Goal: Task Accomplishment & Management: Complete application form

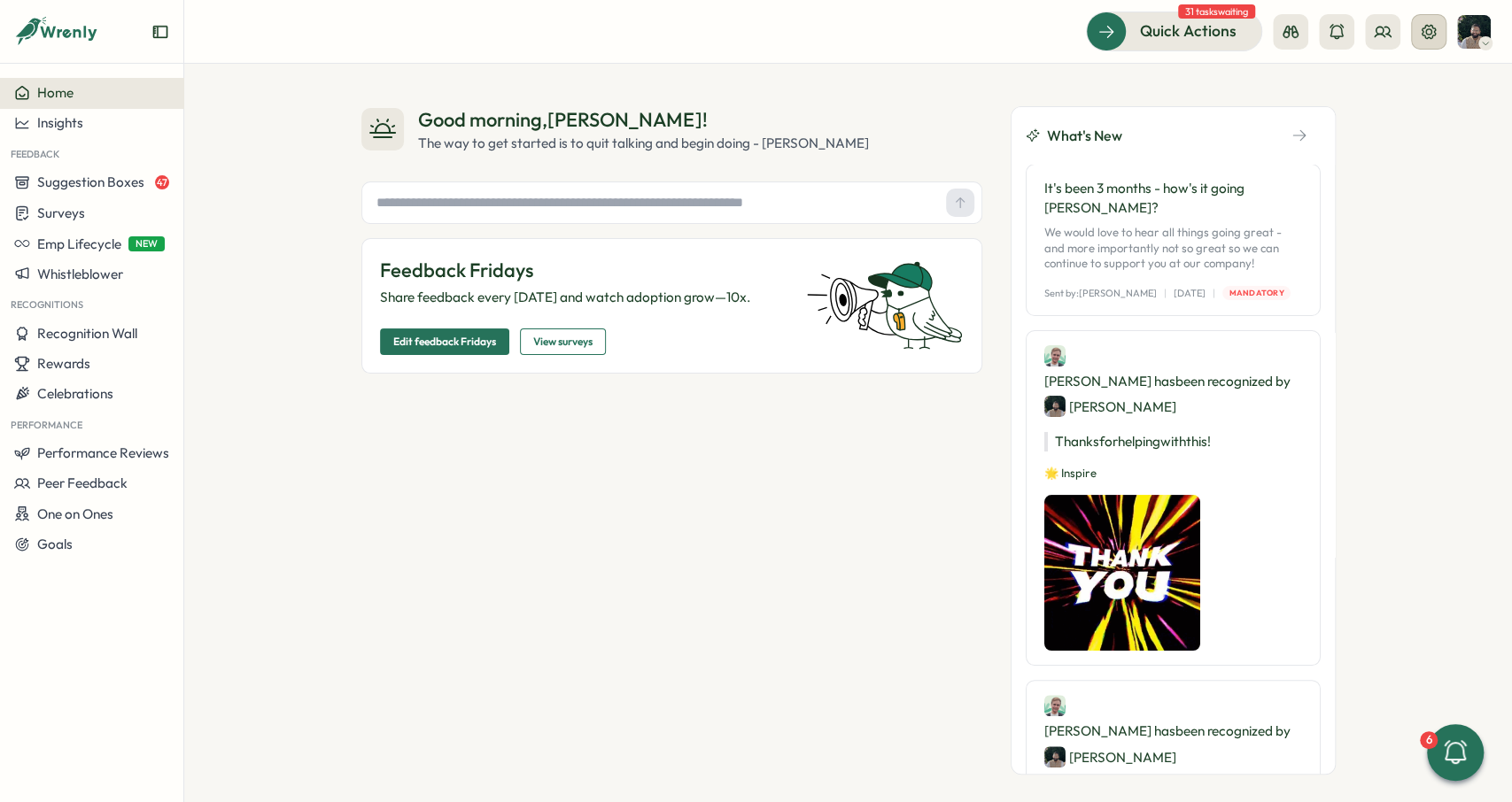
click at [1432, 38] on icon at bounding box center [1428, 30] width 14 height 14
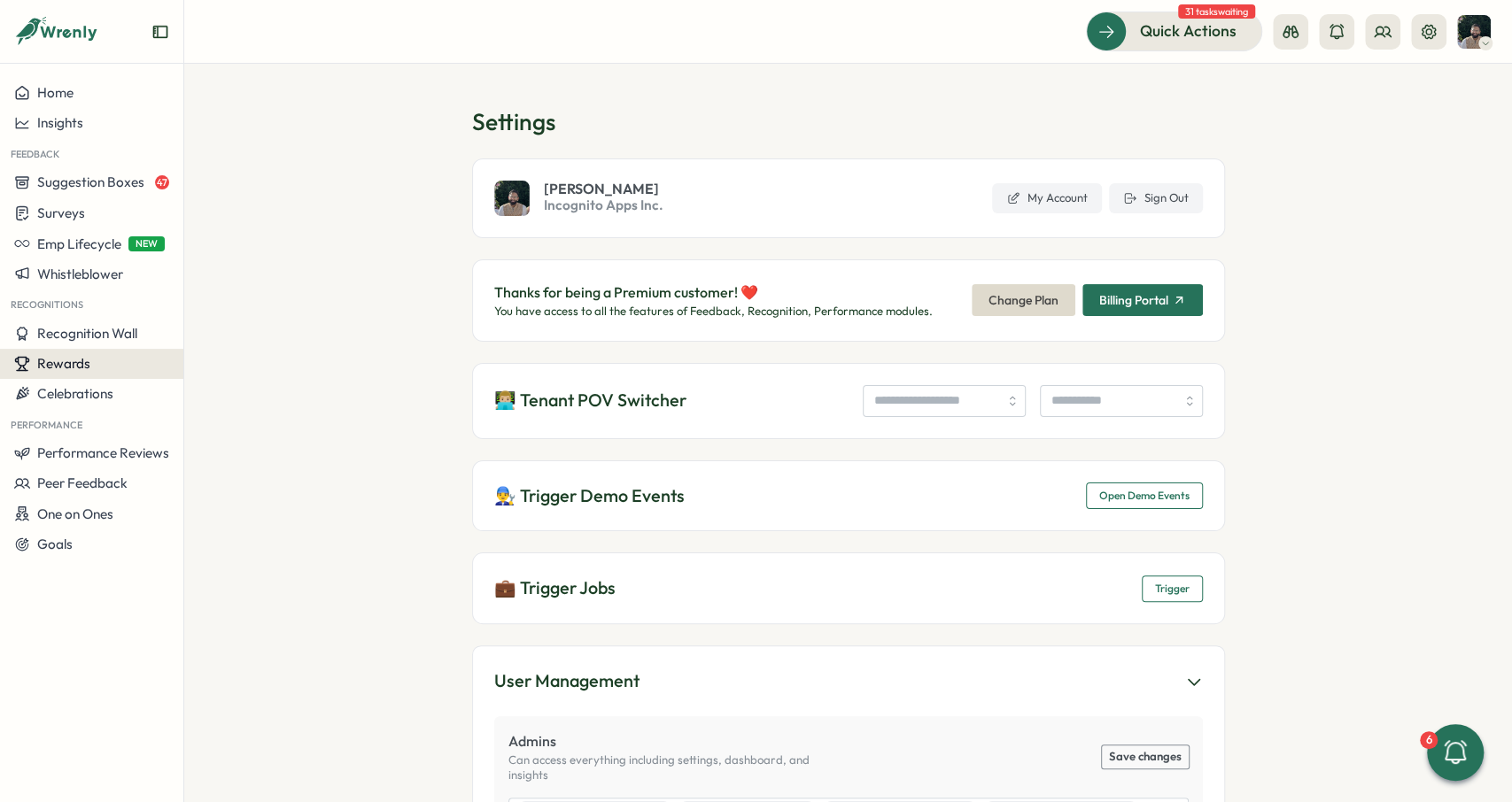
click at [98, 363] on div "Rewards" at bounding box center [91, 363] width 155 height 16
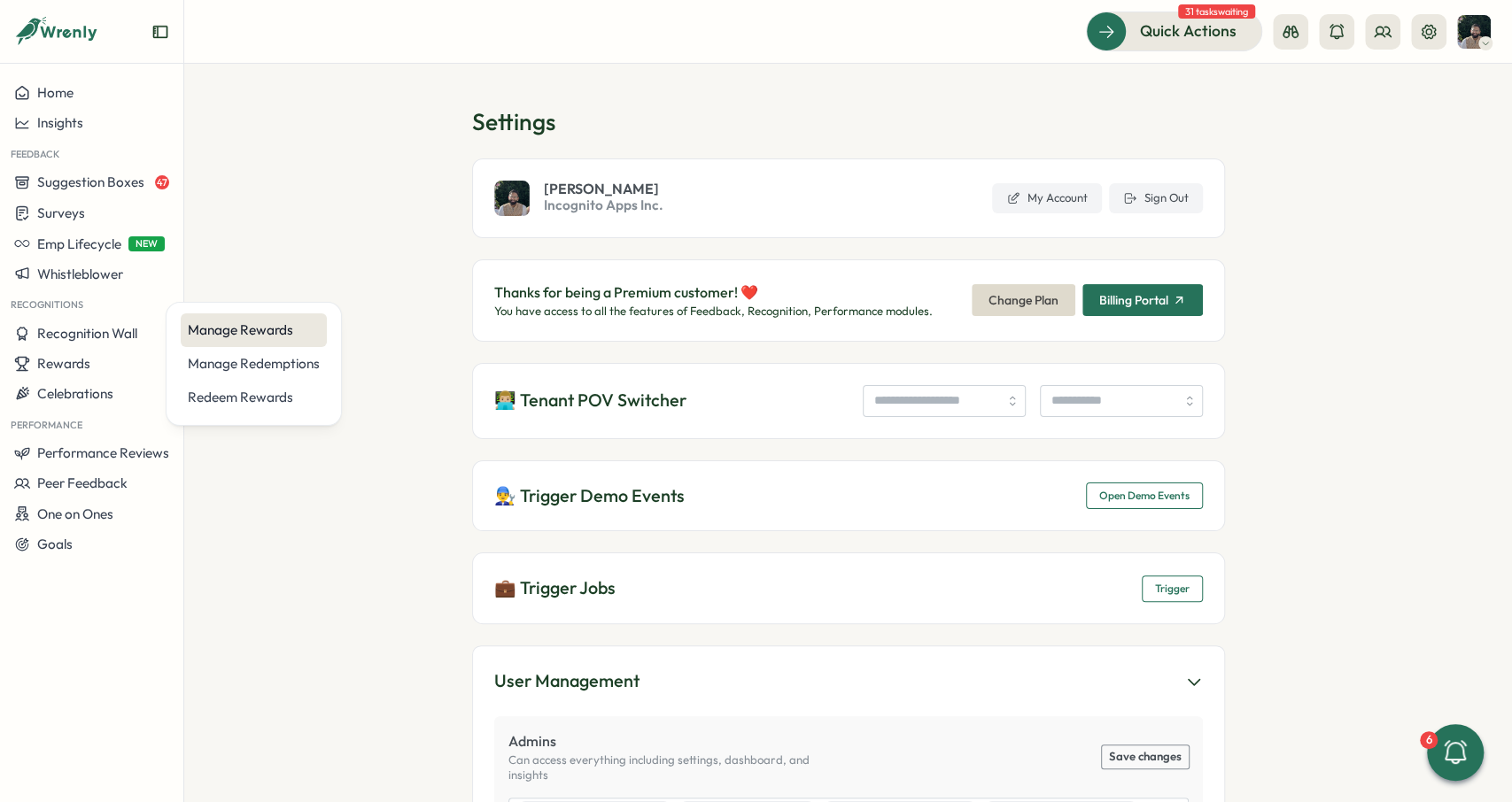
click at [192, 332] on div "Manage Rewards" at bounding box center [254, 330] width 132 height 19
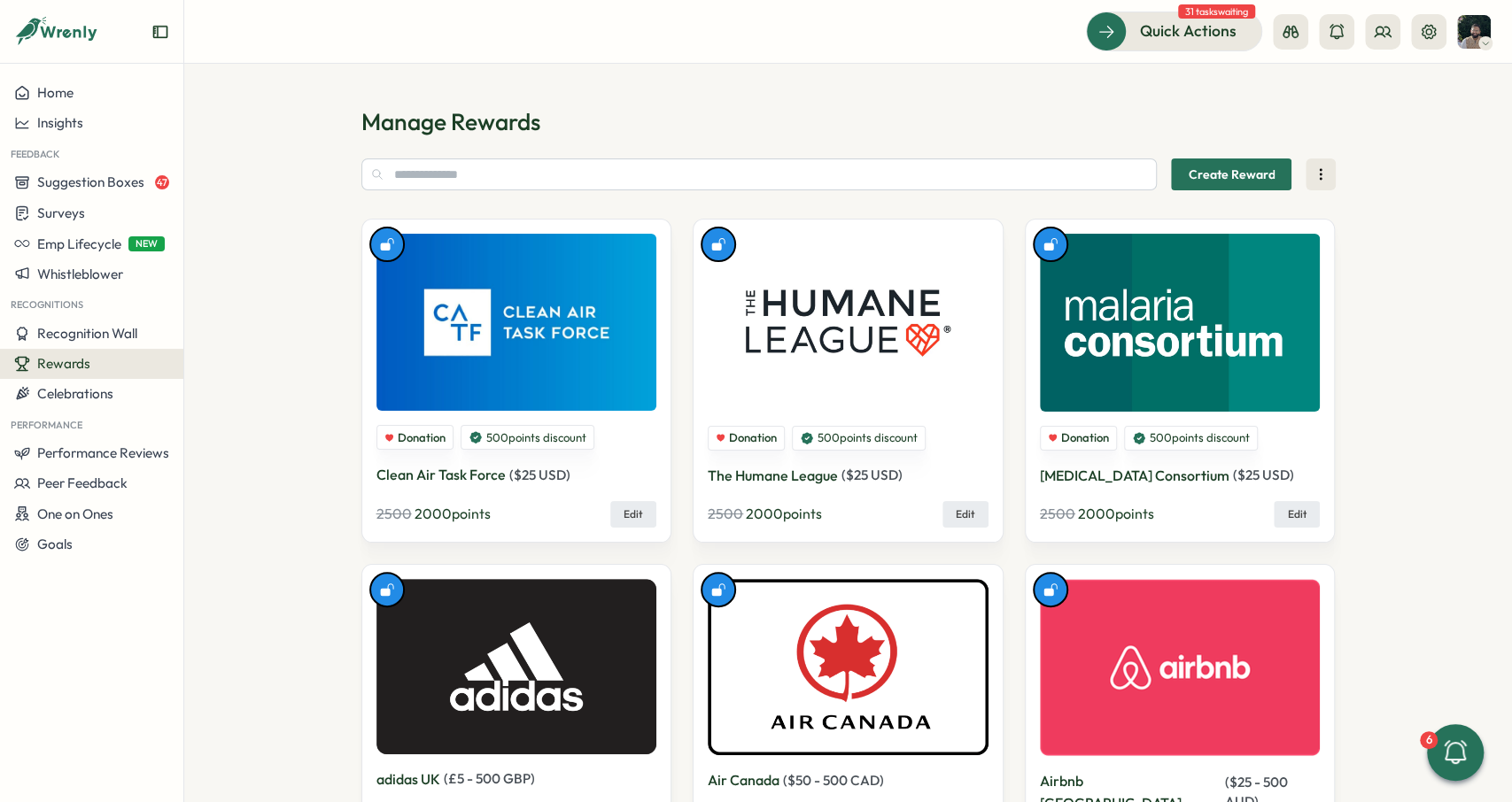
click at [85, 354] on button "Rewards" at bounding box center [92, 363] width 183 height 30
click at [214, 390] on div "Redeem Rewards" at bounding box center [254, 397] width 132 height 19
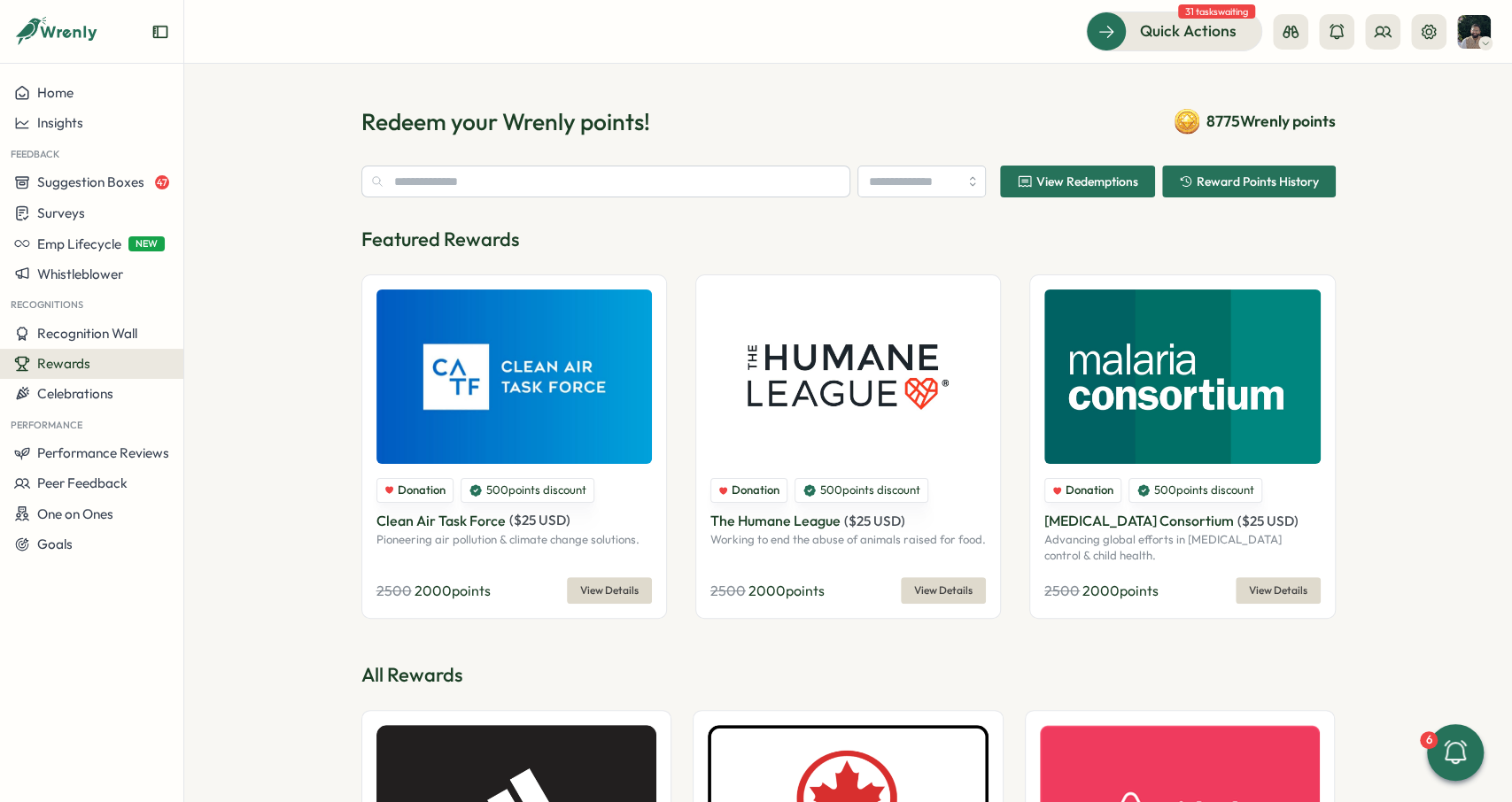
click at [594, 586] on span "View Details" at bounding box center [609, 591] width 59 height 25
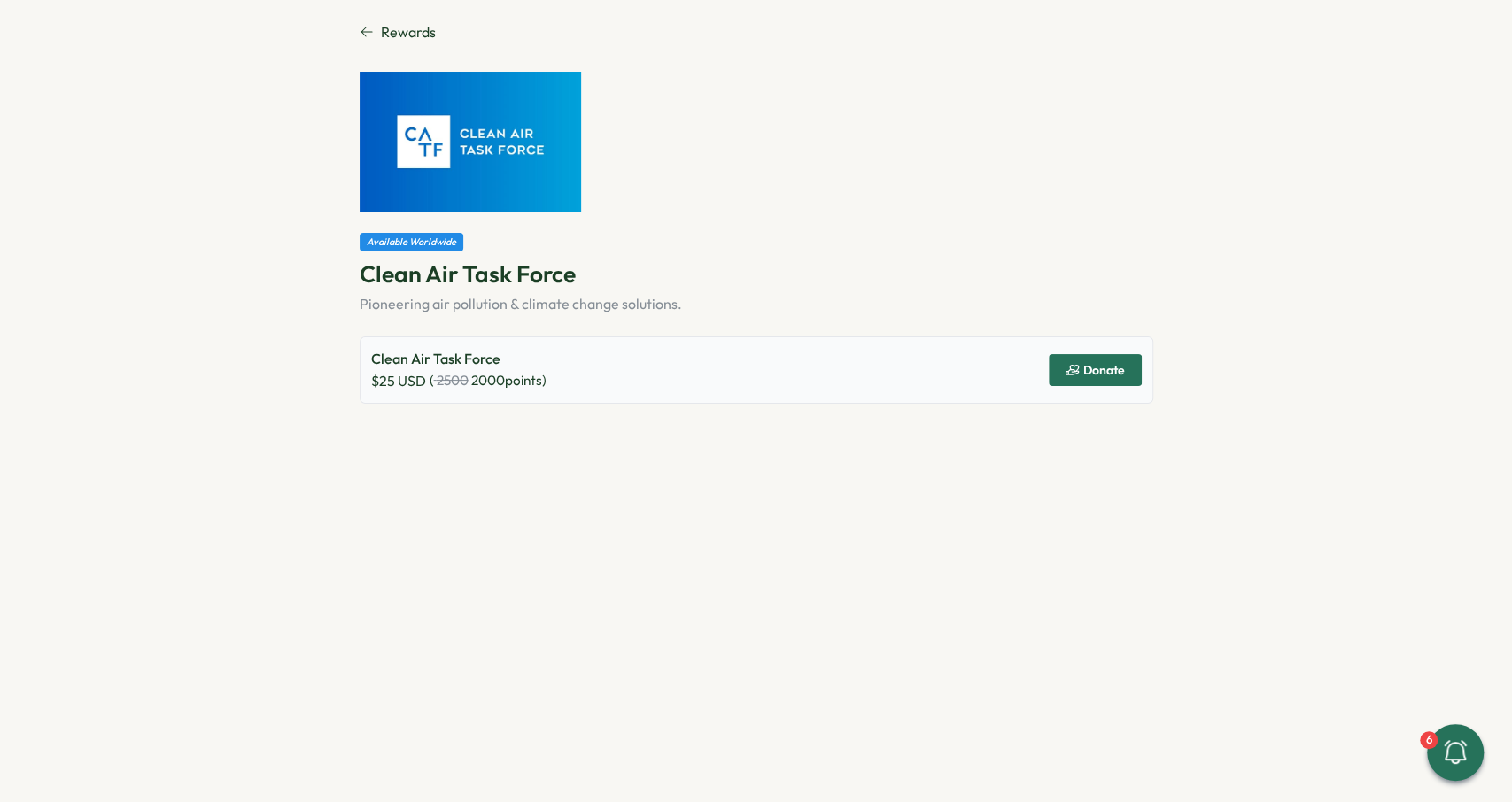
click at [1091, 364] on span "Donate" at bounding box center [1104, 370] width 41 height 13
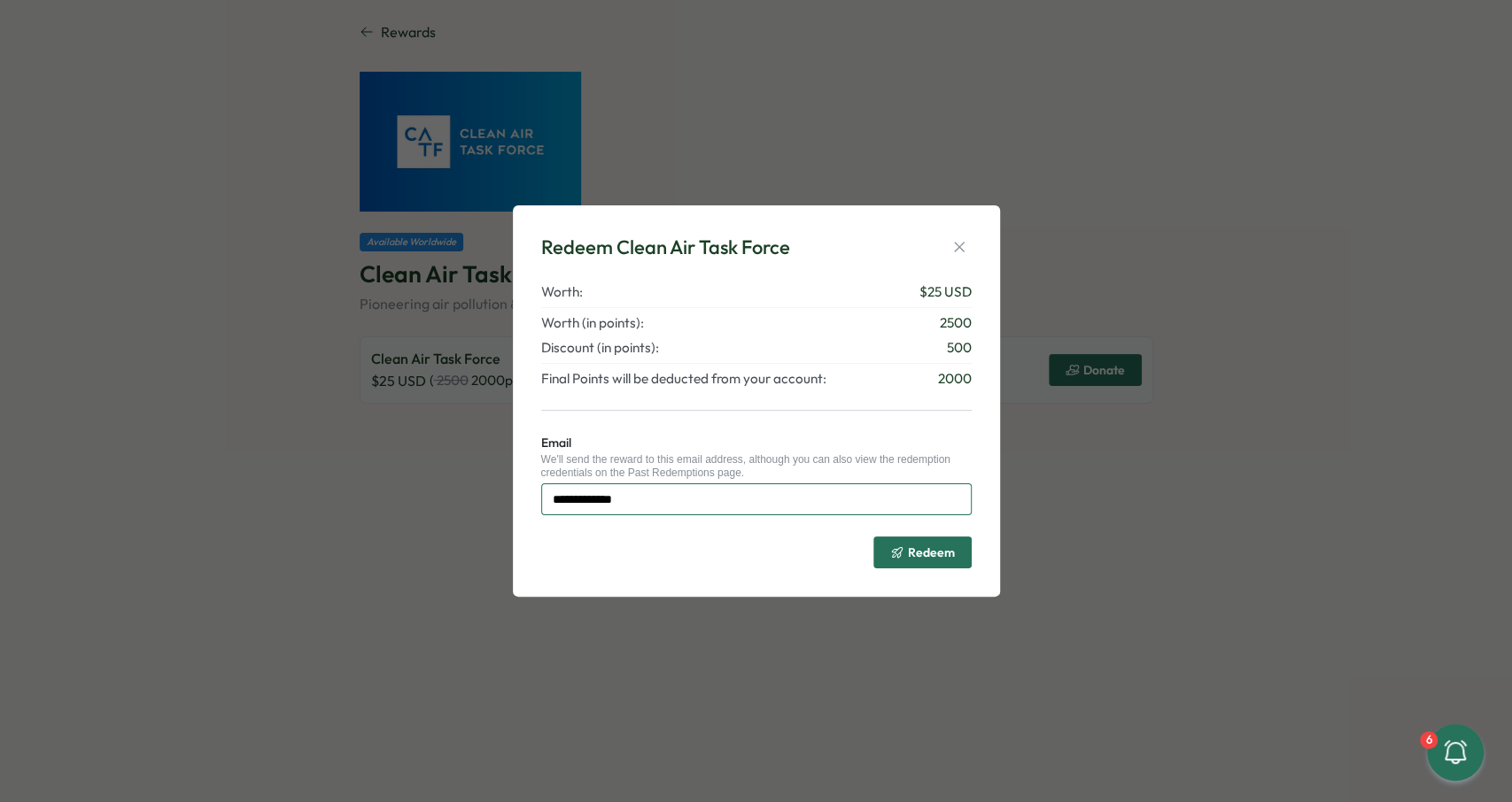
drag, startPoint x: 683, startPoint y: 504, endPoint x: 384, endPoint y: 500, distance: 299.0
click at [541, 500] on input "**********" at bounding box center [756, 499] width 430 height 32
type input "**********"
click at [885, 562] on button "Redeem" at bounding box center [922, 552] width 98 height 32
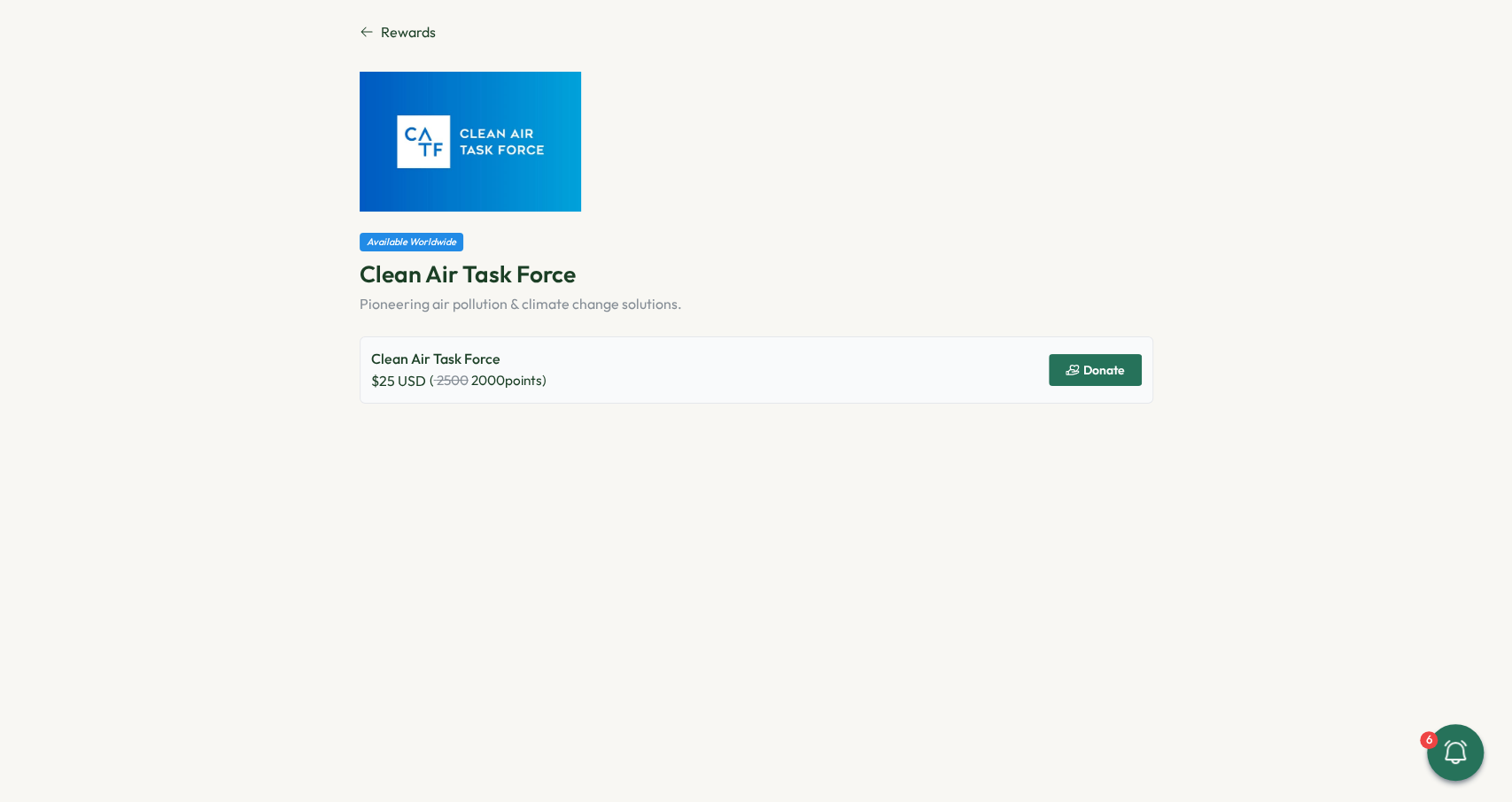
click at [1089, 368] on span "Donate" at bounding box center [1104, 370] width 41 height 13
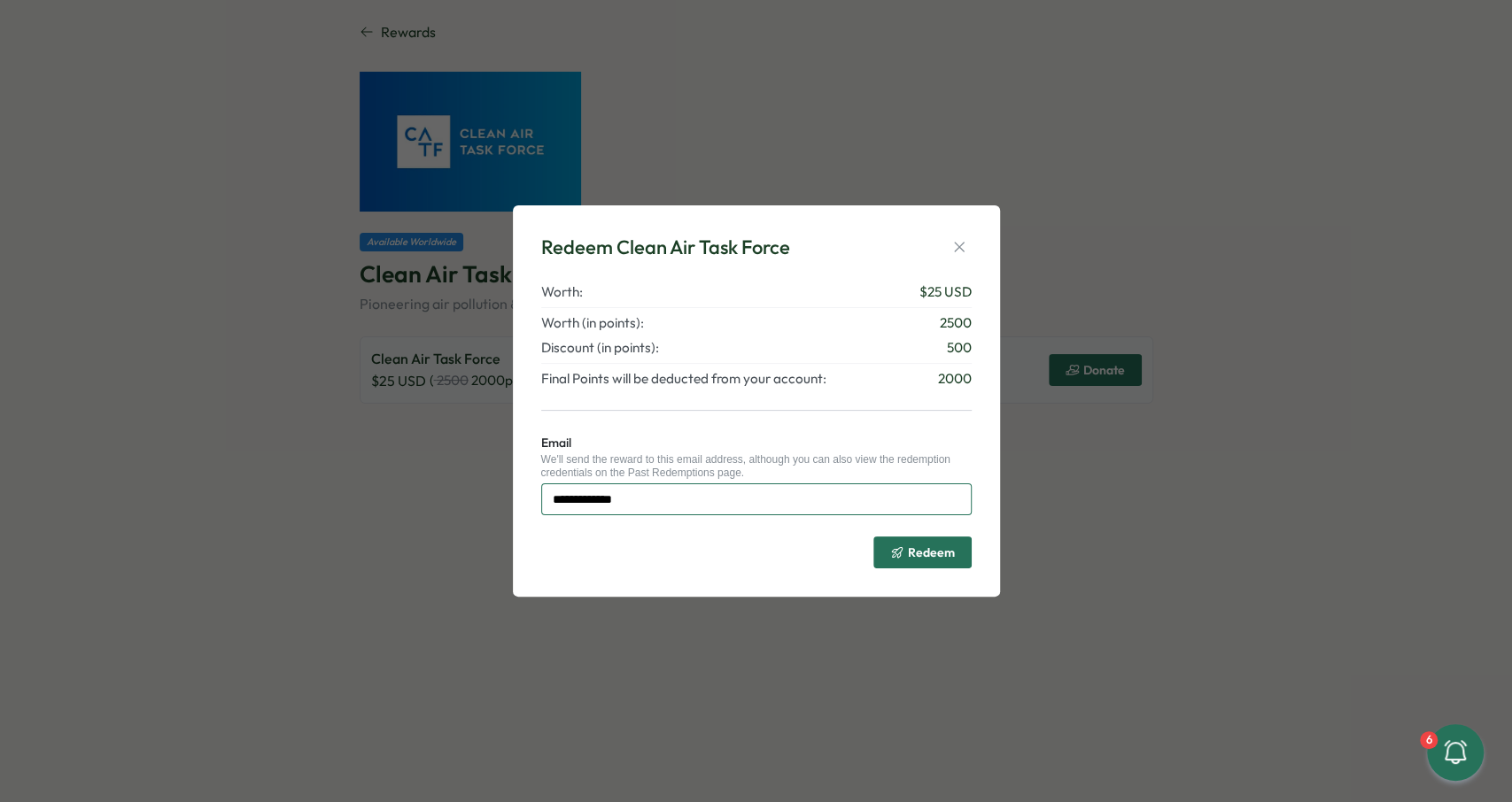
drag, startPoint x: 668, startPoint y: 498, endPoint x: 447, endPoint y: 506, distance: 221.1
click at [541, 506] on input "**********" at bounding box center [756, 499] width 430 height 32
type input "**********"
click button "Redeem" at bounding box center [922, 552] width 98 height 32
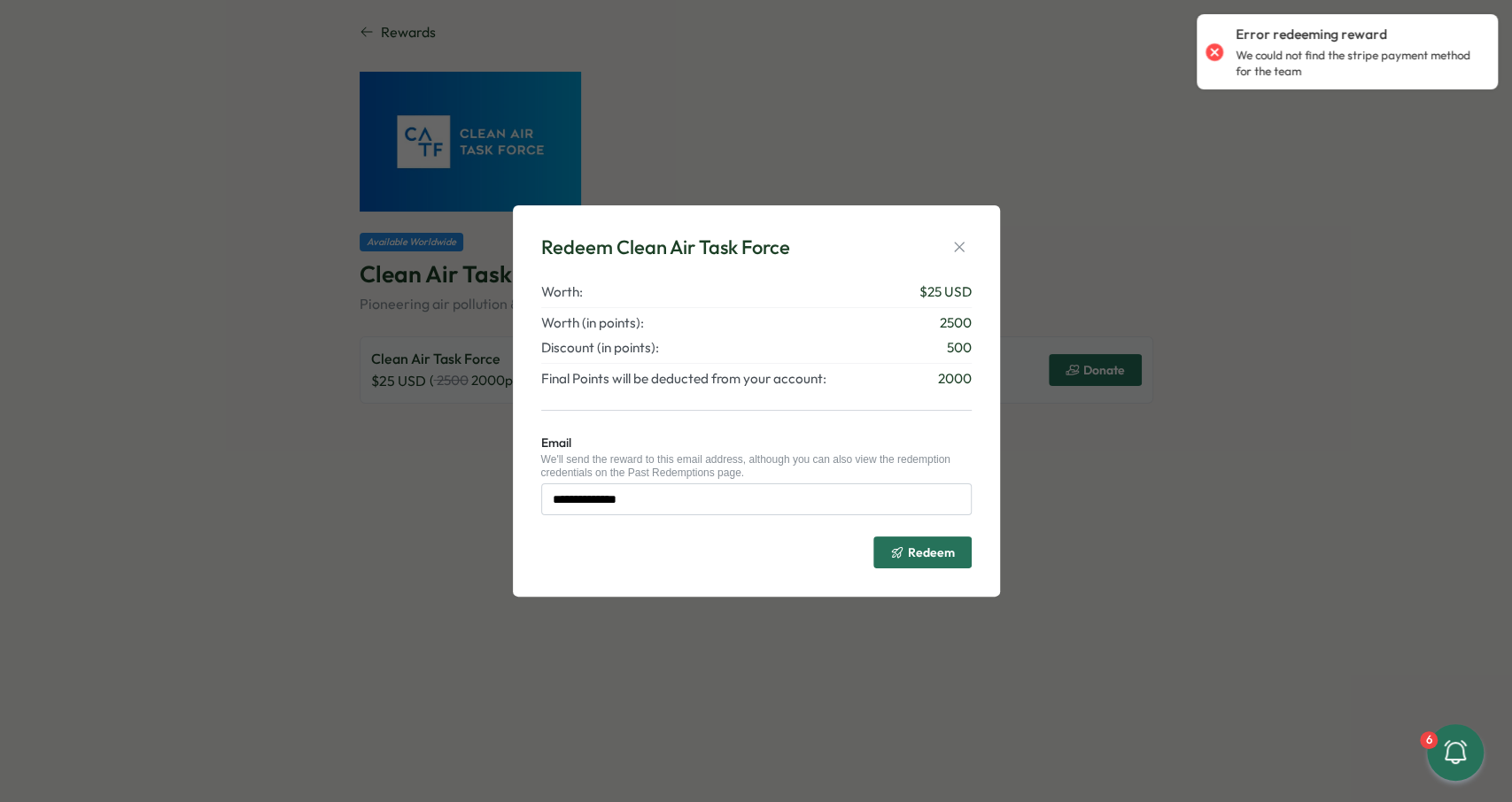
click at [1333, 60] on p "We could not find the stripe payment method for the team" at bounding box center [1357, 63] width 245 height 31
click at [1333, 61] on p "We could not find the stripe payment method for the team" at bounding box center [1357, 63] width 245 height 31
click at [963, 249] on icon "button" at bounding box center [959, 246] width 17 height 17
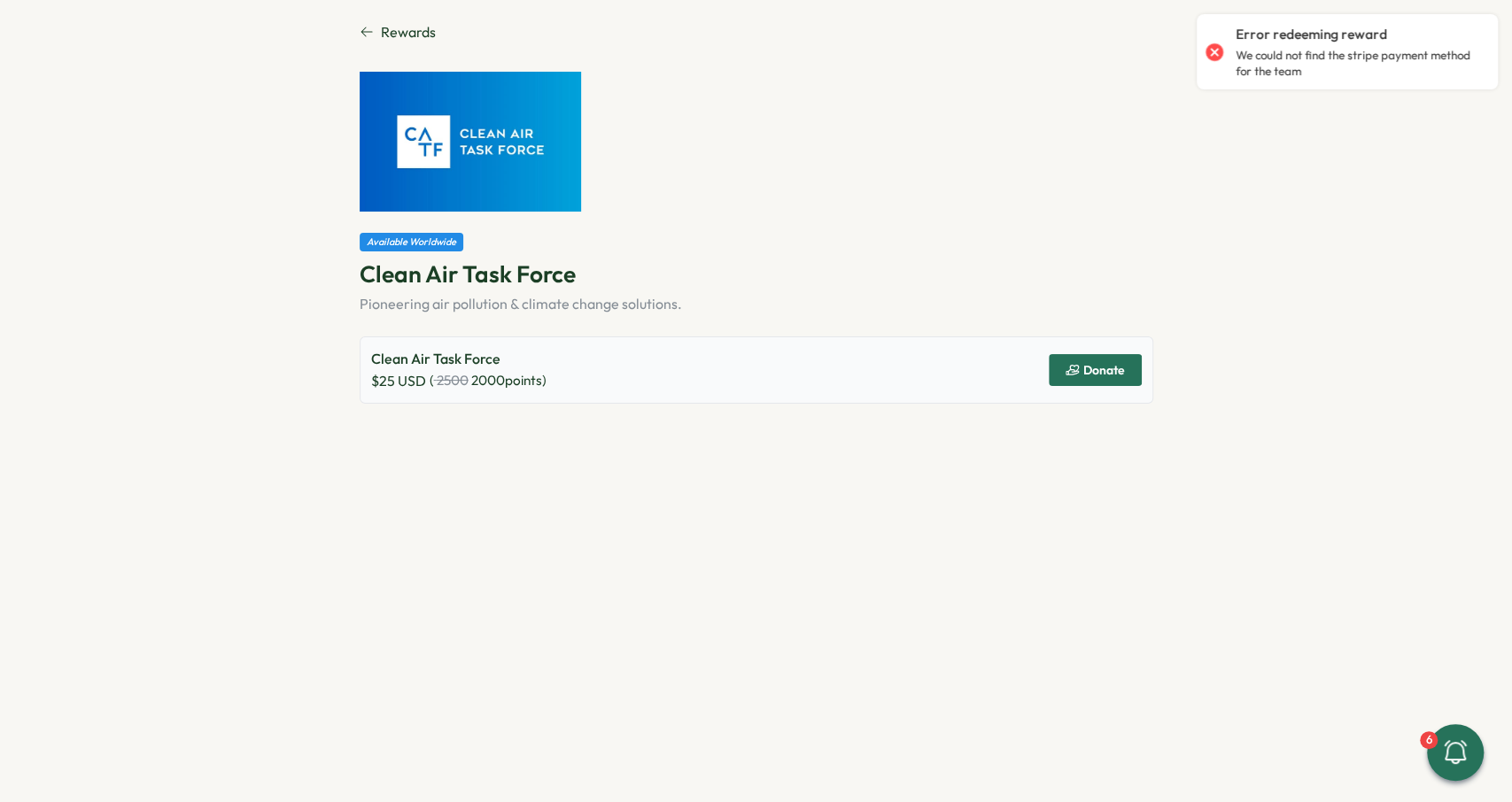
click at [408, 40] on span "Rewards" at bounding box center [408, 32] width 55 height 22
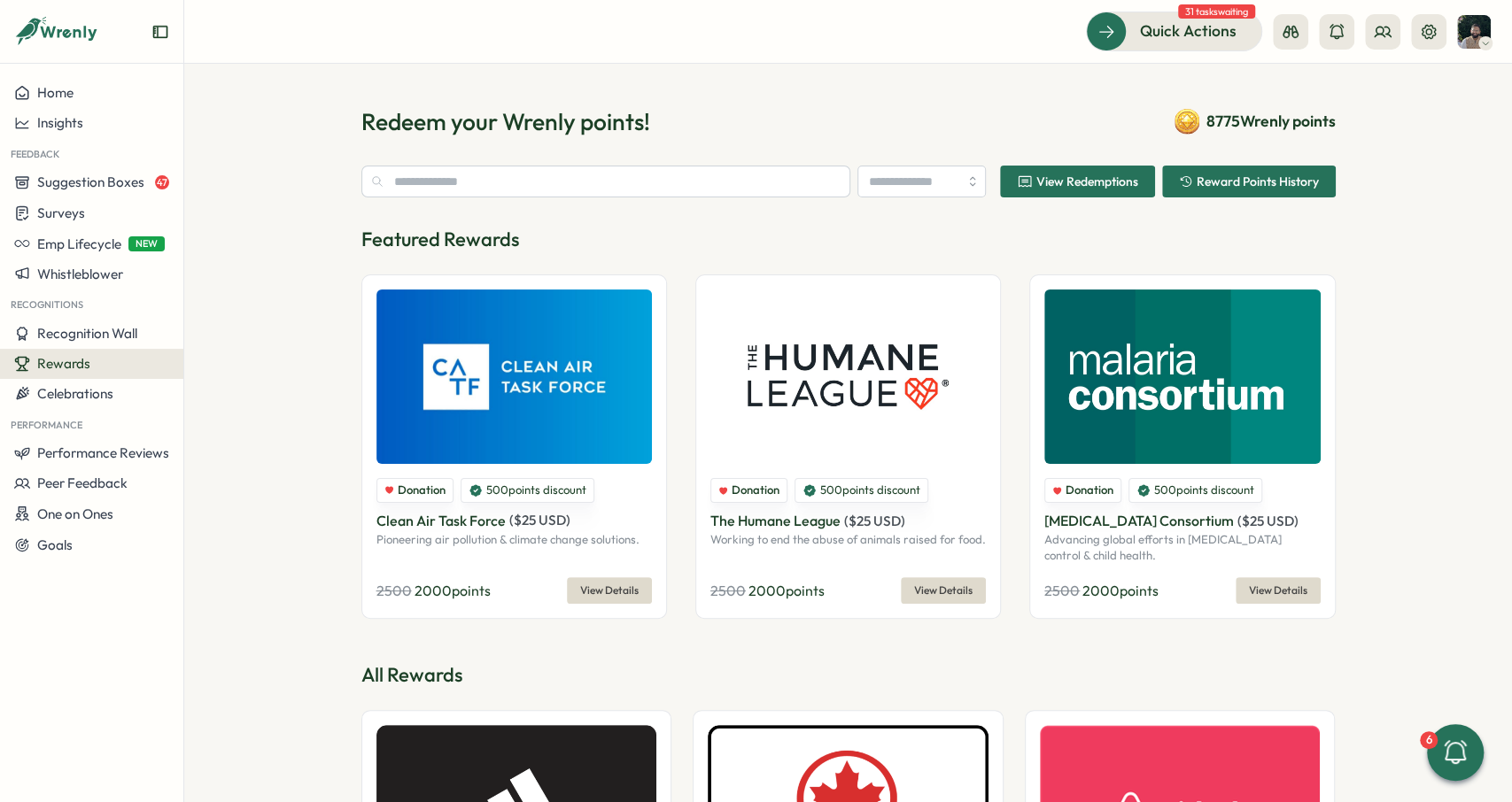
click at [1104, 93] on section "Redeem your Wrenly points! 8775 Wrenly points View Redemptions Reward Points Hi…" at bounding box center [848, 433] width 1328 height 739
click at [1425, 27] on icon at bounding box center [1428, 30] width 14 height 14
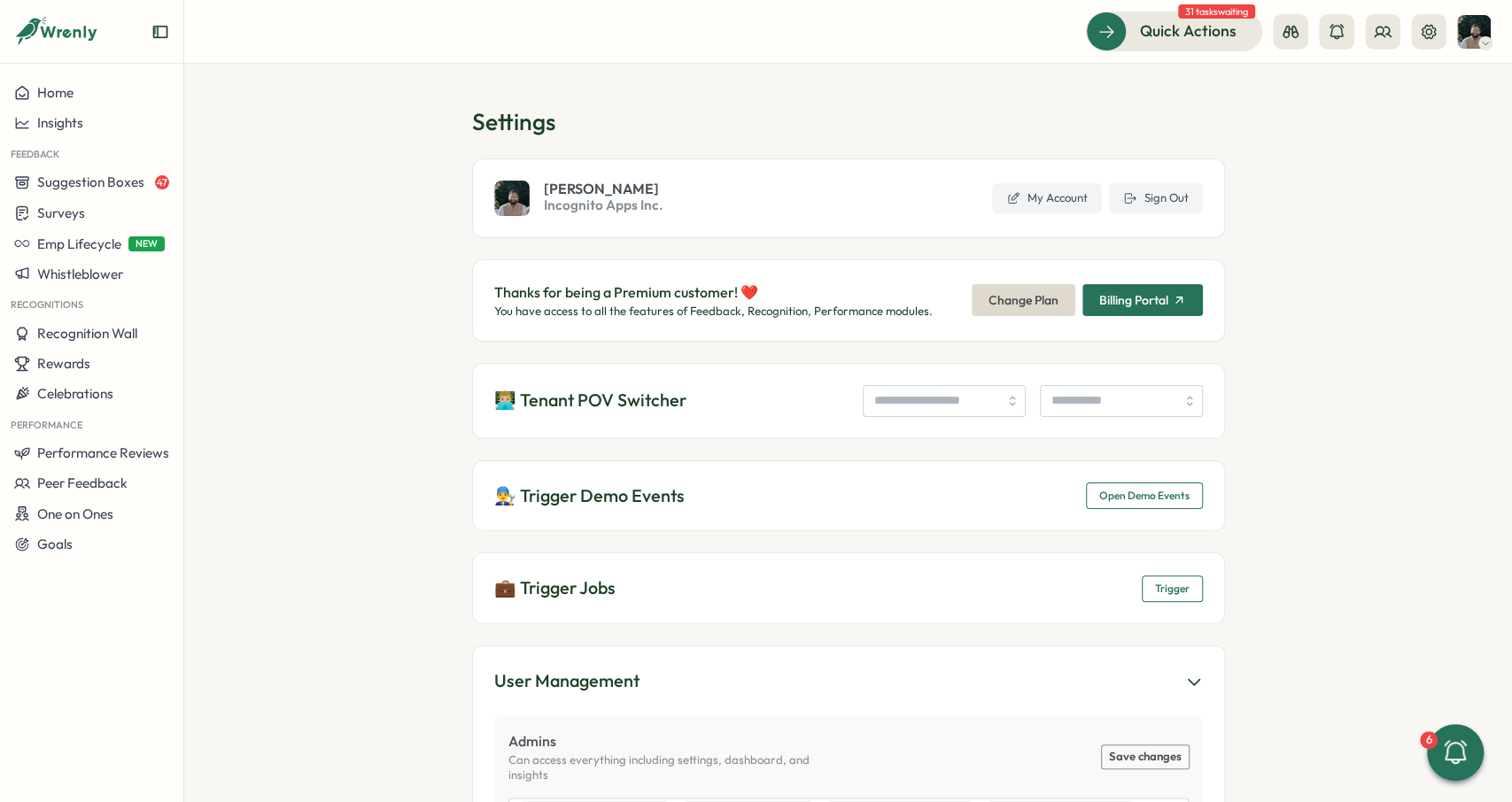
click at [606, 204] on span "Incognito Apps Inc." at bounding box center [604, 205] width 120 height 19
click at [389, 351] on section "Settings Ali Khan Incognito Apps Inc. My Account Sign Out Thanks for being a Pr…" at bounding box center [848, 433] width 1328 height 739
drag, startPoint x: 670, startPoint y: 210, endPoint x: 1354, endPoint y: 162, distance: 685.7
click at [1353, 162] on section "Settings Ali Khan Incognito Apps Inc. My Account Sign Out Thanks for being a Pr…" at bounding box center [848, 433] width 1328 height 739
click at [946, 396] on input "search" at bounding box center [944, 401] width 163 height 32
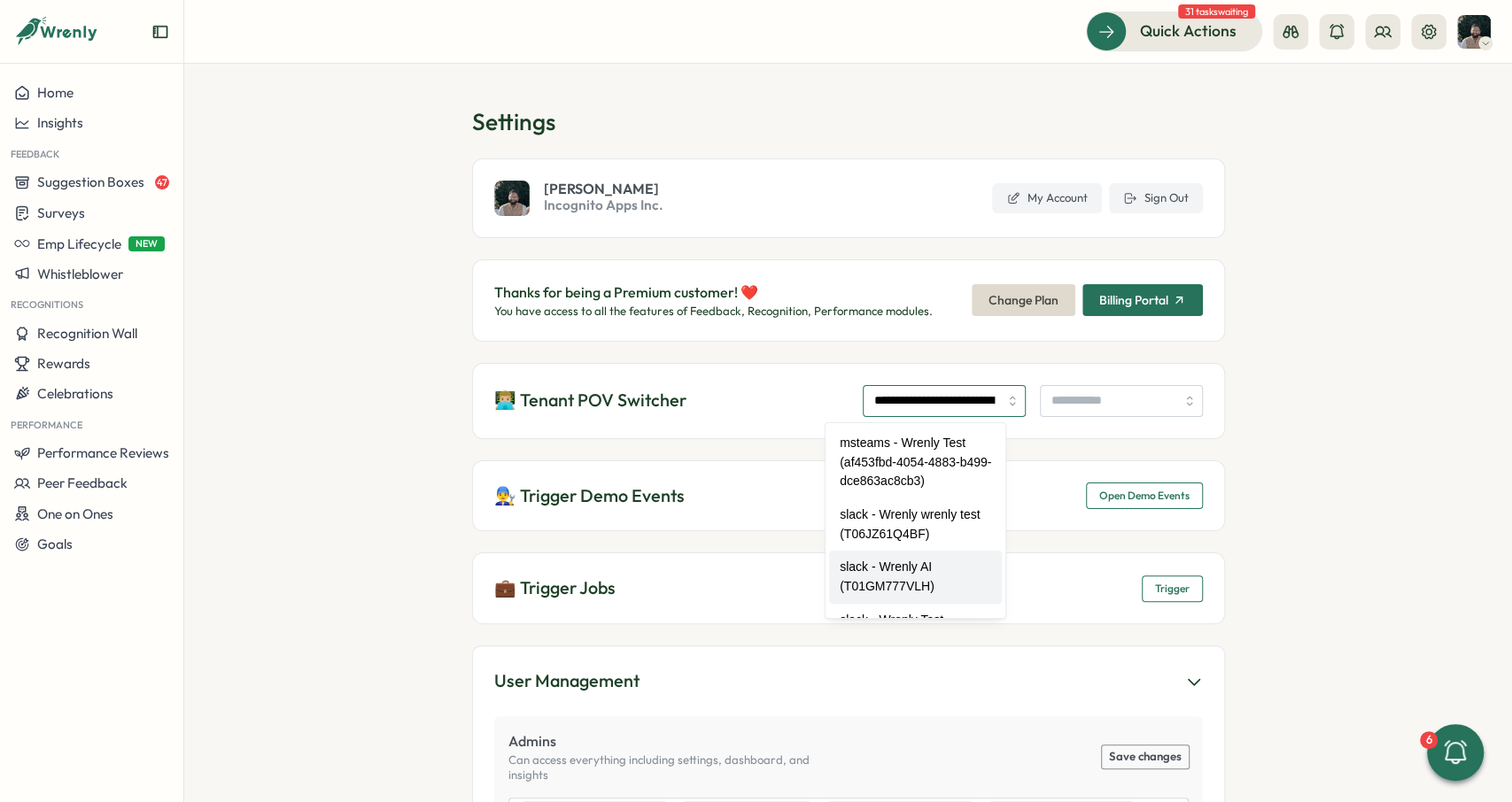
type input "**********"
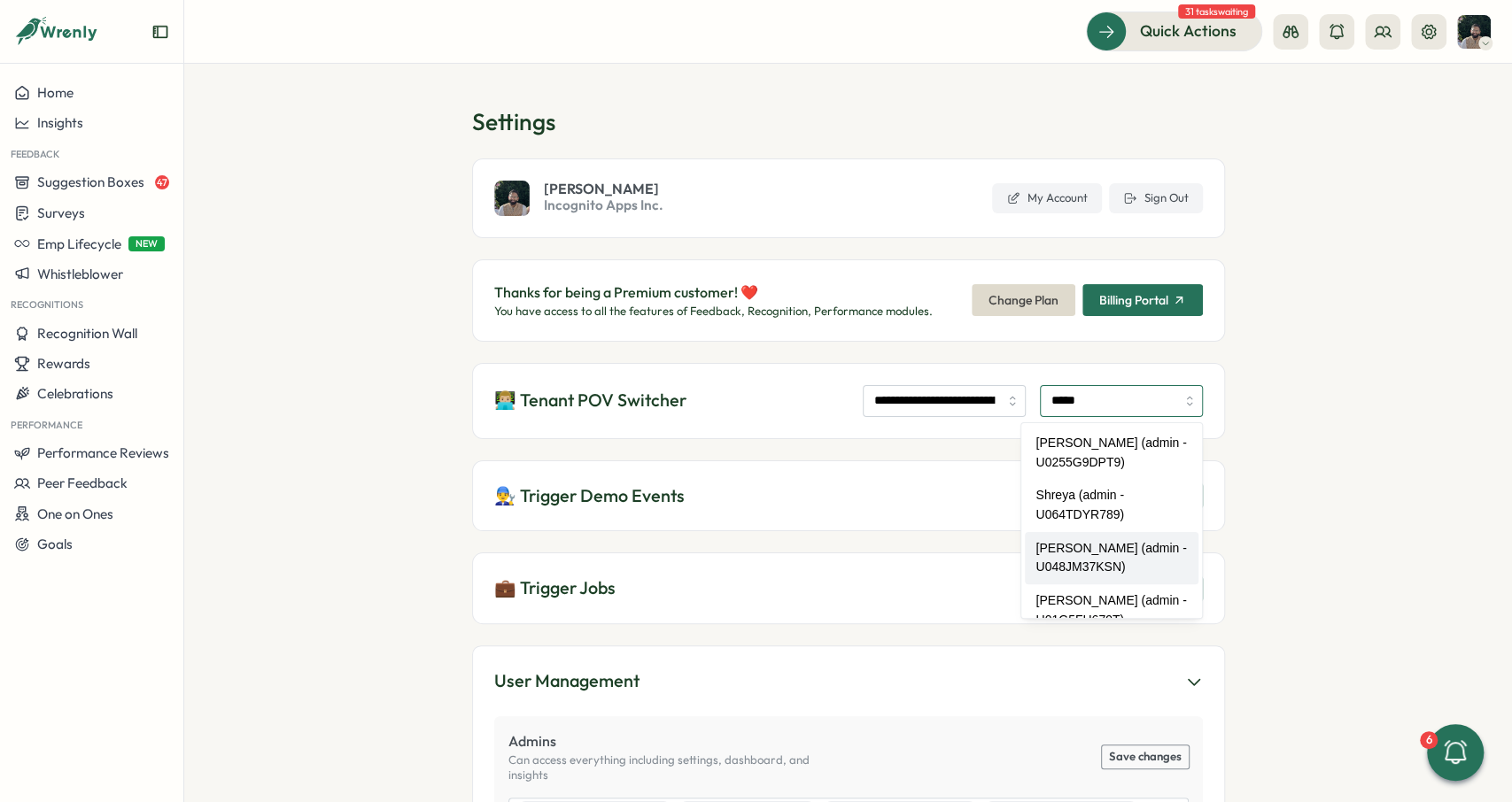
scroll to position [23, 0]
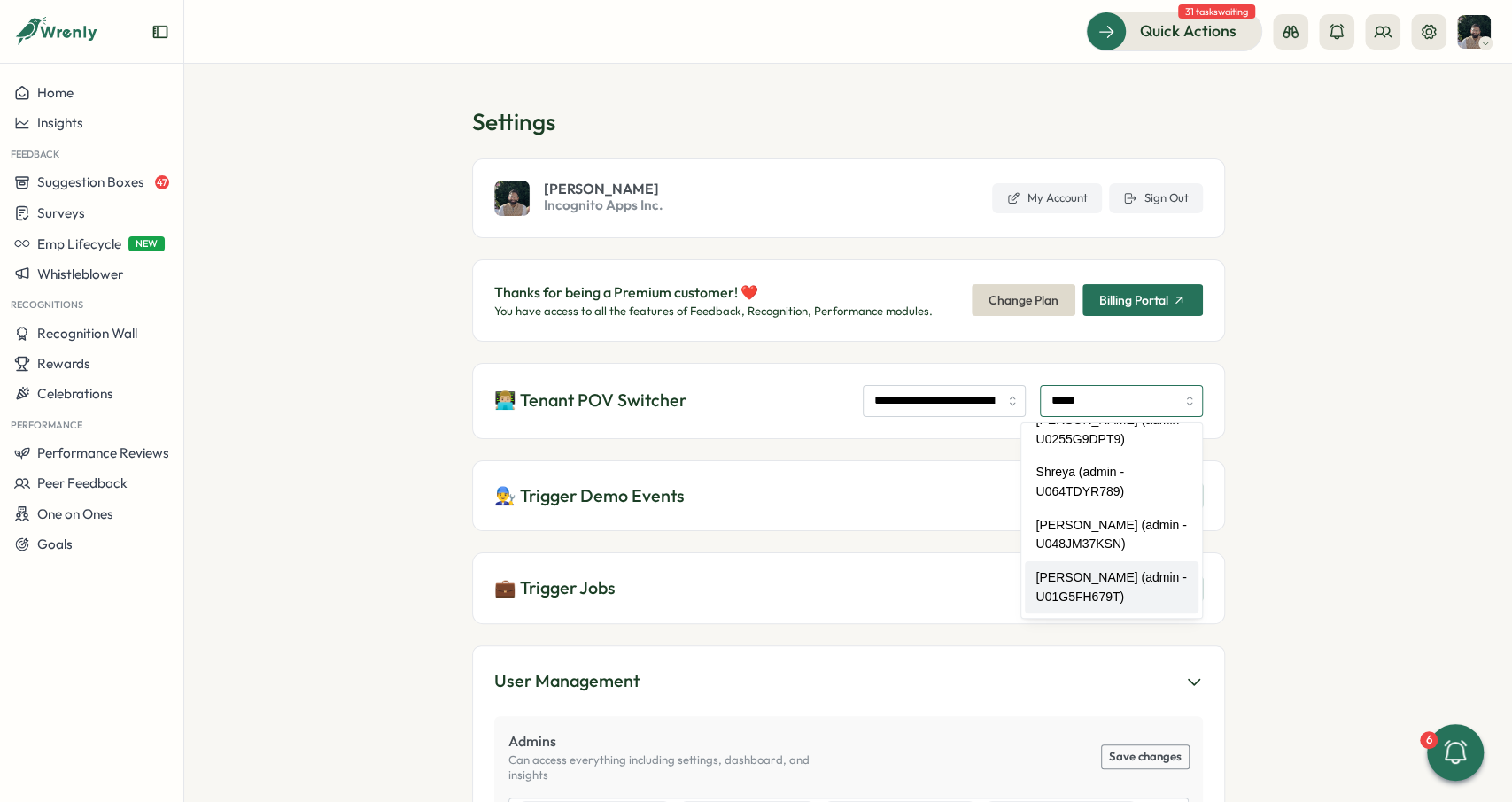
type input "**********"
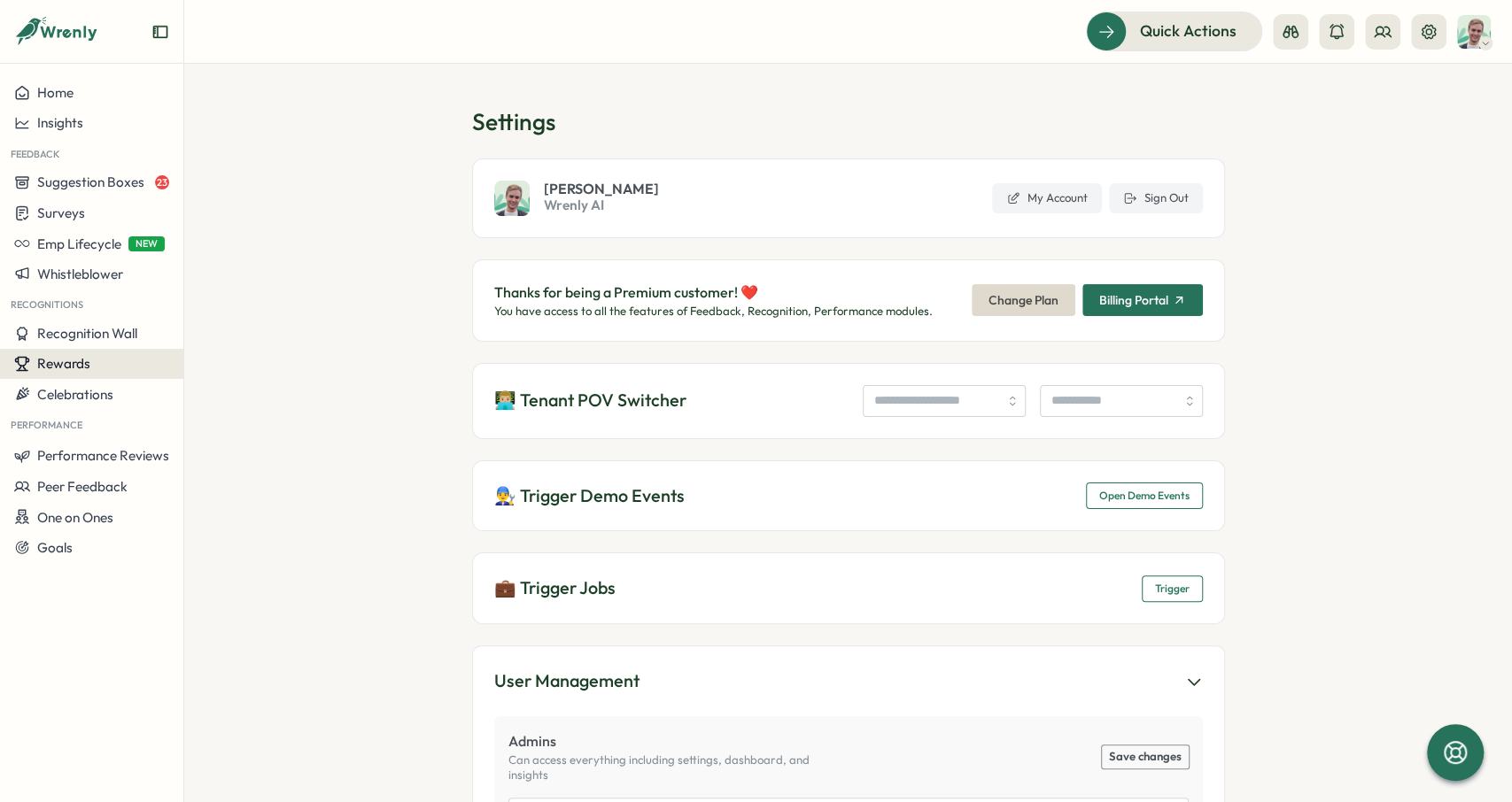
click at [81, 374] on button "Rewards" at bounding box center [92, 363] width 183 height 30
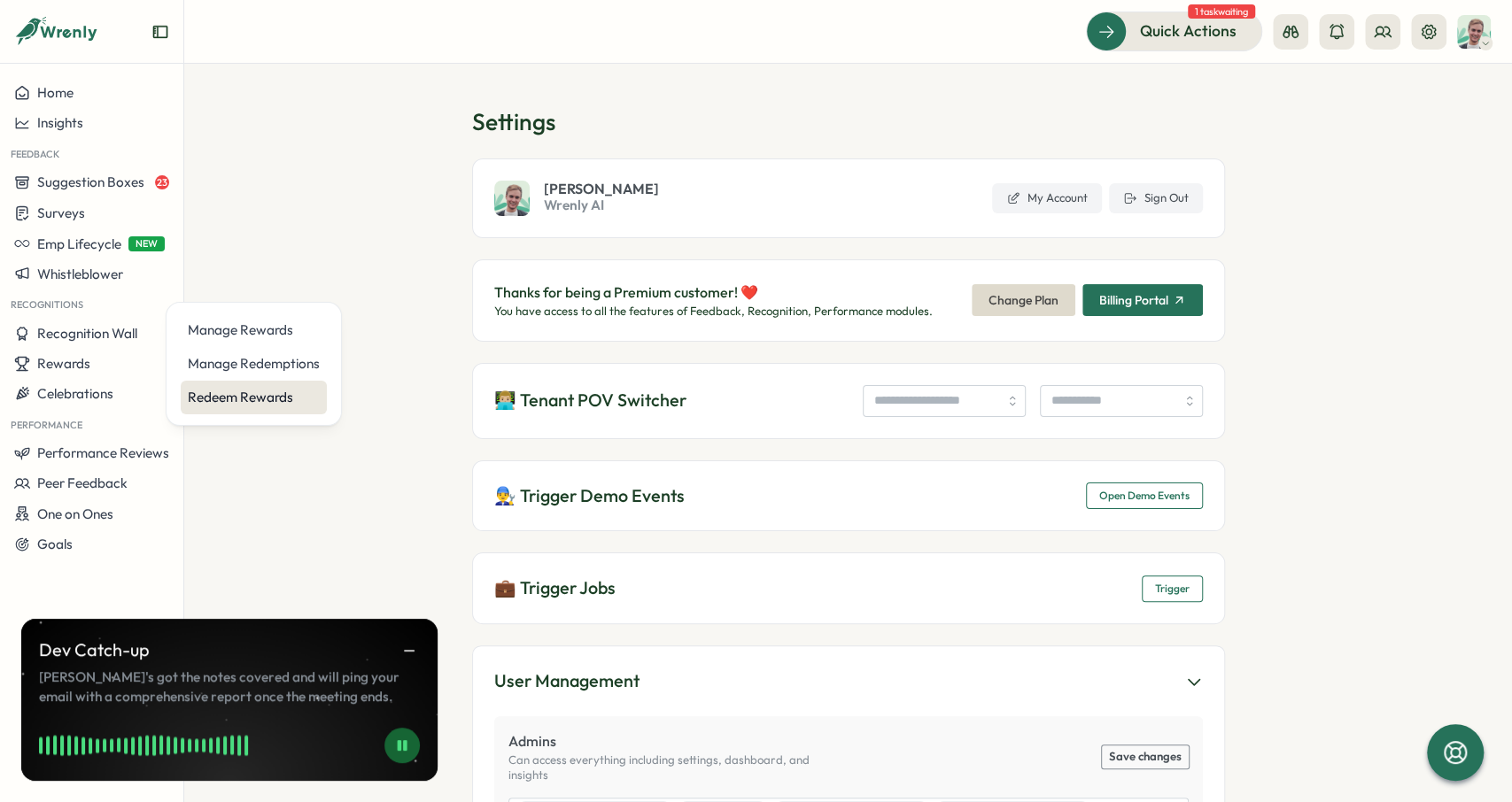
click at [276, 400] on div "Redeem Rewards" at bounding box center [254, 397] width 132 height 19
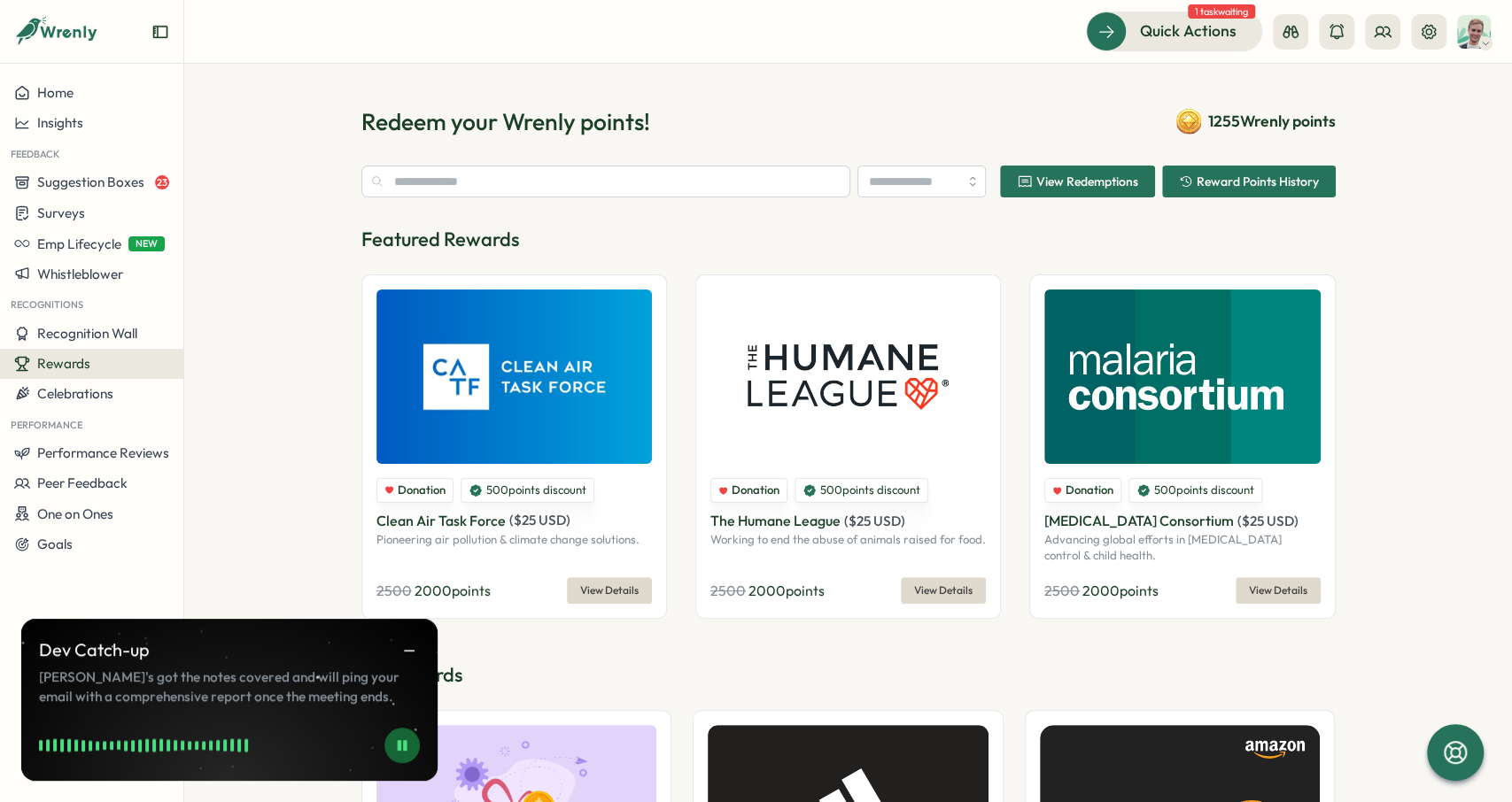
click at [621, 583] on span "View Details" at bounding box center [609, 591] width 59 height 25
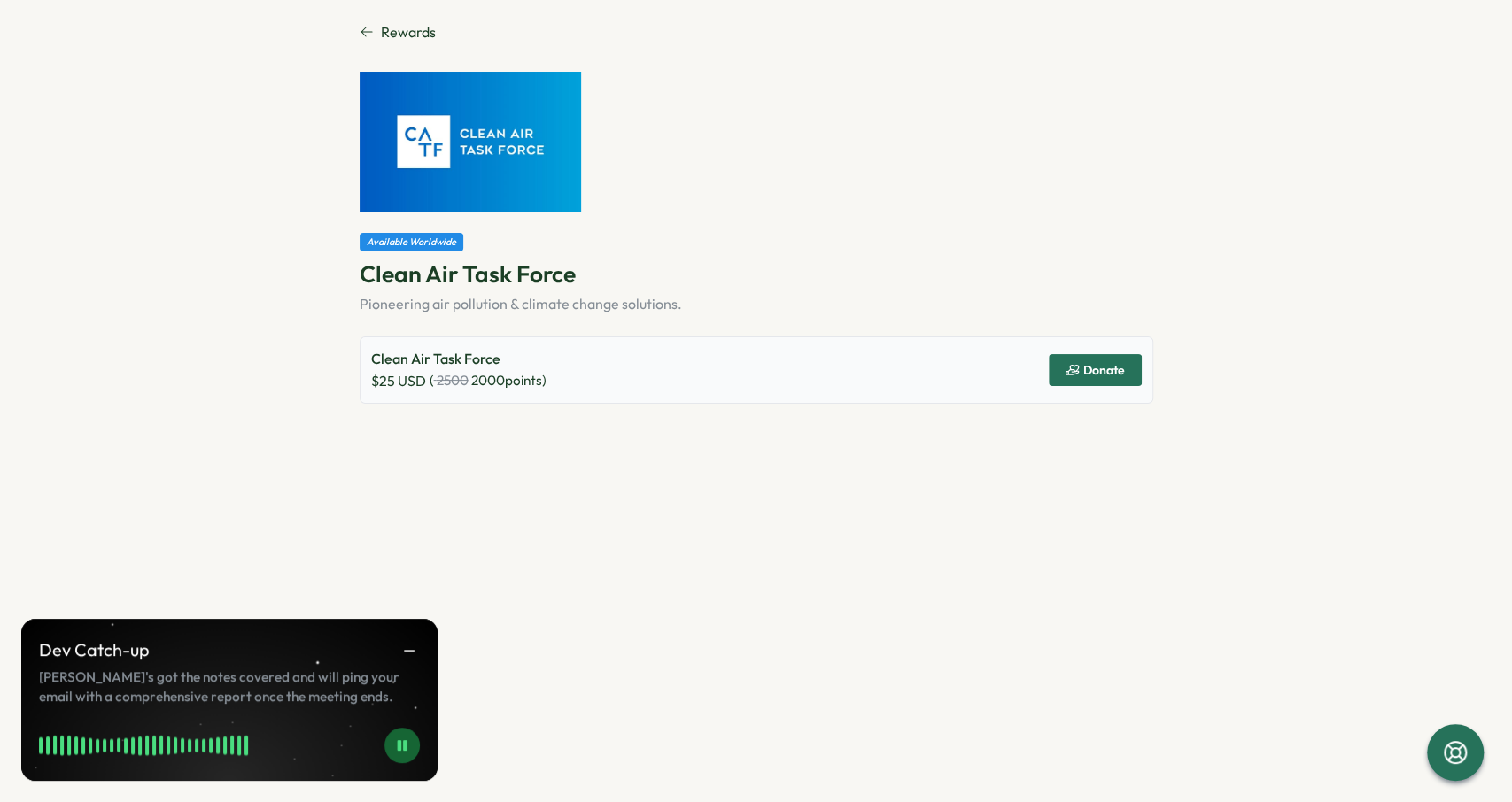
click at [1106, 380] on span "Donate" at bounding box center [1094, 370] width 60 height 30
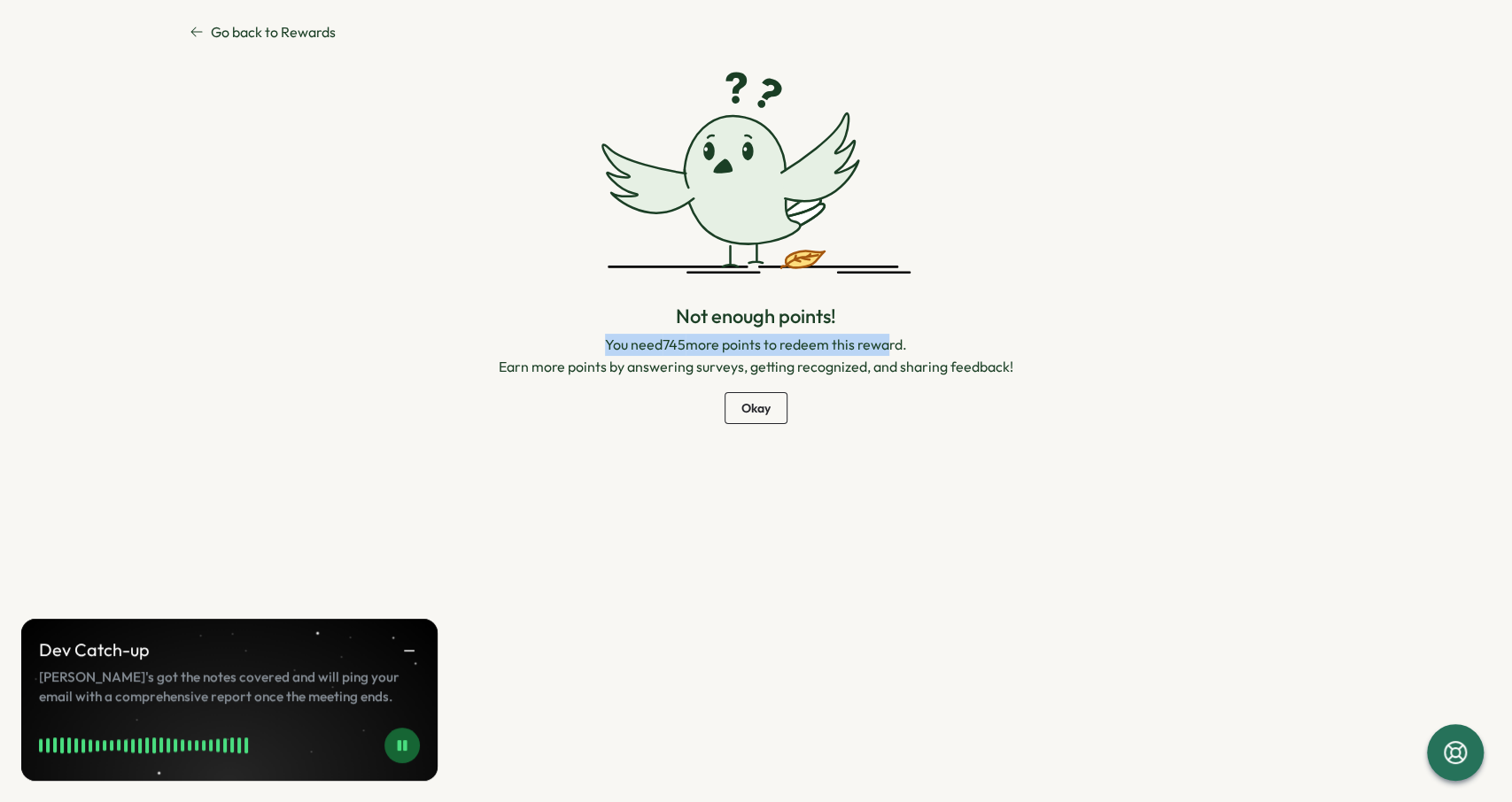
drag, startPoint x: 635, startPoint y: 346, endPoint x: 900, endPoint y: 365, distance: 265.7
click at [885, 355] on p "You need 745 more points to redeem this reward. Earn more points by answering s…" at bounding box center [756, 356] width 515 height 44
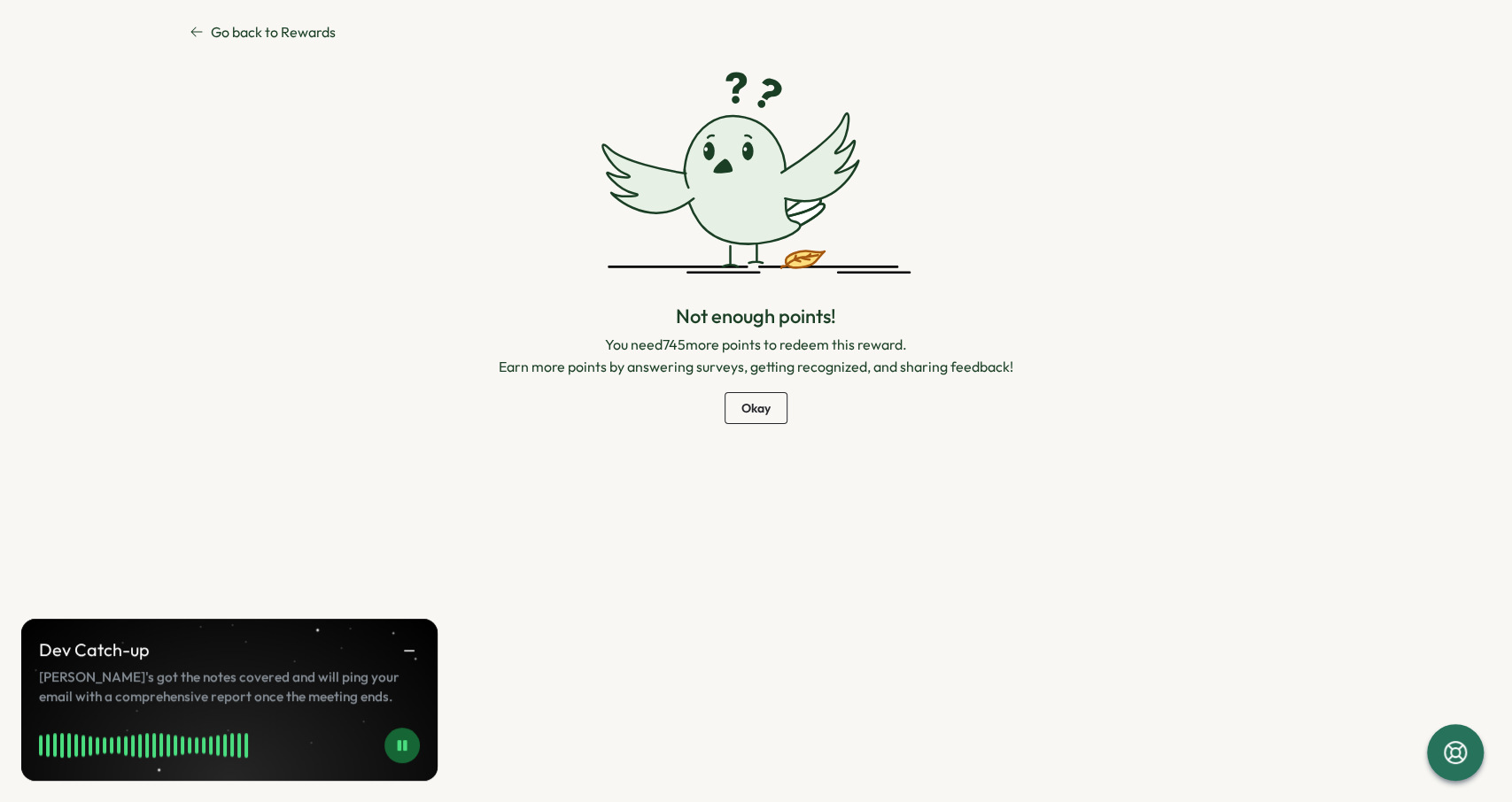
drag, startPoint x: 926, startPoint y: 376, endPoint x: 789, endPoint y: 410, distance: 141.2
click at [923, 378] on div "Not enough points! You need 745 more points to redeem this reward. Earn more po…" at bounding box center [756, 363] width 515 height 121
click at [760, 408] on span "Okay" at bounding box center [756, 407] width 29 height 30
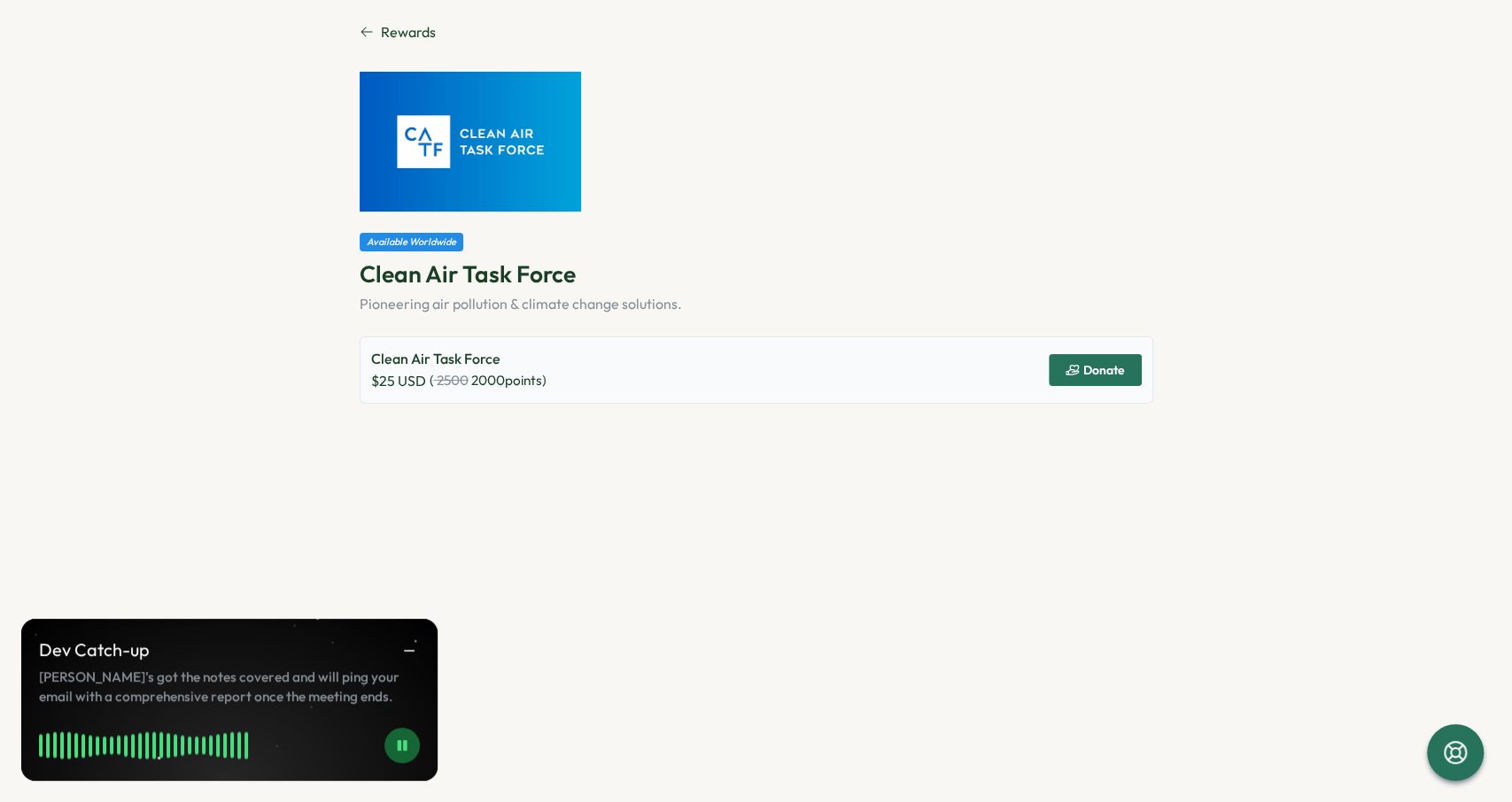
click at [841, 145] on div "Available Worldwide Clean Air Task Force Pioneering air pollution & climate cha…" at bounding box center [756, 237] width 794 height 332
click at [376, 20] on section "Rewards Available Worldwide Clean Air Task Force Pioneering air pollution & cli…" at bounding box center [756, 401] width 1512 height 802
click at [381, 32] on span "Rewards" at bounding box center [408, 32] width 55 height 22
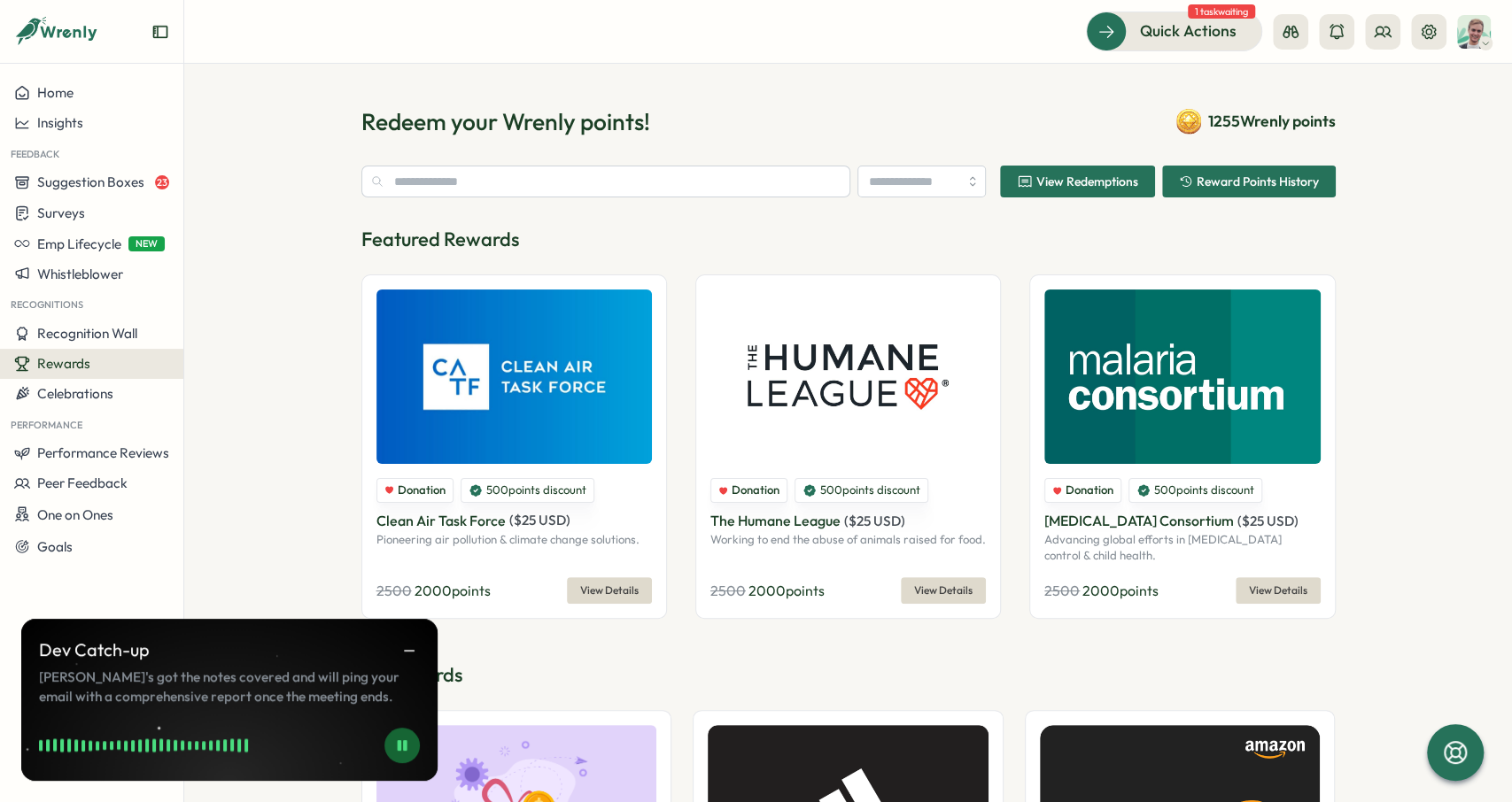
click at [940, 63] on header "Quick Actions 1 task waiting" at bounding box center [848, 32] width 1328 height 64
click at [125, 340] on span "Recognition Wall" at bounding box center [87, 333] width 100 height 16
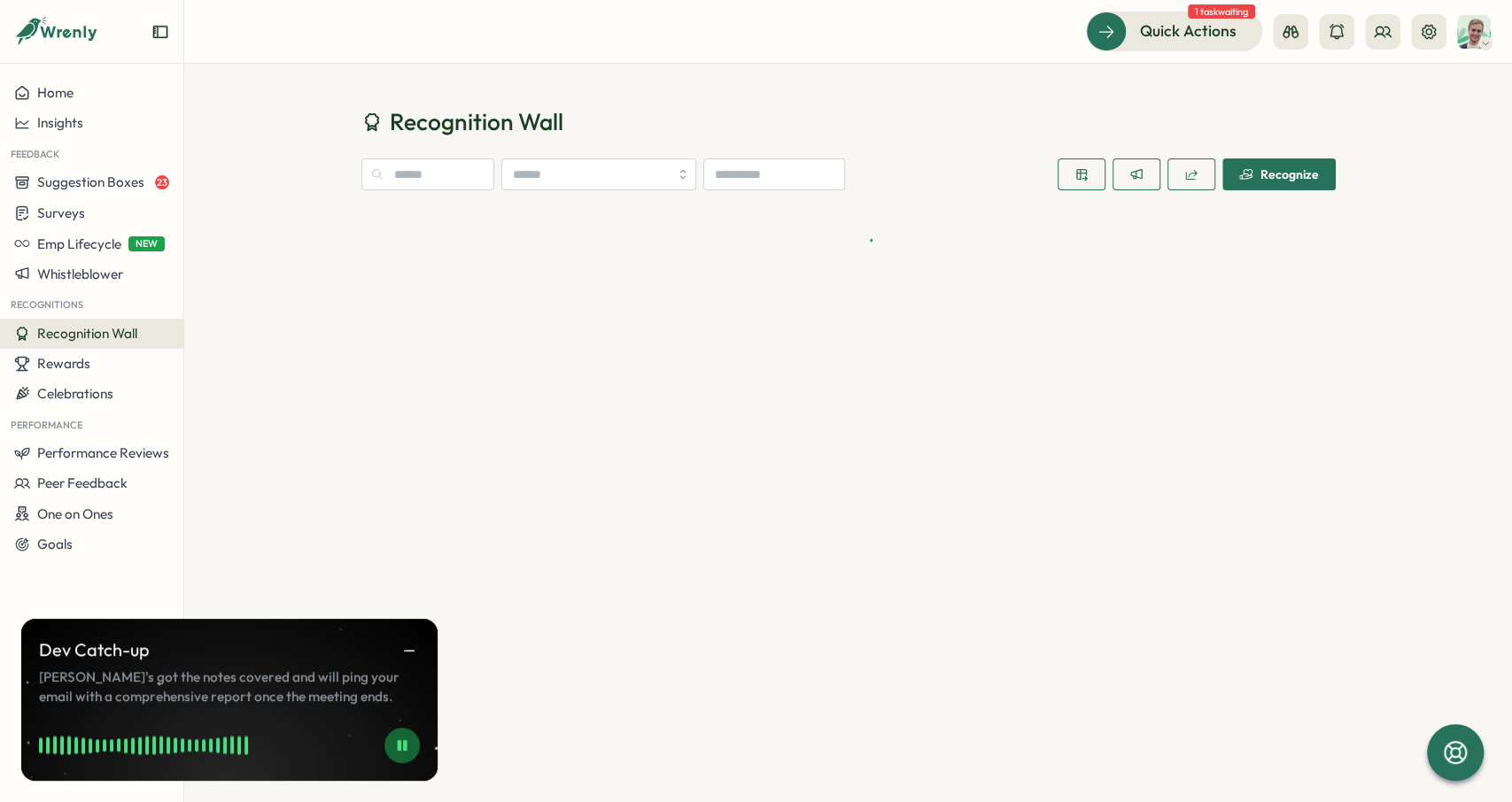
click at [1305, 178] on div "Recognize" at bounding box center [1278, 174] width 80 height 14
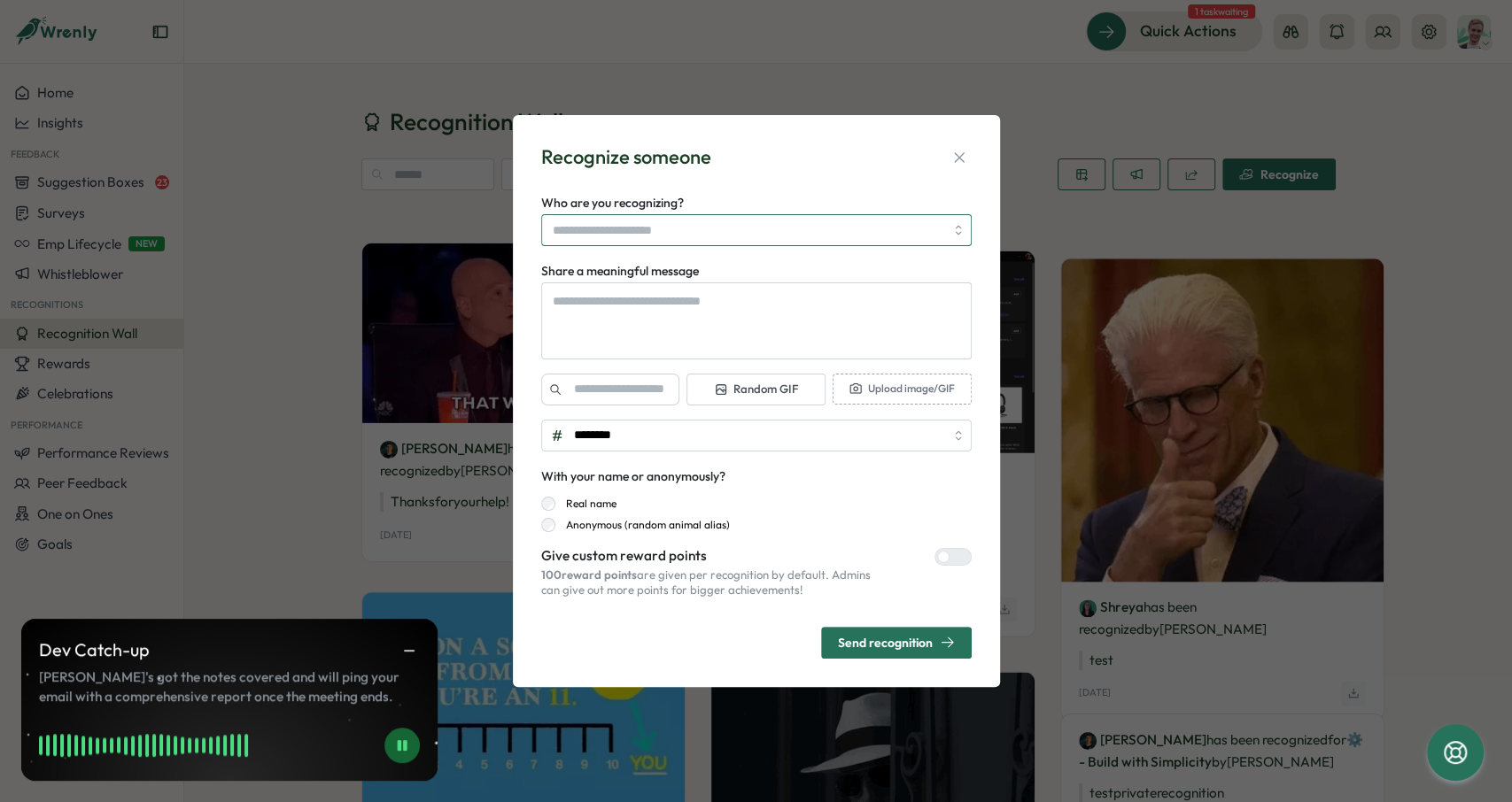
click at [750, 222] on input "Who are you recognizing?" at bounding box center [747, 230] width 391 height 30
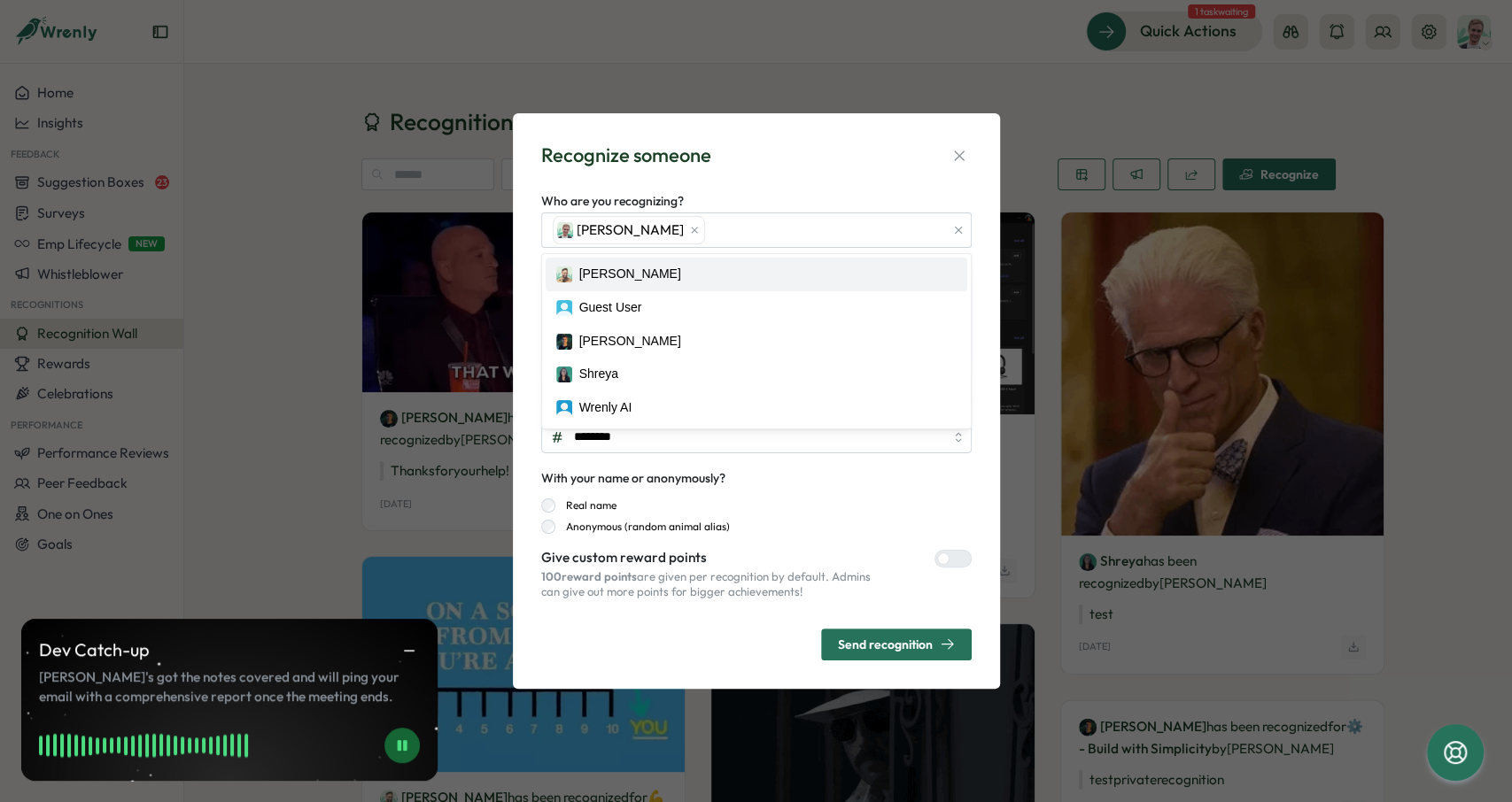
click at [687, 168] on div "Recognize someone" at bounding box center [626, 156] width 170 height 27
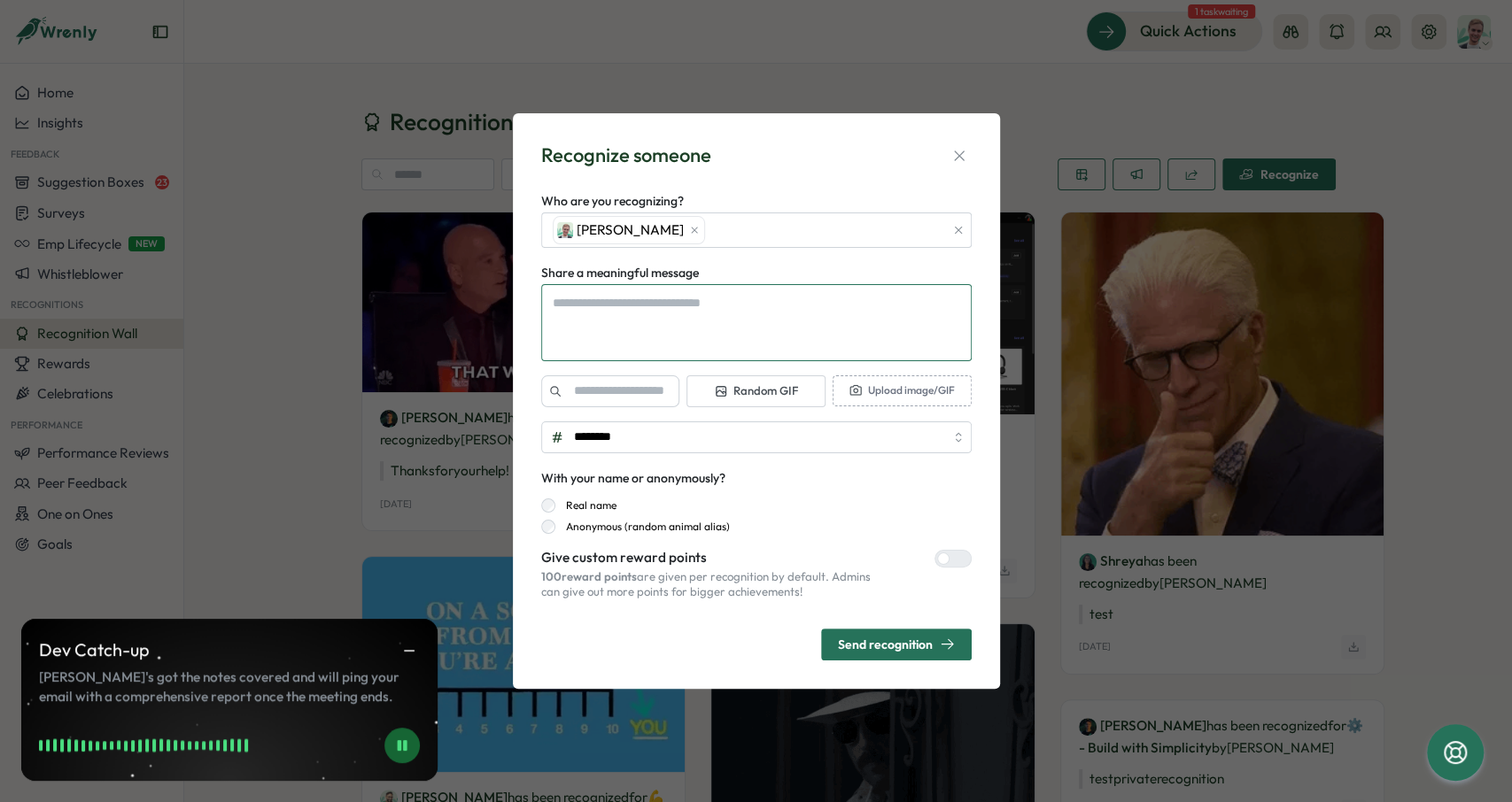
type textarea "*"
click at [670, 320] on textarea "Share a meaningful message" at bounding box center [756, 322] width 430 height 77
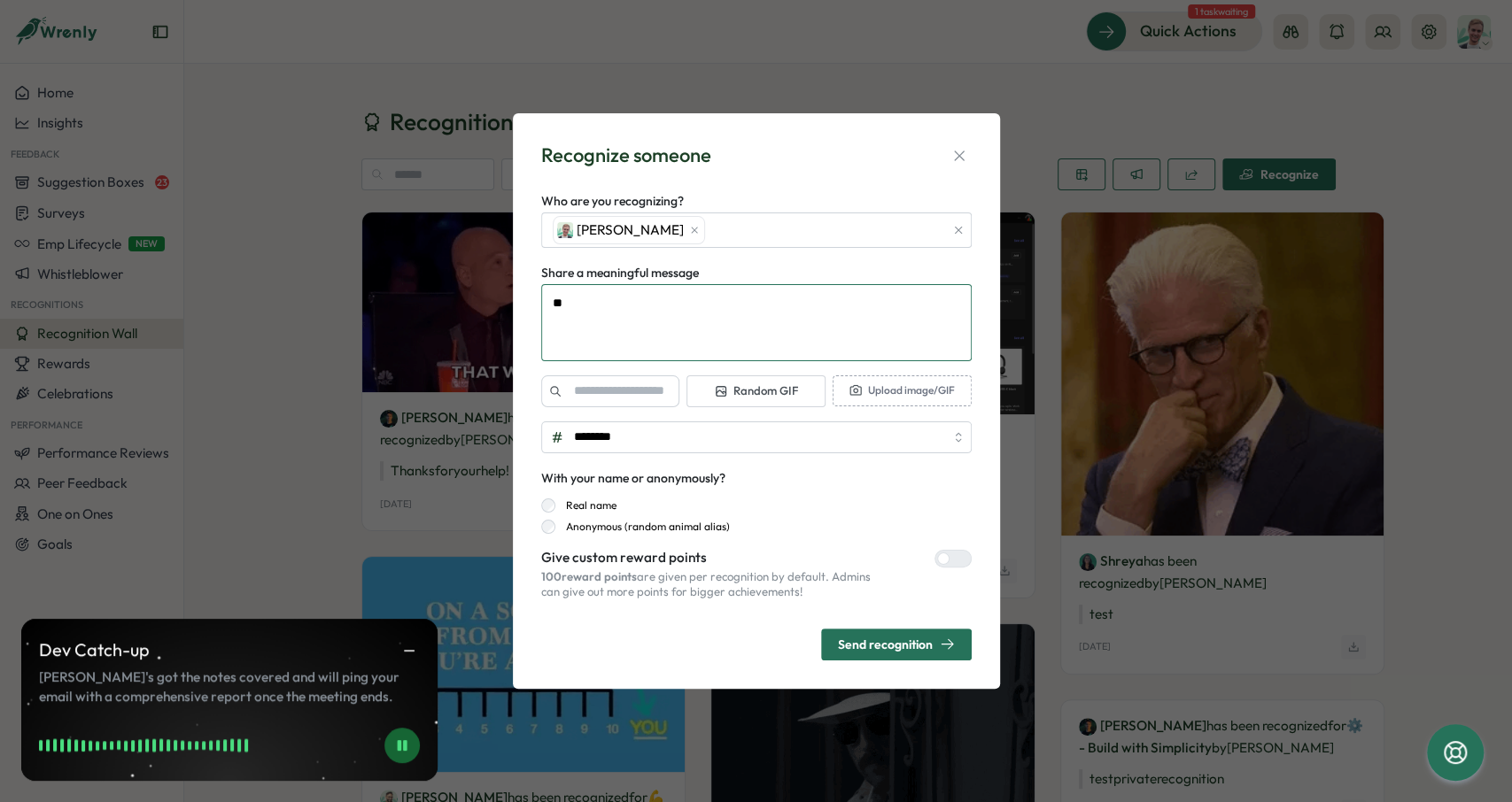
type textarea "***"
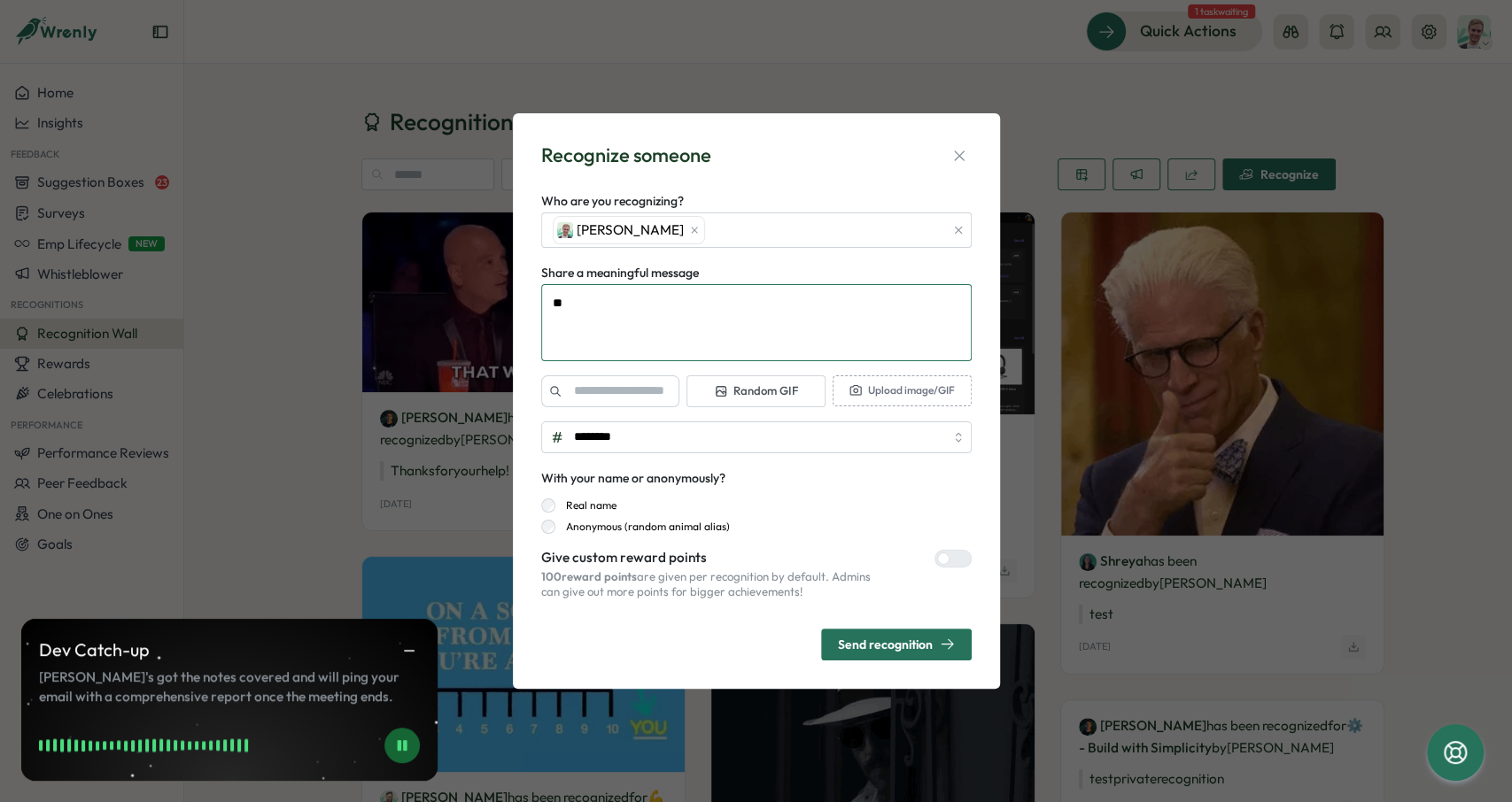
type textarea "*"
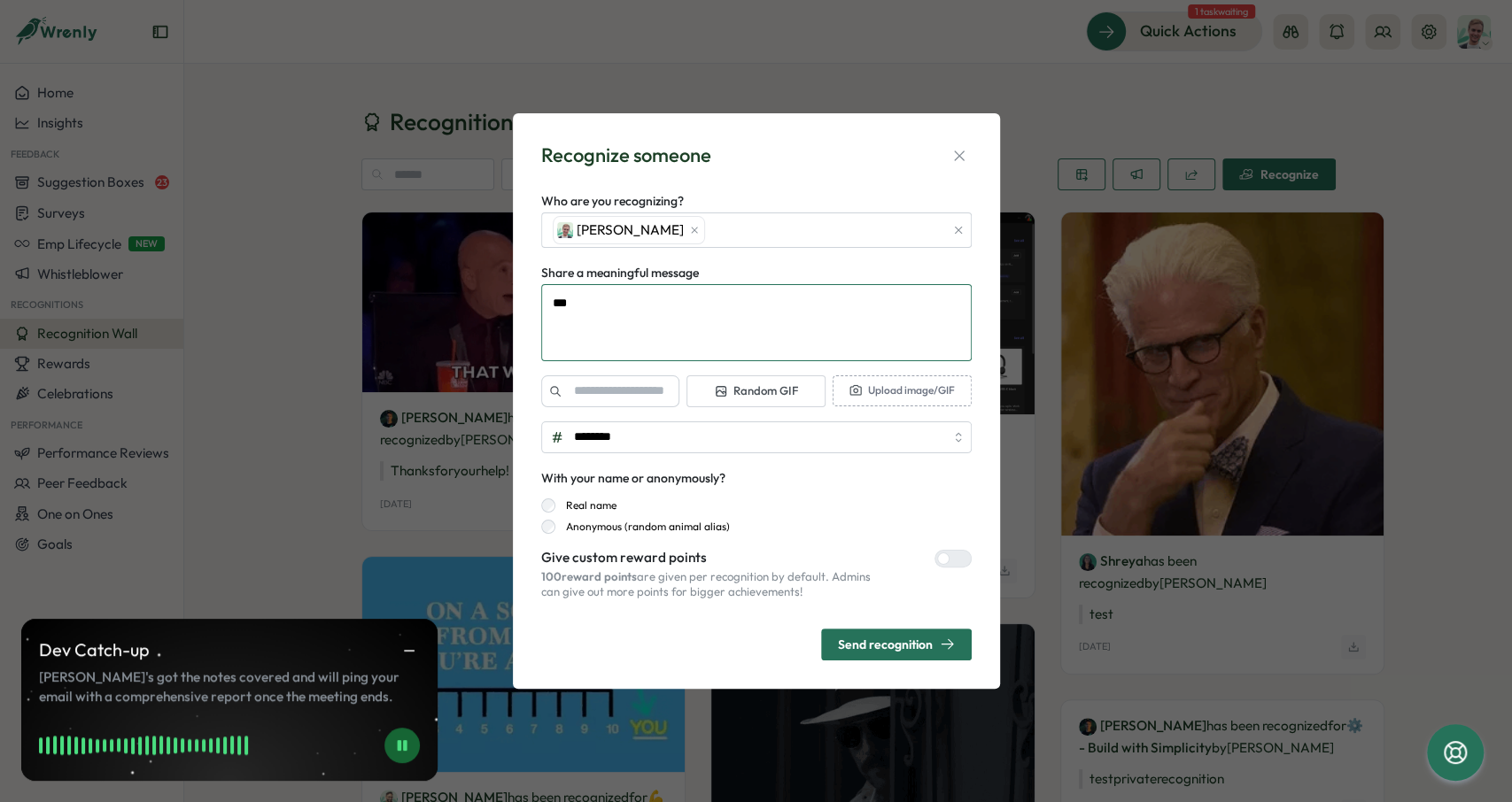
type textarea "****"
type textarea "*"
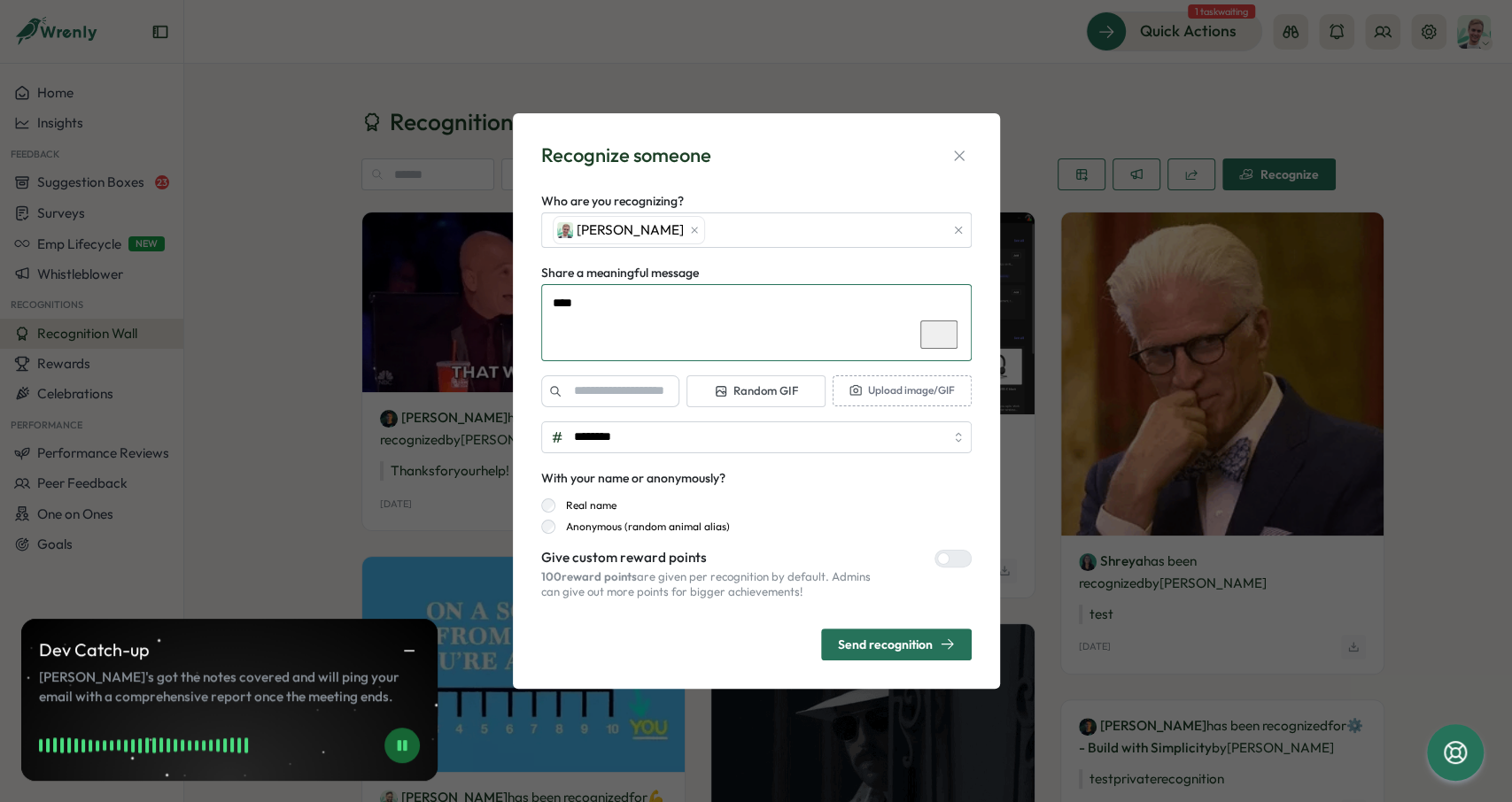
type textarea "****"
click at [949, 555] on label at bounding box center [952, 558] width 38 height 17
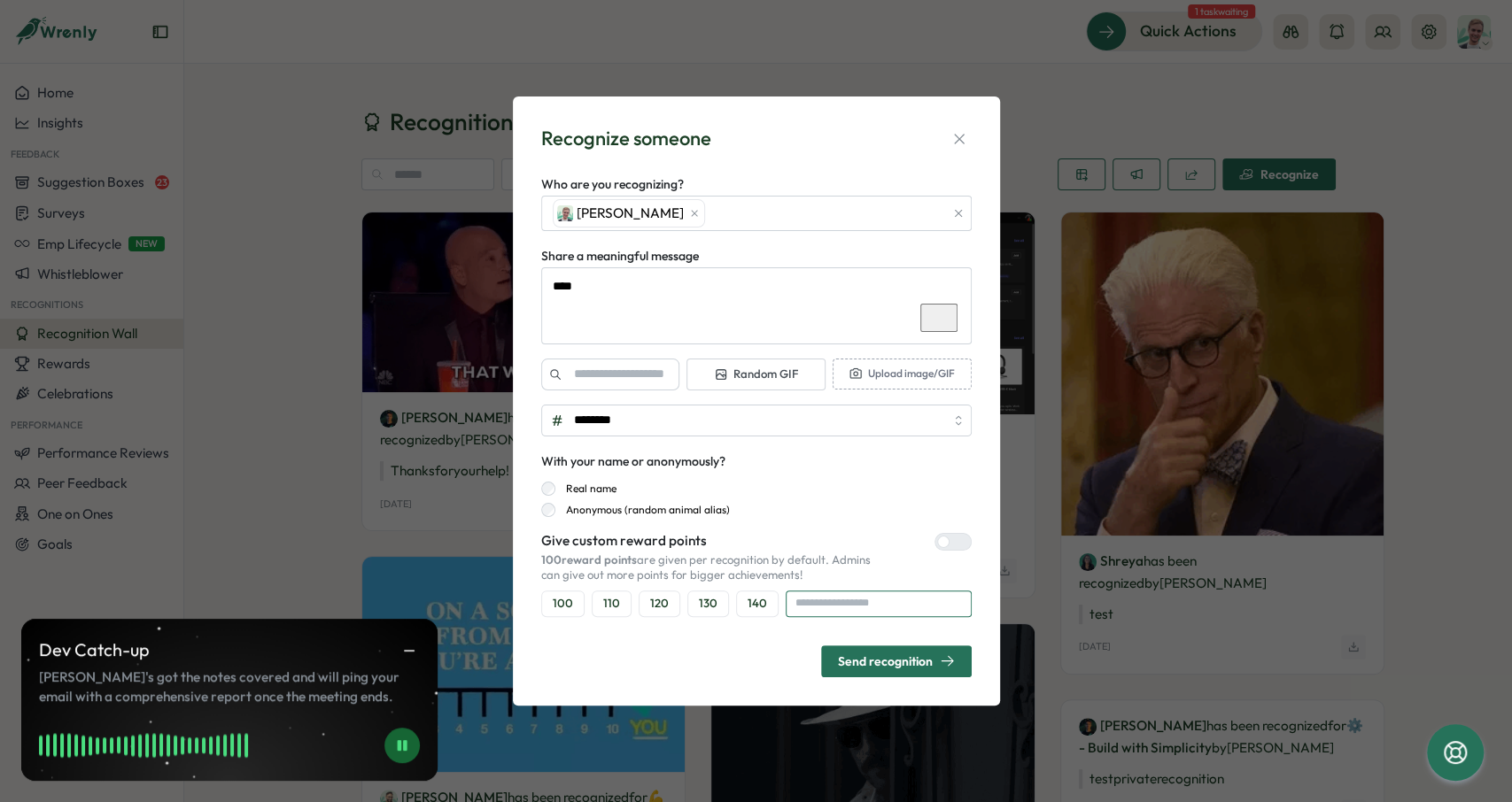
click at [795, 600] on input "number" at bounding box center [878, 603] width 186 height 27
type textarea "*"
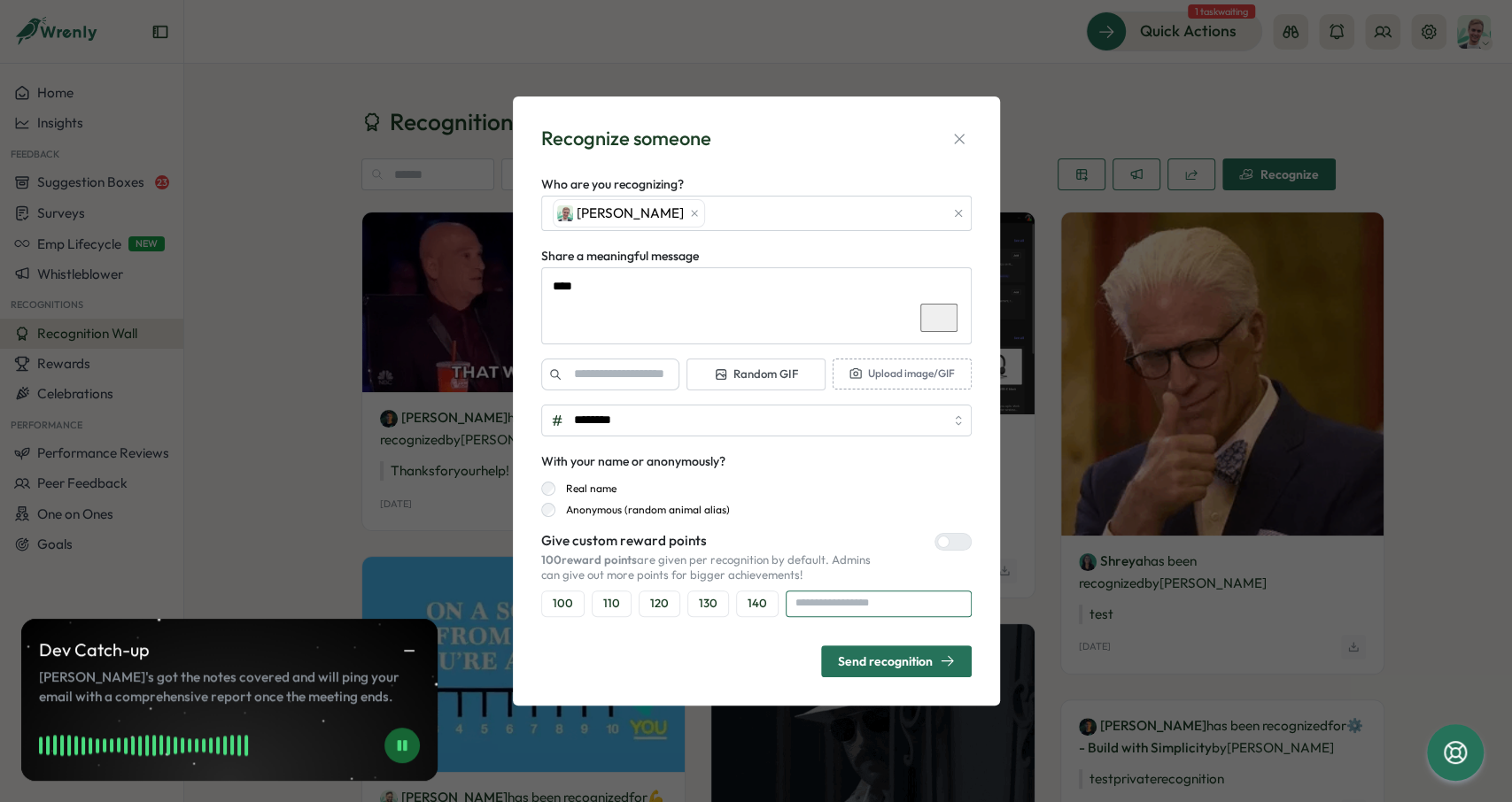
type input "*"
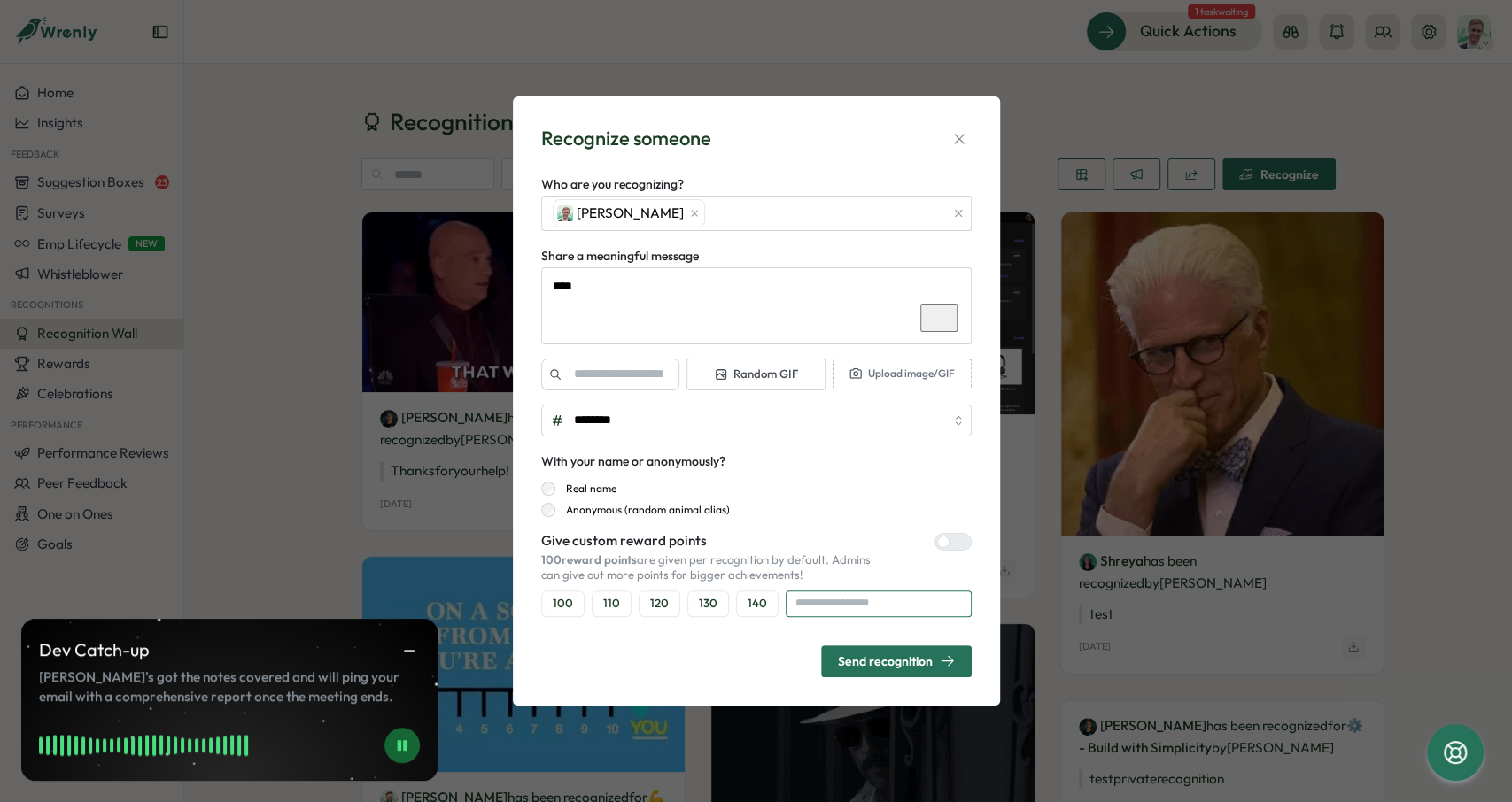
type textarea "*"
type input "**"
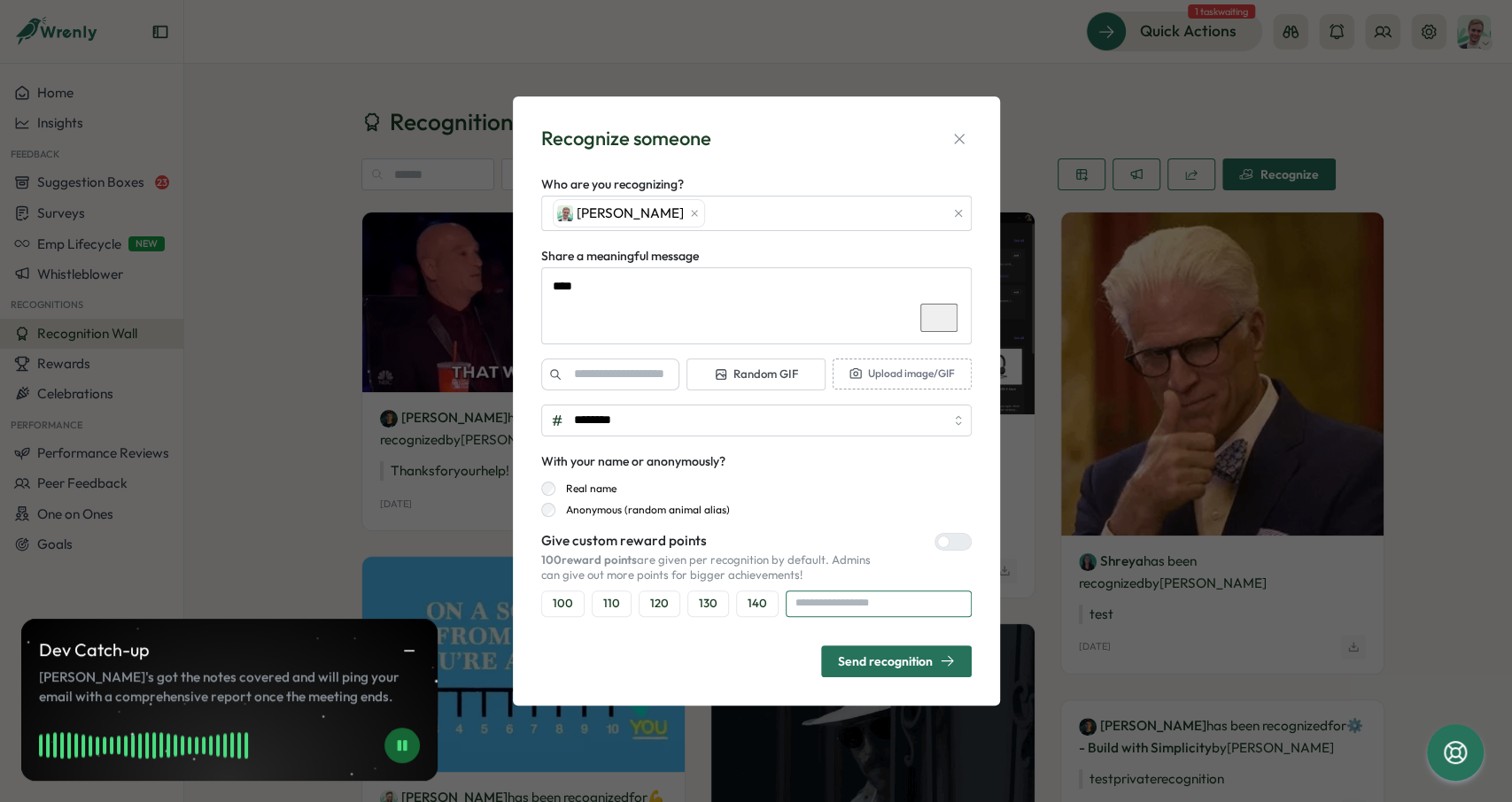
type textarea "*"
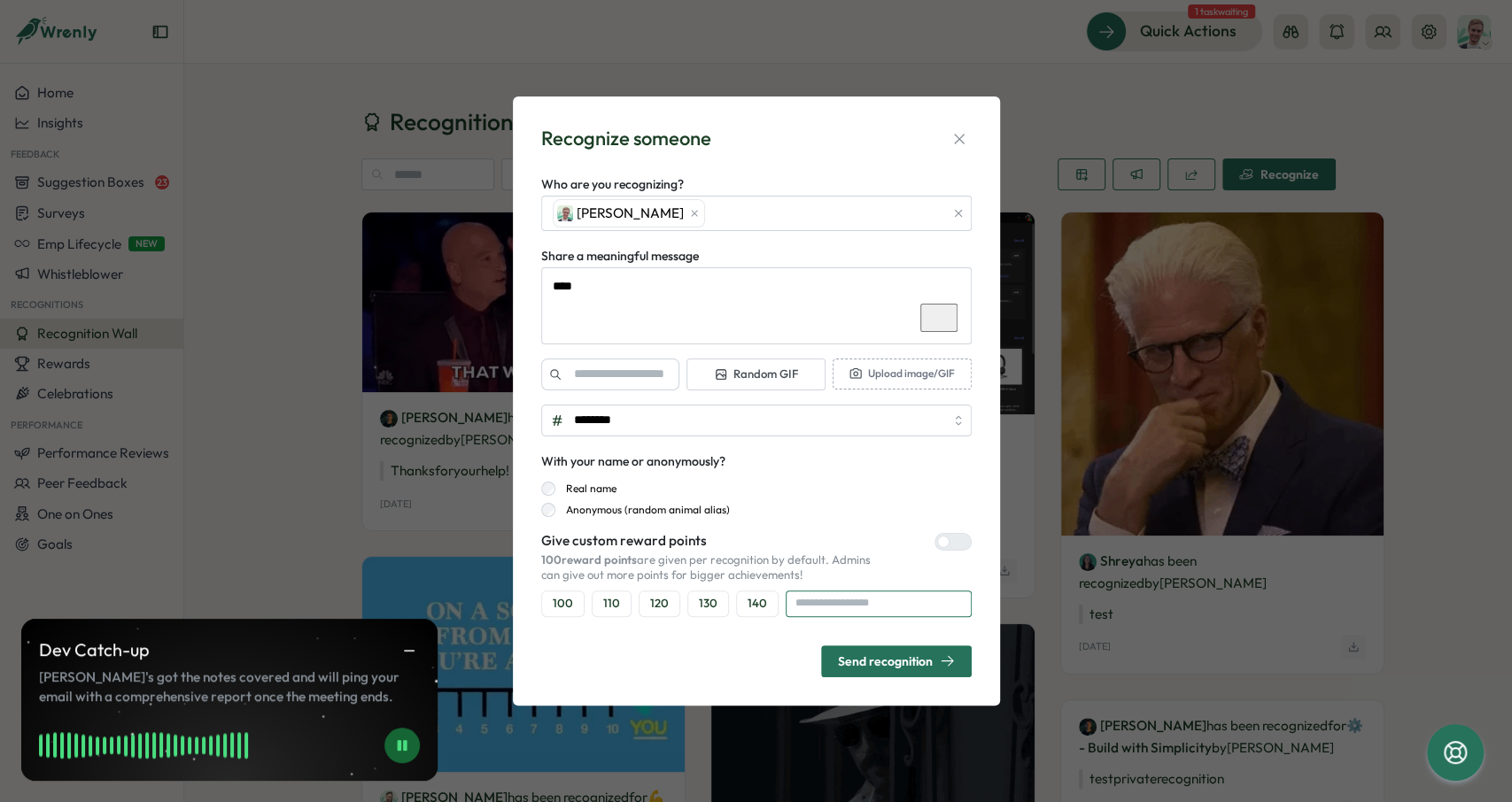
type input "***"
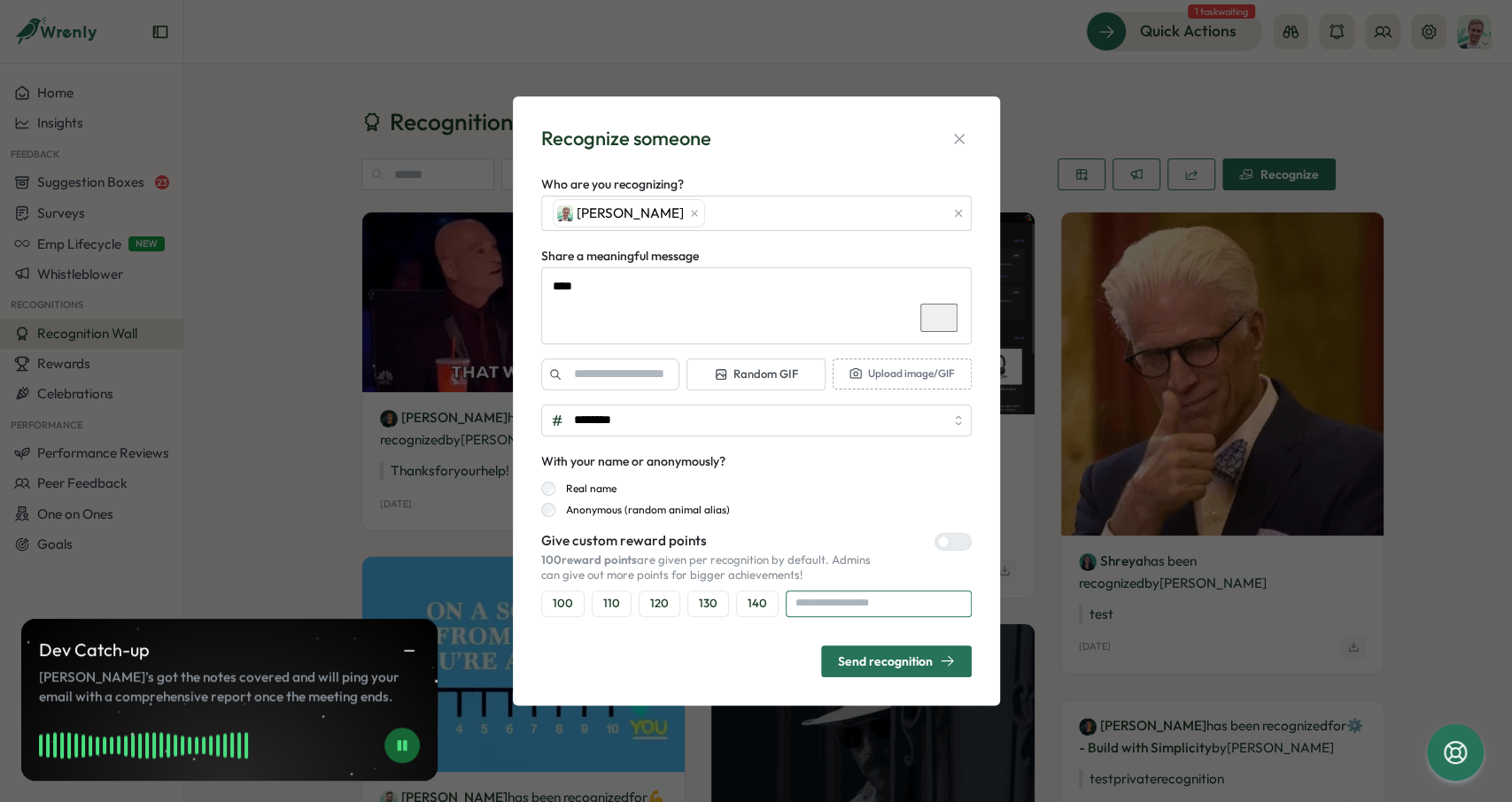
type textarea "*"
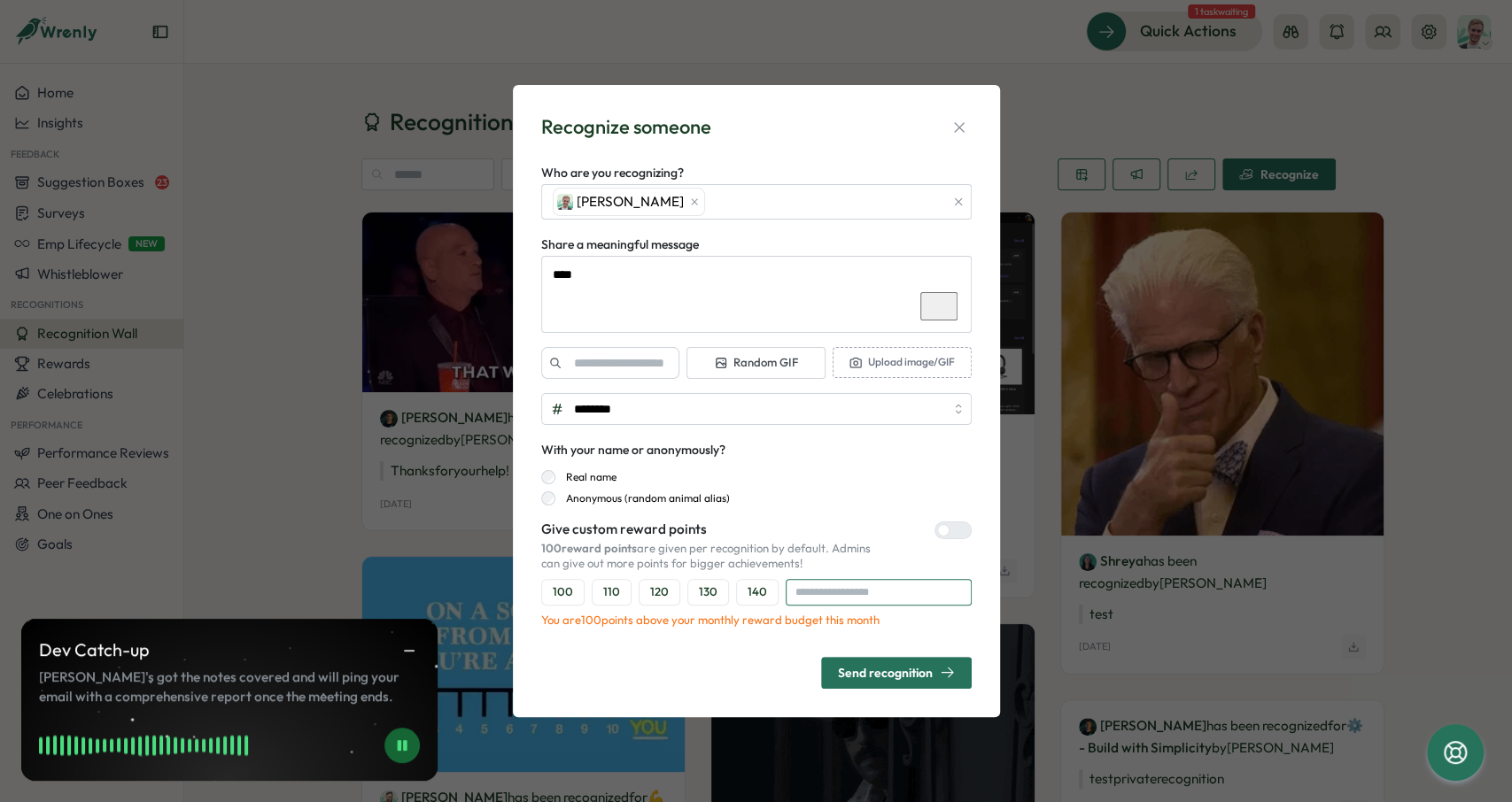
type input "****"
click at [892, 668] on div "Send recognition" at bounding box center [897, 672] width 117 height 15
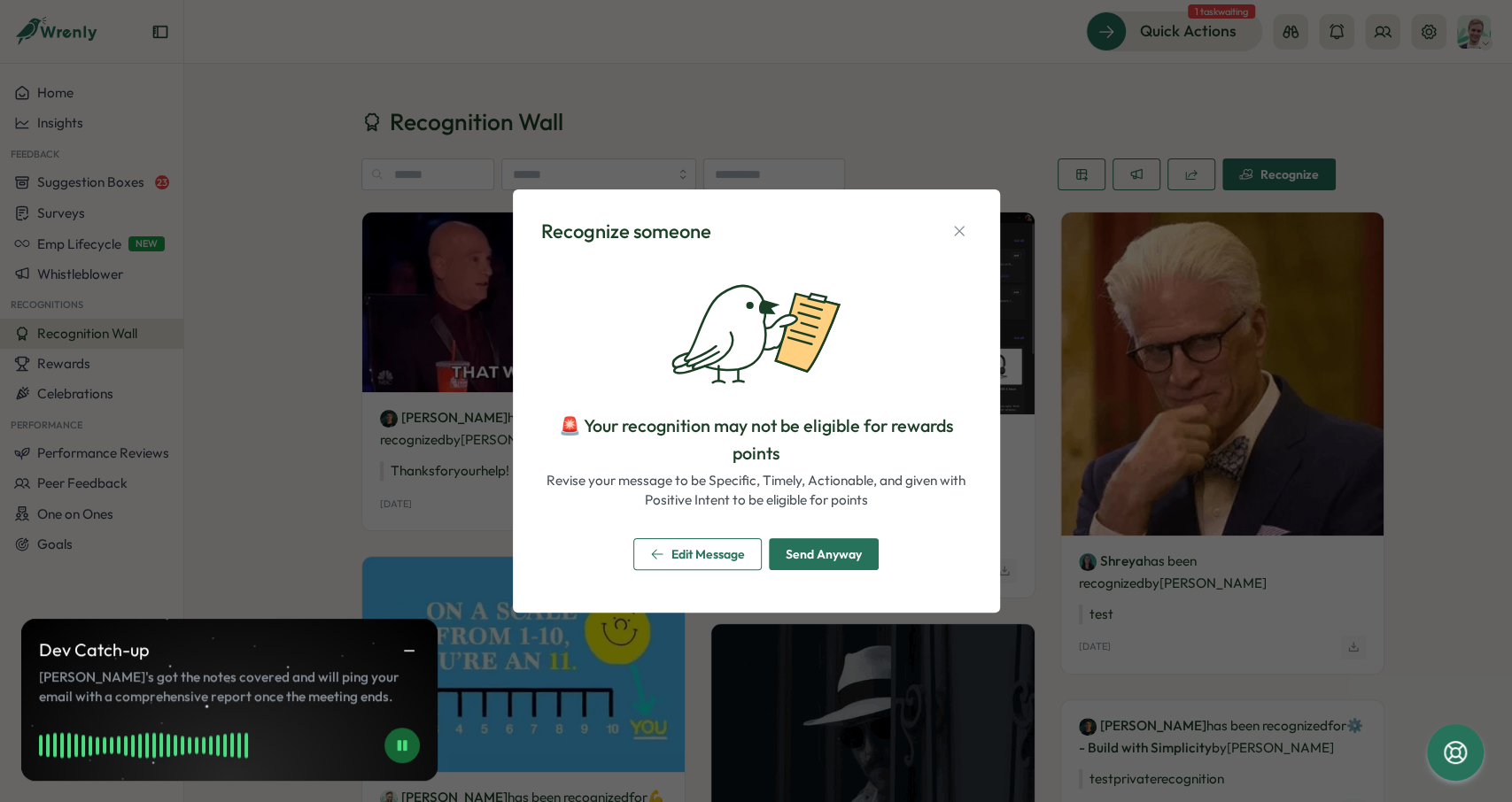
click at [736, 553] on span "Edit Message" at bounding box center [708, 555] width 73 height 13
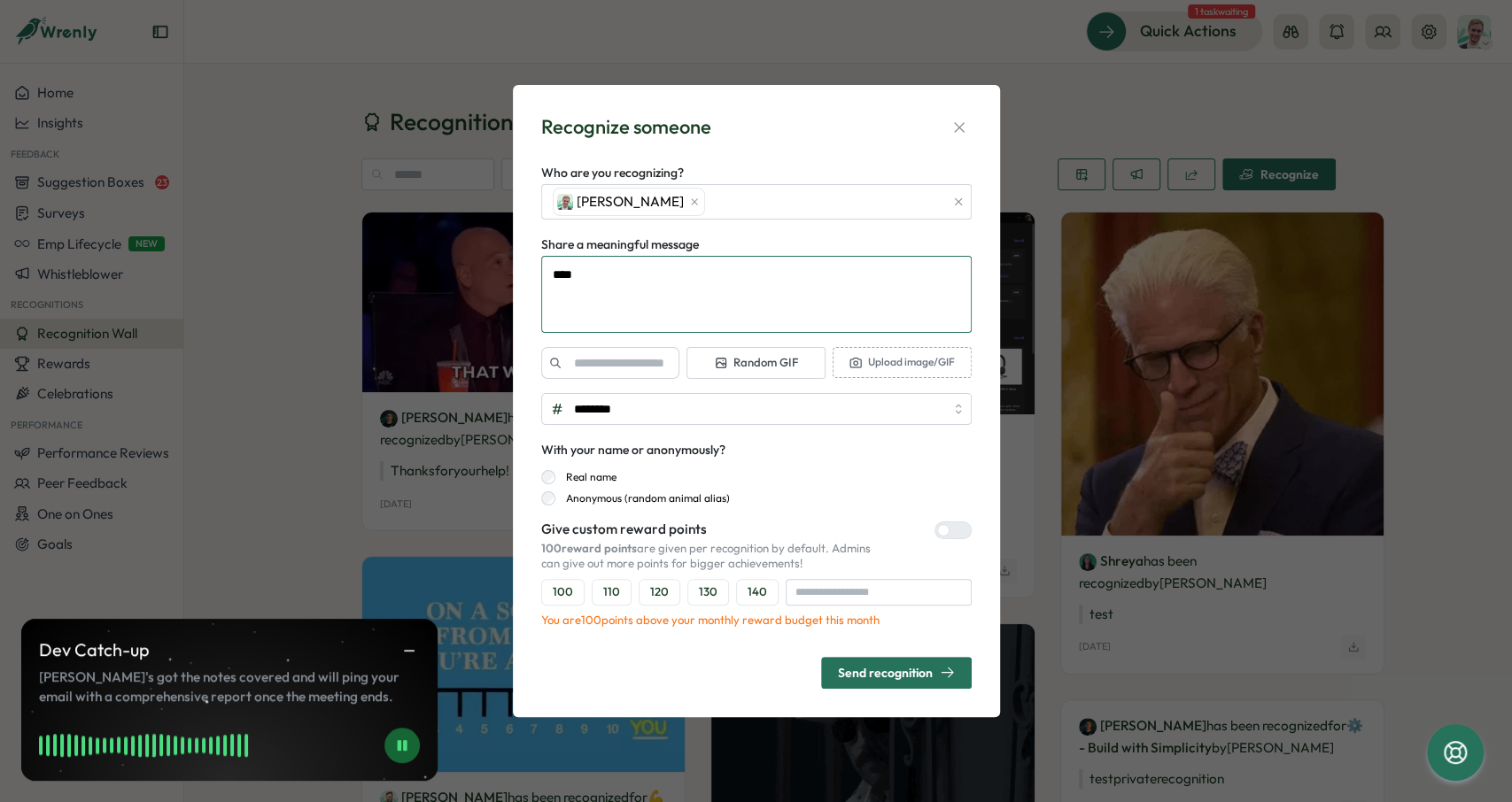
drag, startPoint x: 700, startPoint y: 276, endPoint x: 476, endPoint y: 274, distance: 224.0
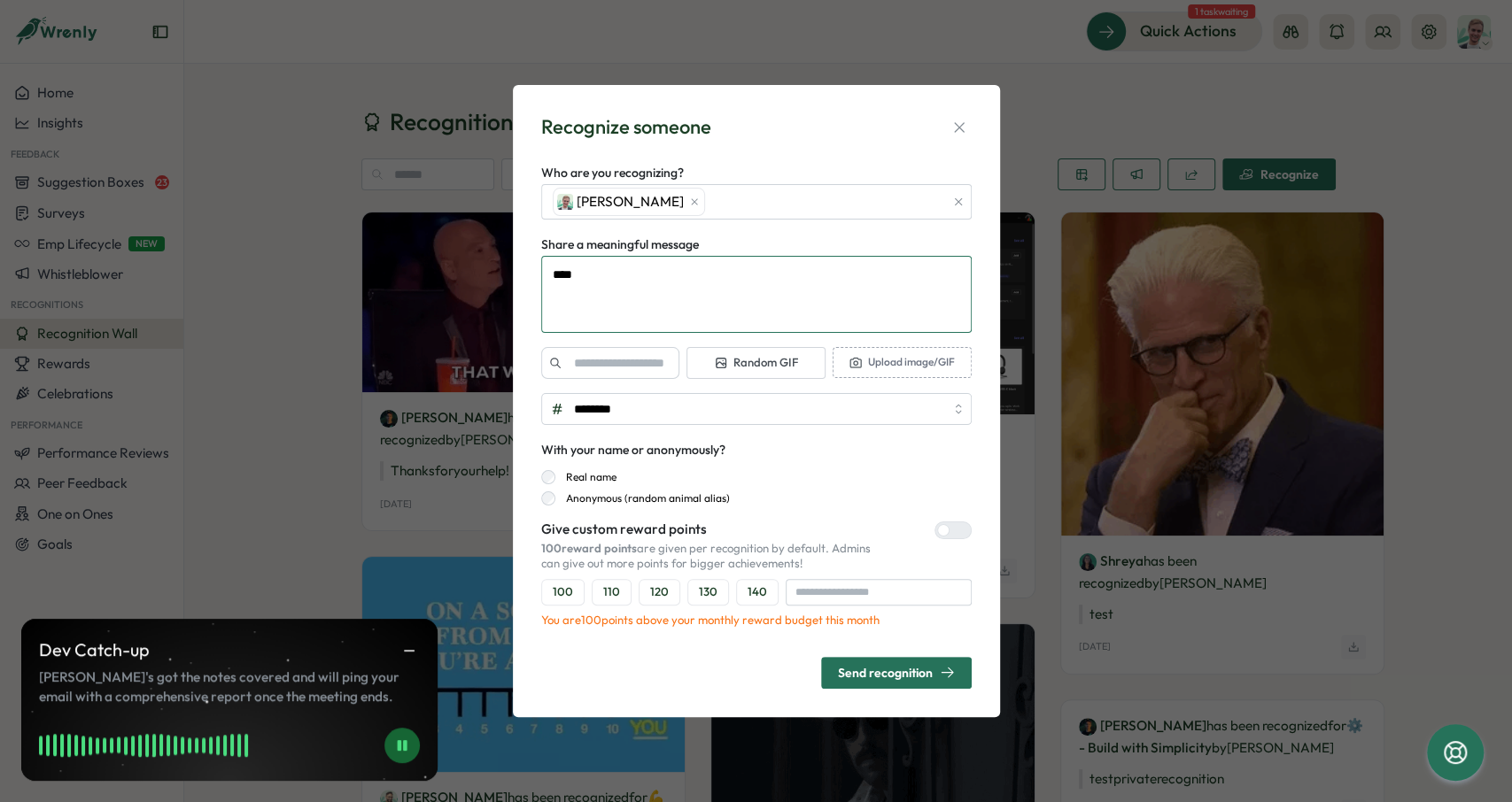
click at [541, 273] on textarea "****" at bounding box center [756, 294] width 430 height 77
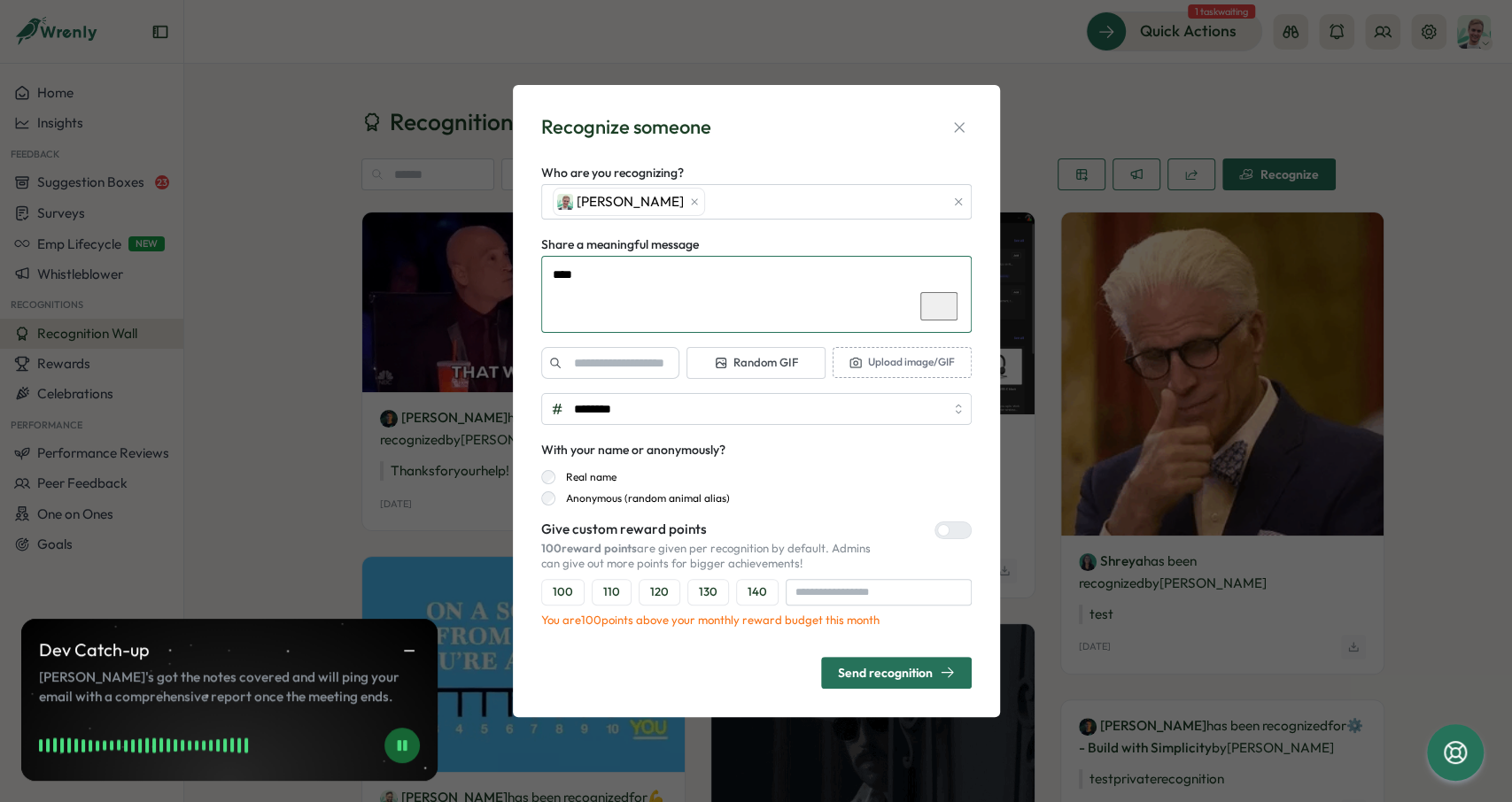
type textarea "*"
type textarea "**"
type textarea "*"
type textarea "***"
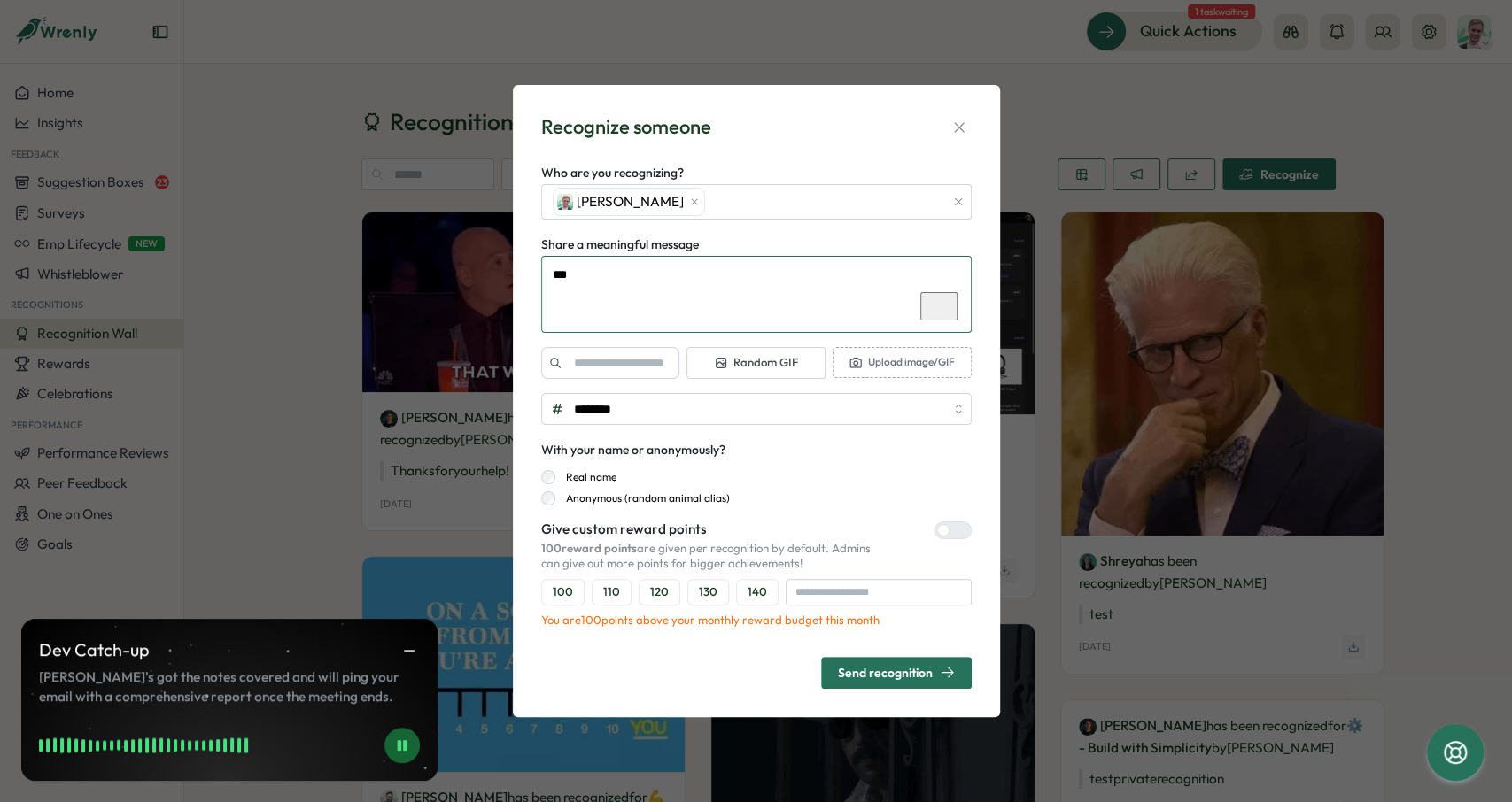
type textarea "*"
type textarea "****"
type textarea "*"
type textarea "***"
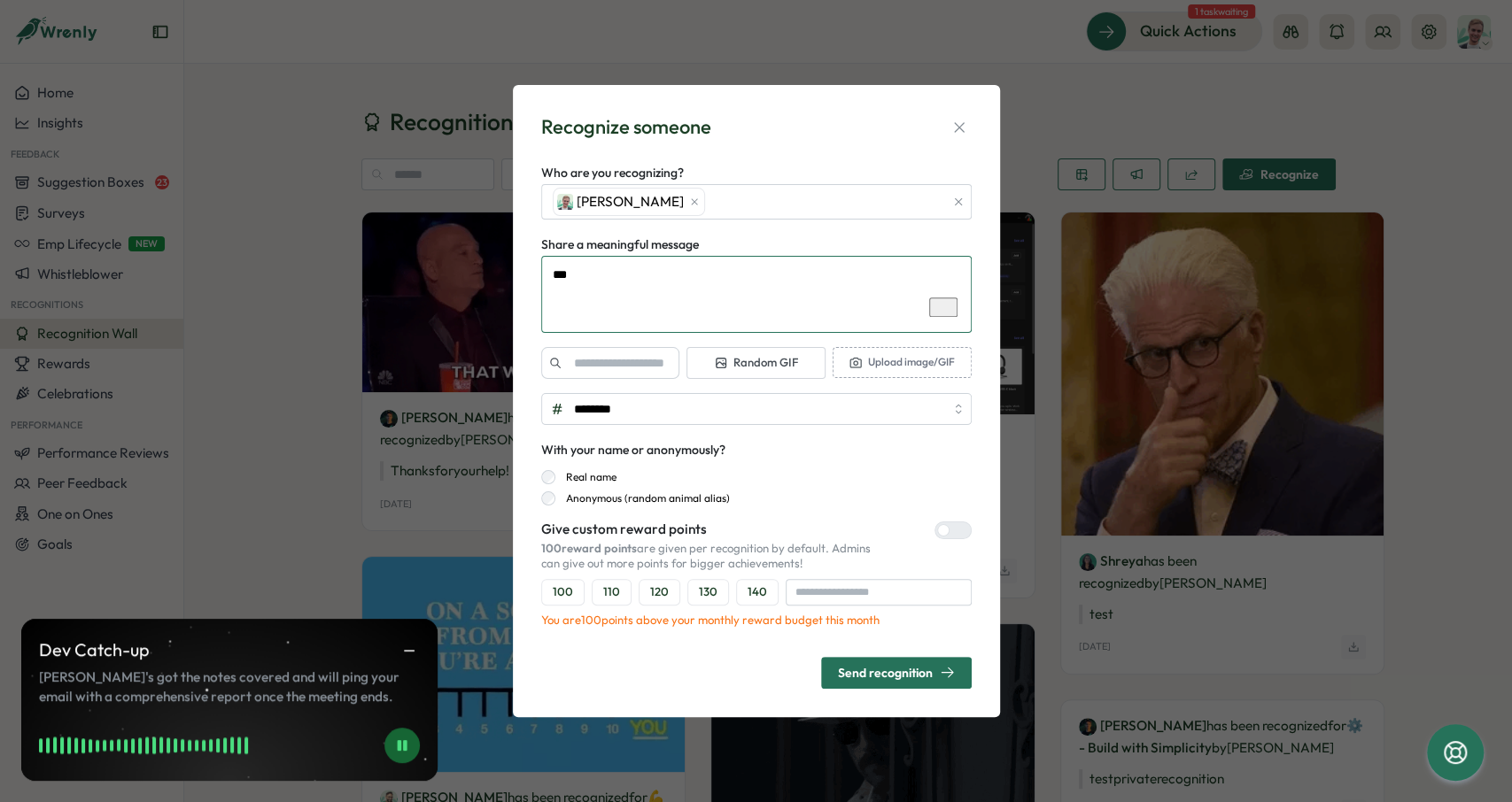
type textarea "*"
type textarea "**"
type textarea "*"
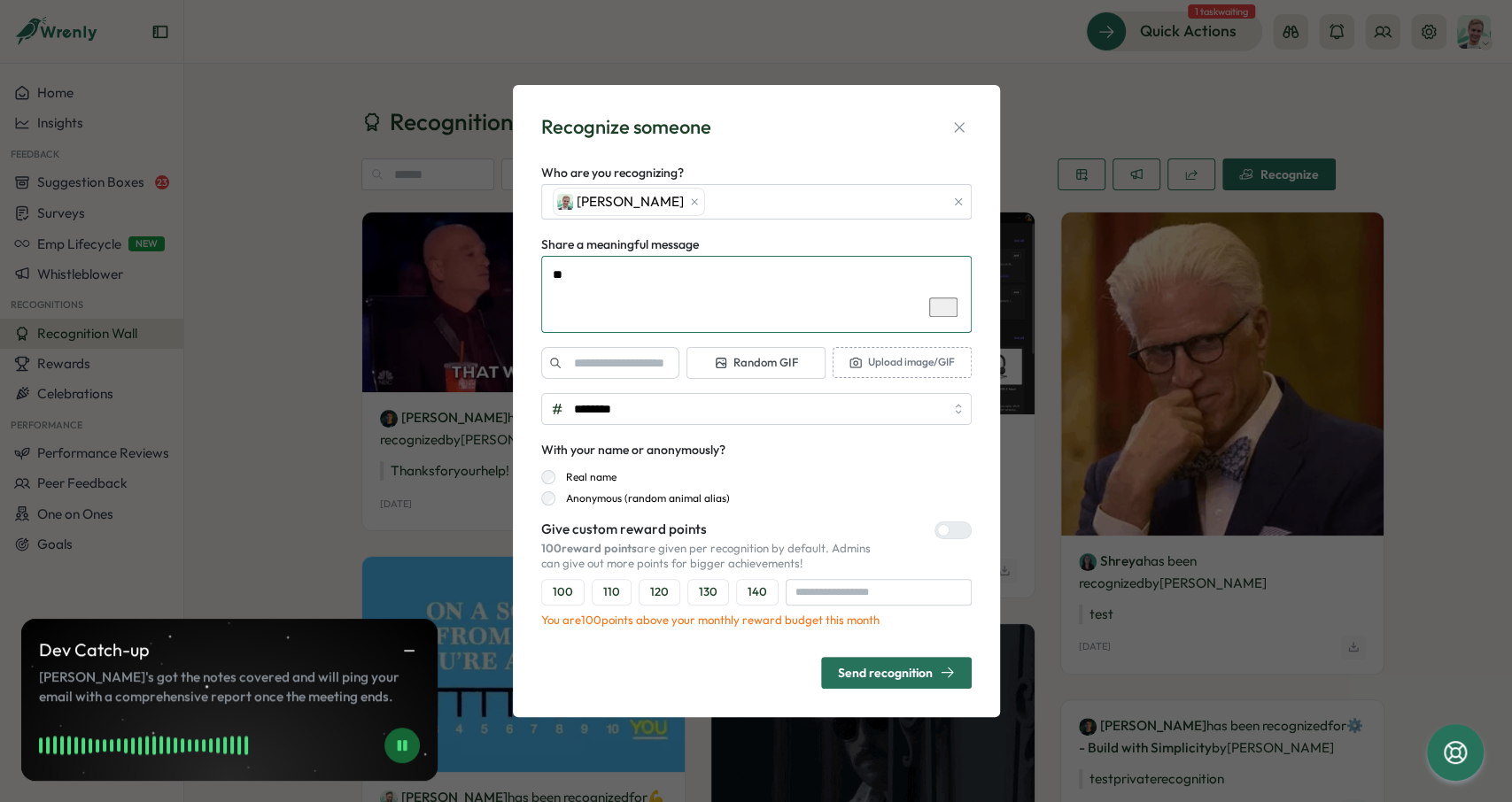
type textarea "*"
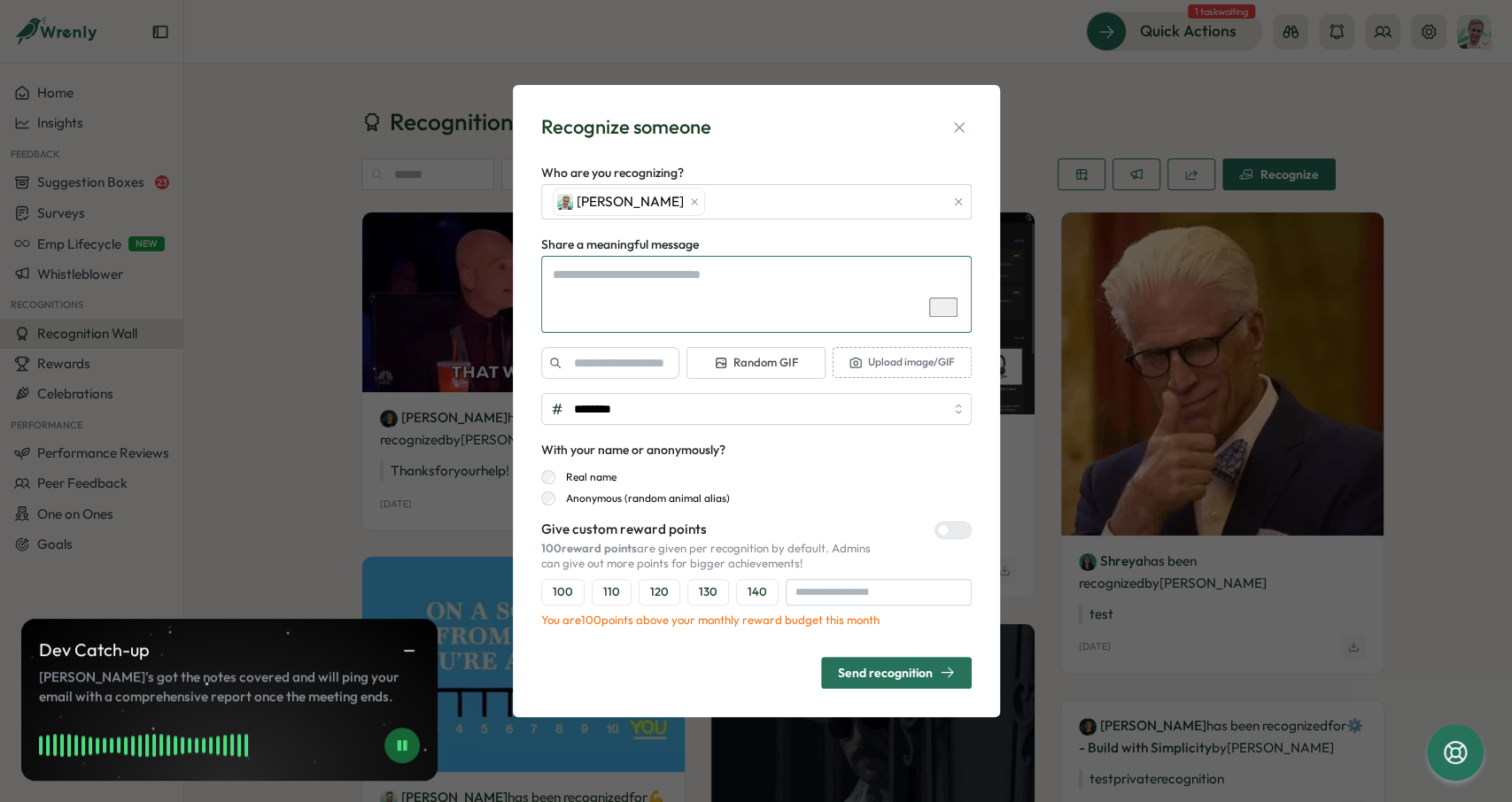
type textarea "*"
type textarea "**"
type textarea "*"
type textarea "***"
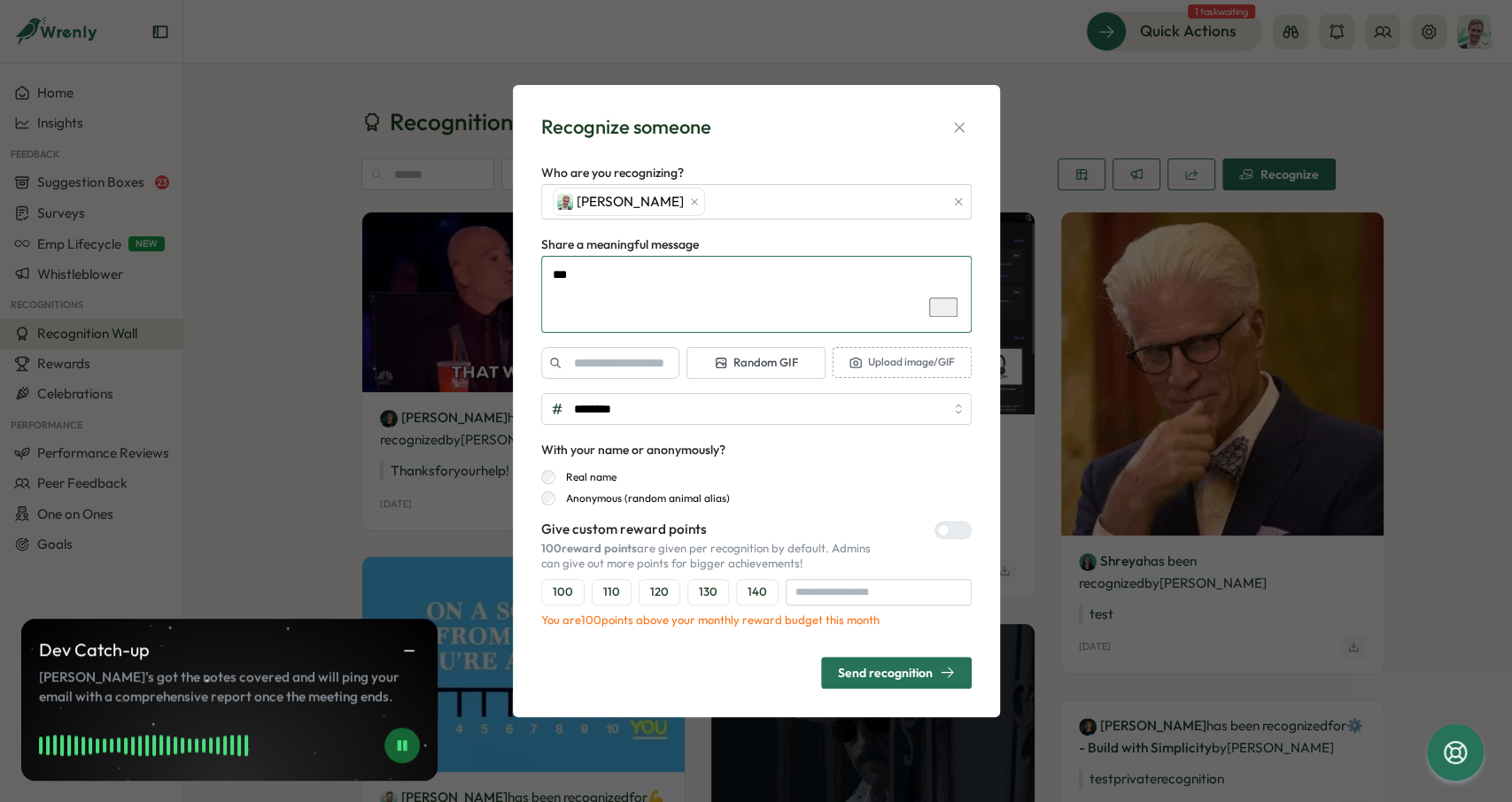
type textarea "*"
type textarea "****"
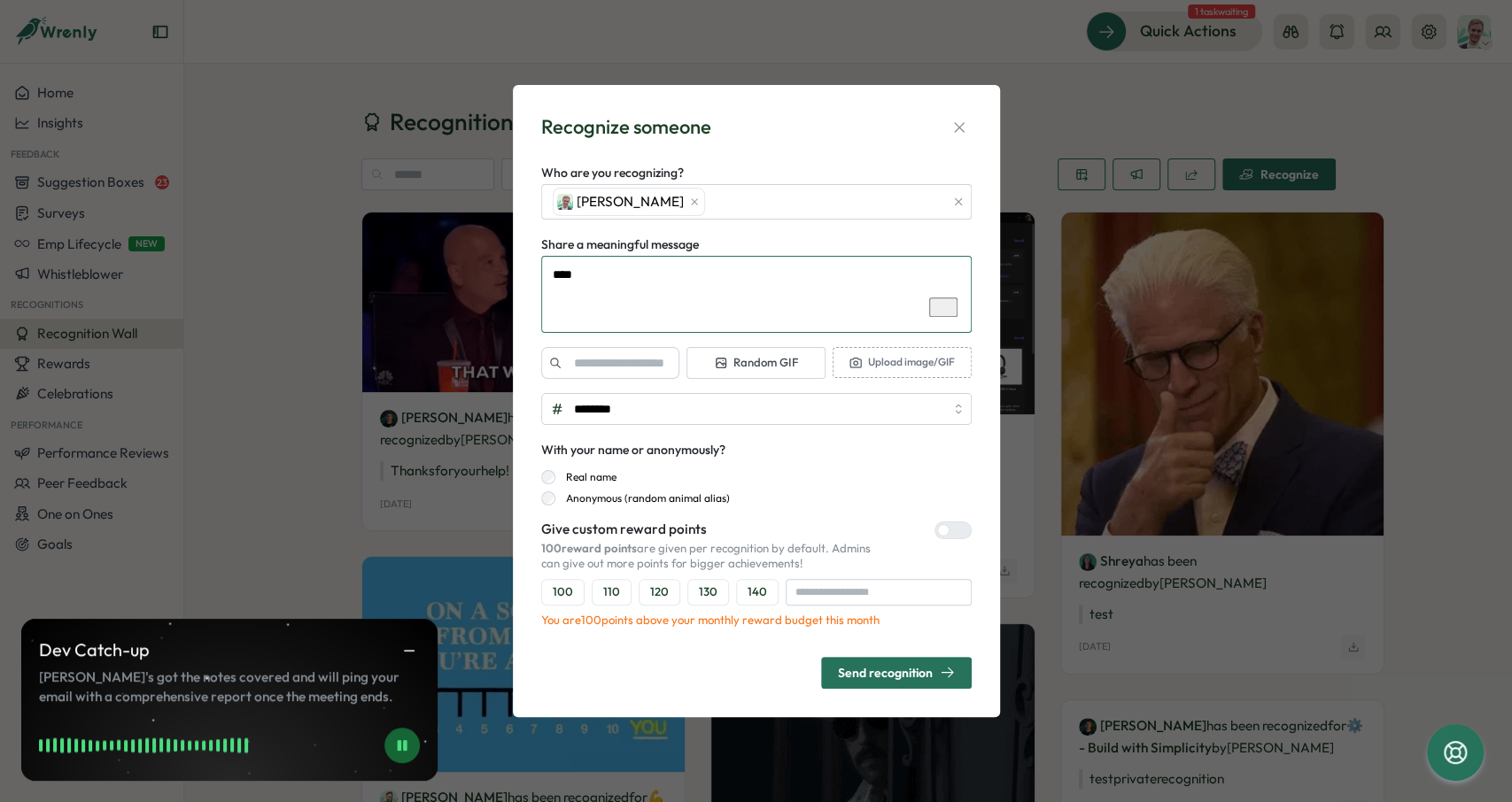
type textarea "*"
type textarea "****"
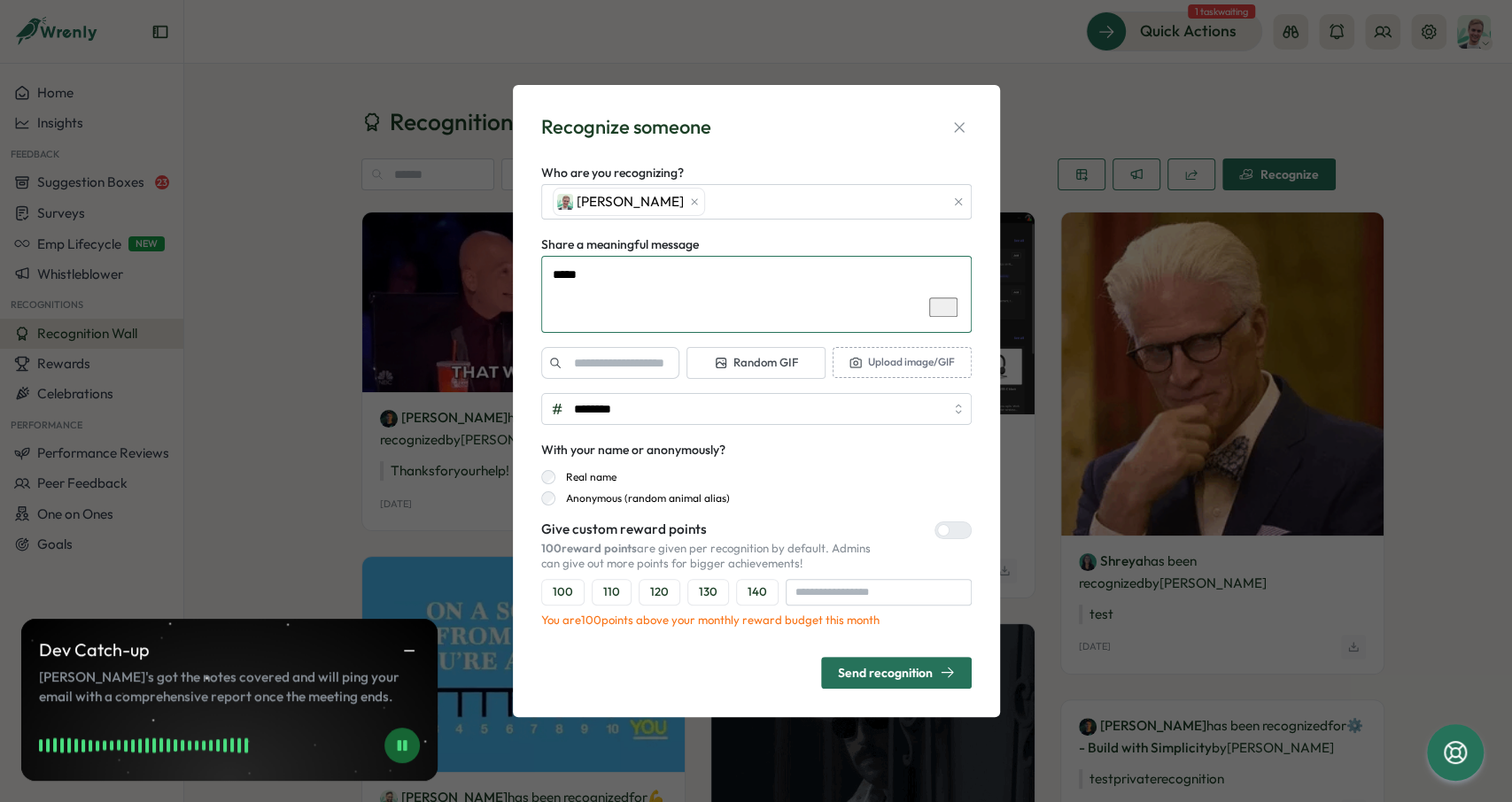
type textarea "*"
type textarea "******"
type textarea "*"
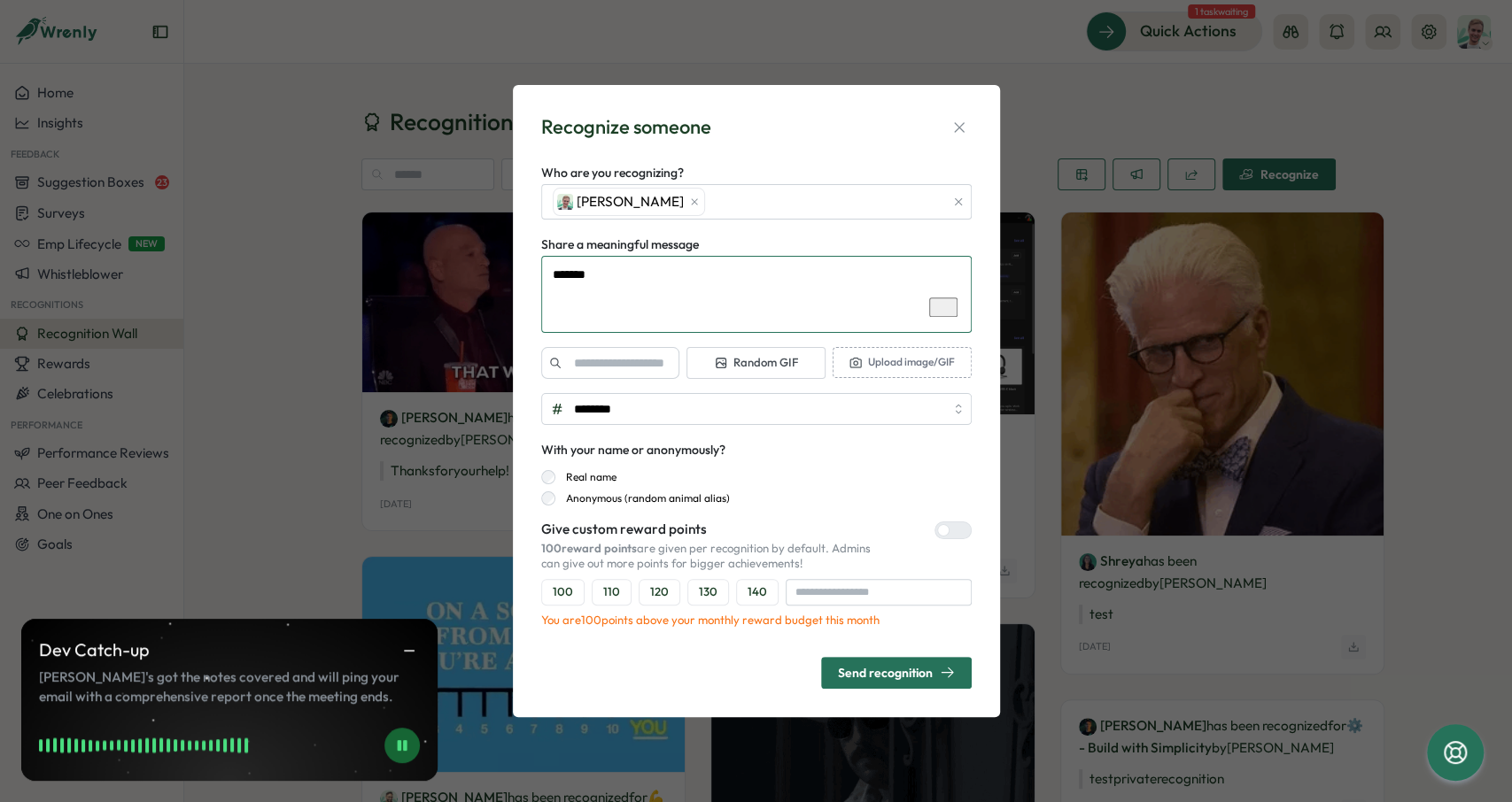
type textarea "********"
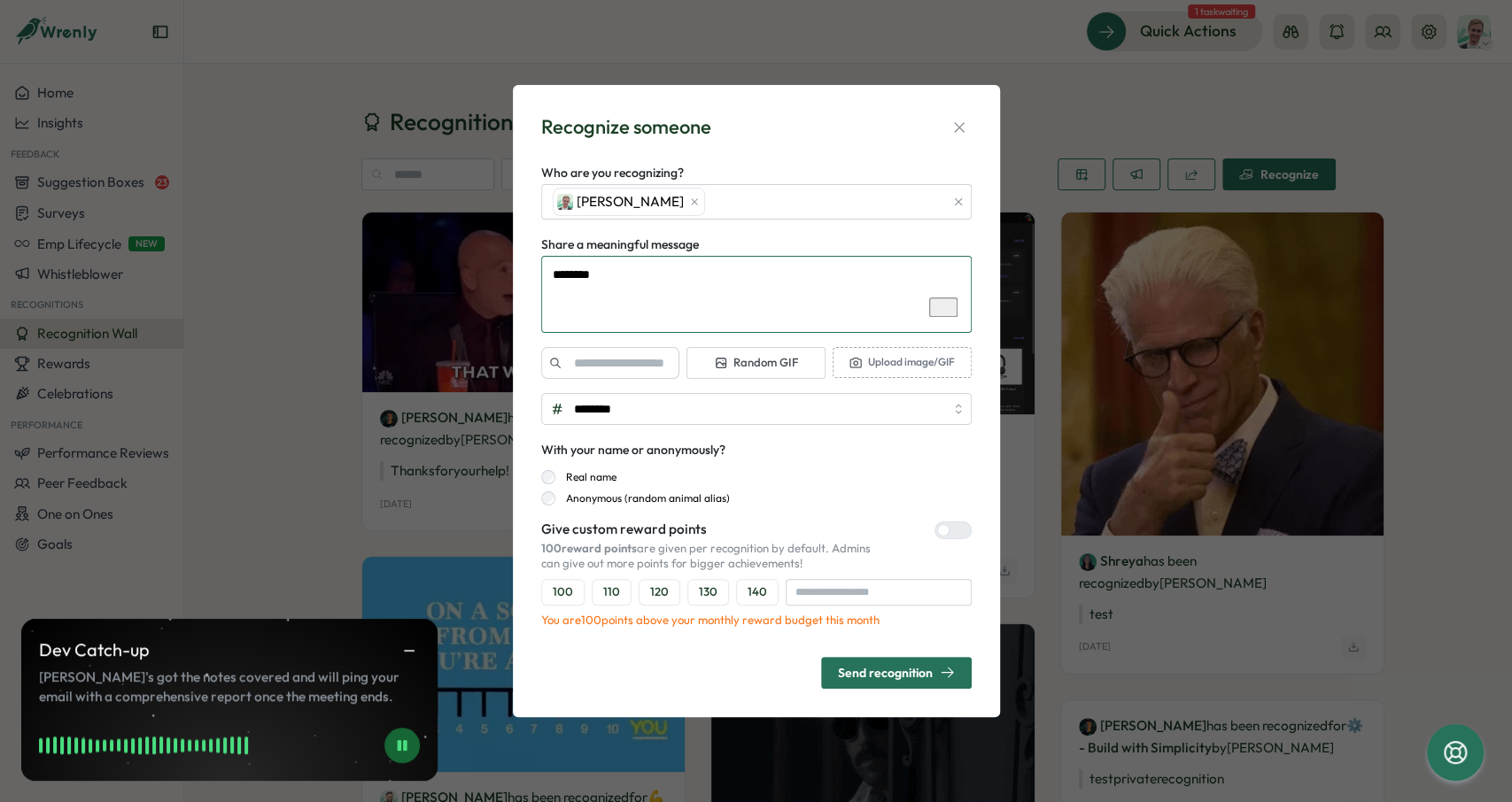
type textarea "*"
type textarea "**********"
type textarea "*"
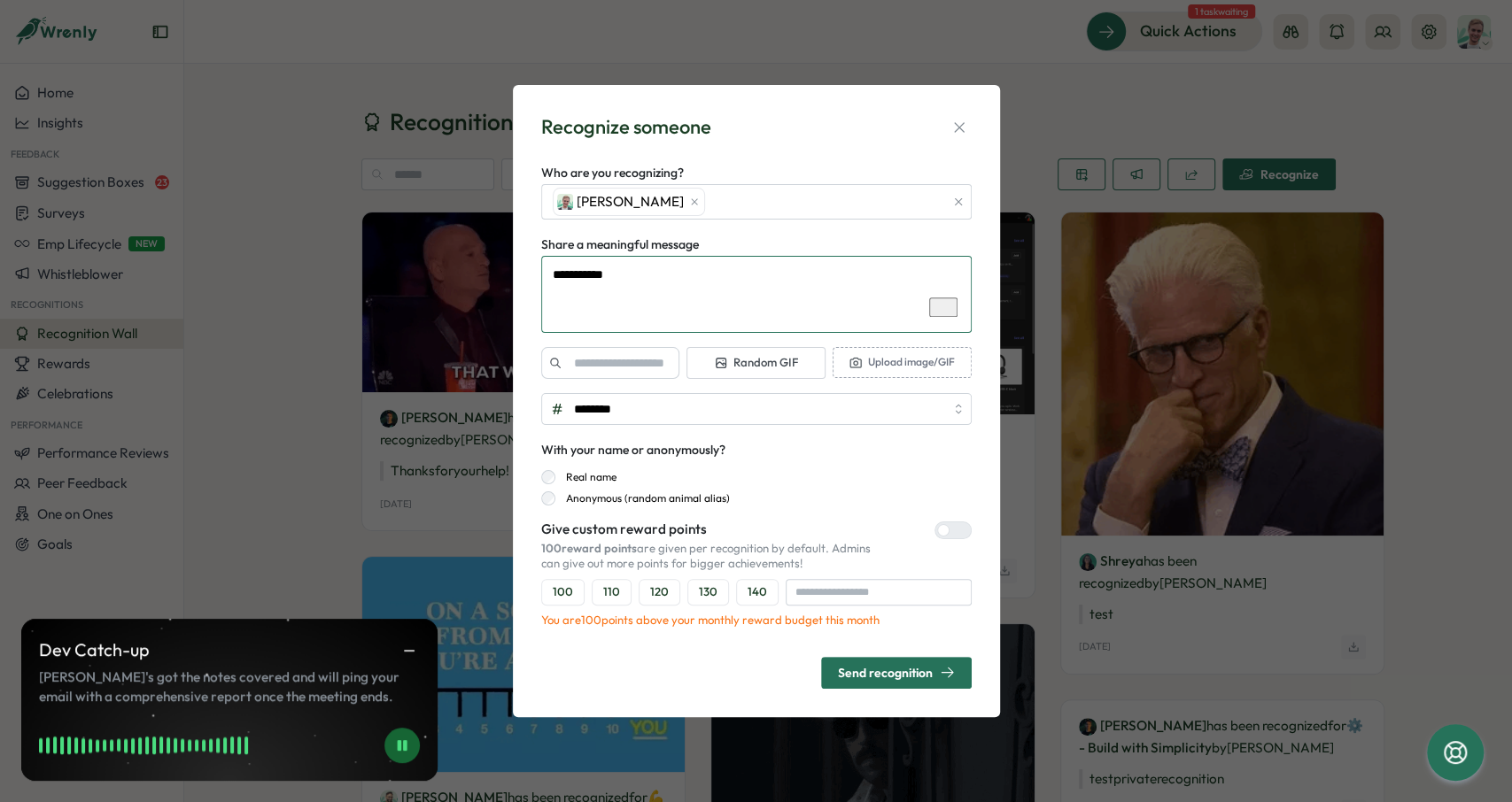
type textarea "**********"
type textarea "*"
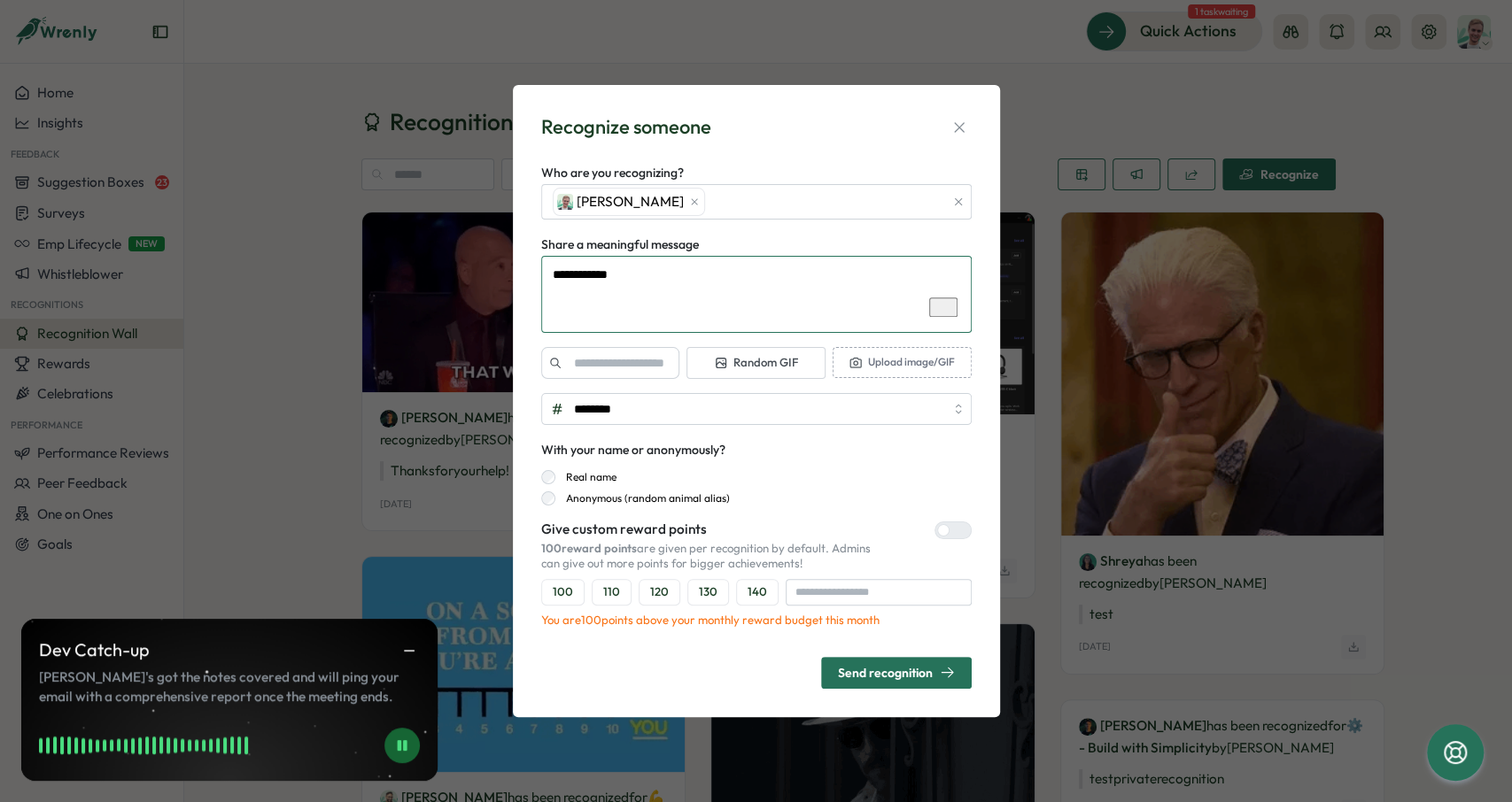
type textarea "**********"
type textarea "*"
type textarea "**********"
type textarea "*"
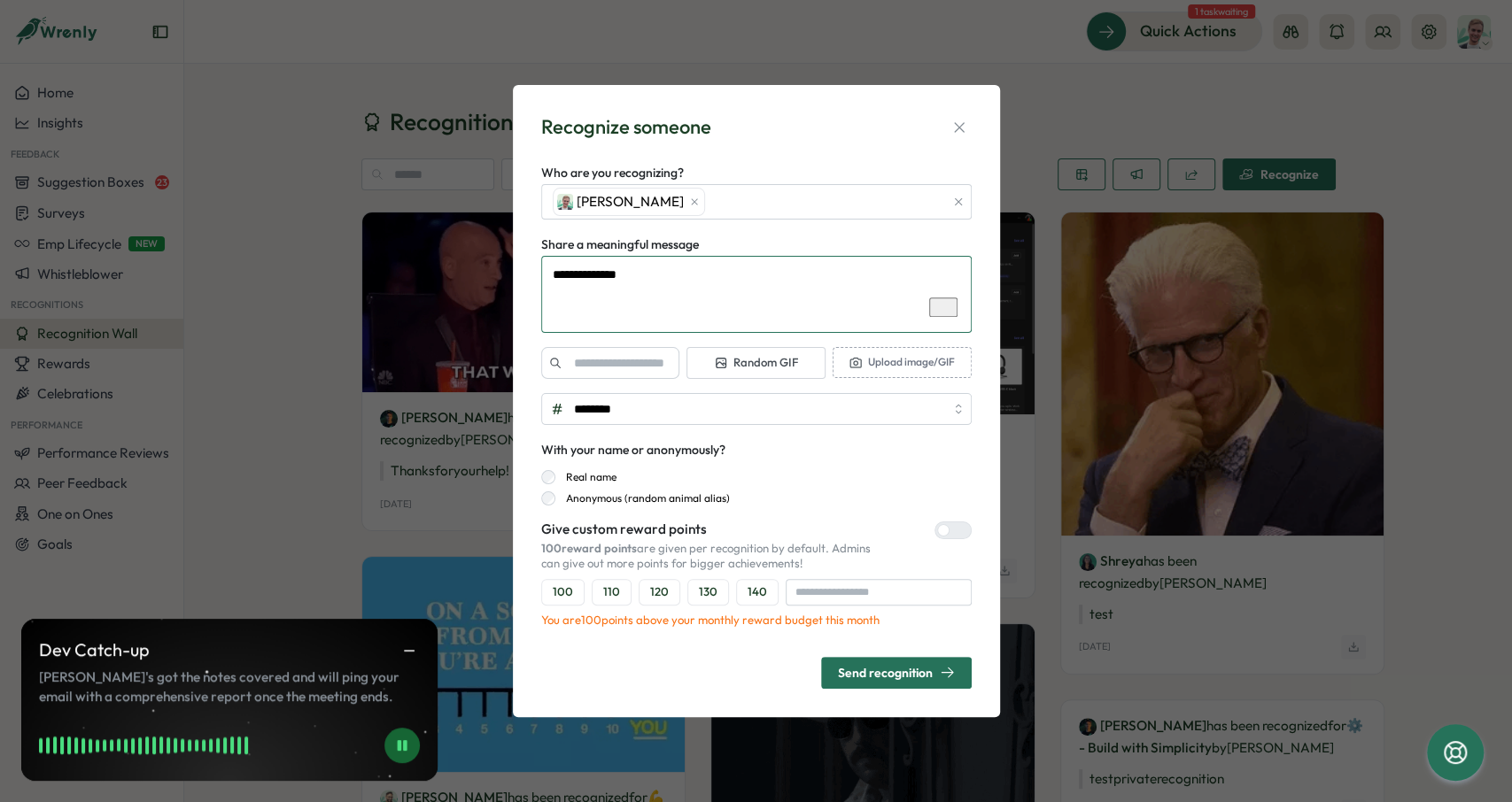
type textarea "**********"
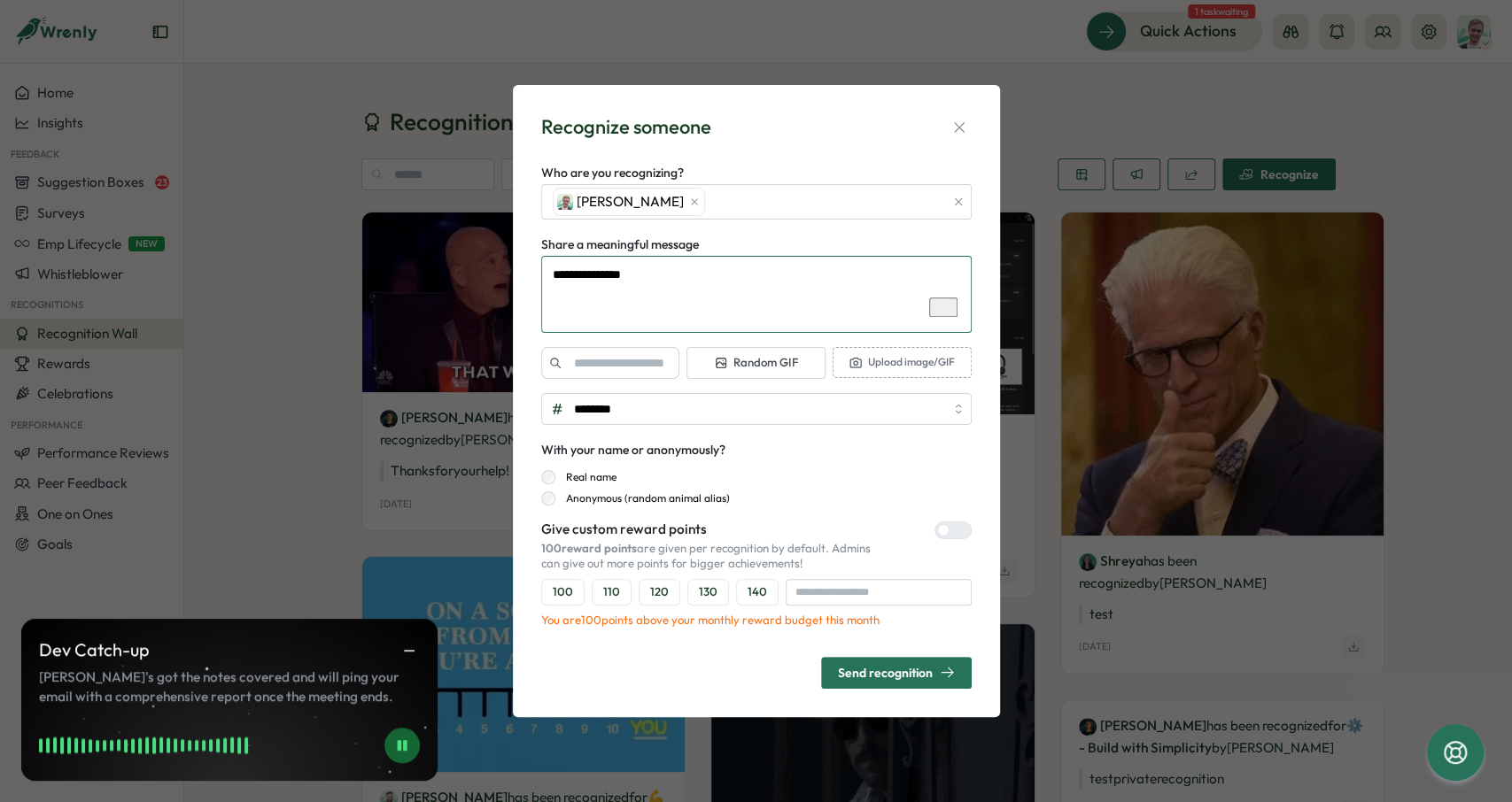
type textarea "*"
type textarea "**********"
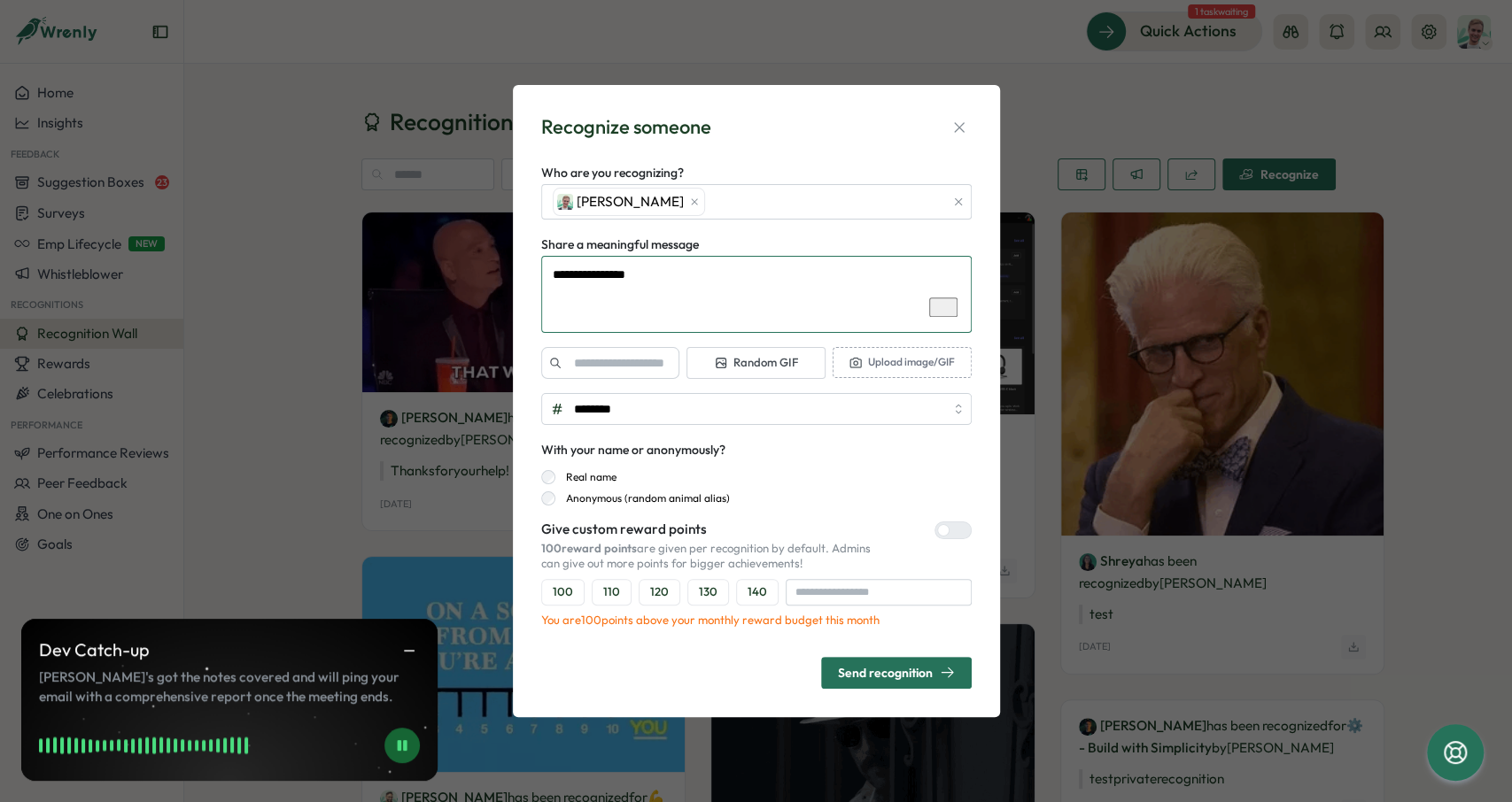
type textarea "*"
type textarea "**********"
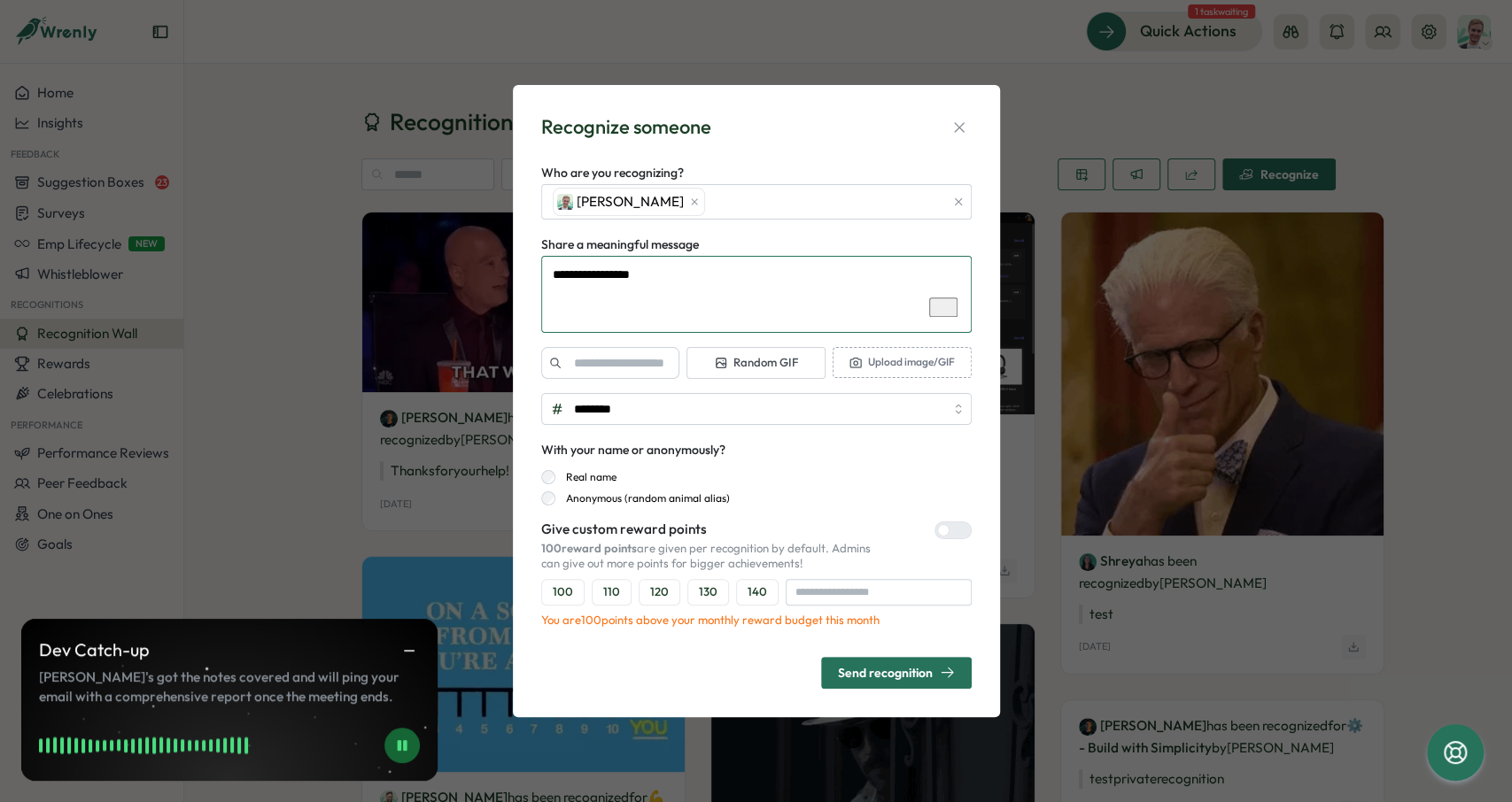
type textarea "*"
type textarea "**********"
type textarea "*"
type textarea "**********"
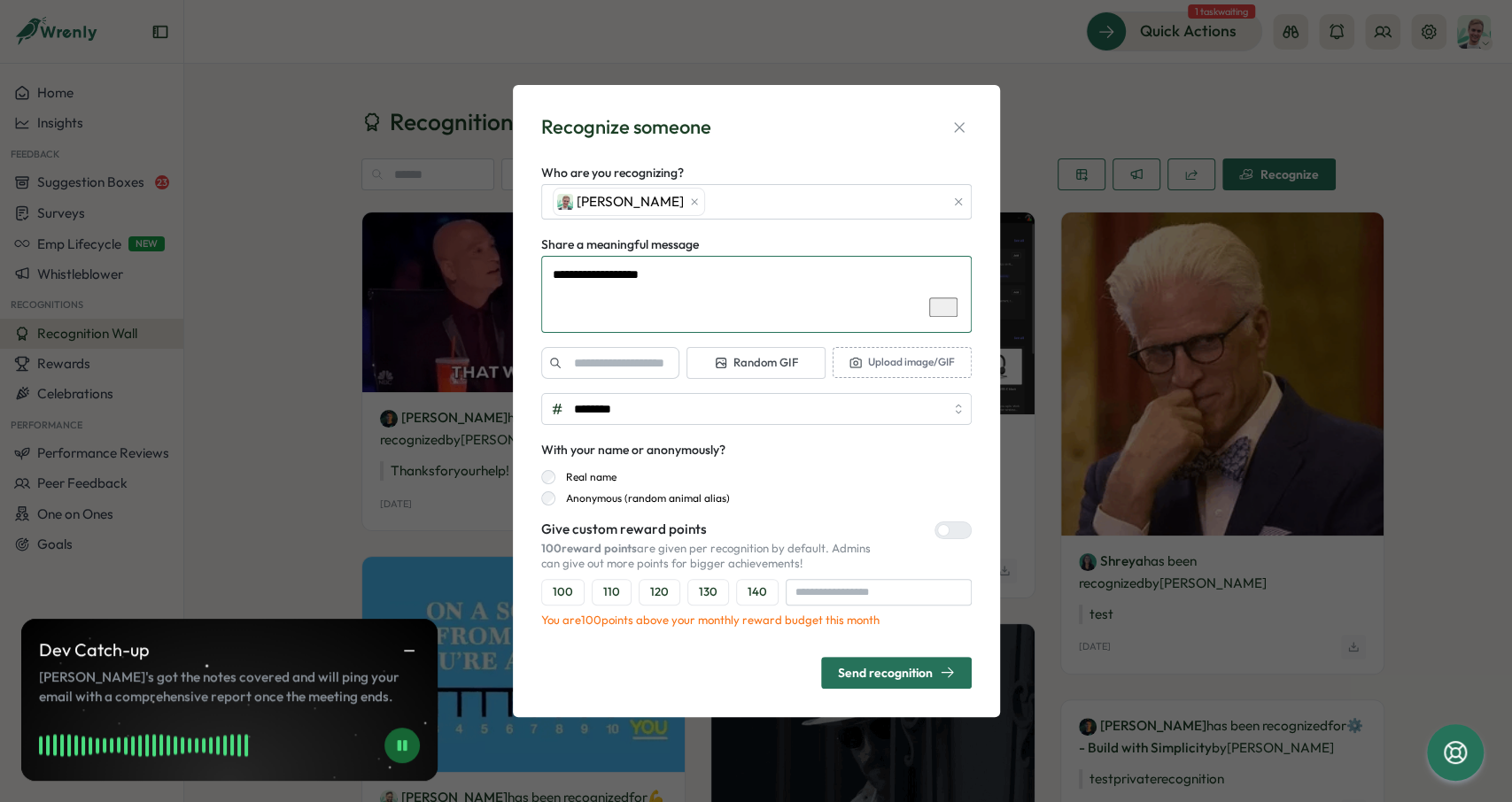
type textarea "*"
type textarea "**********"
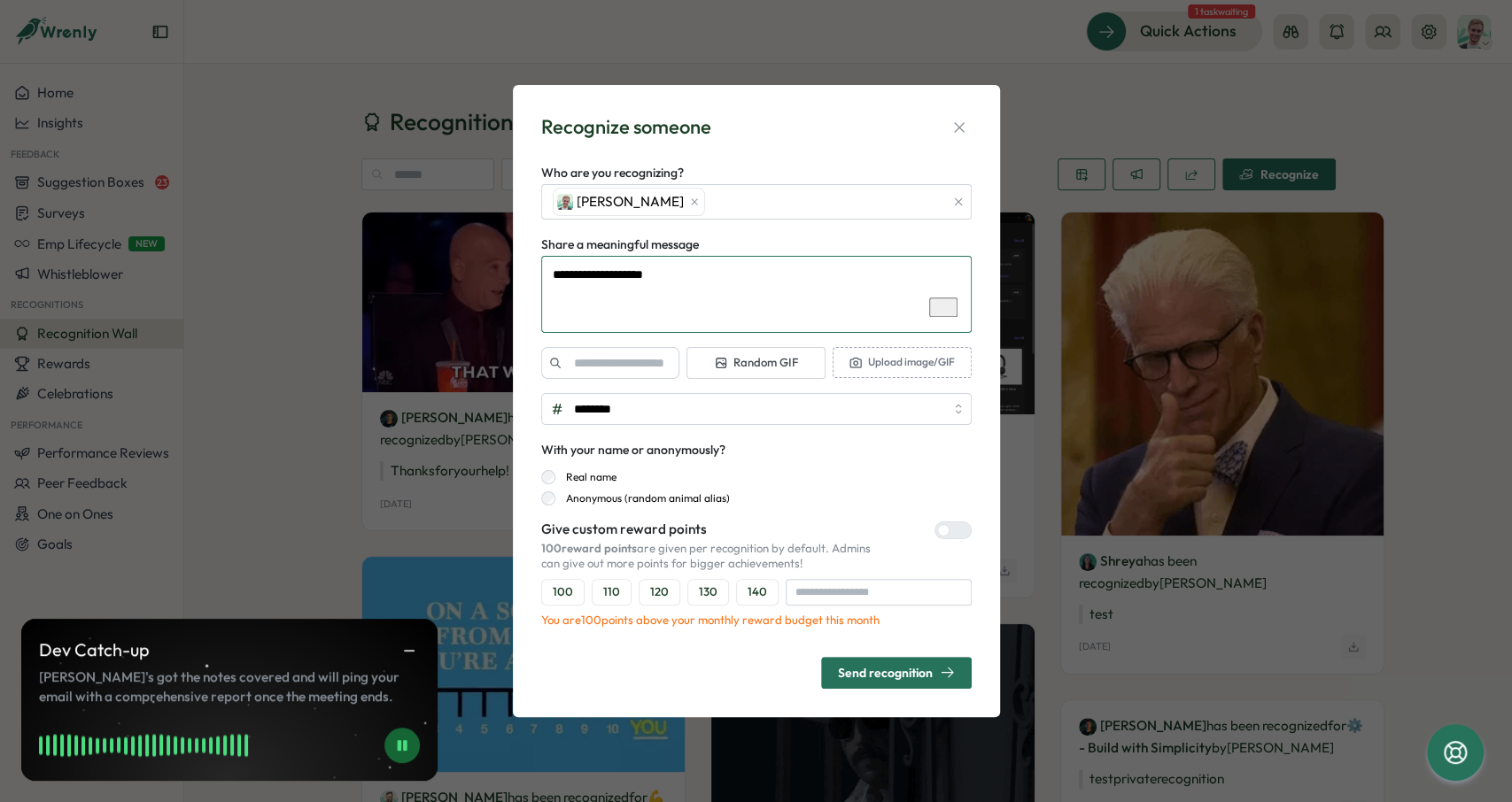
type textarea "*"
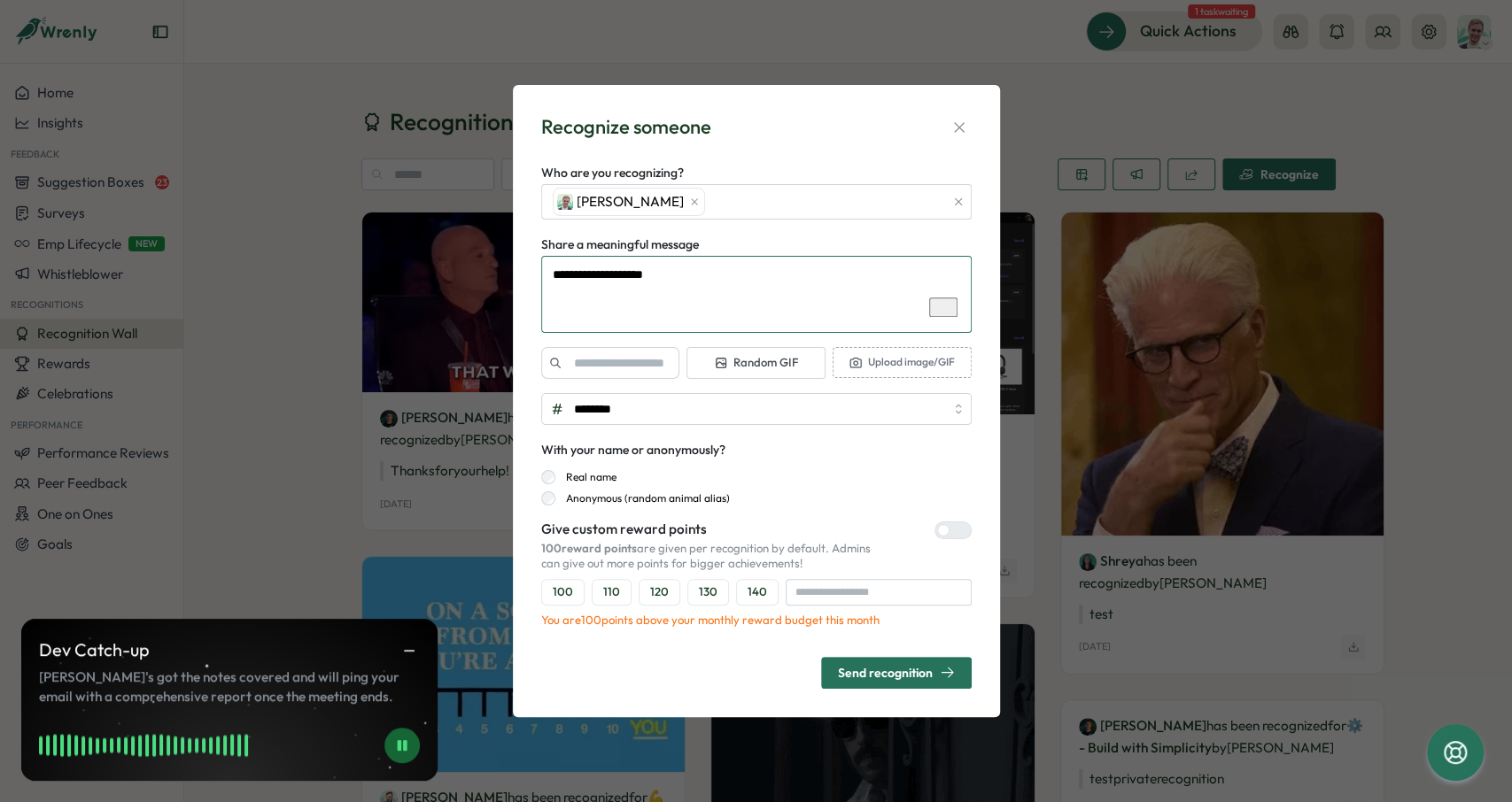
type textarea "**********"
type textarea "*"
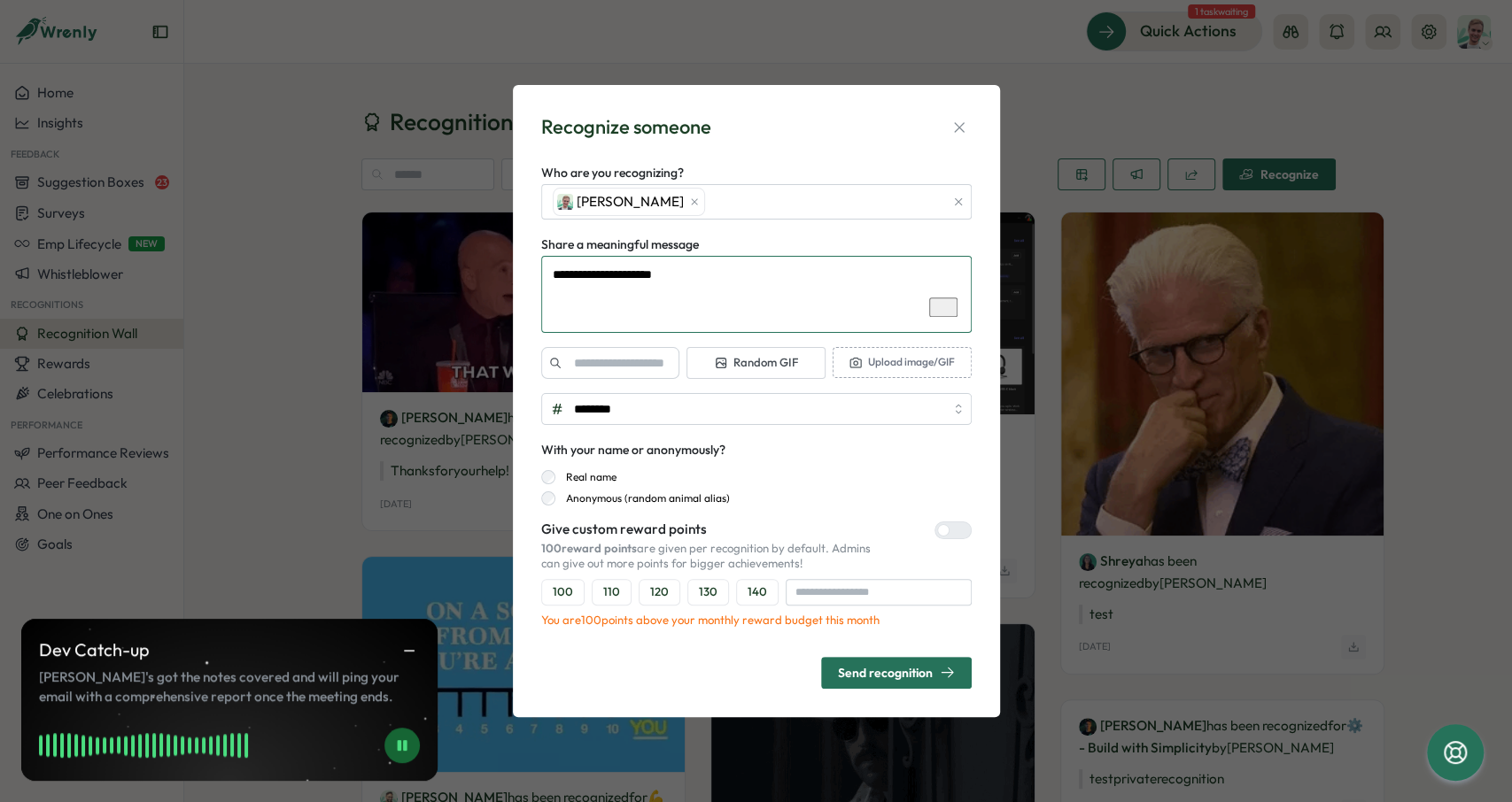
type textarea "**********"
type textarea "*"
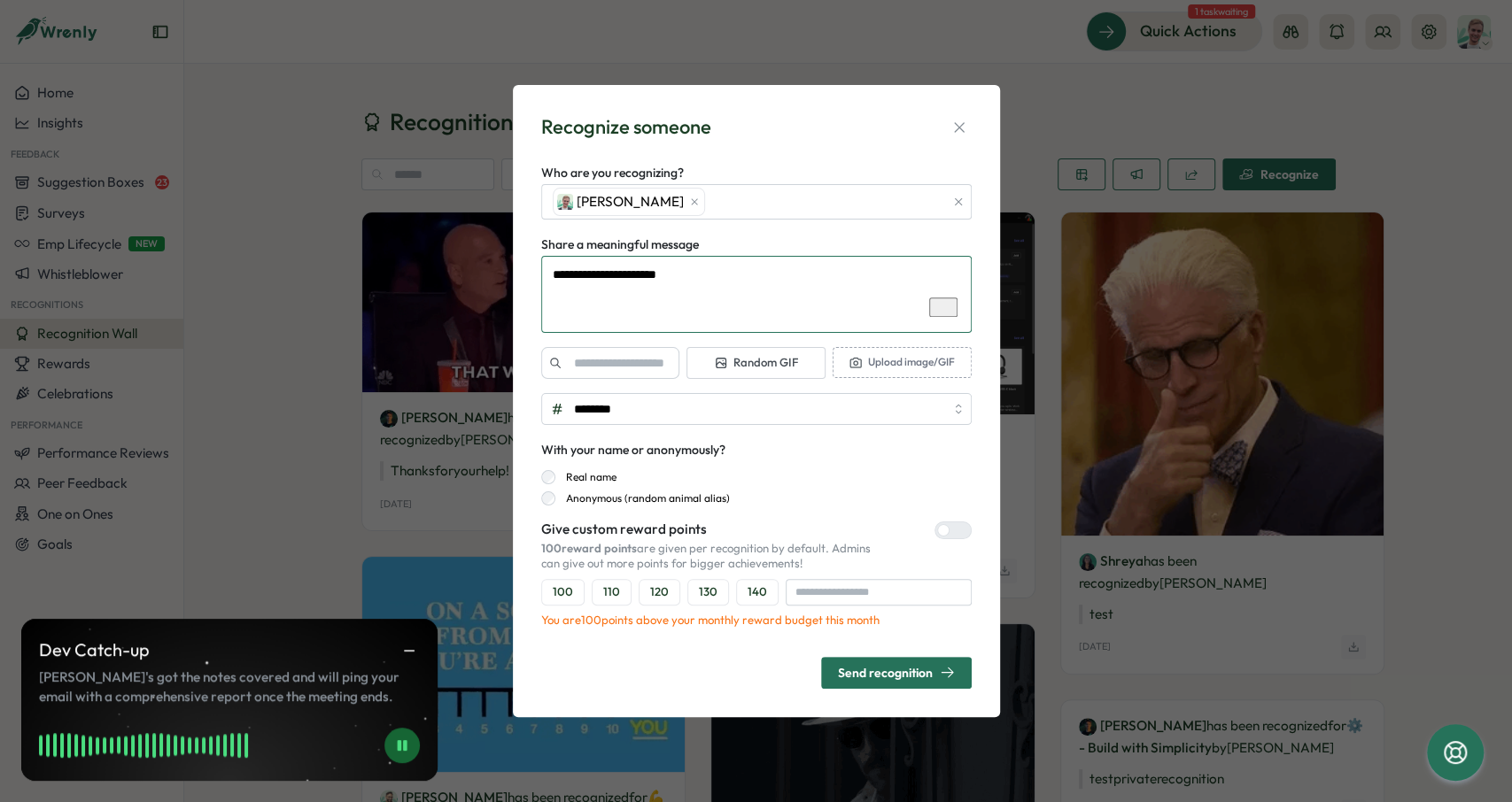
type textarea "**********"
type textarea "*"
type textarea "**********"
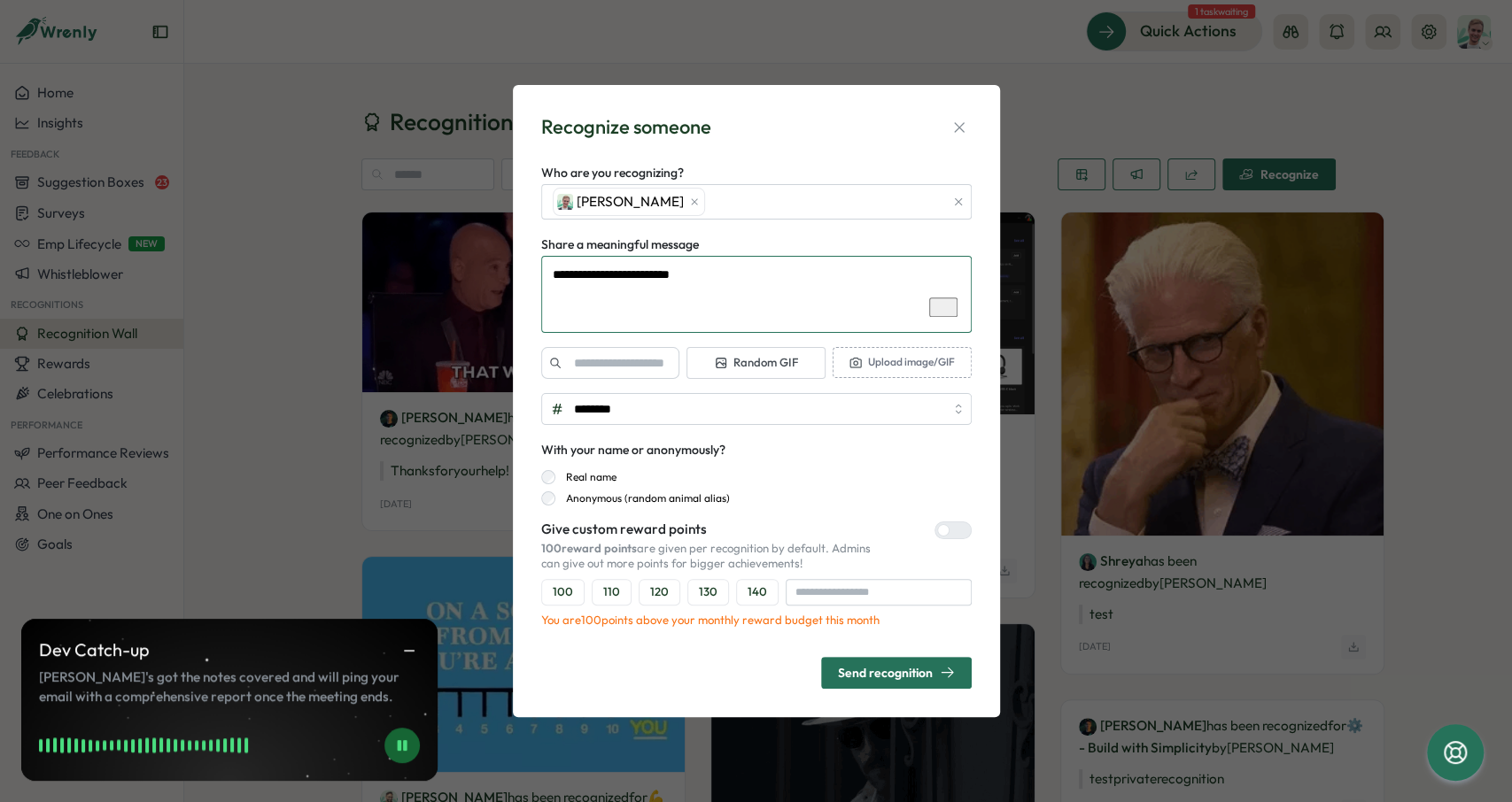
type textarea "*"
type textarea "**********"
type textarea "*"
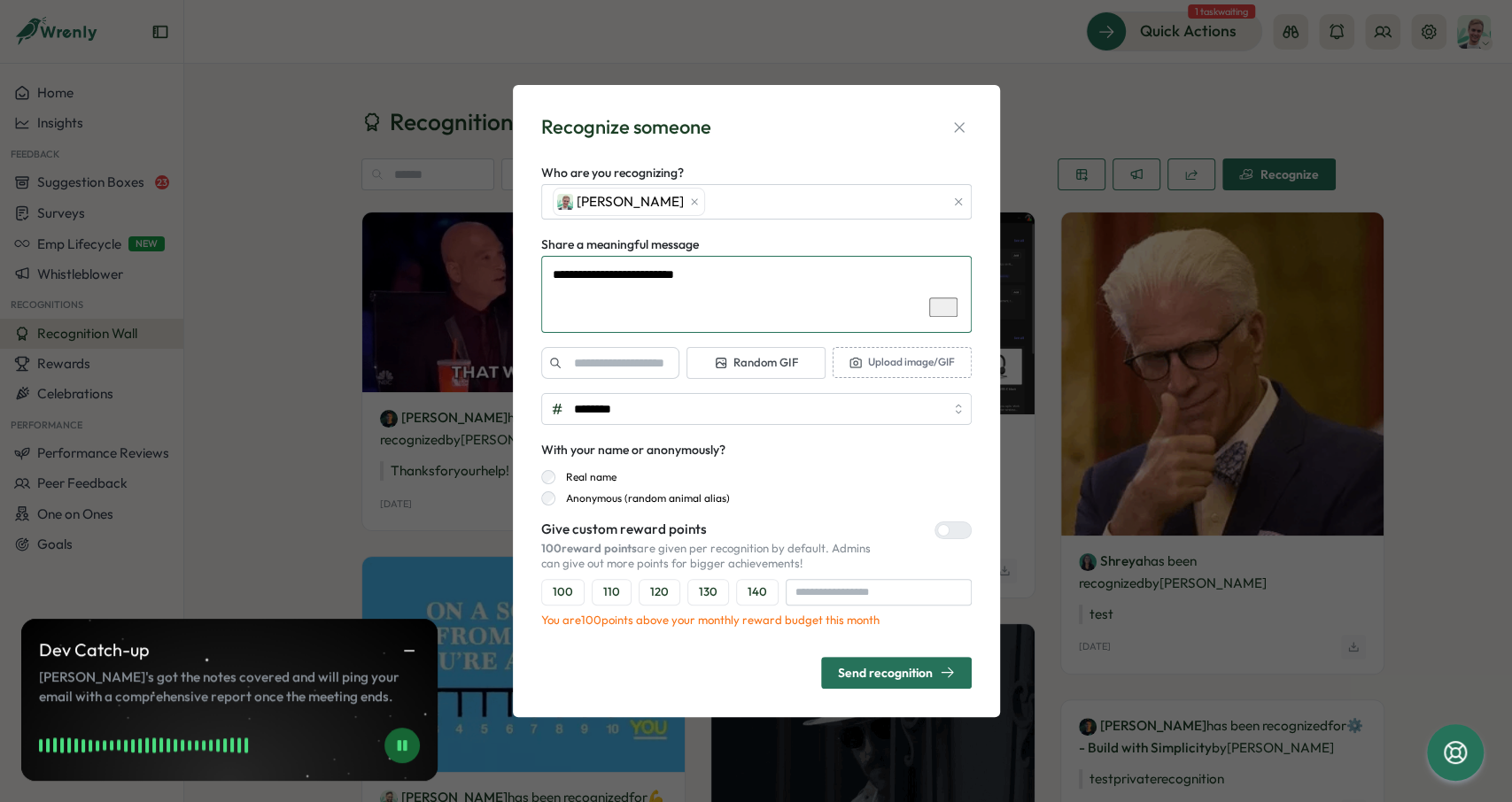
type textarea "**********"
type textarea "*"
type textarea "**********"
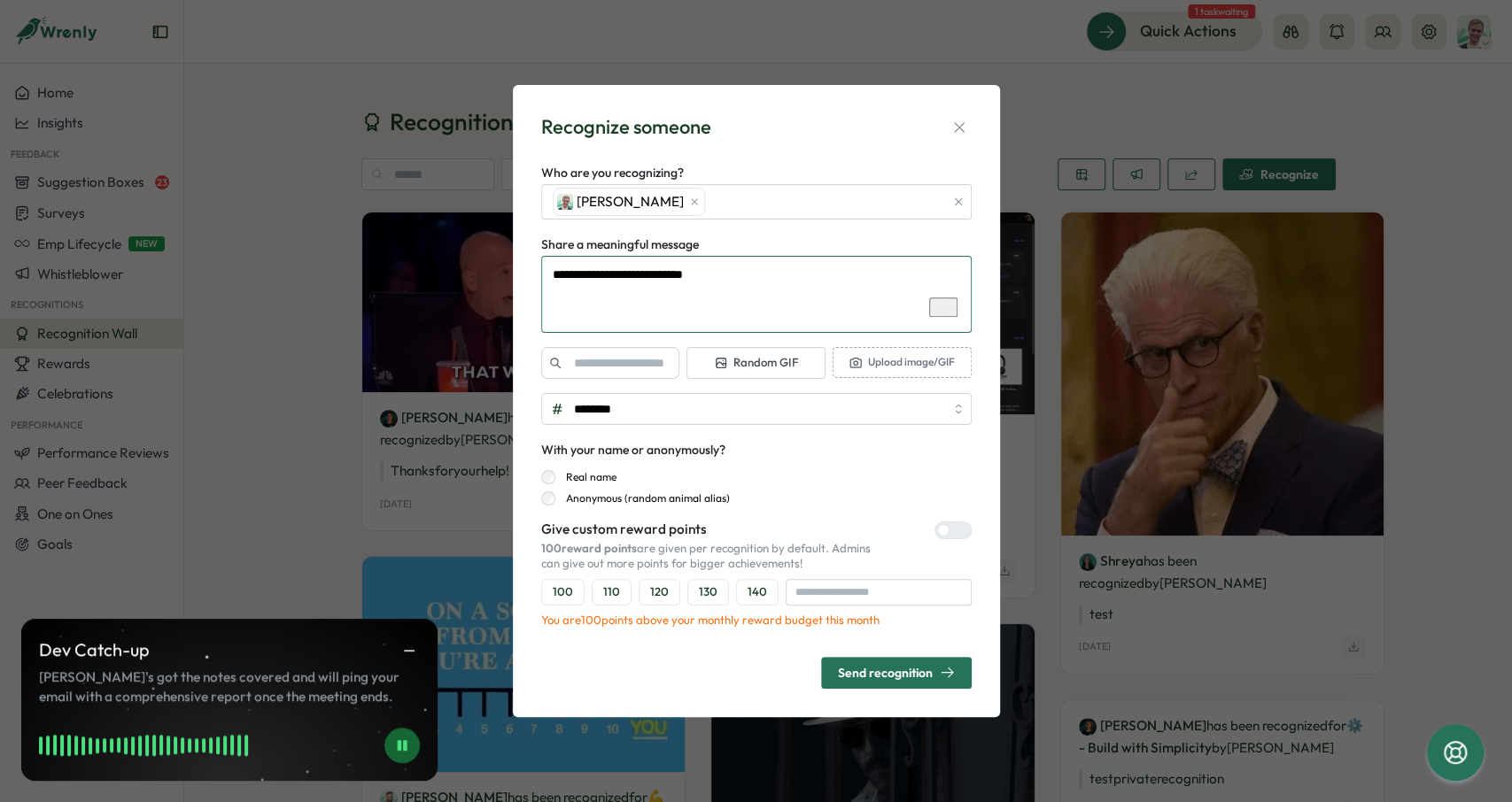
type textarea "*"
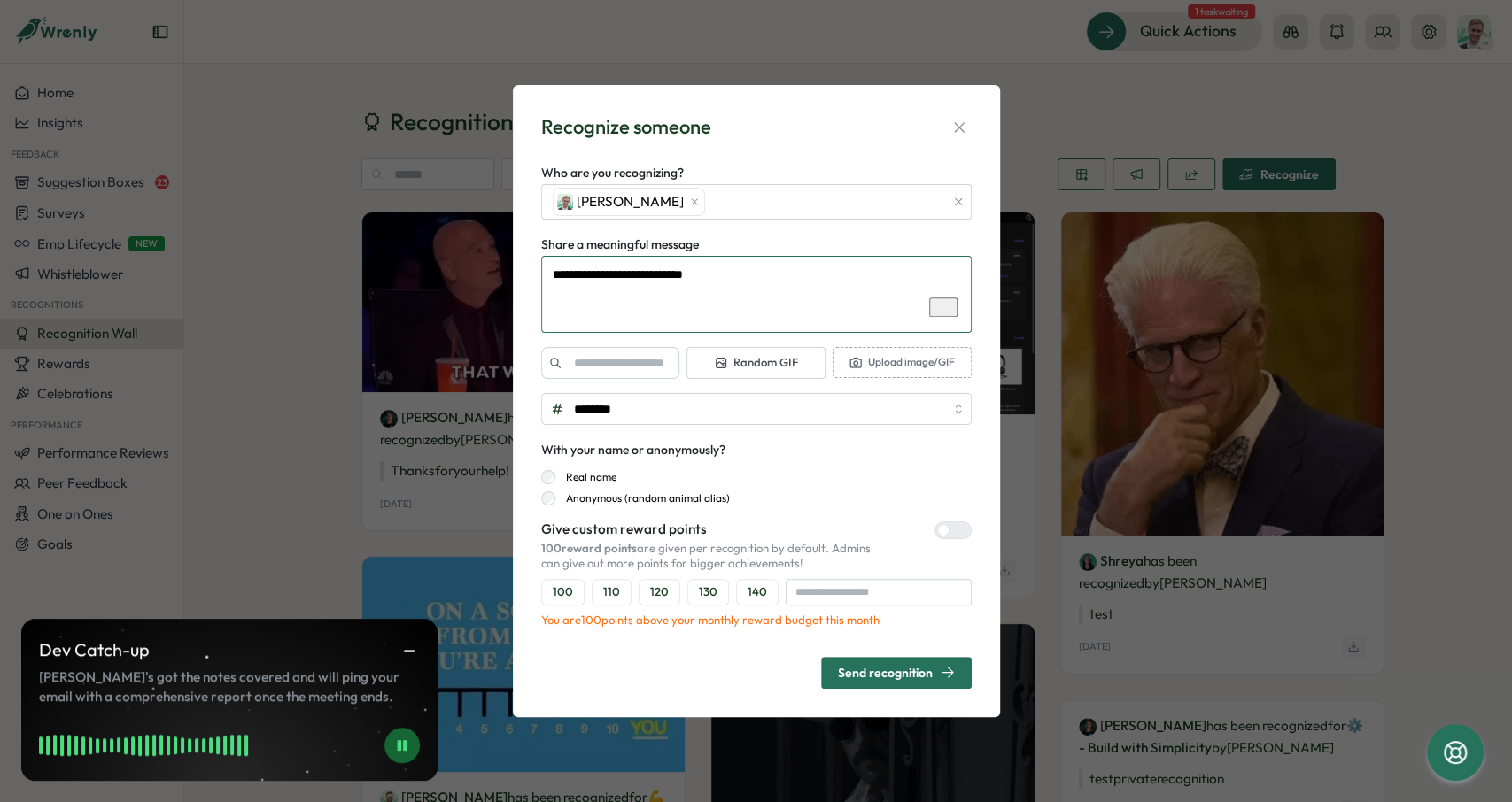
type textarea "**********"
type textarea "*"
type textarea "**********"
type textarea "*"
type textarea "**********"
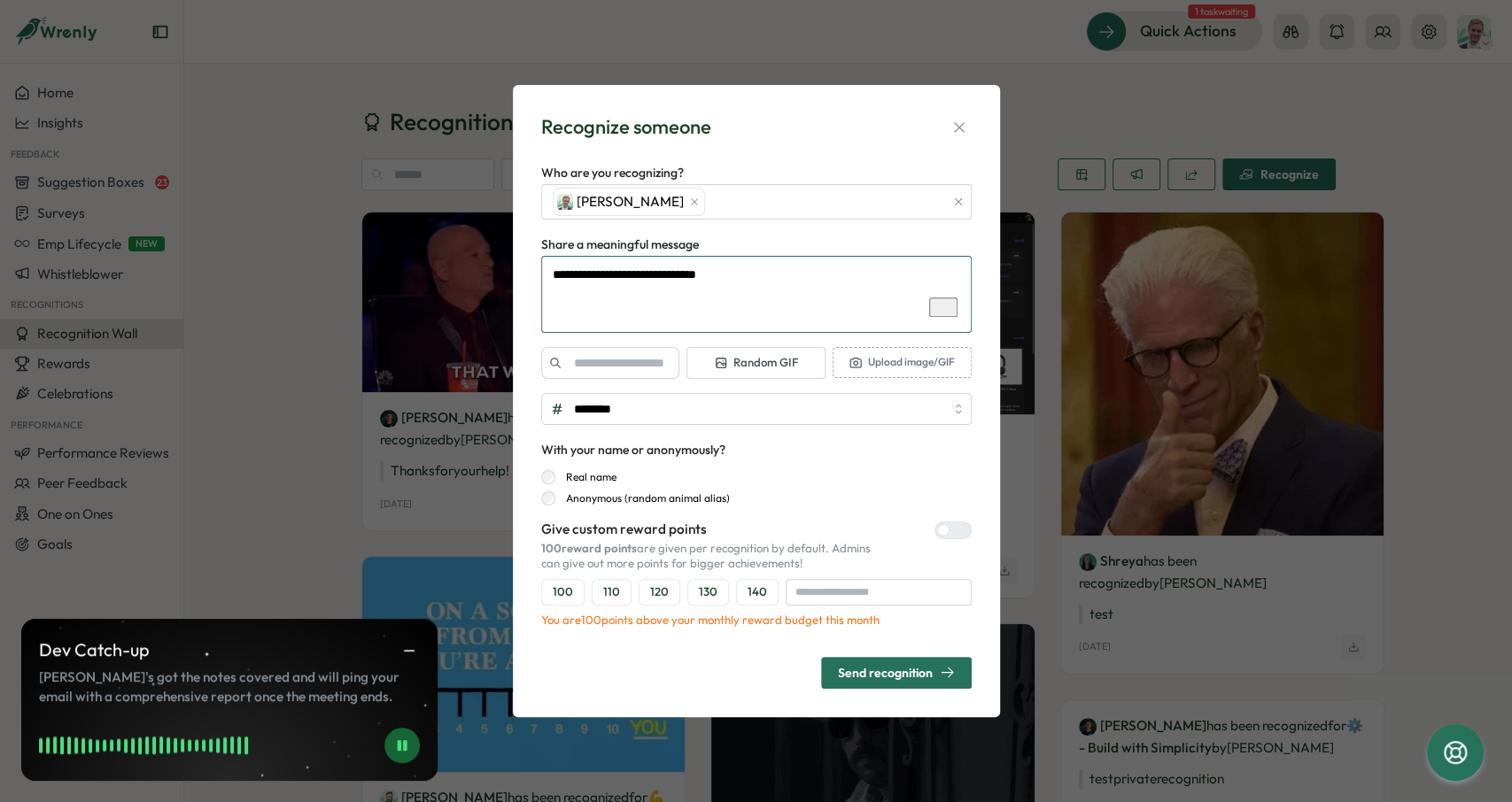
type textarea "*"
type textarea "**********"
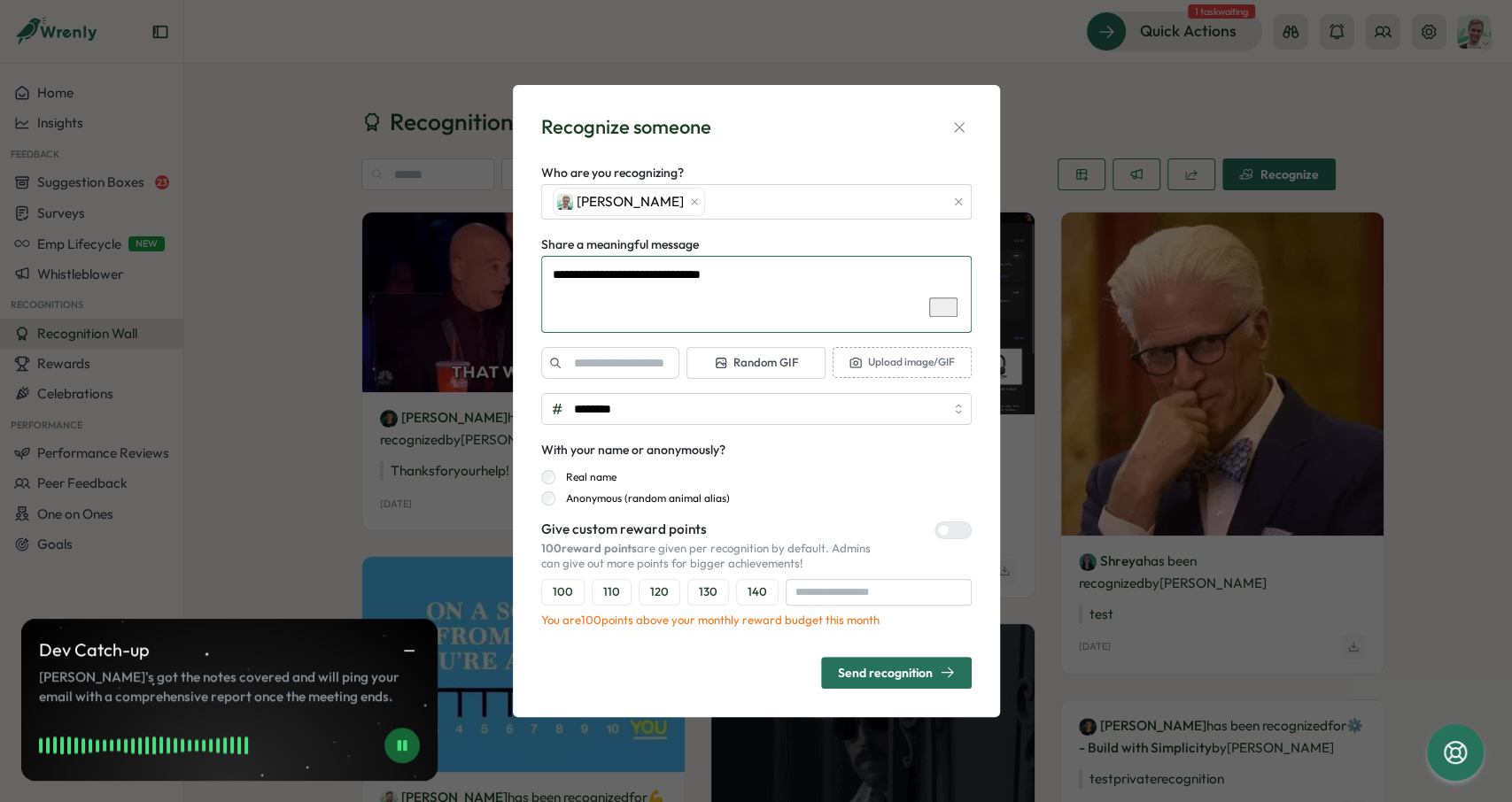
type textarea "*"
type textarea "**********"
type textarea "*"
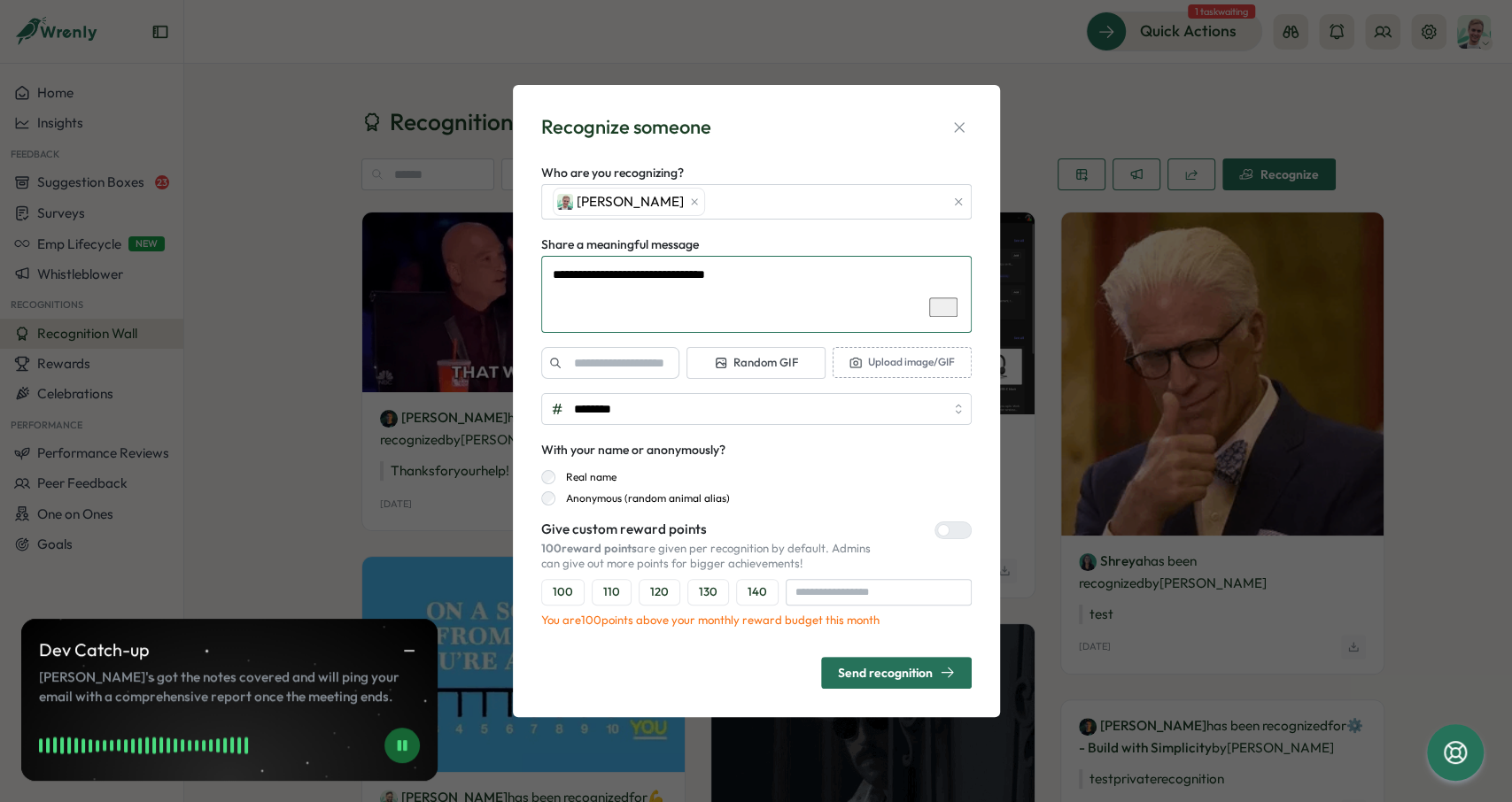
type textarea "**********"
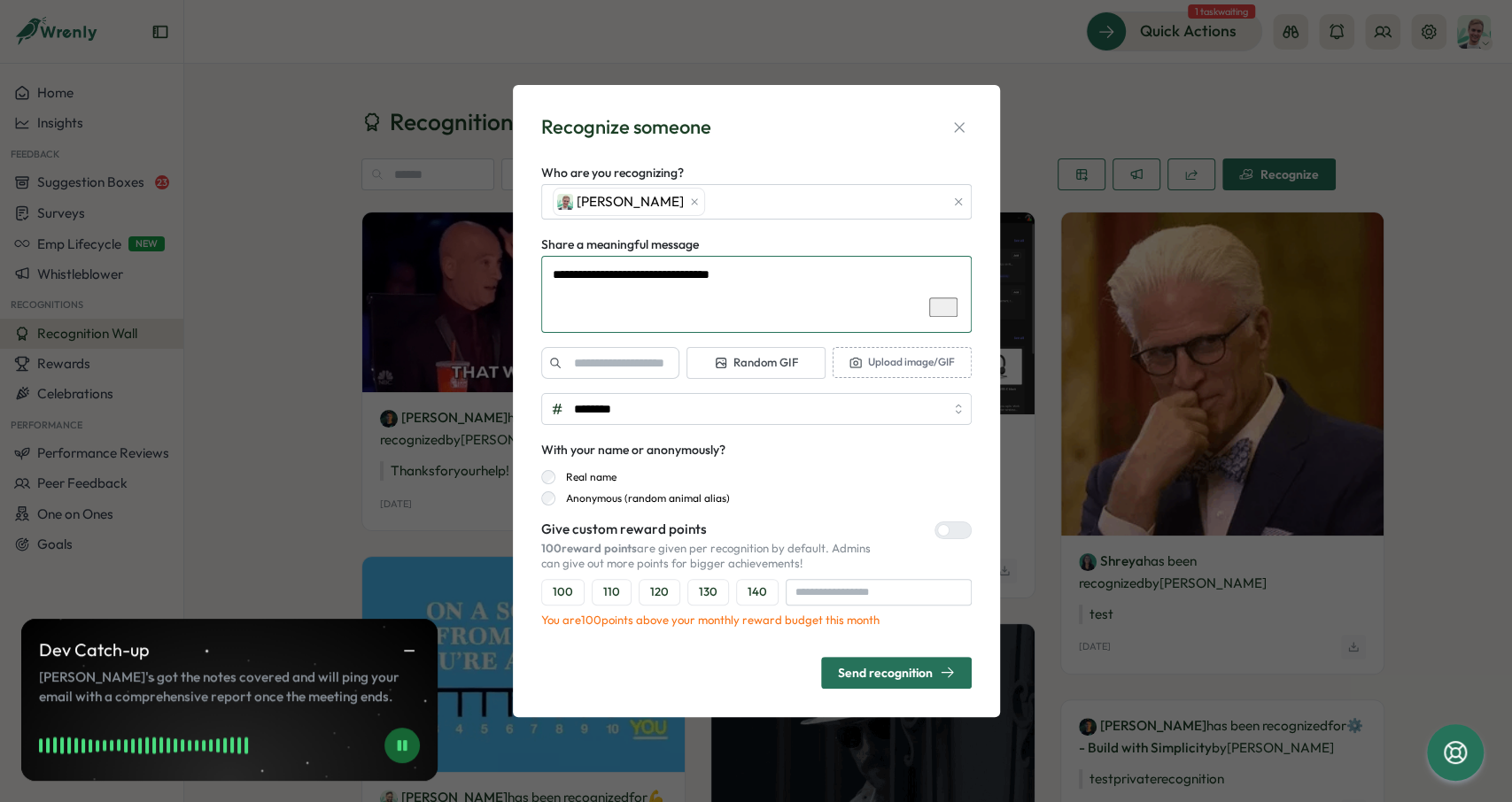
type textarea "*"
type textarea "**********"
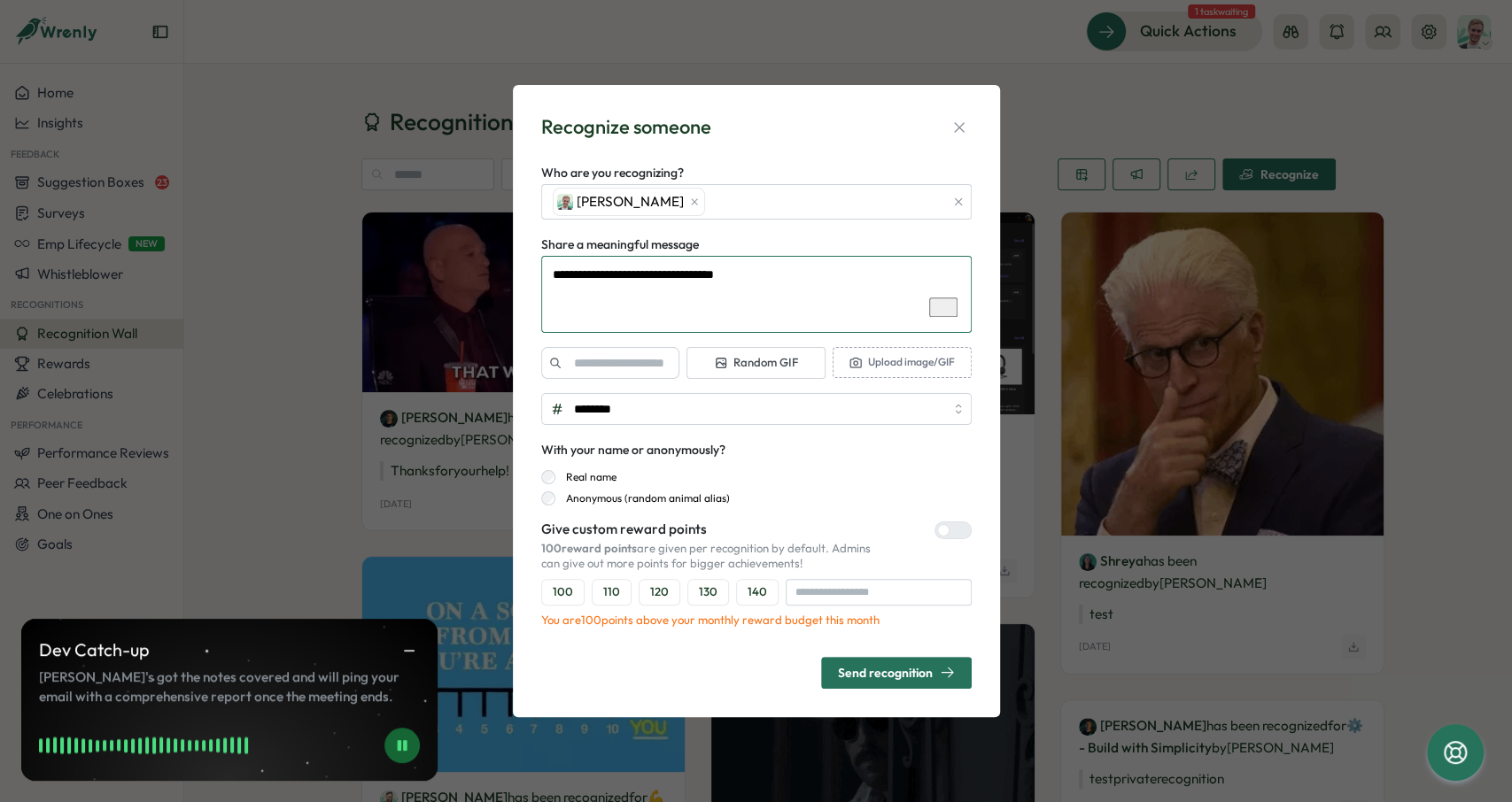
type textarea "*"
type textarea "**********"
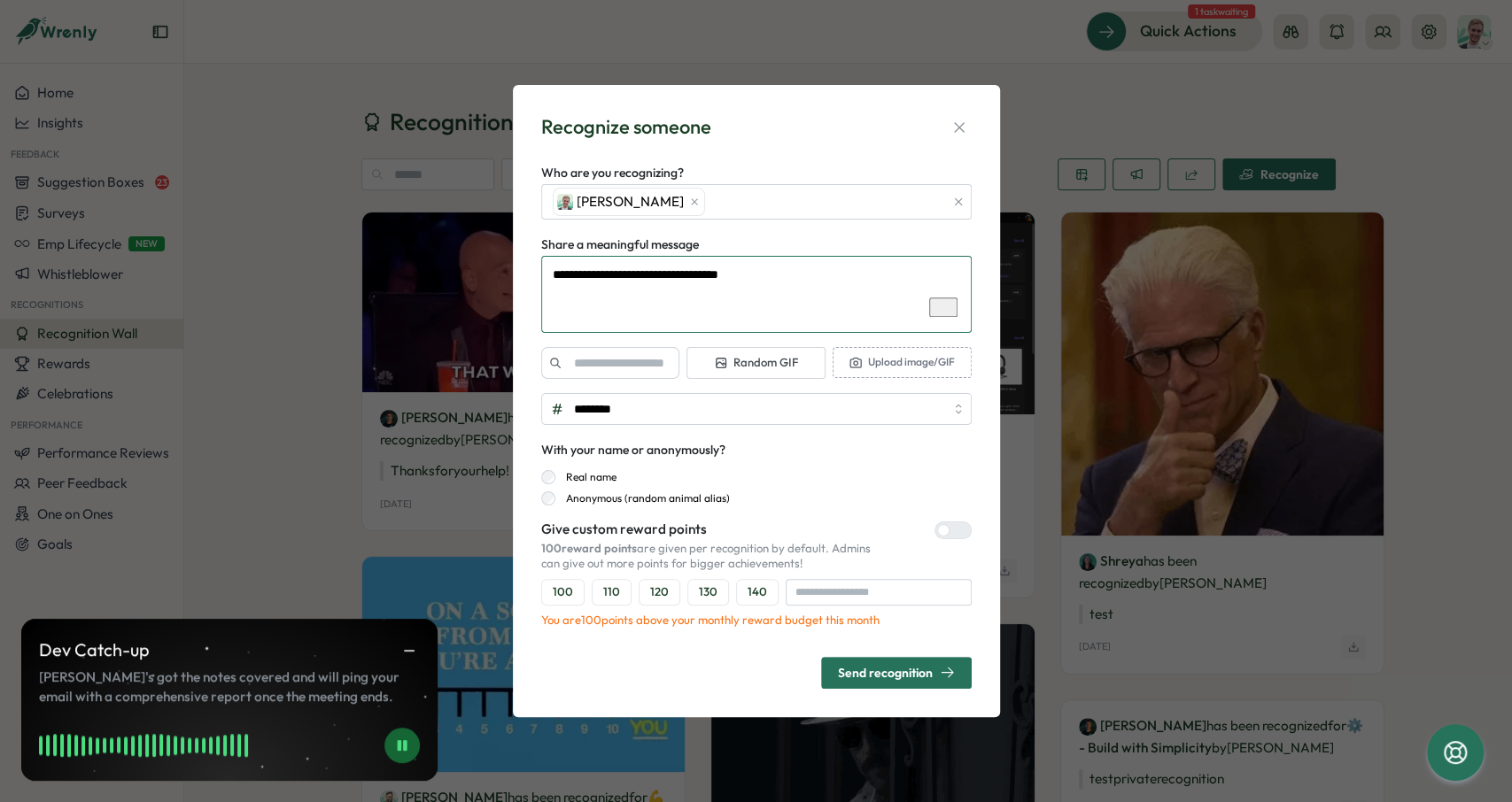
type textarea "*"
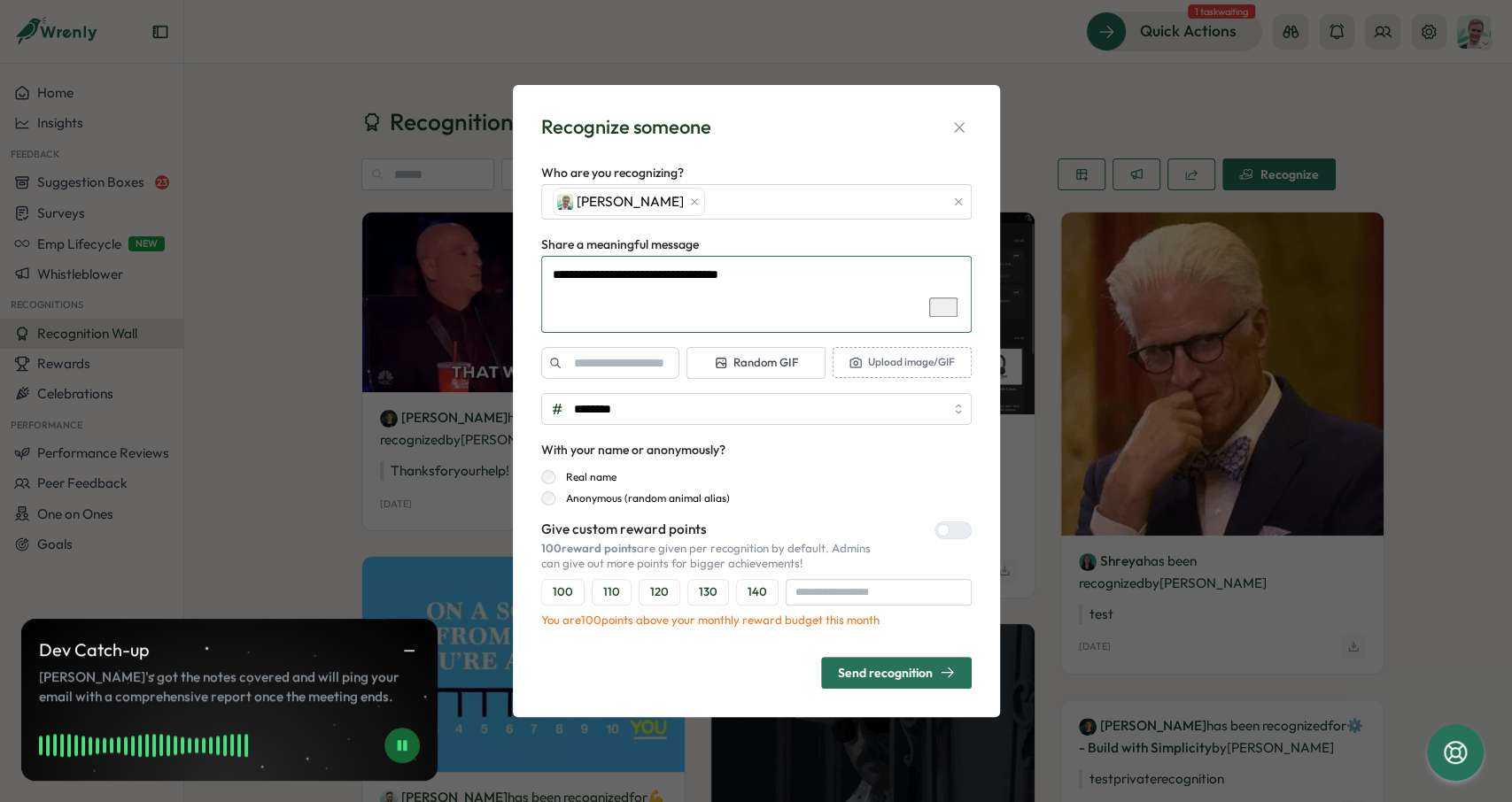
type textarea "**********"
type textarea "*"
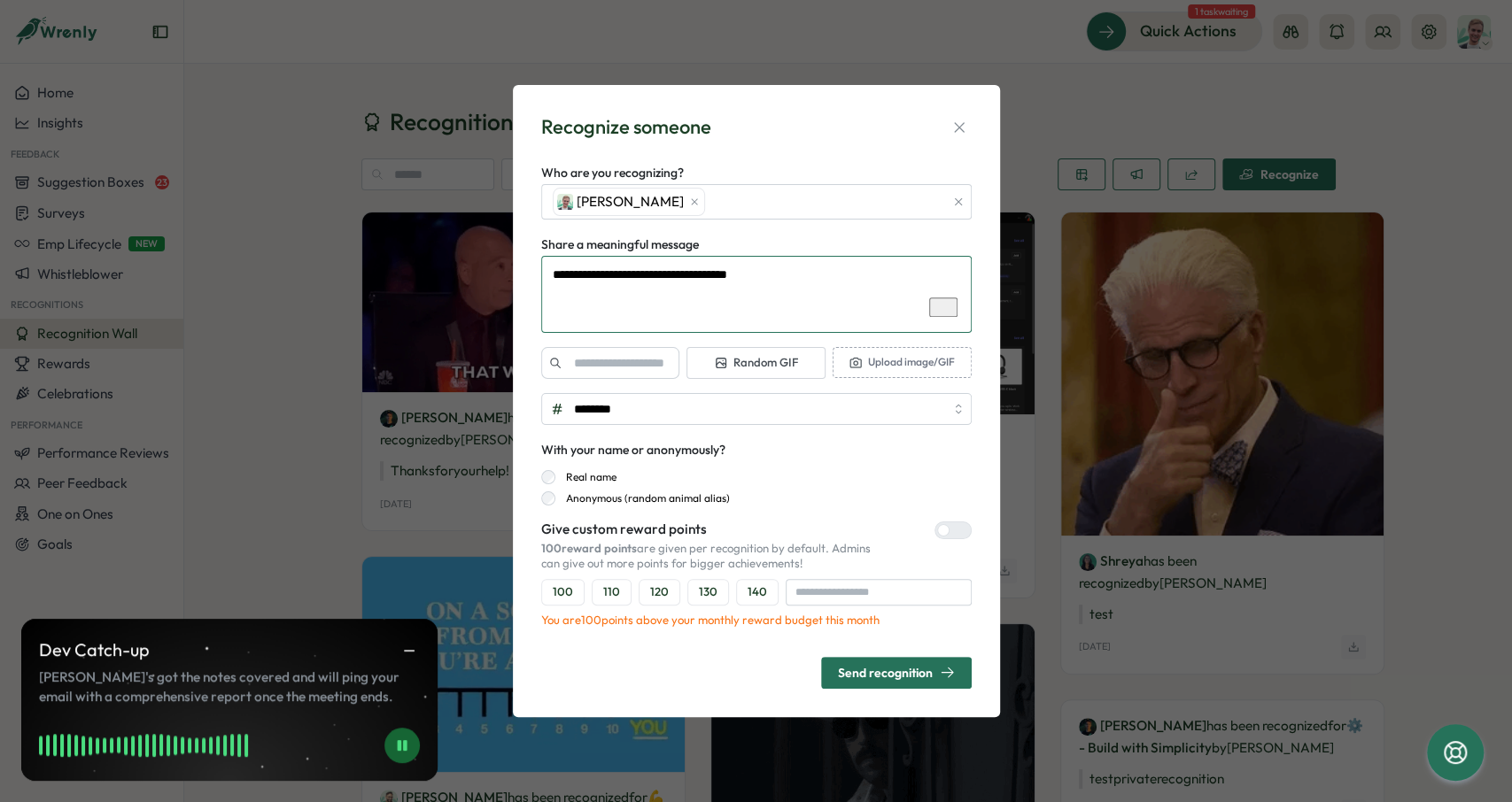
type textarea "**********"
type textarea "*"
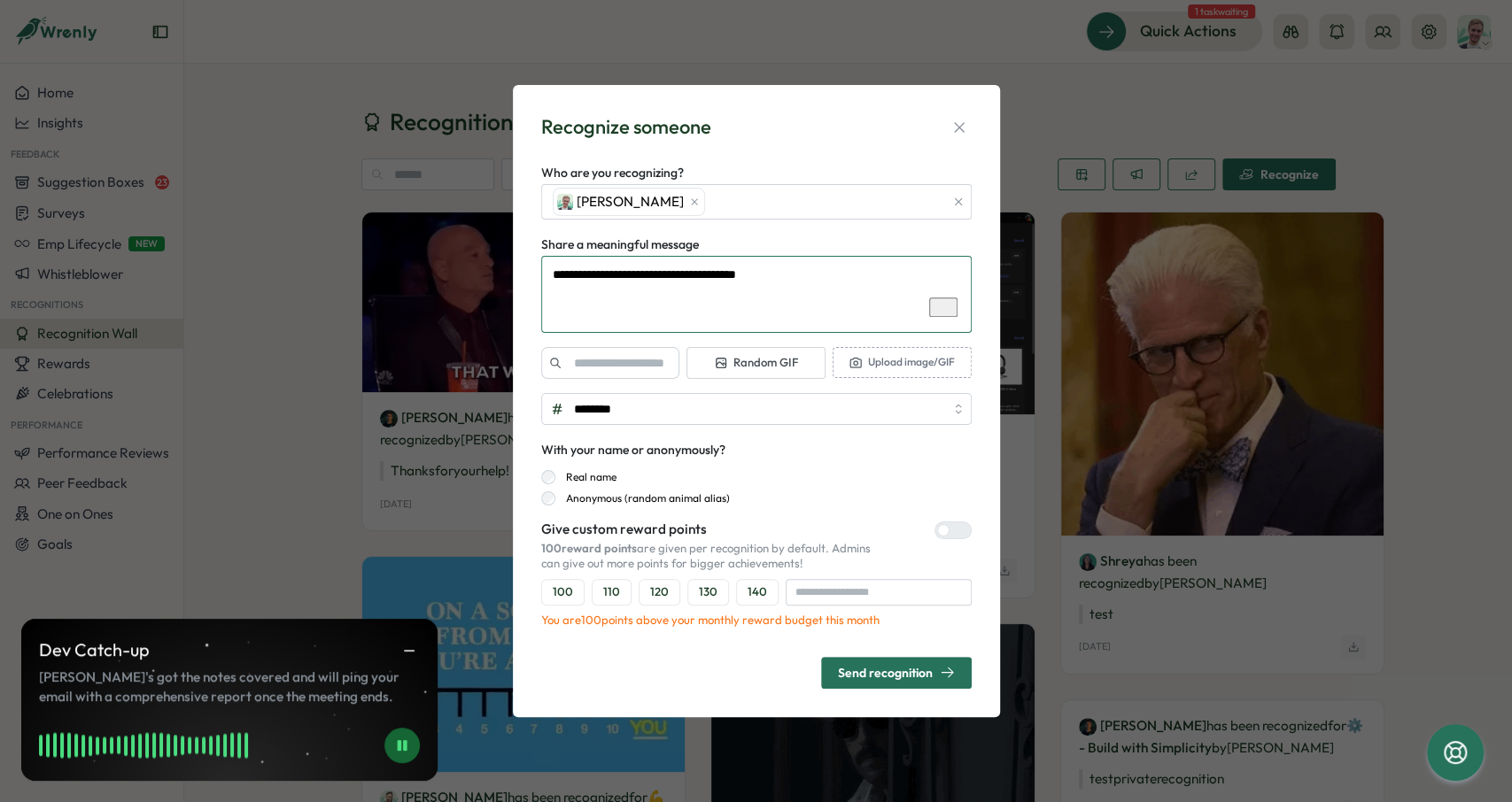
type textarea "**********"
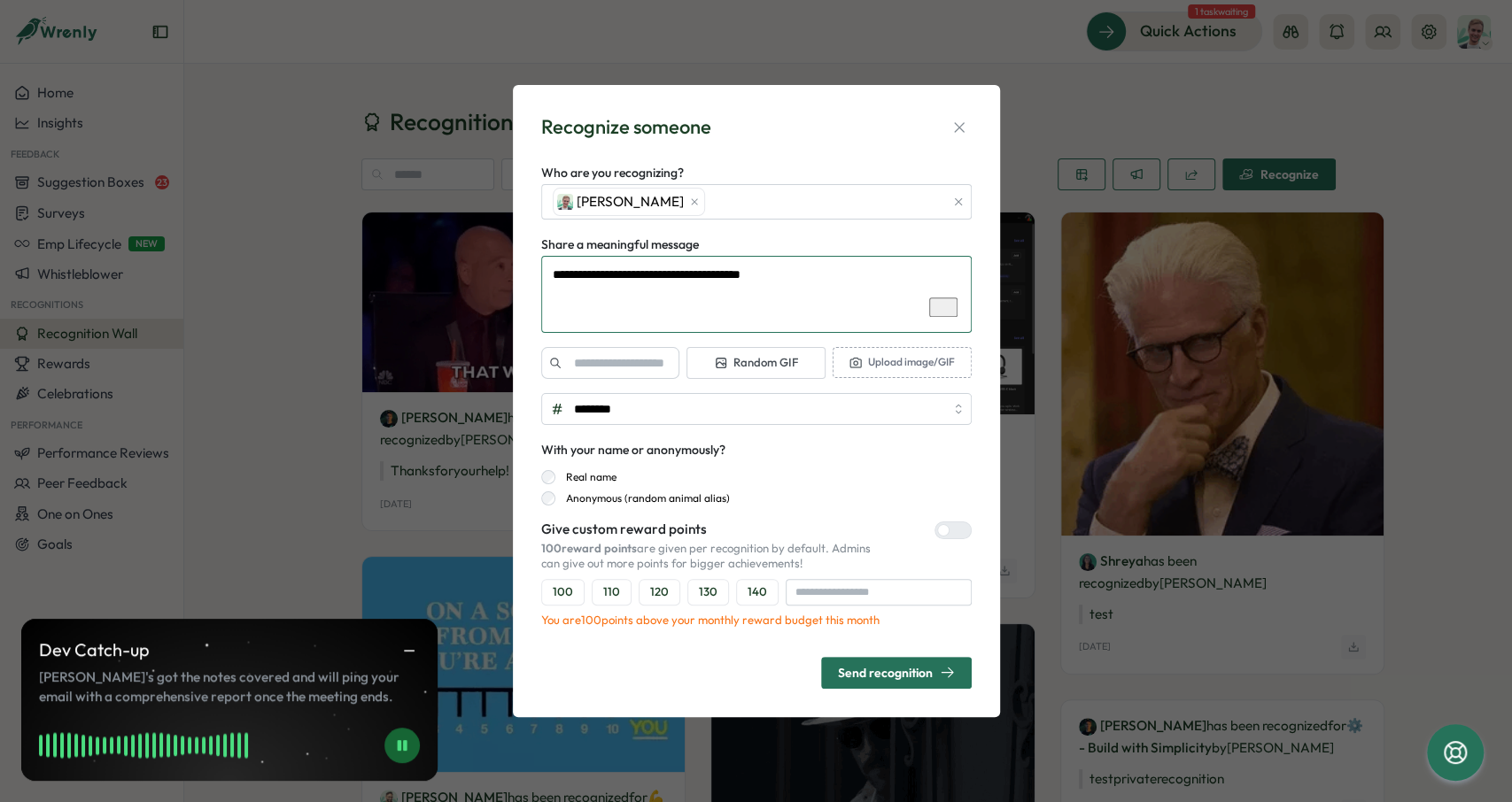
type textarea "*"
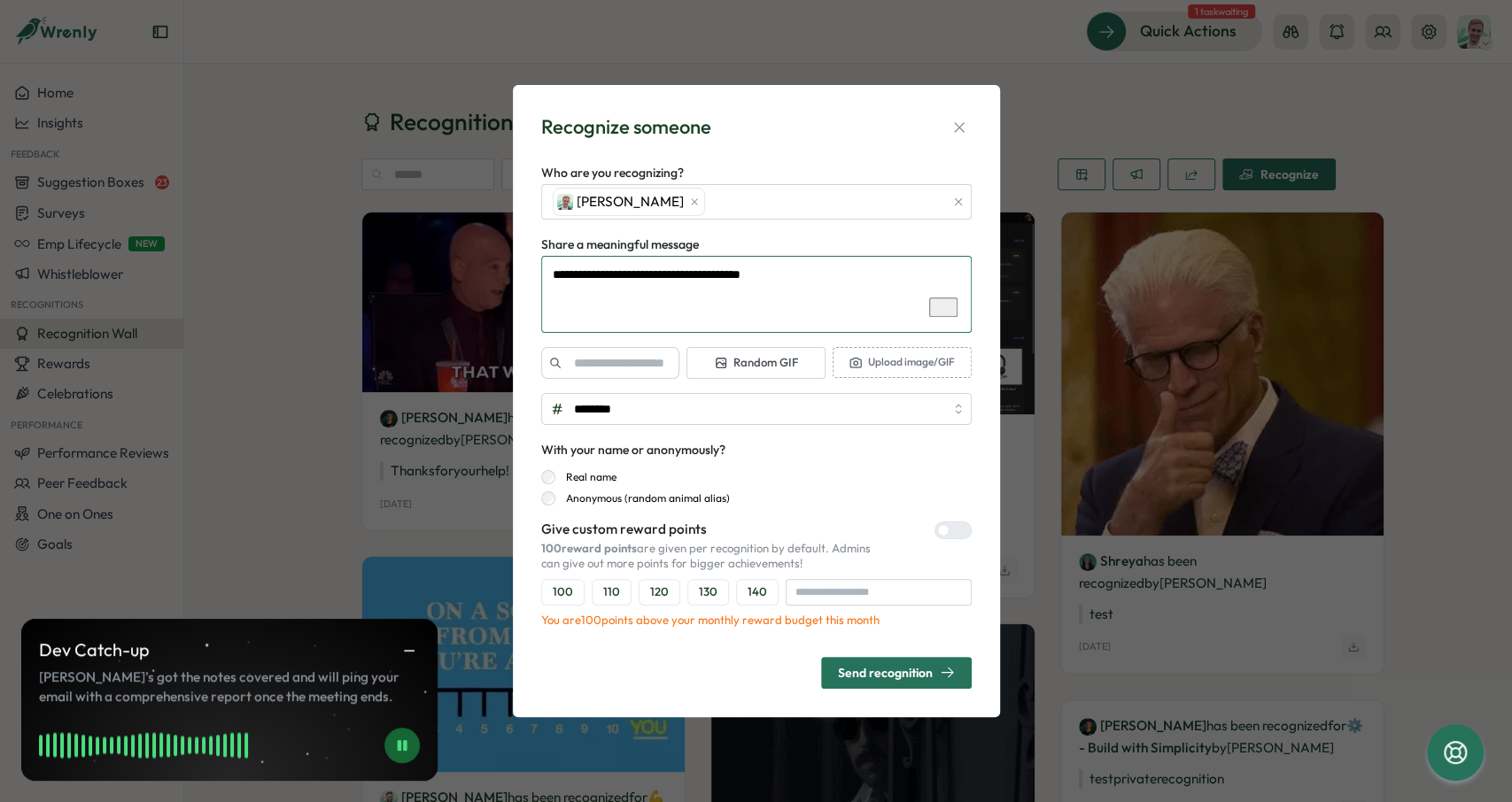
type textarea "**********"
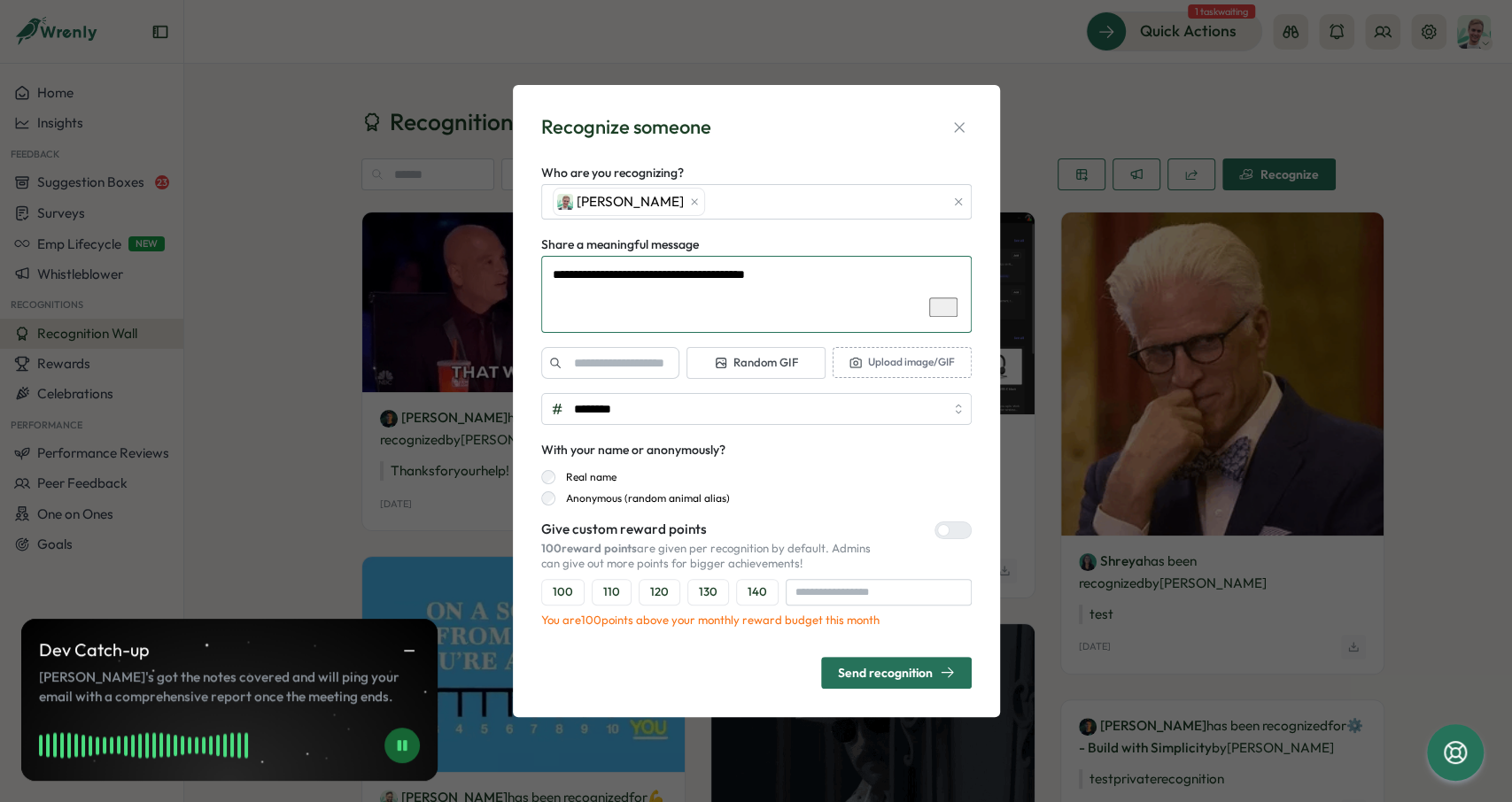
type textarea "*"
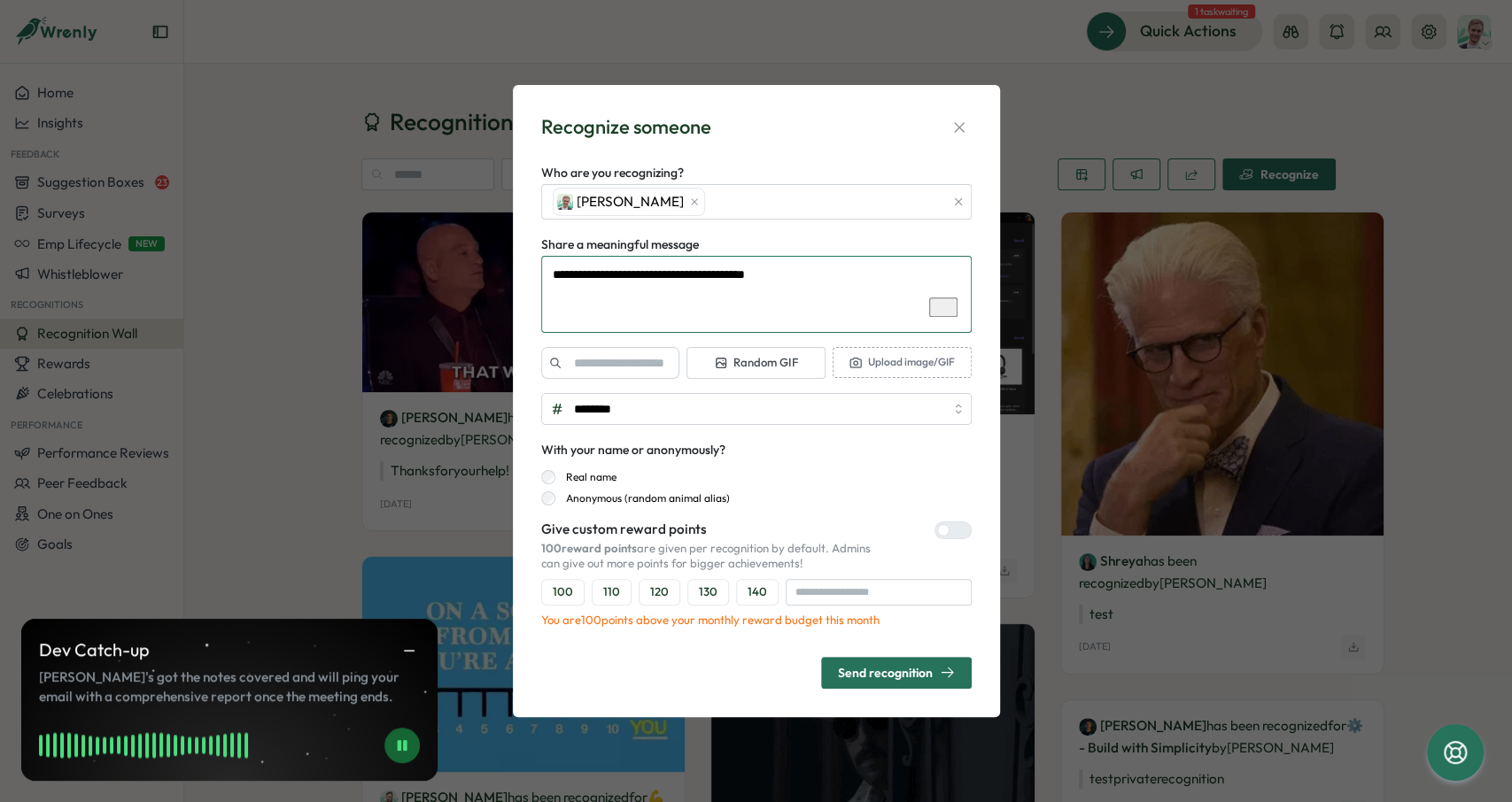
type textarea "**********"
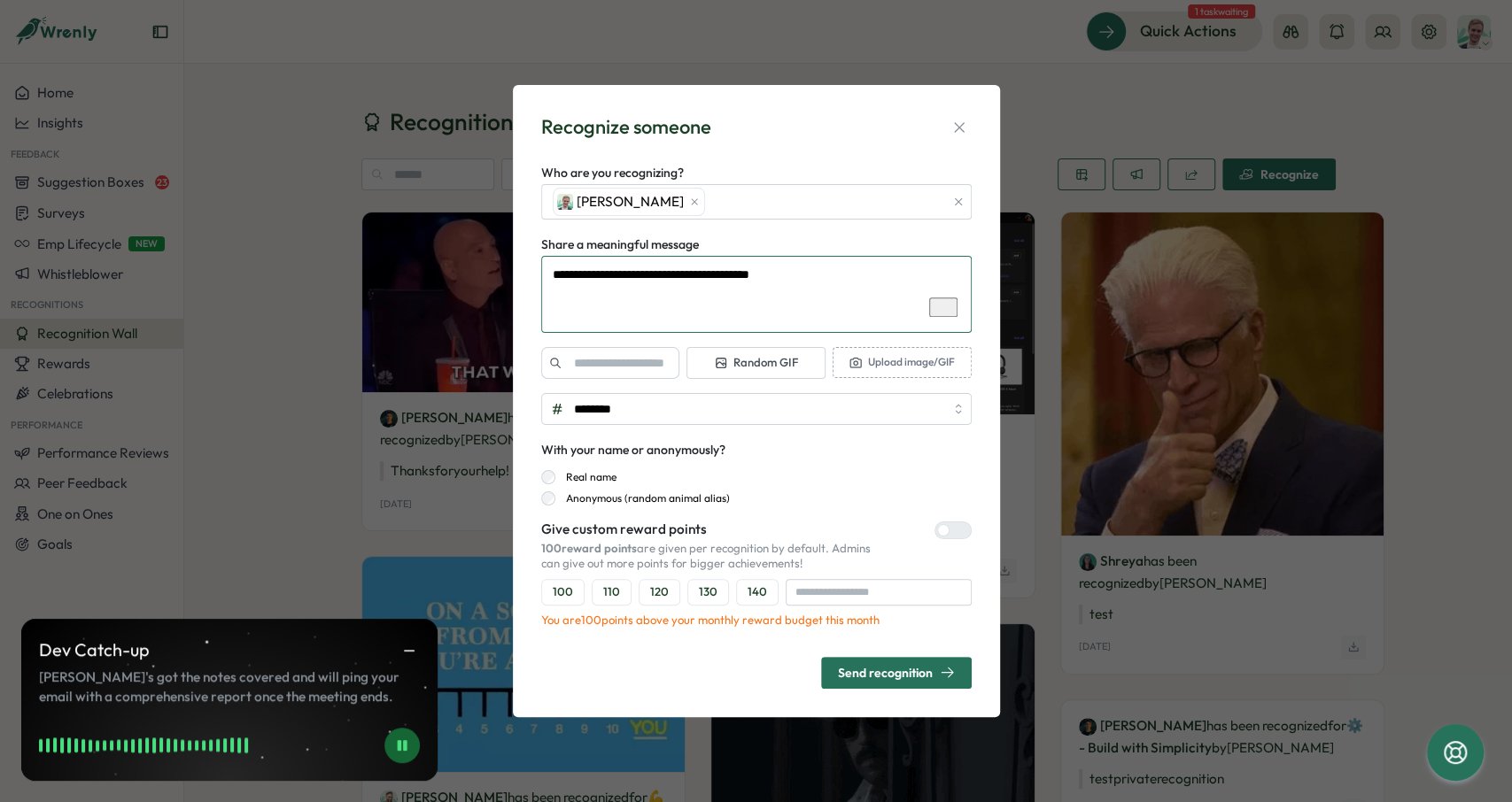
type textarea "*"
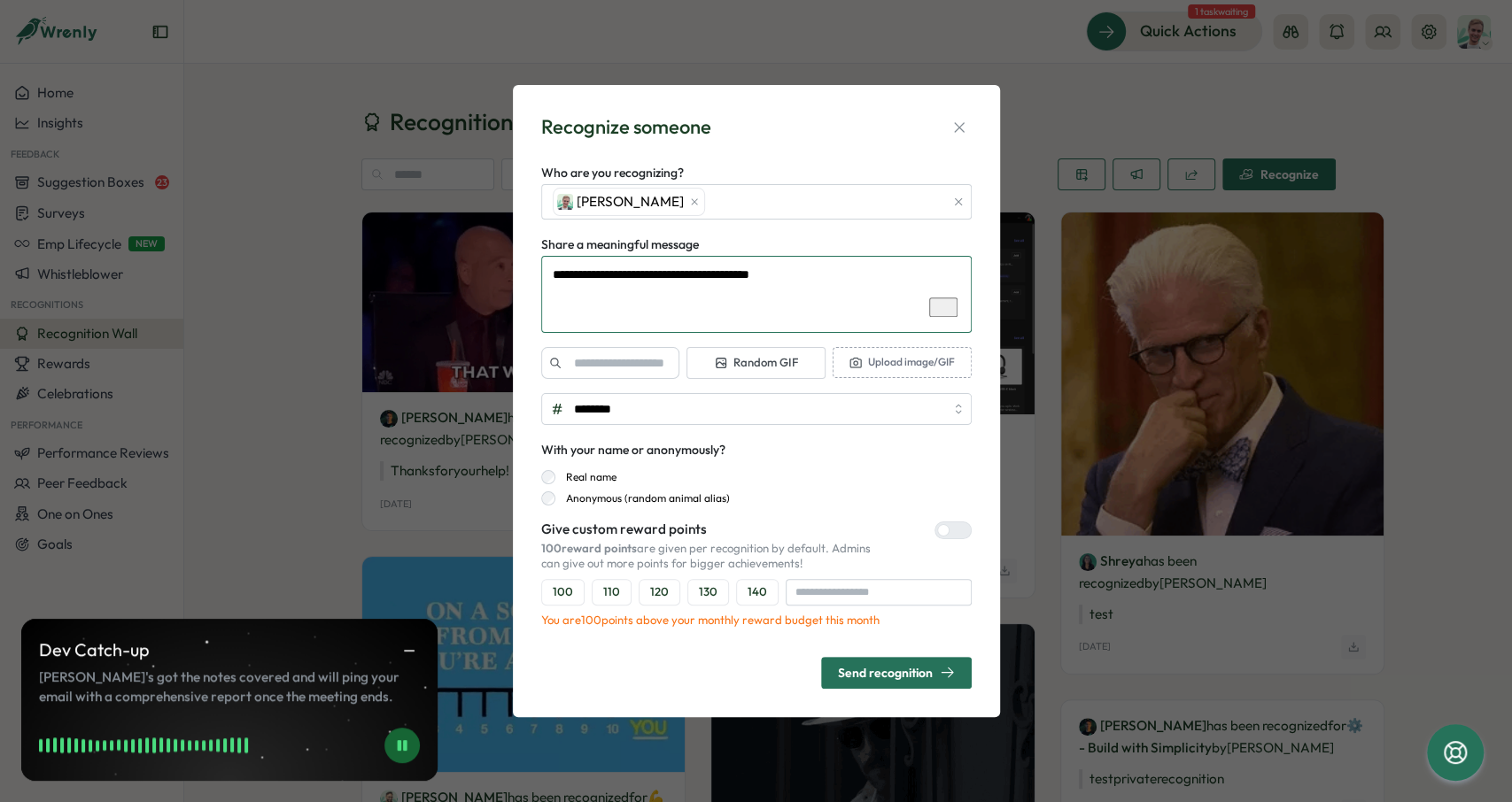
type textarea "**********"
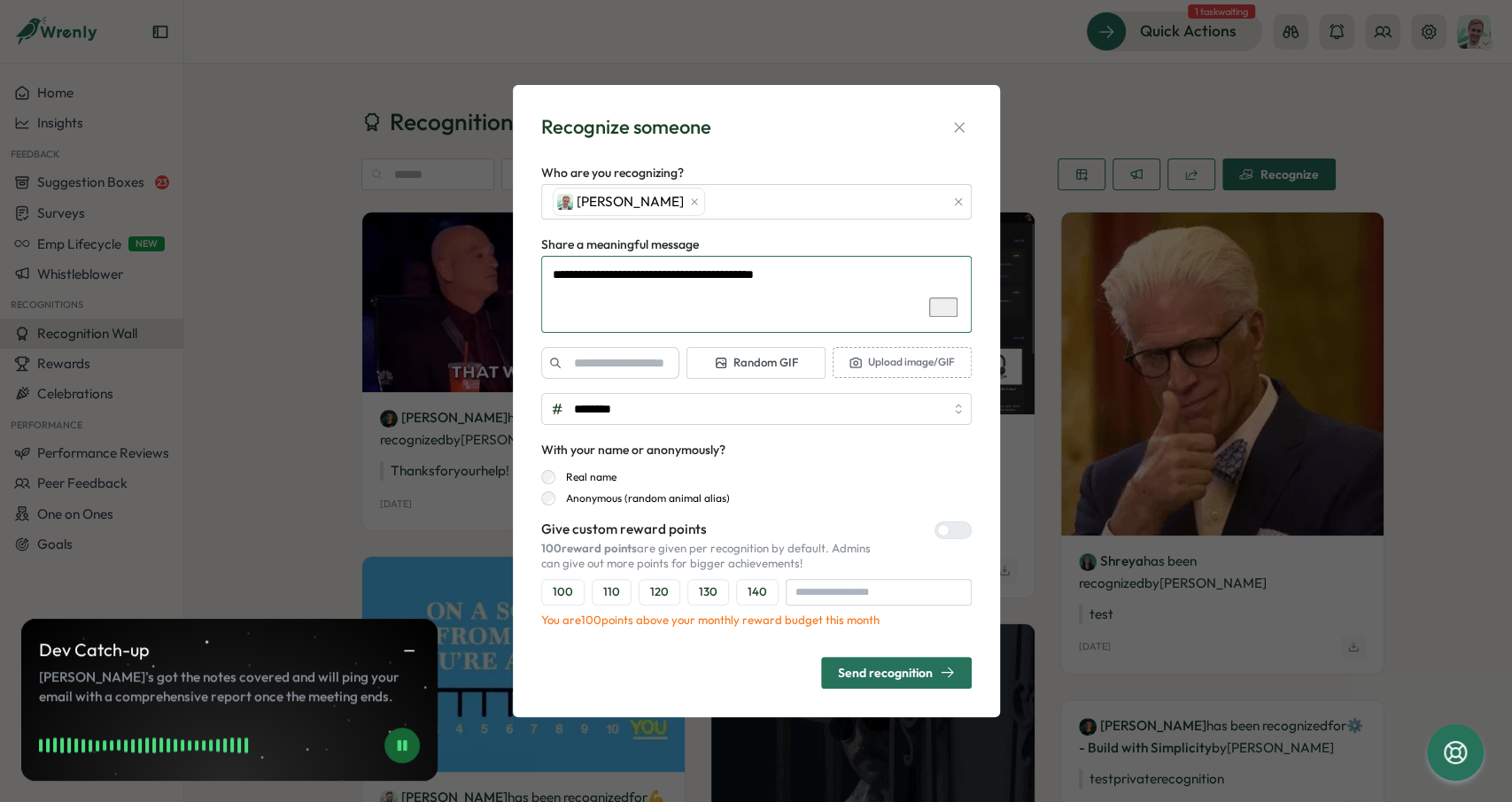
type textarea "*"
type textarea "**********"
type textarea "*"
type textarea "**********"
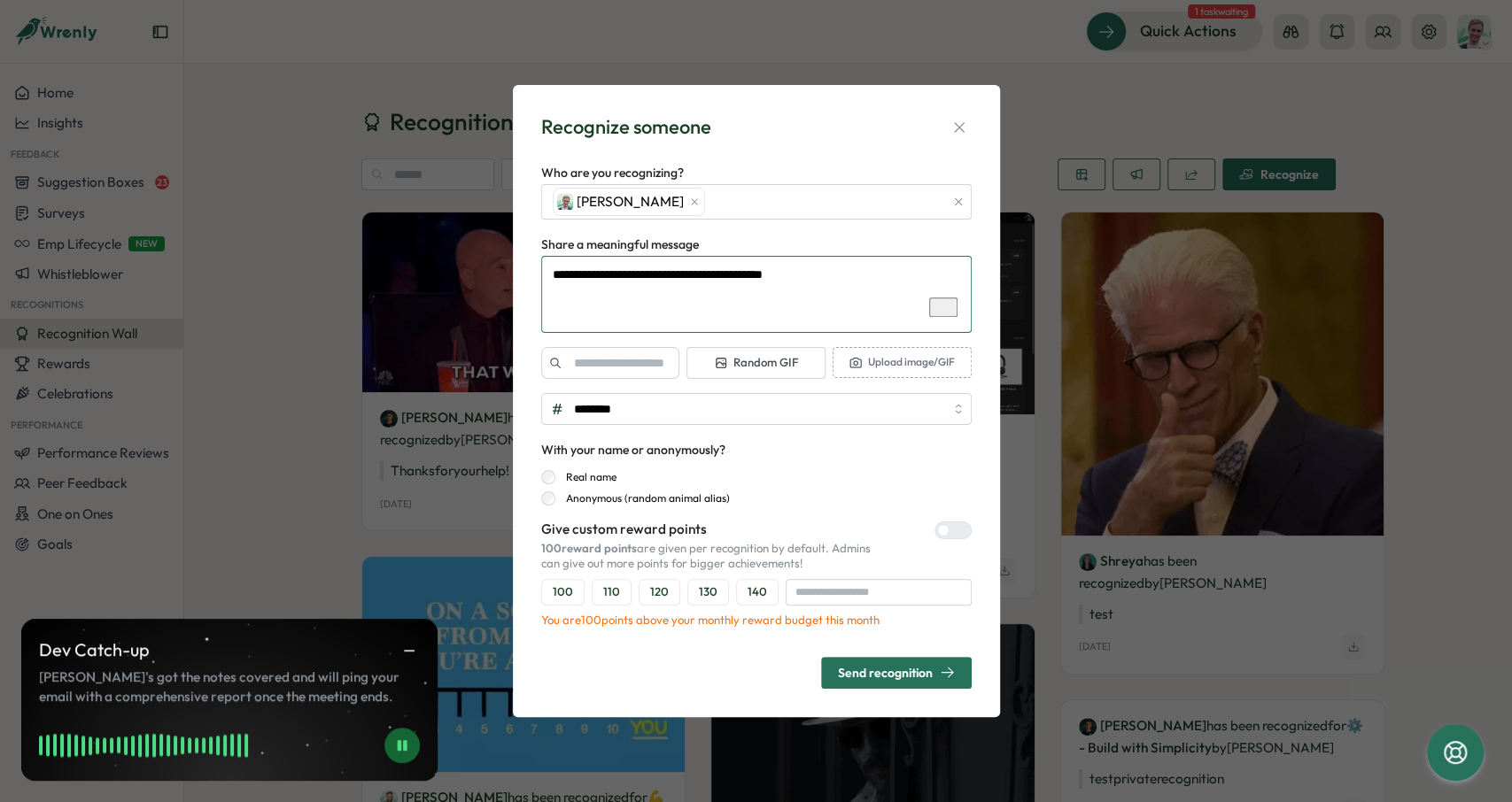
type textarea "*"
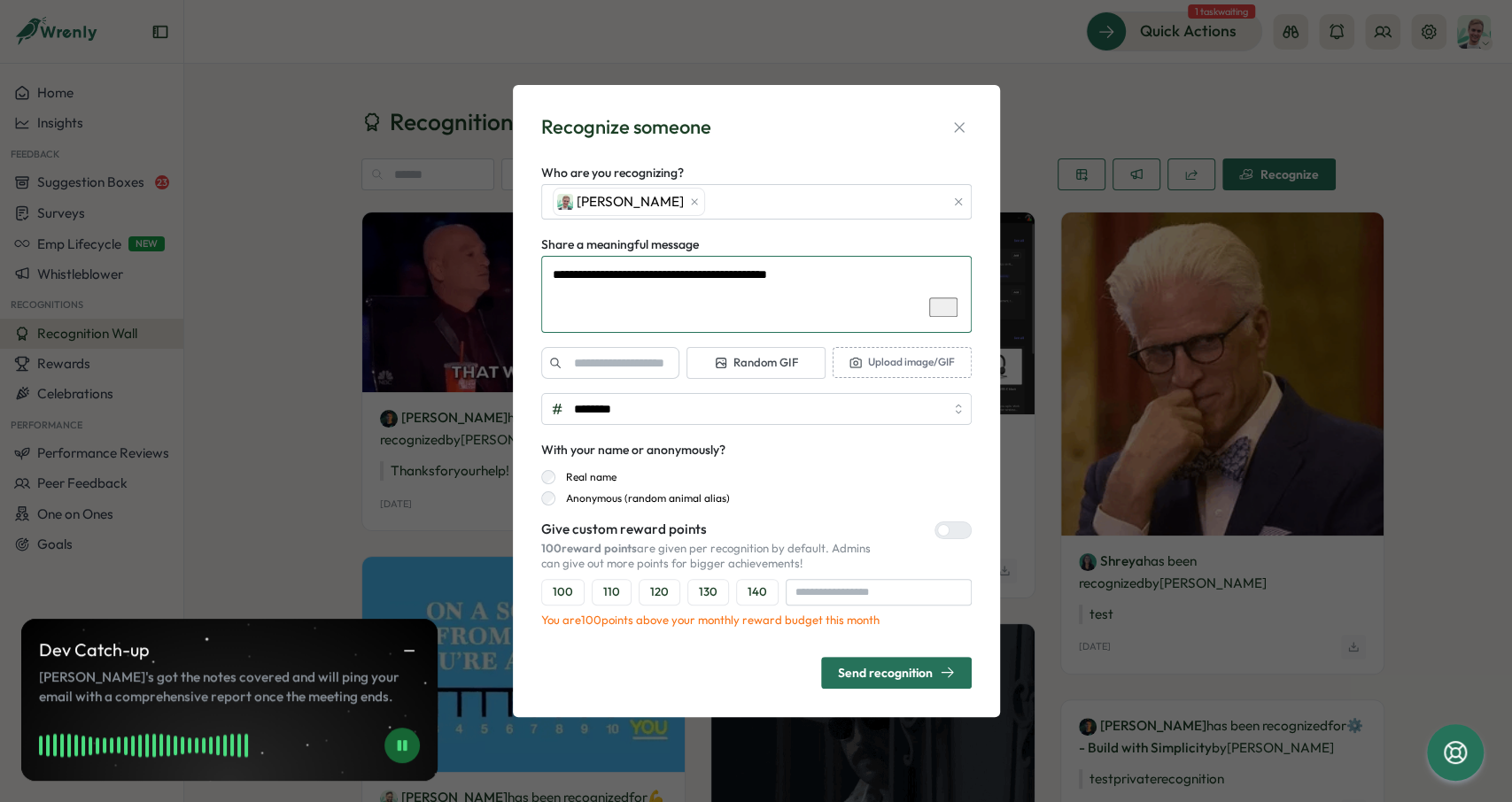
type textarea "**********"
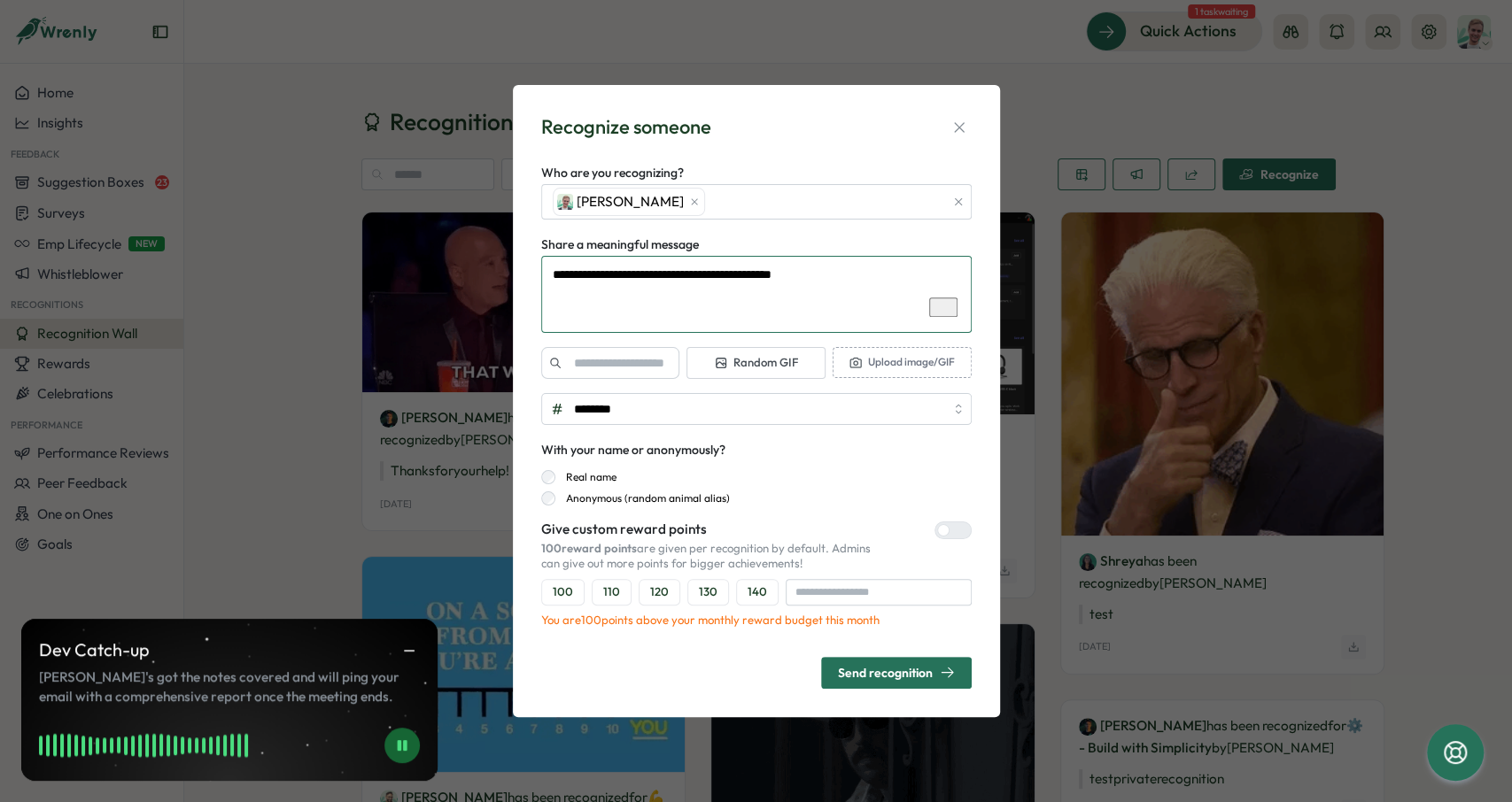
type textarea "*"
type textarea "**********"
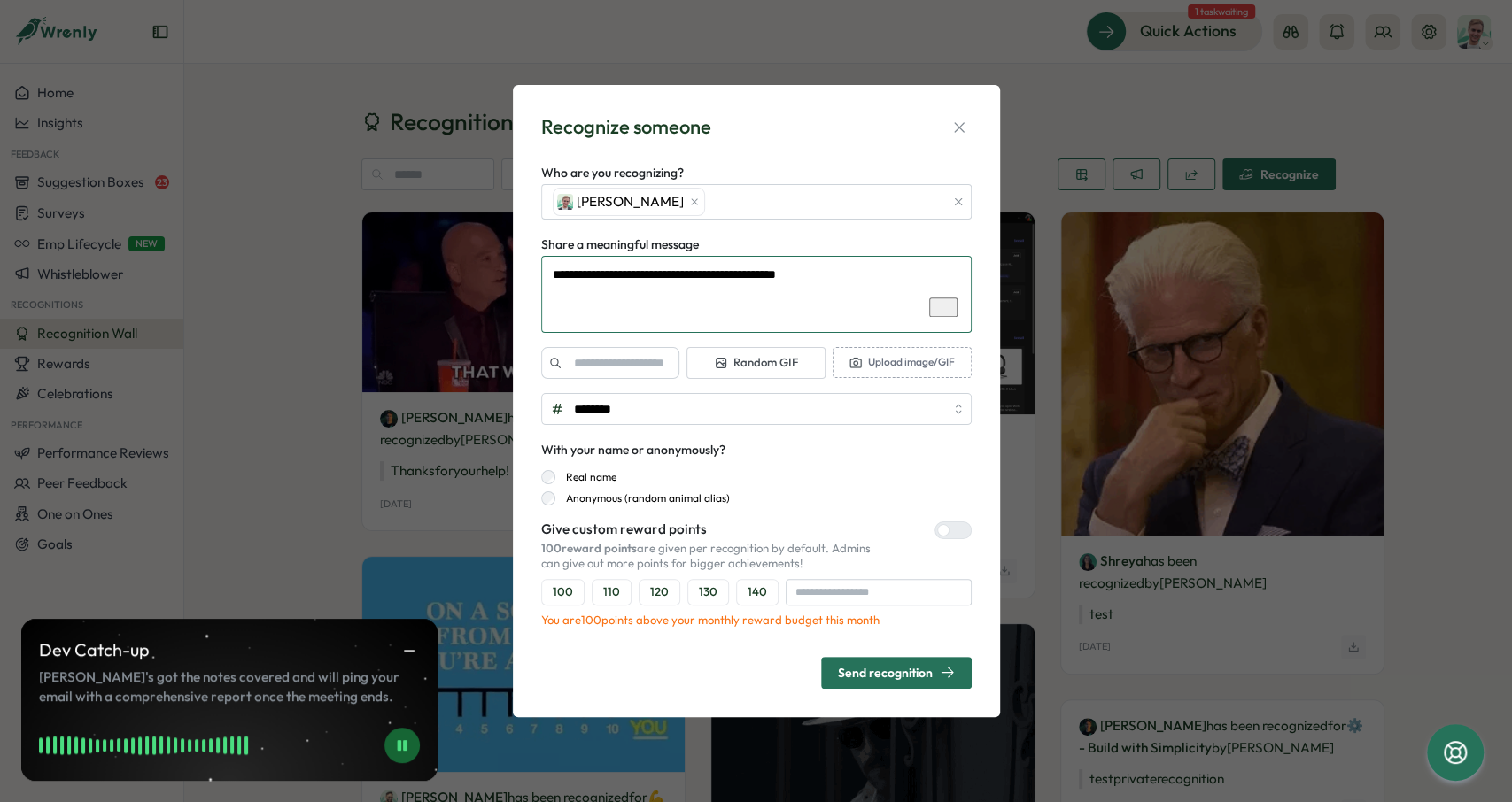
type textarea "*"
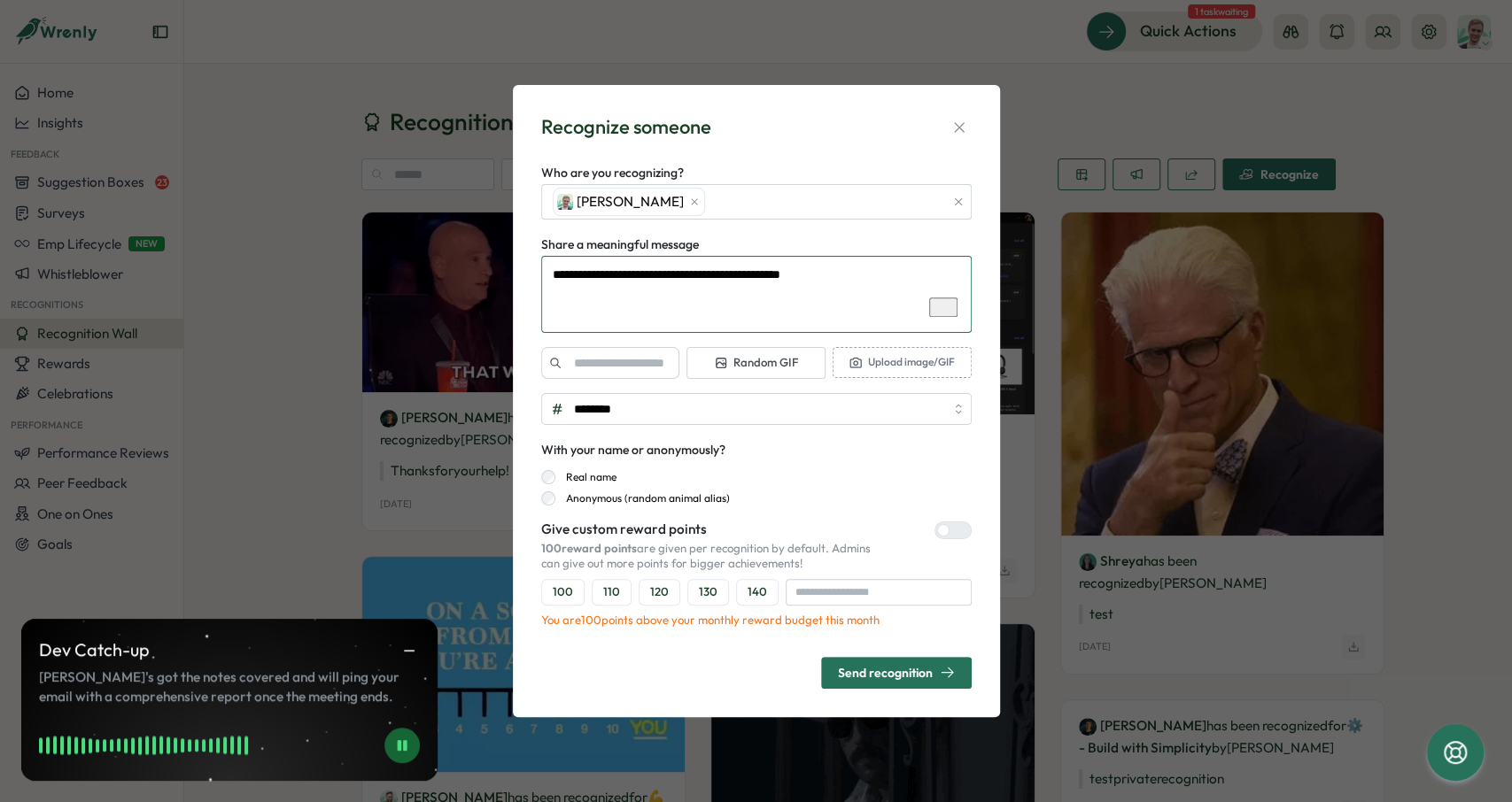
type textarea "**********"
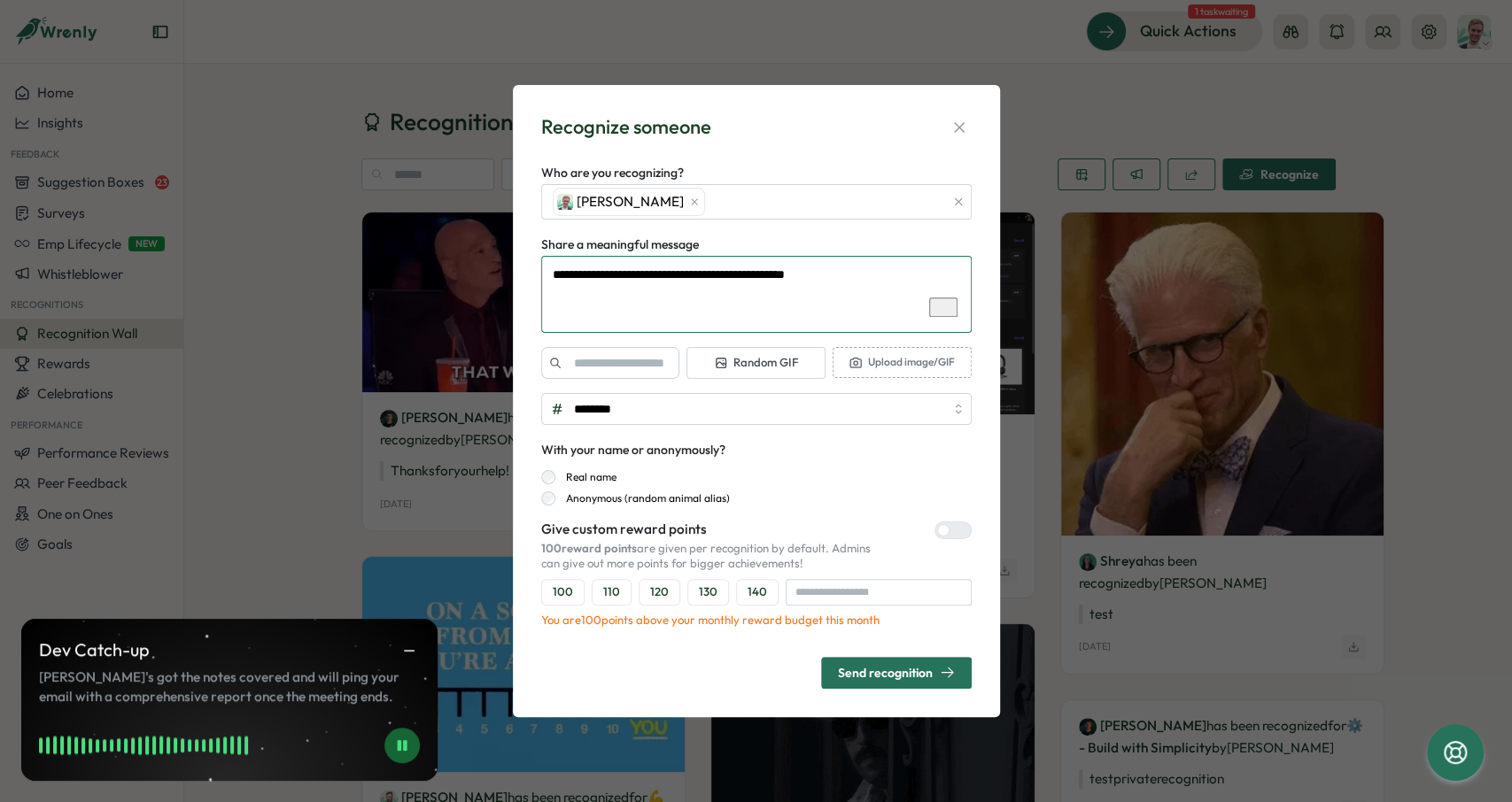
type textarea "*"
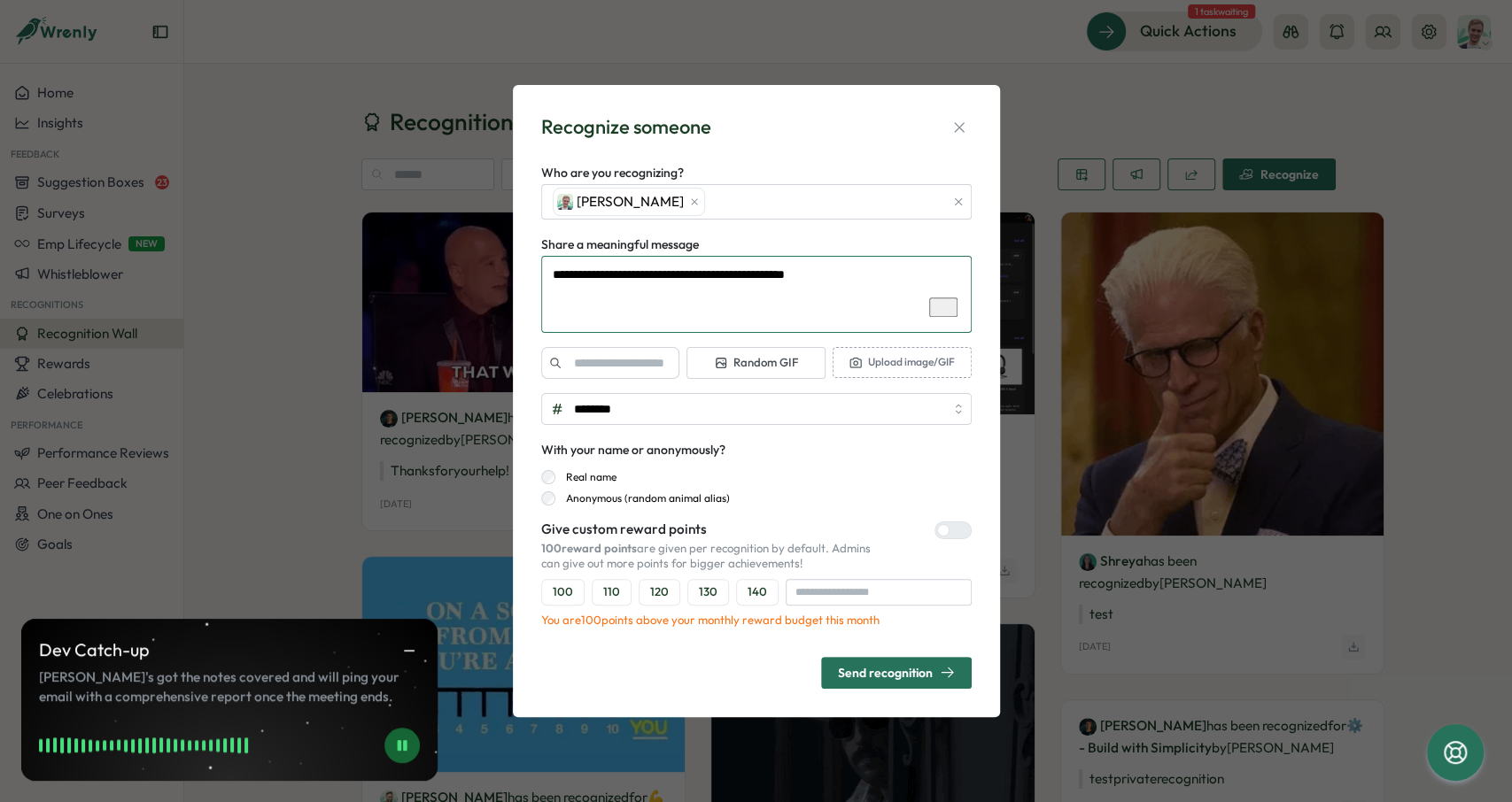
type textarea "**********"
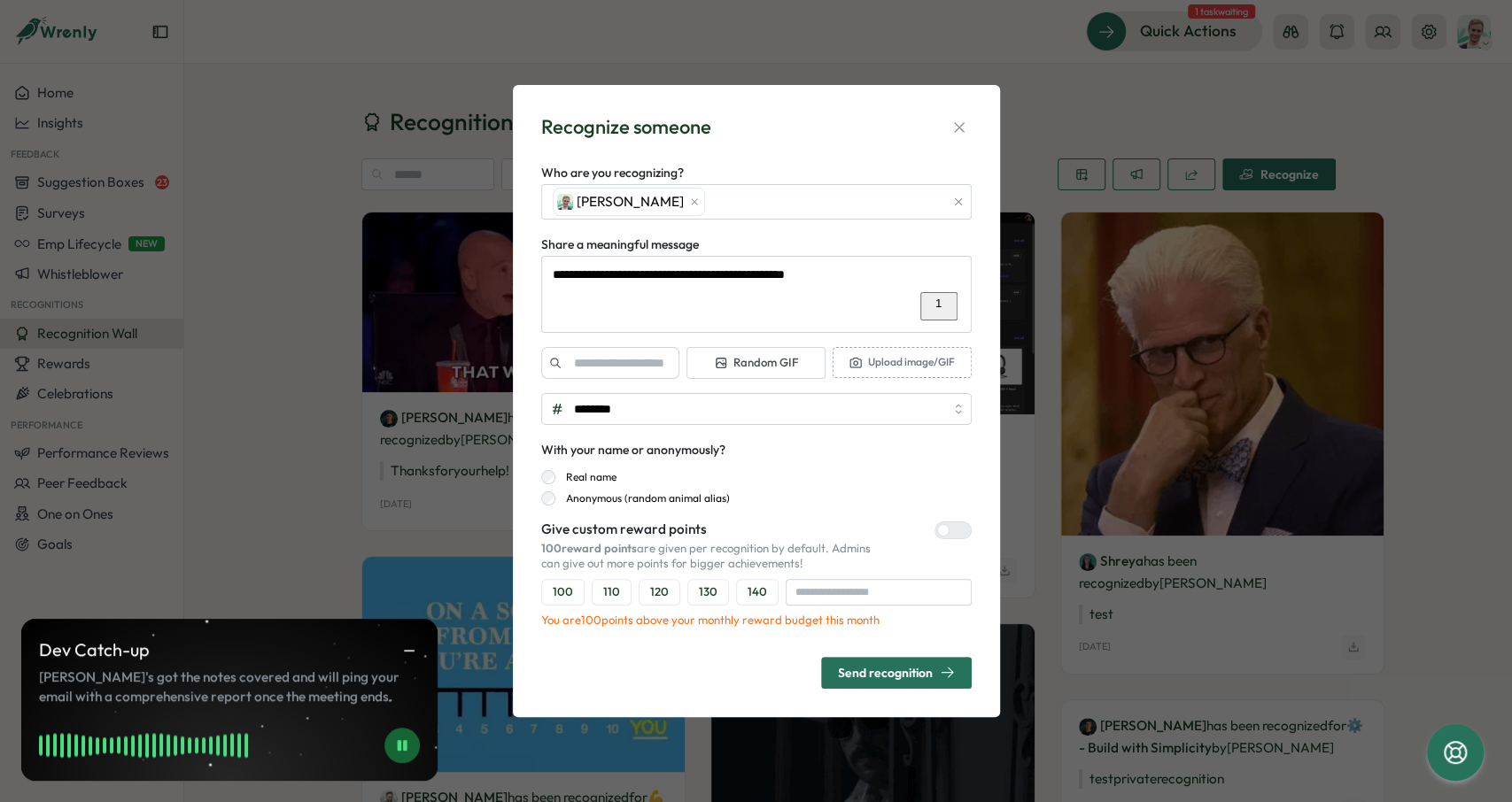
click at [875, 685] on span "Send recognition" at bounding box center [897, 673] width 117 height 30
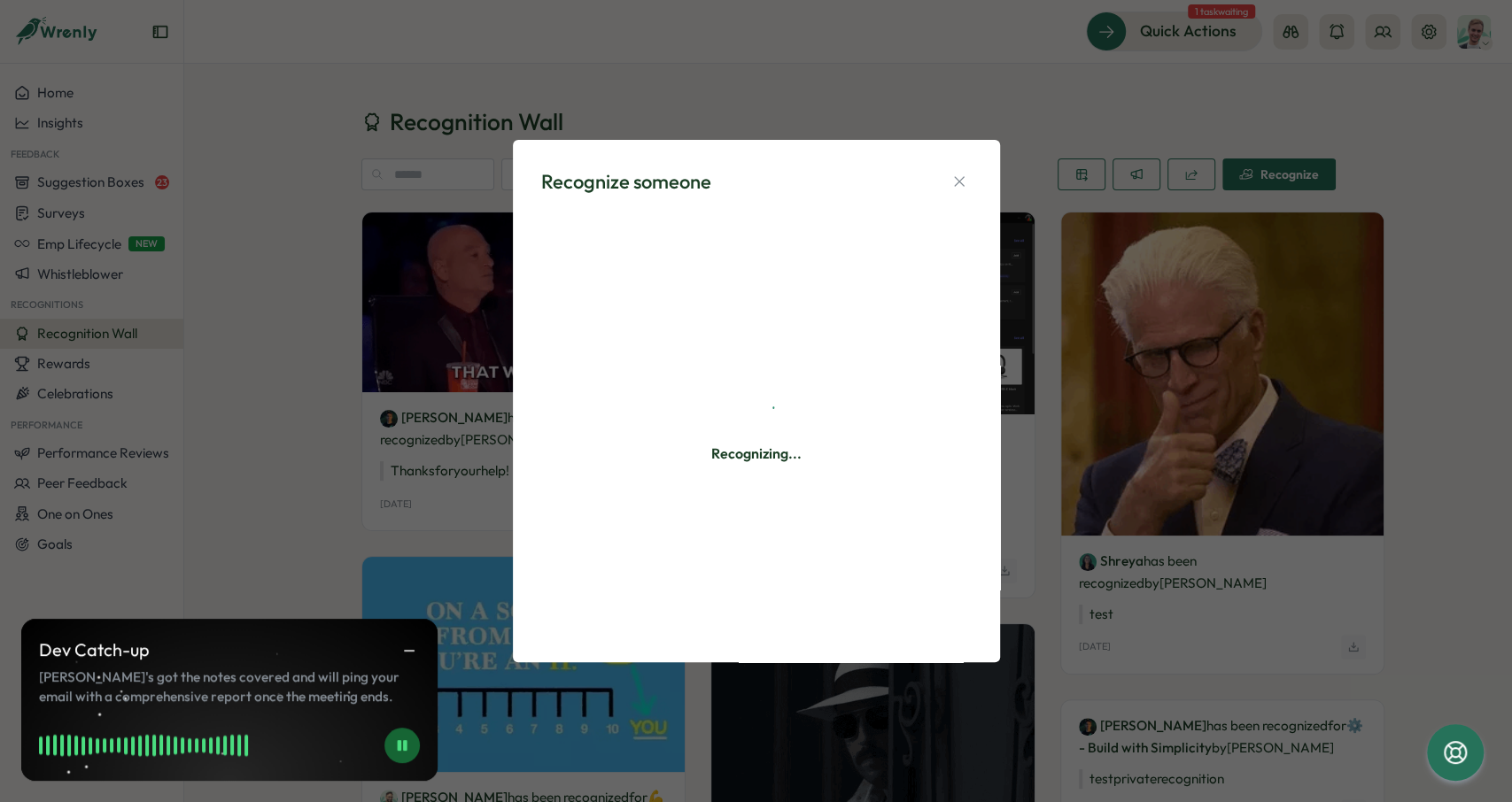
click at [782, 274] on div "Recognizing..." at bounding box center [756, 425] width 430 height 417
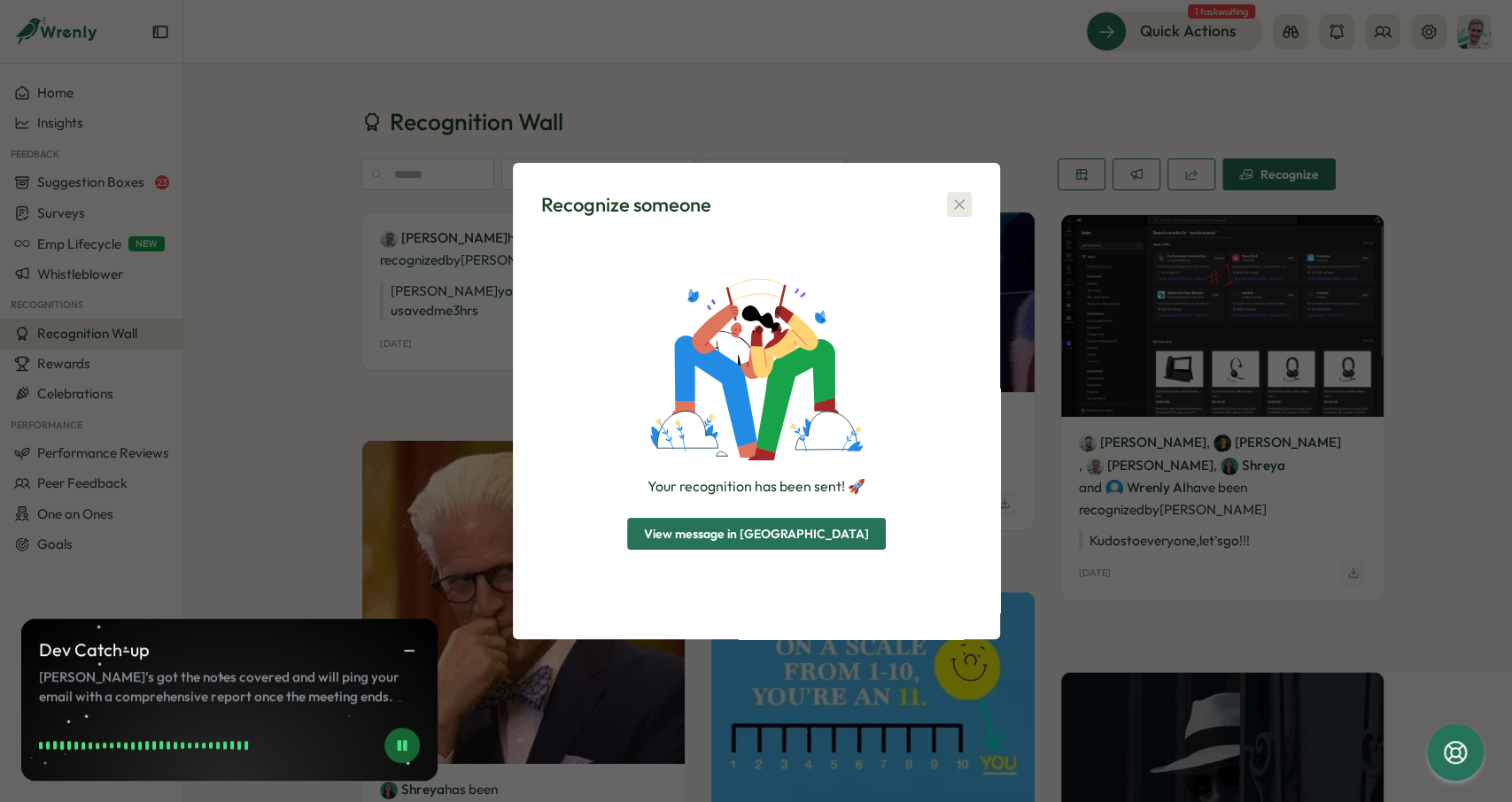
click at [949, 196] on button "button" at bounding box center [959, 204] width 25 height 25
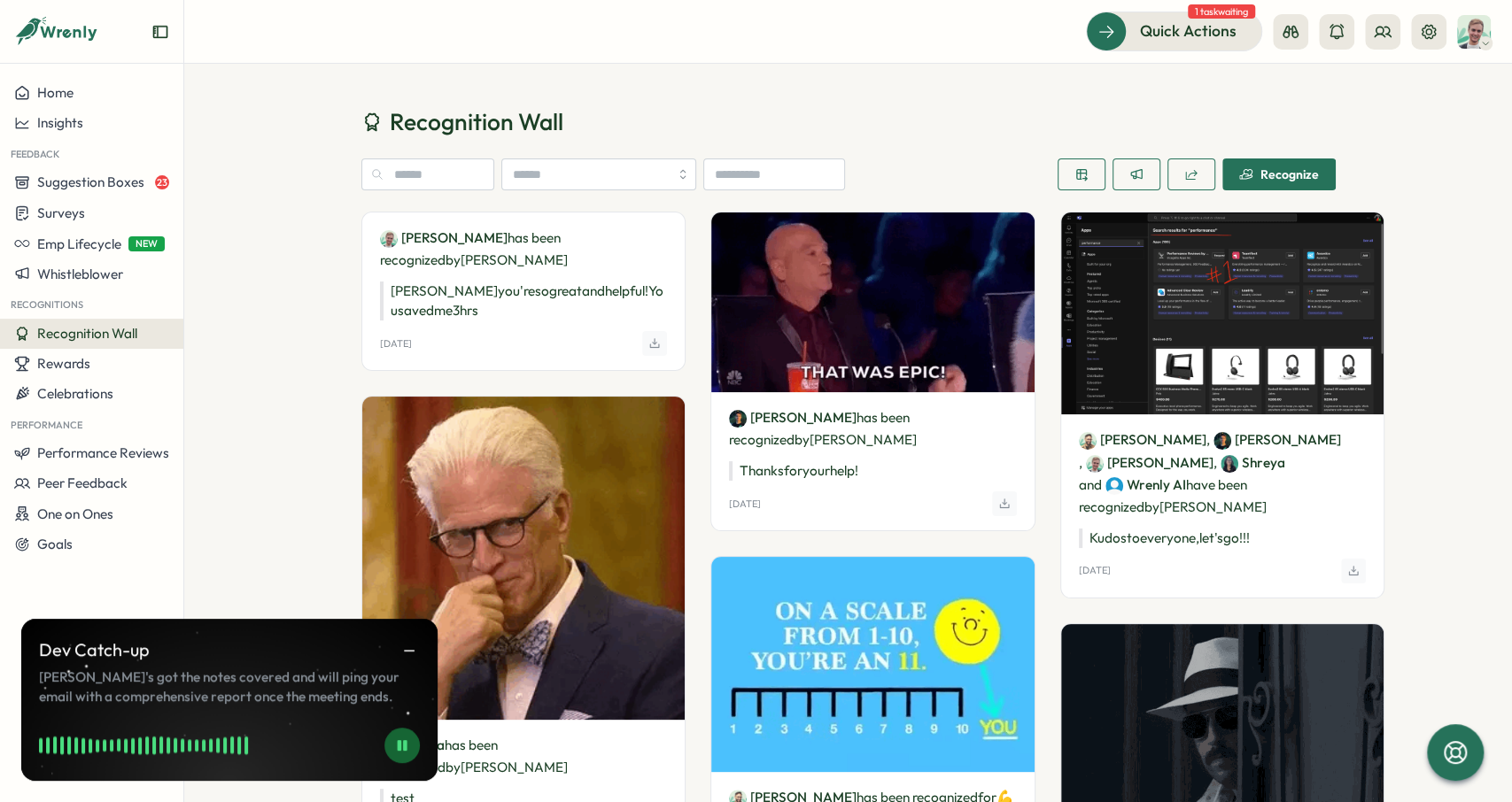
click at [1317, 170] on div "Recognize" at bounding box center [1278, 174] width 80 height 14
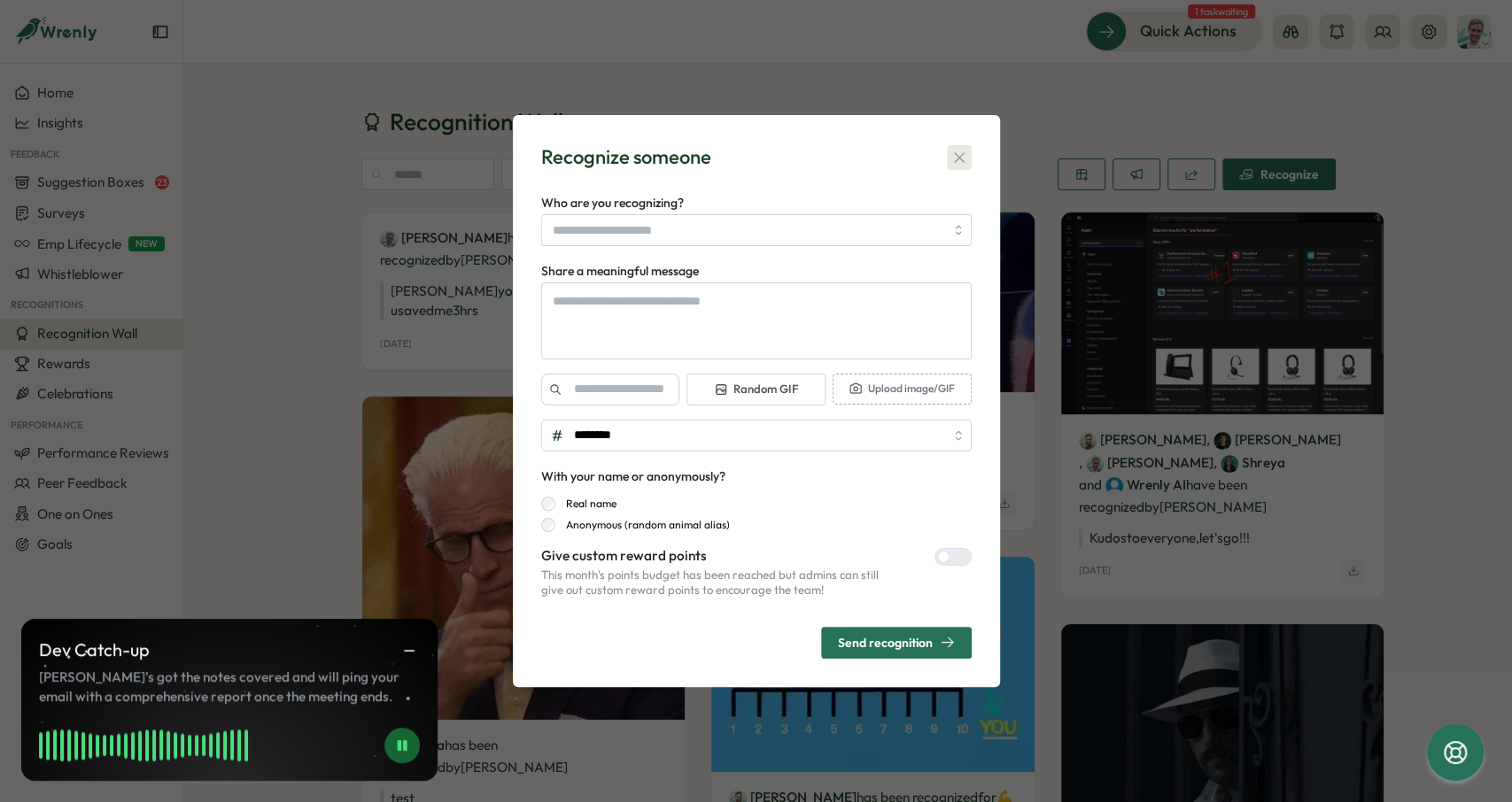
click at [951, 149] on icon "button" at bounding box center [959, 157] width 17 height 17
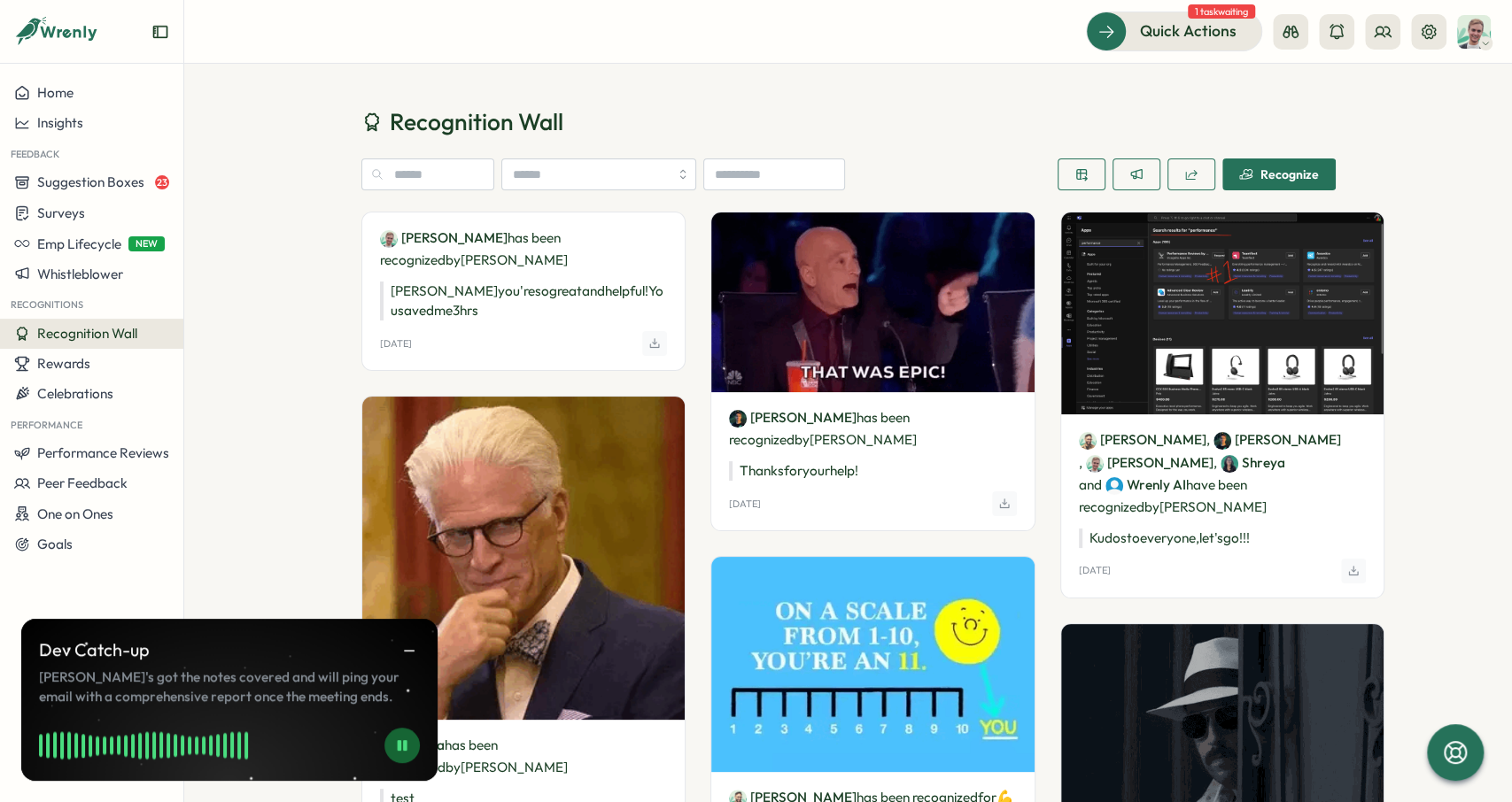
drag, startPoint x: 385, startPoint y: 292, endPoint x: 461, endPoint y: 309, distance: 77.9
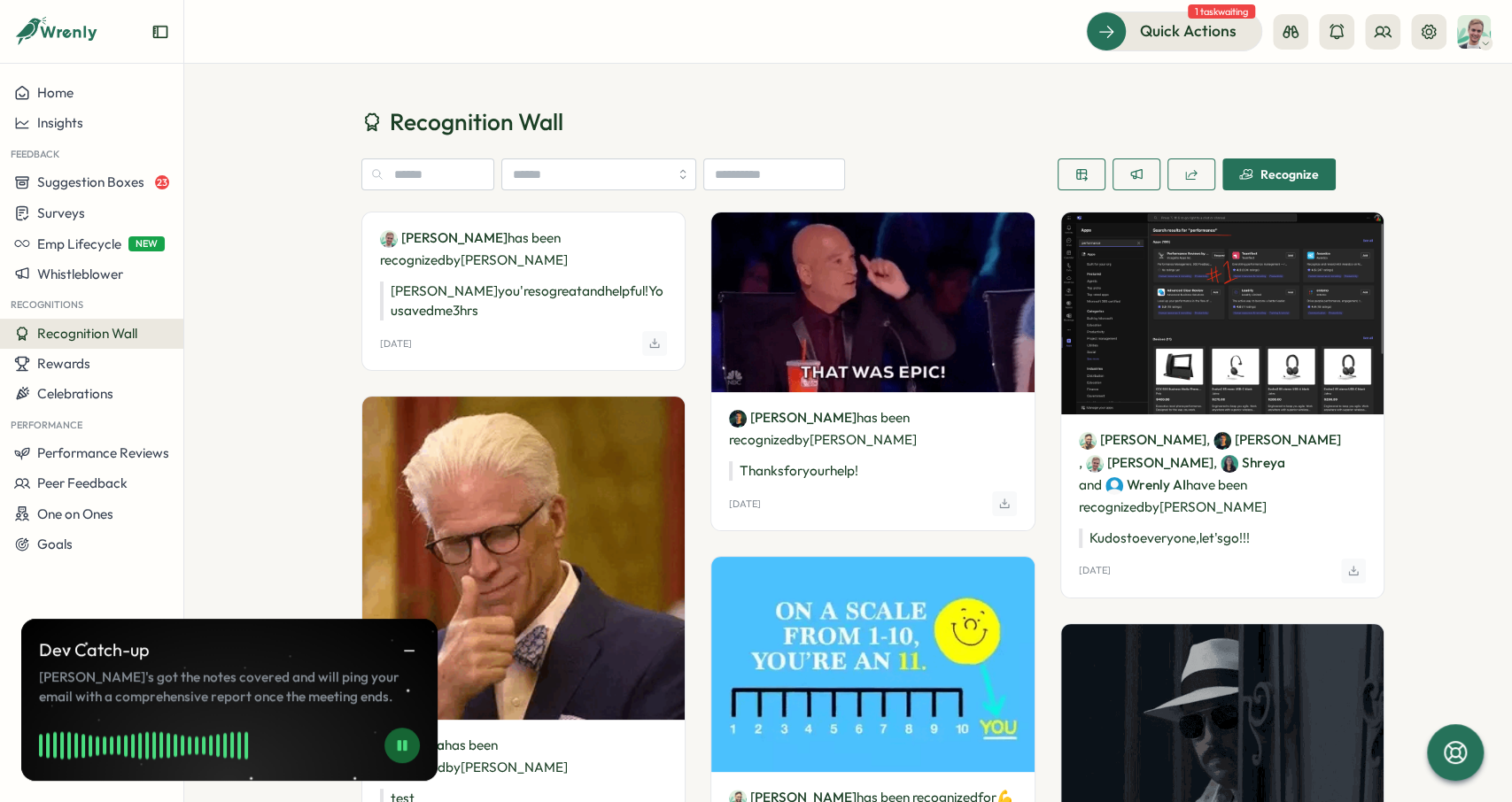
click at [461, 309] on div "Matt Brooks has been recognized by Matt Brooks Matt you're so great and helpful…" at bounding box center [524, 291] width 323 height 157
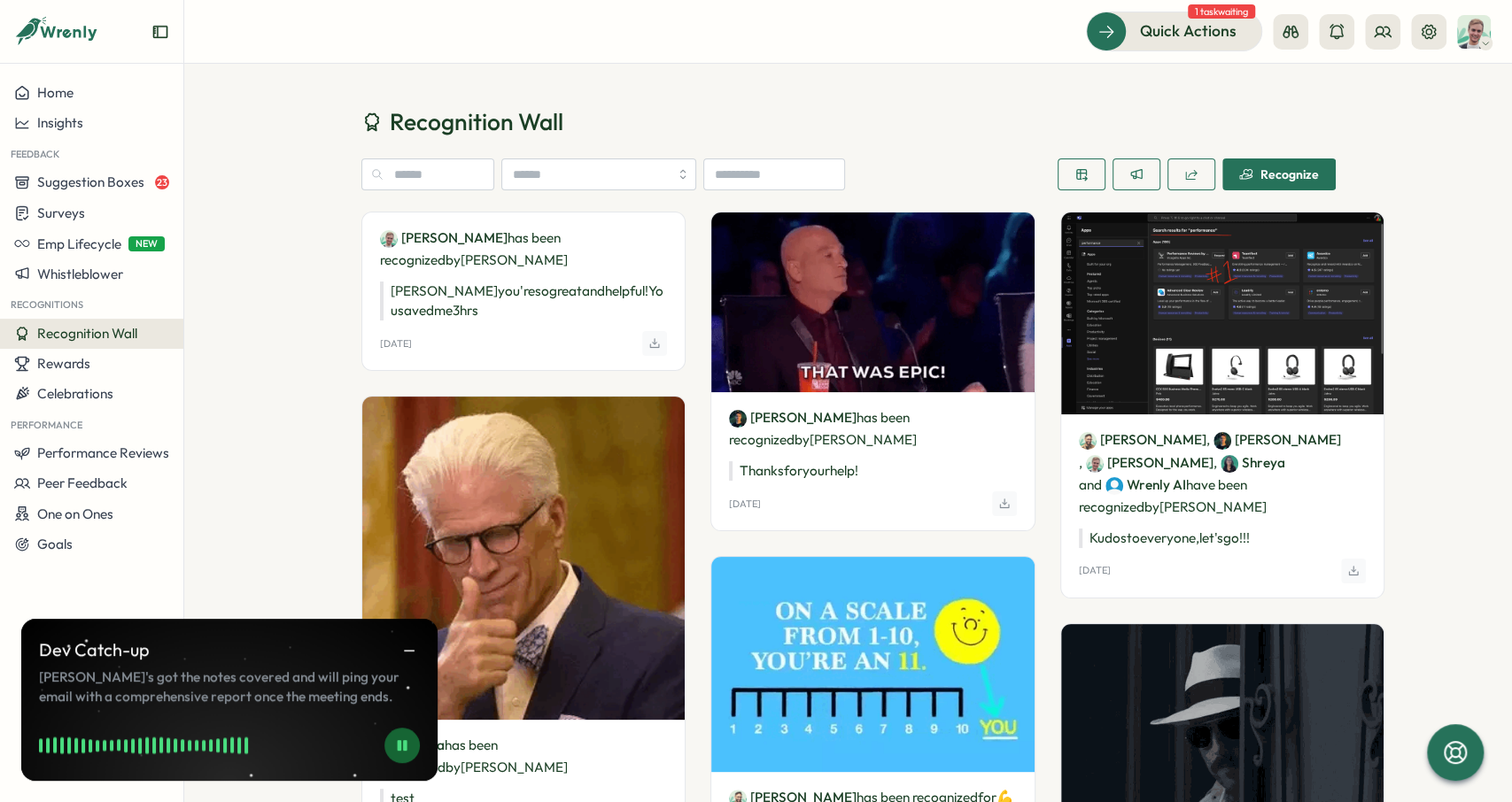
copy p "Matt you're so great and helpful! You saved me 3 hrs"
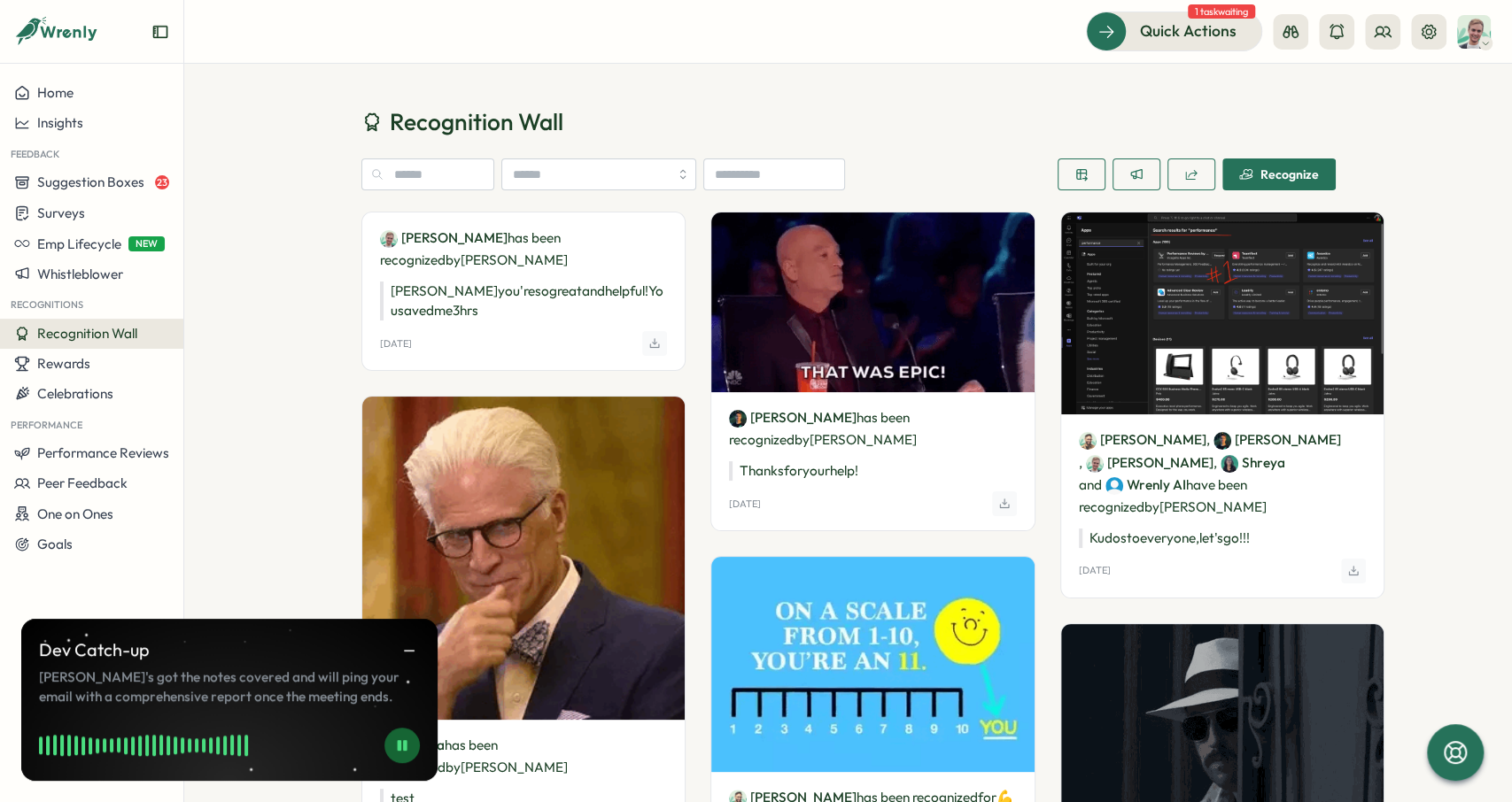
click at [1329, 188] on button "Recognize" at bounding box center [1279, 174] width 114 height 32
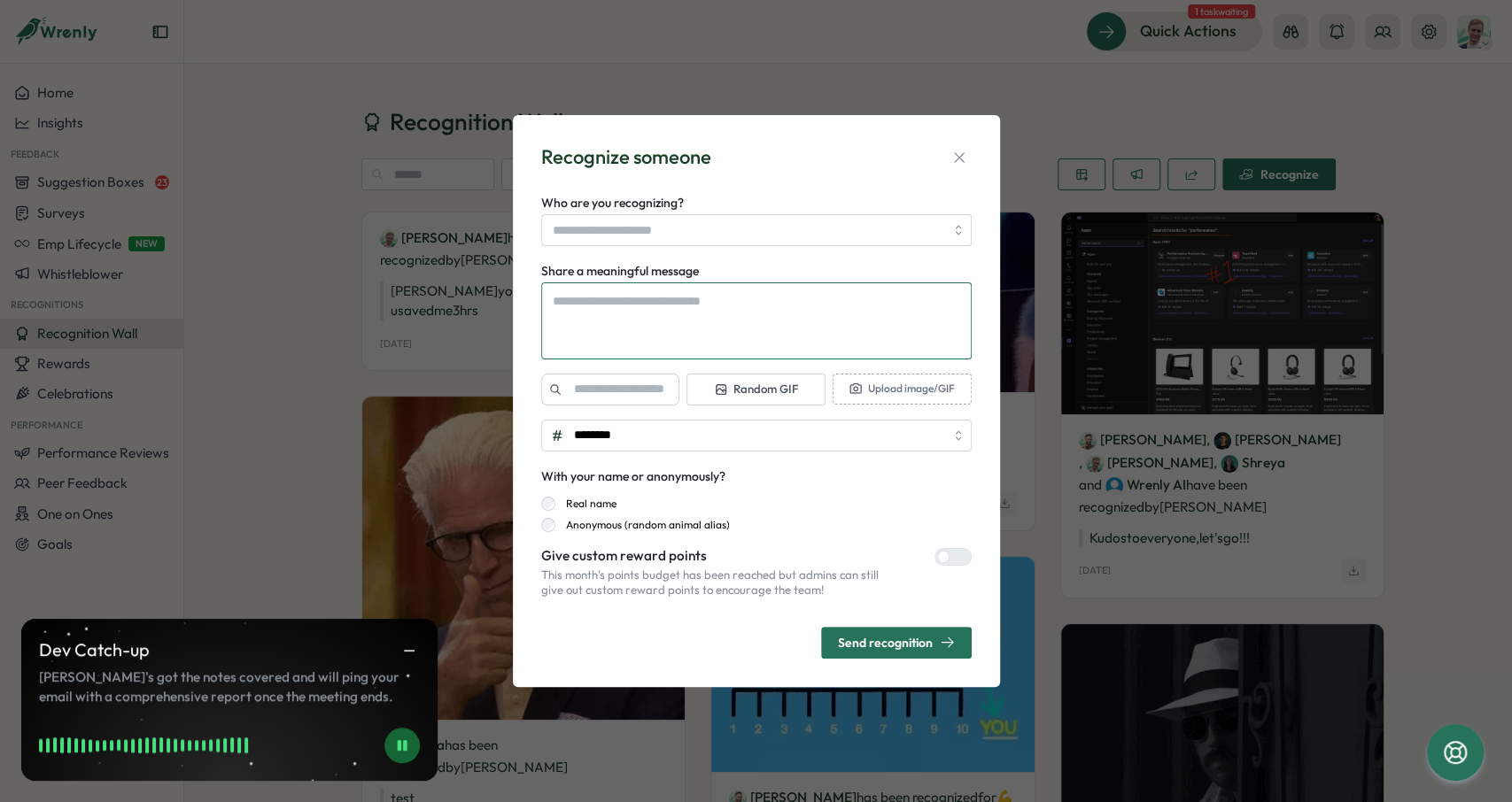
click at [676, 306] on textarea "Share a meaningful message" at bounding box center [756, 321] width 430 height 77
paste textarea "**********"
type textarea "*"
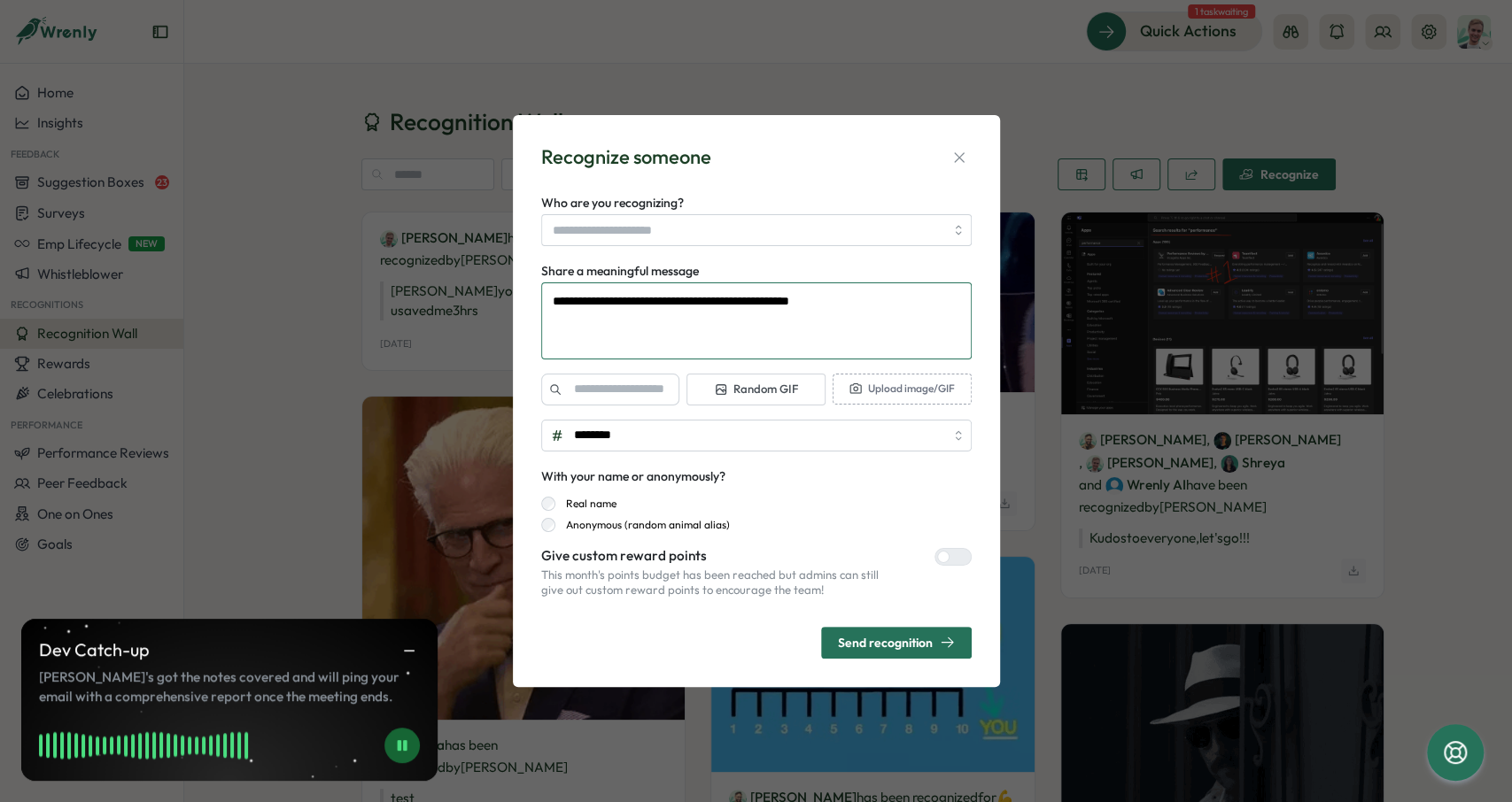
type textarea "**********"
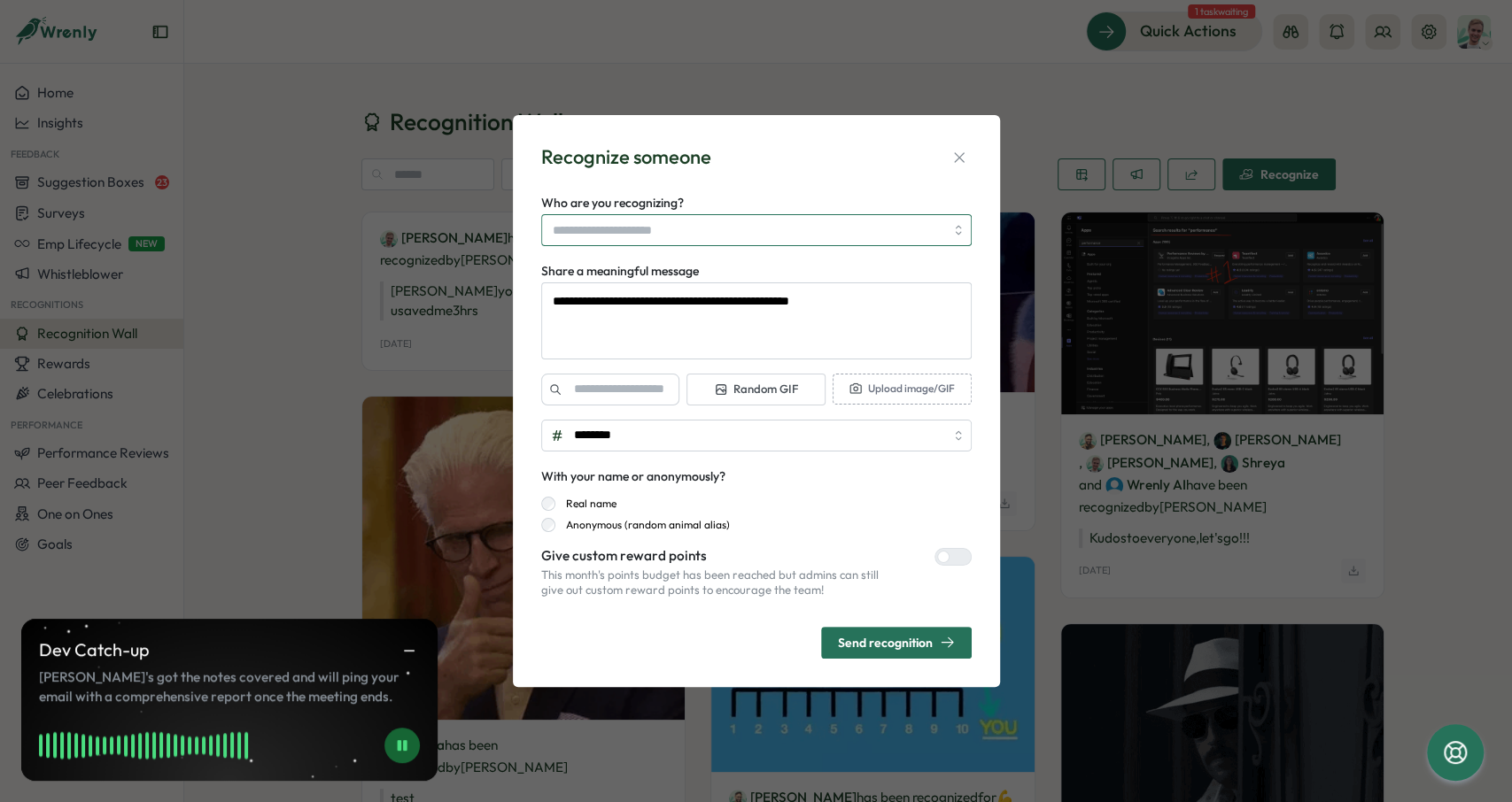
click at [639, 222] on input "Who are you recognizing?" at bounding box center [747, 230] width 391 height 30
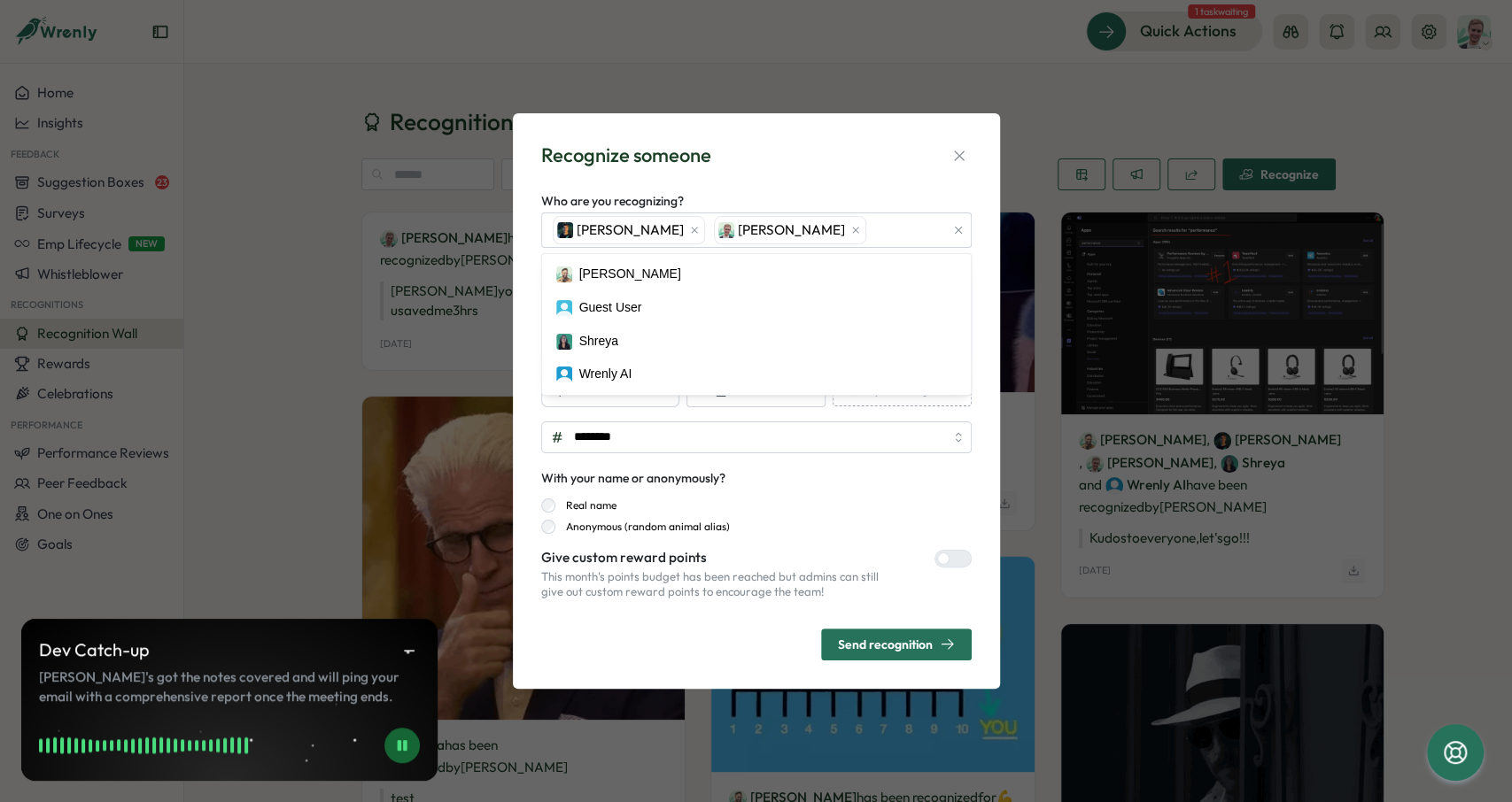
click at [742, 164] on div "Recognize someone" at bounding box center [756, 156] width 430 height 27
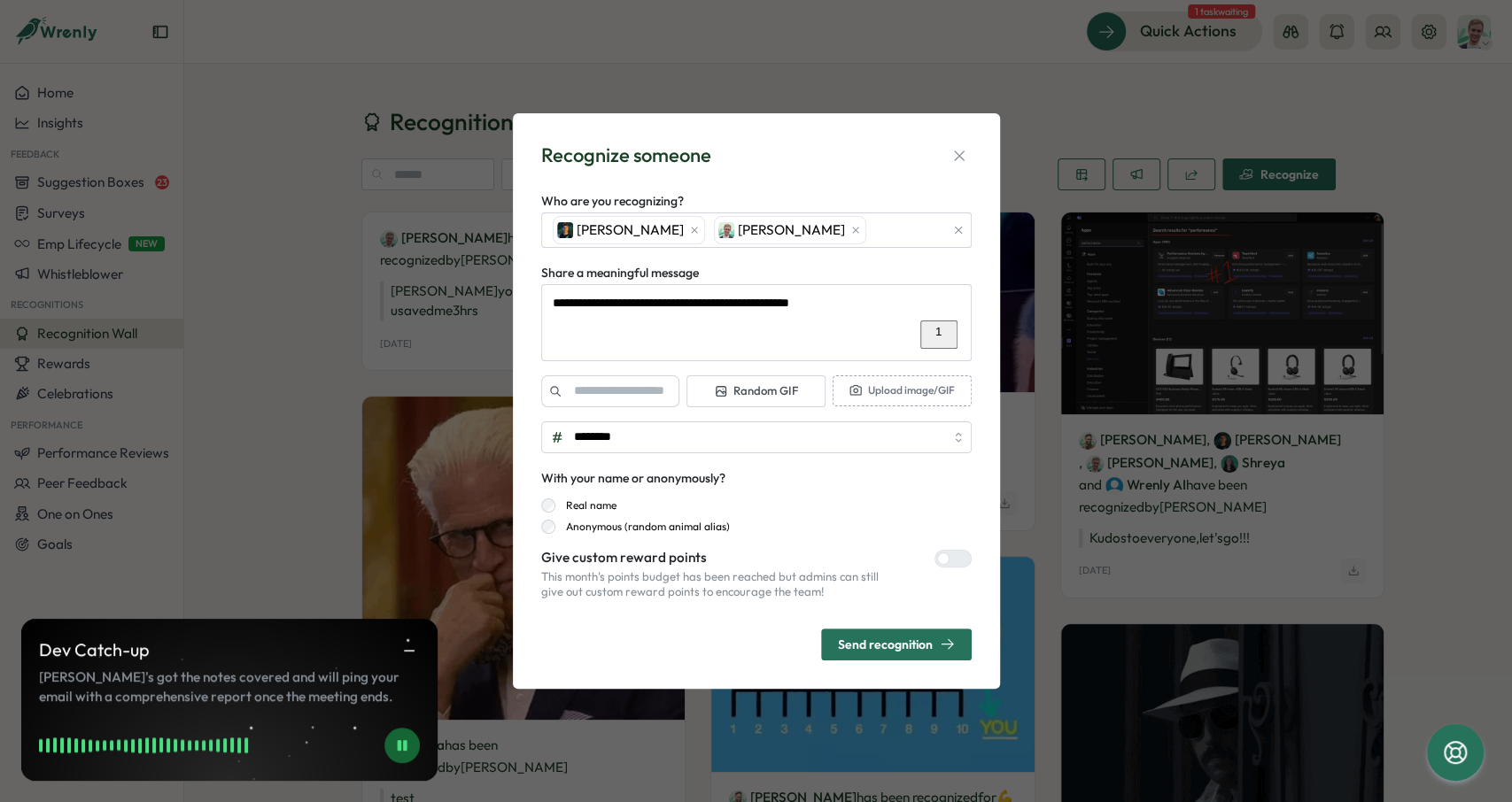
click at [748, 175] on div "**********" at bounding box center [756, 401] width 444 height 533
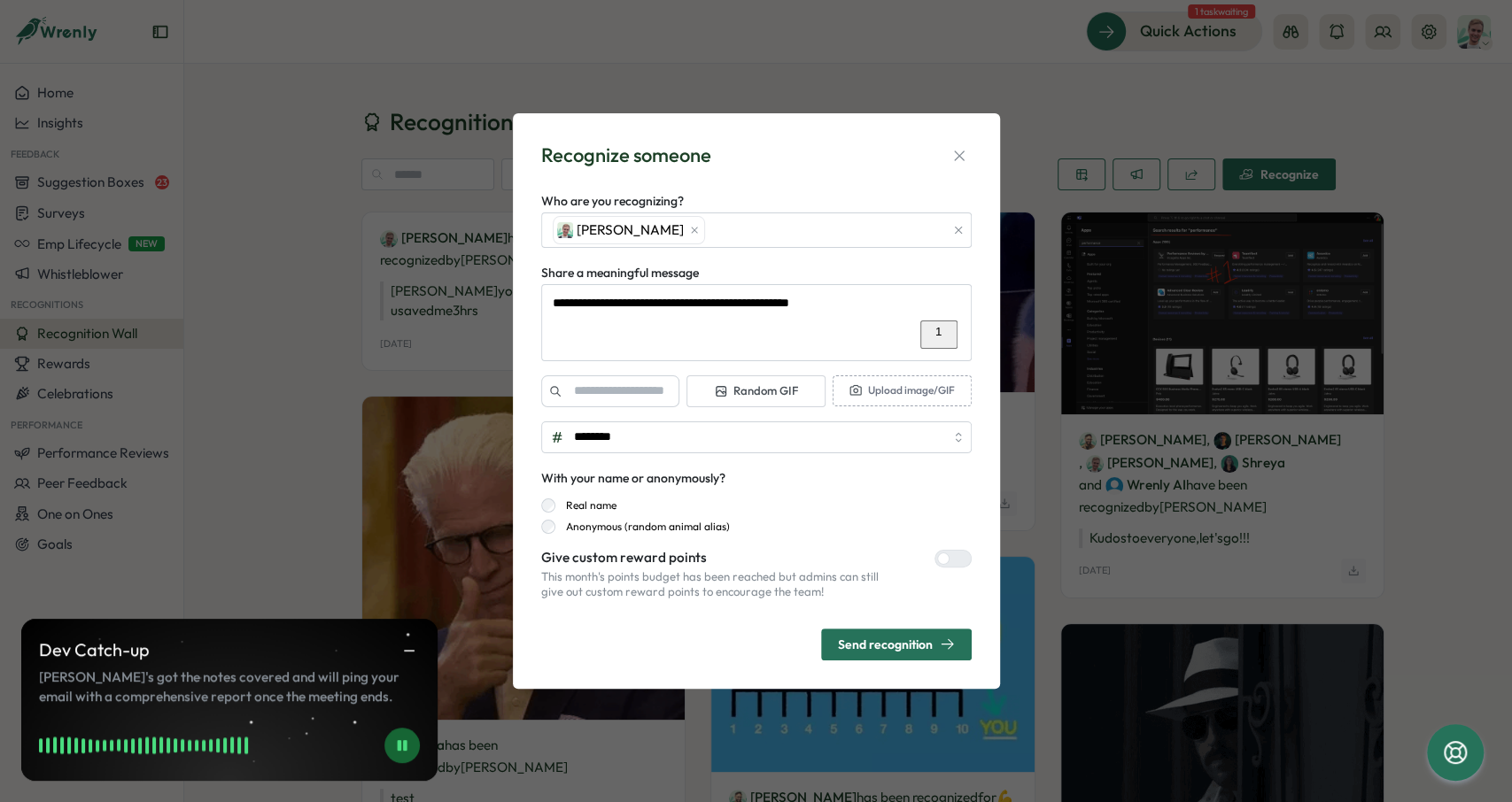
click at [712, 164] on div "Recognize someone" at bounding box center [756, 156] width 430 height 27
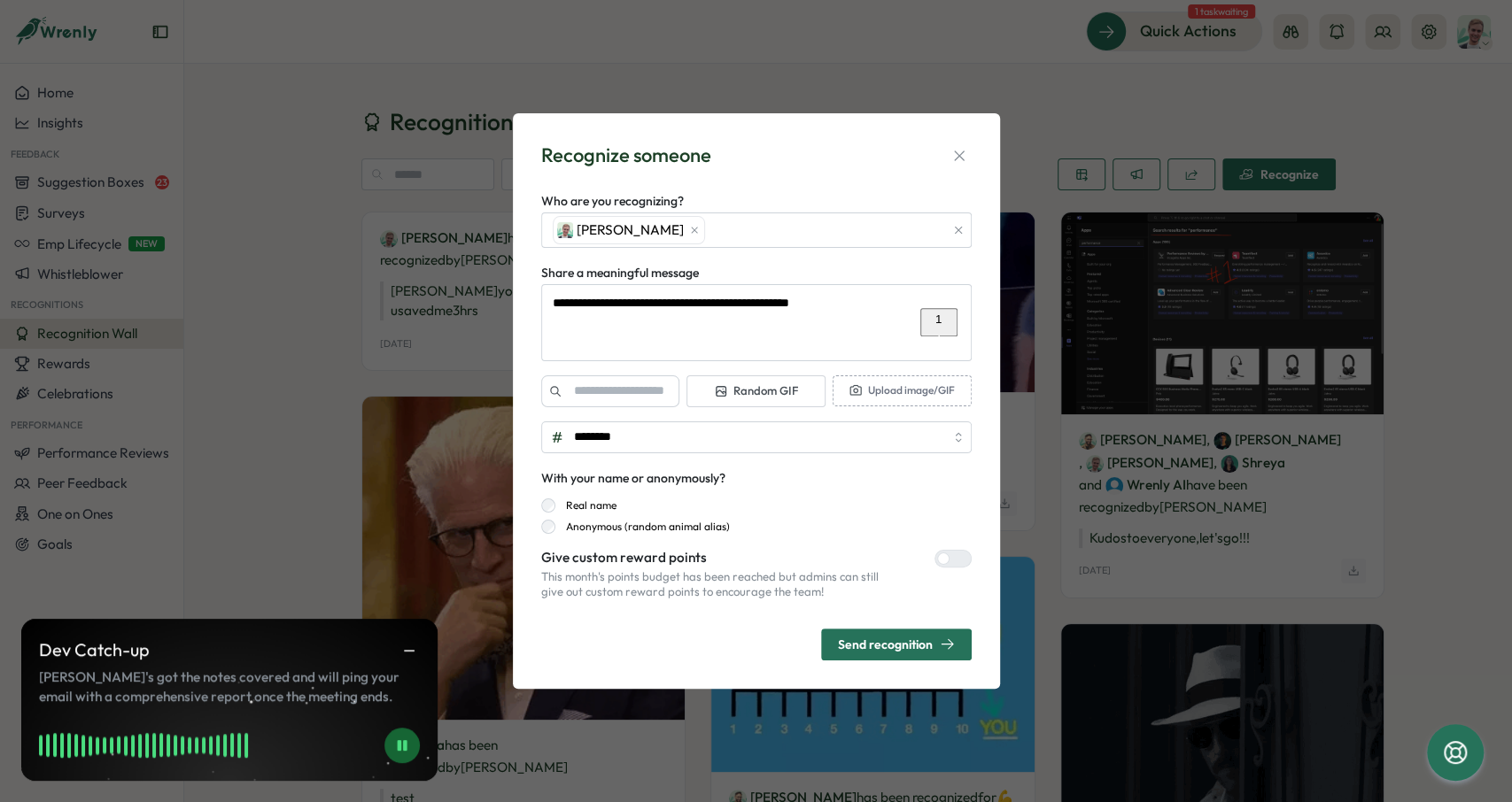
click at [943, 560] on div at bounding box center [943, 558] width 13 height 13
type textarea "*"
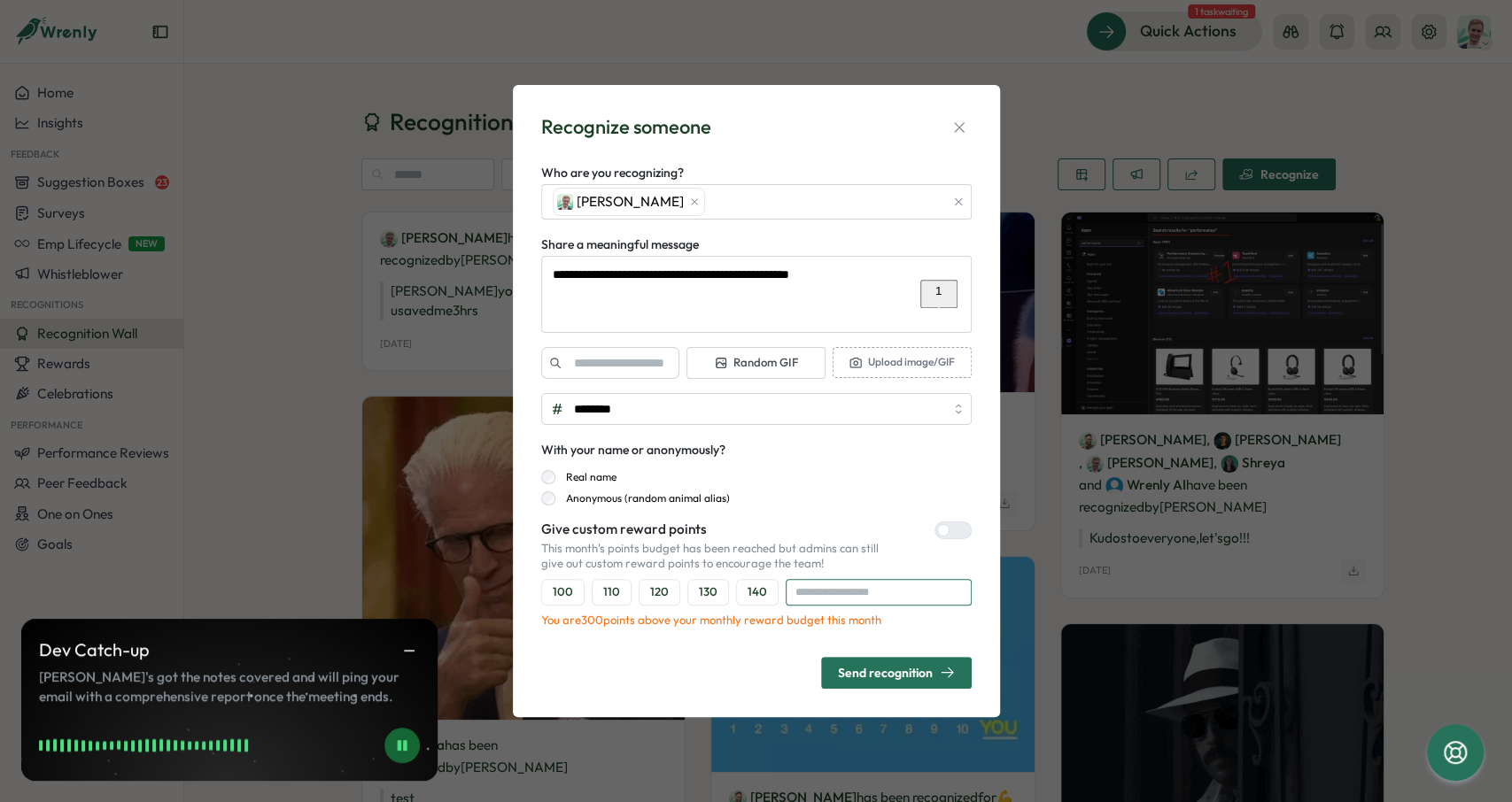
click at [875, 601] on input "number" at bounding box center [878, 591] width 186 height 27
type input "**"
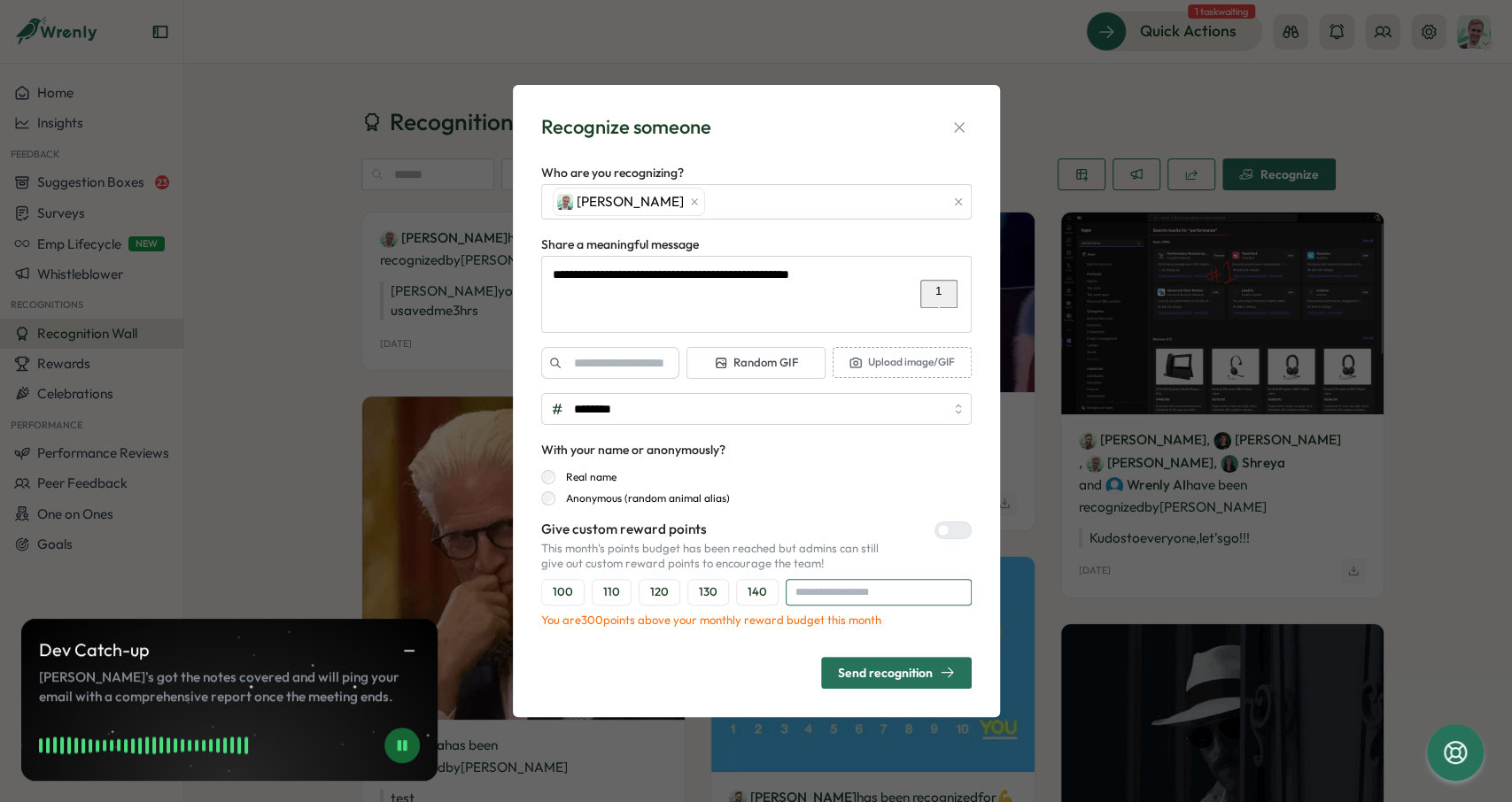
type textarea "*"
type input "***"
type textarea "*"
type input "****"
click at [856, 668] on div "Send recognition" at bounding box center [897, 672] width 117 height 15
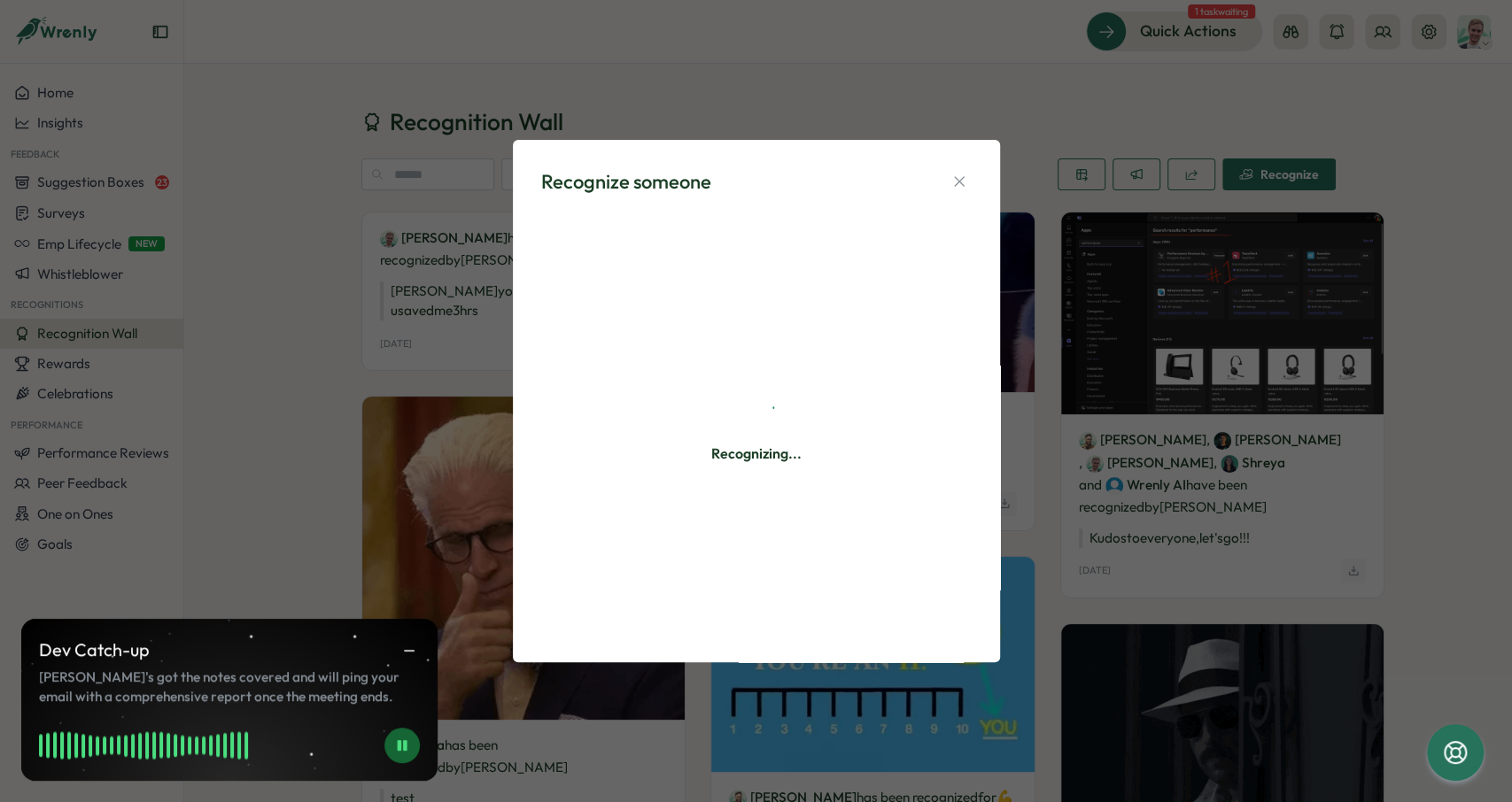
click at [777, 331] on div "Recognizing..." at bounding box center [756, 425] width 430 height 417
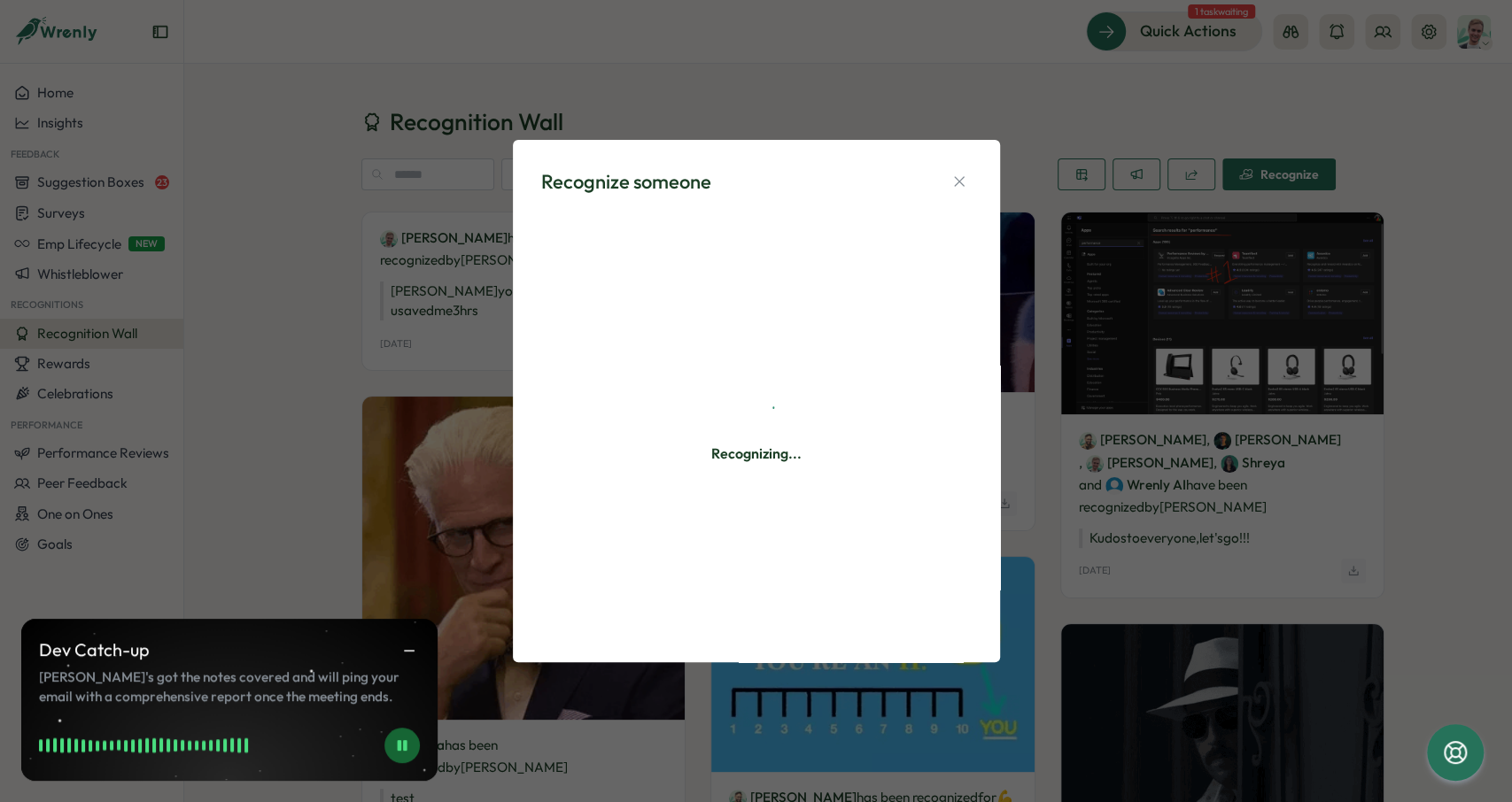
click at [698, 174] on div "Recognize someone" at bounding box center [626, 182] width 170 height 27
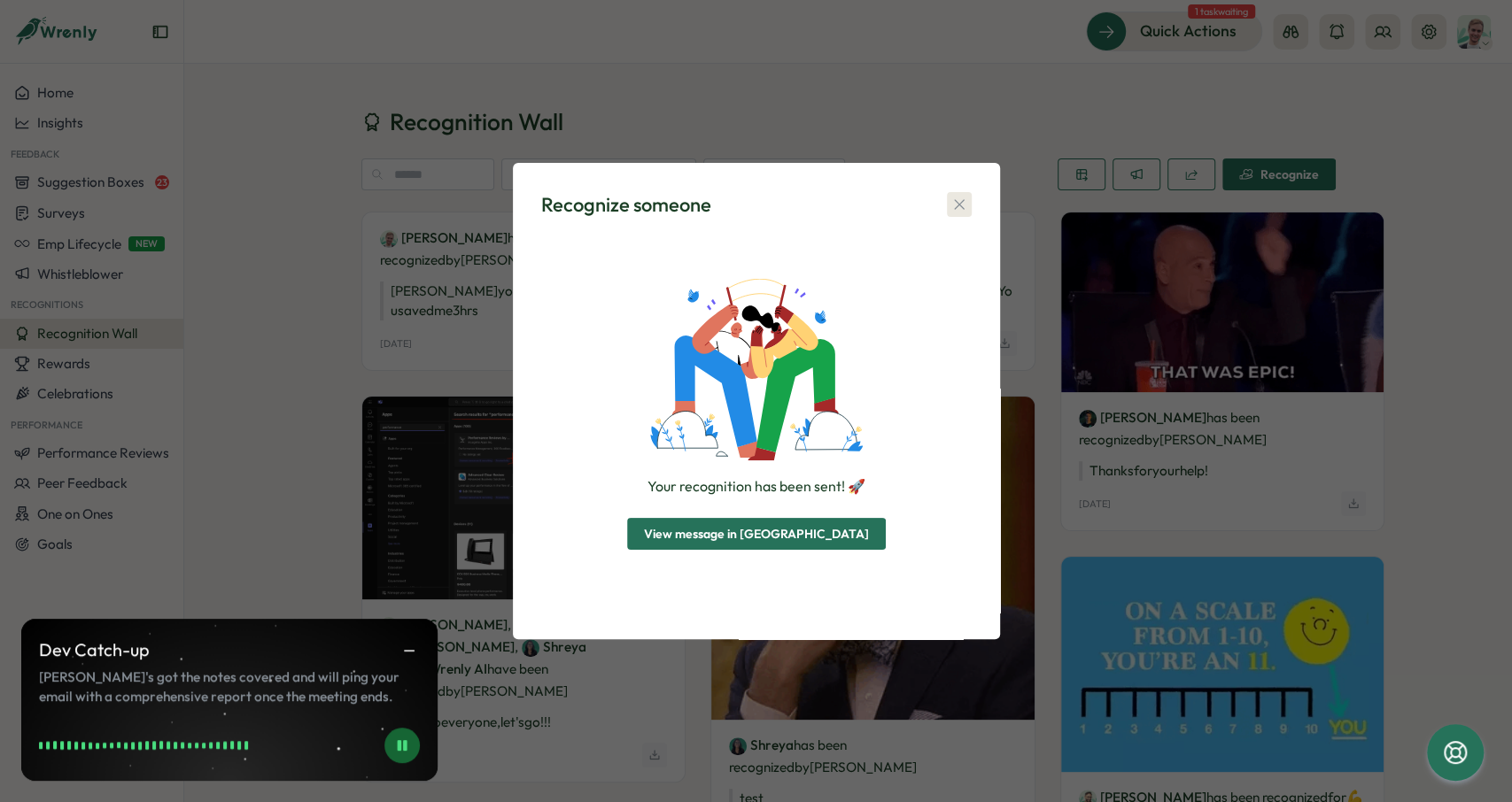
click at [970, 201] on div "Recognize someone Your recognition has been sent! 🚀 View message in Slack" at bounding box center [756, 401] width 444 height 435
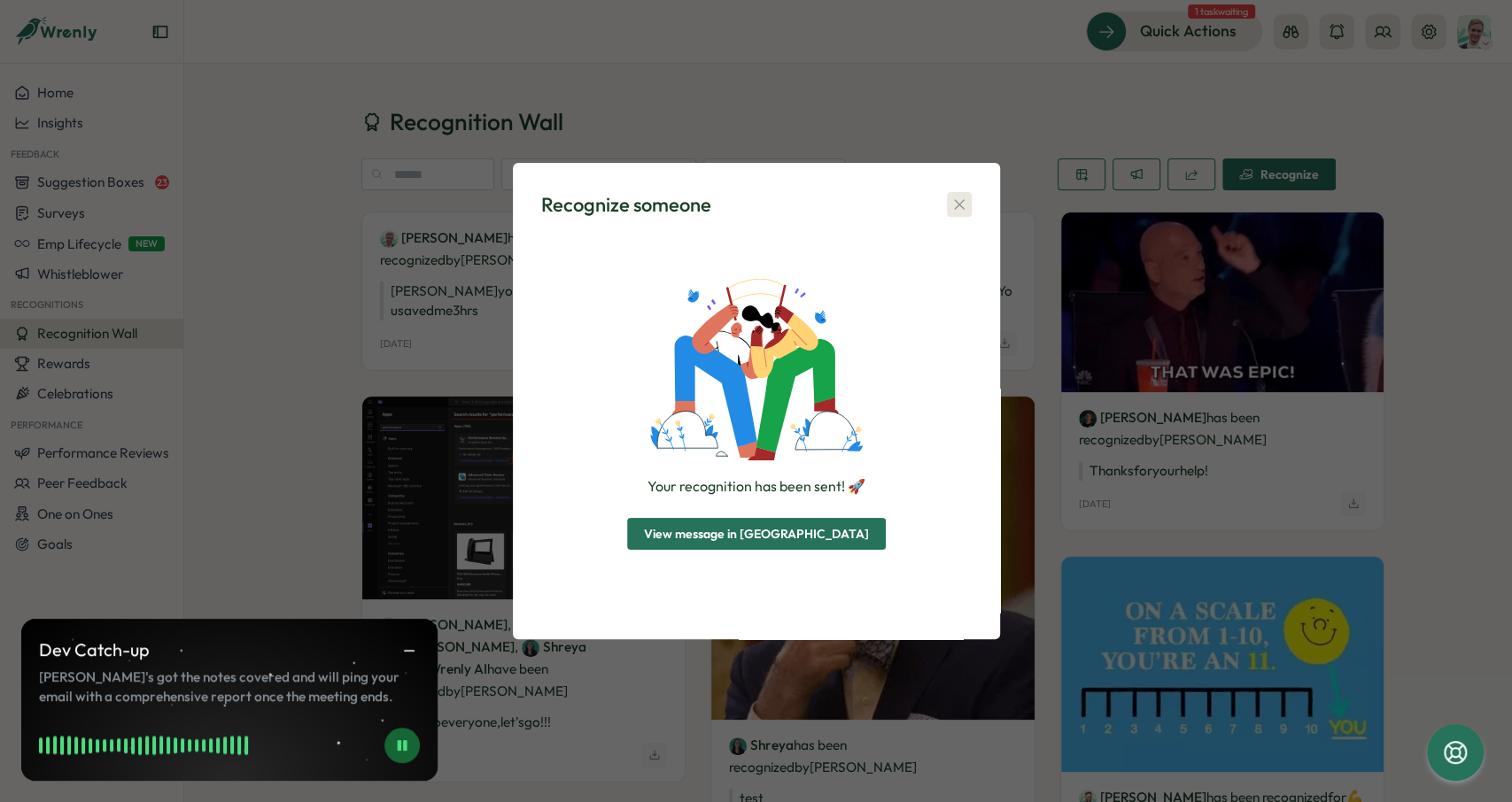
click at [956, 202] on icon "button" at bounding box center [959, 204] width 10 height 10
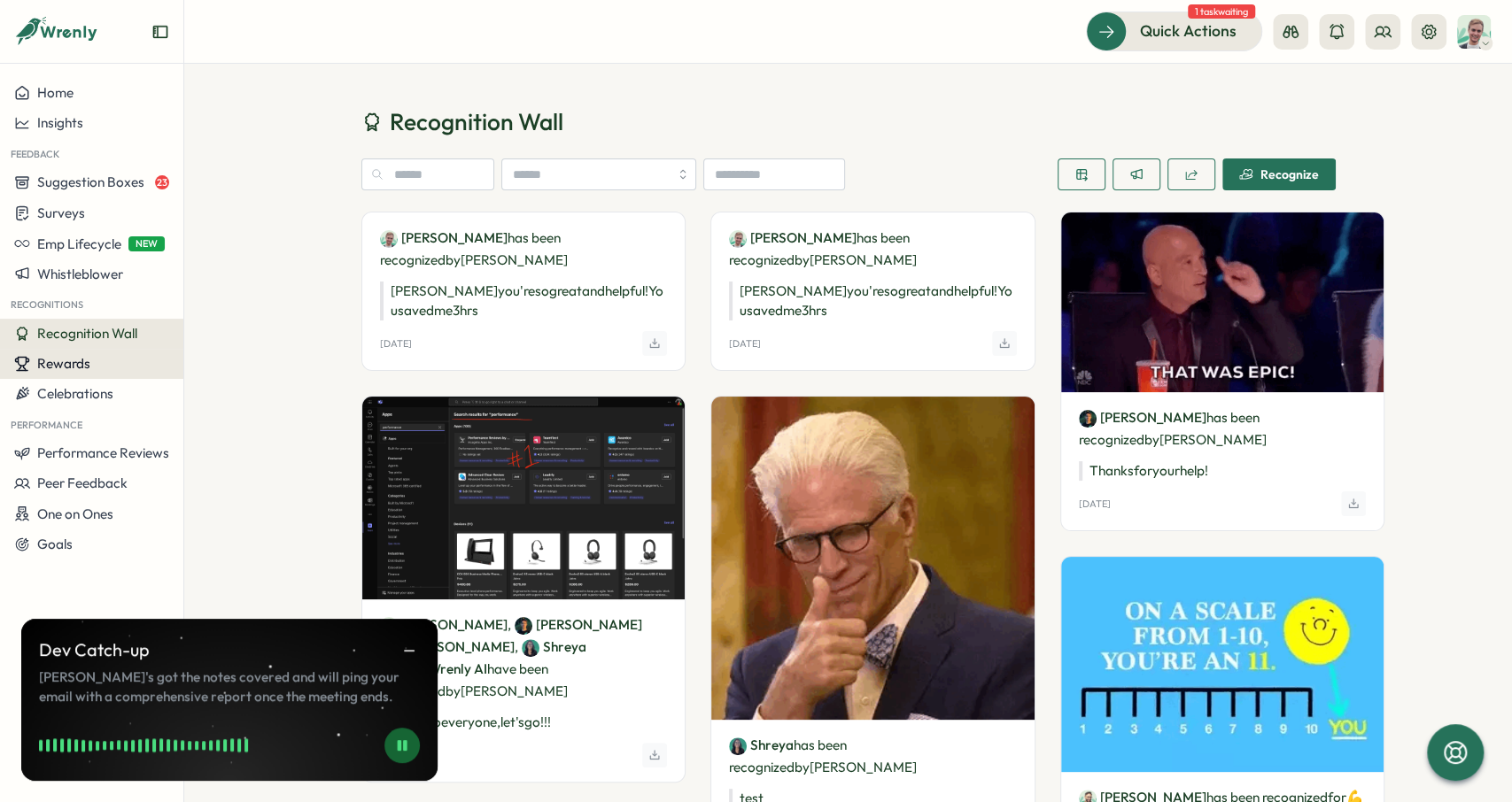
click at [55, 368] on span "Rewards" at bounding box center [64, 363] width 53 height 16
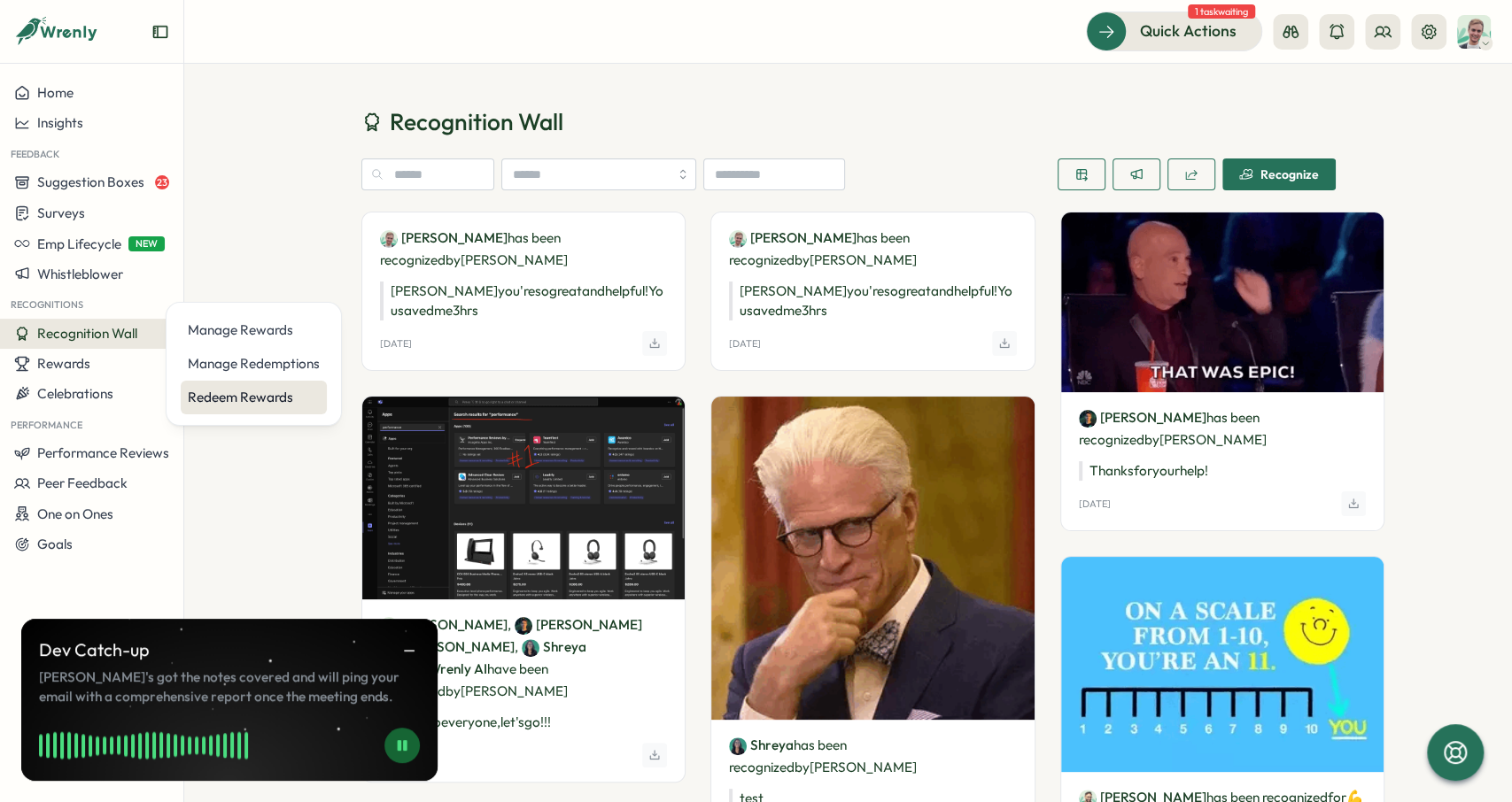
click at [197, 397] on div "Redeem Rewards" at bounding box center [254, 397] width 132 height 19
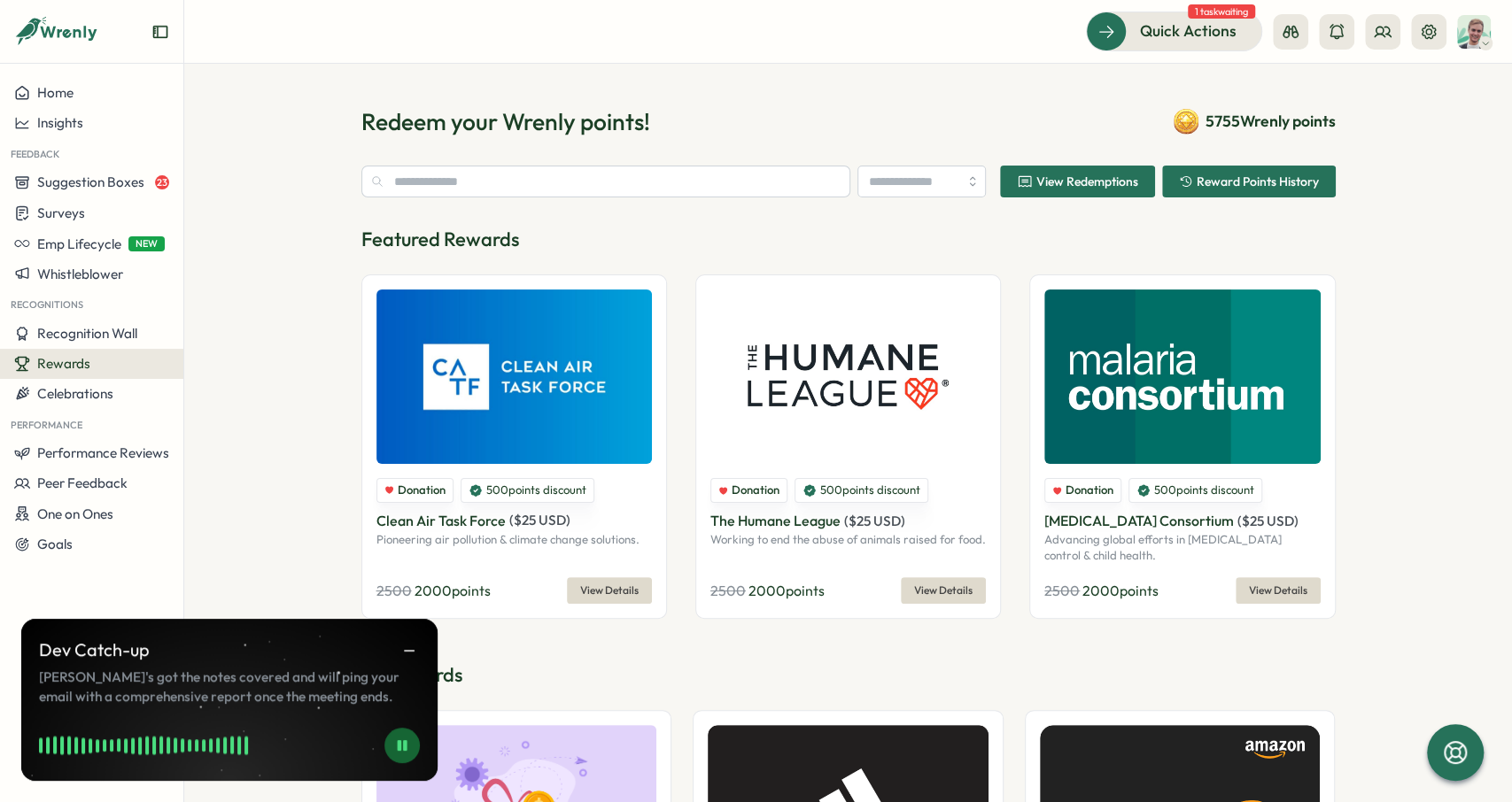
click at [600, 591] on span "View Details" at bounding box center [609, 591] width 59 height 25
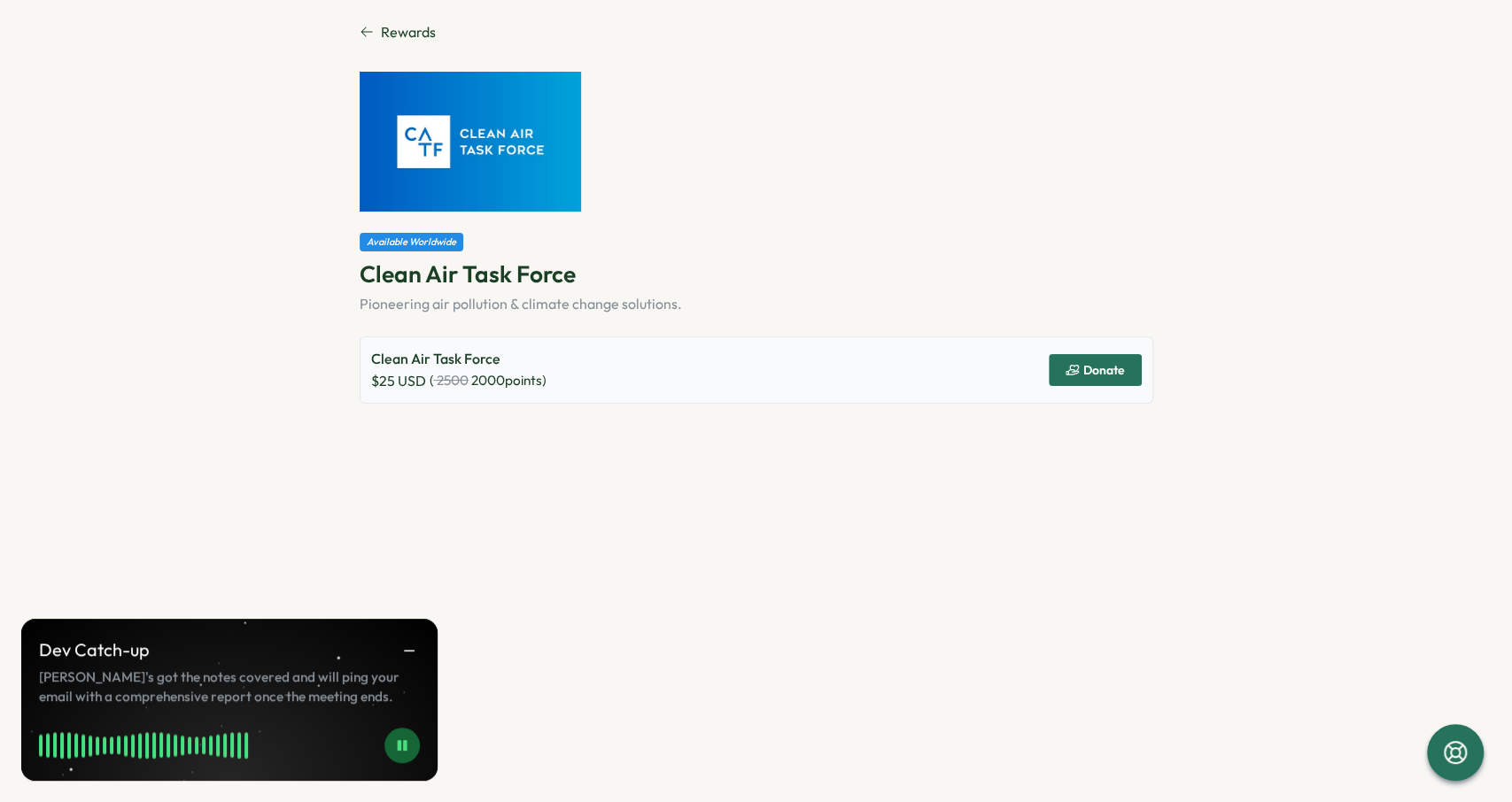
click at [1112, 378] on span "Donate" at bounding box center [1094, 370] width 60 height 30
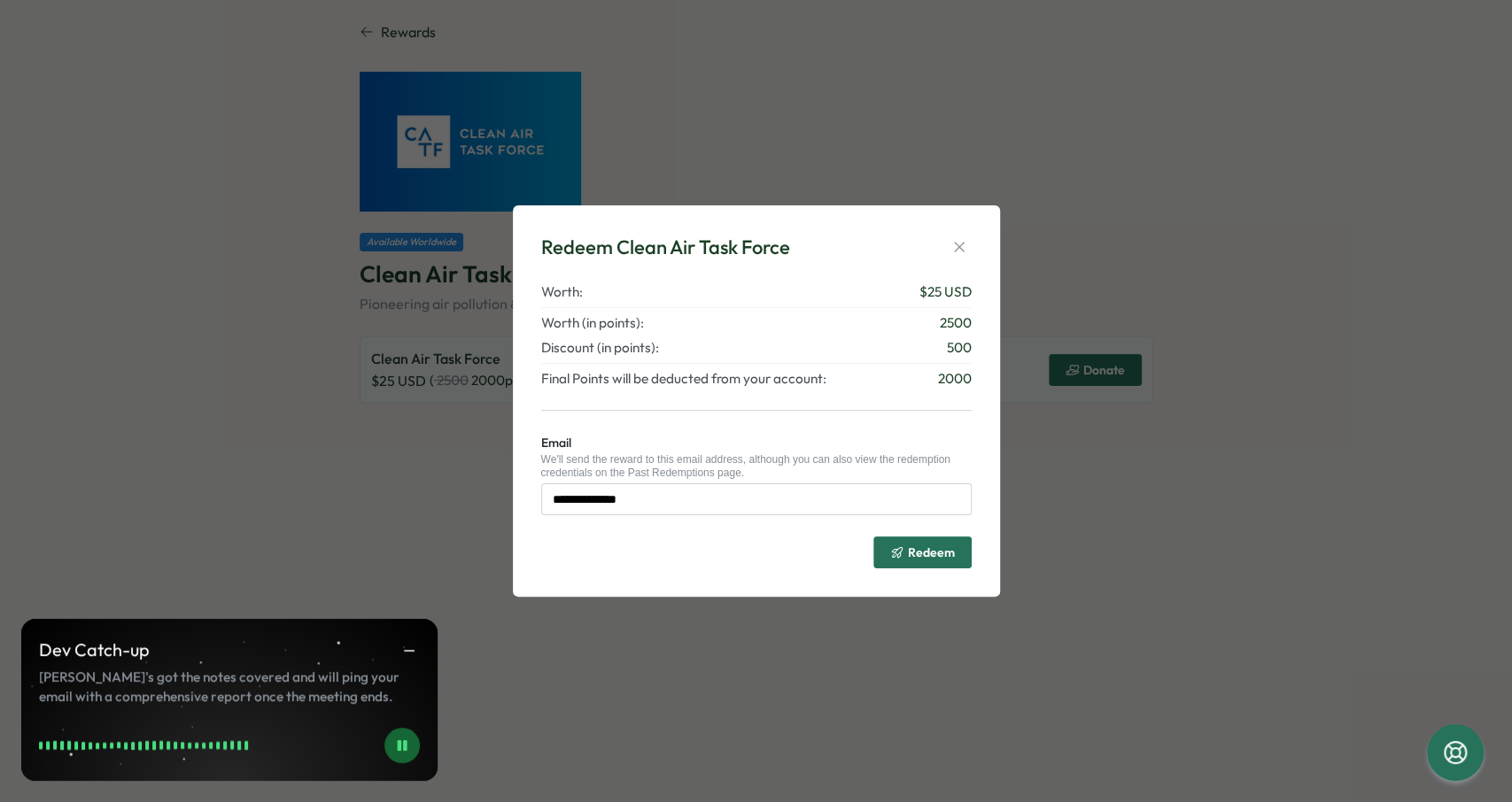
click at [908, 552] on div "Redeem" at bounding box center [922, 552] width 65 height 14
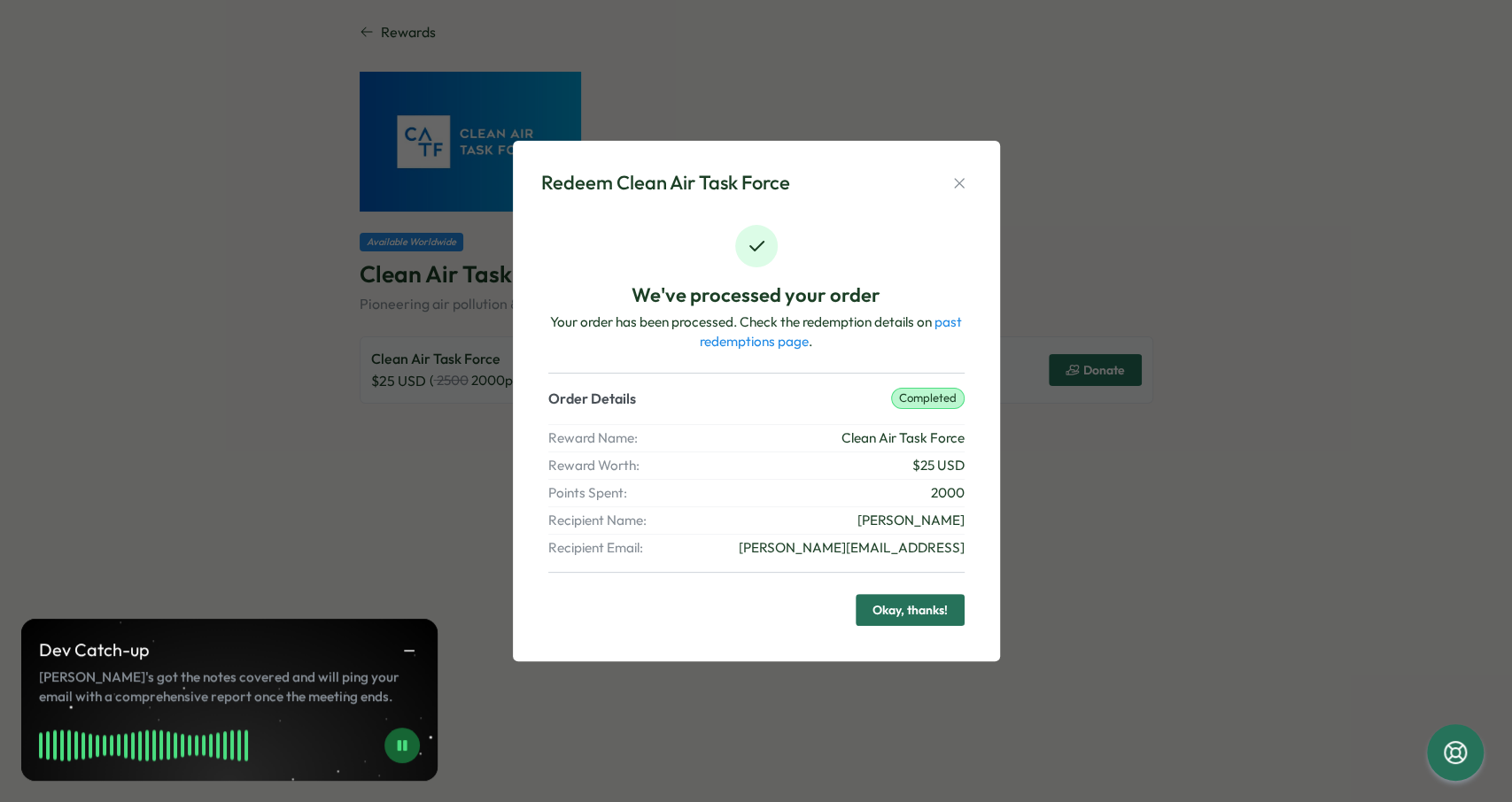
click at [930, 612] on span "Okay, thanks!" at bounding box center [910, 610] width 75 height 30
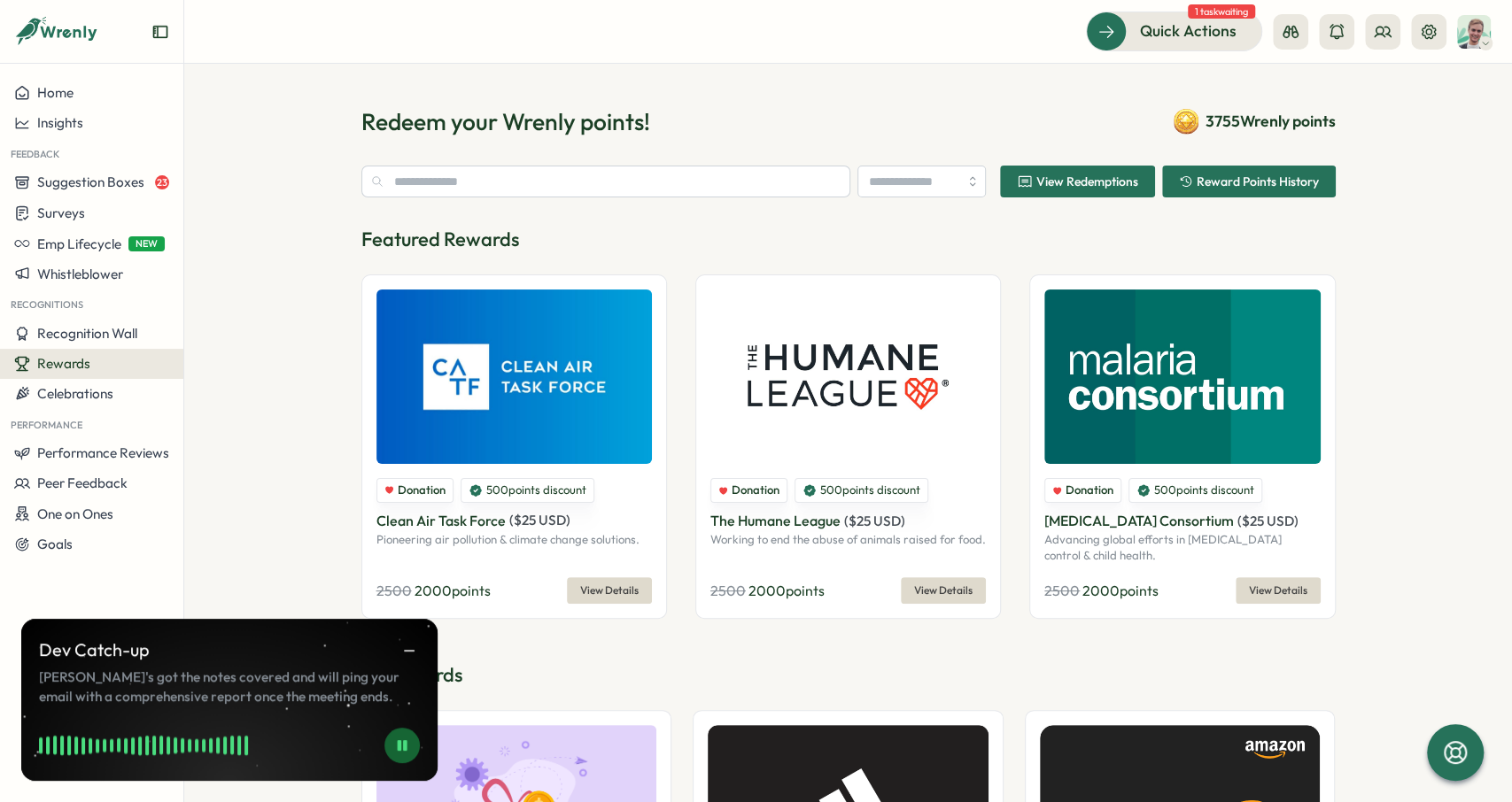
click at [1075, 185] on span "View Redemptions" at bounding box center [1087, 181] width 102 height 13
click at [117, 357] on div "Rewards" at bounding box center [91, 363] width 155 height 16
click at [277, 365] on div "Manage Redemptions" at bounding box center [254, 363] width 132 height 19
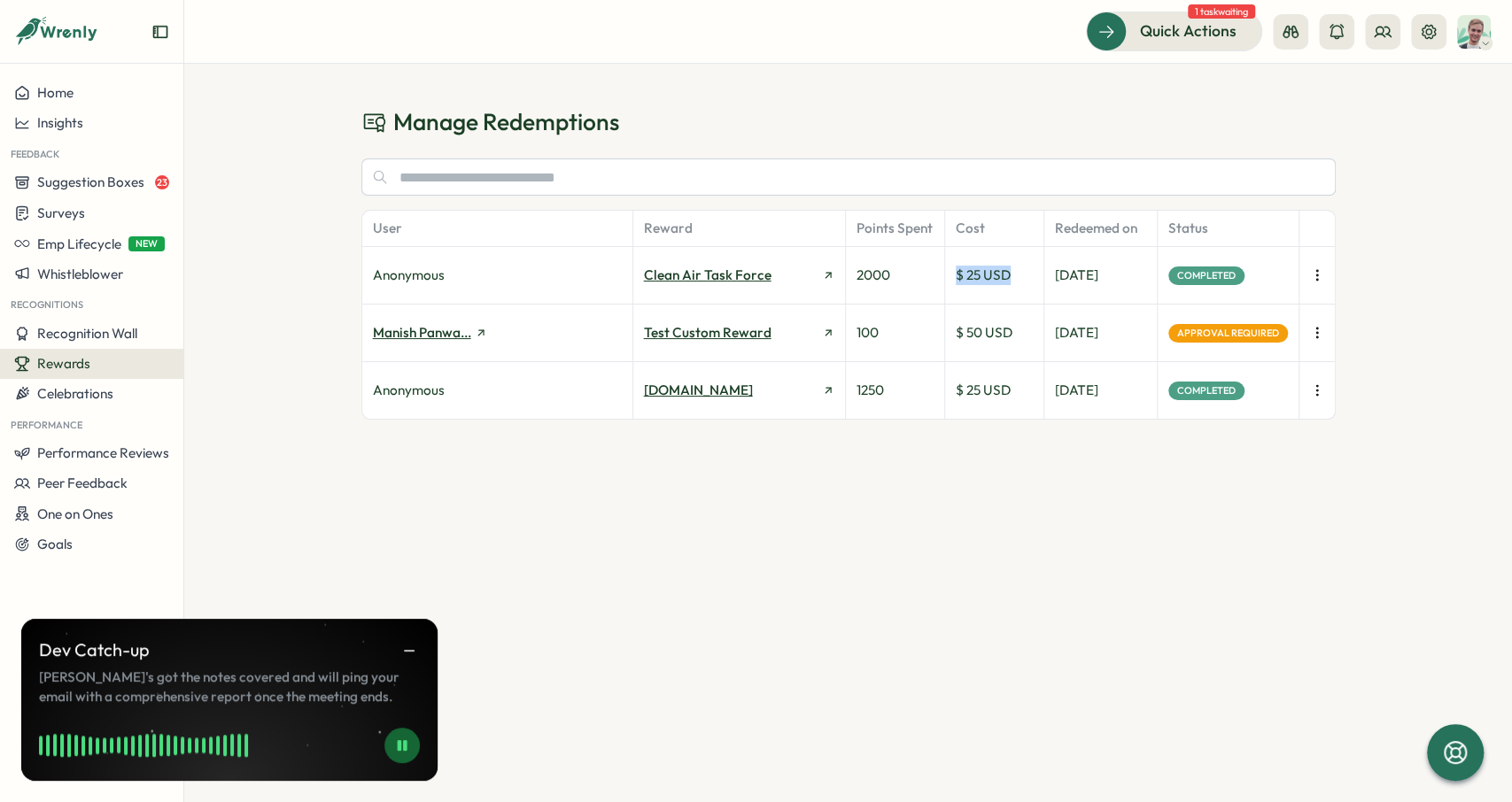
drag, startPoint x: 951, startPoint y: 266, endPoint x: 1030, endPoint y: 274, distance: 79.4
click at [1030, 274] on div "$ 25 USD" at bounding box center [995, 276] width 99 height 57
drag, startPoint x: 373, startPoint y: 280, endPoint x: 737, endPoint y: 282, distance: 364.0
click at [494, 274] on div "Anonymous" at bounding box center [498, 276] width 271 height 57
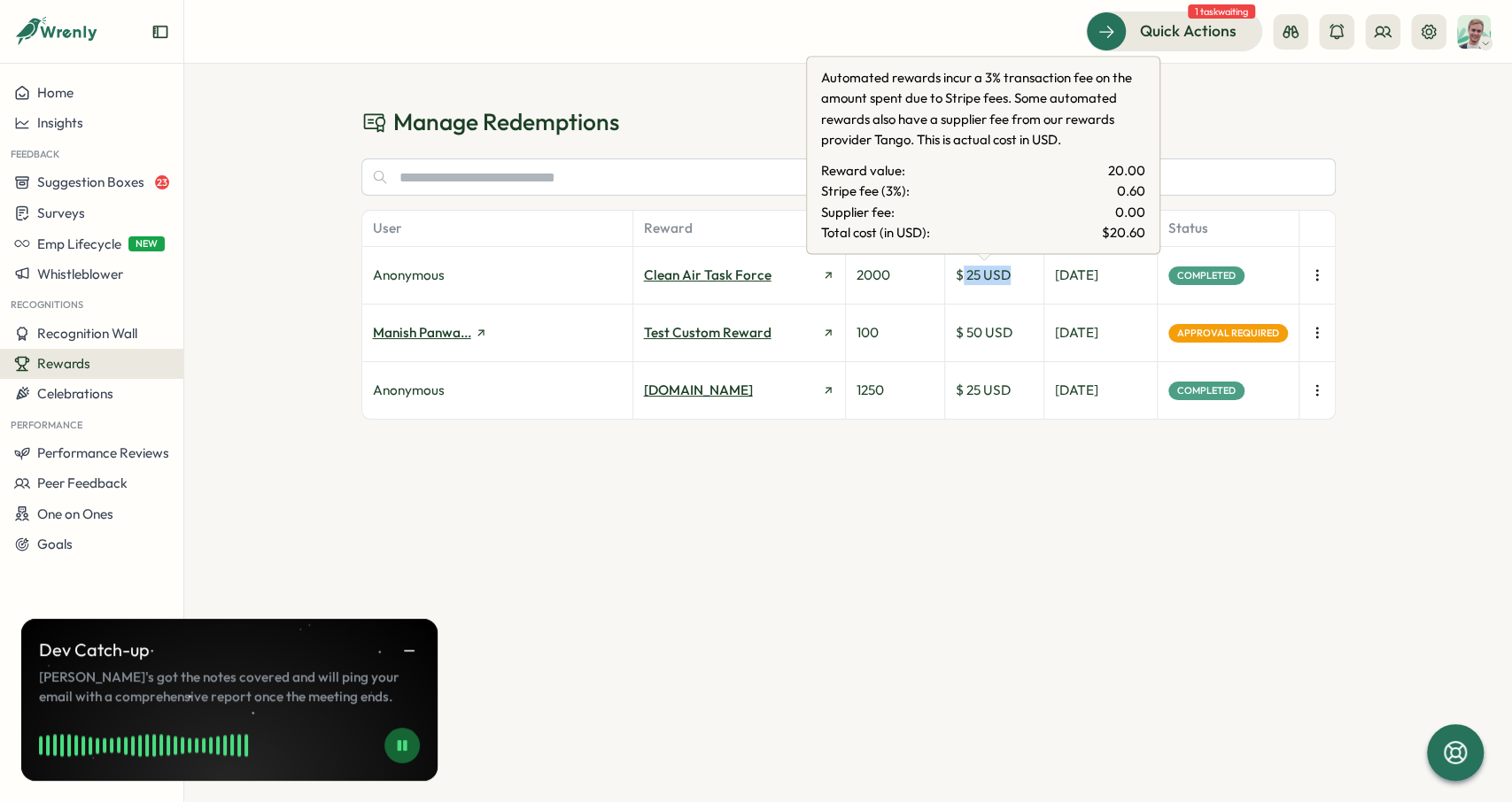
drag, startPoint x: 1020, startPoint y: 276, endPoint x: 962, endPoint y: 274, distance: 58.0
click at [962, 274] on div "$ 25 USD" at bounding box center [995, 276] width 99 height 57
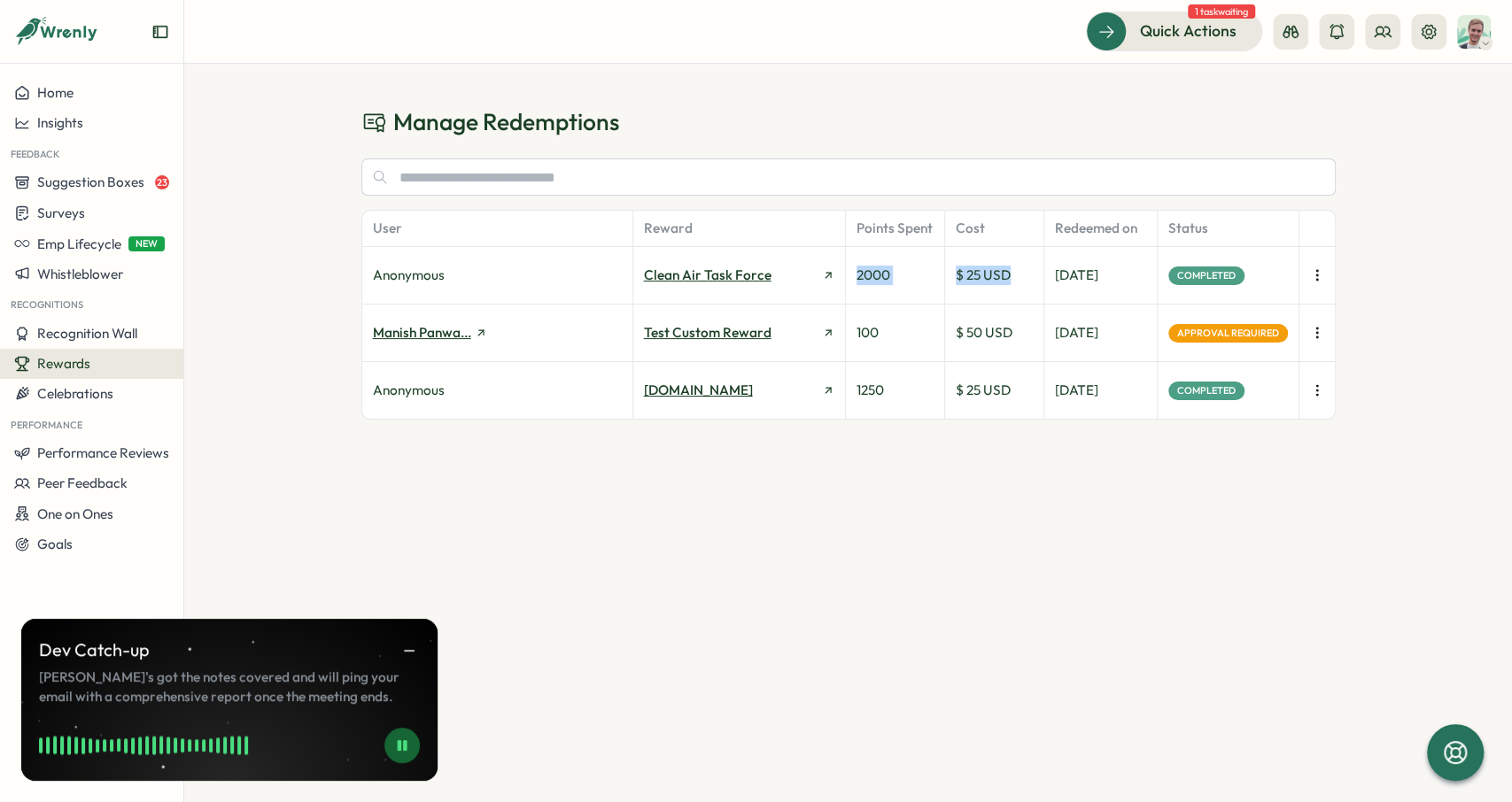
drag, startPoint x: 855, startPoint y: 274, endPoint x: 1016, endPoint y: 276, distance: 161.0
click at [945, 276] on div "2000" at bounding box center [896, 276] width 99 height 57
click at [1016, 276] on div "$ 25 USD" at bounding box center [995, 276] width 99 height 57
click at [1310, 268] on icon "button" at bounding box center [1316, 275] width 17 height 17
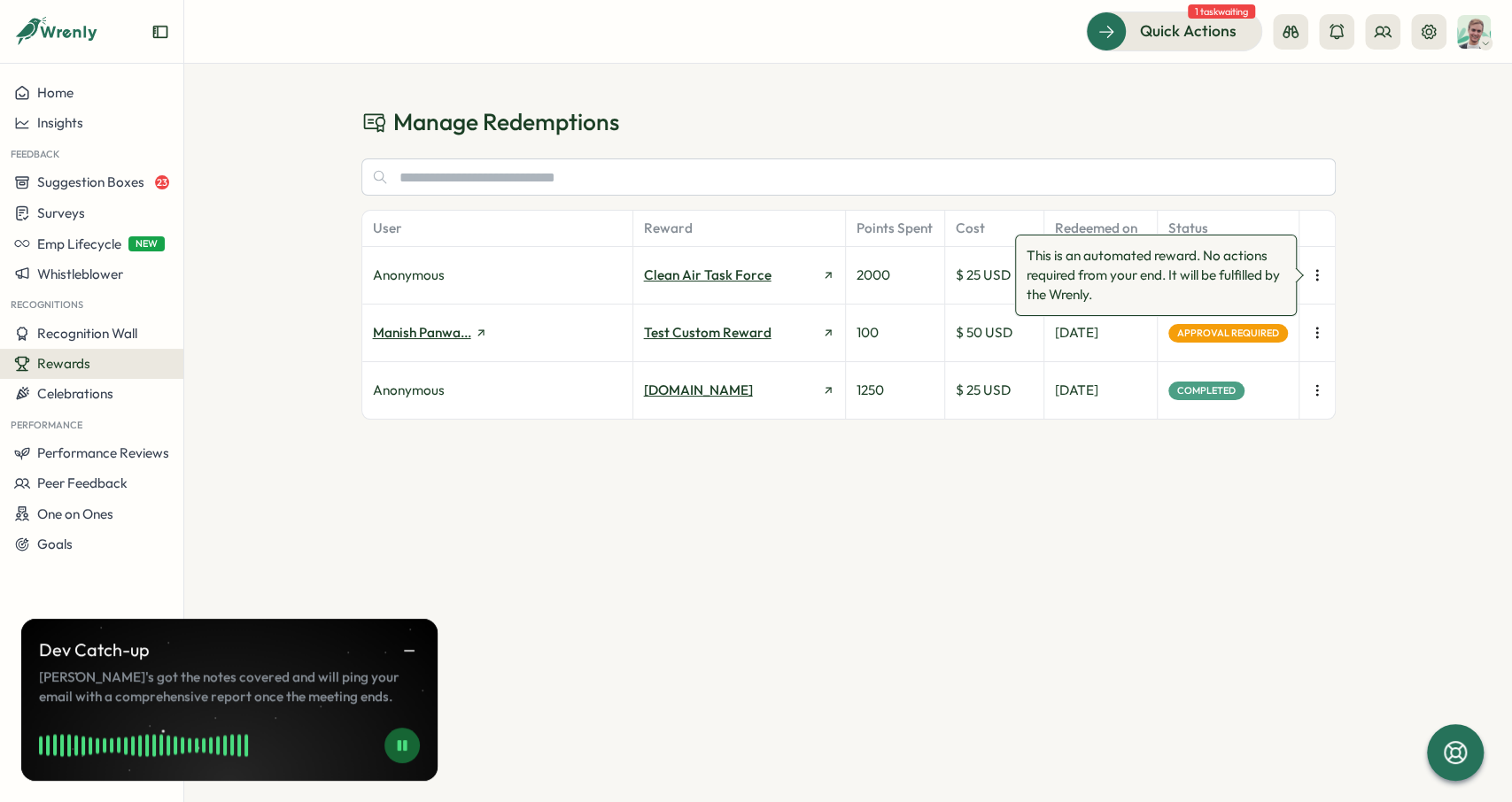
click at [1319, 275] on icon "button" at bounding box center [1316, 275] width 17 height 17
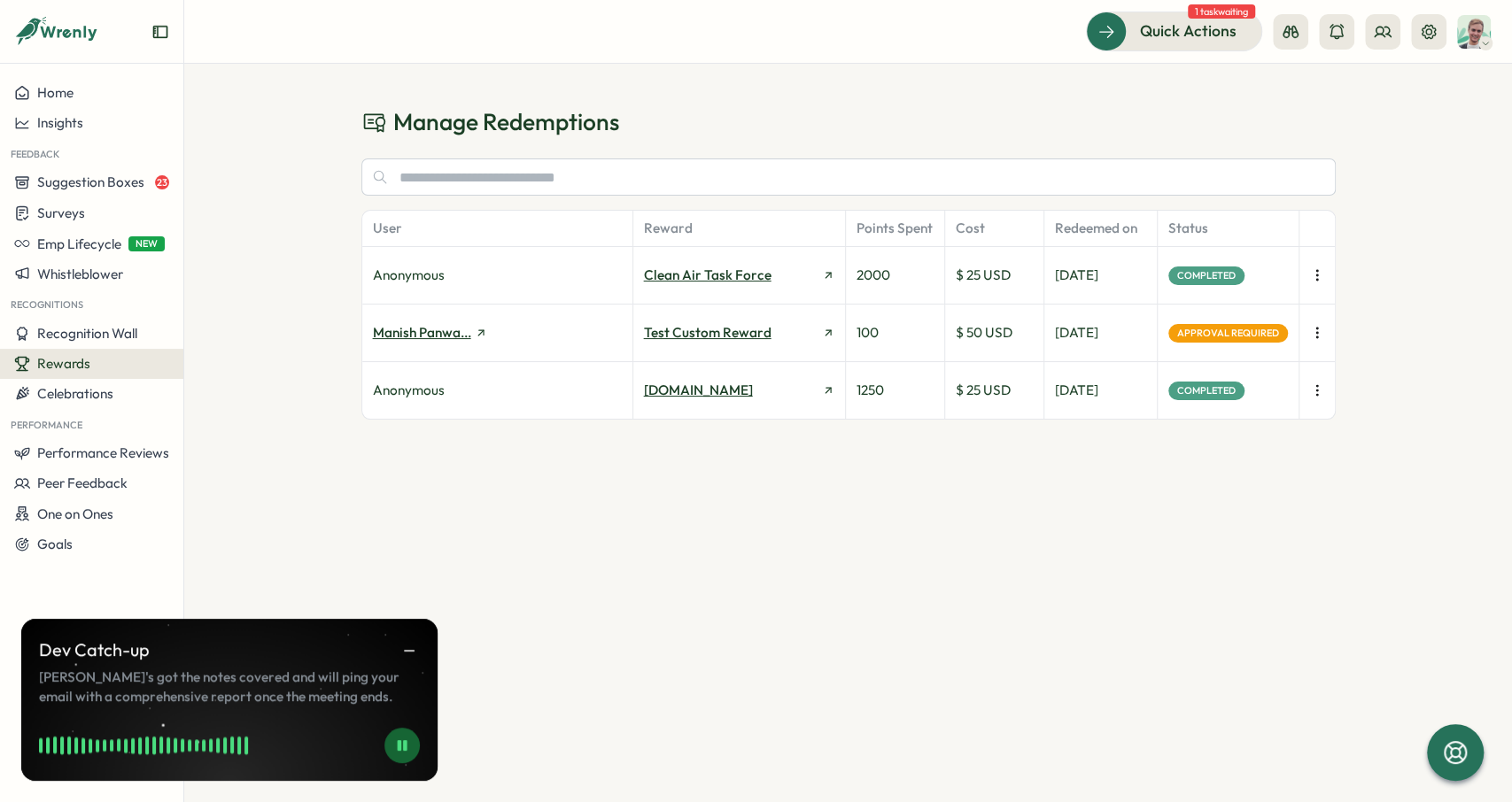
click at [1319, 275] on icon "button" at bounding box center [1316, 275] width 17 height 17
click at [579, 245] on div "User" at bounding box center [498, 228] width 271 height 36
click at [421, 278] on div "Anonymous" at bounding box center [498, 276] width 271 height 57
click at [695, 277] on p "Clean Air Task Force" at bounding box center [707, 275] width 127 height 19
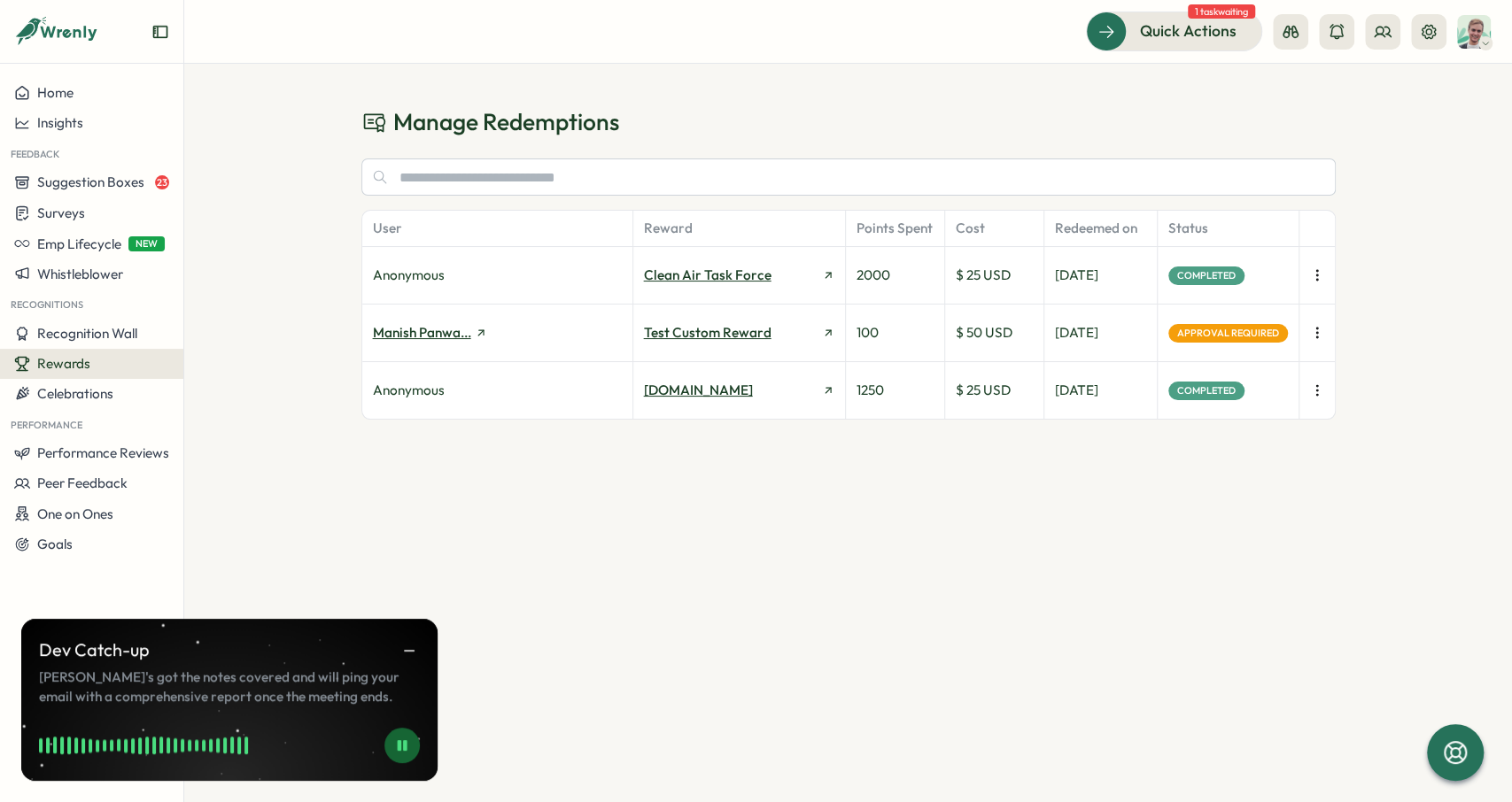
drag, startPoint x: 592, startPoint y: 460, endPoint x: 519, endPoint y: 372, distance: 114.3
click at [591, 461] on div "Manage Redemptions User Reward Points Spent Cost Redeemed on Status Anonymous C…" at bounding box center [848, 433] width 1328 height 739
click at [410, 646] on icon "button" at bounding box center [408, 650] width 16 height 16
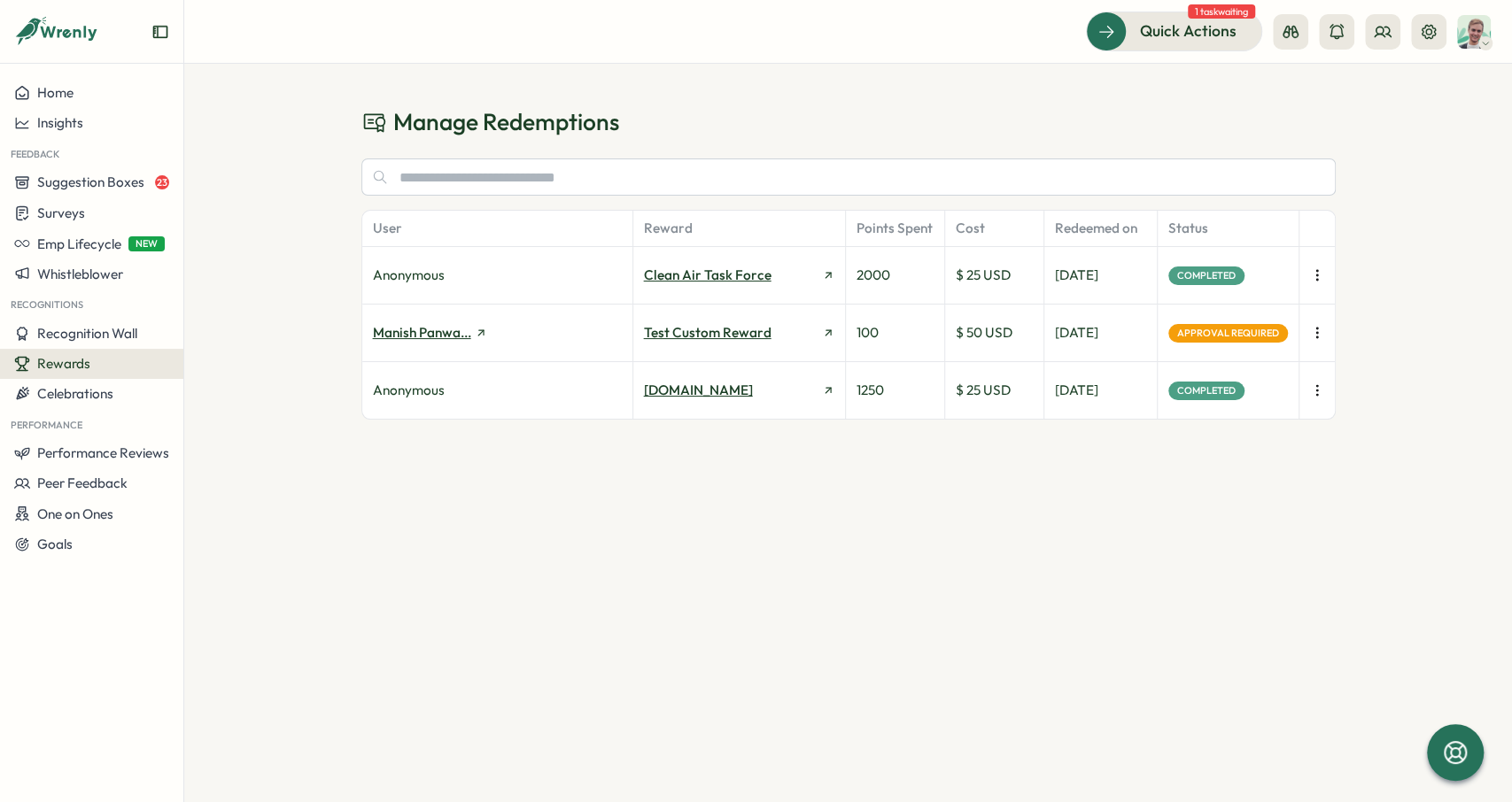
click at [1126, 591] on div "Manage Redemptions User Reward Points Spent Cost Redeemed on Status Anonymous C…" at bounding box center [848, 433] width 1328 height 739
click at [1313, 280] on icon "button" at bounding box center [1316, 275] width 17 height 17
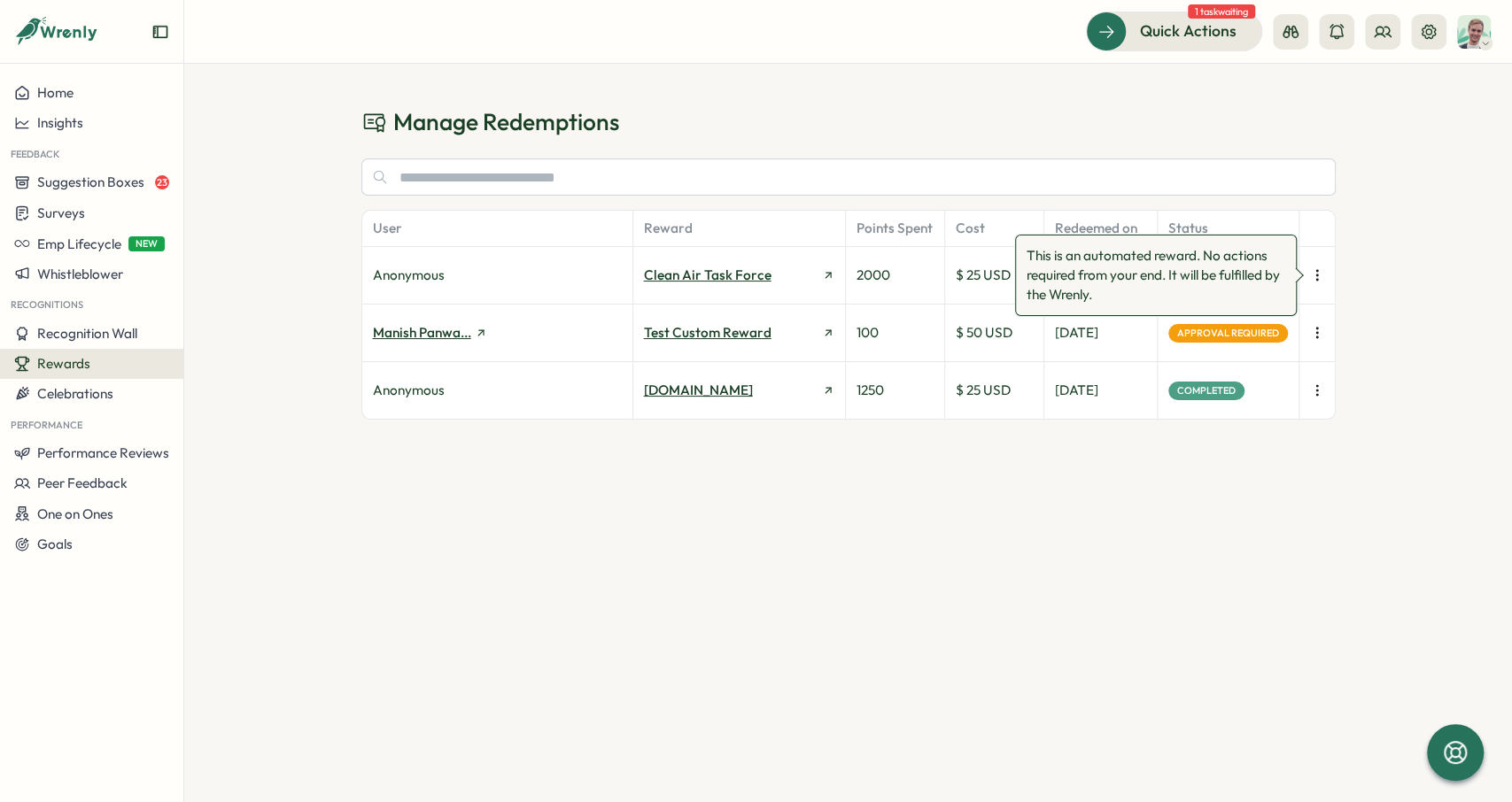
click at [1313, 336] on icon "button" at bounding box center [1316, 332] width 17 height 17
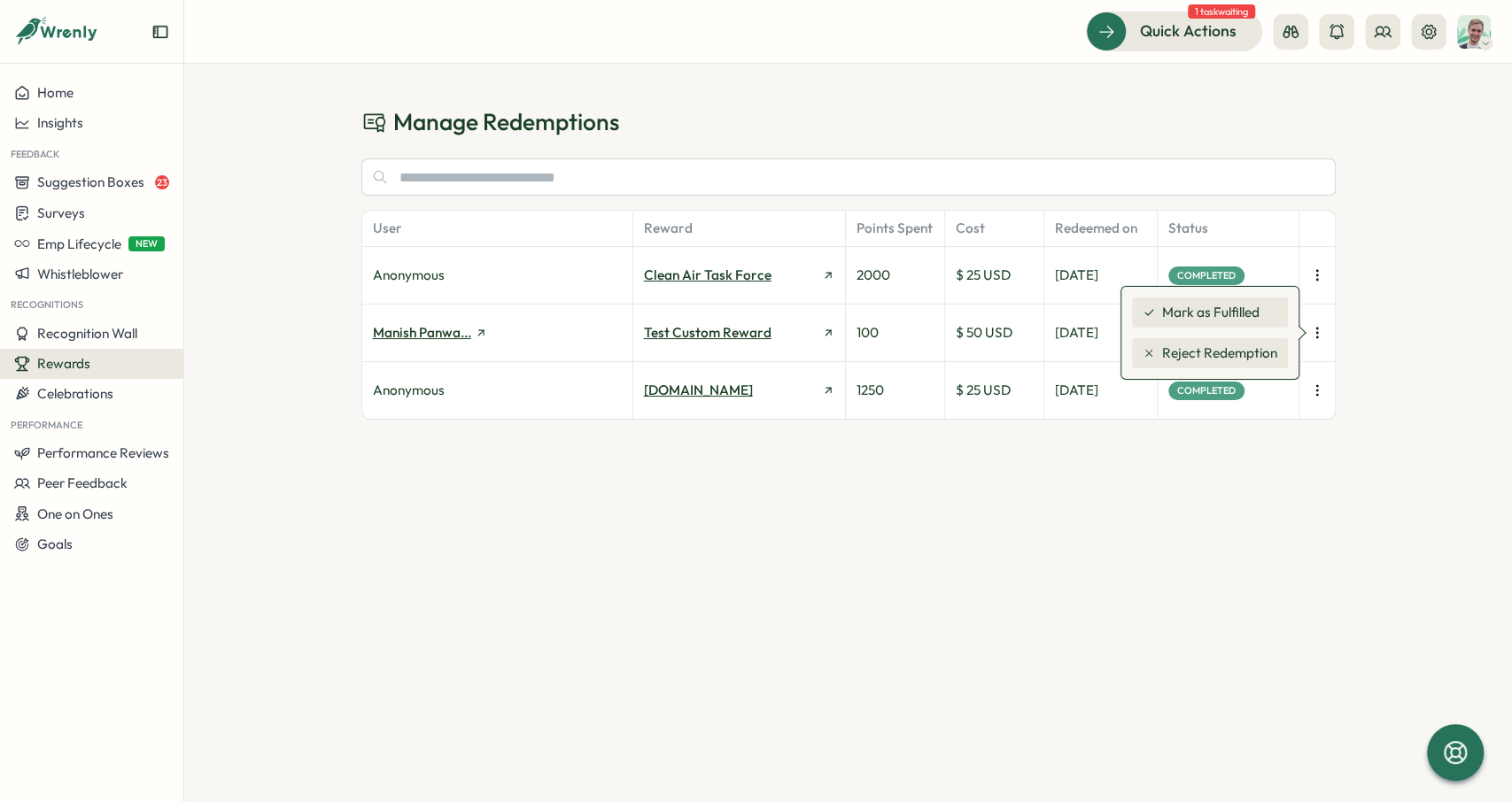
click at [1313, 390] on icon "button" at bounding box center [1316, 390] width 17 height 17
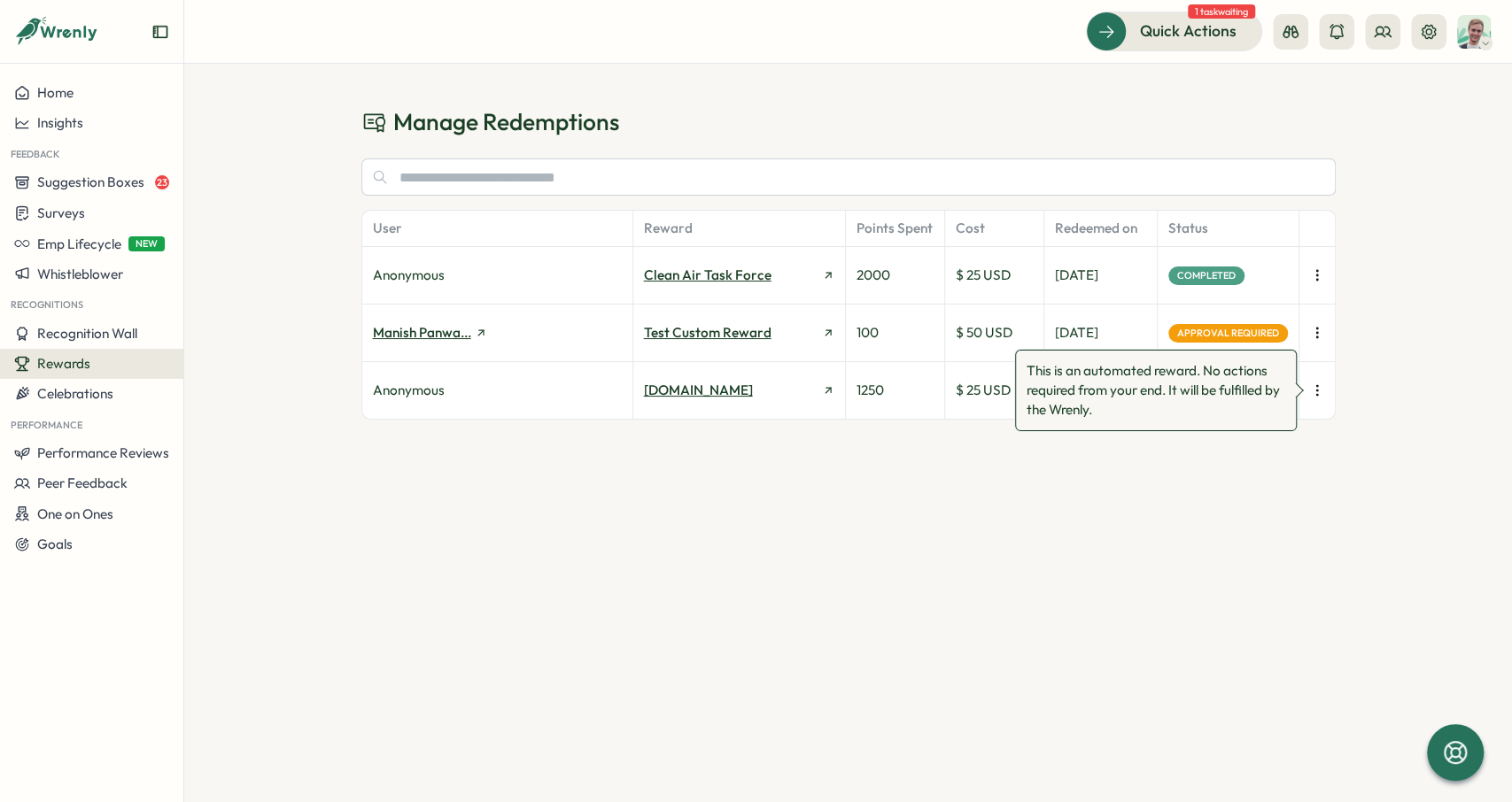
click at [1311, 327] on icon "button" at bounding box center [1316, 332] width 17 height 17
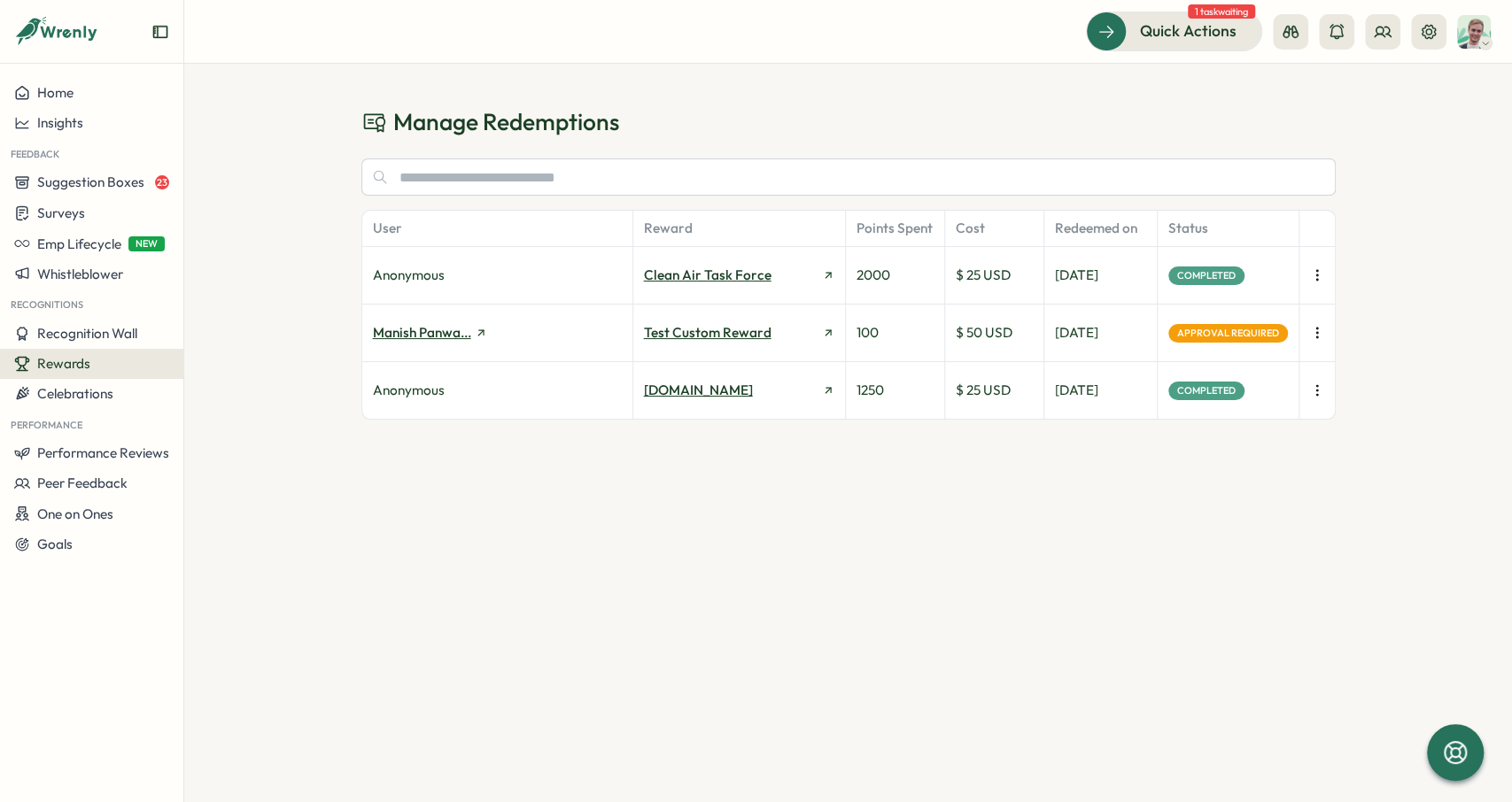
click at [1344, 263] on div "Manage Redemptions User Reward Points Spent Cost Redeemed on Status Anonymous C…" at bounding box center [848, 433] width 1328 height 739
drag, startPoint x: 600, startPoint y: 126, endPoint x: 337, endPoint y: 120, distance: 263.1
click at [337, 120] on div "Manage Redemptions User Reward Points Spent Cost Redeemed on Status Anonymous C…" at bounding box center [848, 433] width 1328 height 739
click at [42, 96] on span "Home" at bounding box center [56, 92] width 37 height 16
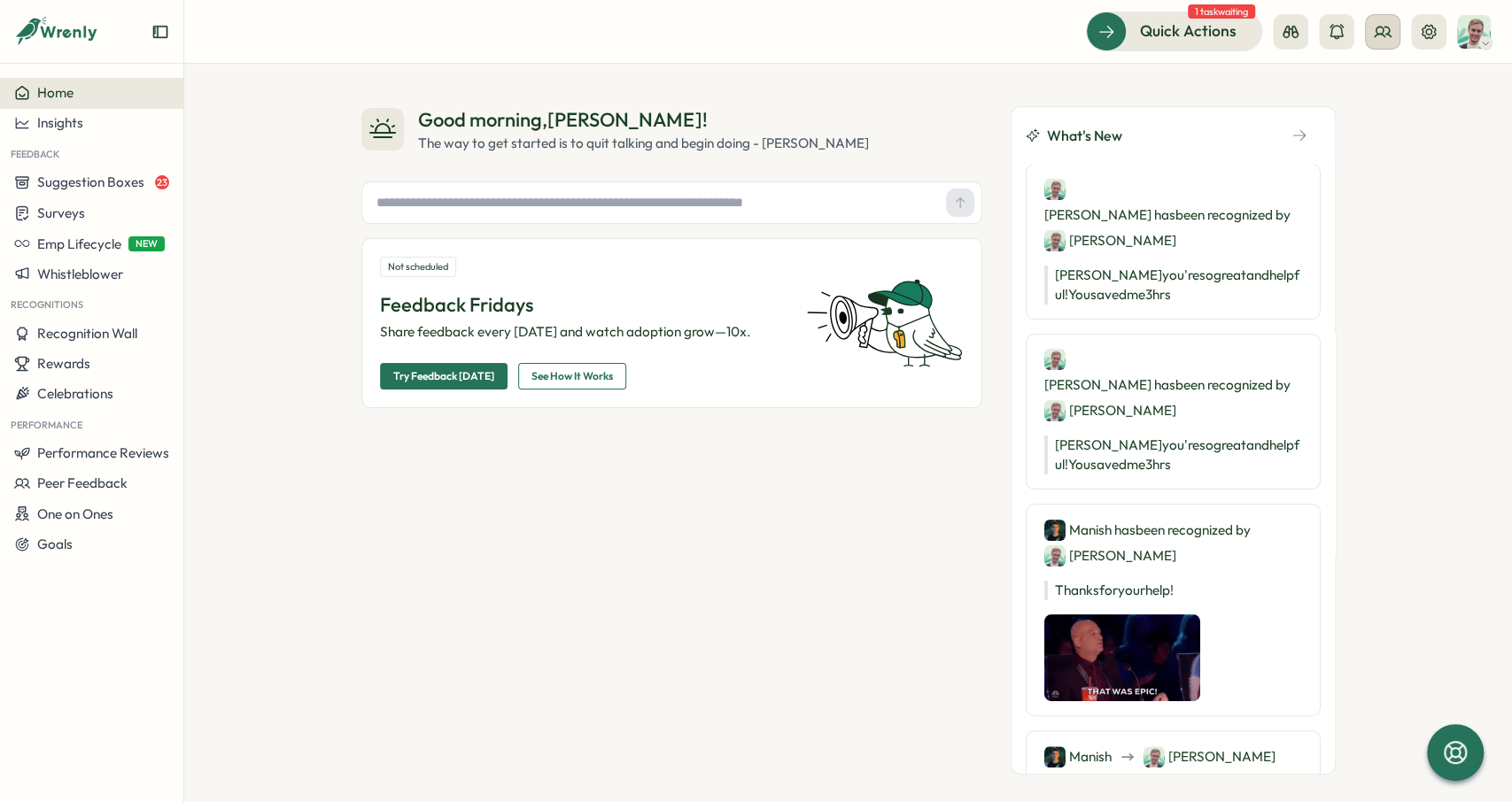
drag, startPoint x: 1391, startPoint y: 89, endPoint x: 1391, endPoint y: 48, distance: 41.0
click at [1391, 88] on div "Good morning , Matt ! The way to get started is to quit talking and begin doing…" at bounding box center [848, 433] width 1328 height 739
click at [106, 364] on div "Rewards" at bounding box center [91, 363] width 155 height 16
click at [233, 401] on div "Redeem Rewards" at bounding box center [254, 397] width 132 height 19
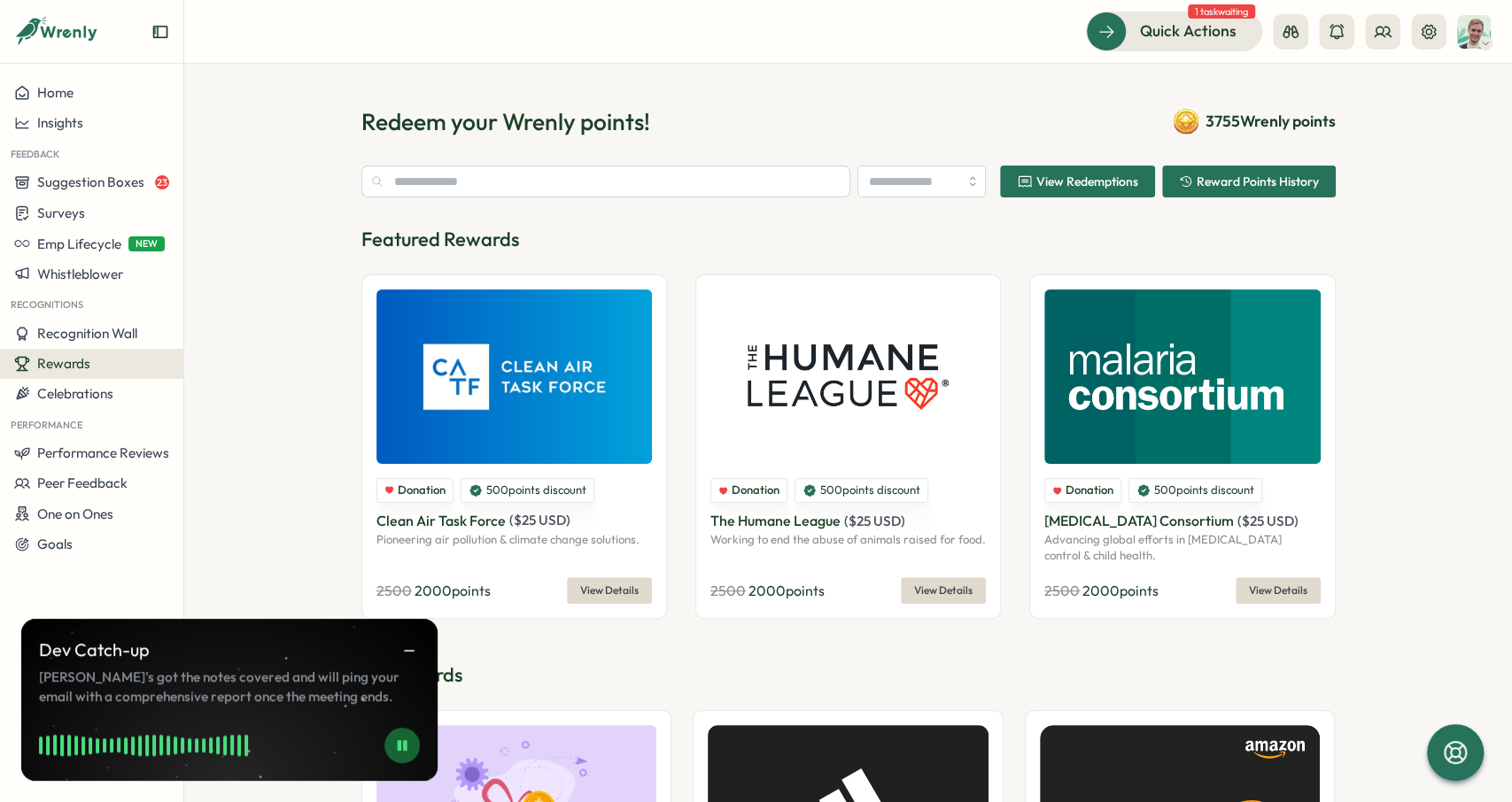
click at [599, 590] on span "View Details" at bounding box center [609, 591] width 59 height 25
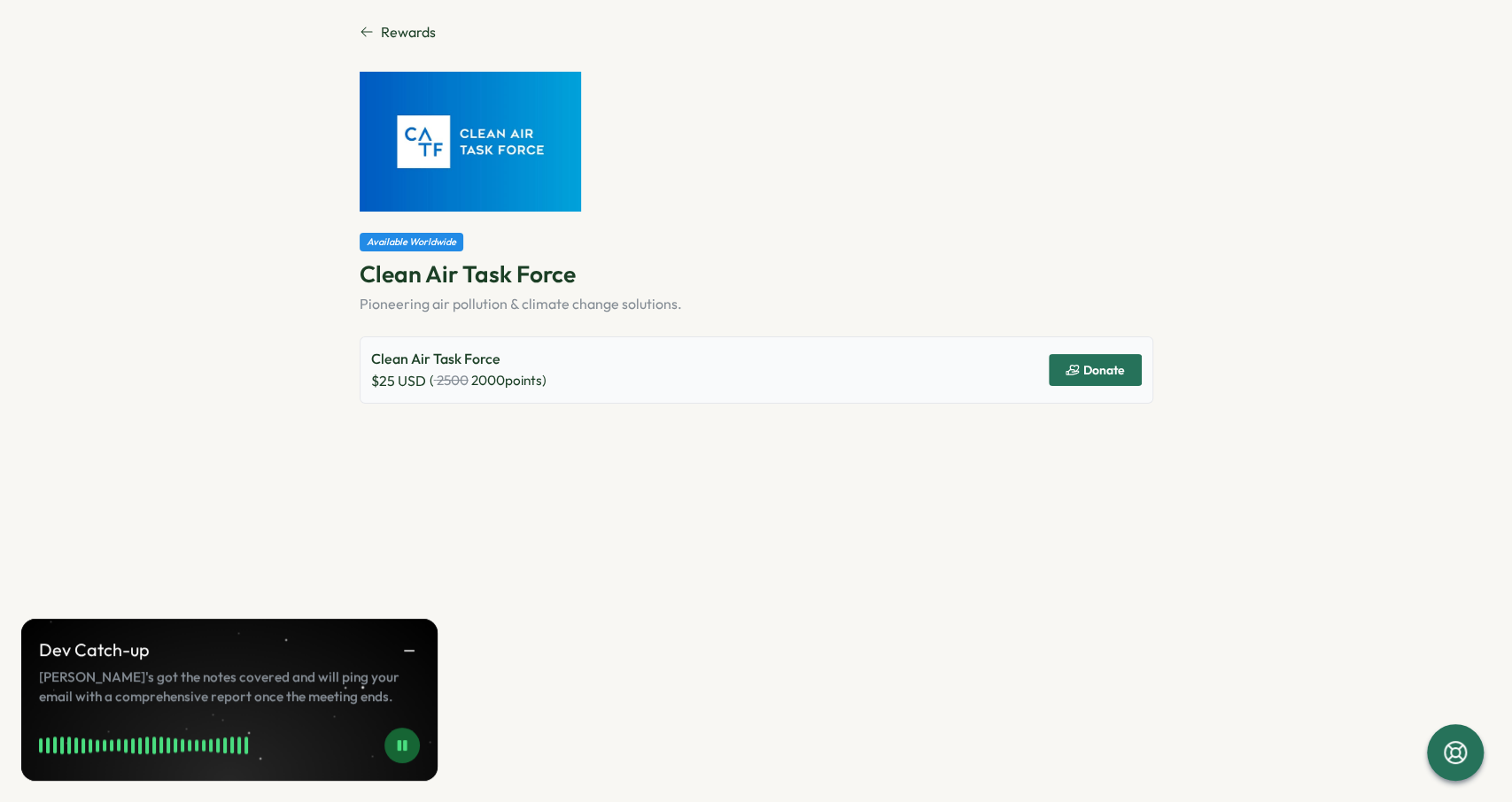
click at [1118, 371] on span "Donate" at bounding box center [1104, 370] width 41 height 13
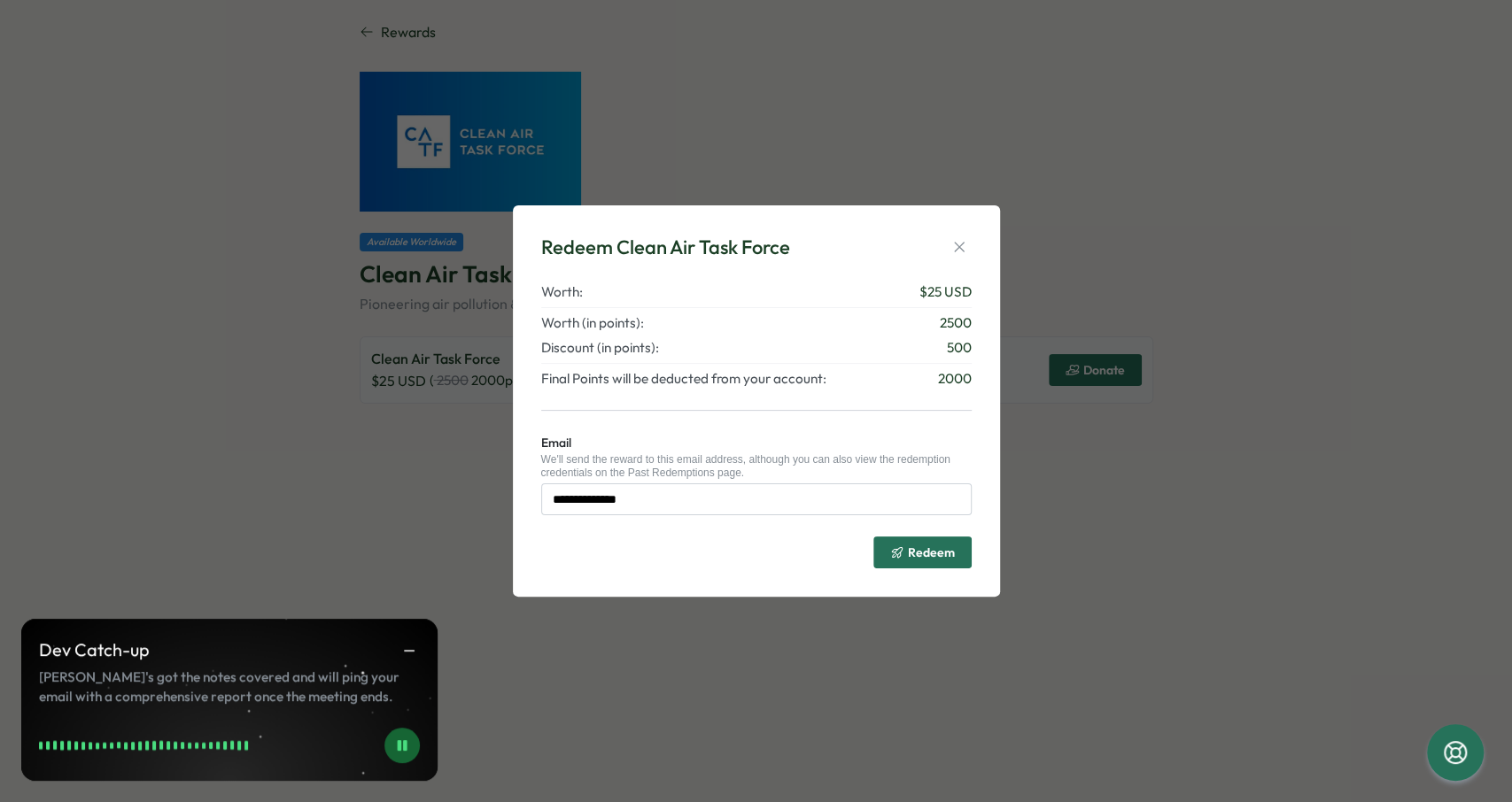
click at [924, 553] on span "Redeem" at bounding box center [930, 553] width 47 height 13
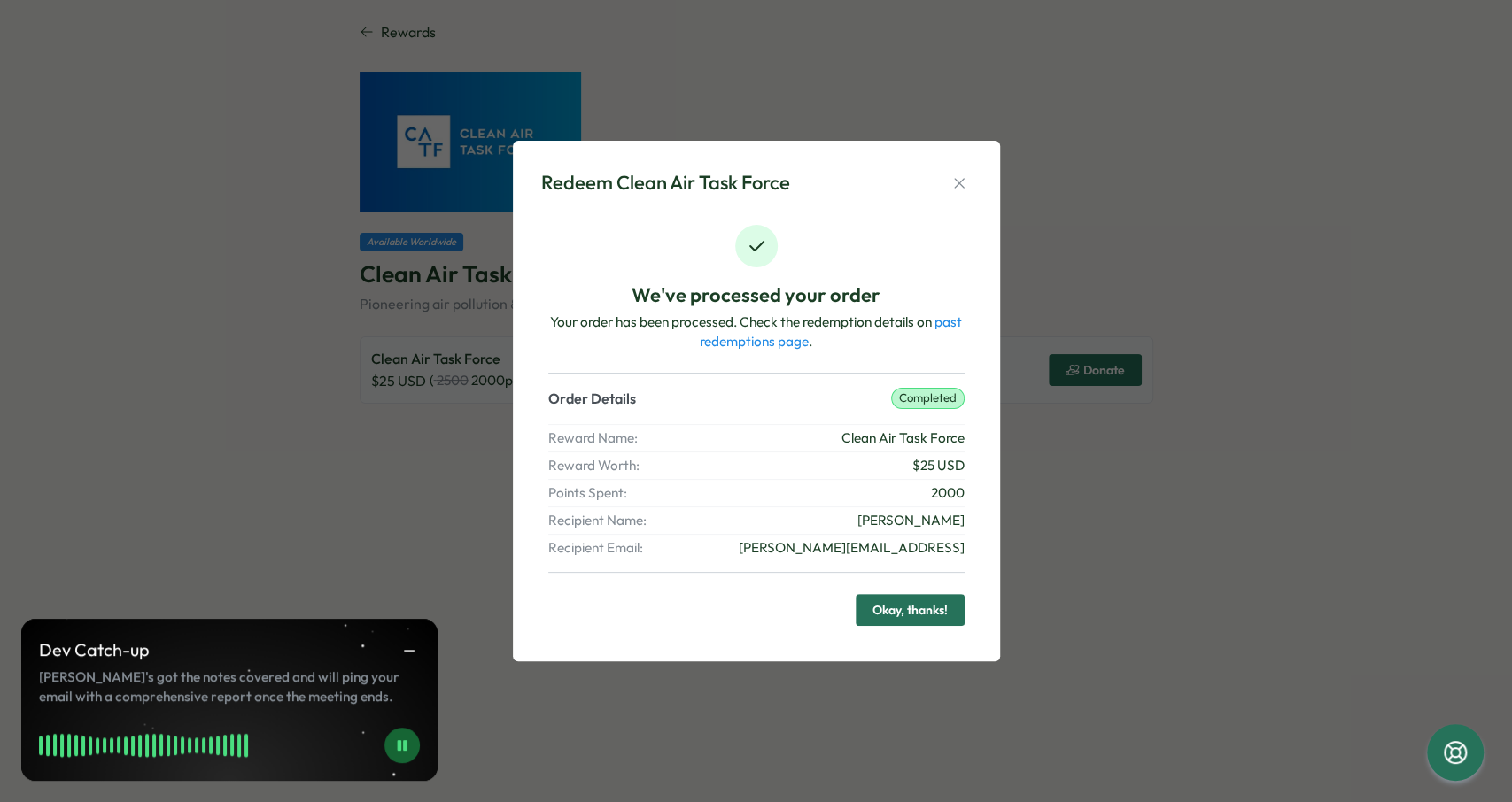
click at [915, 611] on span "Okay, thanks!" at bounding box center [910, 610] width 75 height 30
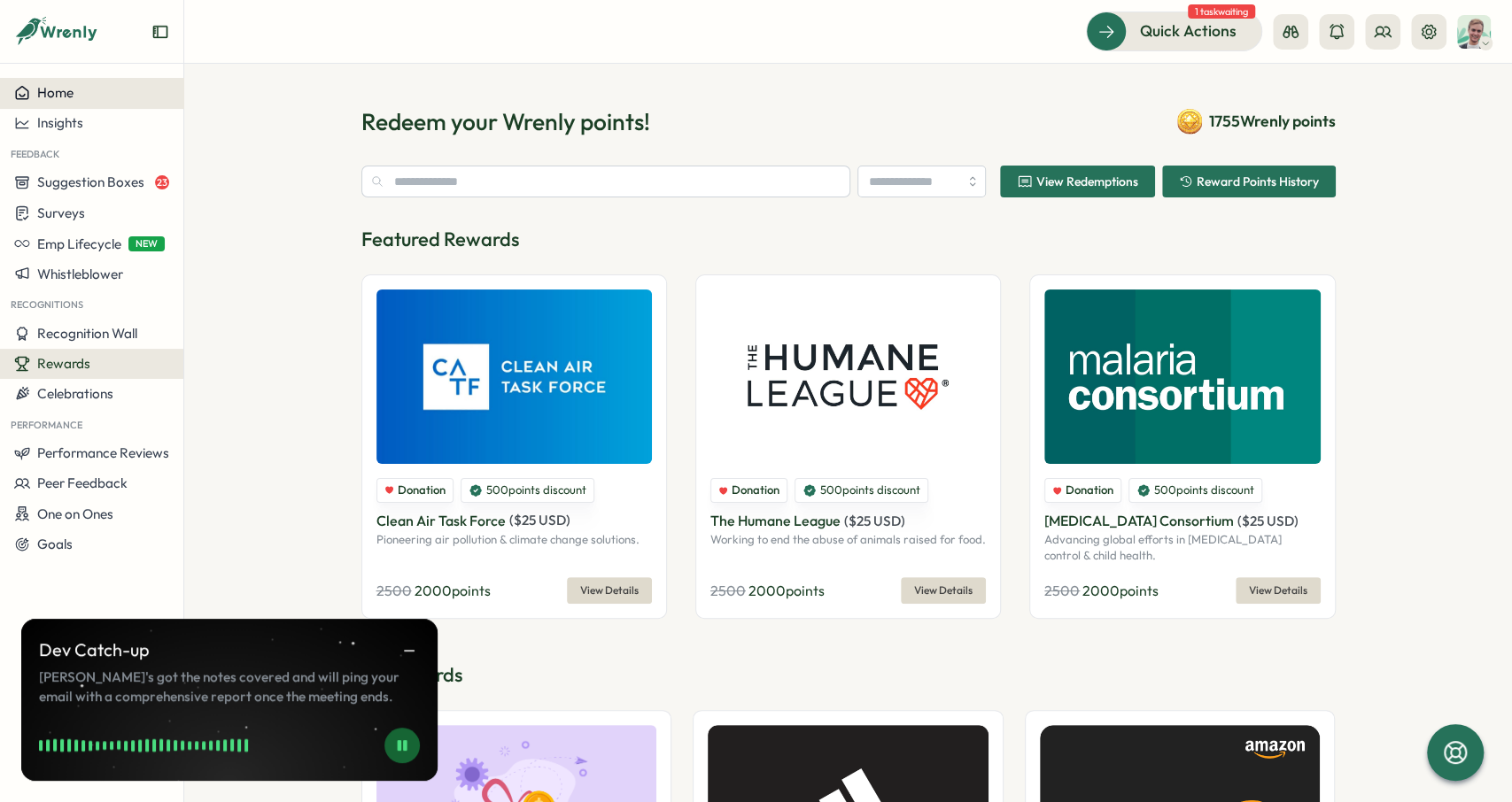
click at [105, 90] on div "Home" at bounding box center [91, 92] width 155 height 16
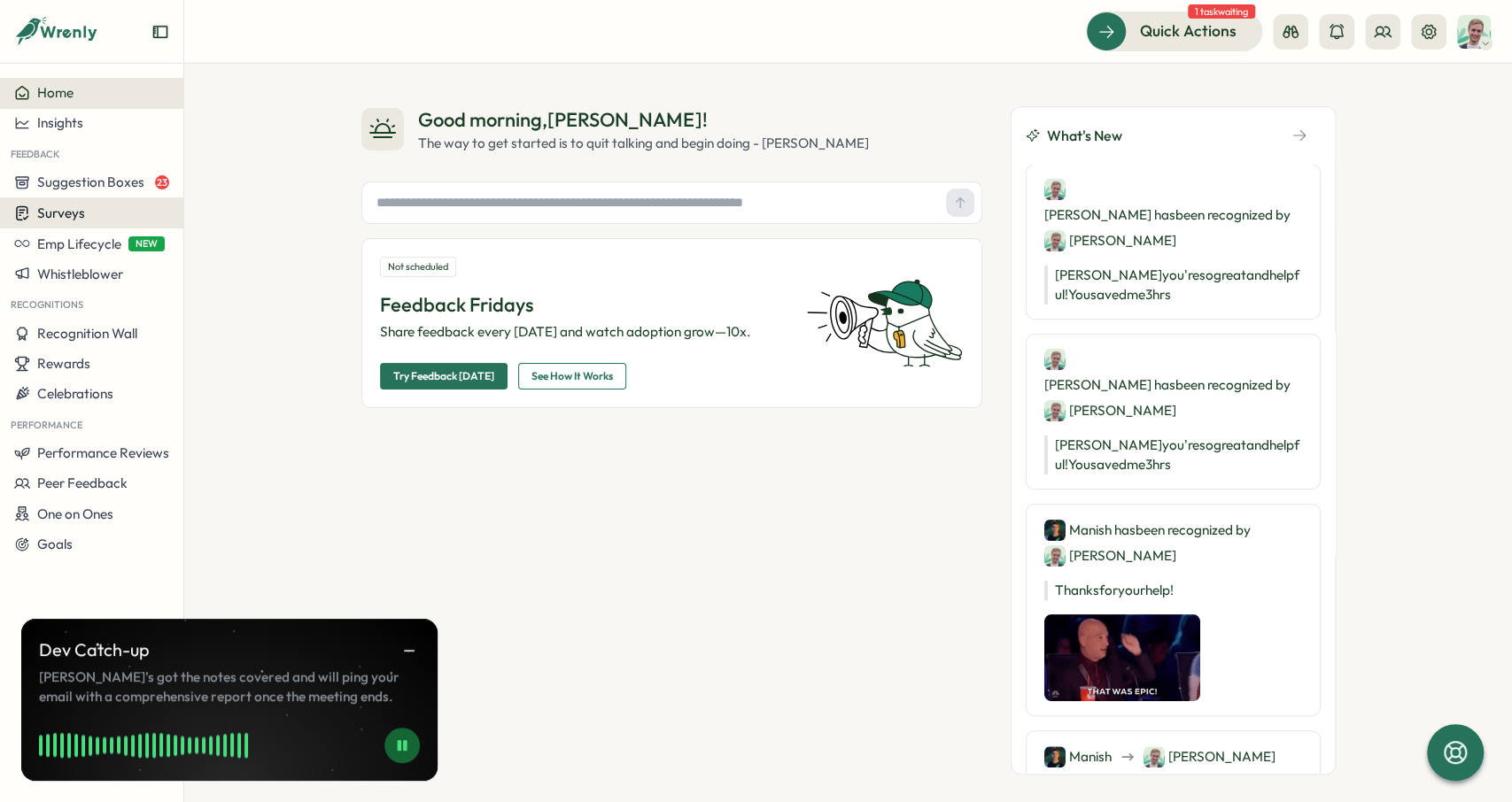
click at [89, 222] on button "Surveys" at bounding box center [92, 213] width 183 height 31
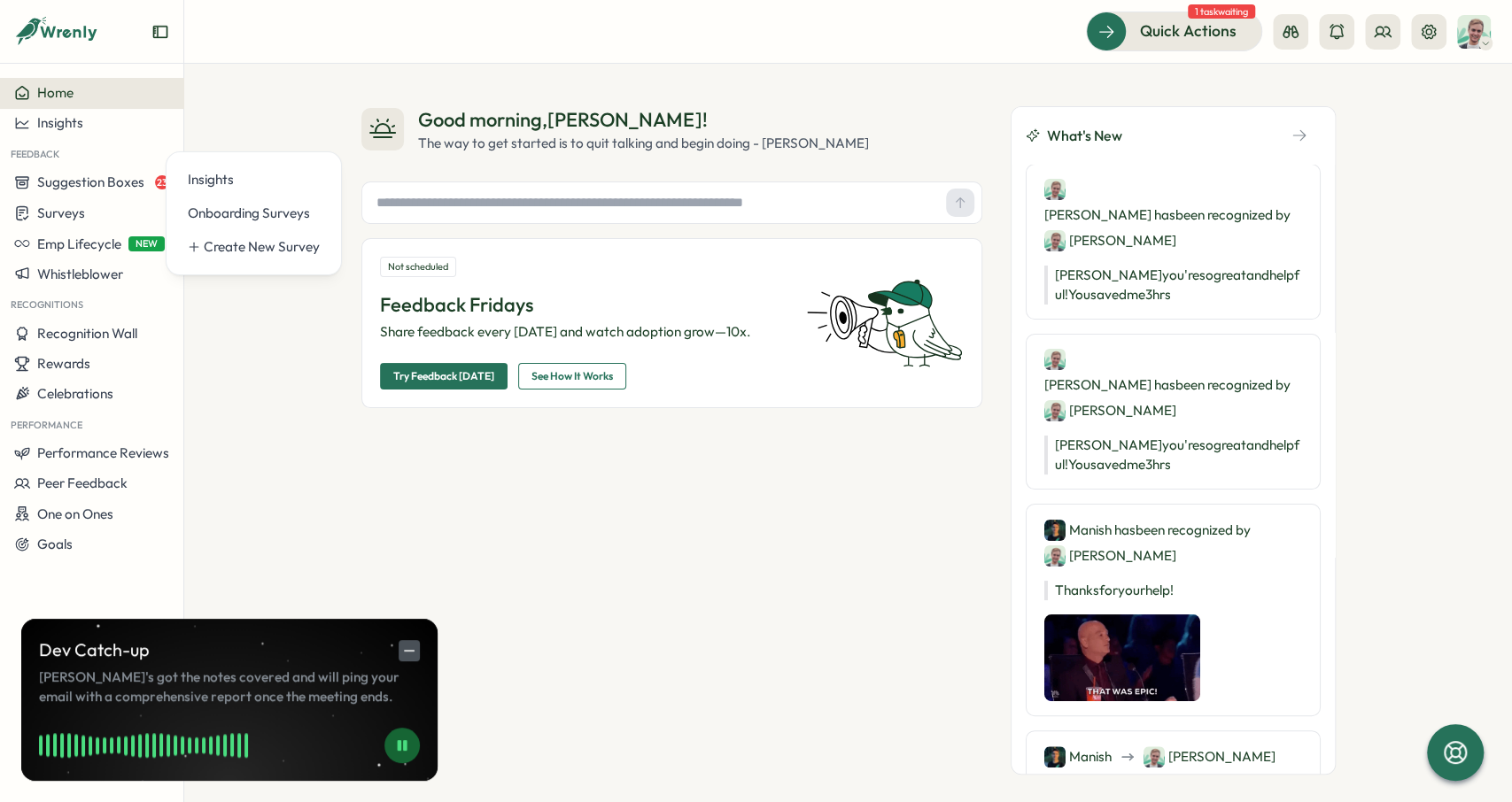
click at [415, 645] on icon "button" at bounding box center [408, 650] width 16 height 16
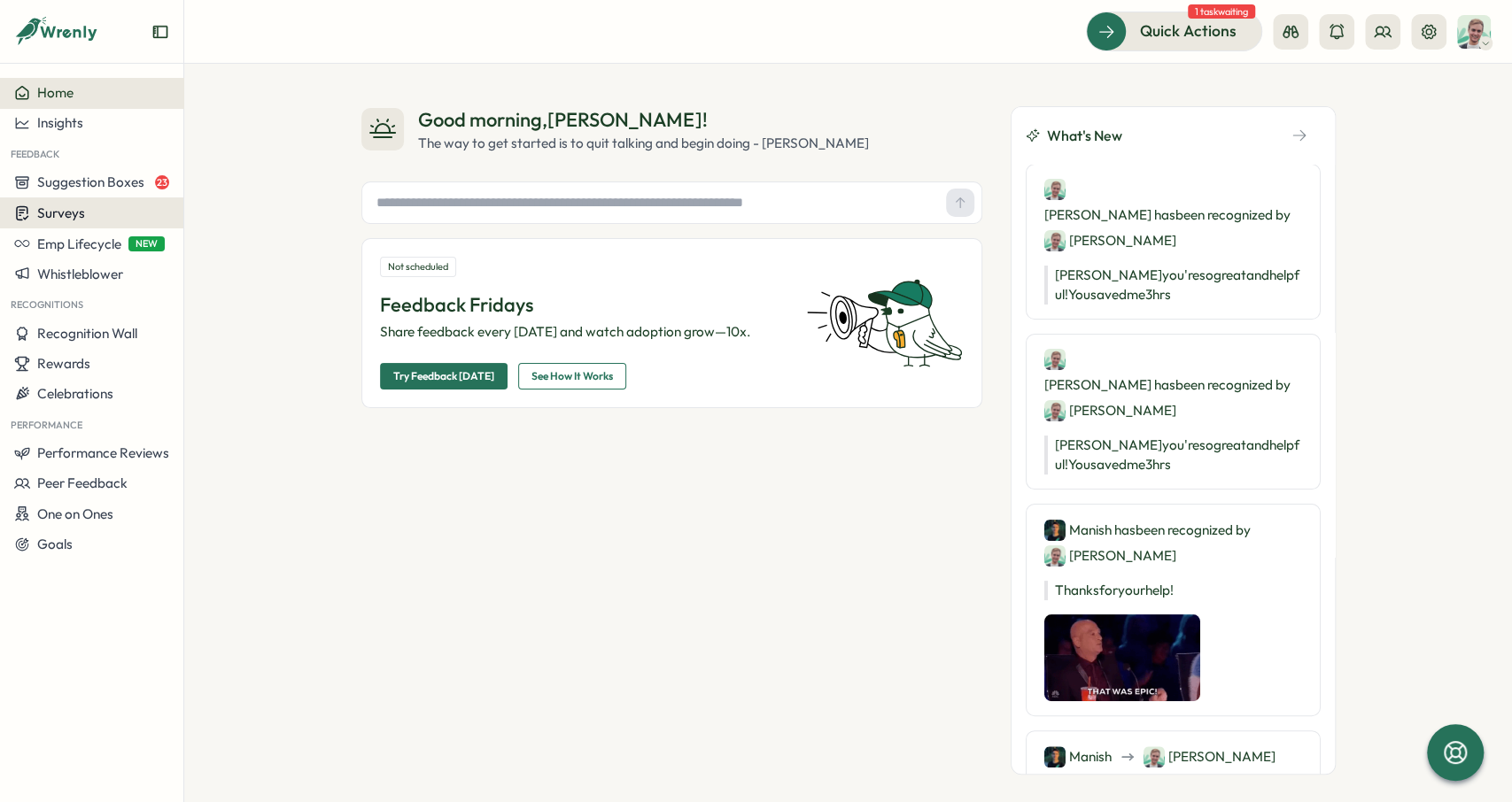
click at [101, 210] on div "Surveys" at bounding box center [91, 212] width 155 height 16
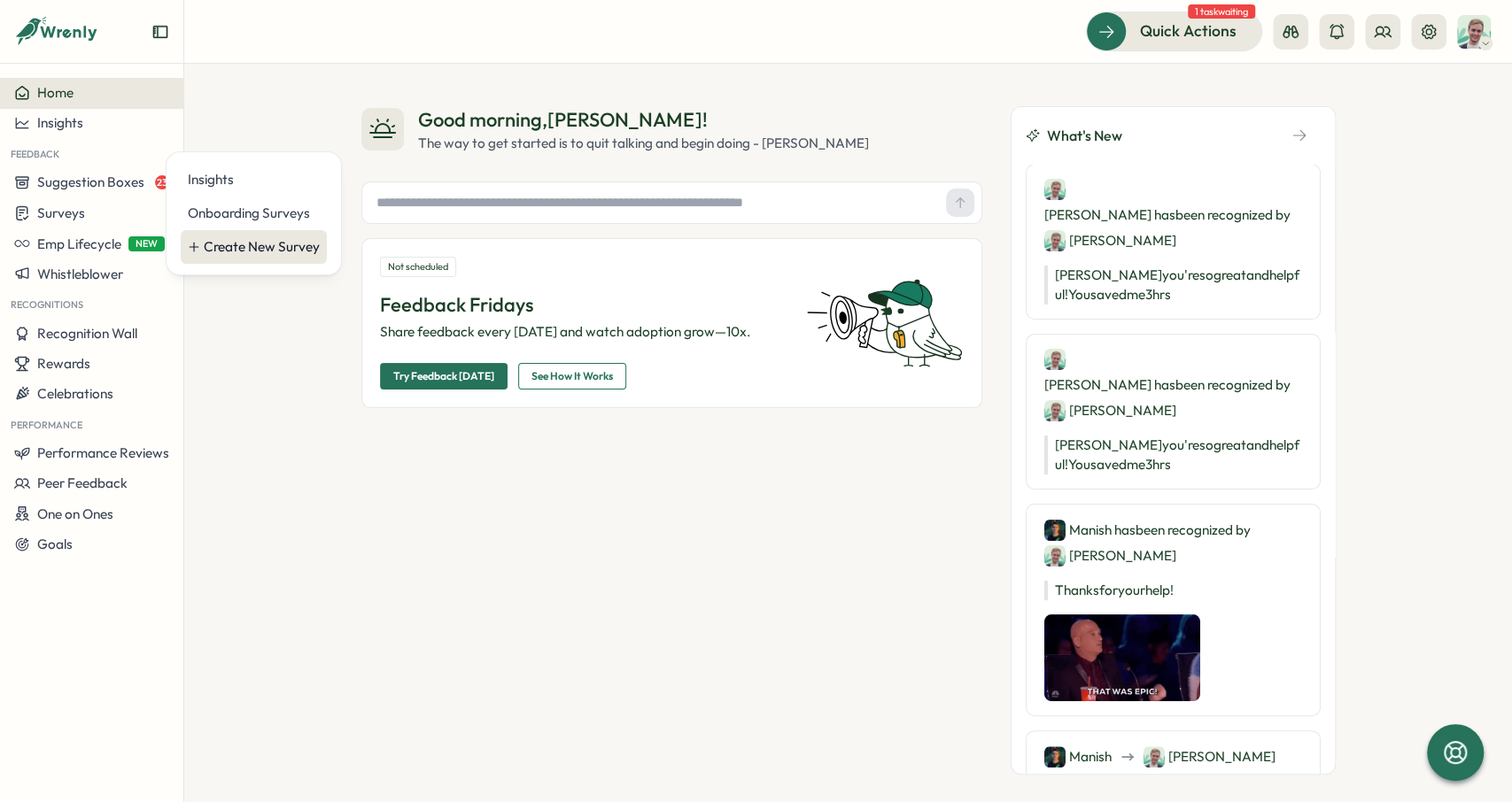
click at [276, 244] on div "Create New Survey" at bounding box center [261, 246] width 116 height 19
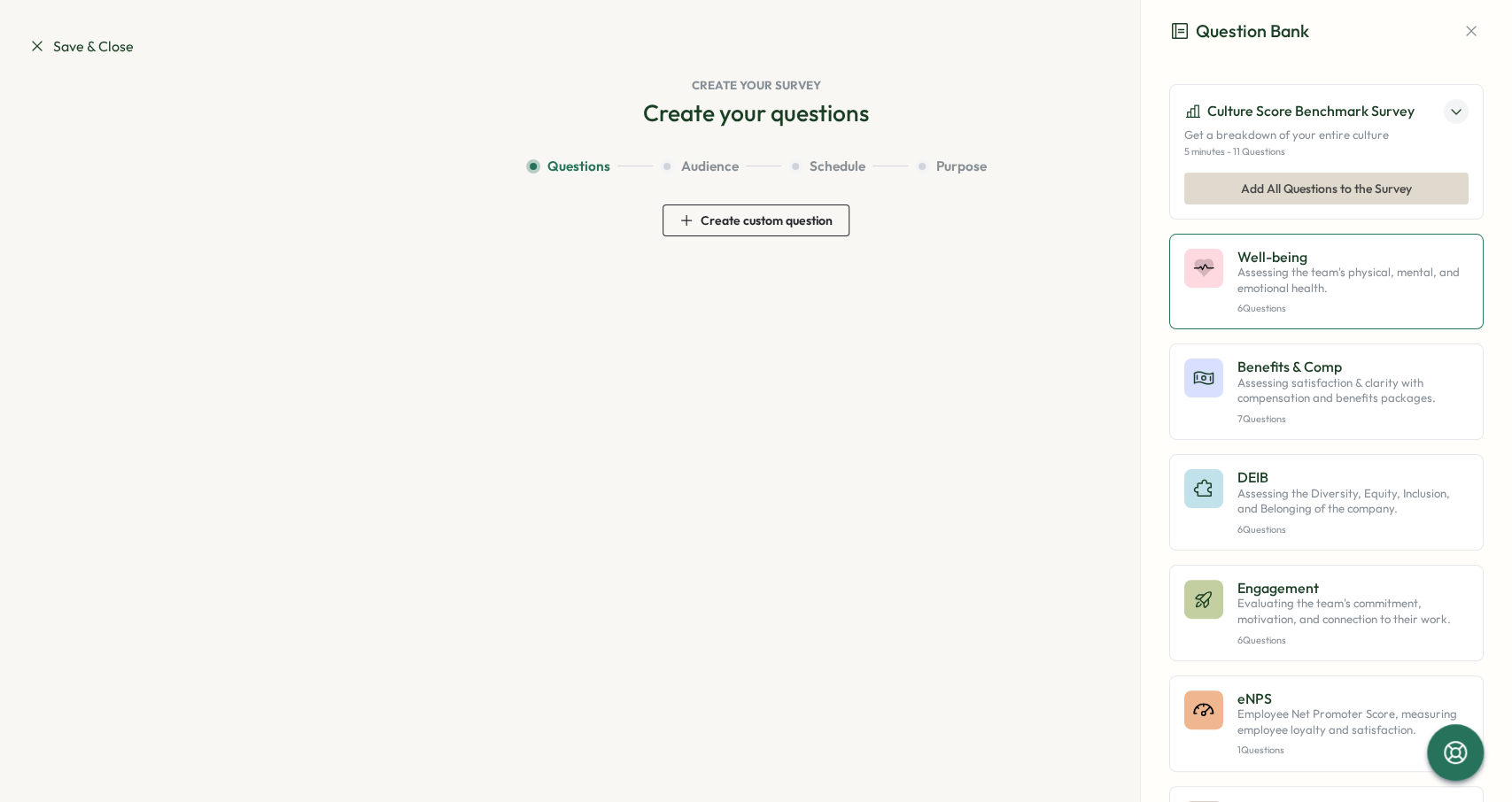
click at [1304, 245] on button "Well-being Assessing the team's physical, mental, and emotional health. 6 Quest…" at bounding box center [1326, 281] width 314 height 96
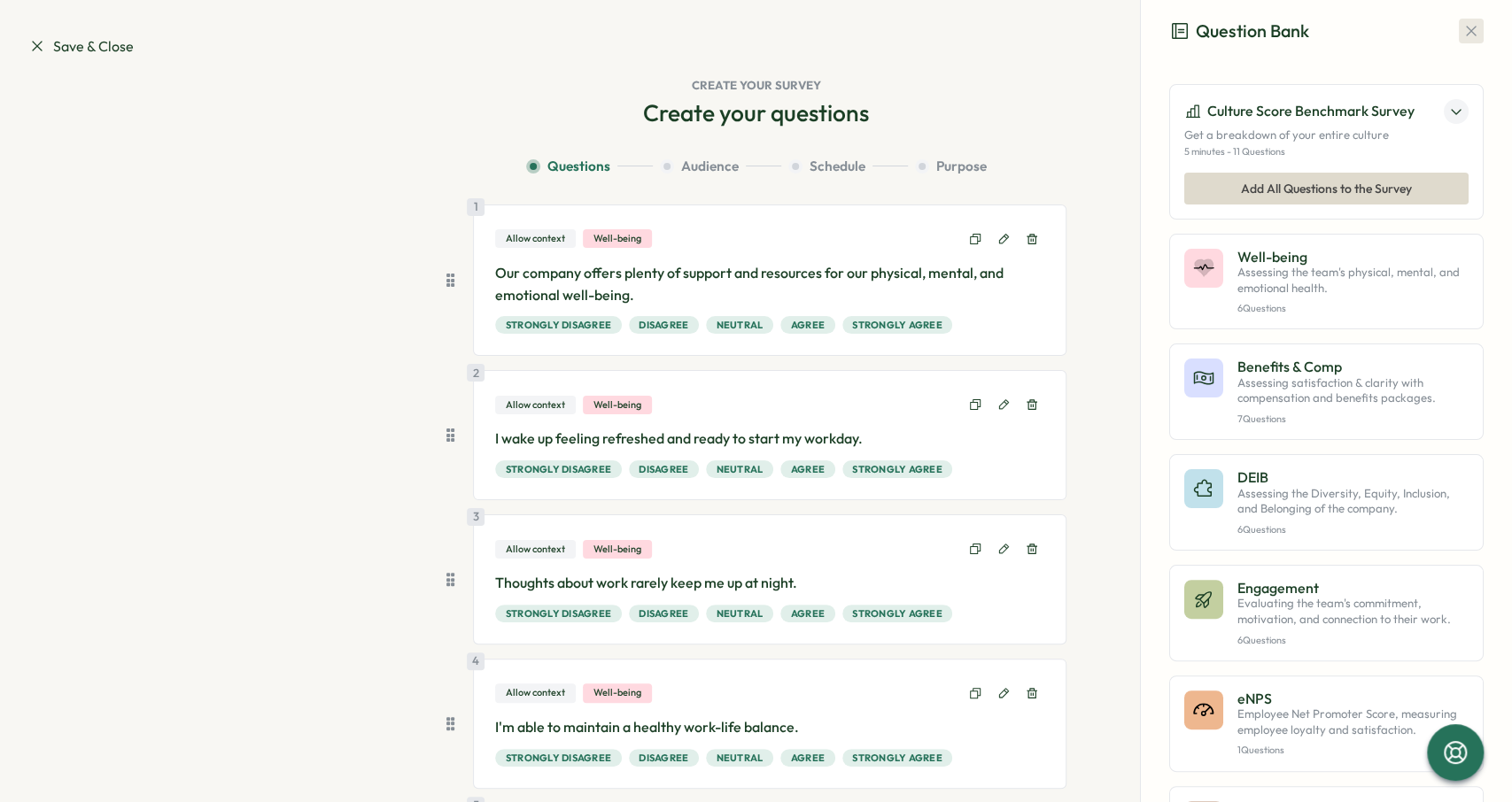
click at [1470, 29] on icon "button" at bounding box center [1471, 30] width 17 height 17
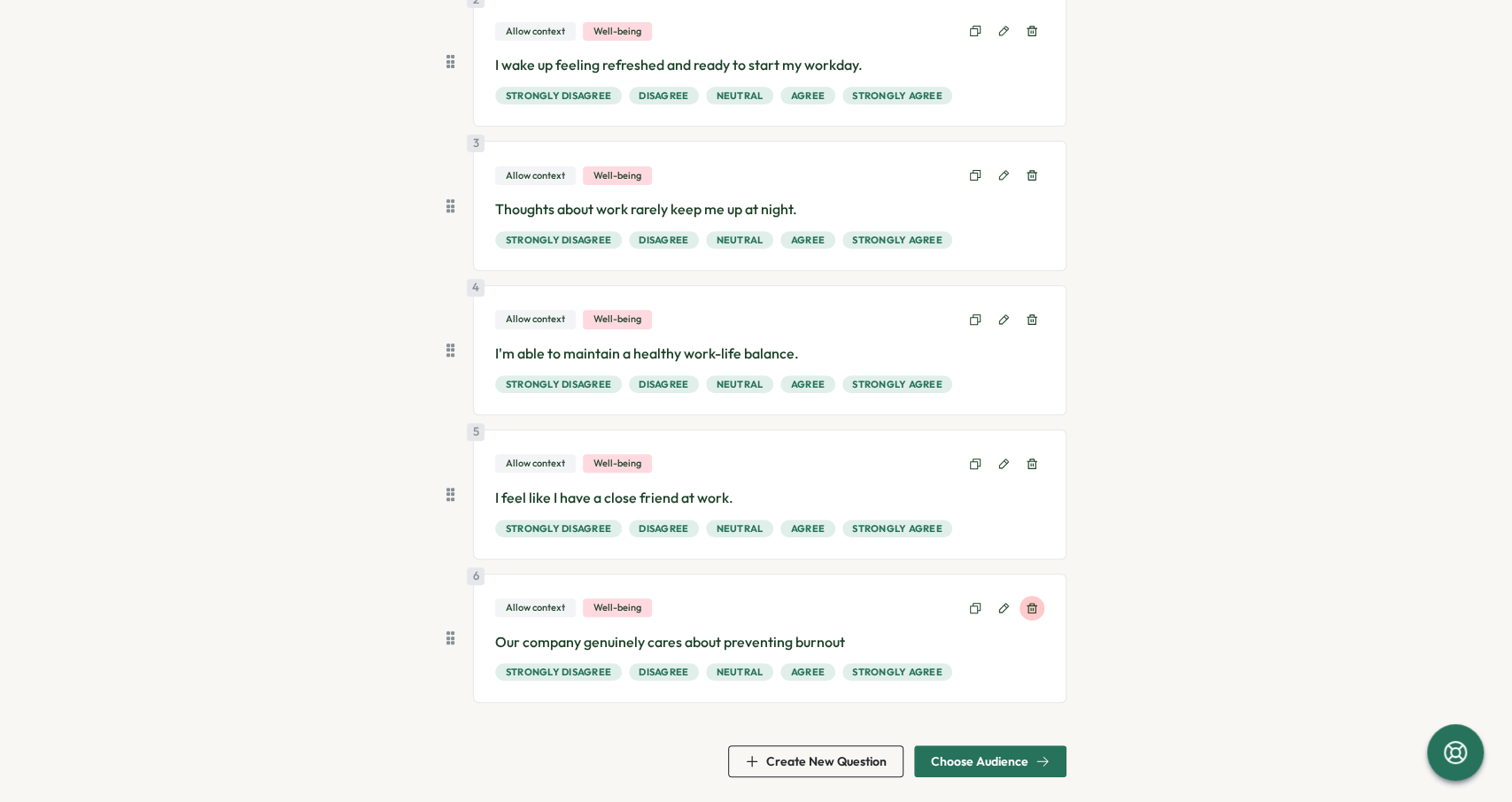
click at [1043, 602] on div "6 Allow context Well-being Our company genuinely cares about preventing burnout…" at bounding box center [769, 639] width 593 height 130
drag, startPoint x: 1039, startPoint y: 602, endPoint x: 1037, endPoint y: 585, distance: 17.1
click at [1038, 601] on button at bounding box center [1031, 608] width 25 height 25
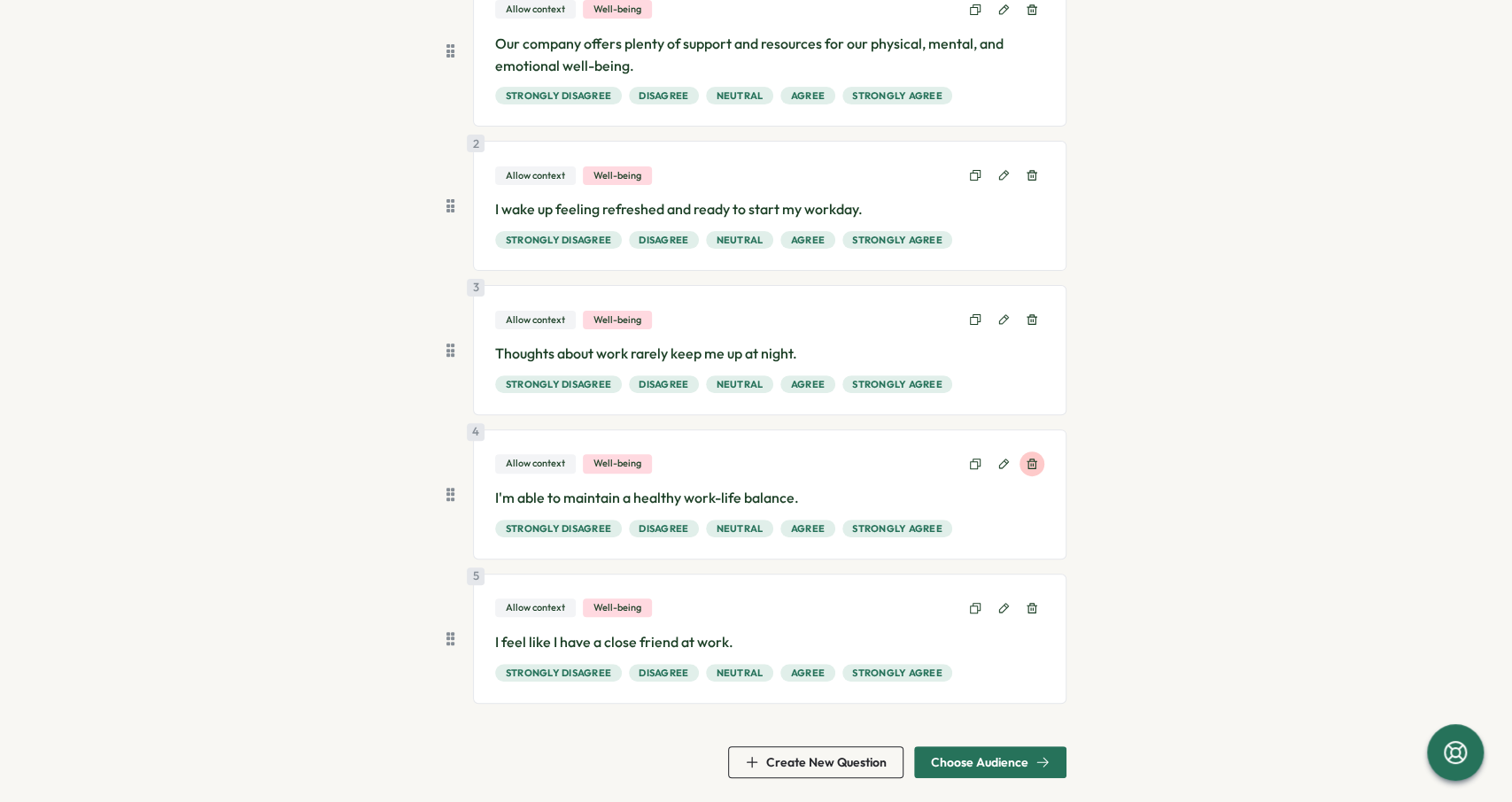
click at [1032, 468] on button at bounding box center [1031, 463] width 25 height 25
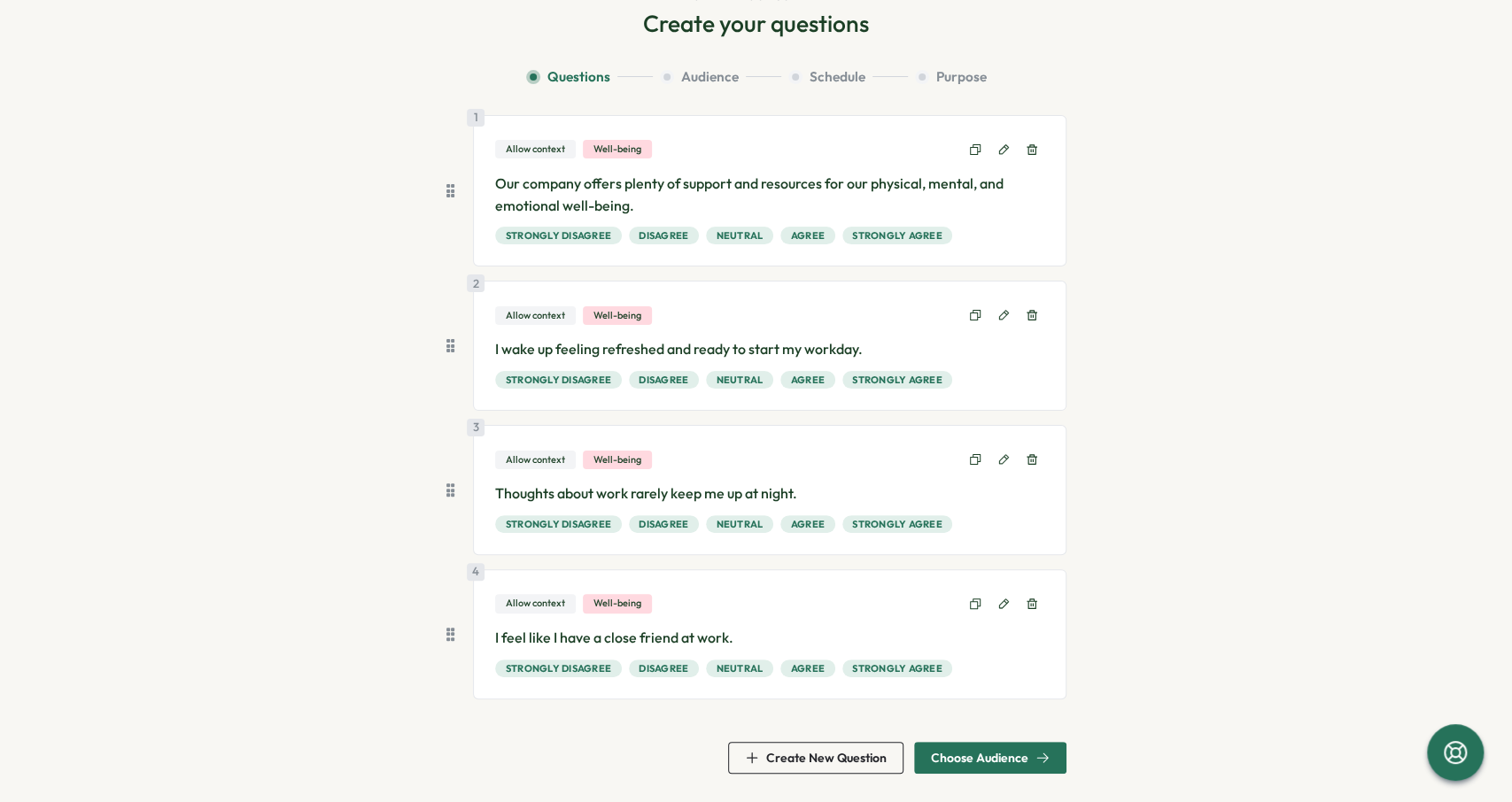
scroll to position [86, 0]
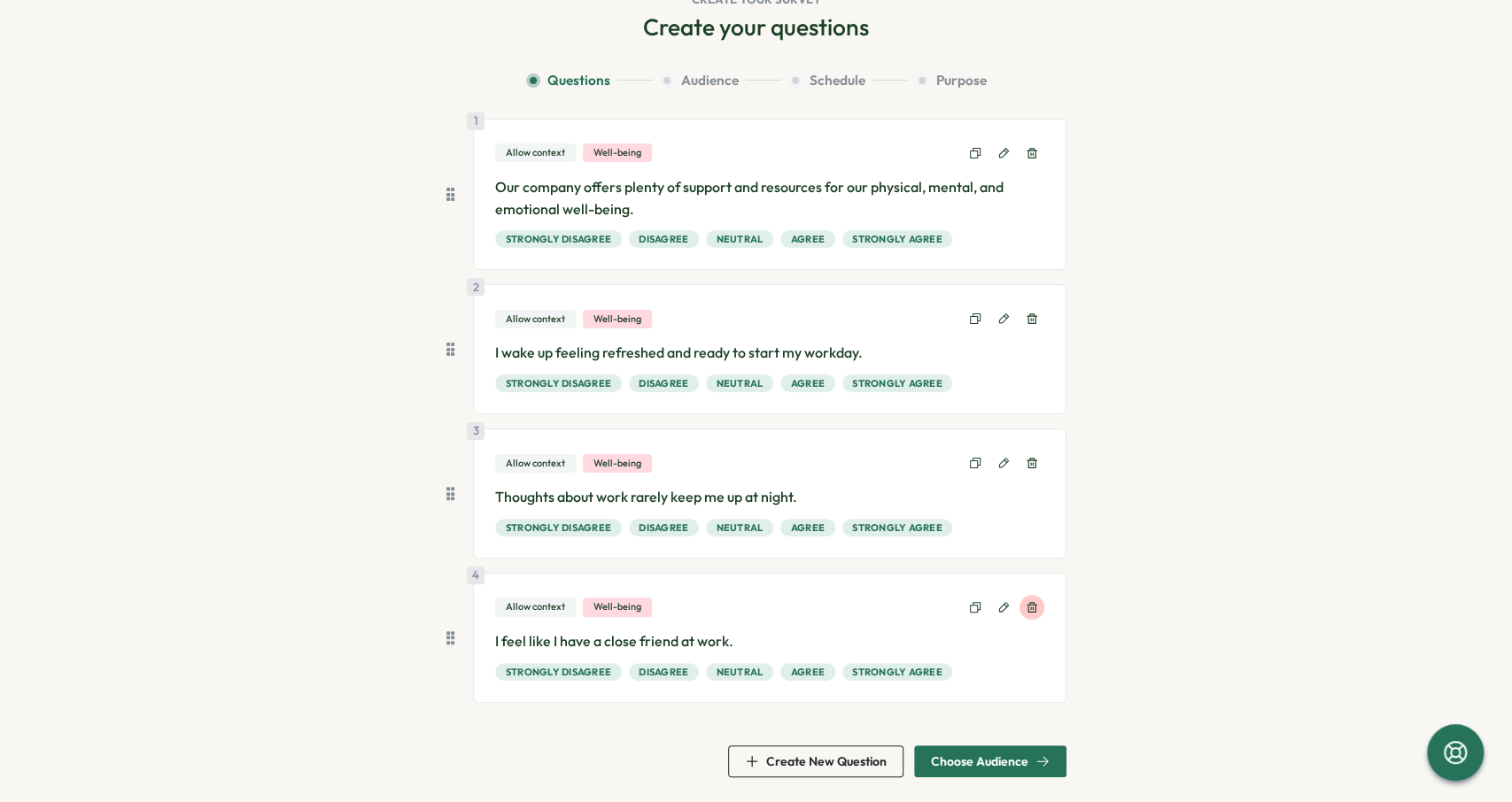
click at [1032, 603] on icon at bounding box center [1032, 608] width 13 height 13
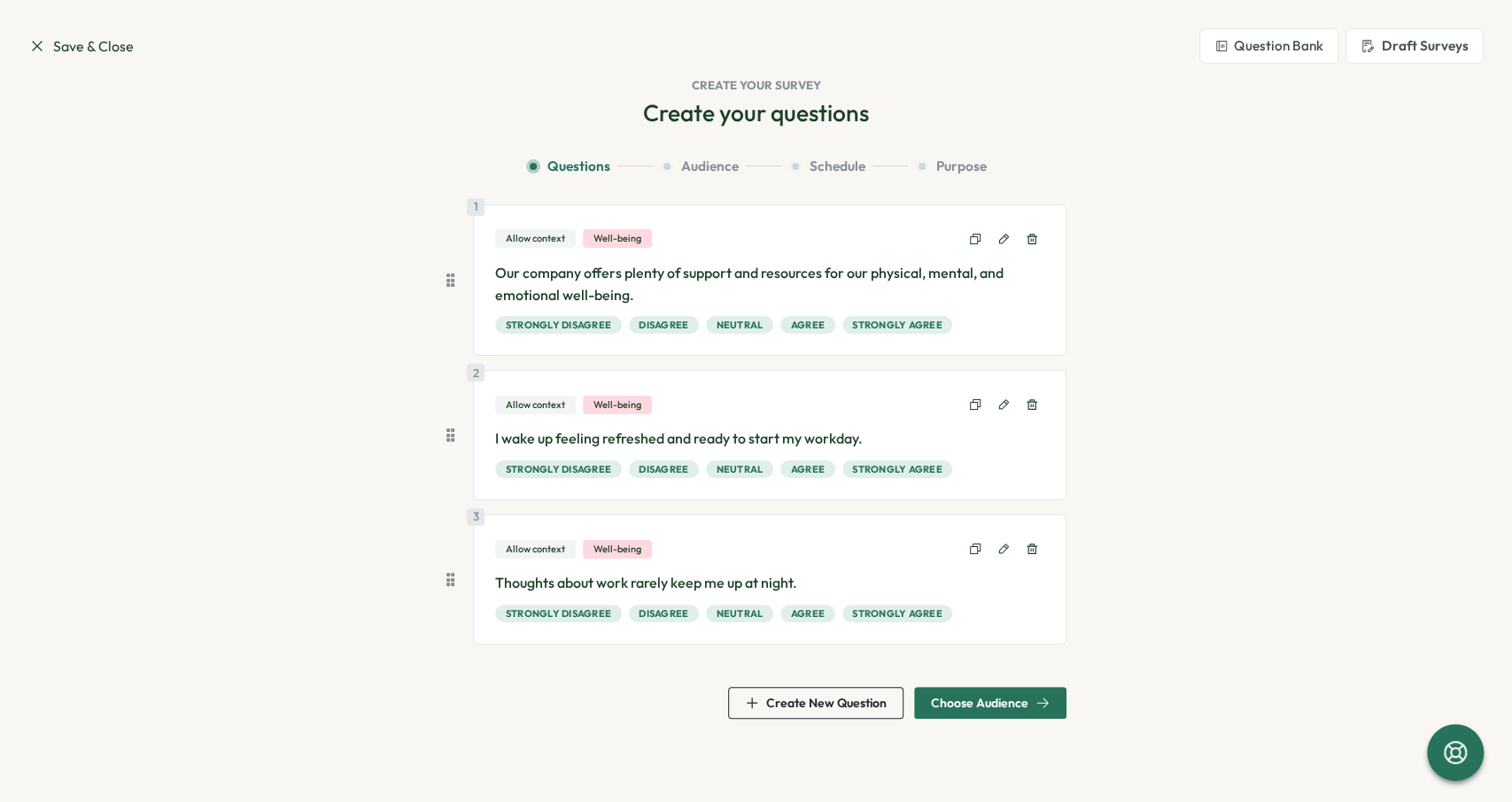
click at [1019, 697] on span "Choose Audience" at bounding box center [979, 703] width 97 height 13
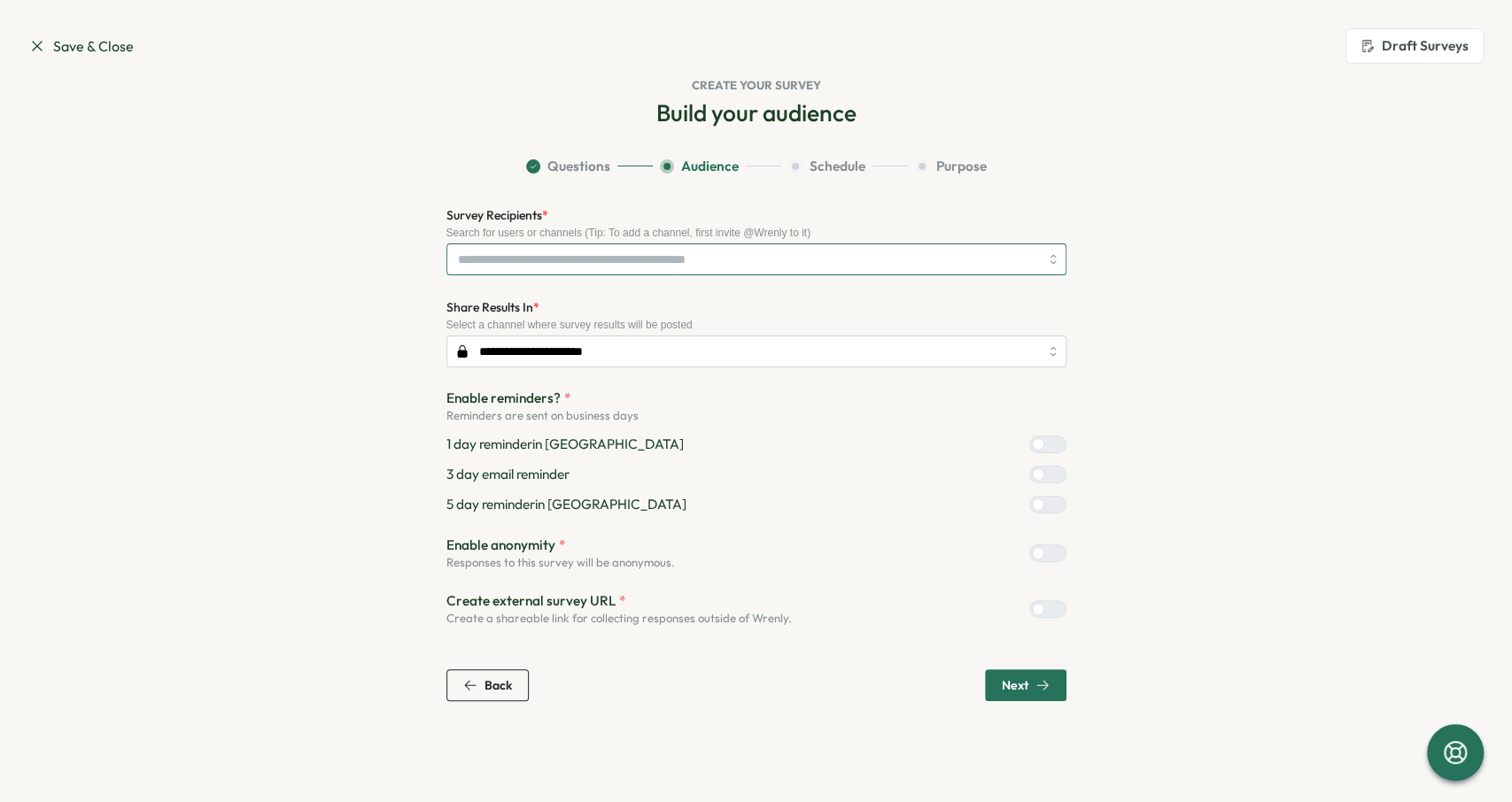
click at [680, 257] on input "Survey Recipients *" at bounding box center [748, 259] width 581 height 30
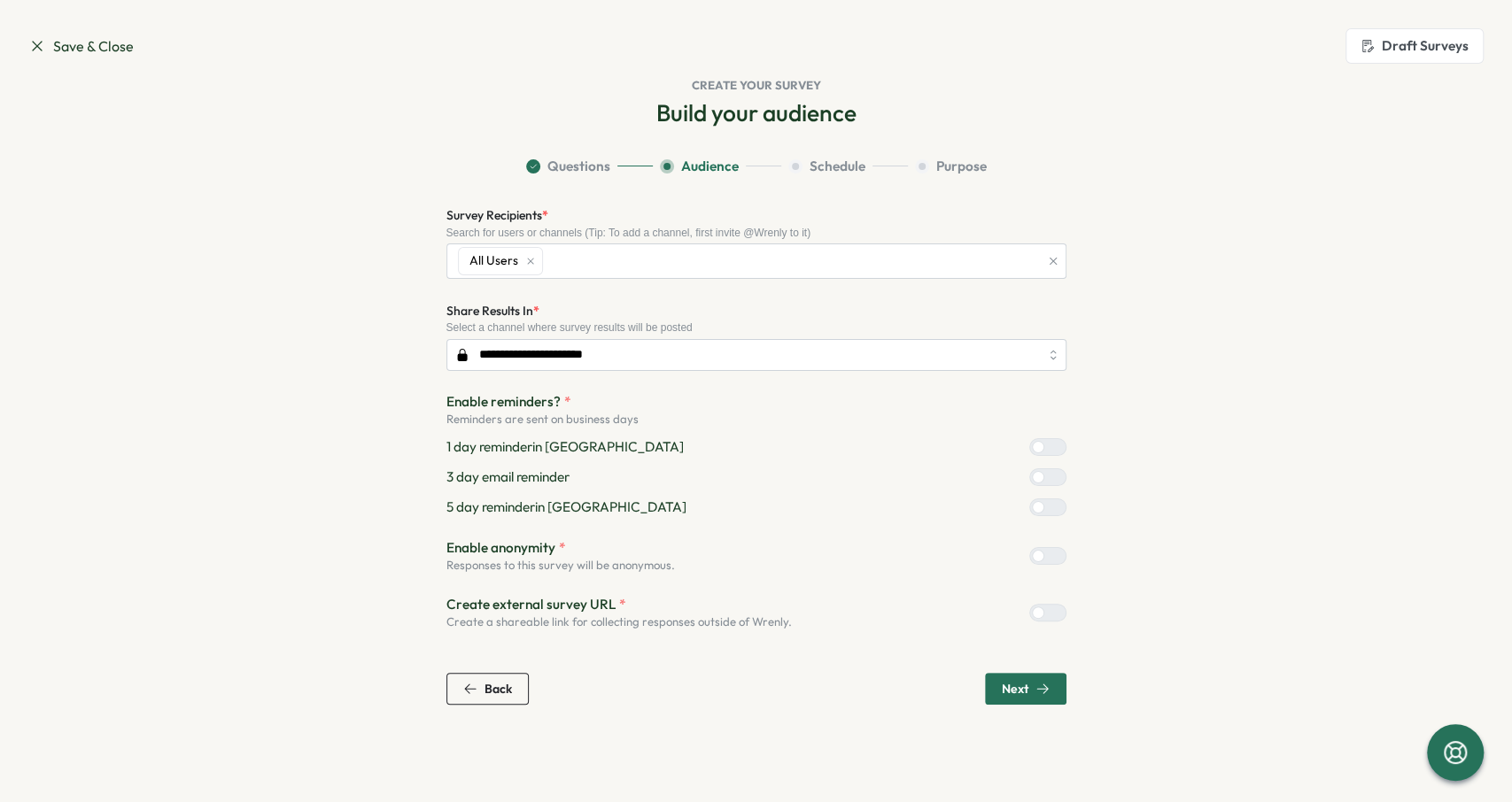
click at [297, 318] on section "**********" at bounding box center [756, 430] width 1134 height 548
drag, startPoint x: 1051, startPoint y: 508, endPoint x: 1050, endPoint y: 492, distance: 16.0
click at [1050, 504] on label at bounding box center [1048, 506] width 38 height 17
click at [1050, 475] on div at bounding box center [1054, 477] width 21 height 16
click at [1051, 450] on label at bounding box center [1048, 447] width 38 height 17
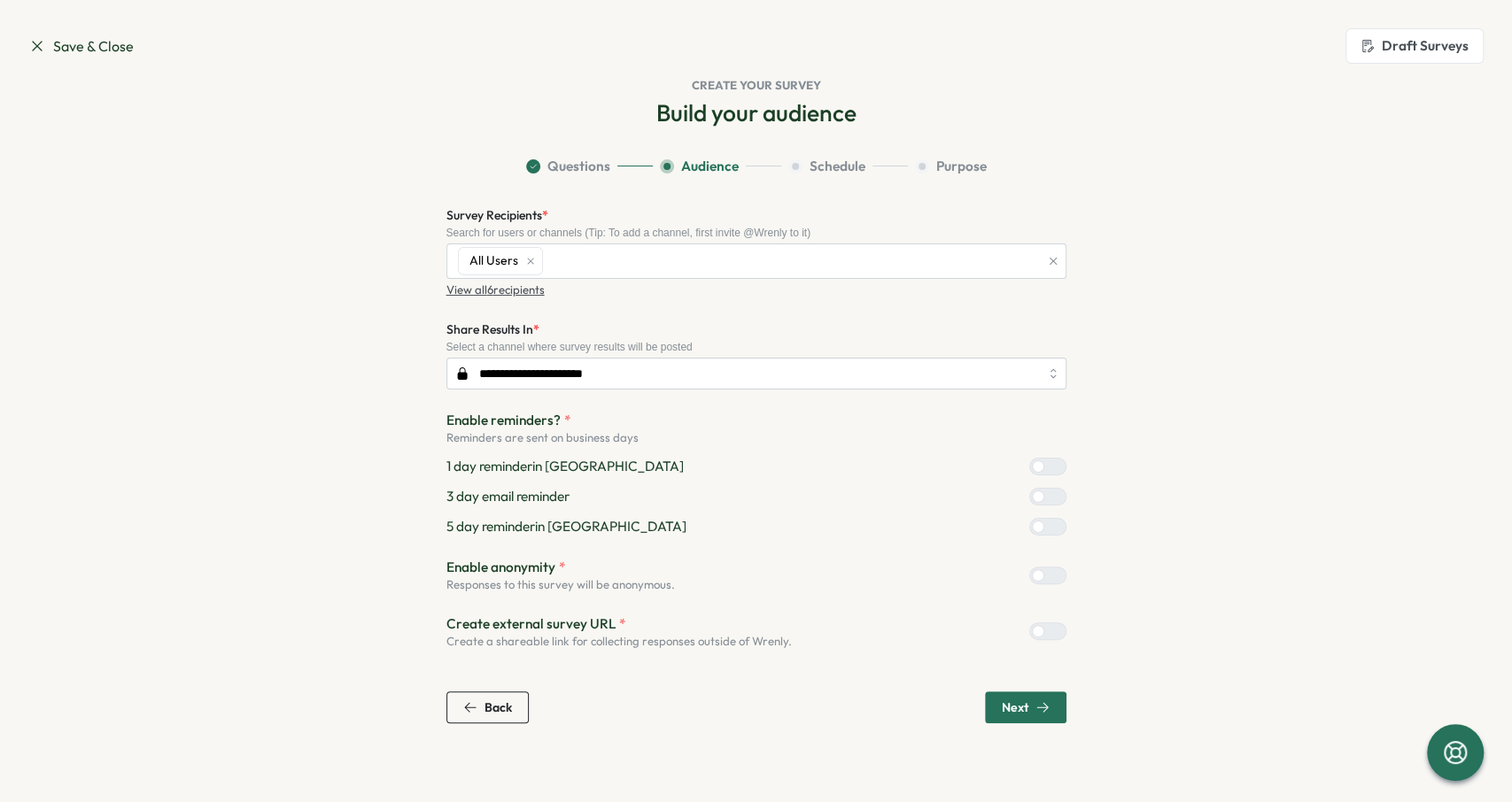
click at [1046, 526] on div at bounding box center [1054, 526] width 21 height 16
click at [1044, 705] on icon "button" at bounding box center [1042, 707] width 14 height 14
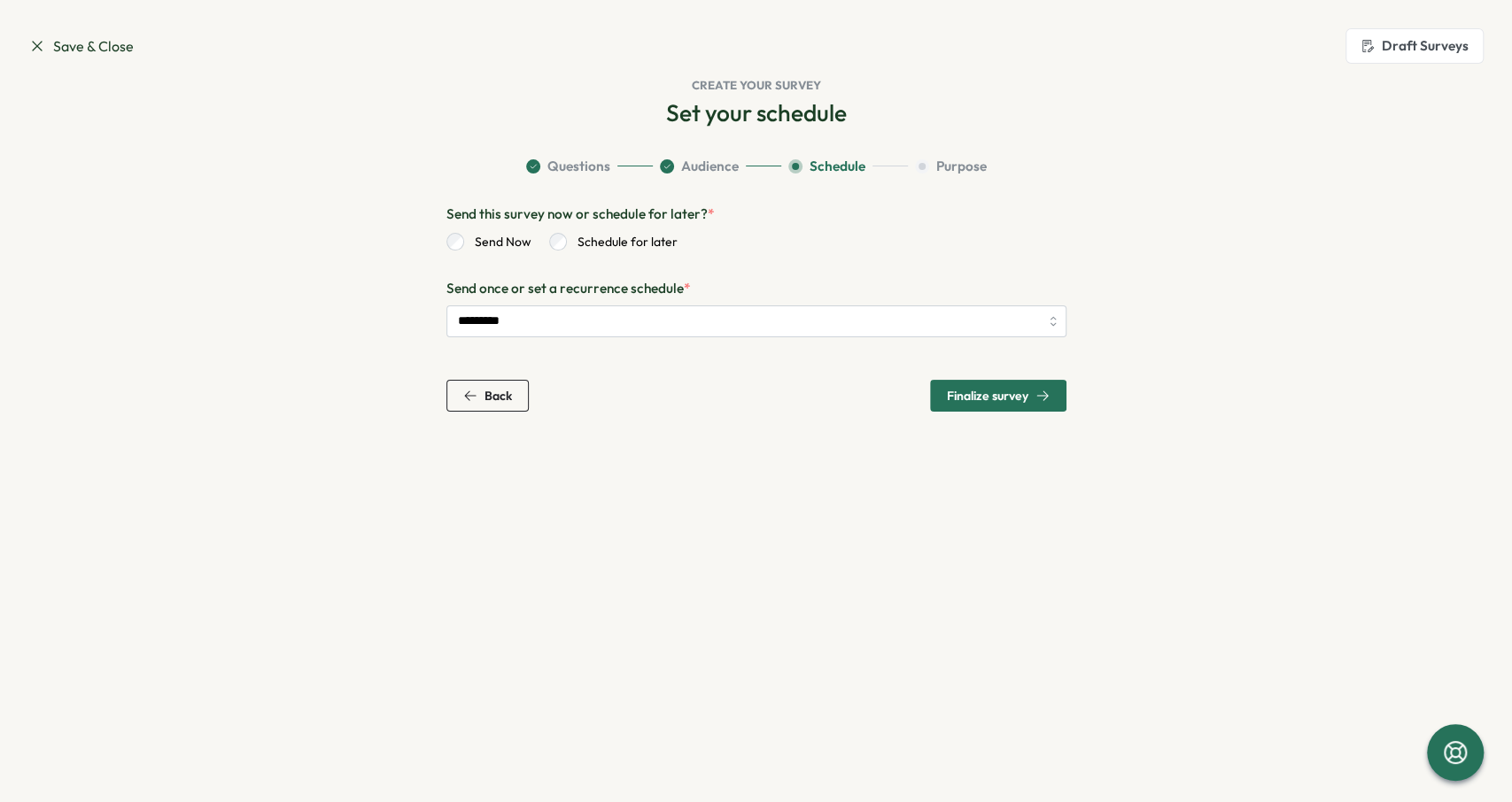
click at [1006, 396] on span "Finalize survey" at bounding box center [987, 396] width 82 height 13
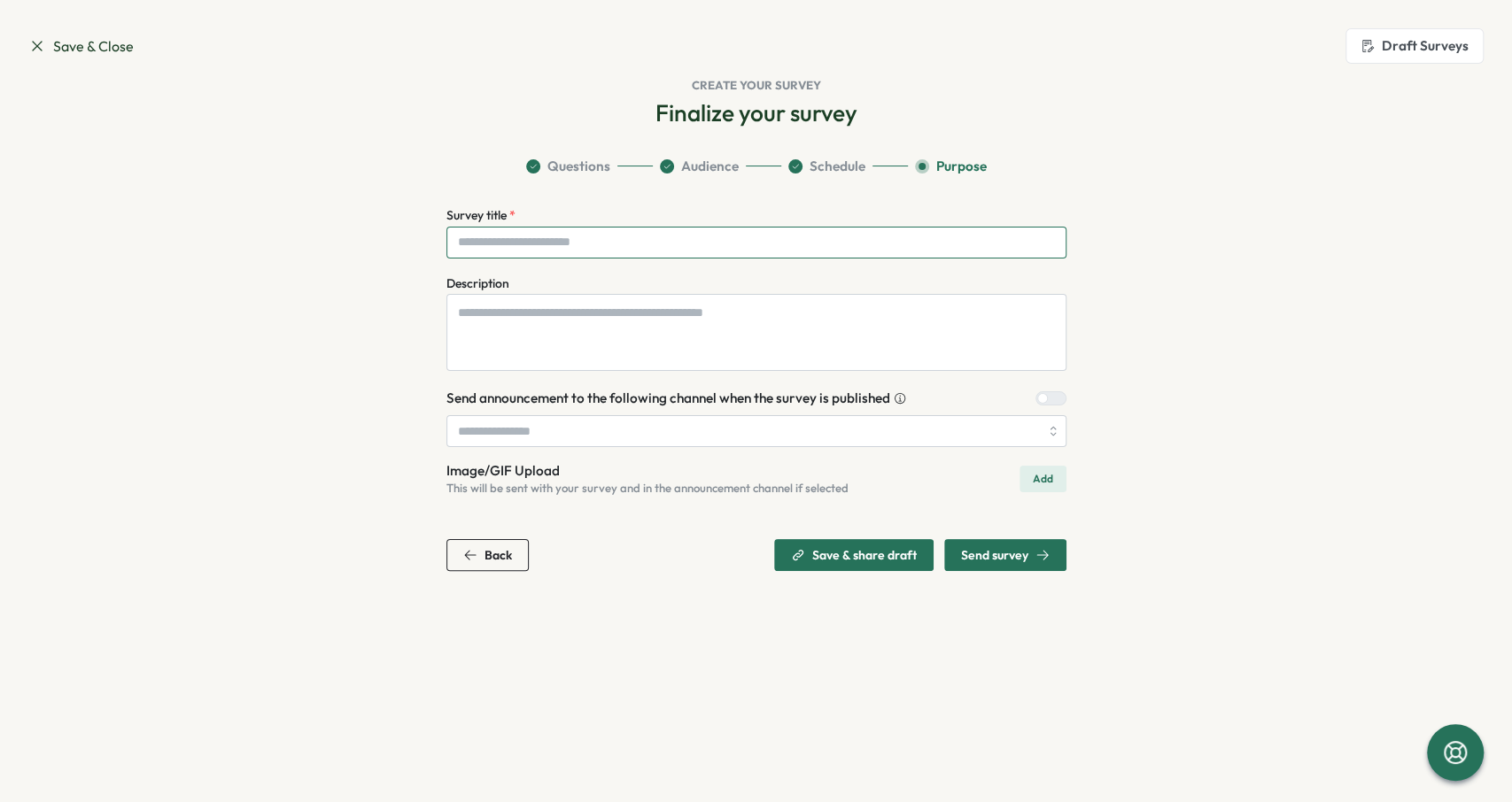
click at [707, 241] on input "Survey title *" at bounding box center [756, 243] width 620 height 32
type input "**********"
click at [975, 558] on span "Send survey" at bounding box center [995, 556] width 68 height 13
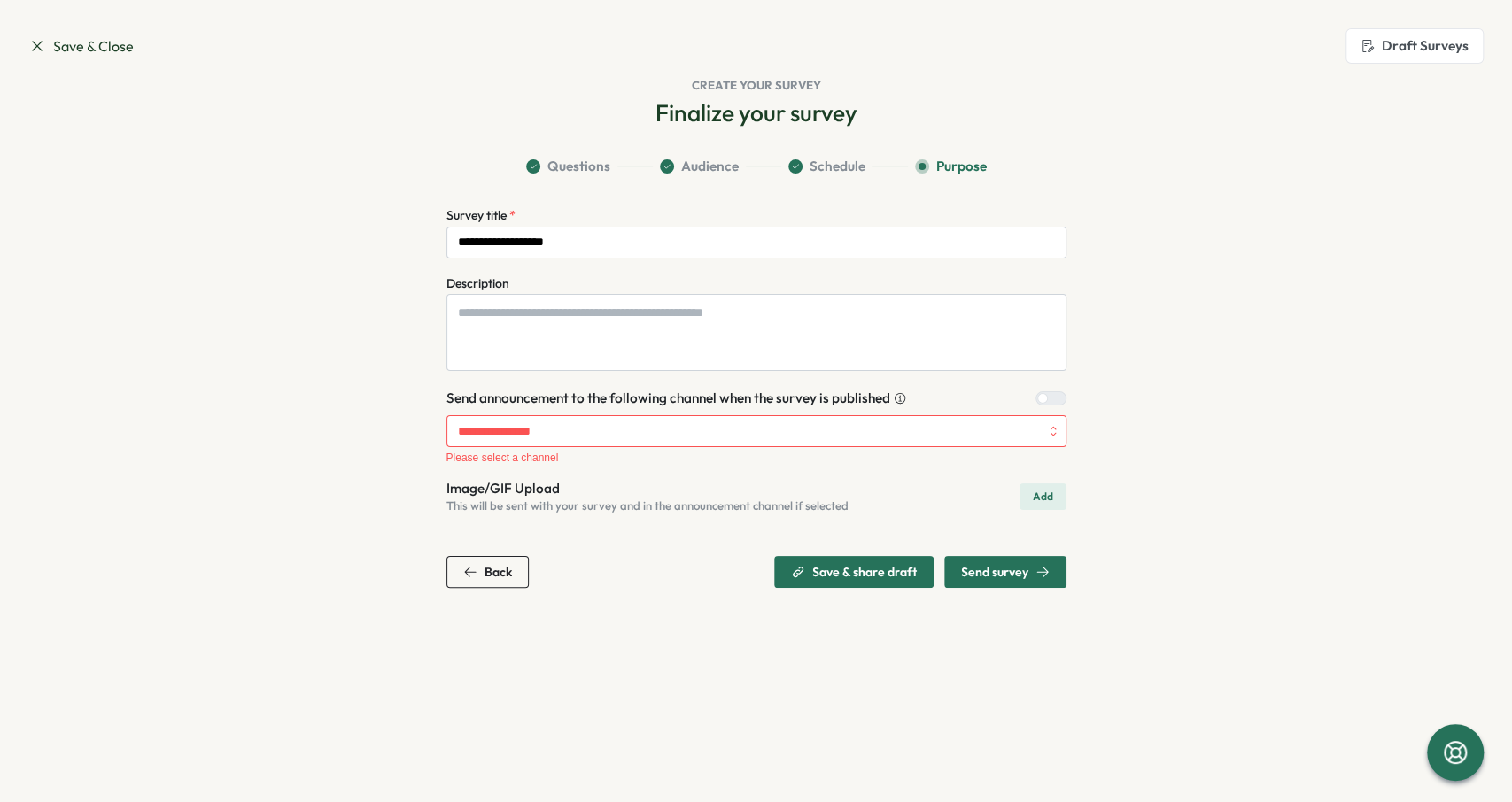
click at [1051, 392] on div at bounding box center [1056, 398] width 17 height 13
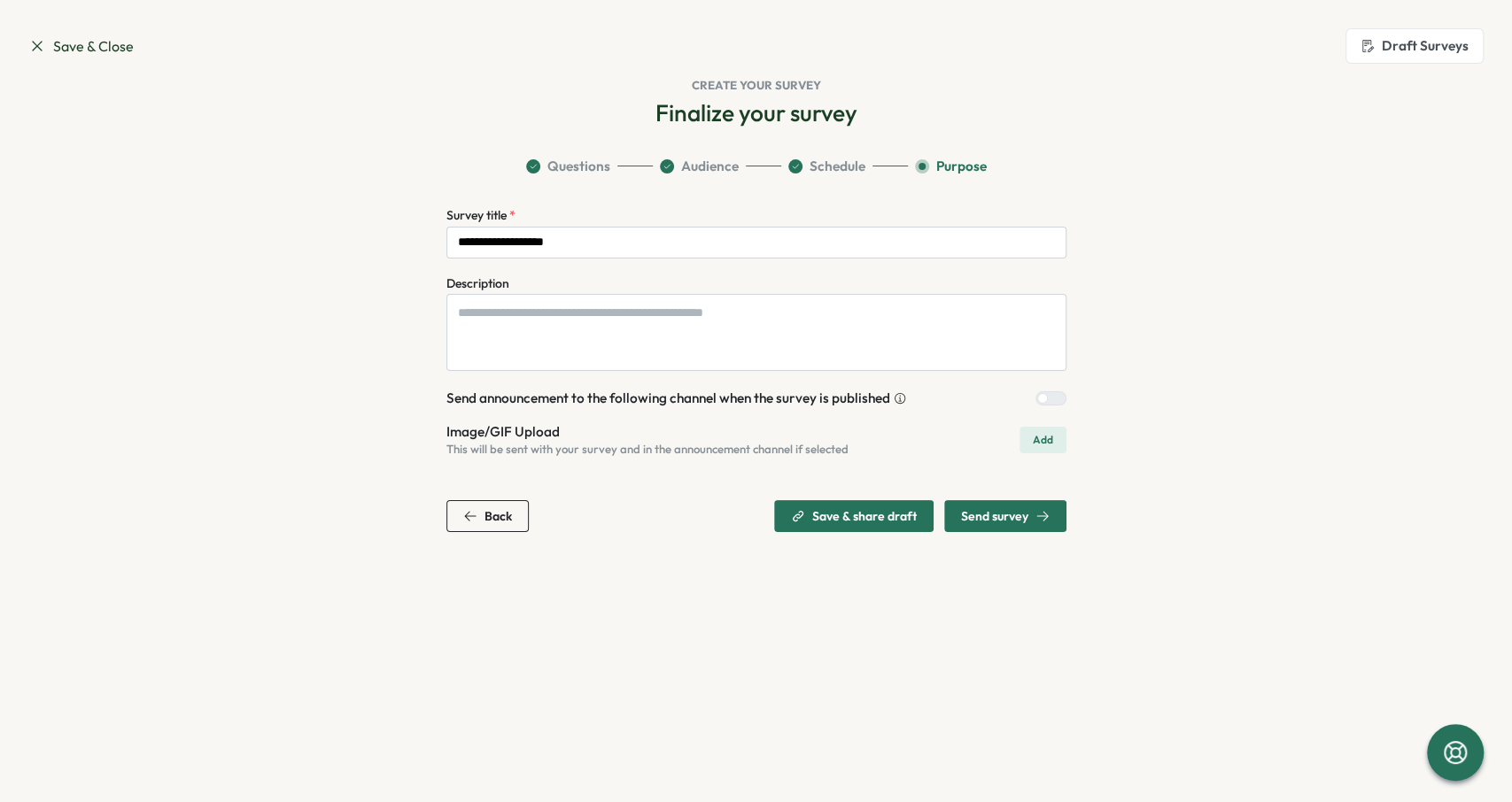
click at [1006, 521] on span "Send survey" at bounding box center [995, 516] width 68 height 13
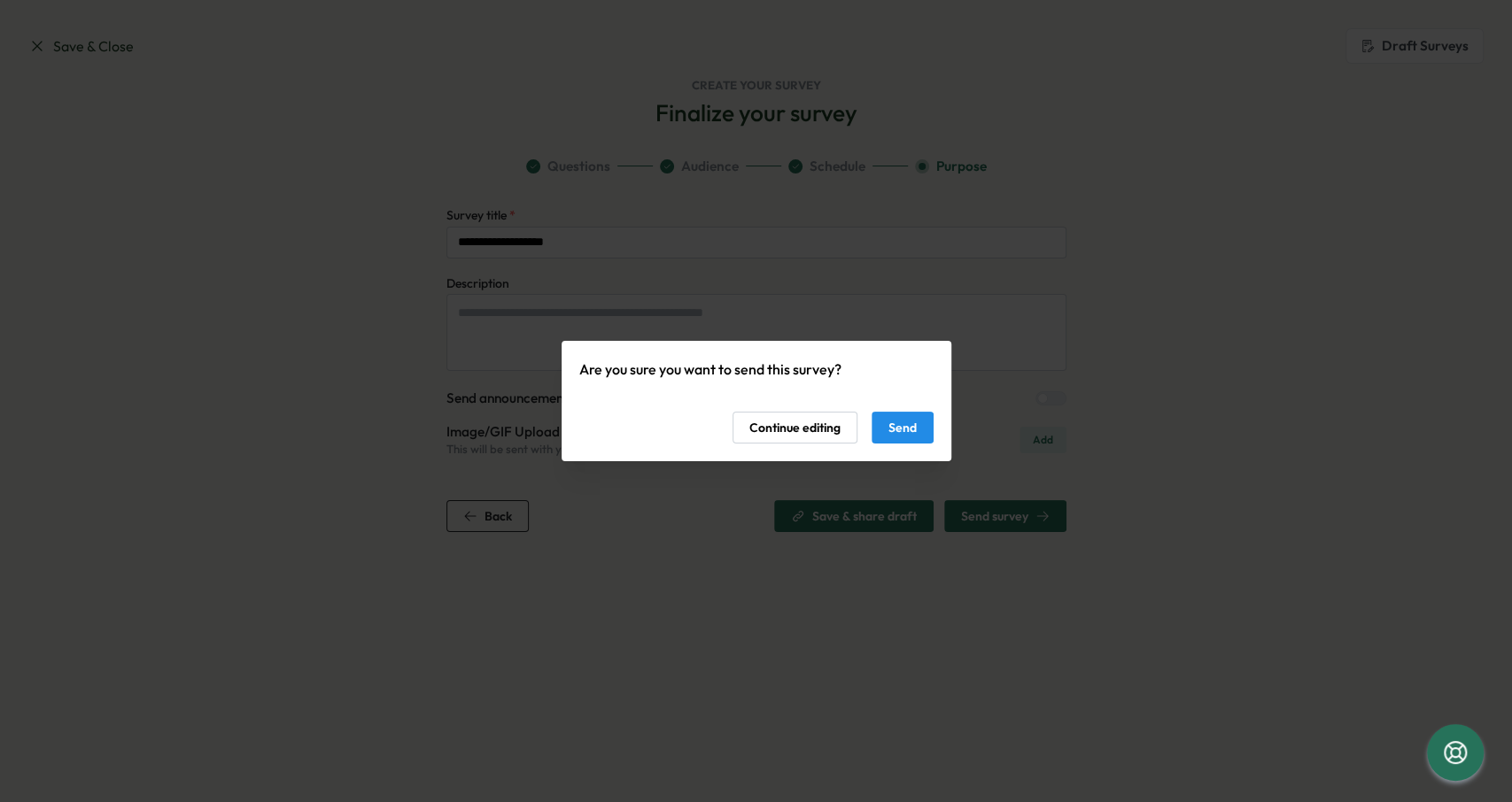
click at [917, 429] on button "Send" at bounding box center [903, 428] width 62 height 32
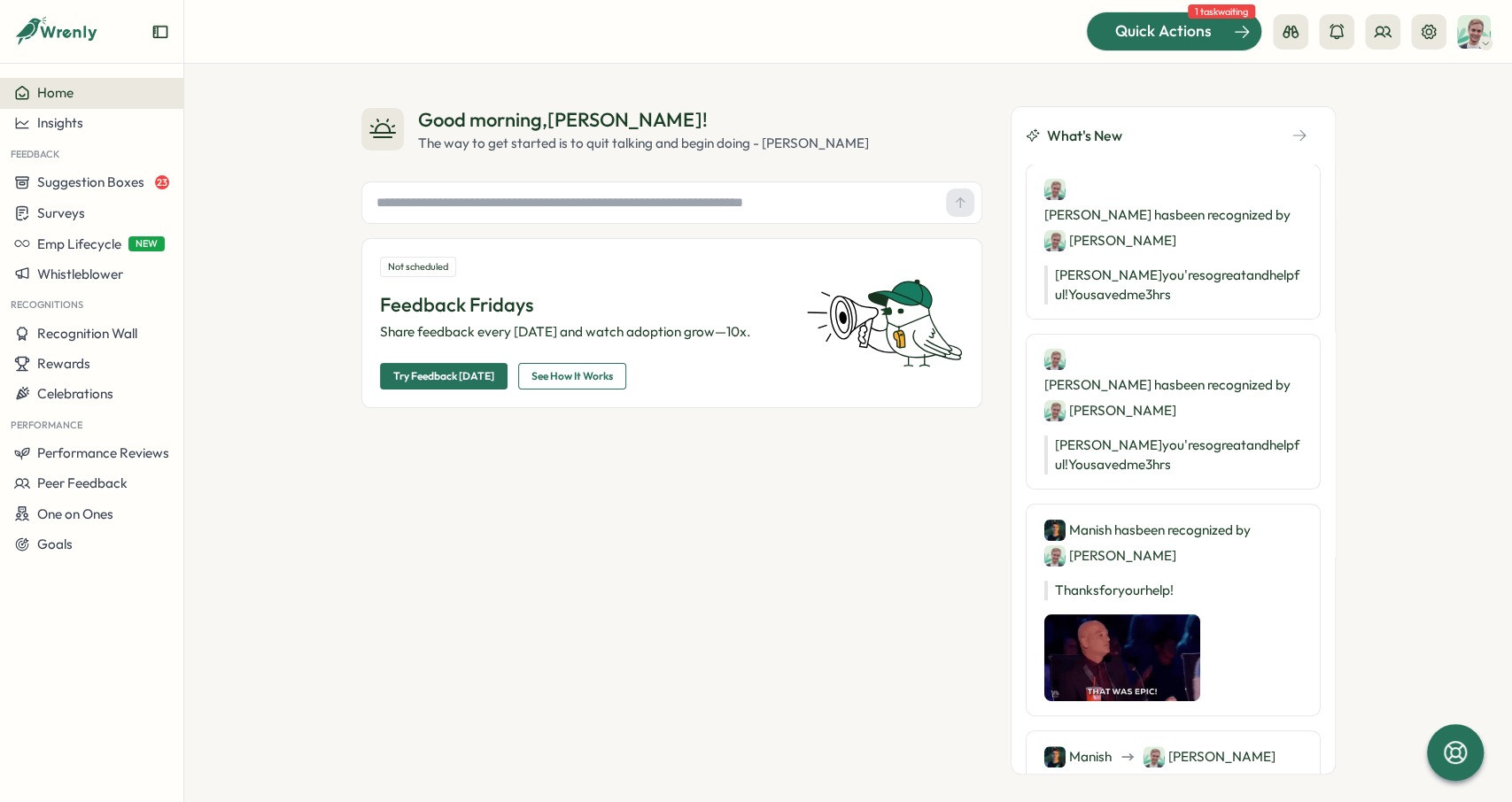
click at [1200, 42] on span "Quick Actions" at bounding box center [1163, 30] width 96 height 23
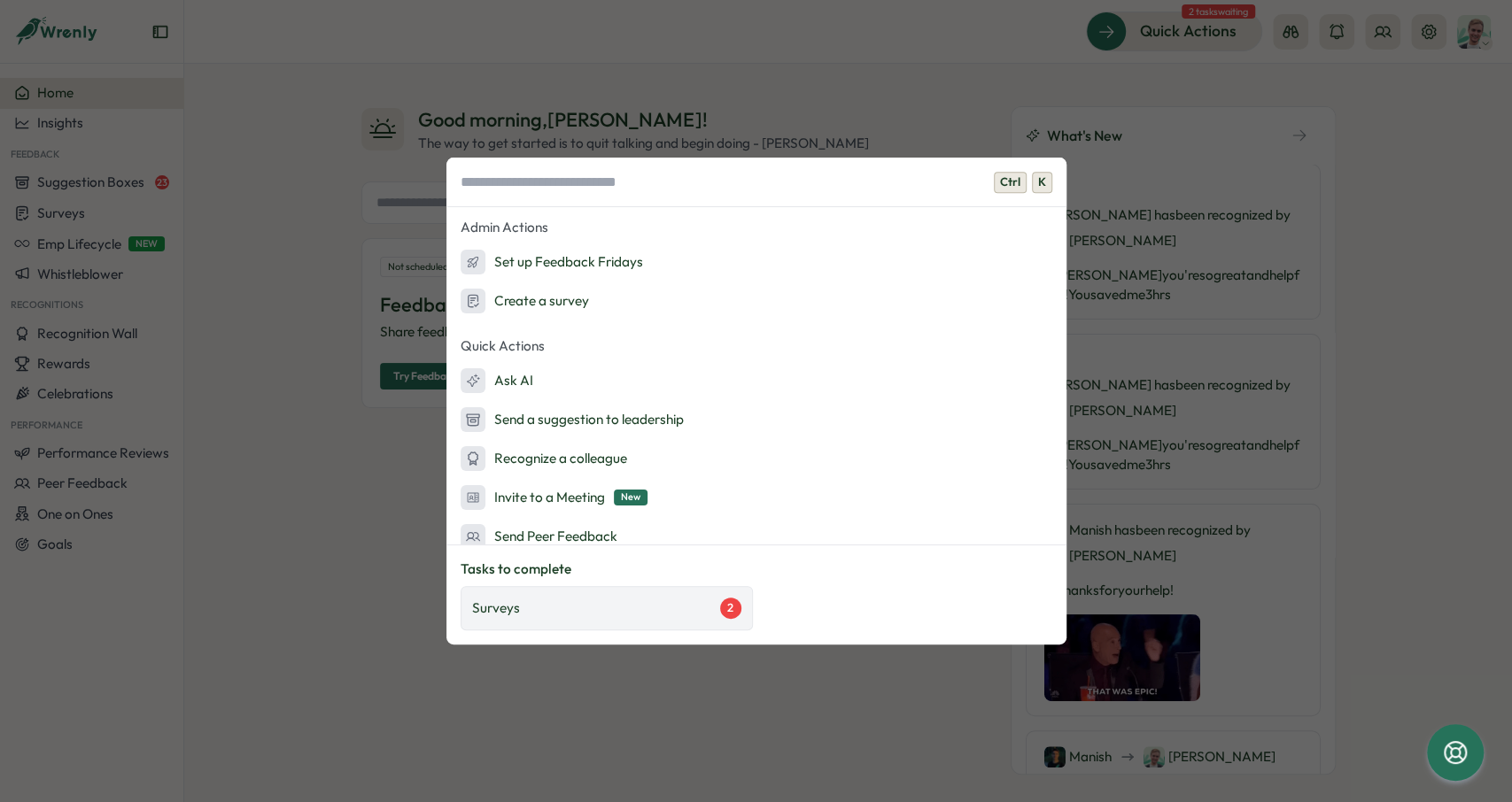
click at [551, 595] on div "Surveys 2" at bounding box center [606, 608] width 292 height 44
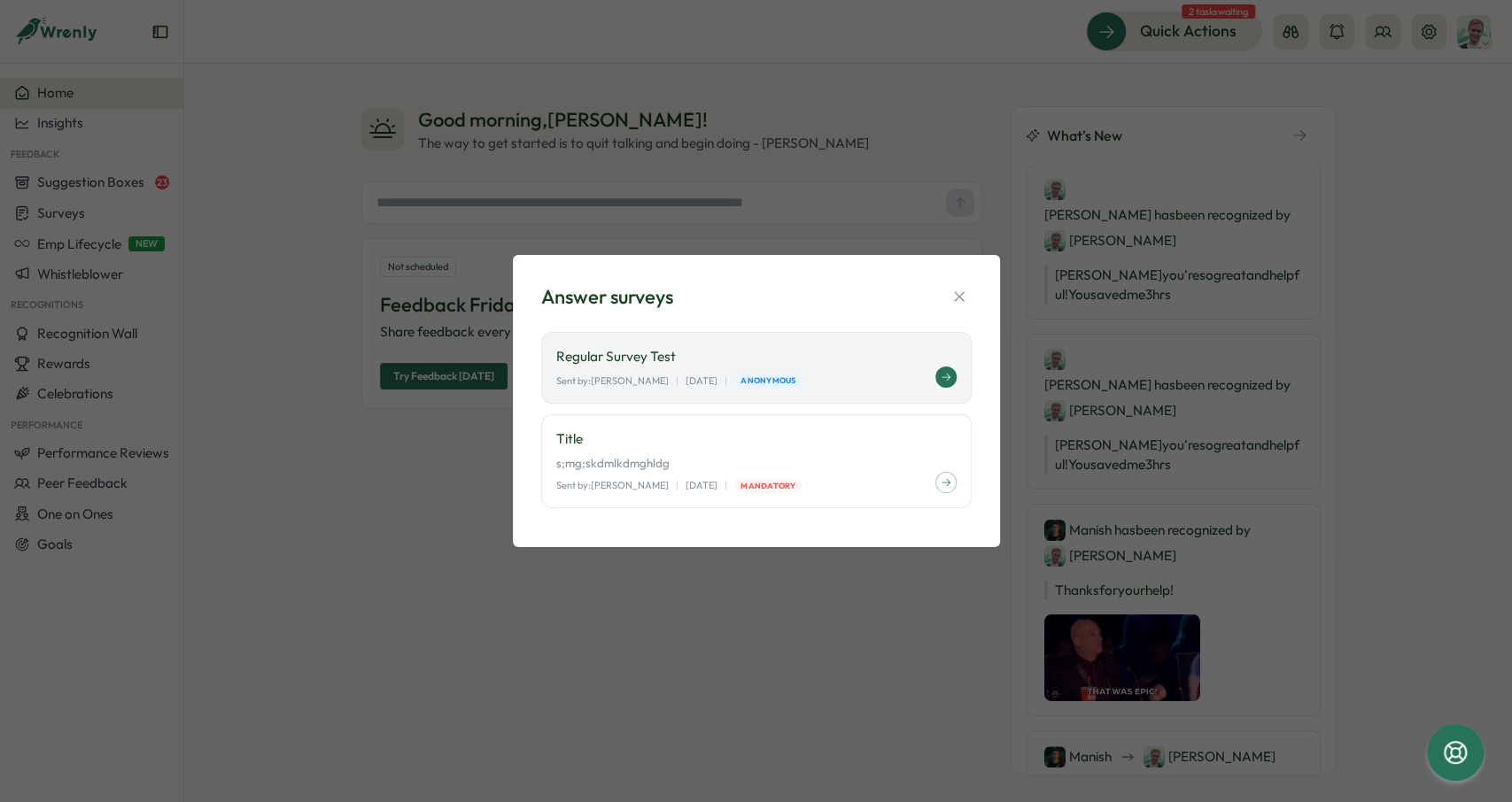
click at [743, 356] on p "Regular Survey Test" at bounding box center [756, 356] width 400 height 19
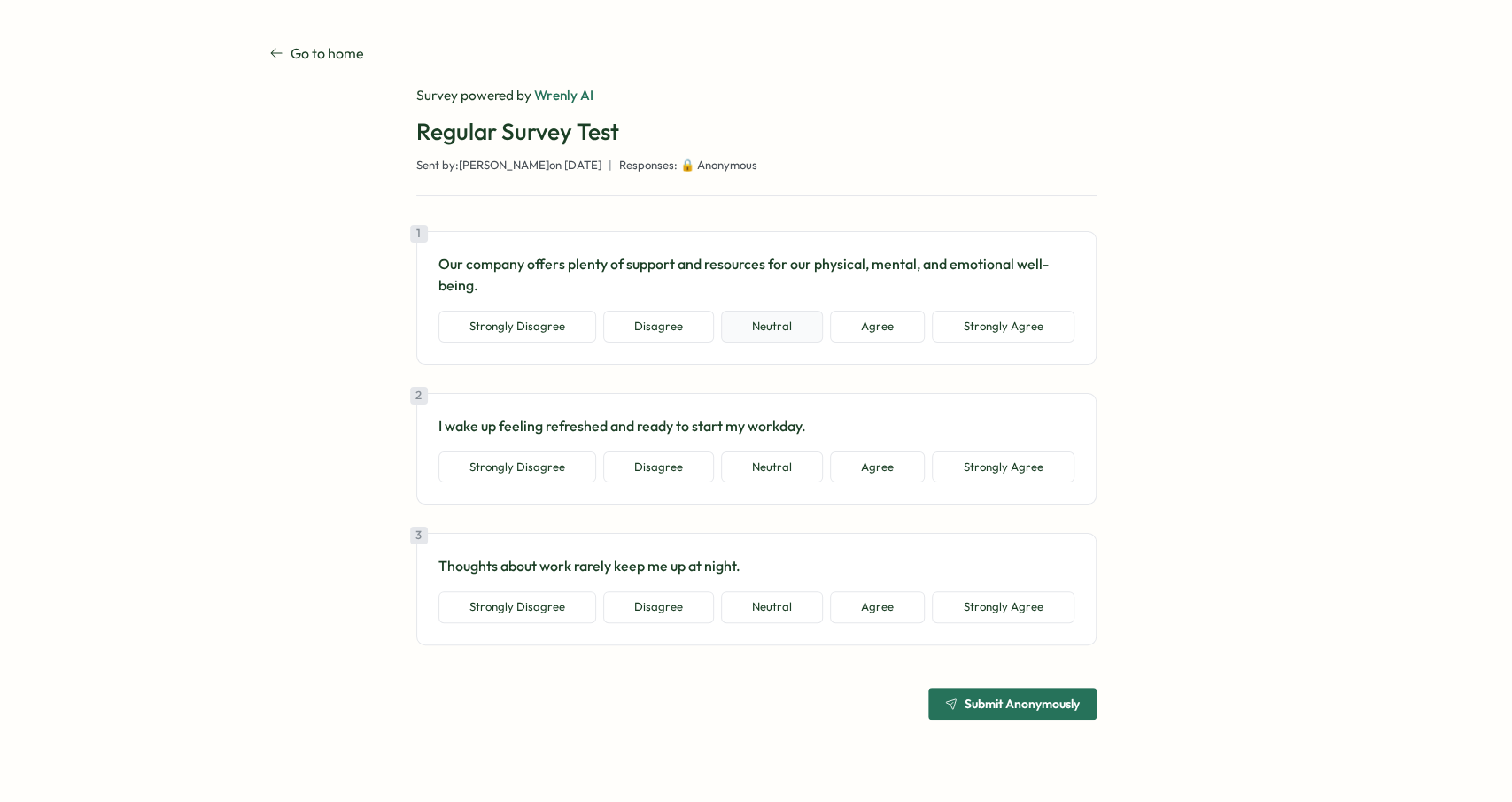
click at [786, 322] on button "Neutral" at bounding box center [771, 326] width 102 height 32
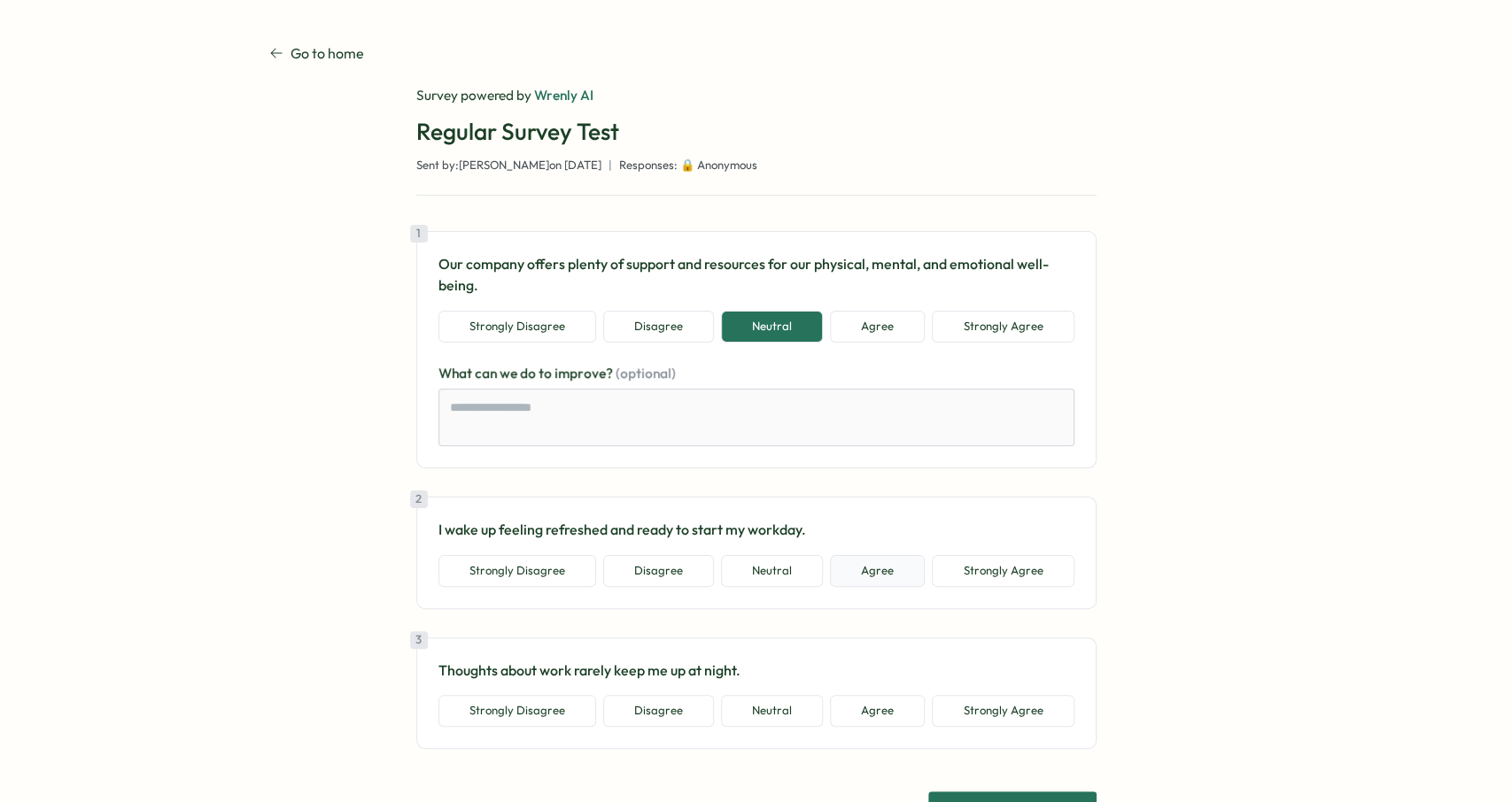
click at [885, 571] on button "Agree" at bounding box center [876, 570] width 94 height 32
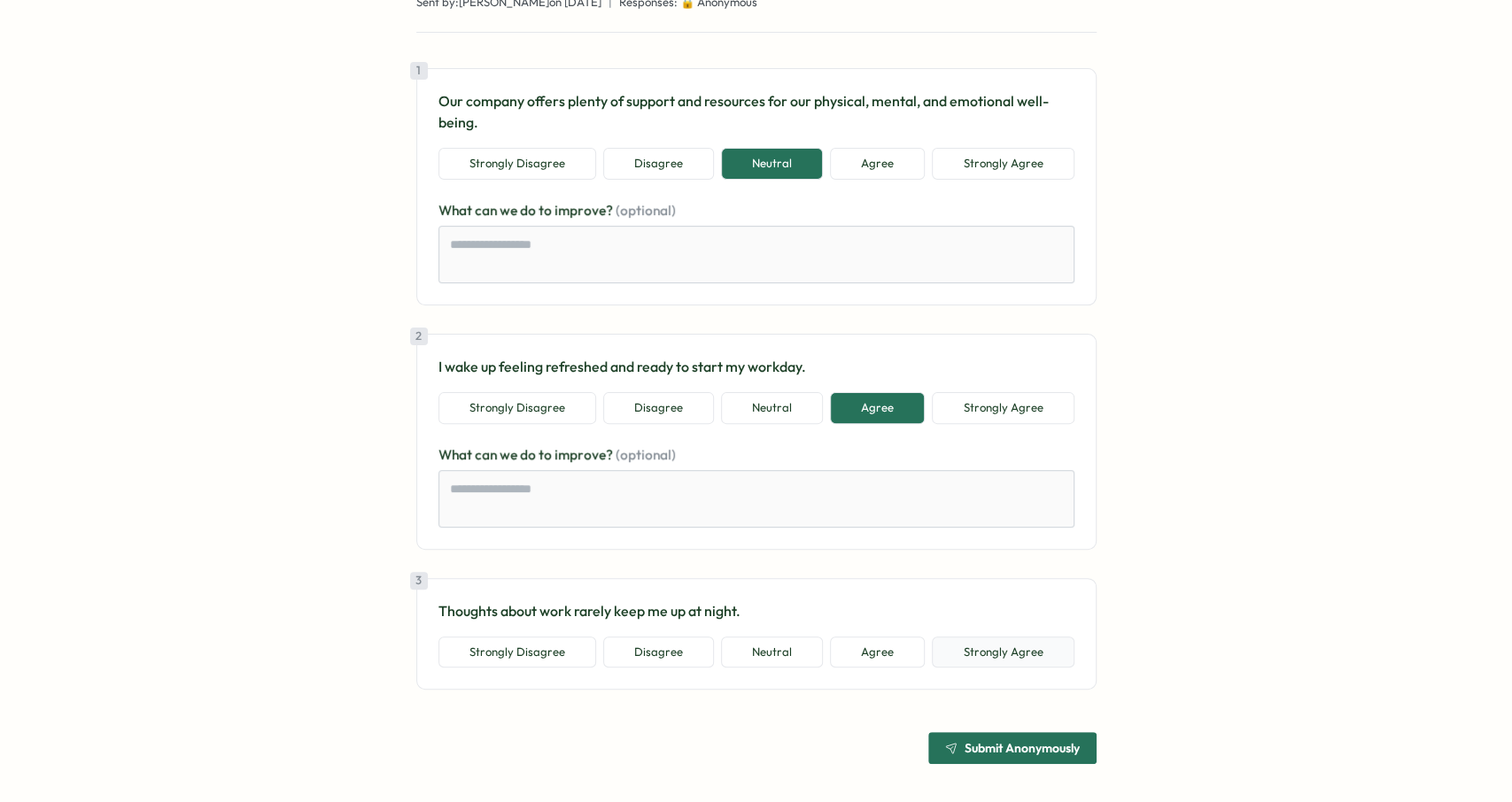
click at [998, 648] on button "Strongly Agree" at bounding box center [1002, 652] width 142 height 32
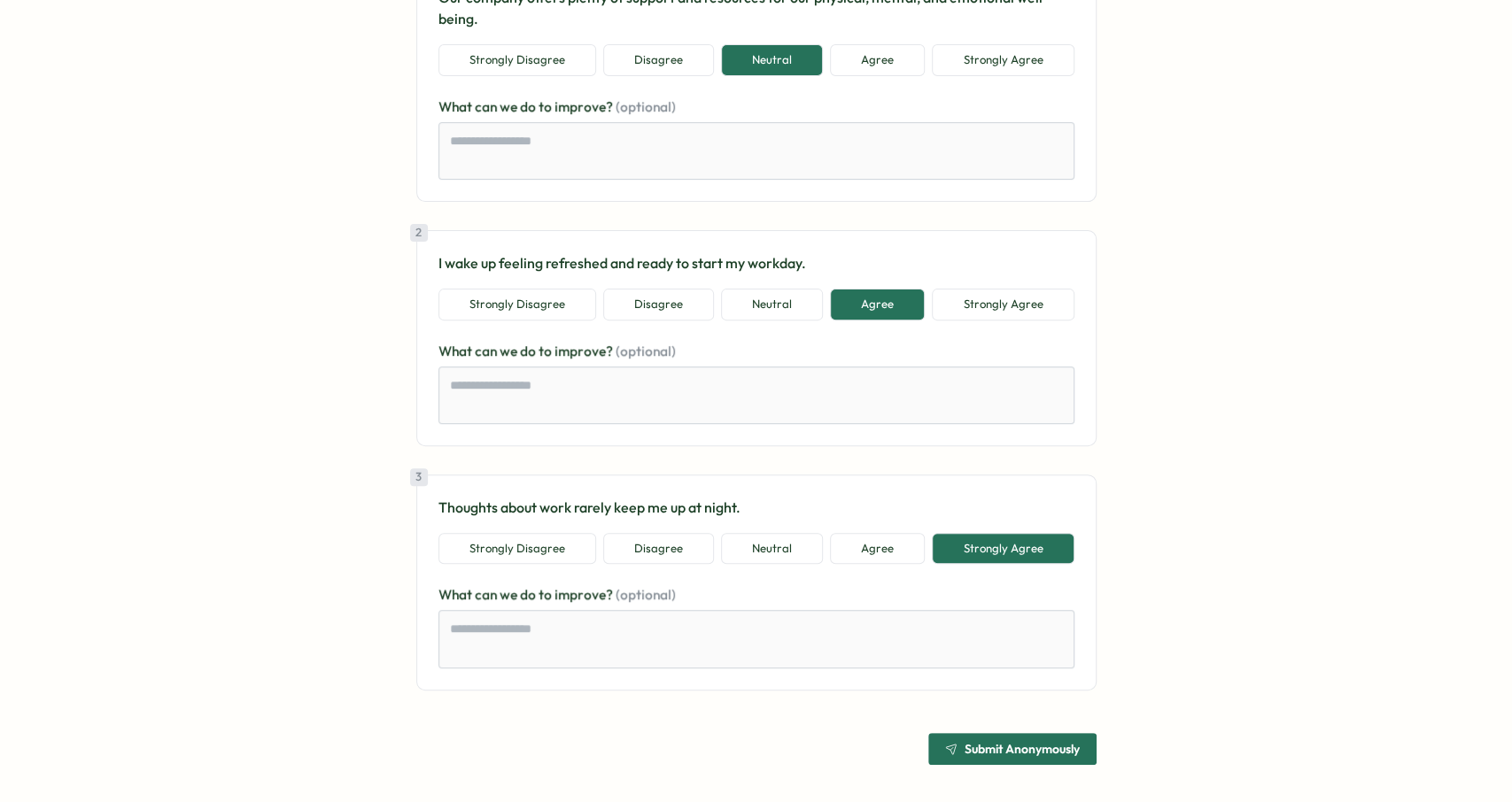
scroll to position [267, 0]
click at [1008, 554] on button "Strongly Agree" at bounding box center [1002, 547] width 142 height 32
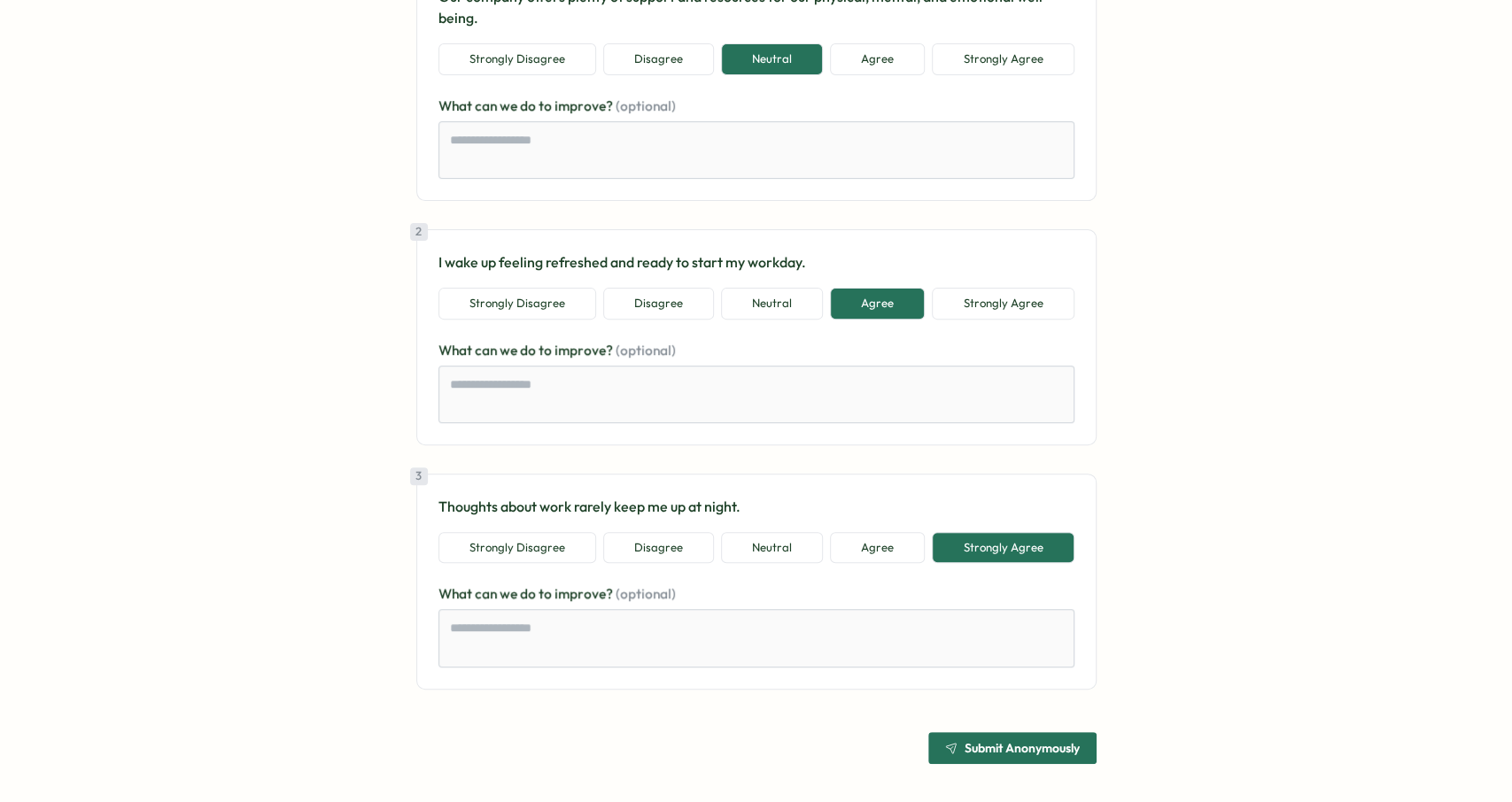
type textarea "*"
click at [1046, 742] on span "Submit Anonymously" at bounding box center [1022, 748] width 115 height 13
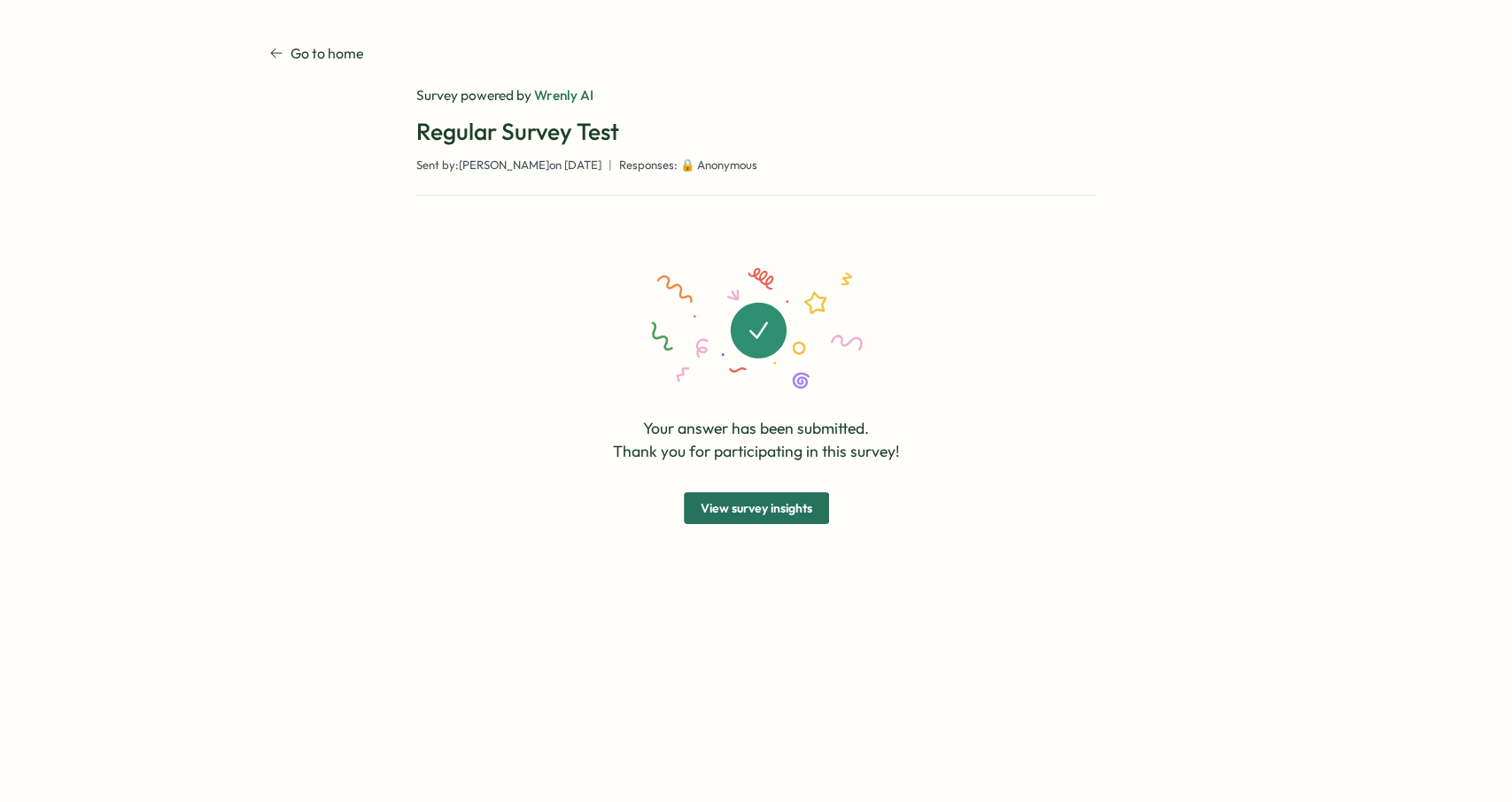
click at [795, 511] on span "View survey insights" at bounding box center [756, 508] width 112 height 30
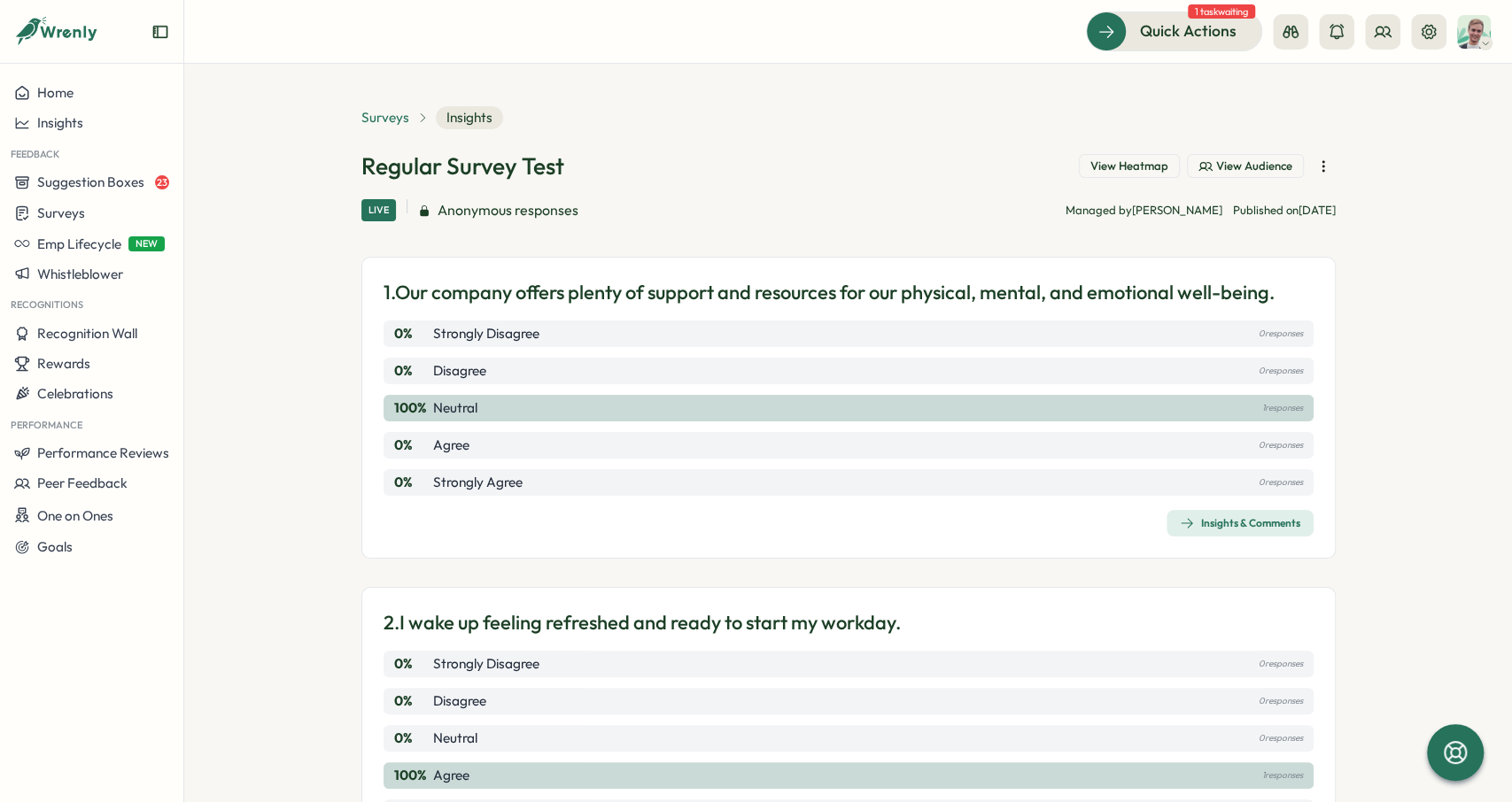
click at [386, 125] on span "Surveys" at bounding box center [386, 117] width 48 height 19
click at [382, 114] on span "Surveys" at bounding box center [386, 117] width 48 height 19
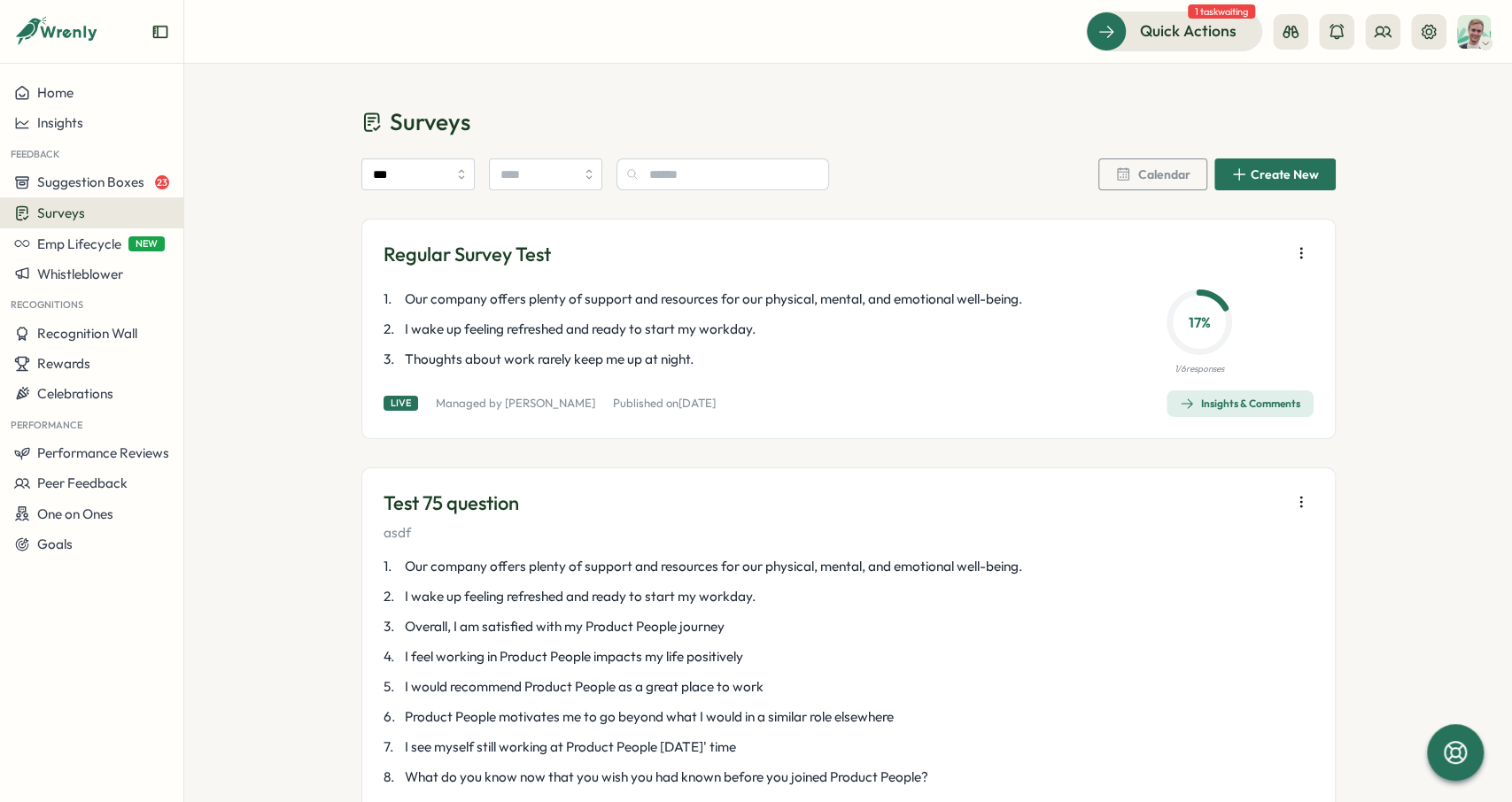
click at [1295, 262] on button "button" at bounding box center [1300, 253] width 25 height 25
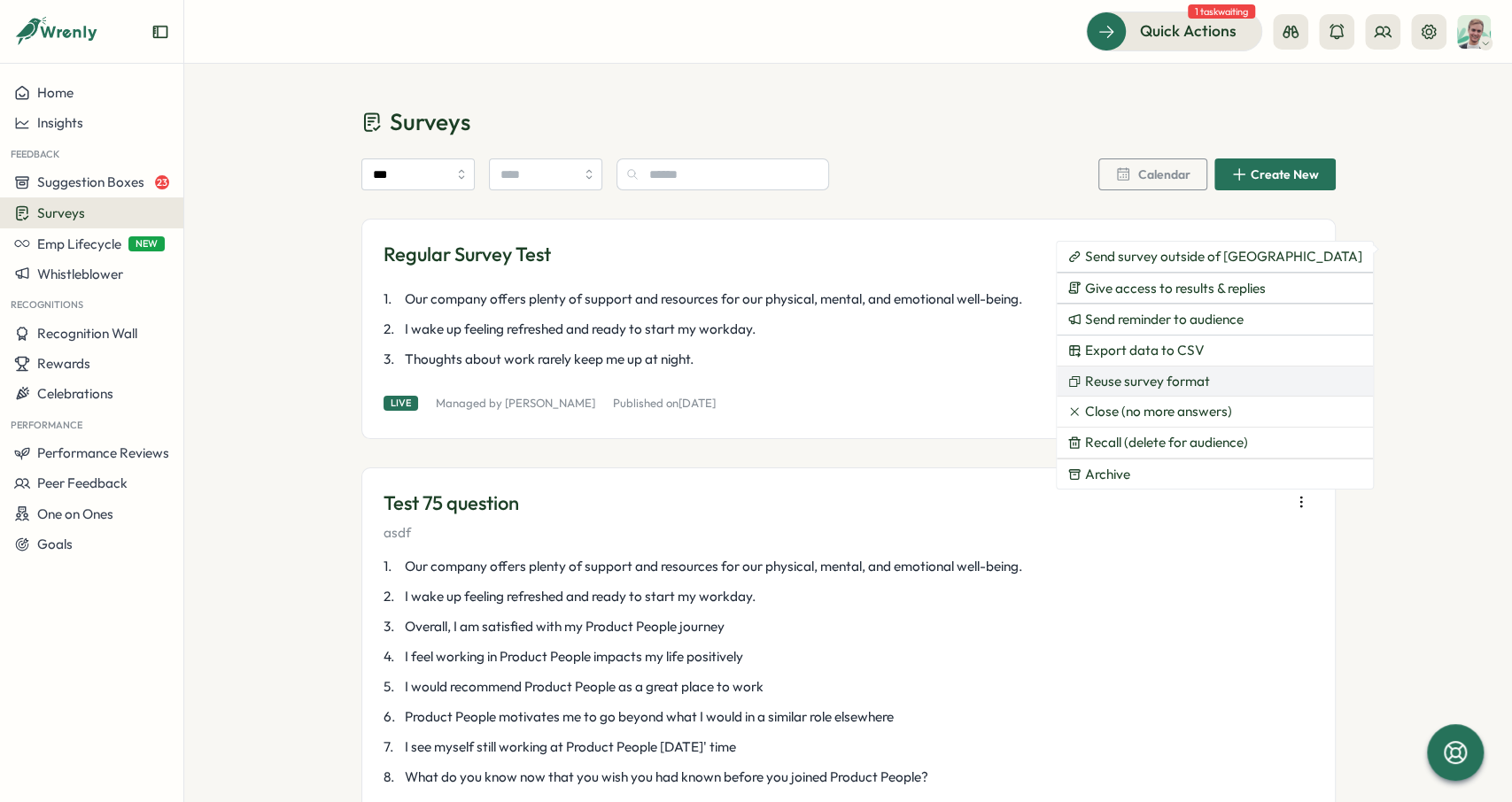
click at [1158, 389] on button "Reuse survey format" at bounding box center [1214, 381] width 316 height 30
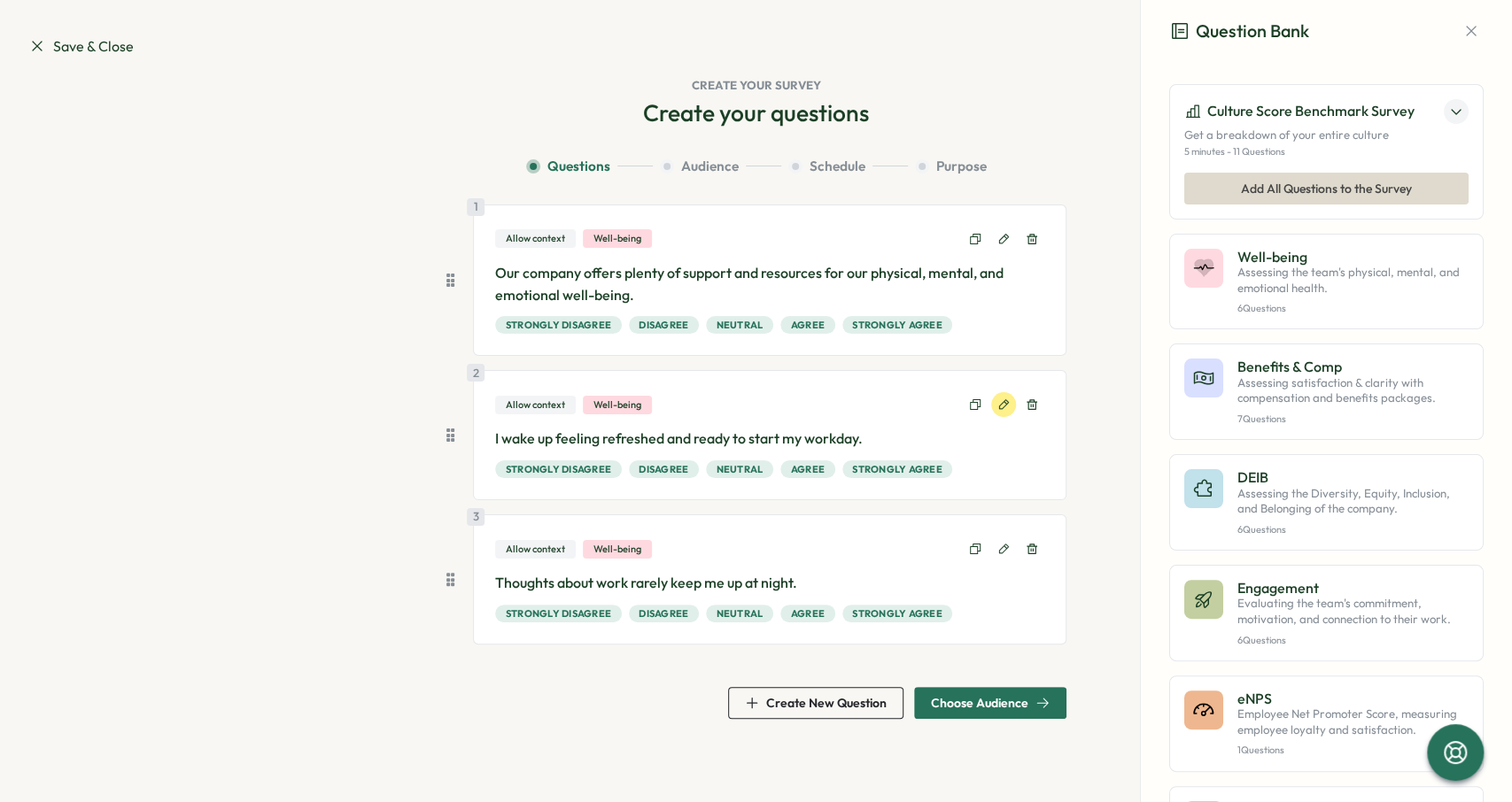
click at [1006, 401] on icon at bounding box center [1004, 405] width 13 height 13
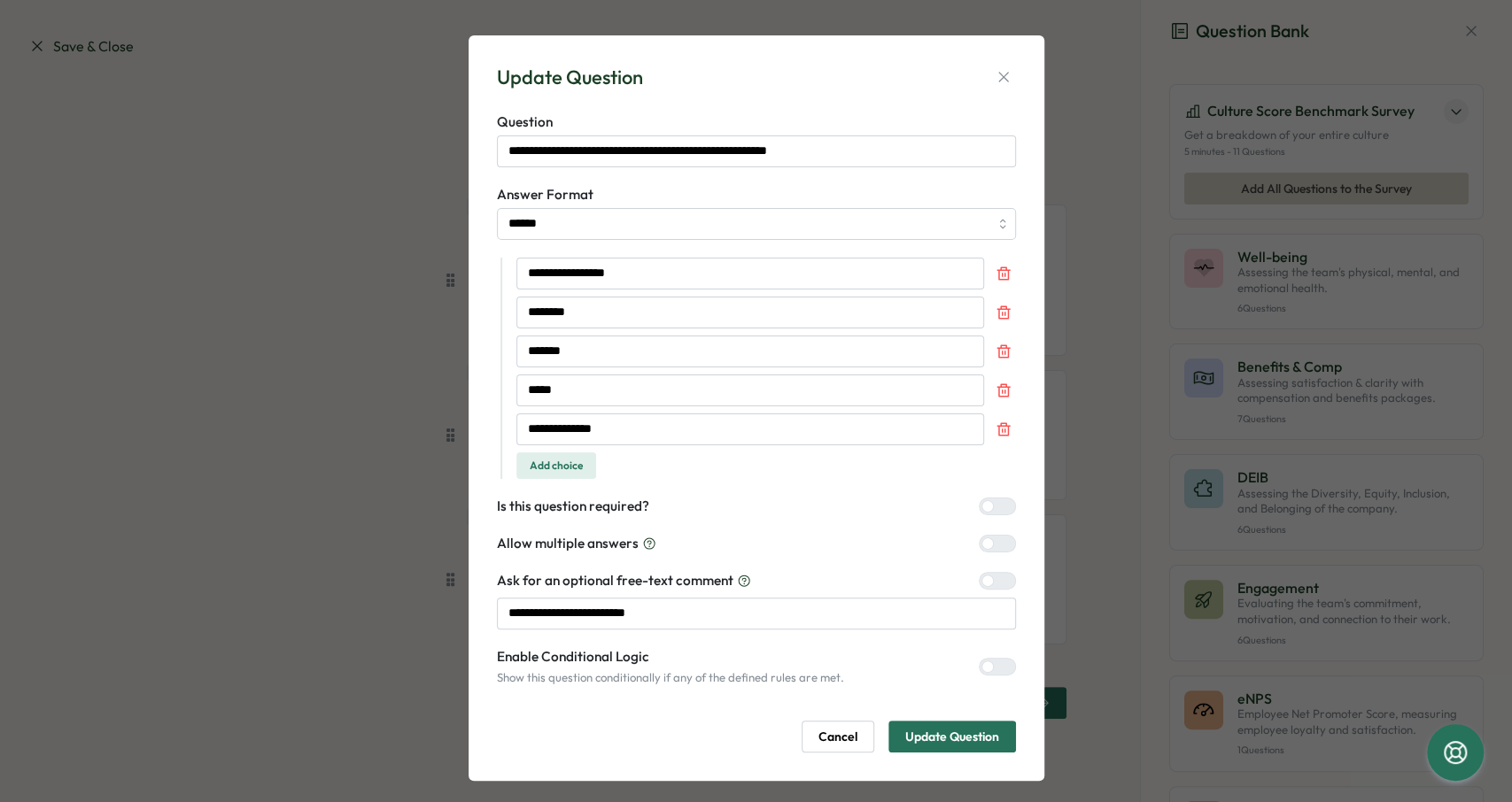
click at [990, 664] on div at bounding box center [988, 667] width 13 height 13
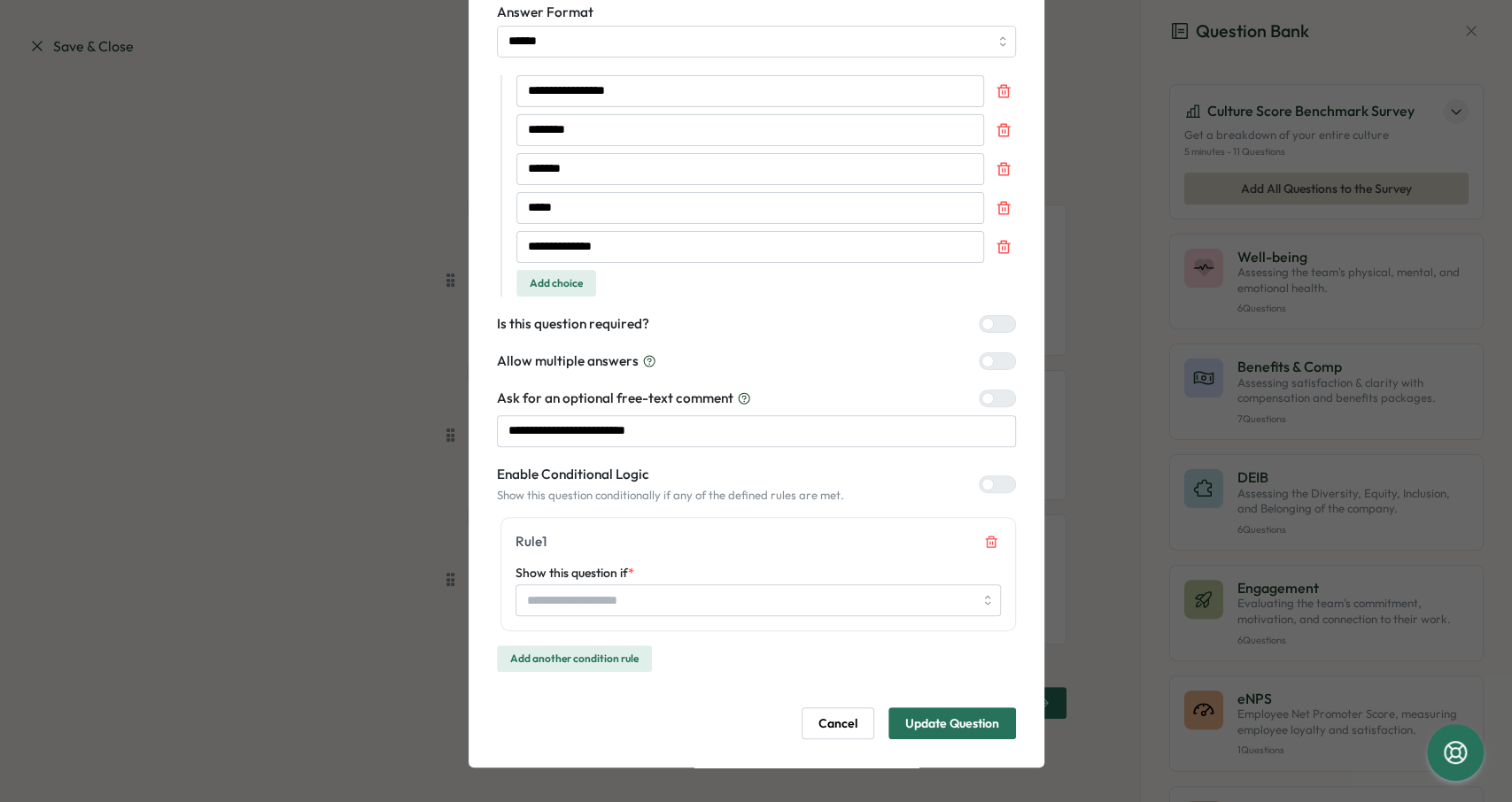
scroll to position [182, 0]
click at [712, 601] on input "Show this question if *" at bounding box center [758, 600] width 485 height 32
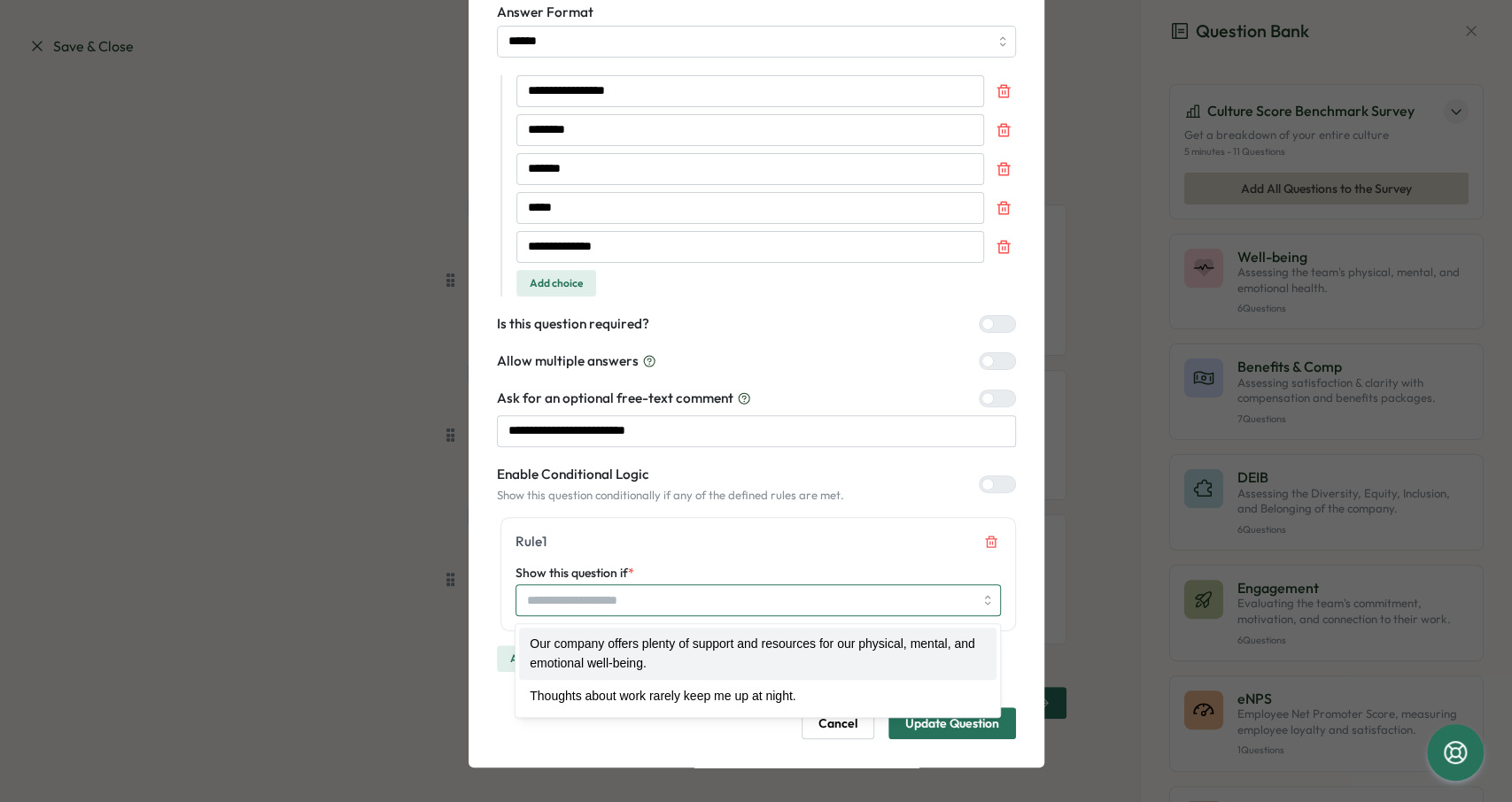
type input "**********"
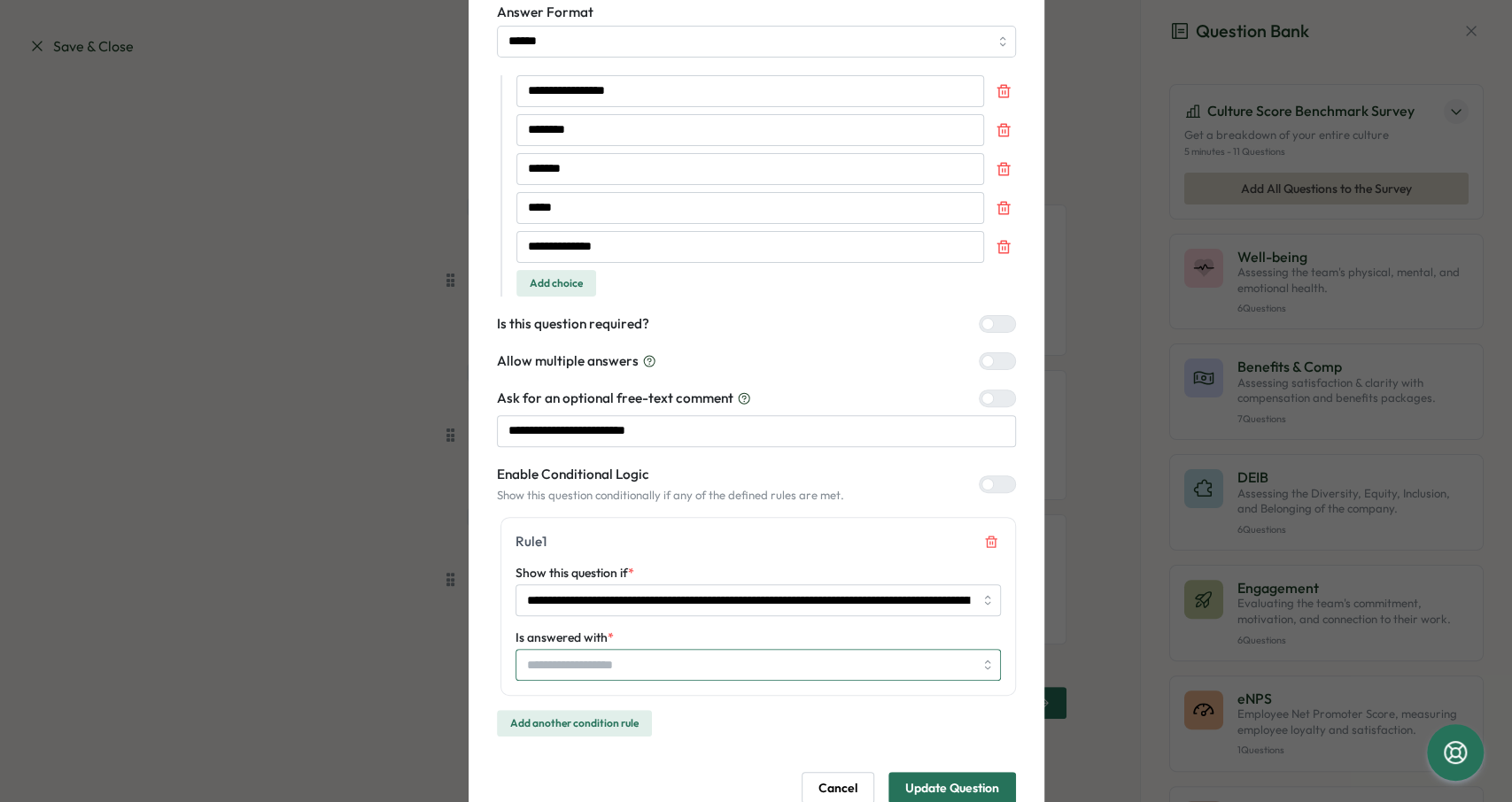
click at [769, 668] on input "Is answered with *" at bounding box center [749, 665] width 446 height 30
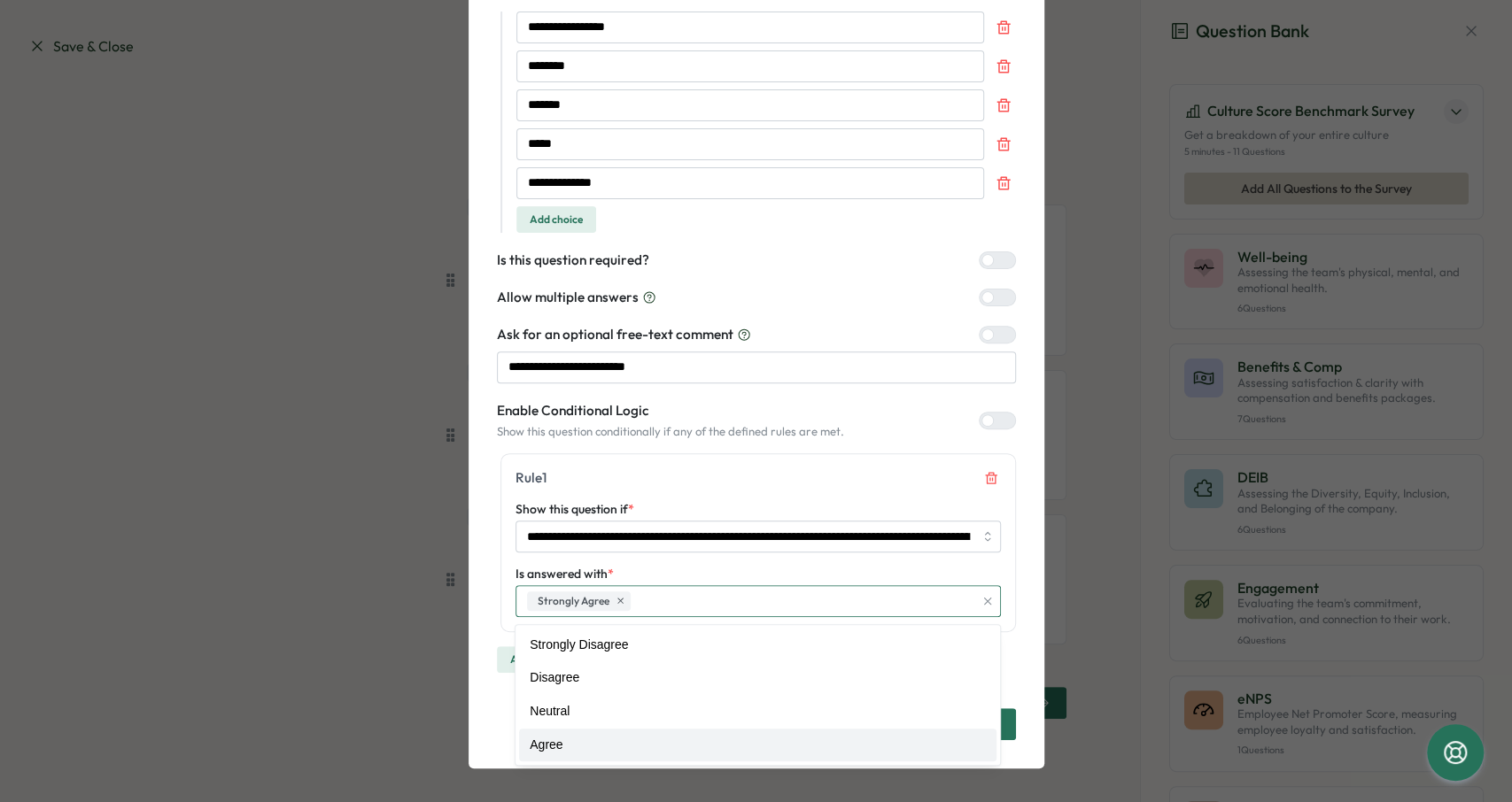
scroll to position [247, 0]
click at [1025, 557] on div "**********" at bounding box center [756, 278] width 576 height 980
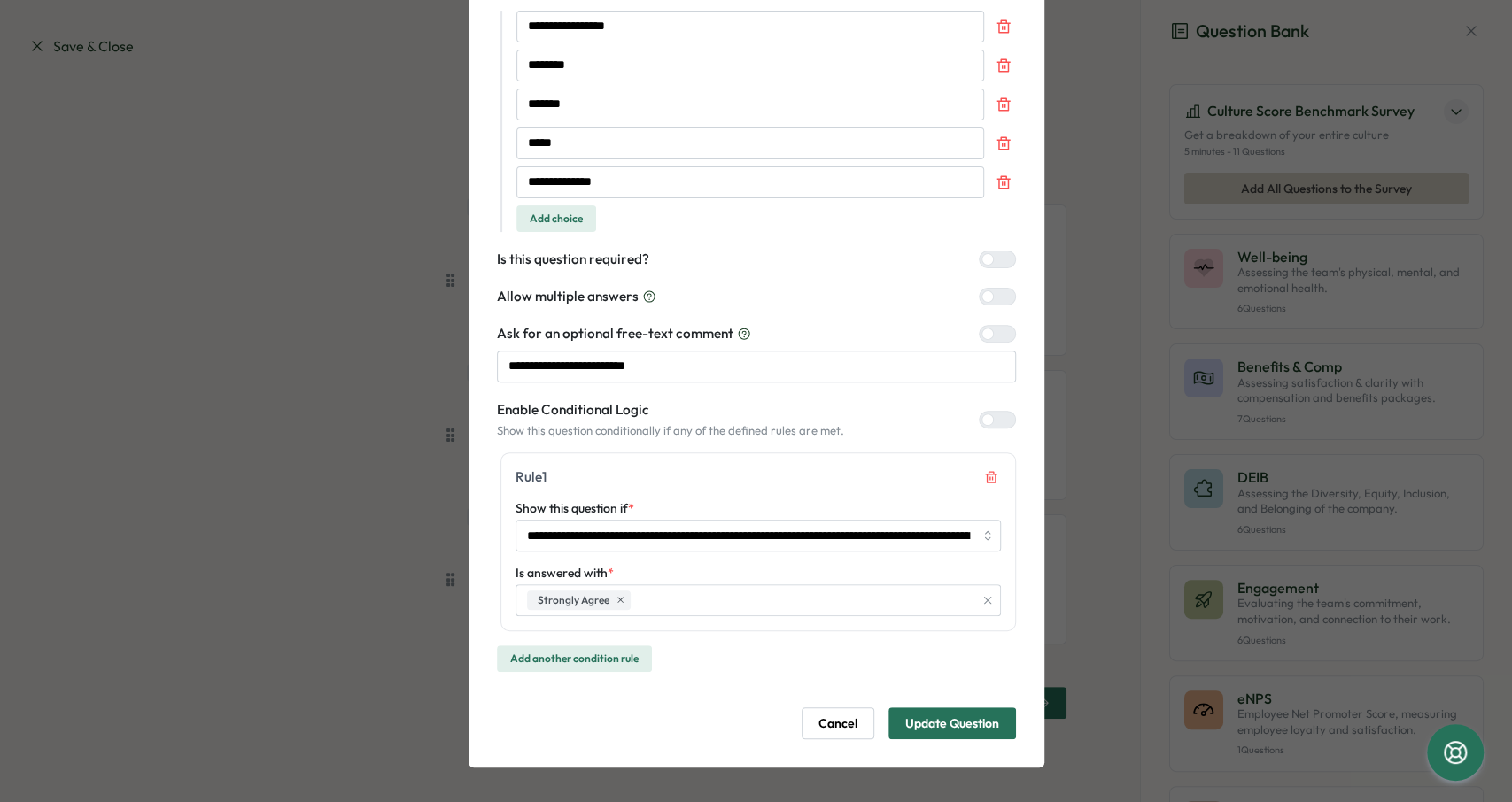
click at [964, 722] on span "Update Question" at bounding box center [952, 723] width 94 height 30
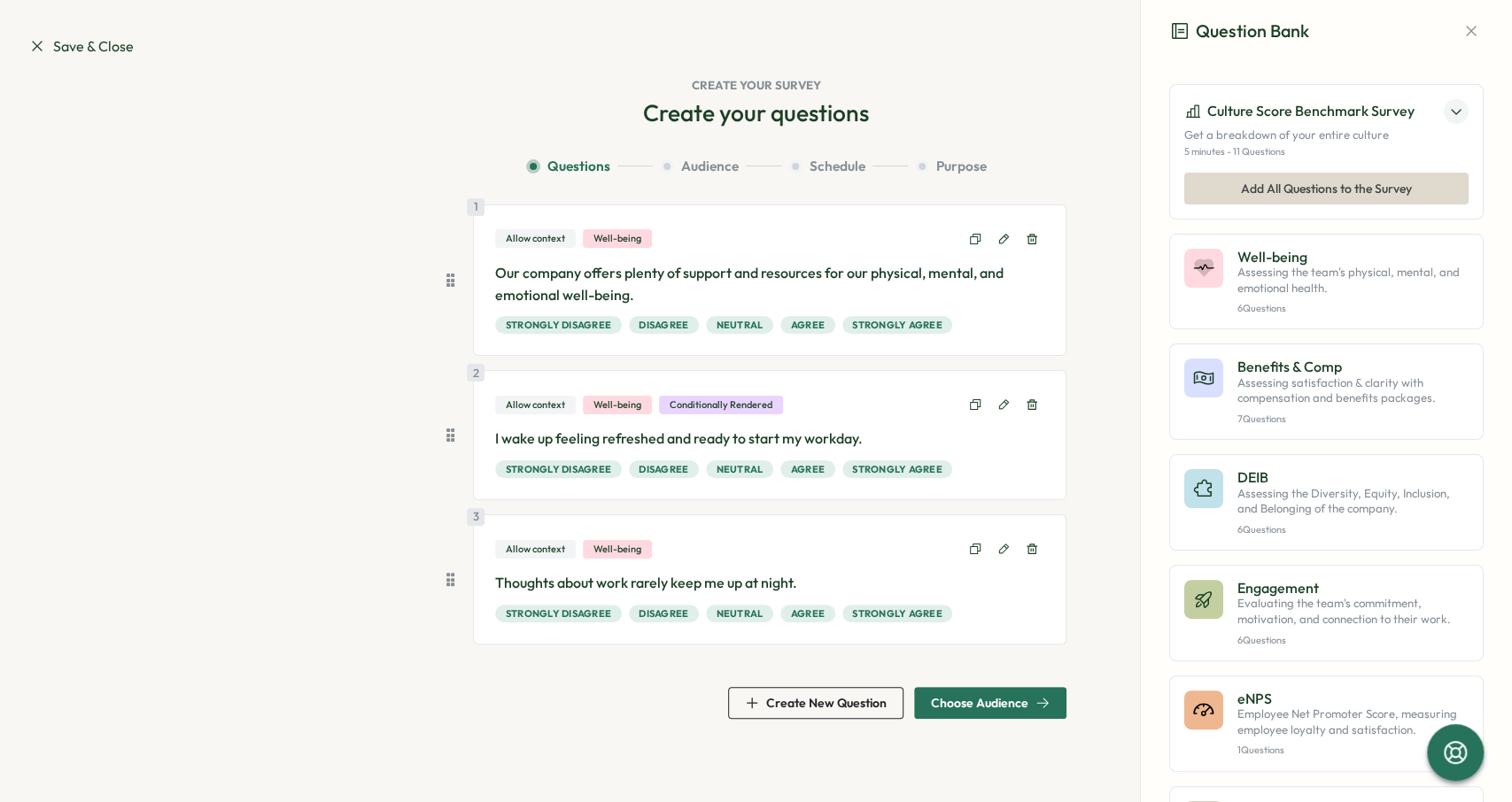
click at [1018, 706] on span "Choose Audience" at bounding box center [979, 703] width 97 height 13
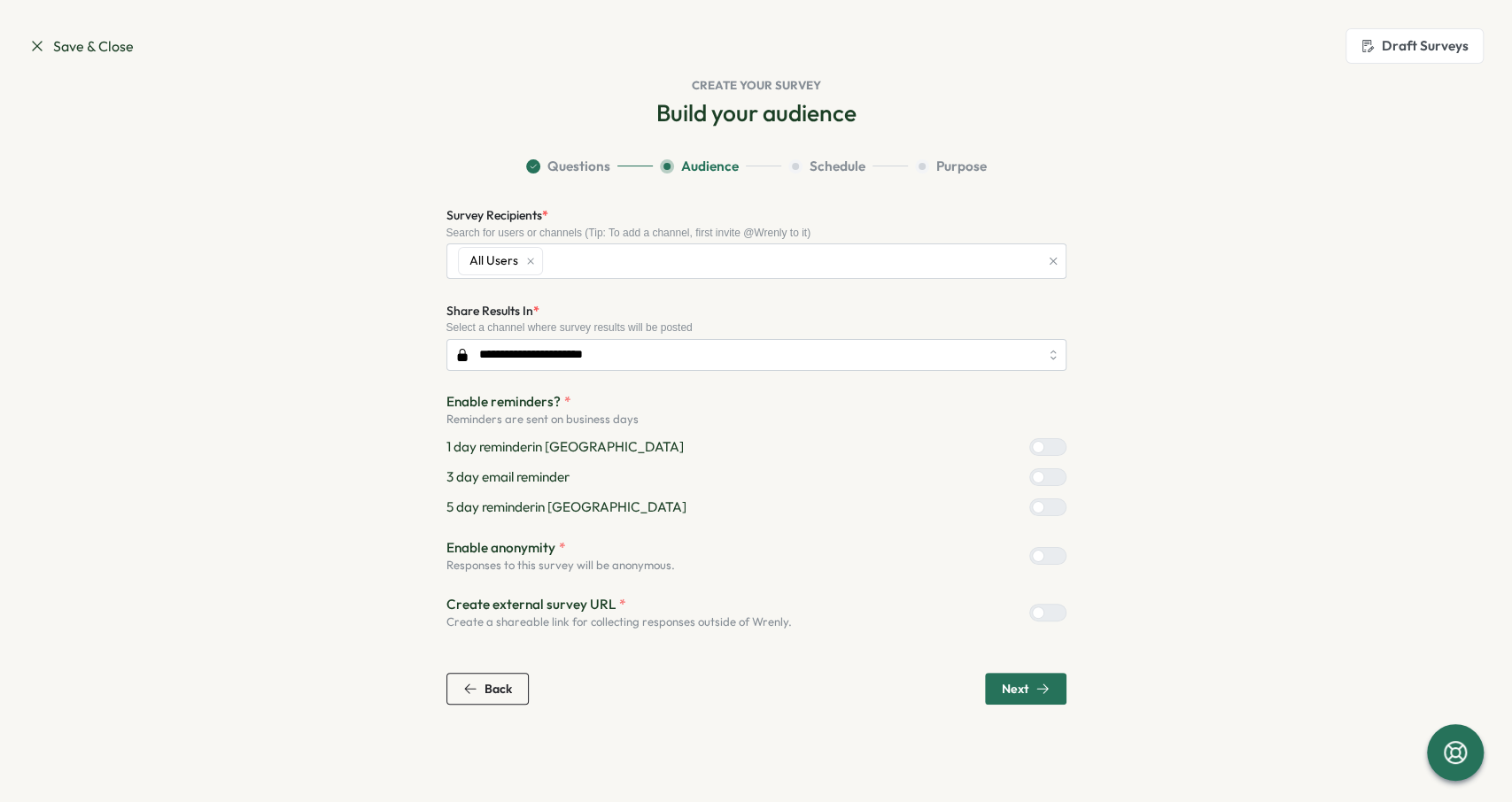
click at [1019, 685] on span "Next" at bounding box center [1015, 689] width 27 height 13
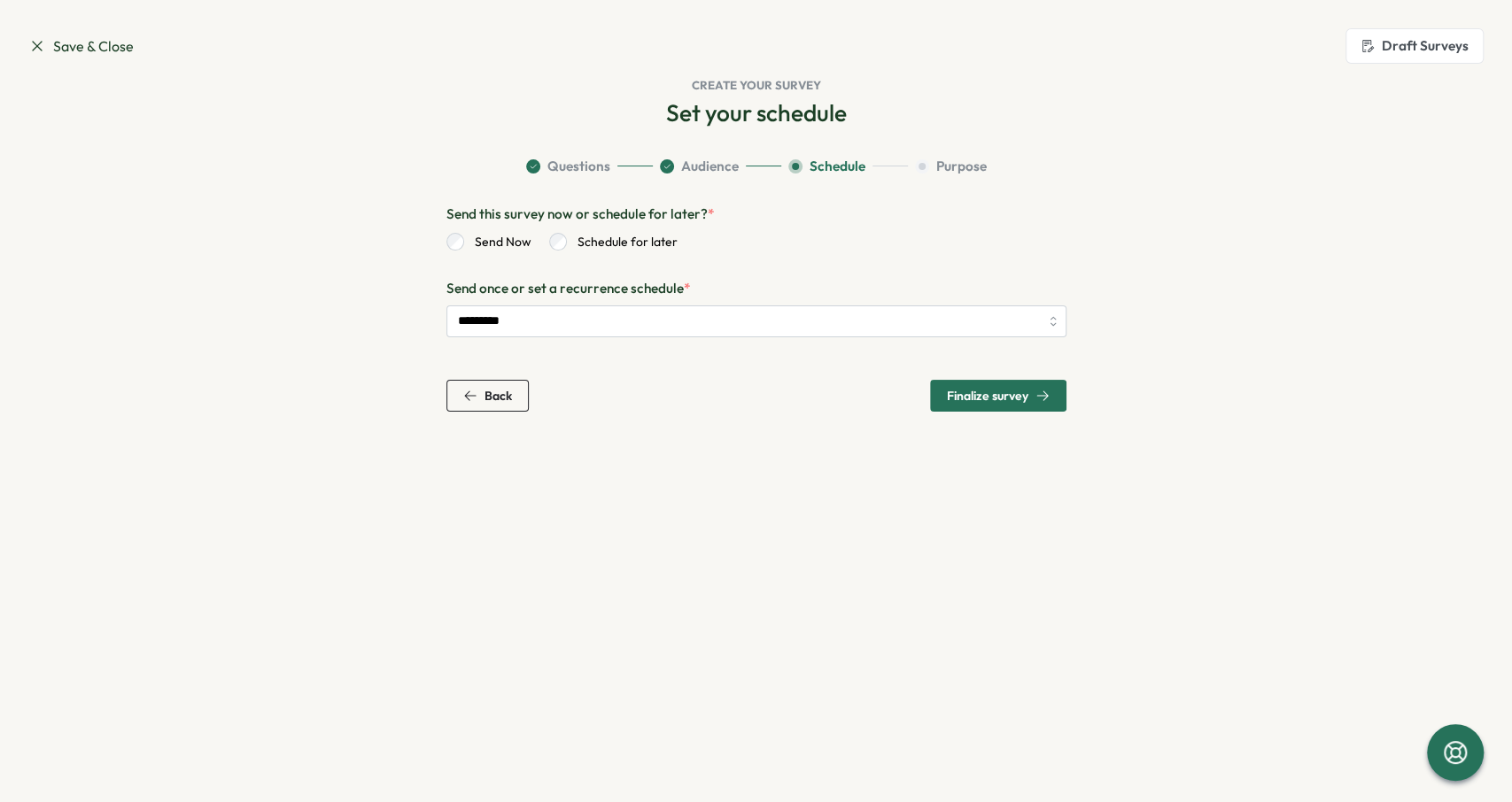
click at [1036, 408] on span "Finalize survey" at bounding box center [998, 396] width 103 height 30
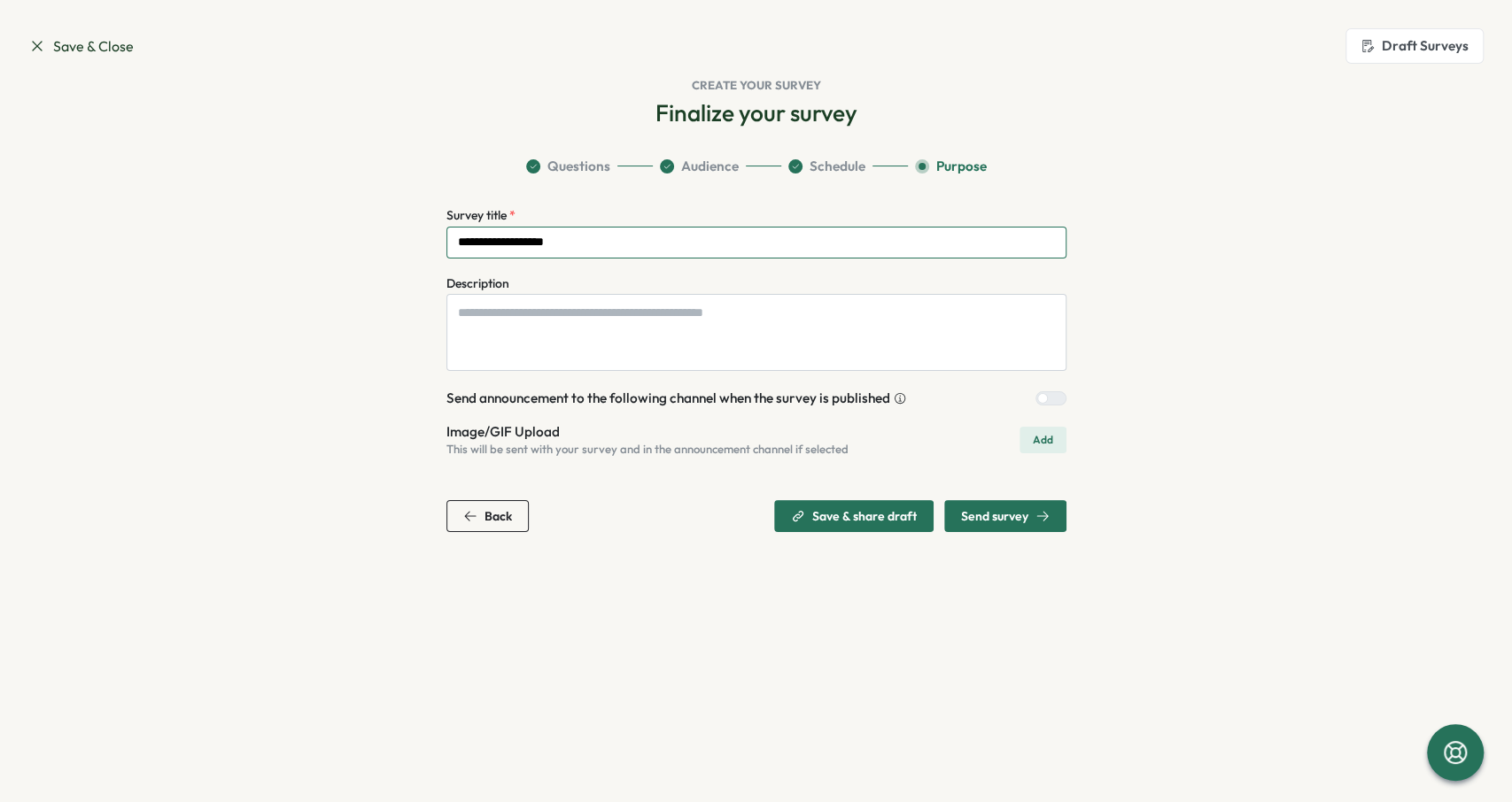
drag, startPoint x: 601, startPoint y: 244, endPoint x: 451, endPoint y: 245, distance: 150.0
click at [446, 246] on input "**********" at bounding box center [756, 243] width 620 height 32
click at [458, 244] on input "**********" at bounding box center [756, 243] width 620 height 32
drag, startPoint x: 588, startPoint y: 242, endPoint x: 364, endPoint y: 229, distance: 224.4
click at [446, 229] on input "**********" at bounding box center [756, 243] width 620 height 32
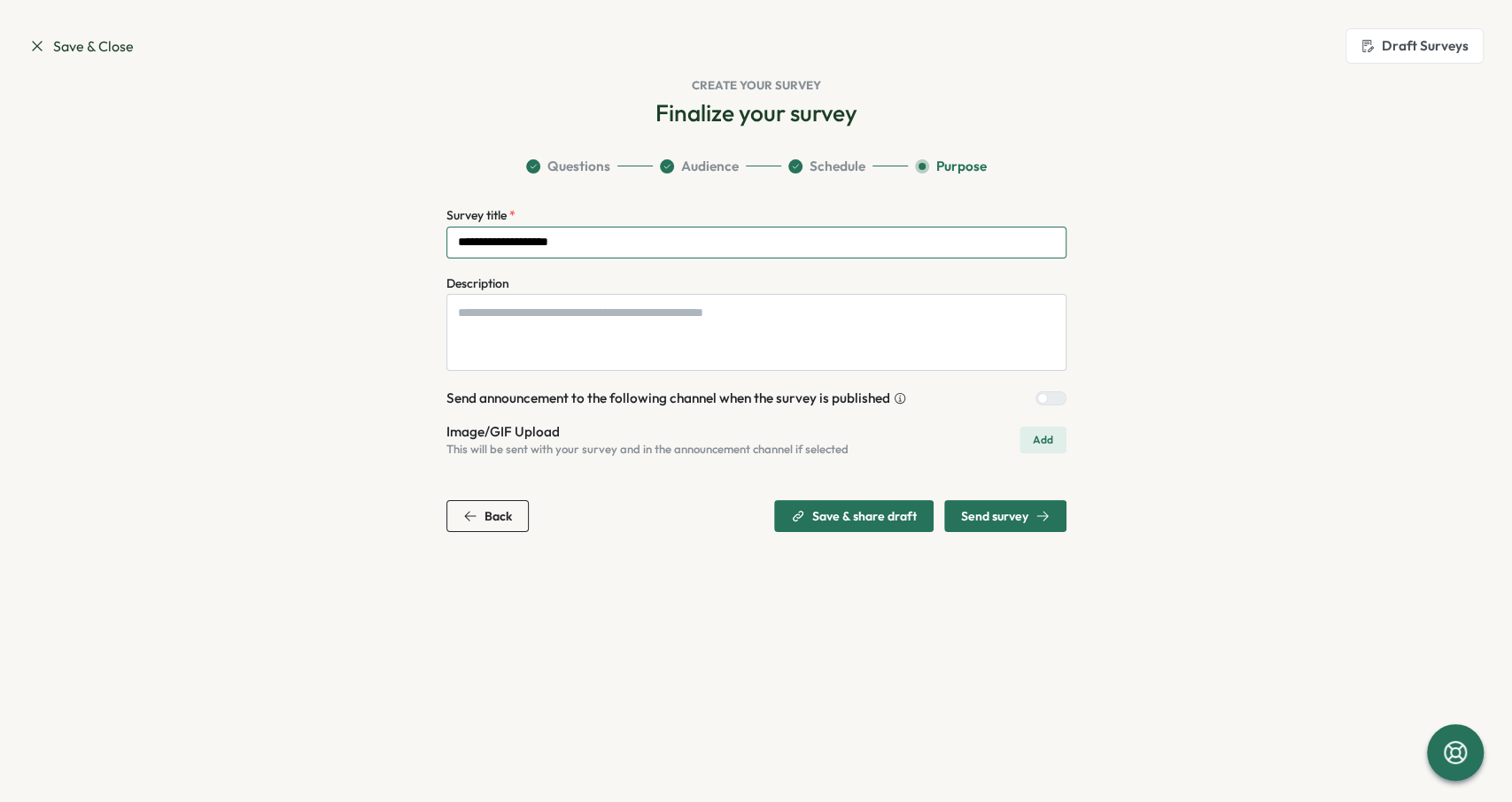
type input "**********"
click at [1012, 501] on span "Send survey" at bounding box center [1005, 515] width 89 height 30
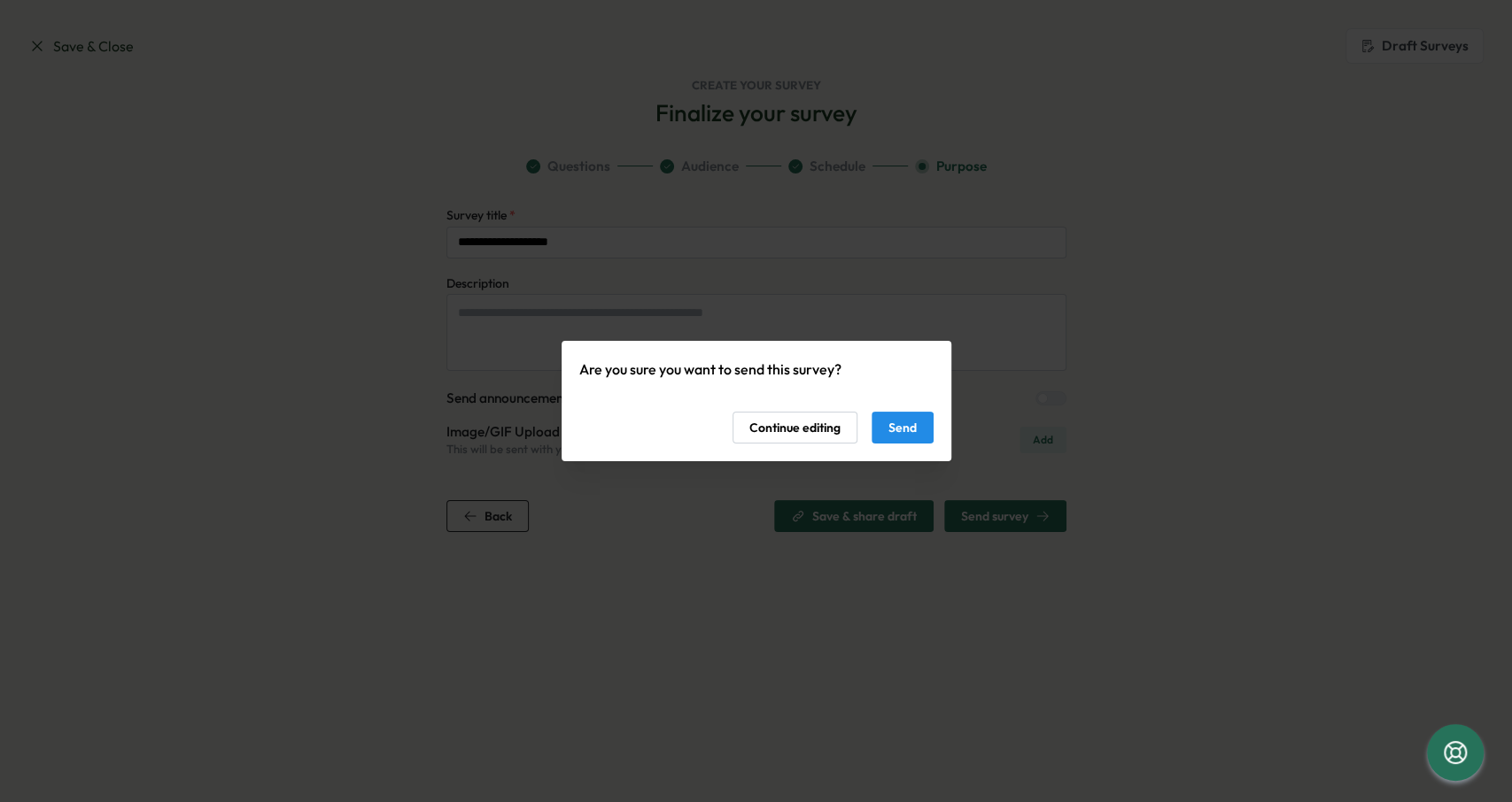
click at [908, 428] on span "Send" at bounding box center [902, 428] width 28 height 30
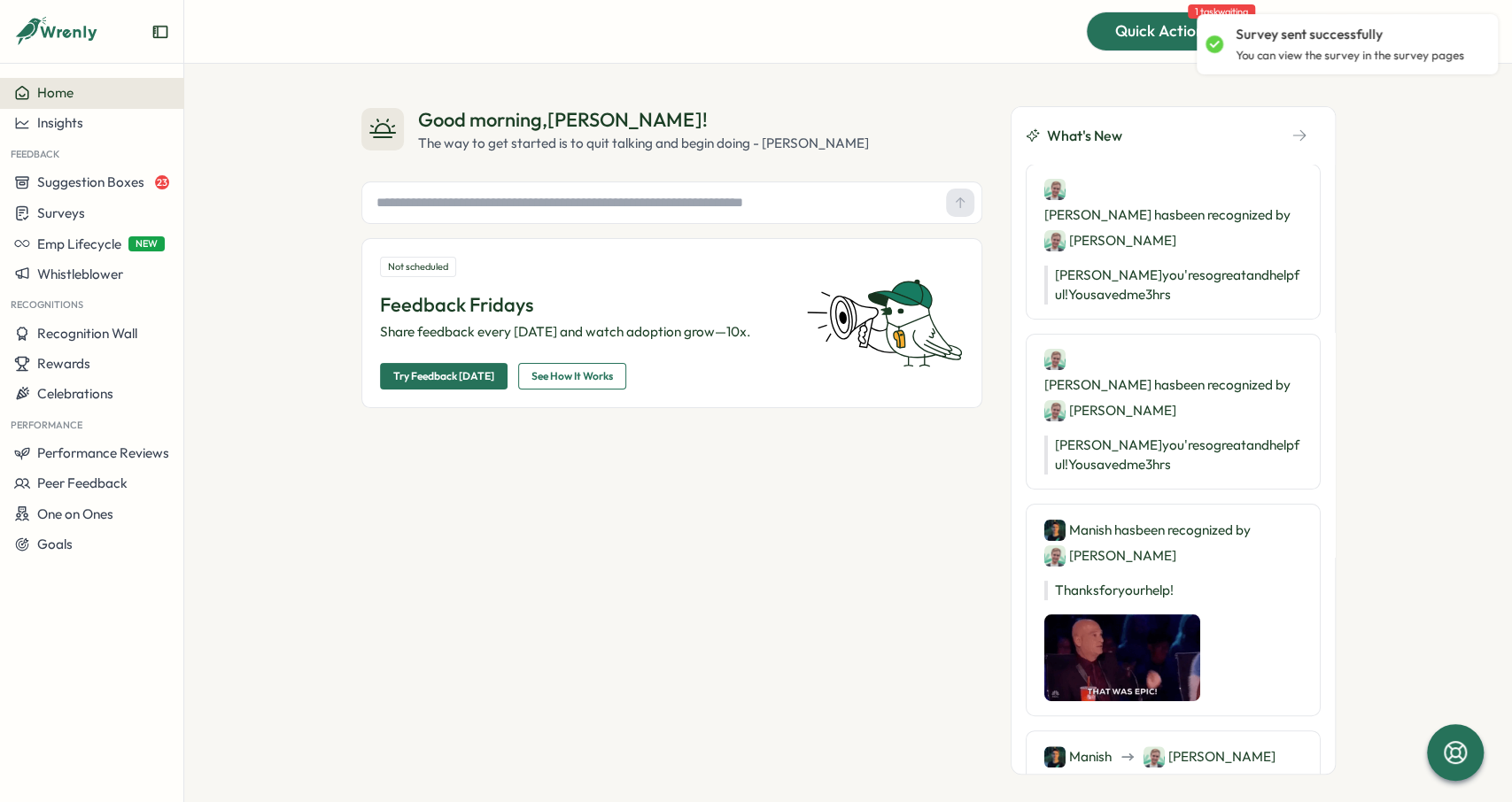
click at [1127, 37] on span "Quick Actions" at bounding box center [1163, 30] width 96 height 23
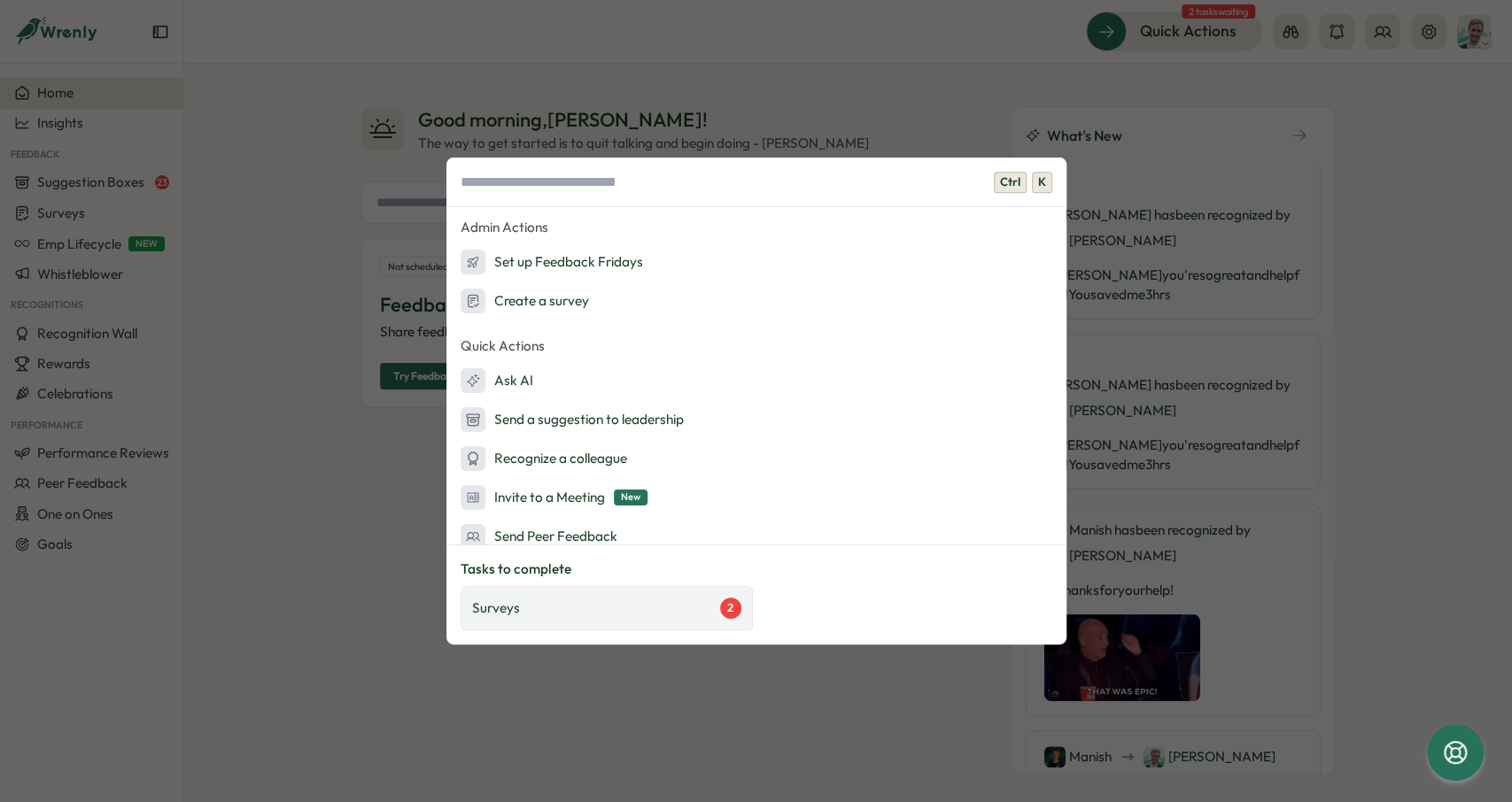
click at [611, 596] on div "Surveys 2" at bounding box center [606, 608] width 292 height 44
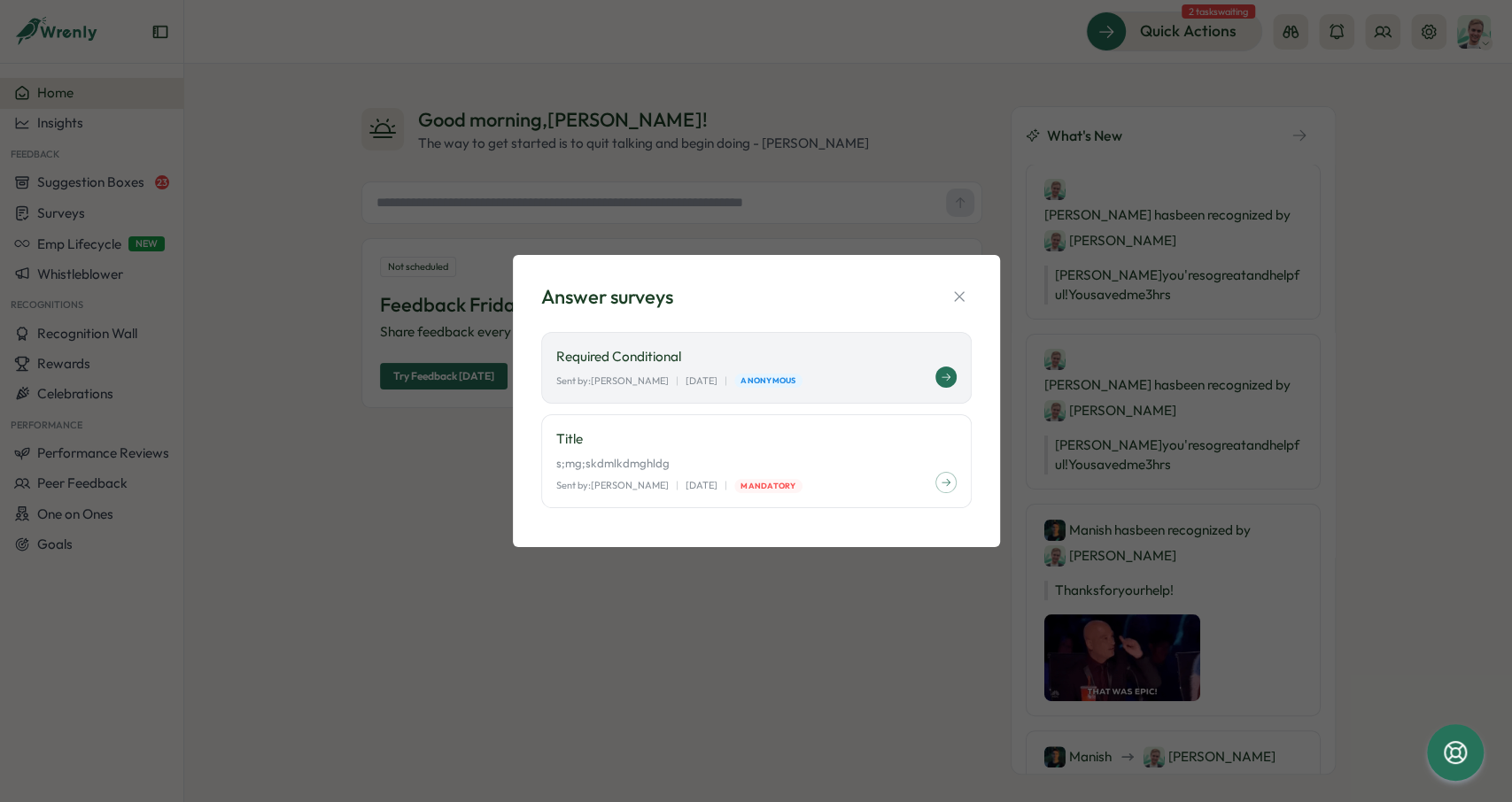
click at [824, 361] on p "Required Conditional" at bounding box center [756, 356] width 400 height 19
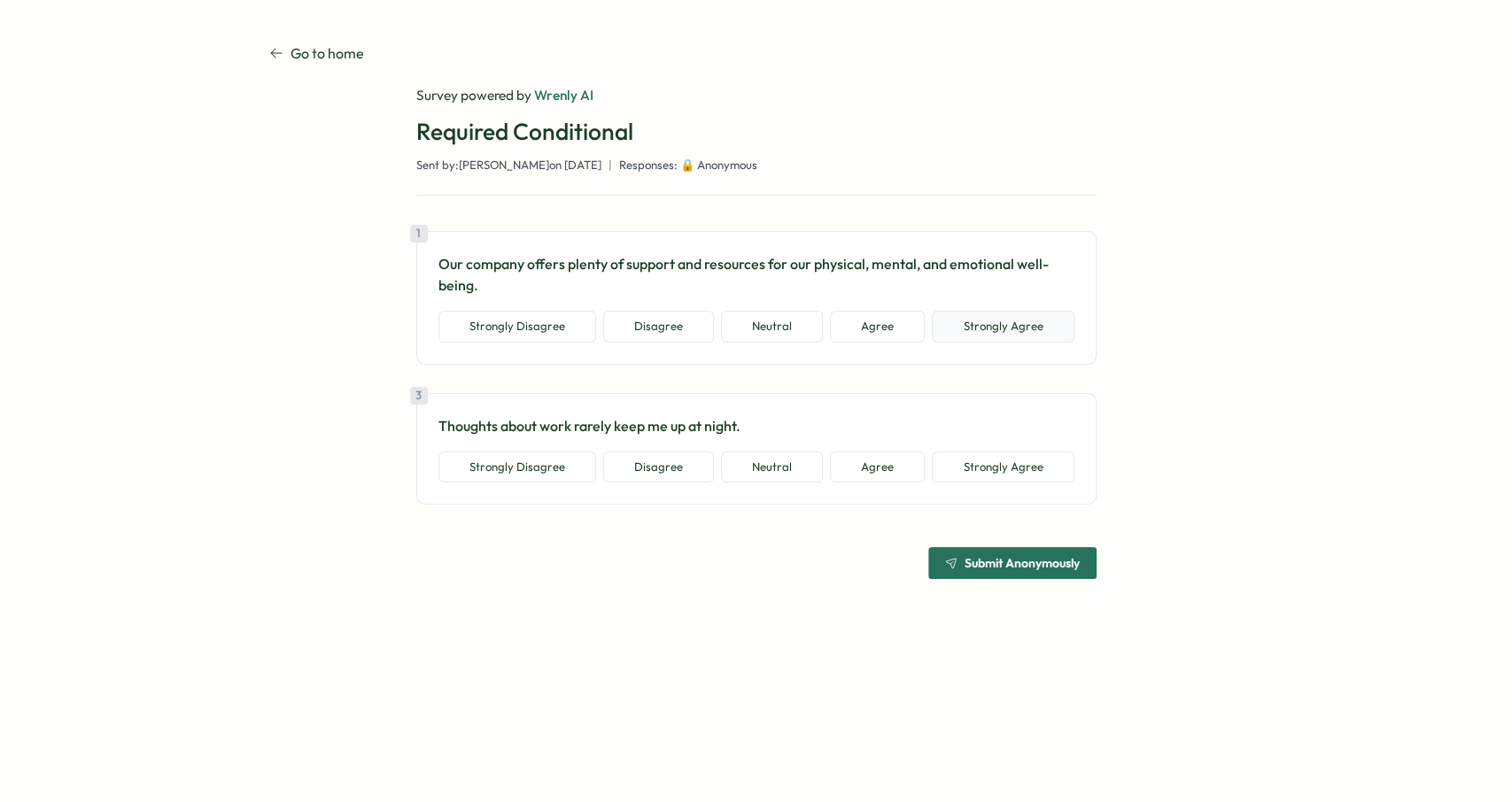
click at [957, 321] on button "Strongly Agree" at bounding box center [1002, 326] width 142 height 32
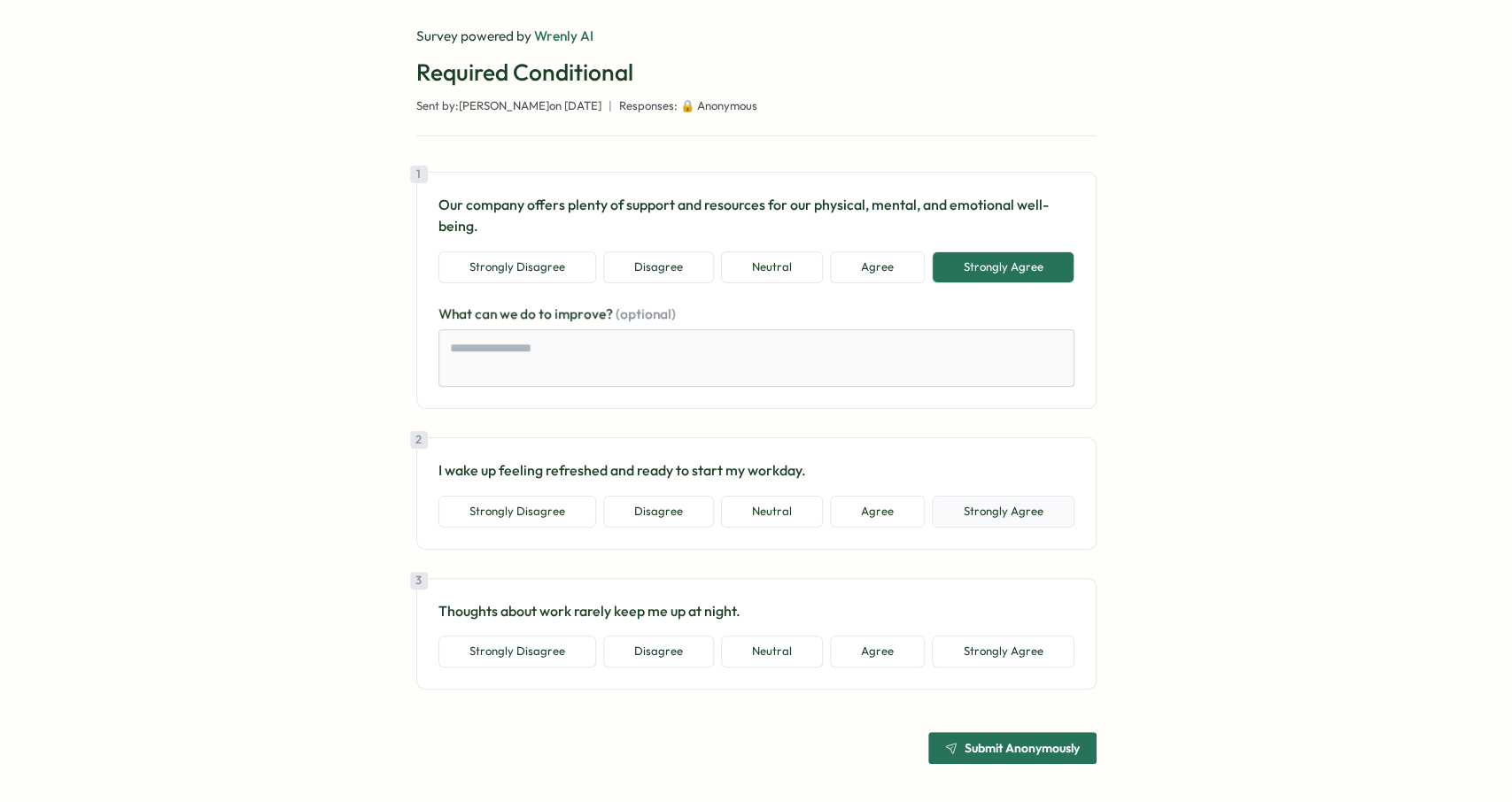
click at [1009, 520] on button "Strongly Agree" at bounding box center [1002, 512] width 142 height 32
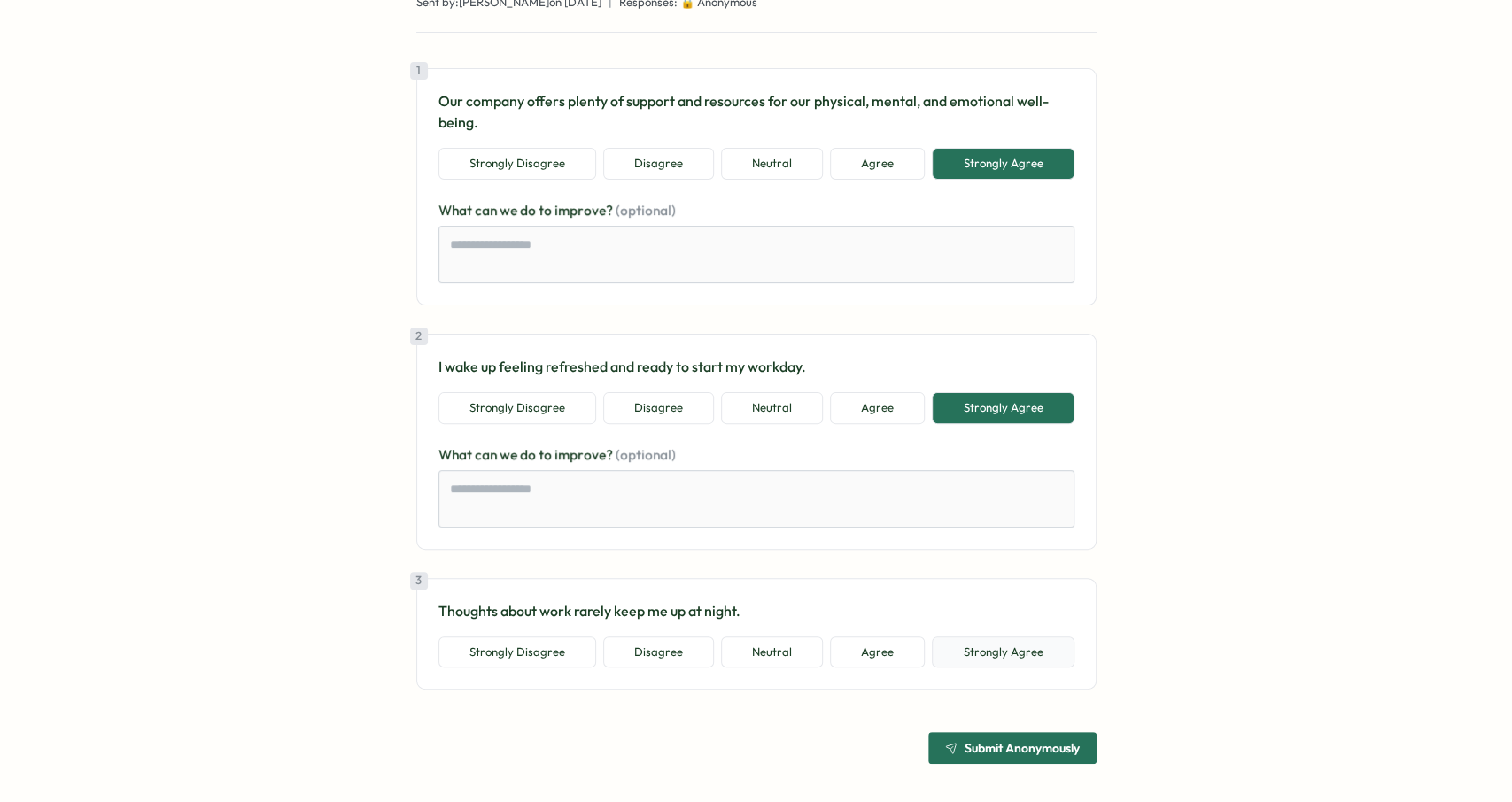
click at [1017, 641] on button "Strongly Agree" at bounding box center [1002, 652] width 142 height 32
type textarea "*"
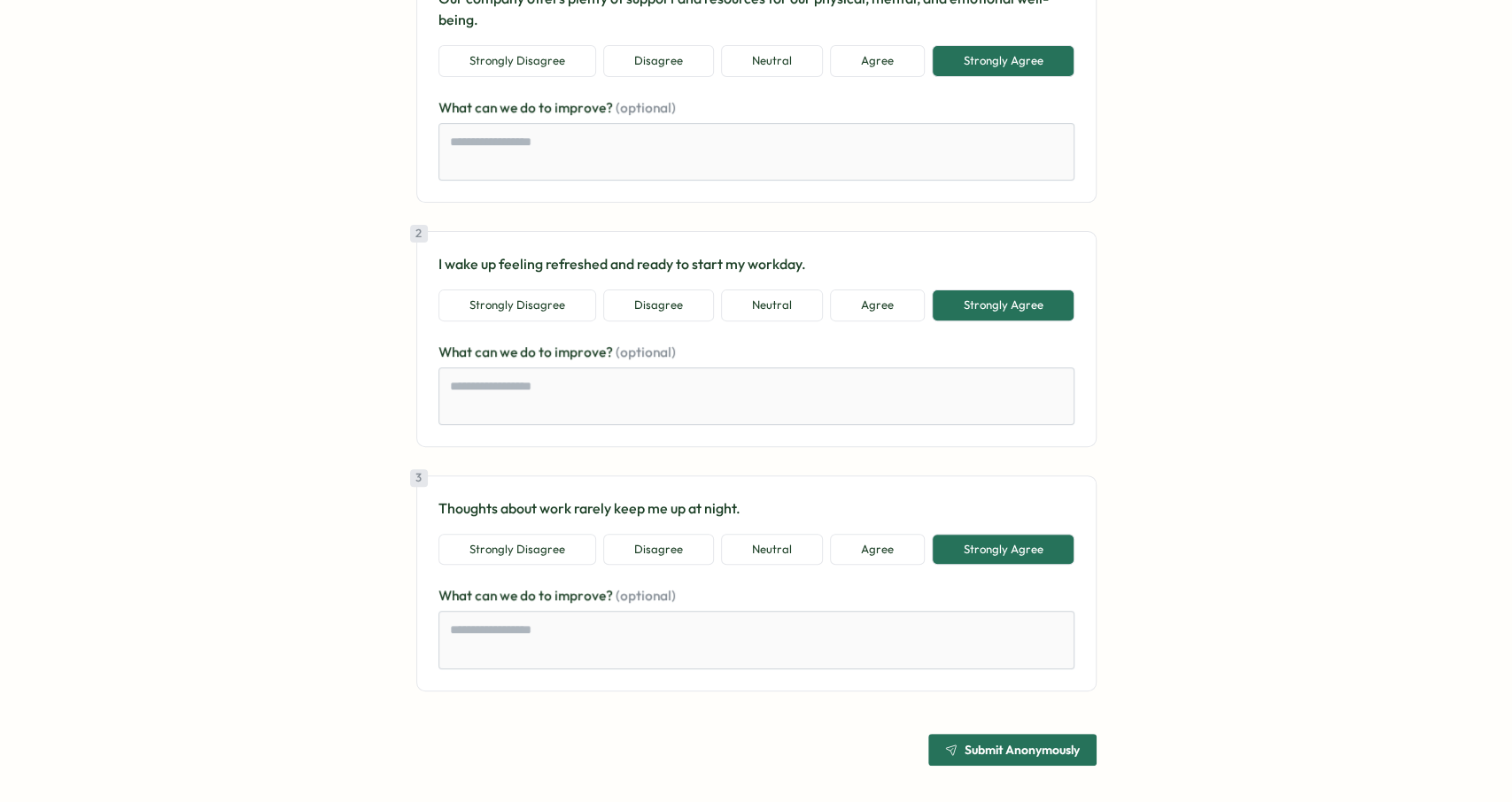
scroll to position [267, 0]
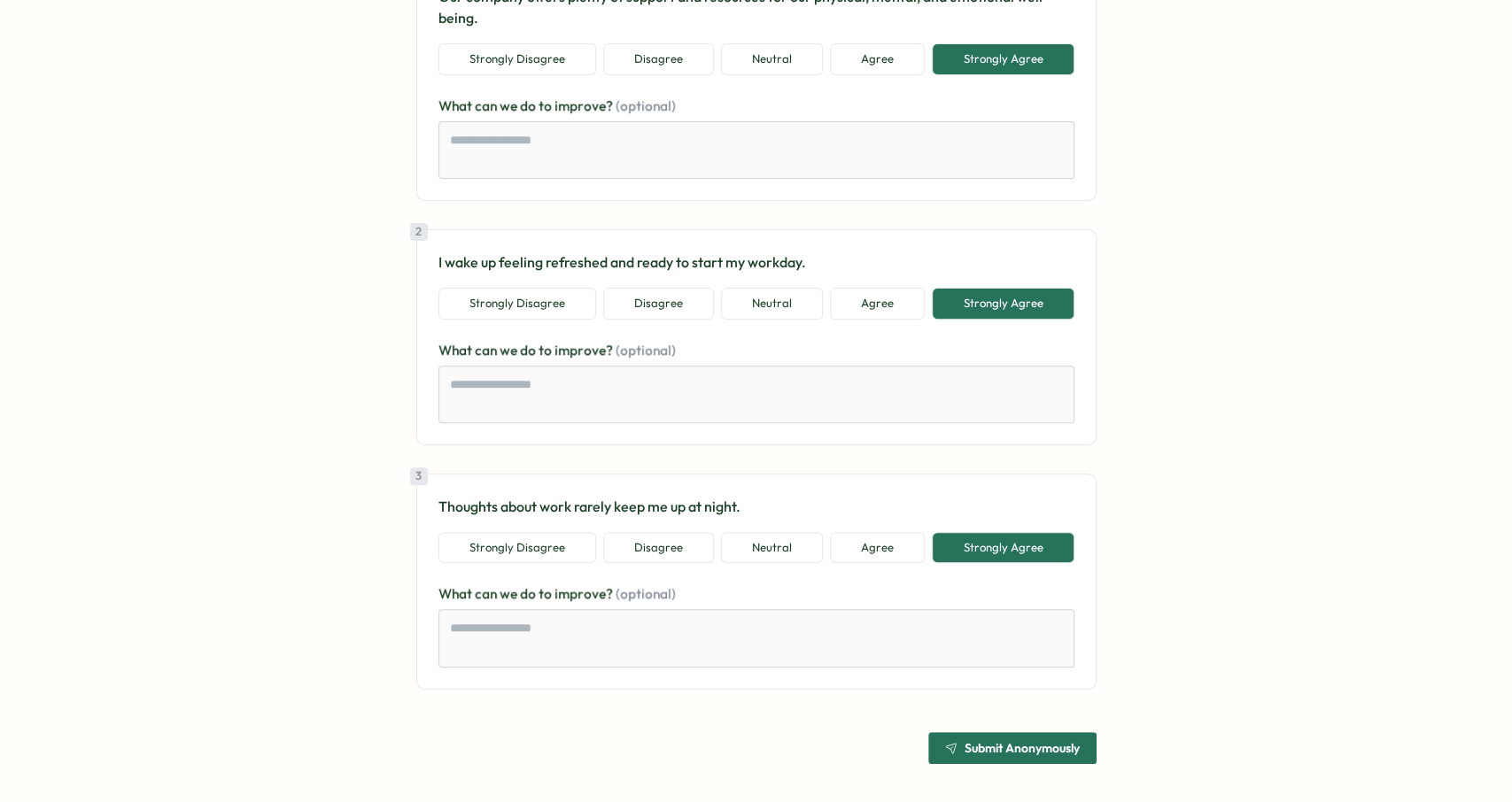
click at [1070, 742] on span "Submit Anonymously" at bounding box center [1022, 748] width 115 height 13
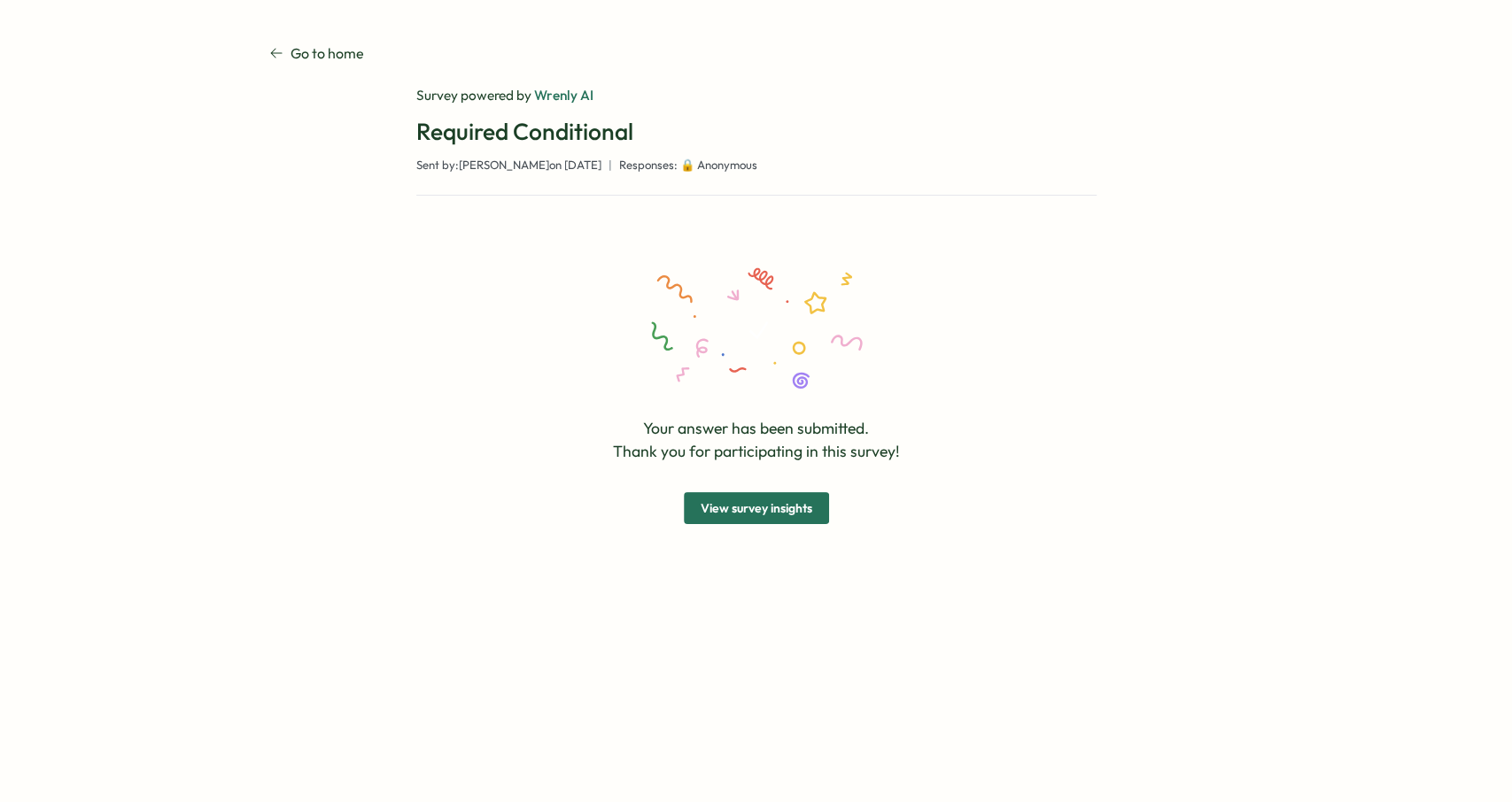
scroll to position [0, 0]
click at [792, 511] on span "View survey insights" at bounding box center [756, 508] width 112 height 30
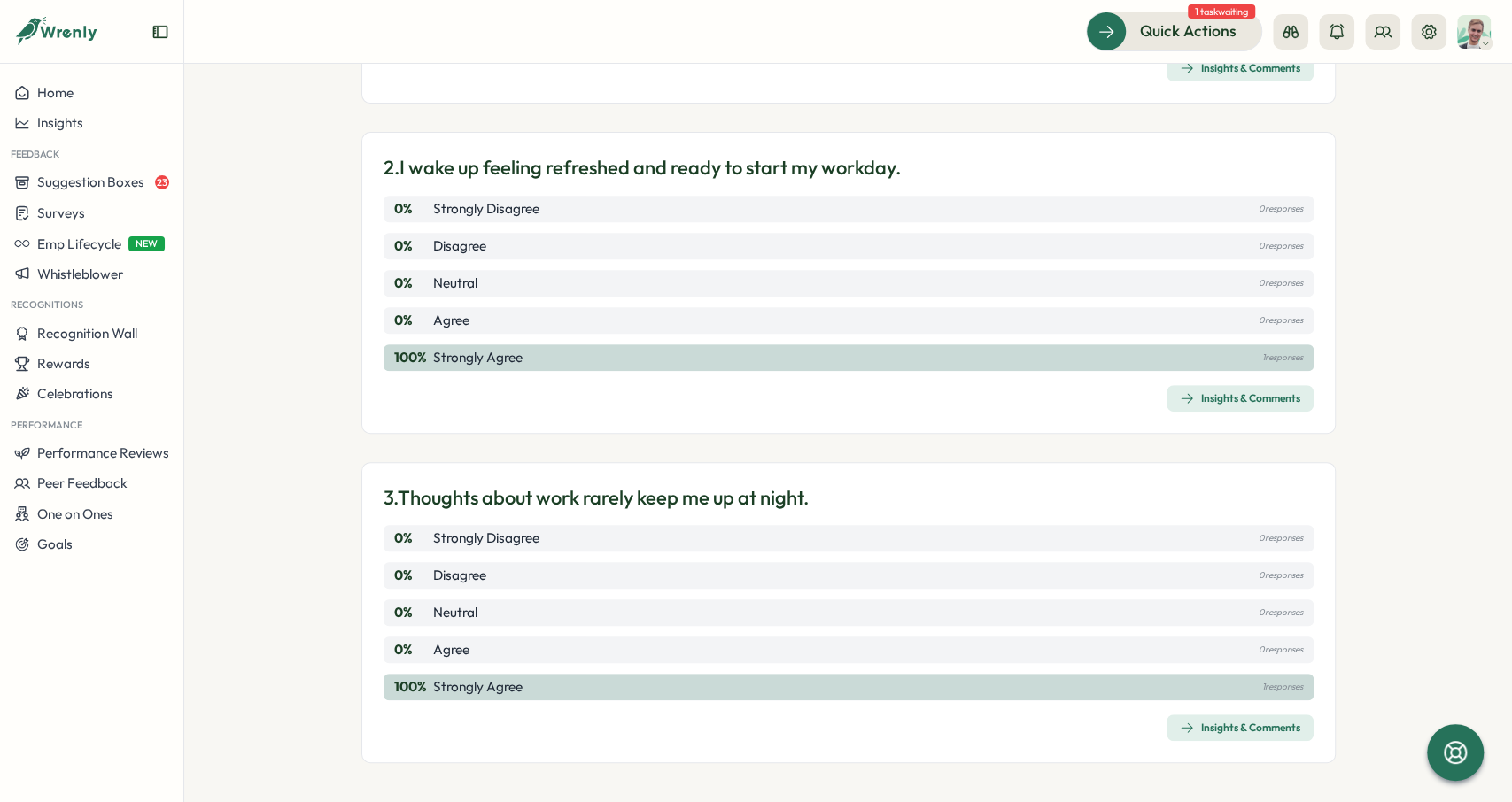
scroll to position [457, 0]
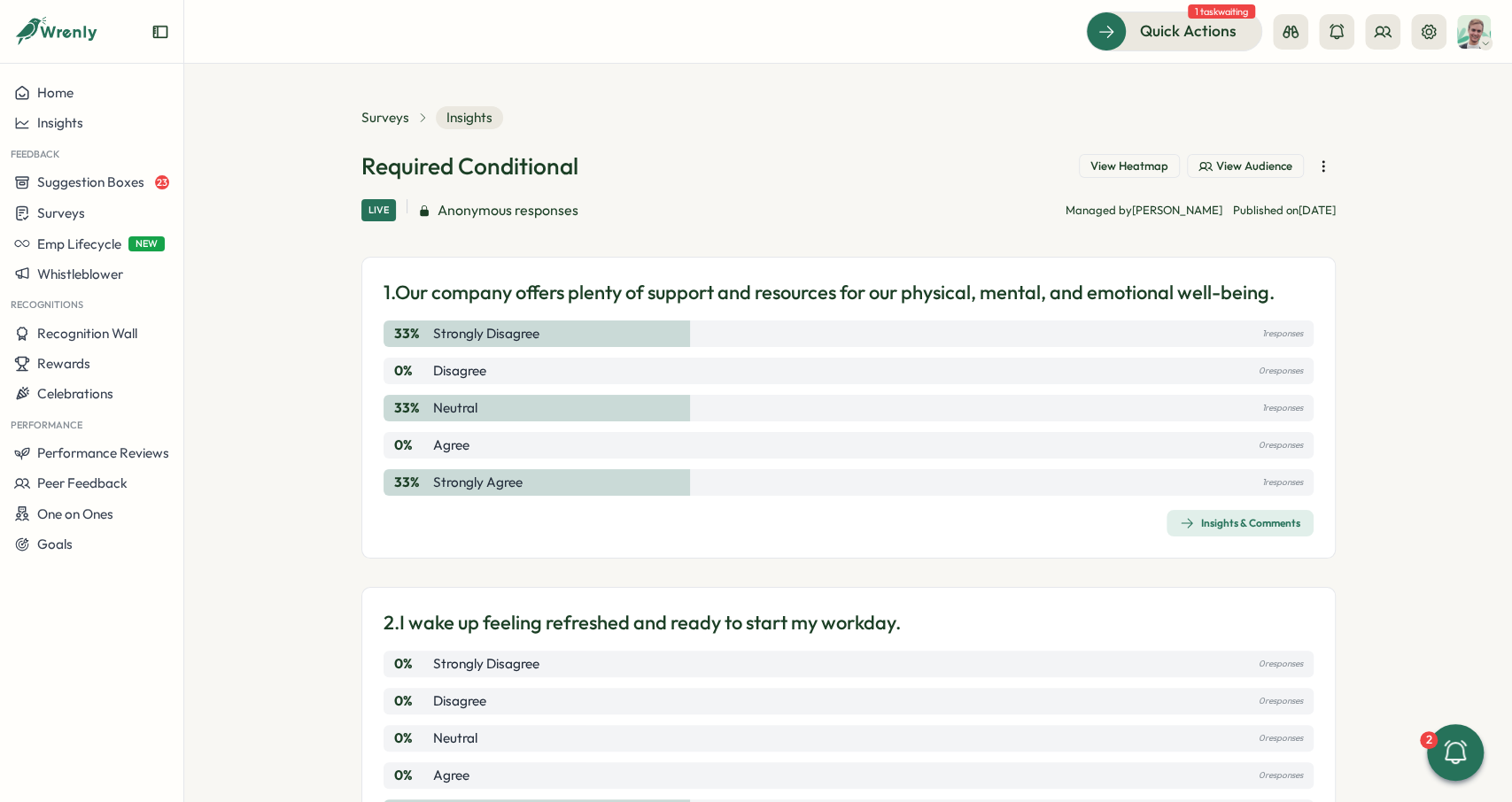
click at [417, 119] on icon at bounding box center [423, 118] width 13 height 13
click at [380, 118] on span "Surveys" at bounding box center [386, 117] width 48 height 19
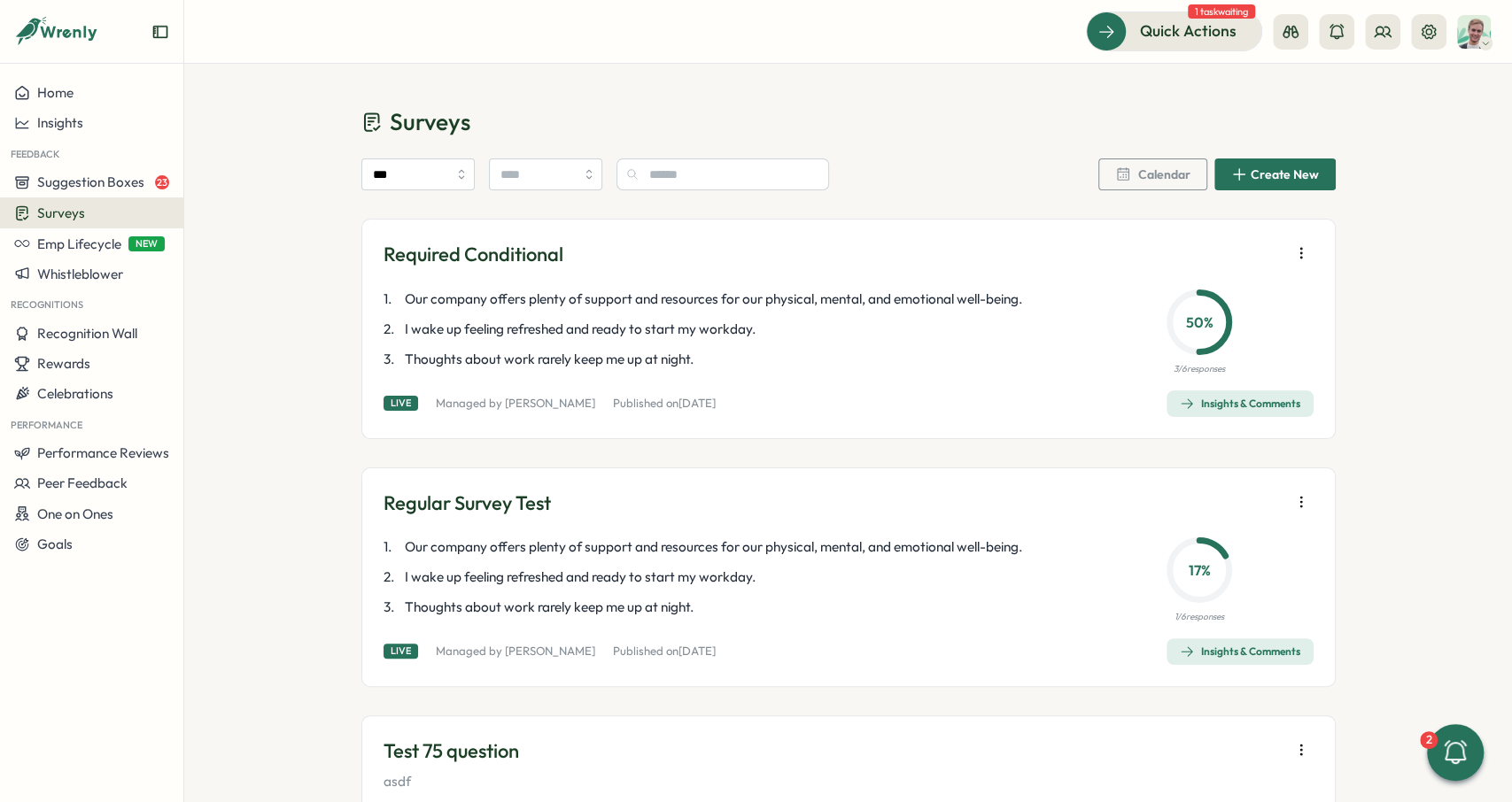
click at [1298, 255] on icon "button" at bounding box center [1300, 253] width 17 height 17
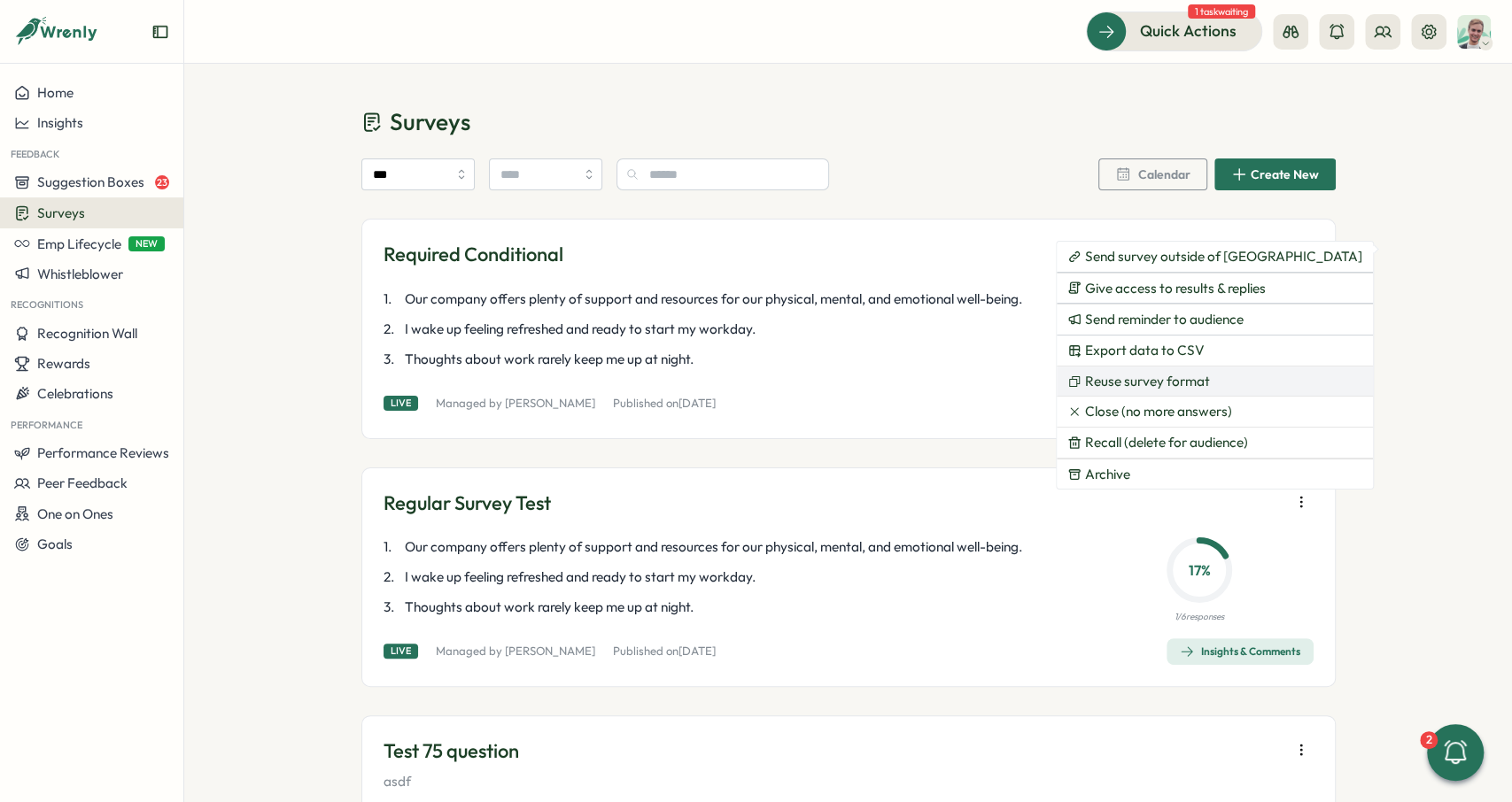
click at [1165, 387] on span "Reuse survey format" at bounding box center [1148, 381] width 125 height 16
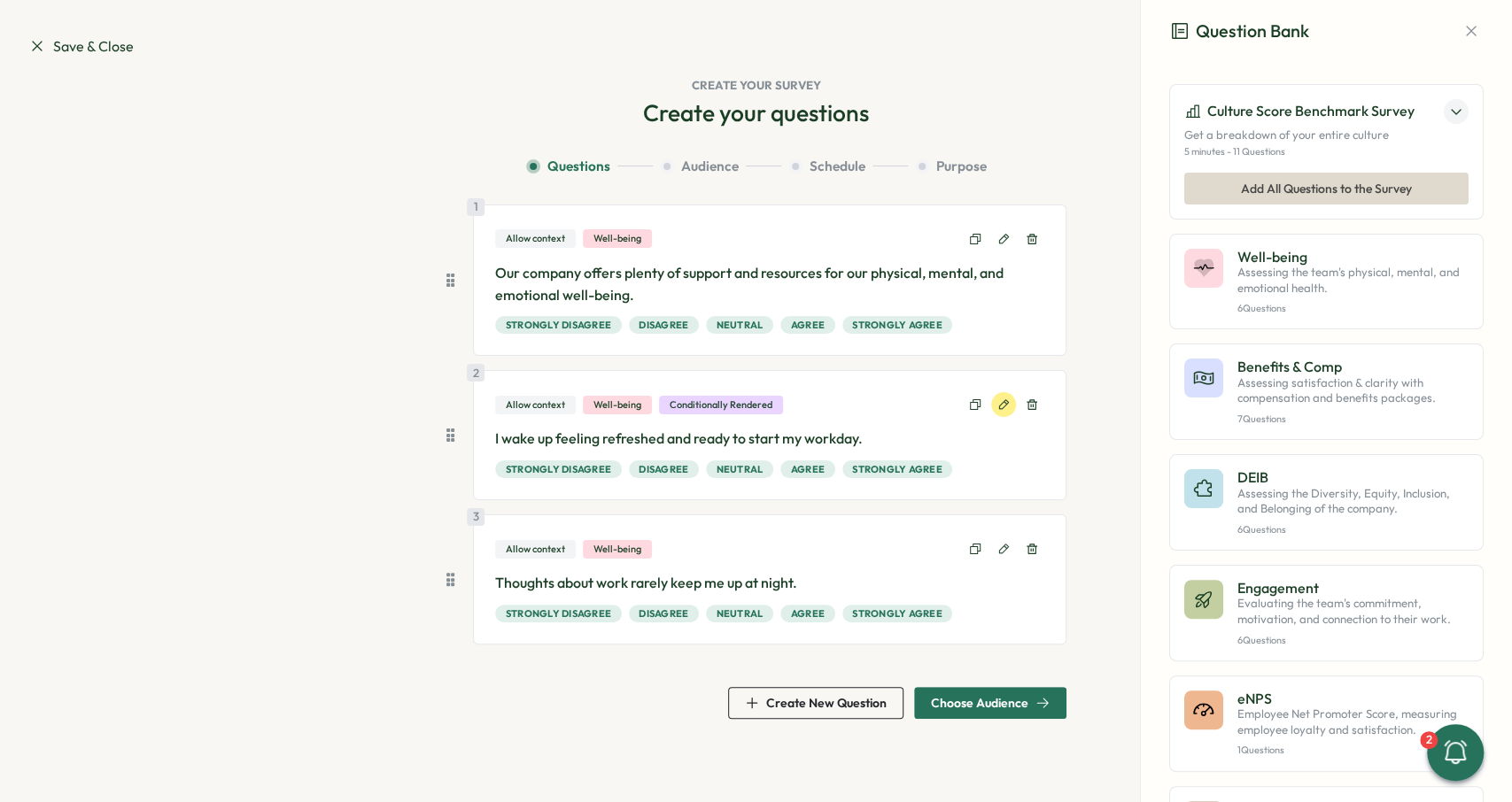
click at [1001, 403] on icon at bounding box center [1004, 405] width 13 height 13
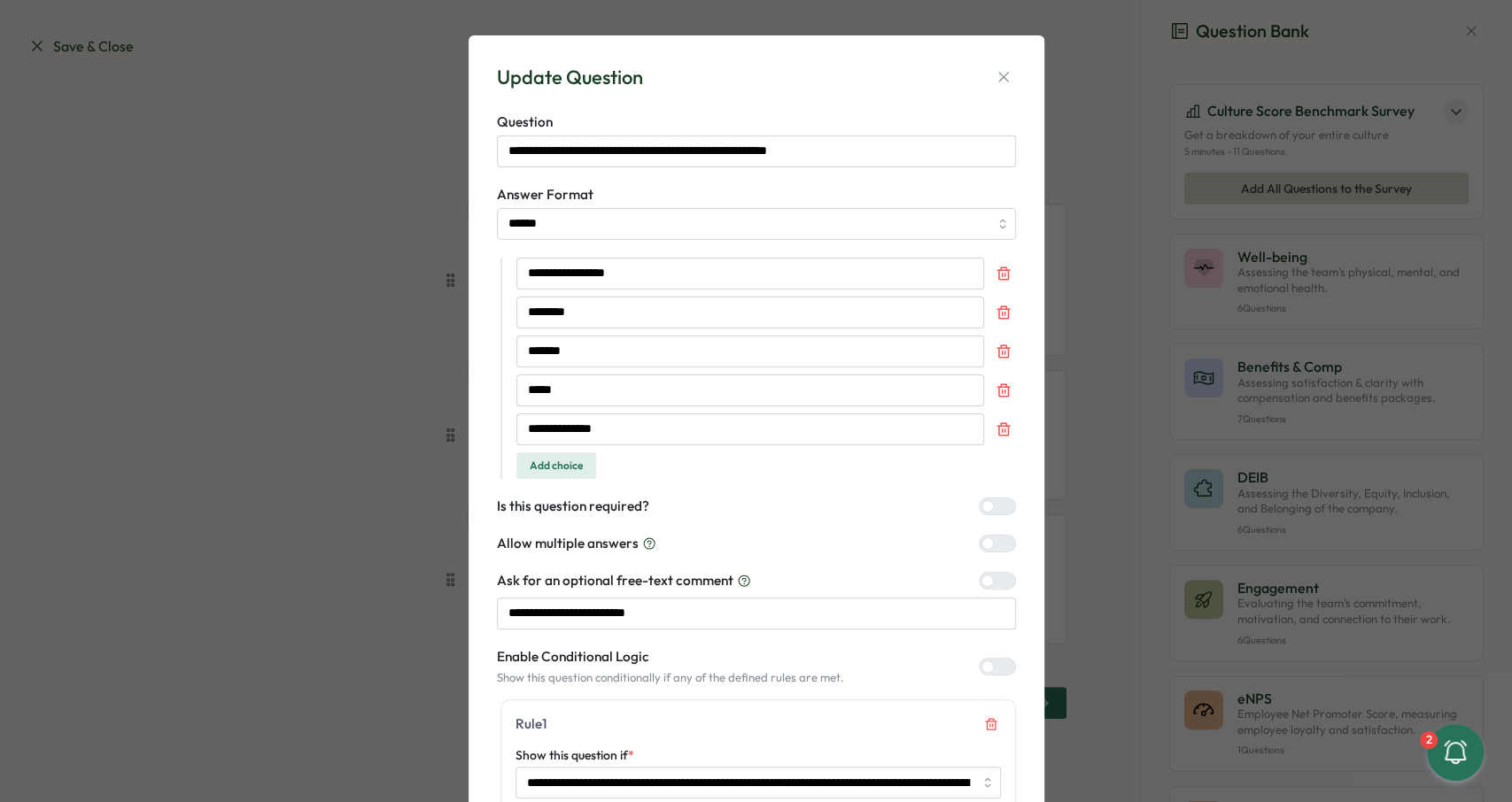
click at [994, 498] on div at bounding box center [1004, 505] width 21 height 16
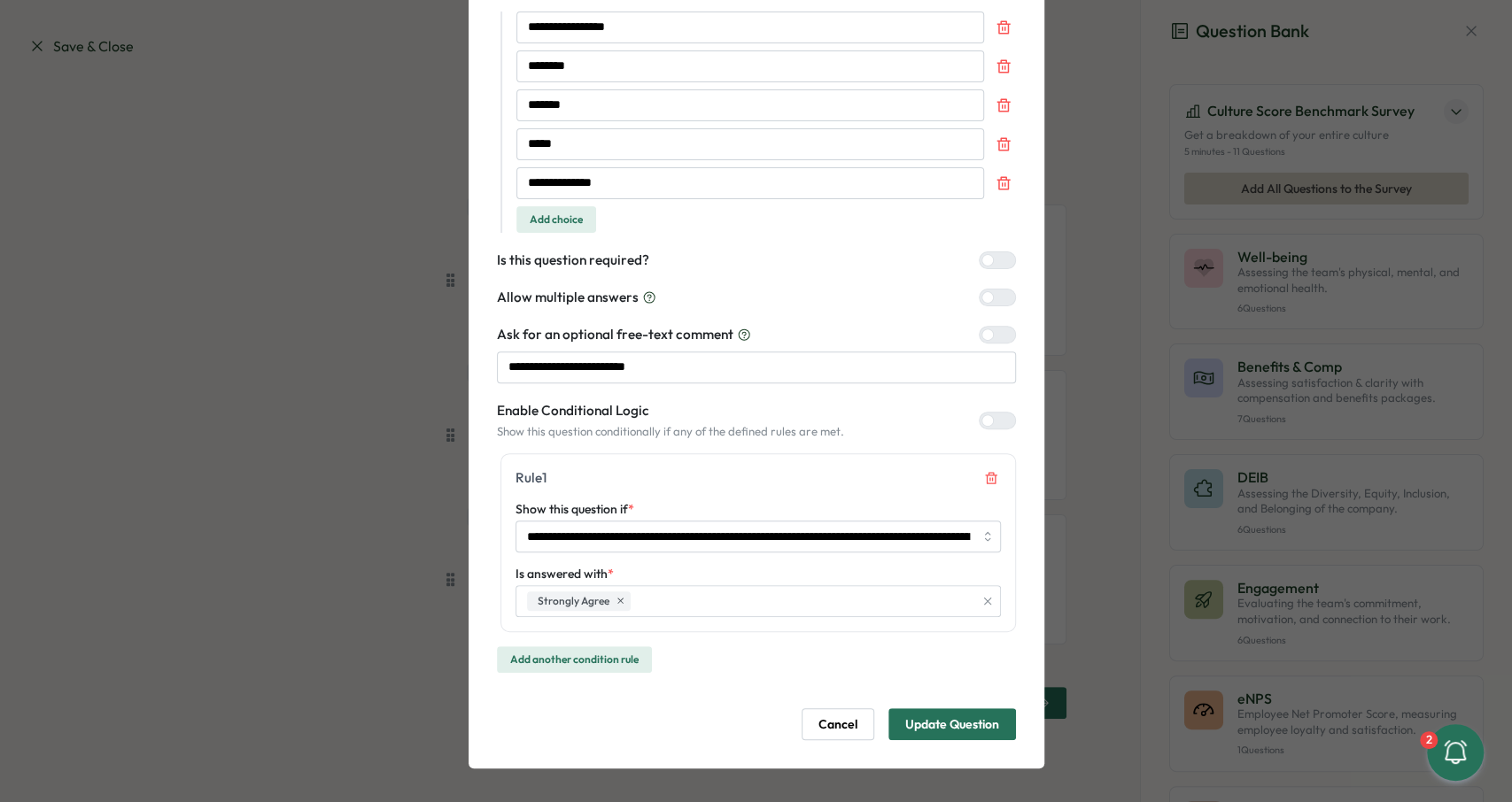
scroll to position [247, 0]
click at [967, 721] on span "Update Question" at bounding box center [952, 723] width 94 height 30
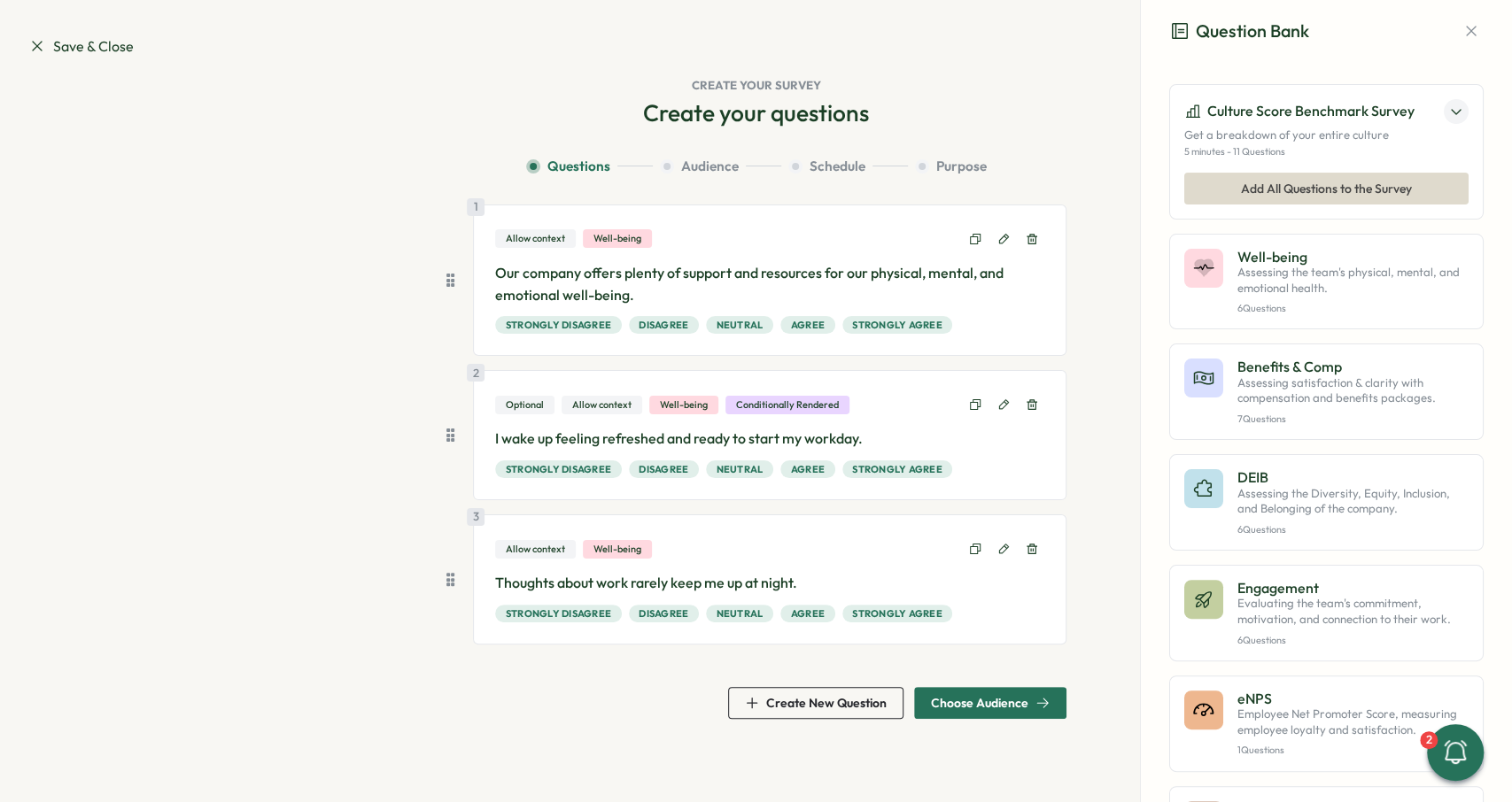
click at [1010, 700] on span "Choose Audience" at bounding box center [979, 703] width 97 height 13
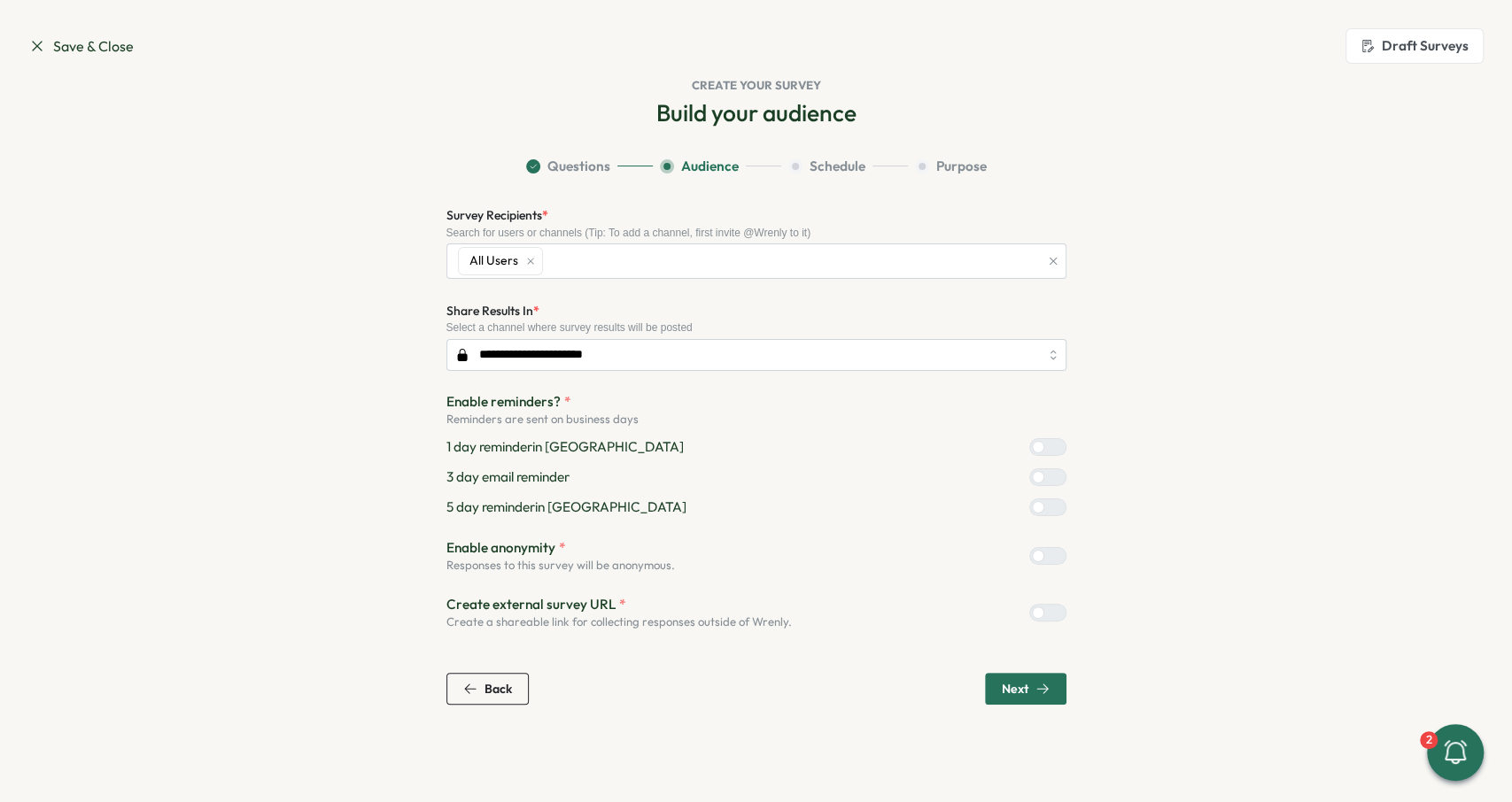
click at [1023, 688] on span "Next" at bounding box center [1015, 689] width 27 height 13
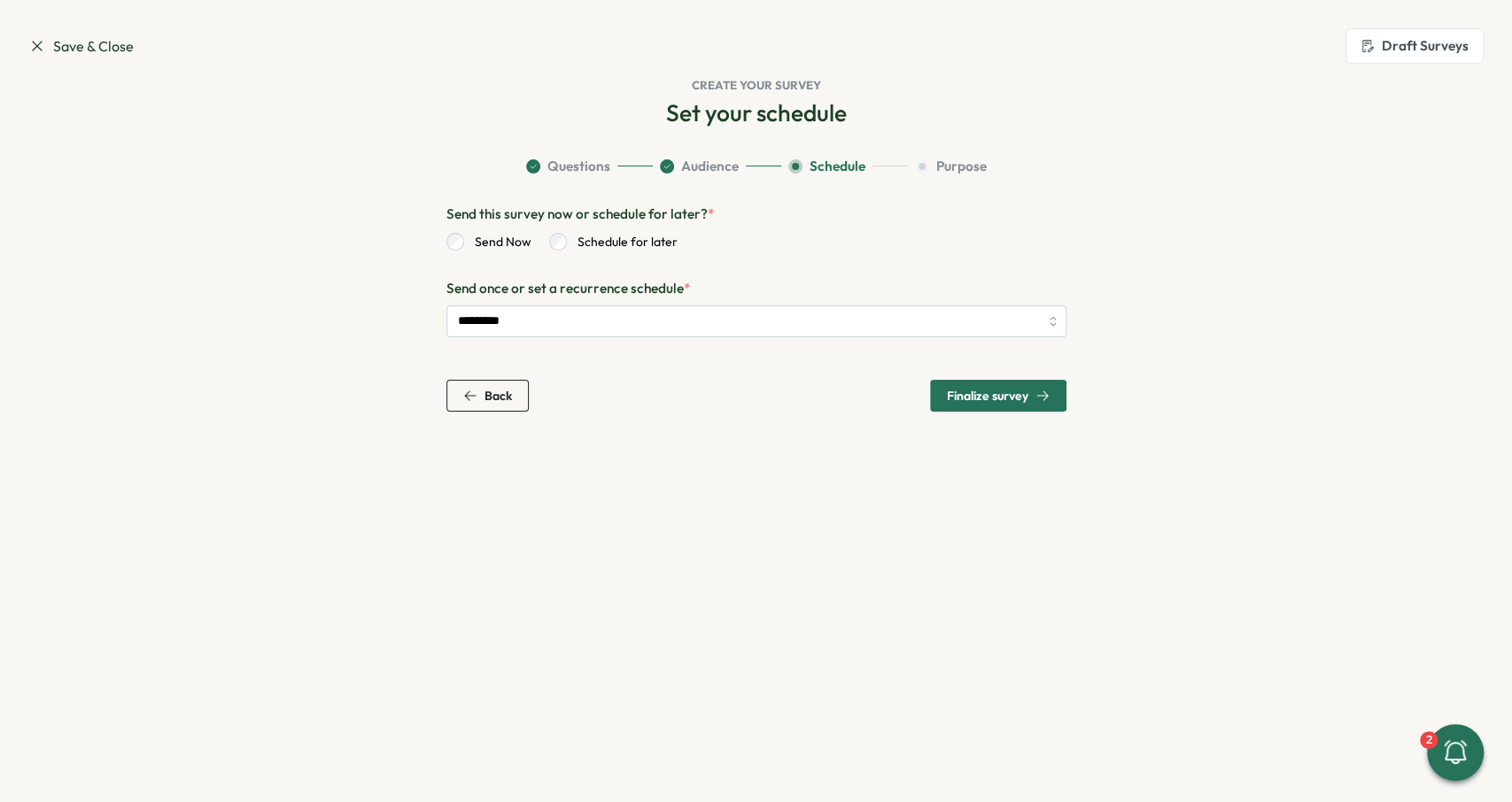
click at [970, 390] on span "Finalize survey" at bounding box center [987, 396] width 82 height 13
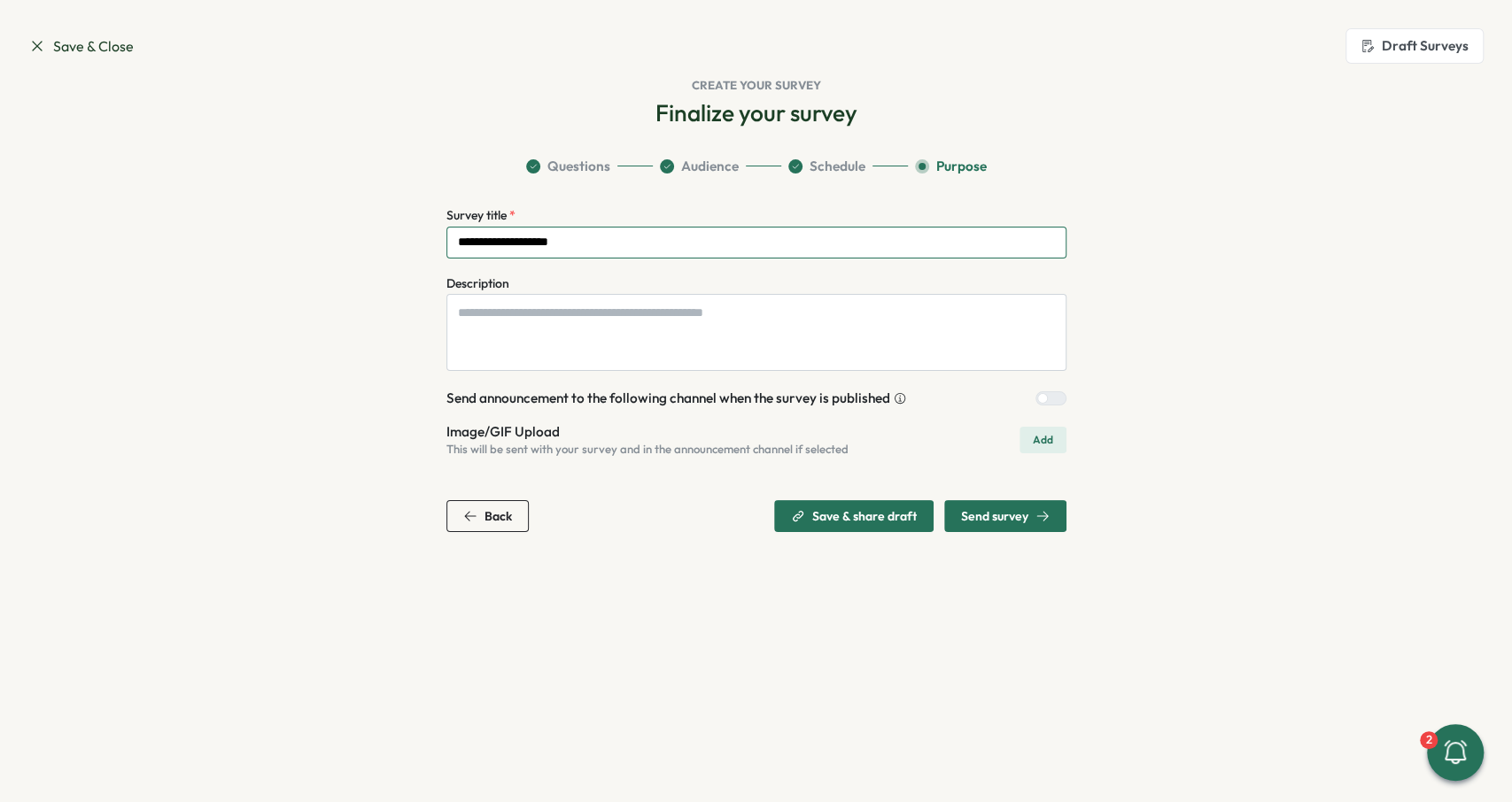
drag, startPoint x: 482, startPoint y: 237, endPoint x: 382, endPoint y: 235, distance: 100.0
click at [446, 237] on input "**********" at bounding box center [756, 243] width 620 height 32
type input "**********"
click at [969, 503] on span "Send survey" at bounding box center [1005, 515] width 89 height 30
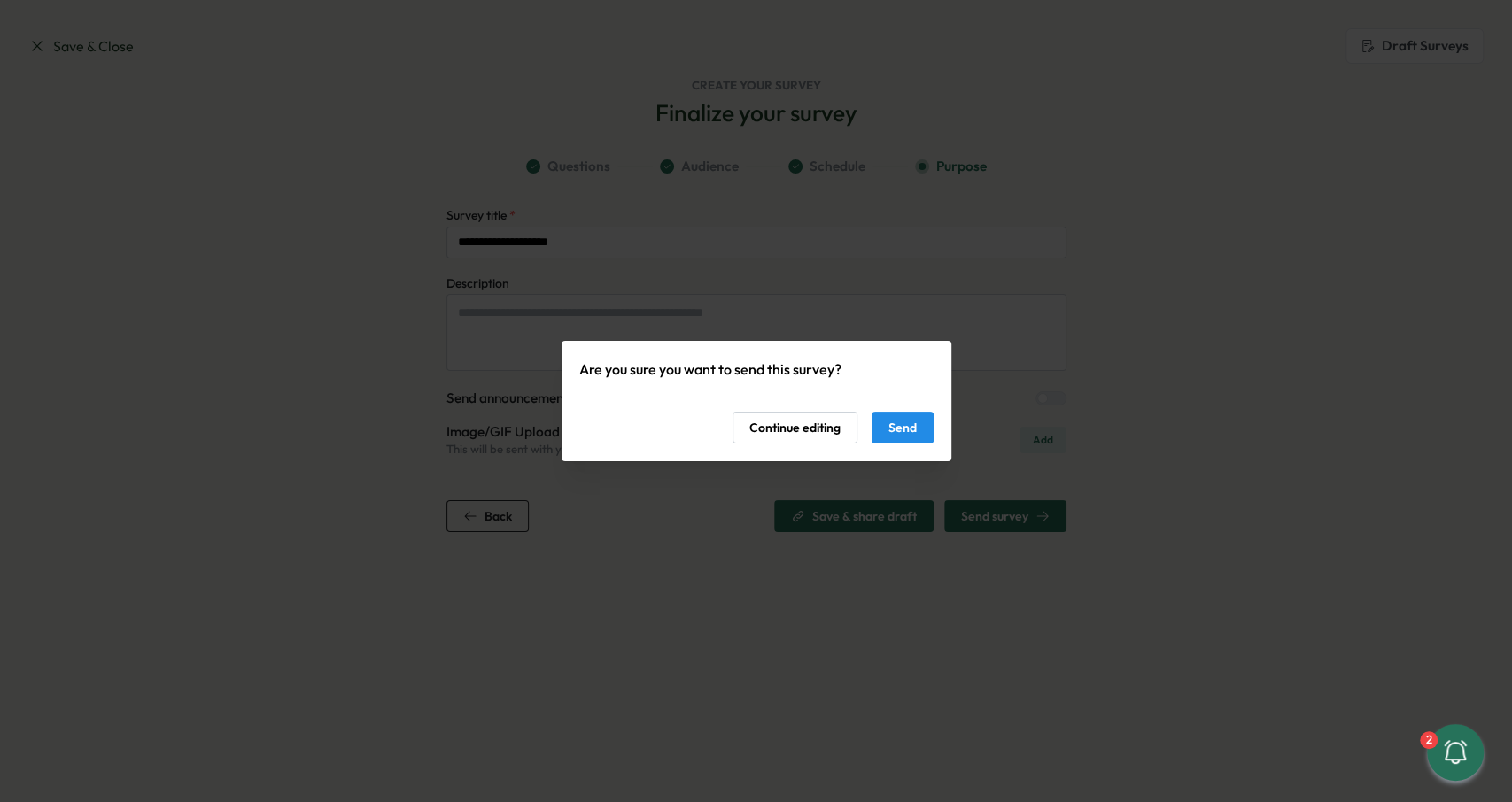
drag, startPoint x: 920, startPoint y: 447, endPoint x: 916, endPoint y: 435, distance: 12.6
click at [920, 447] on div "Are you sure you want to send this survey? Continue editing Send" at bounding box center [756, 401] width 390 height 121
click at [911, 426] on span "Send" at bounding box center [902, 428] width 28 height 30
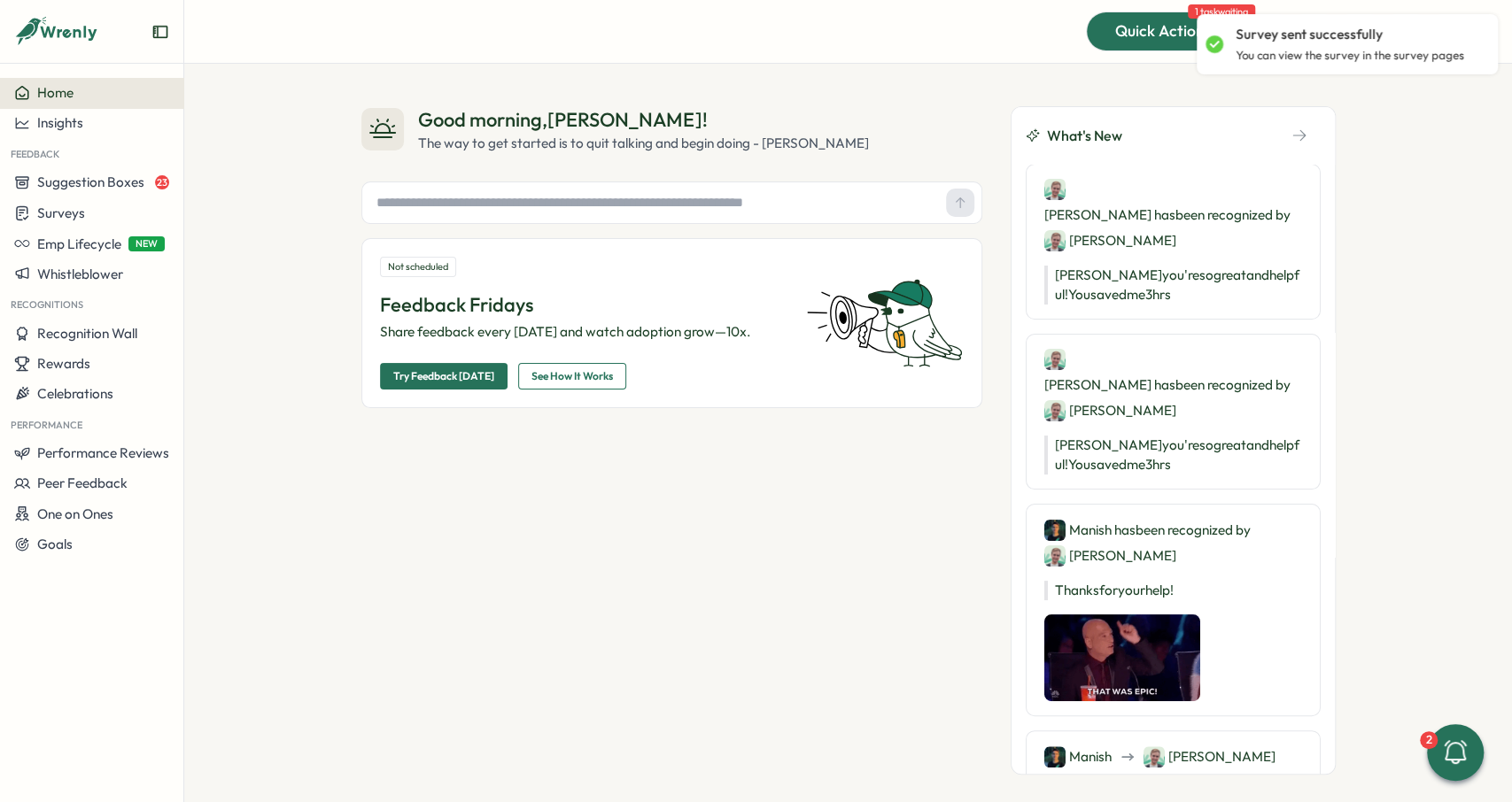
click at [1149, 35] on span "Quick Actions" at bounding box center [1163, 30] width 96 height 23
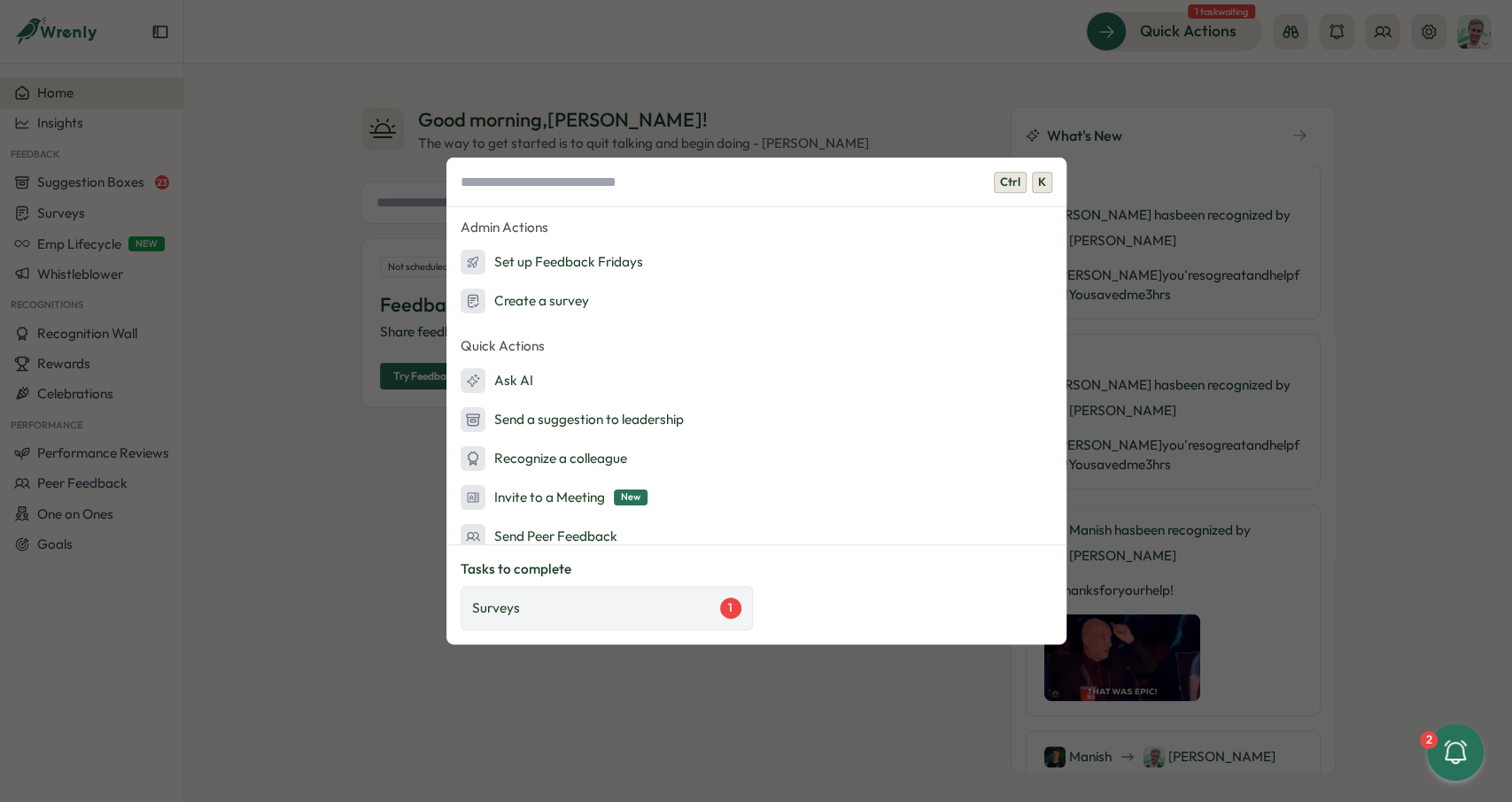
click at [639, 608] on div "Surveys 1" at bounding box center [606, 608] width 269 height 21
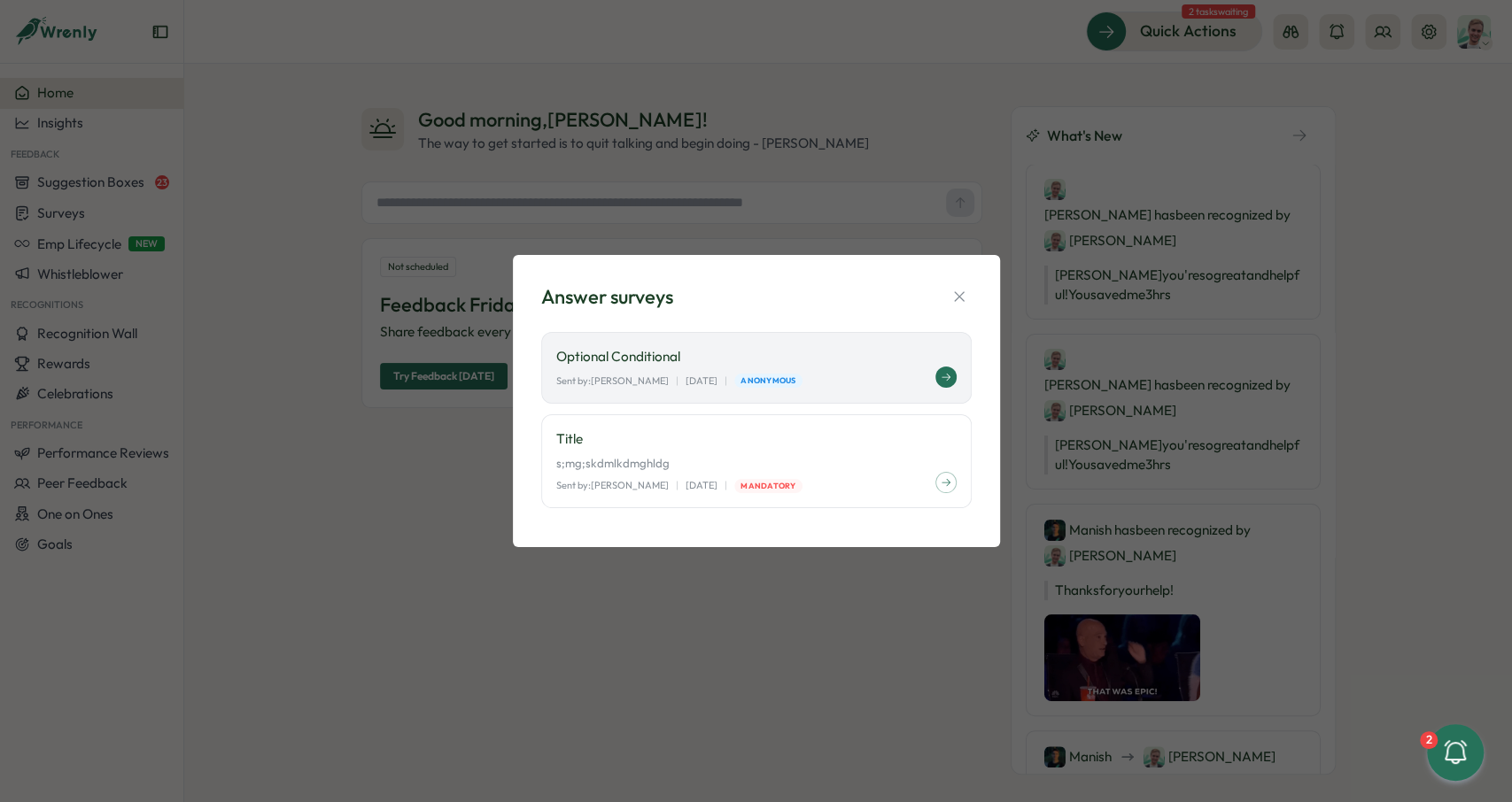
click at [879, 356] on p "Optional Conditional" at bounding box center [756, 356] width 400 height 19
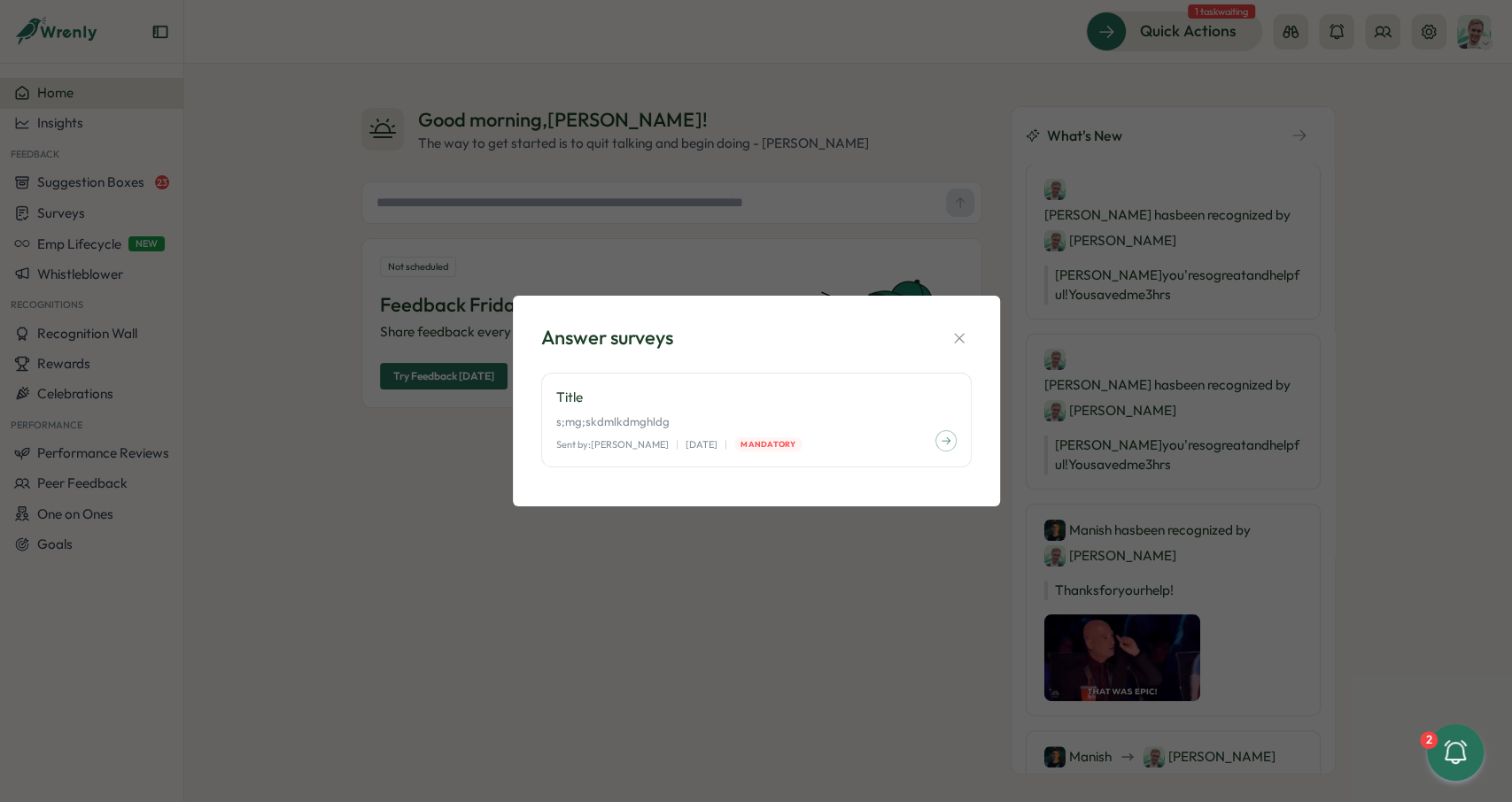
click at [957, 289] on div "Answer surveys Title s;mg;skdmlkdmghldg Sent by: [PERSON_NAME] | [DATE] | Manda…" at bounding box center [756, 401] width 1512 height 802
click at [957, 339] on icon "button" at bounding box center [959, 338] width 10 height 10
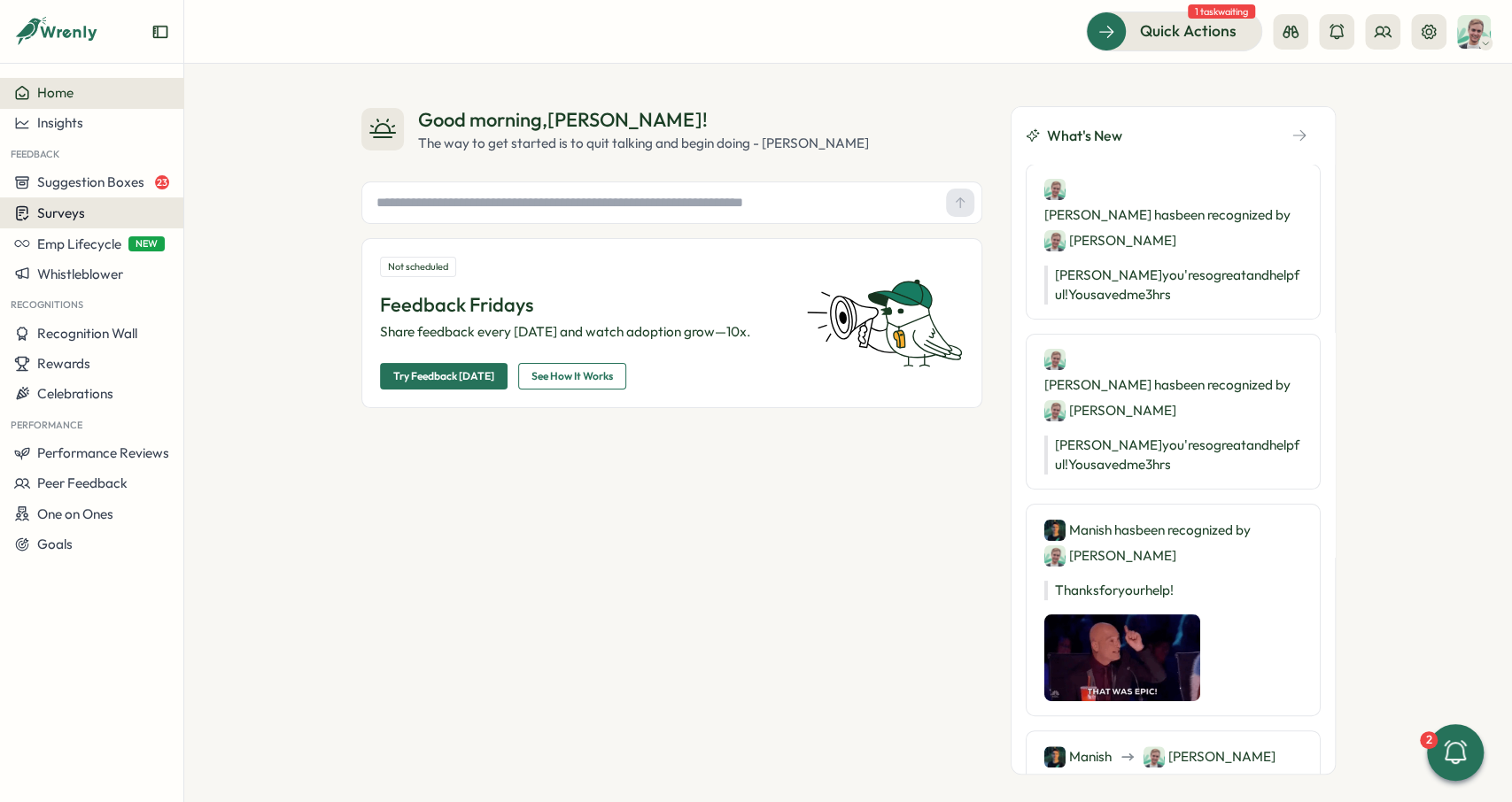
click at [94, 204] on button "Surveys" at bounding box center [92, 213] width 183 height 31
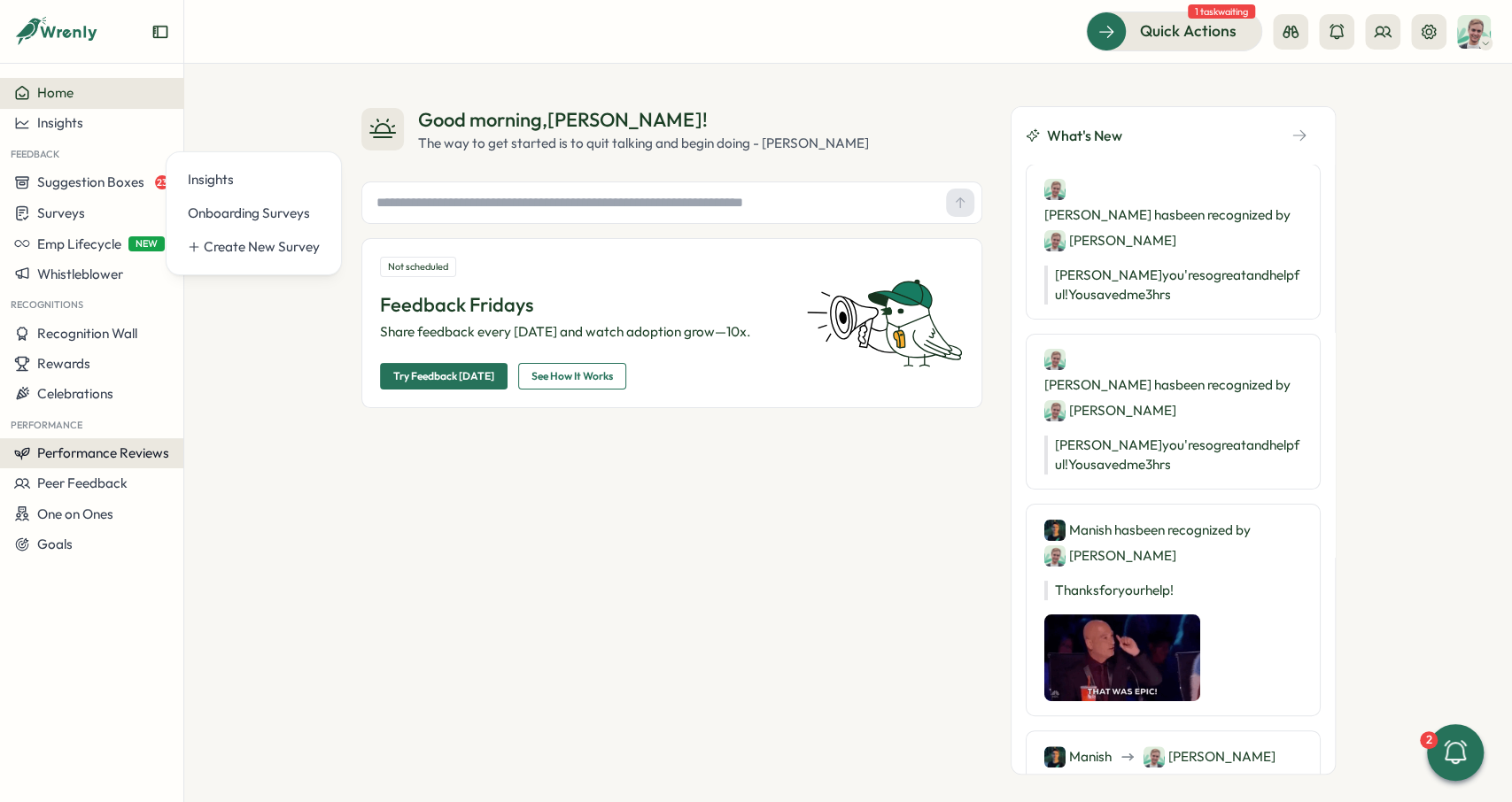
click at [98, 454] on span "Performance Reviews" at bounding box center [103, 452] width 132 height 16
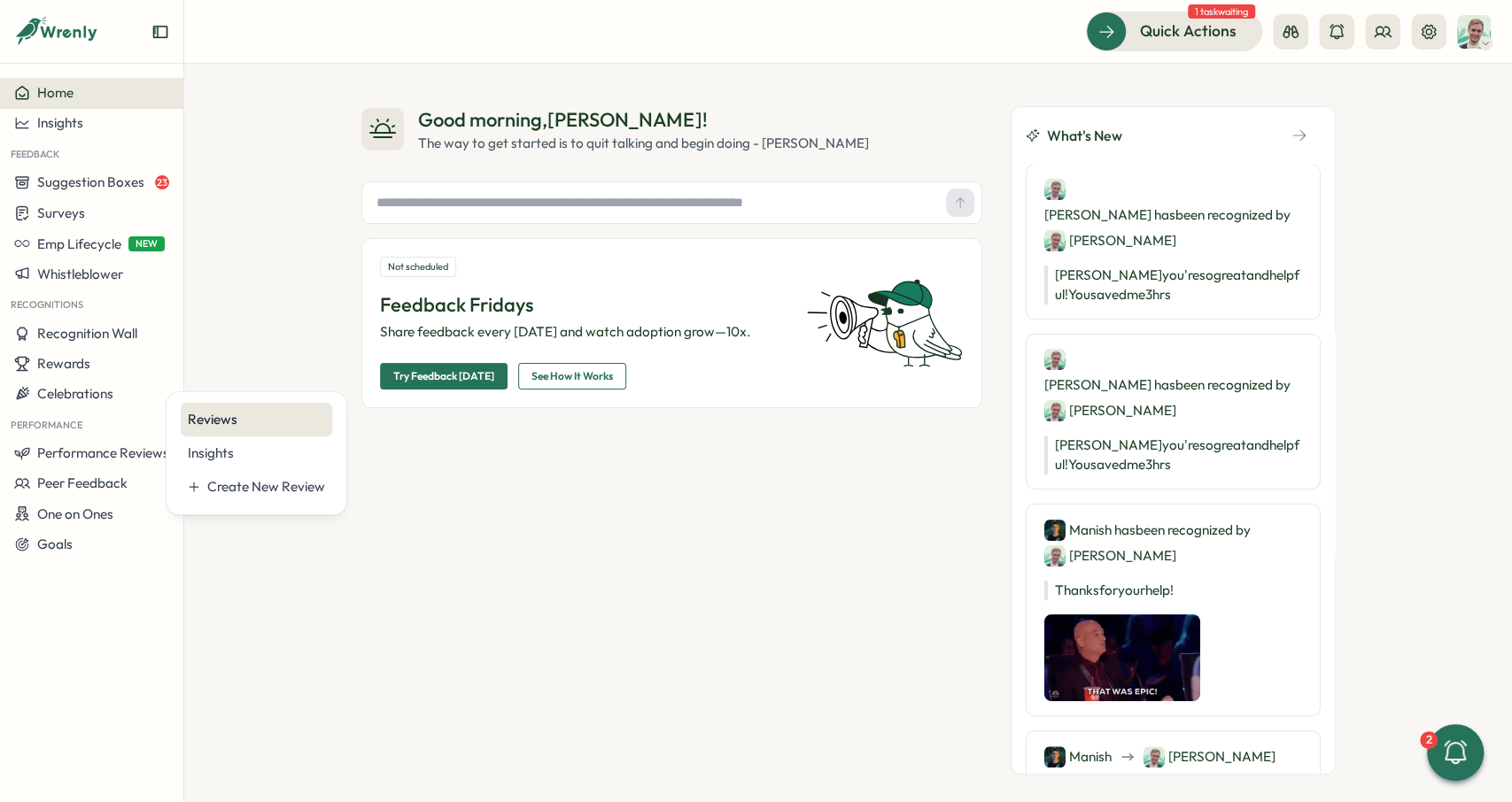
click at [229, 429] on div "Reviews" at bounding box center [256, 419] width 151 height 34
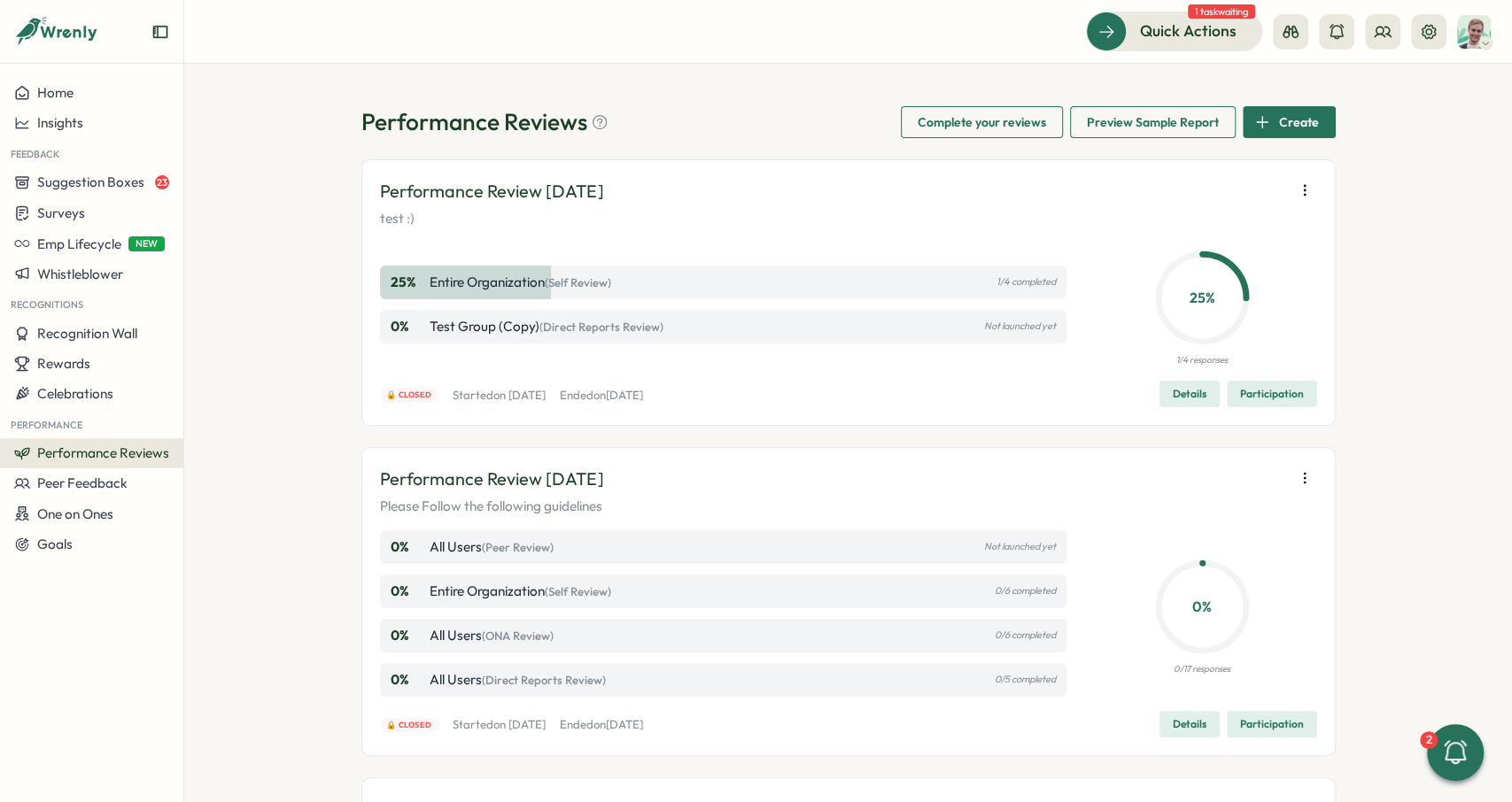
click at [1262, 389] on span "Participation" at bounding box center [1272, 394] width 64 height 25
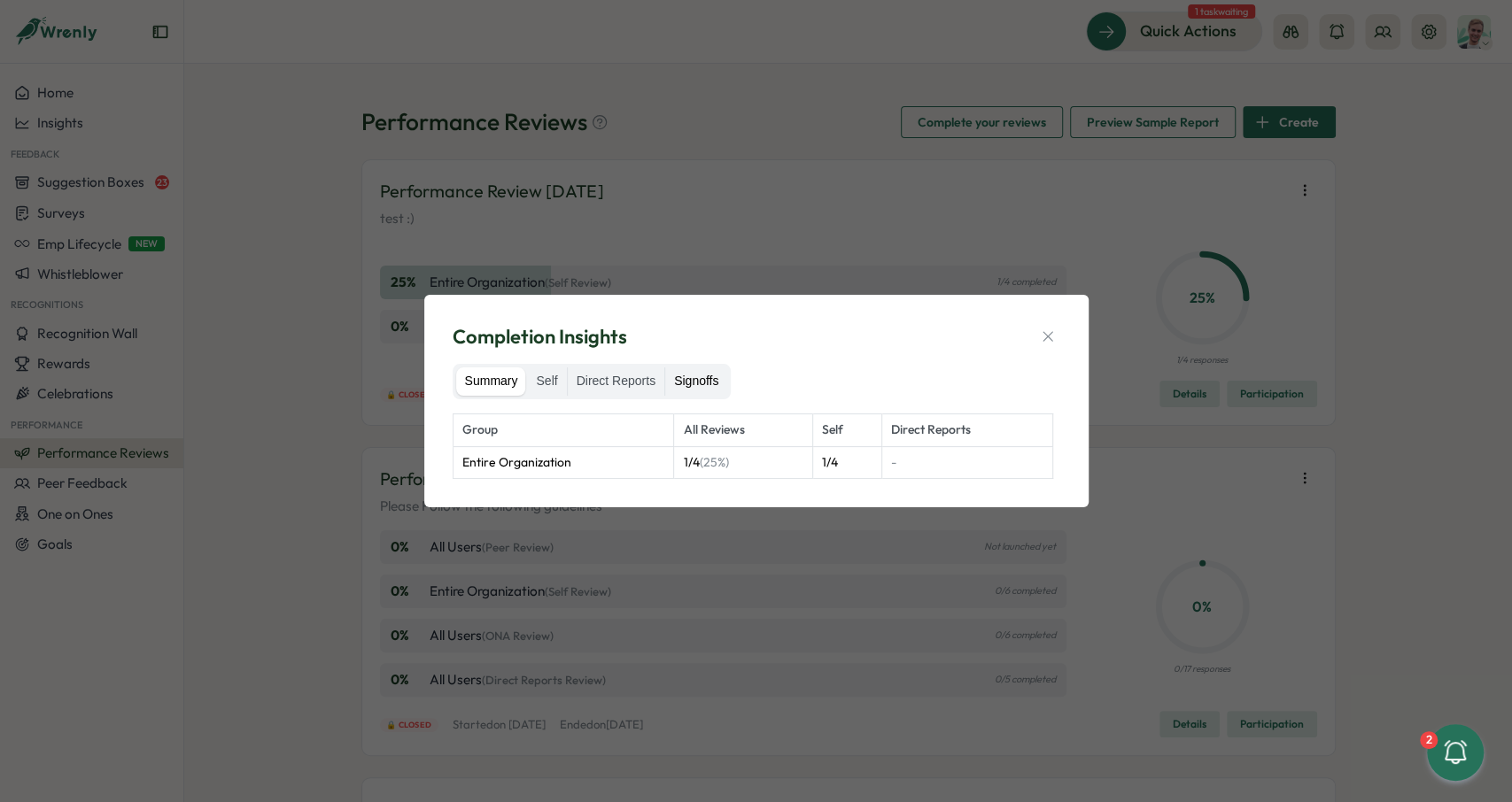
click at [704, 371] on label "Signoffs" at bounding box center [696, 381] width 62 height 28
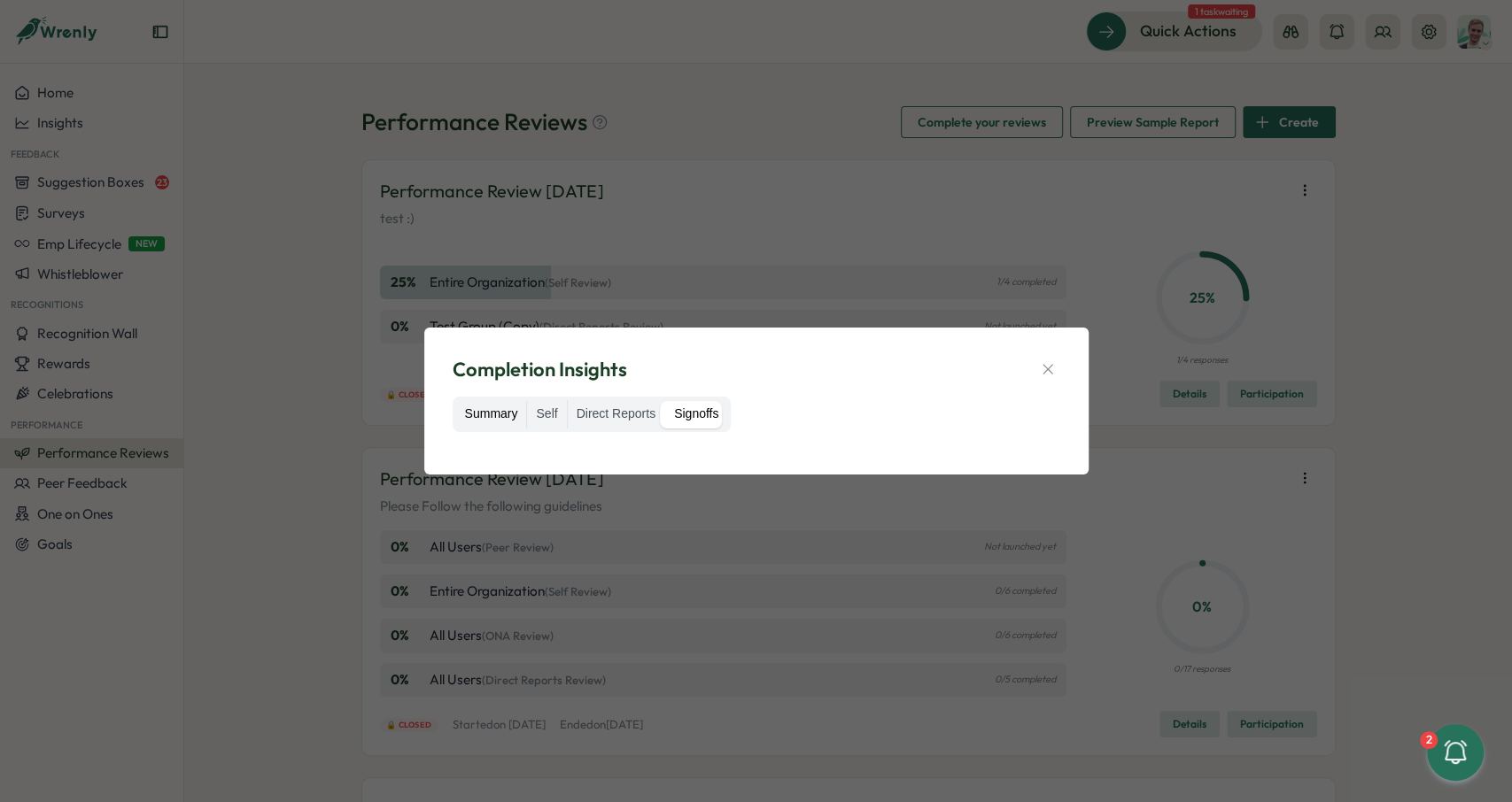
click at [481, 411] on label "Summary" at bounding box center [491, 415] width 71 height 28
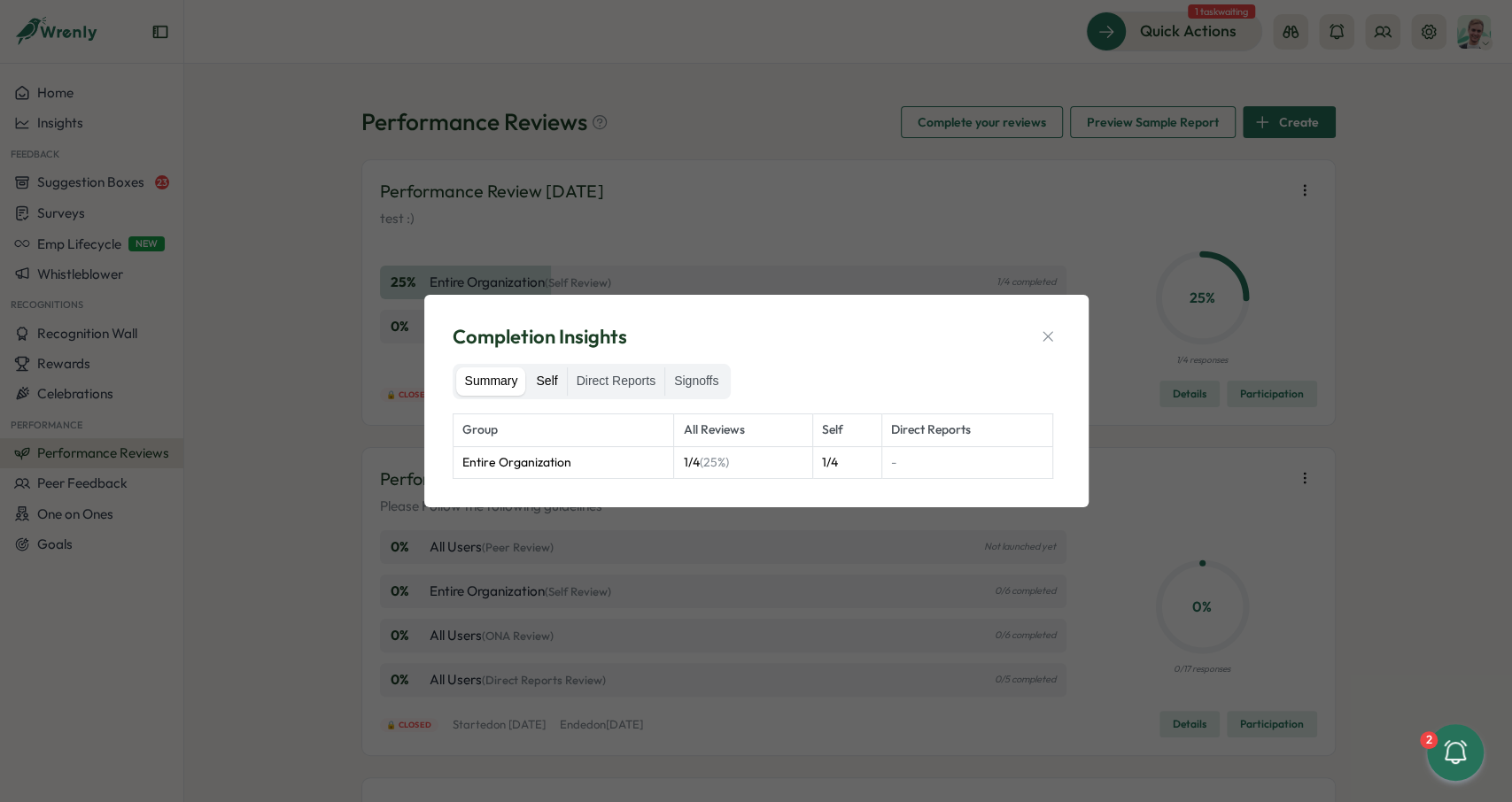
click at [542, 375] on label "Self" at bounding box center [546, 381] width 39 height 28
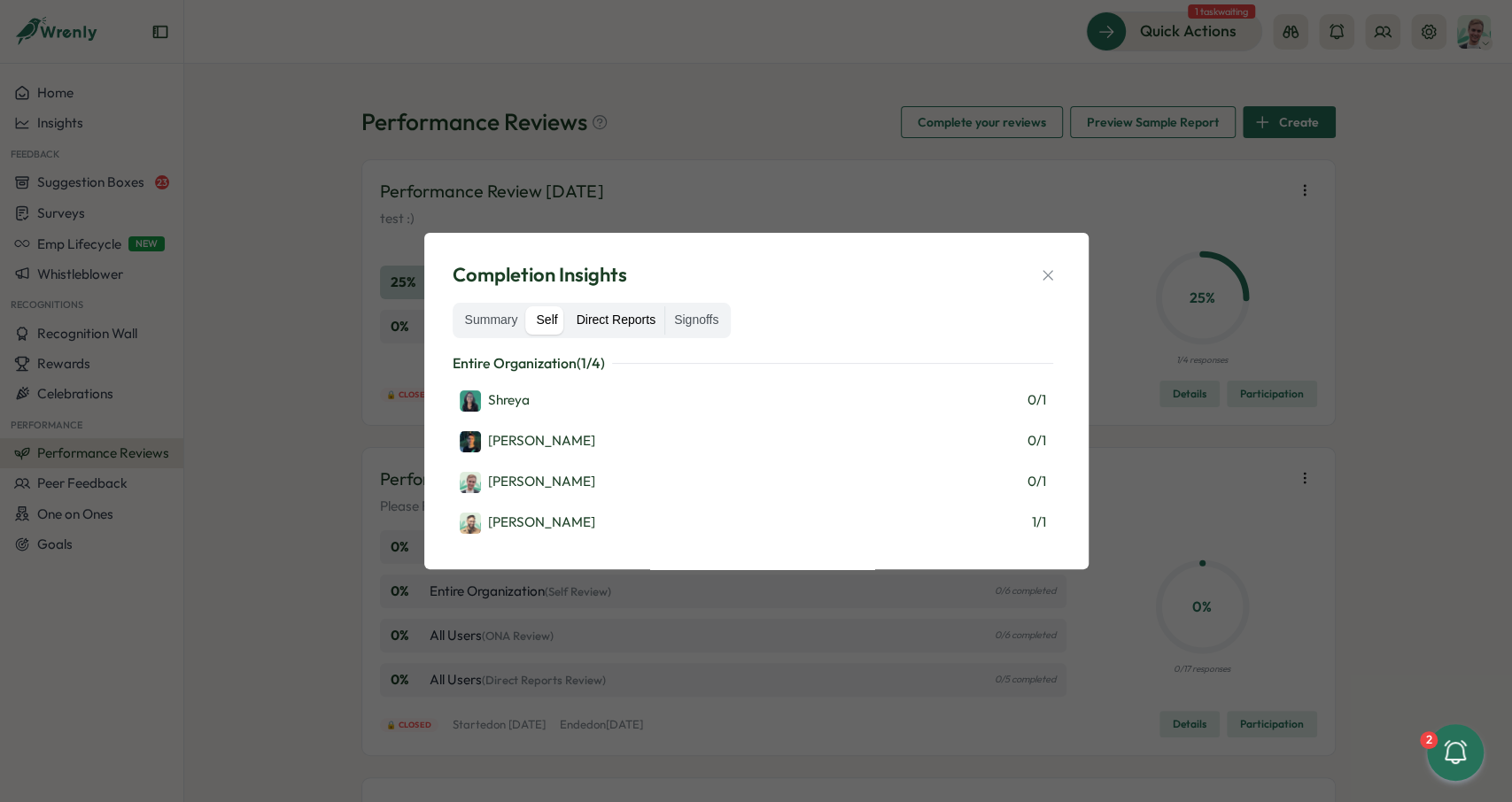
click at [613, 325] on label "Direct Reports" at bounding box center [615, 320] width 96 height 28
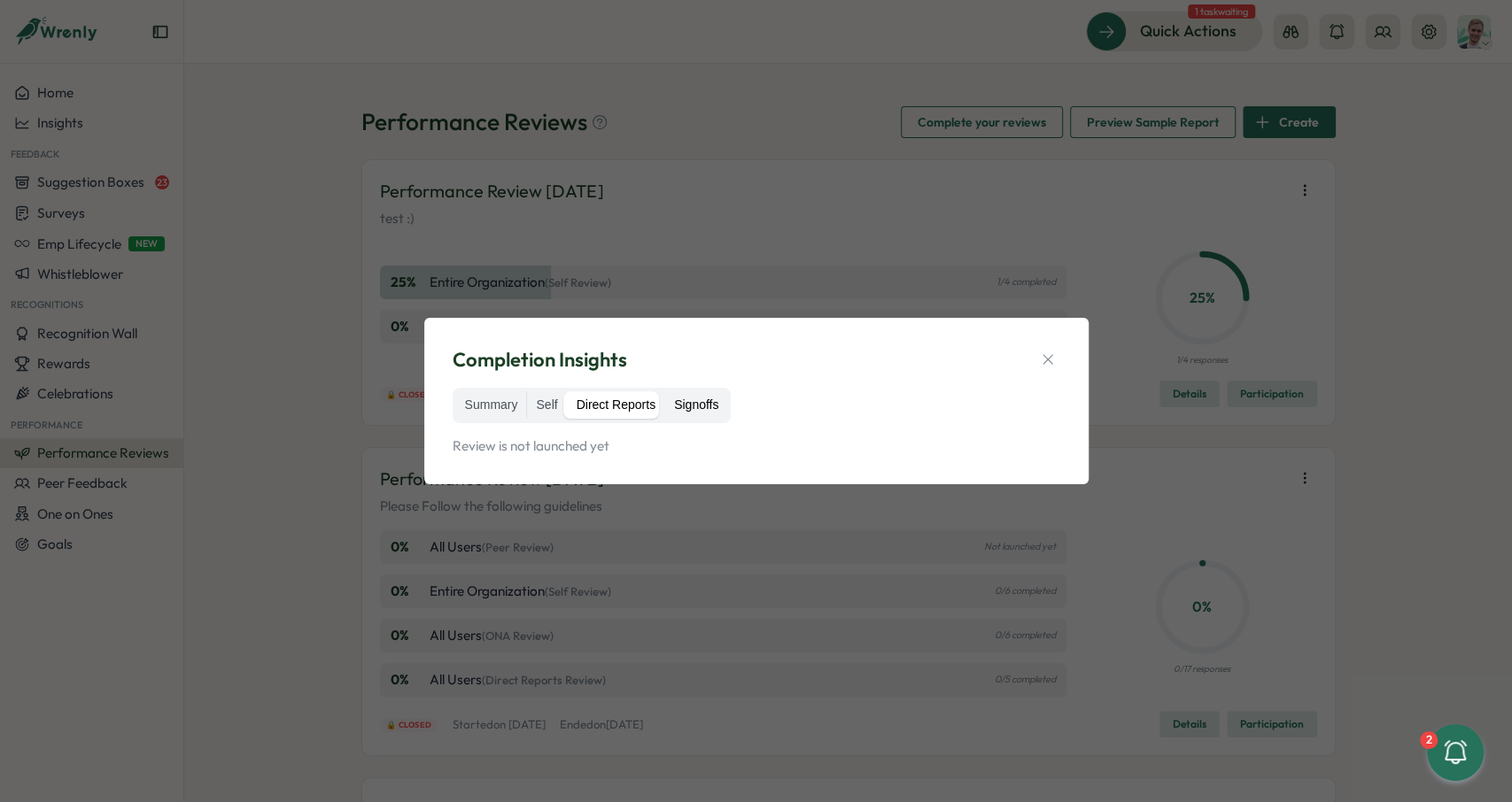
click at [703, 410] on label "Signoffs" at bounding box center [696, 405] width 62 height 28
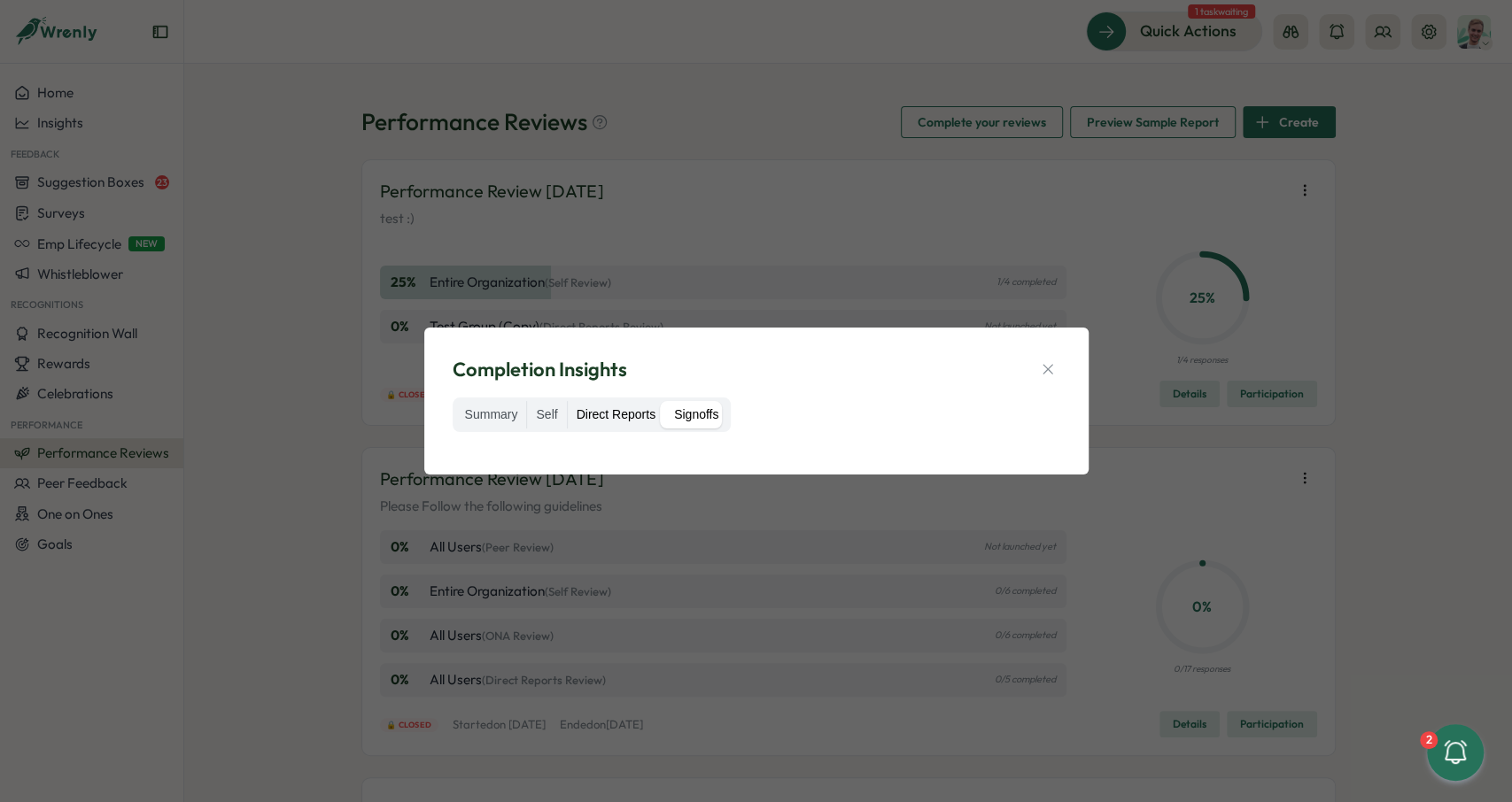
click at [625, 417] on label "Direct Reports" at bounding box center [615, 415] width 96 height 28
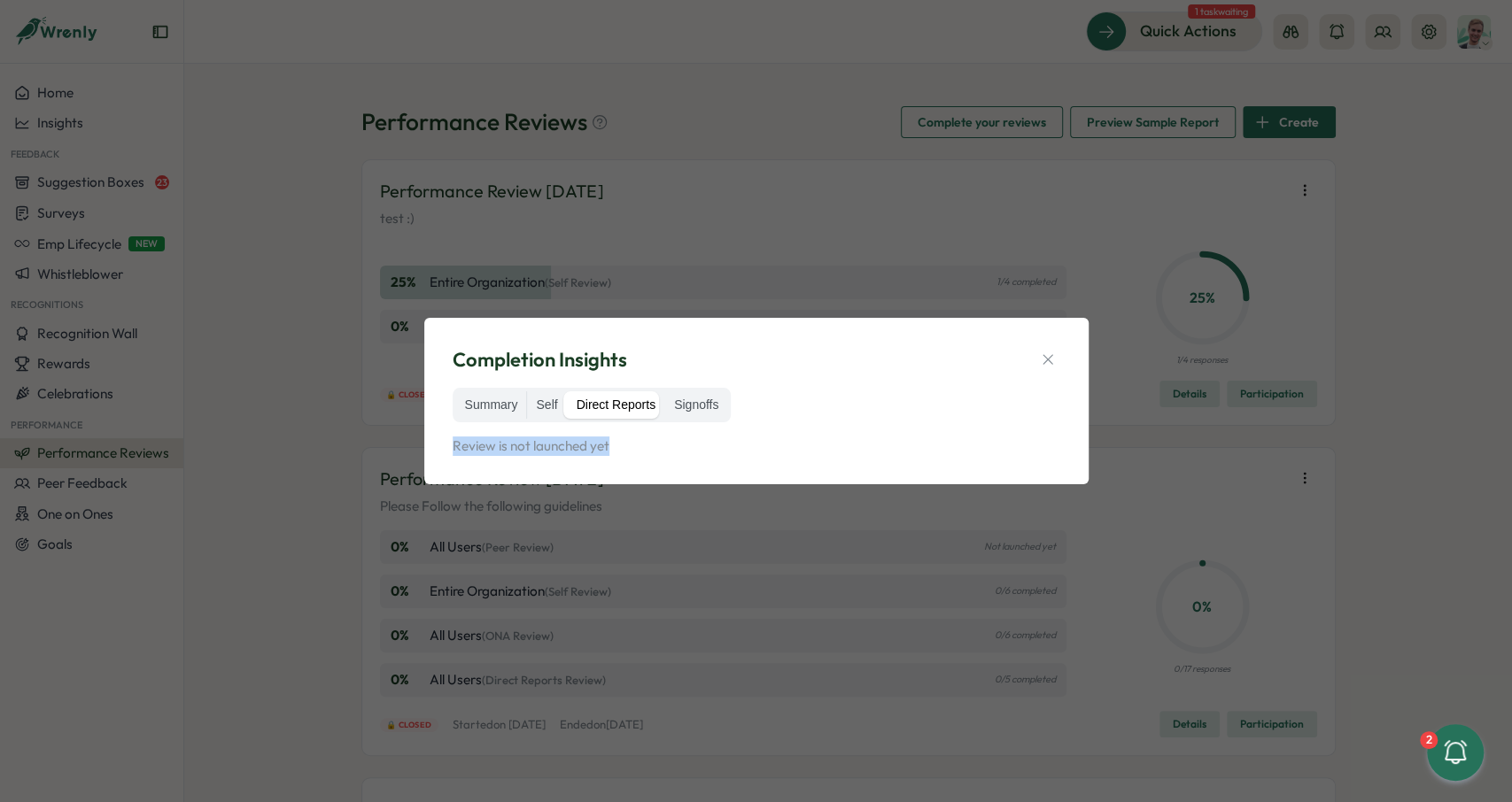
drag, startPoint x: 539, startPoint y: 449, endPoint x: 679, endPoint y: 428, distance: 141.6
click at [454, 452] on p "Review is not launched yet" at bounding box center [753, 446] width 601 height 19
click at [731, 420] on div "Summary Self Direct Reports Signoffs Review is not launched yet" at bounding box center [756, 422] width 607 height 69
click at [713, 414] on label "Signoffs" at bounding box center [696, 405] width 62 height 28
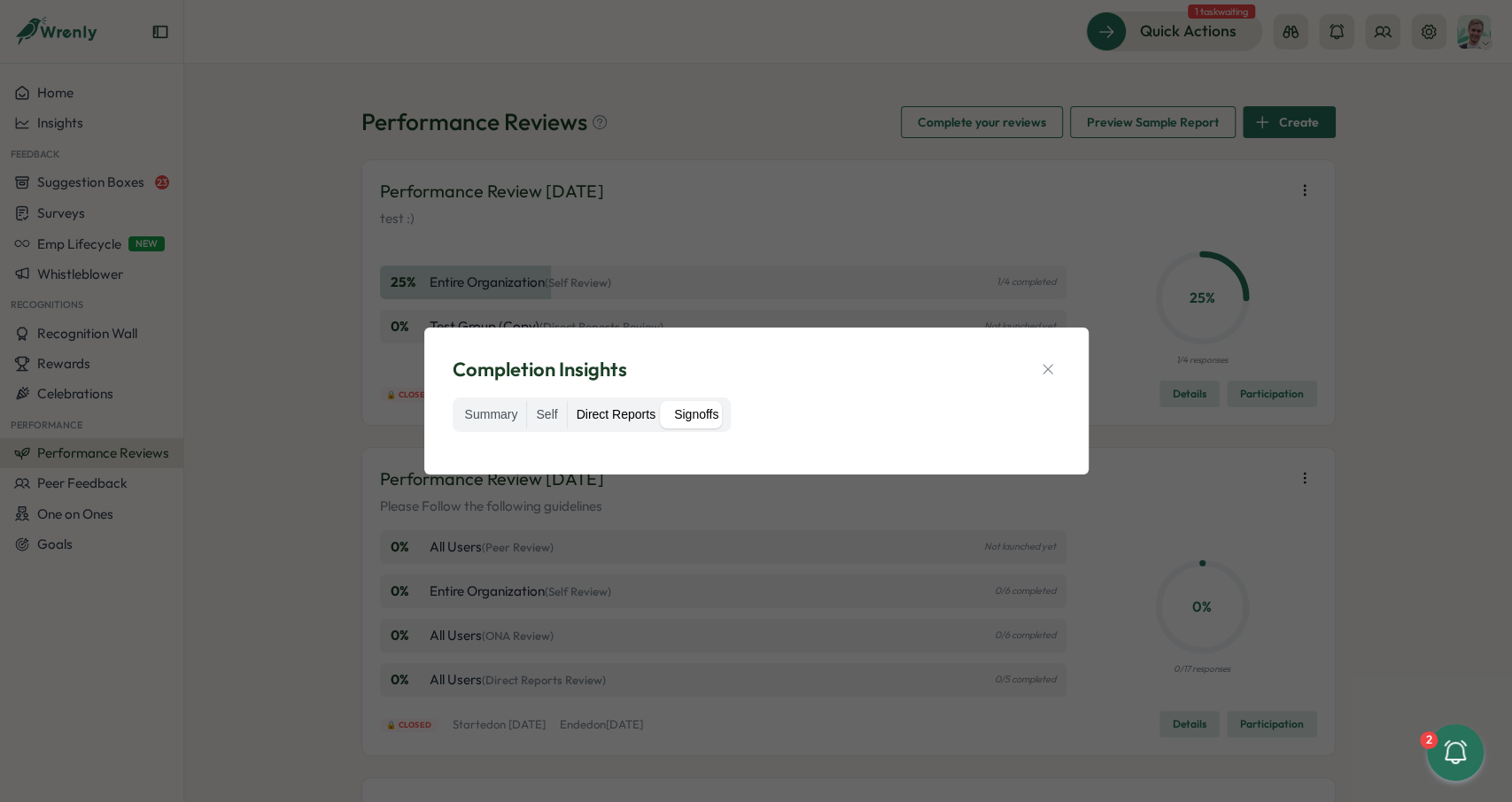
click at [648, 411] on label "Direct Reports" at bounding box center [615, 415] width 96 height 28
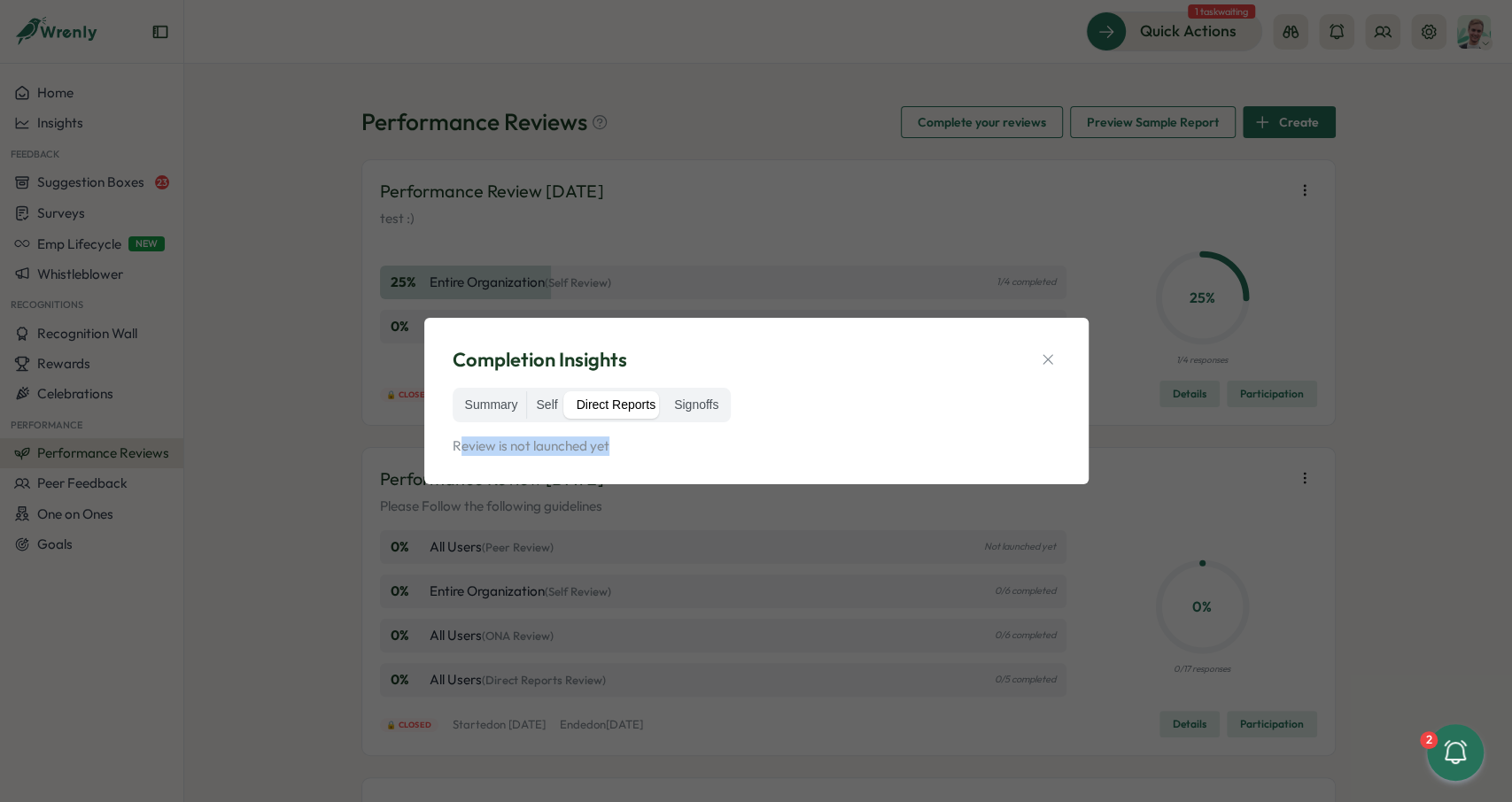
drag, startPoint x: 484, startPoint y: 447, endPoint x: 664, endPoint y: 445, distance: 180.0
click at [660, 450] on p "Review is not launched yet" at bounding box center [753, 446] width 601 height 19
click at [693, 402] on label "Signoffs" at bounding box center [696, 405] width 62 height 28
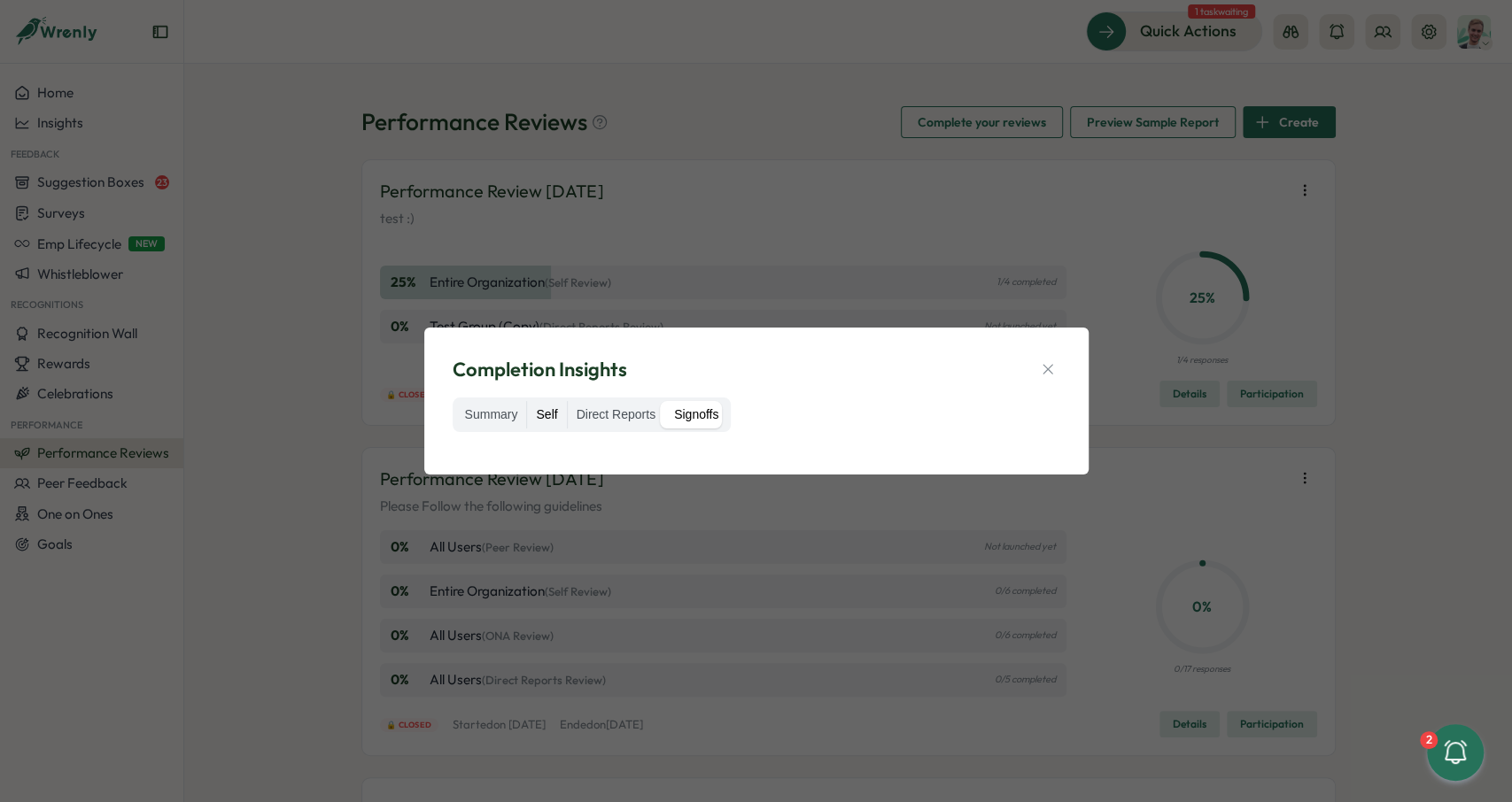
click at [538, 417] on label "Self" at bounding box center [546, 415] width 39 height 28
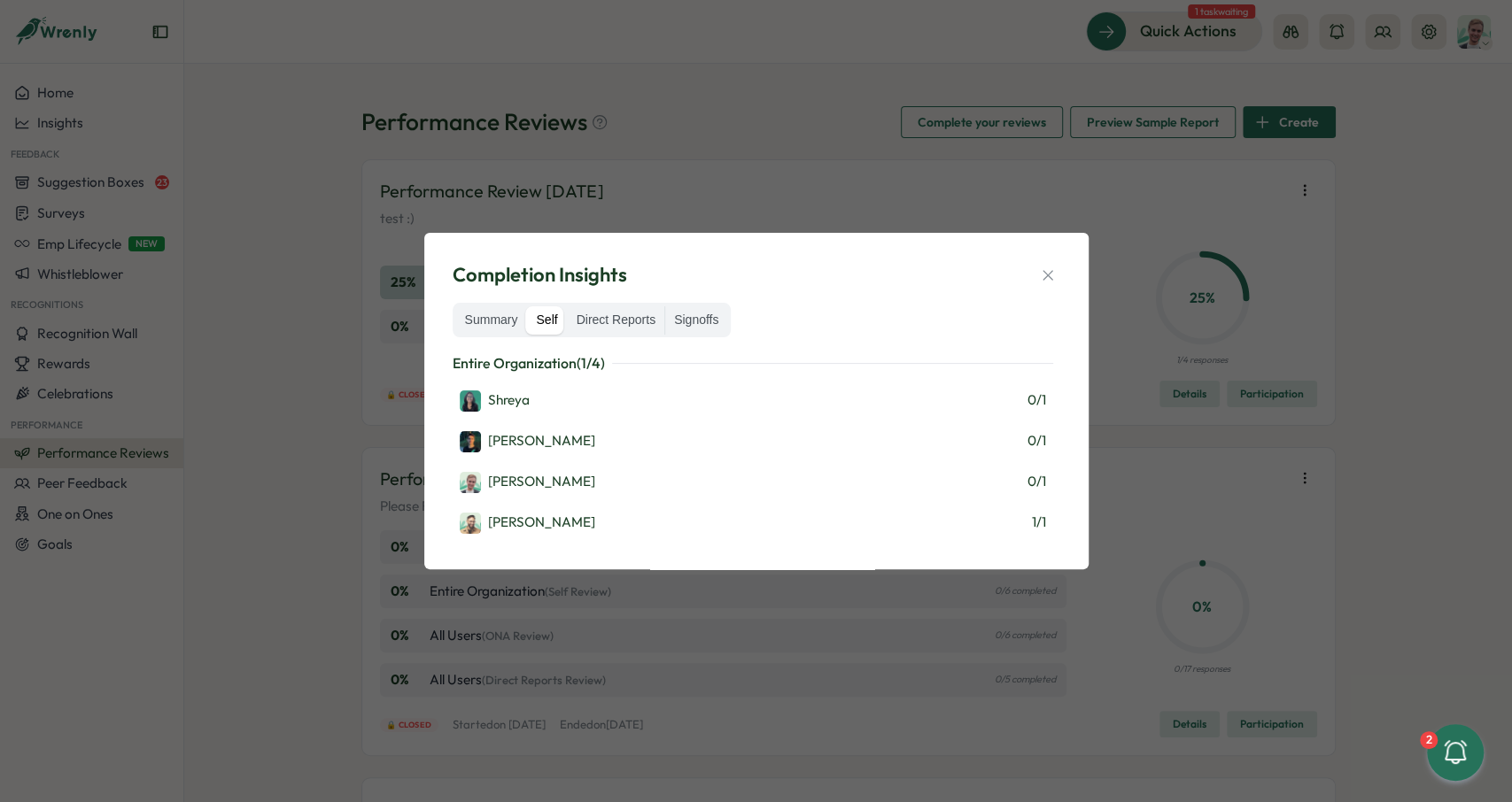
click at [630, 336] on div "Summary Self Direct Reports Signoffs" at bounding box center [592, 320] width 279 height 36
click at [636, 331] on label "Direct Reports" at bounding box center [615, 320] width 96 height 28
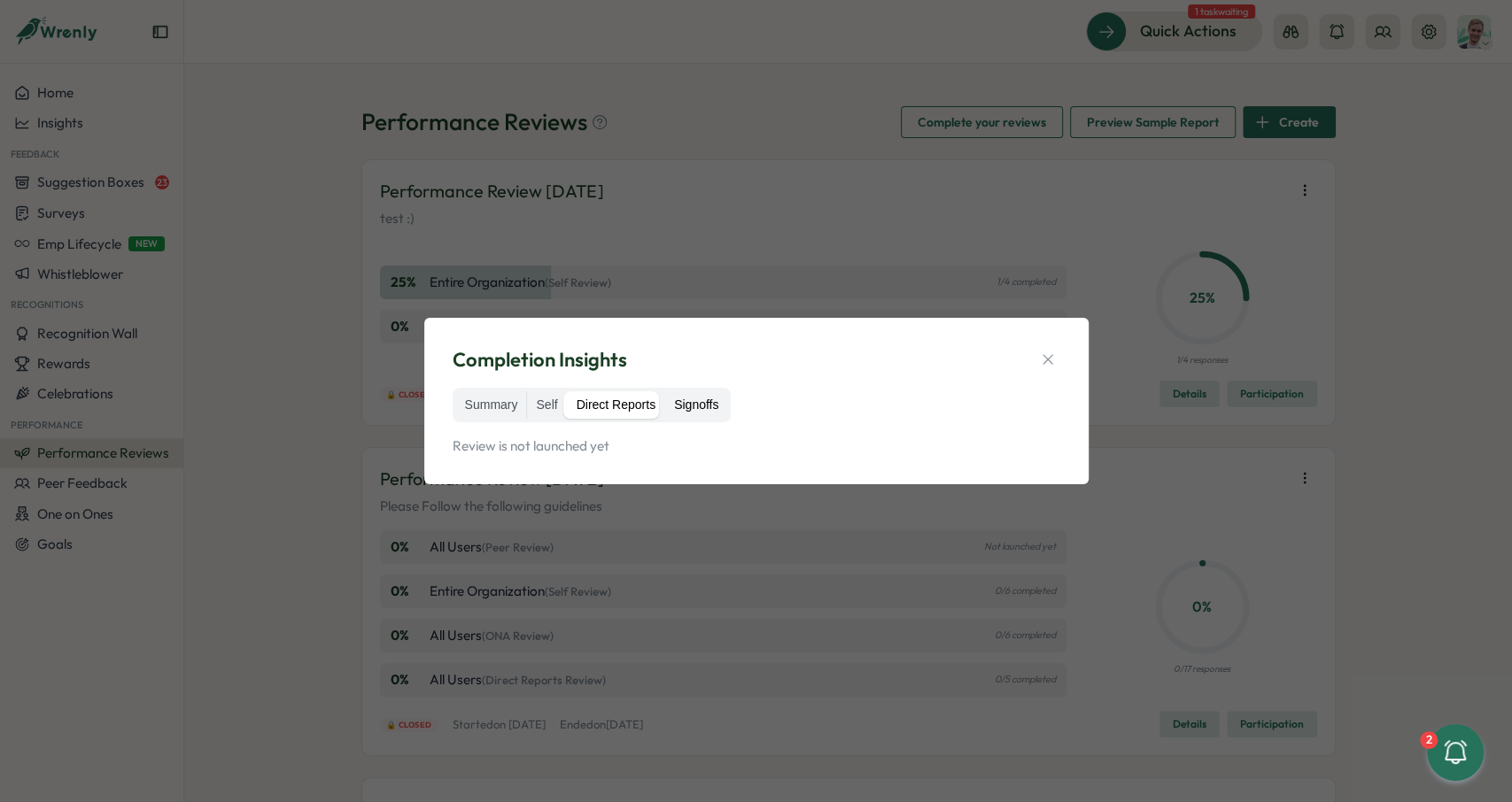
click at [702, 398] on label "Signoffs" at bounding box center [696, 405] width 62 height 28
click at [691, 406] on label "Signoffs" at bounding box center [696, 405] width 62 height 28
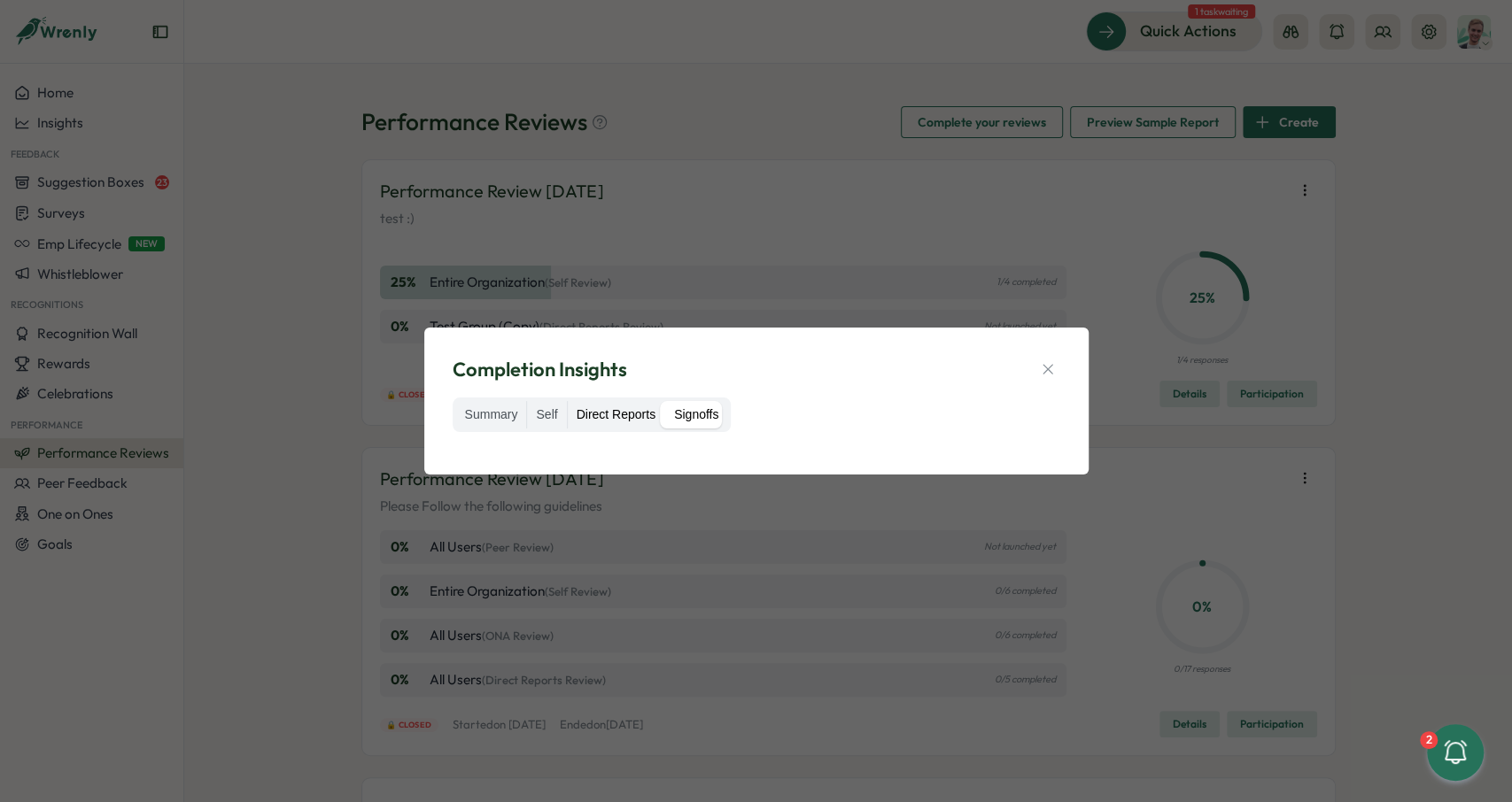
click at [615, 416] on label "Direct Reports" at bounding box center [615, 415] width 96 height 28
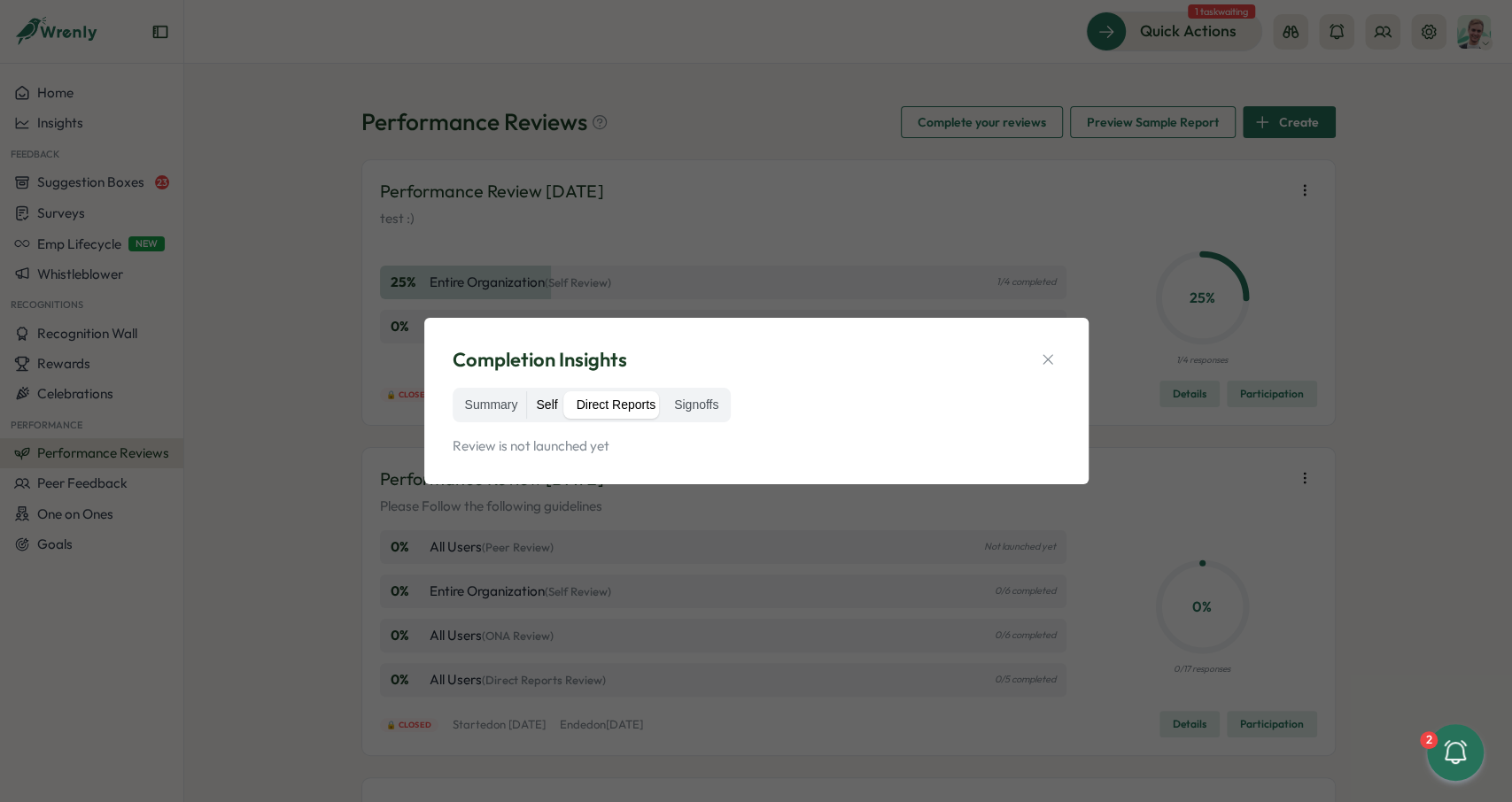
click at [543, 410] on label "Self" at bounding box center [546, 405] width 39 height 28
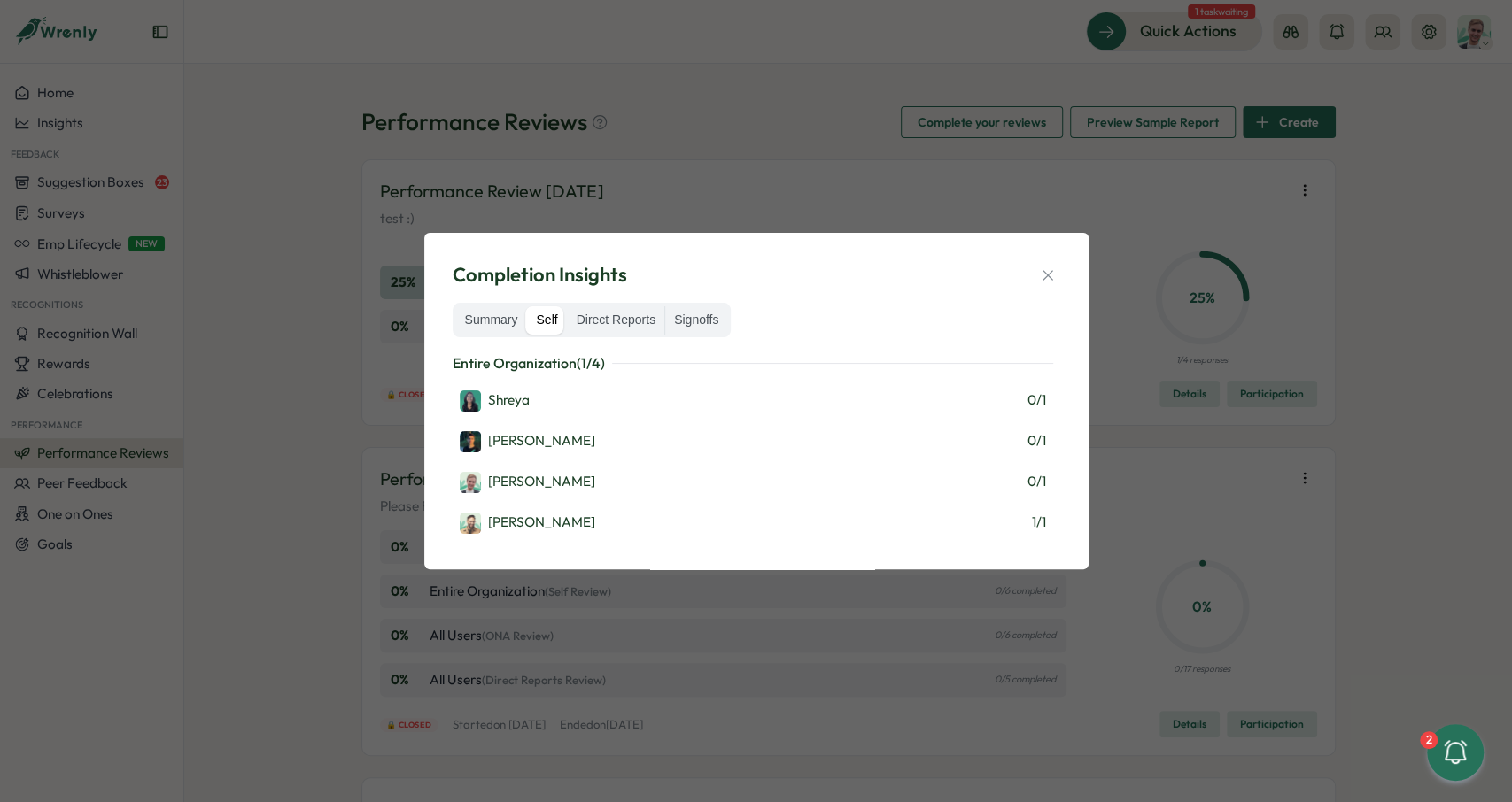
click at [497, 305] on div "Summary Self Direct Reports Signoffs" at bounding box center [592, 320] width 279 height 36
click at [497, 316] on label "Summary" at bounding box center [491, 320] width 71 height 28
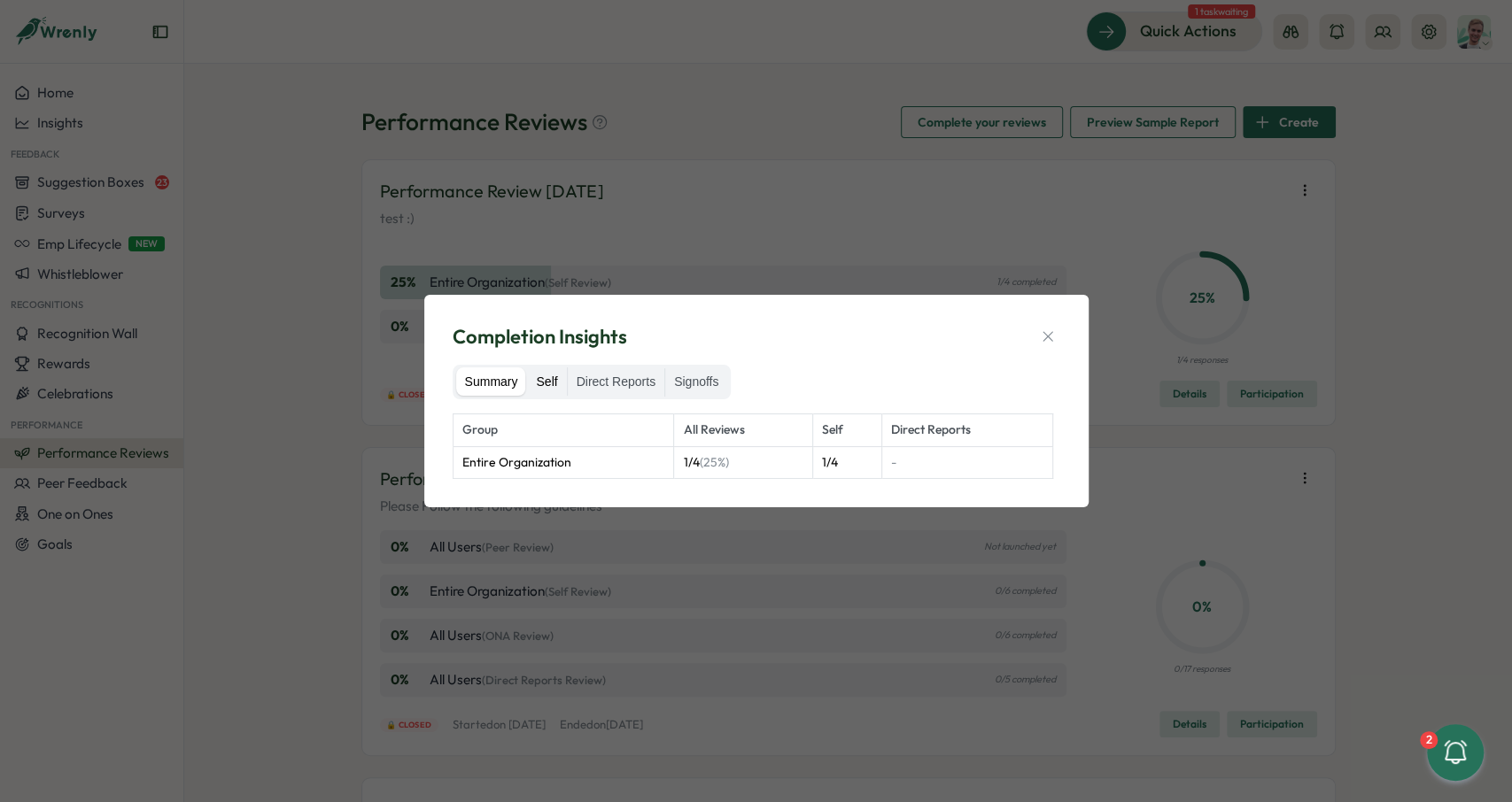
click at [536, 376] on label "Self" at bounding box center [546, 381] width 39 height 28
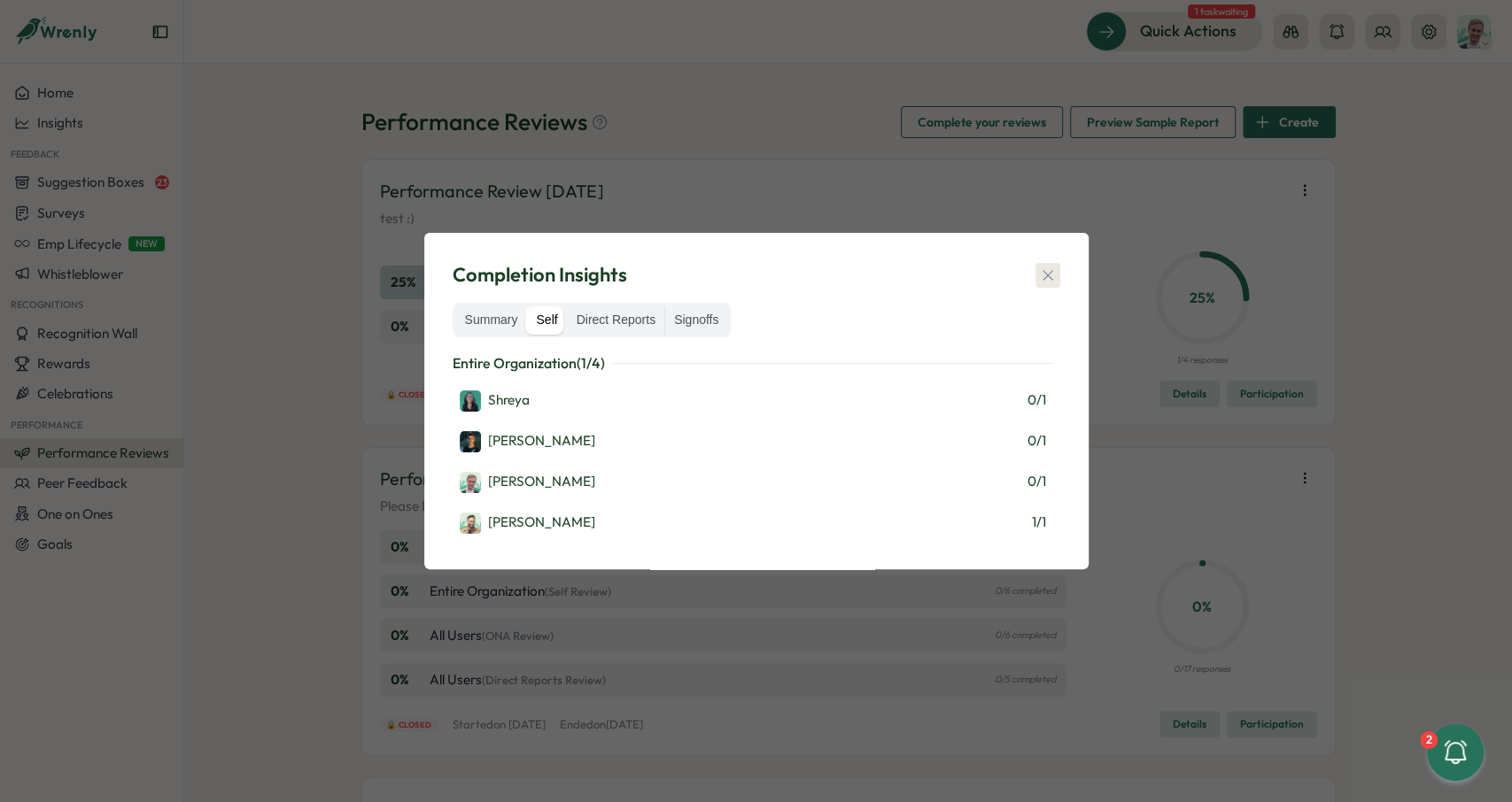
click at [1042, 276] on icon "button" at bounding box center [1047, 275] width 17 height 17
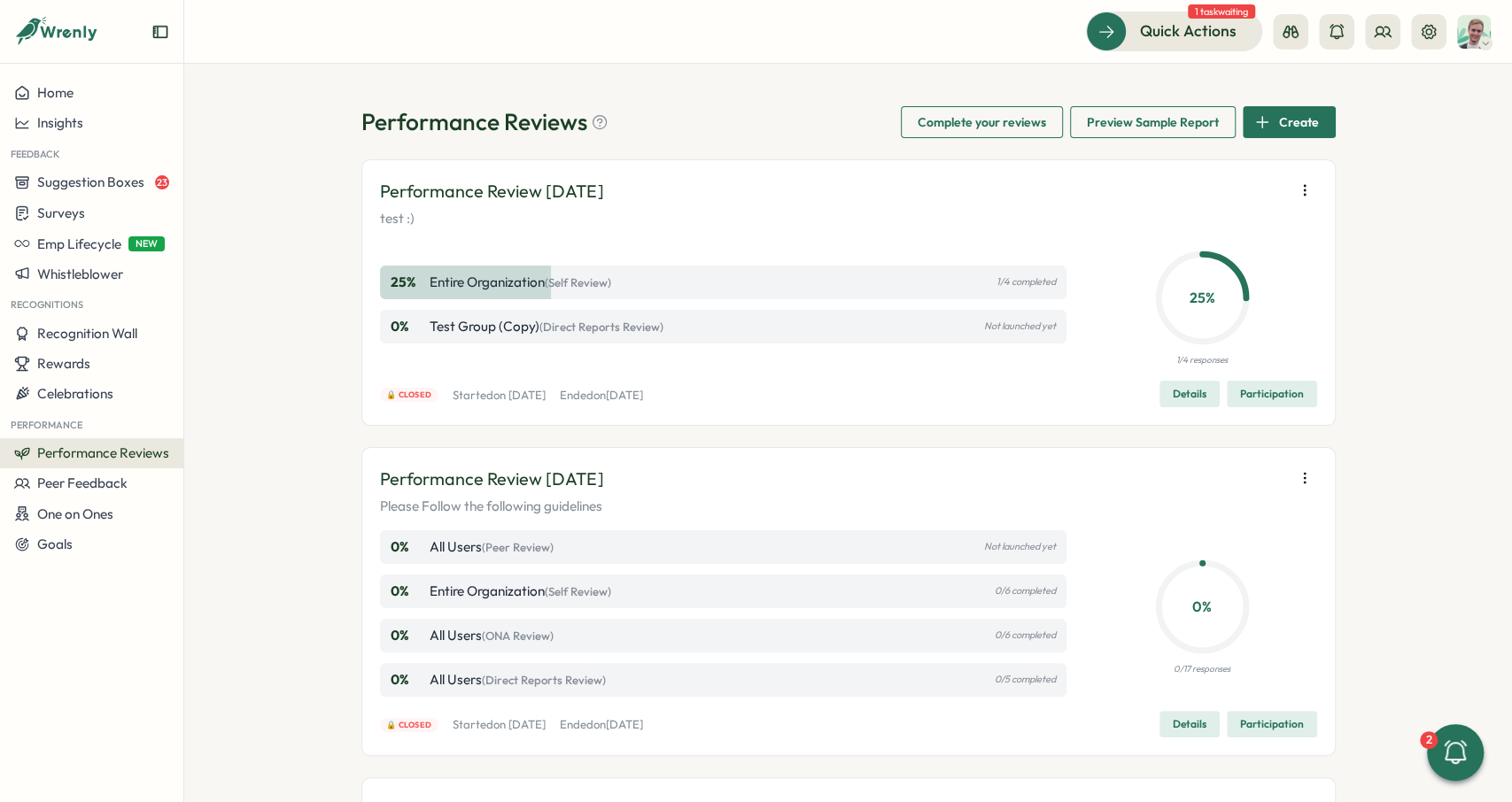
click at [1179, 393] on span "Details" at bounding box center [1189, 394] width 34 height 25
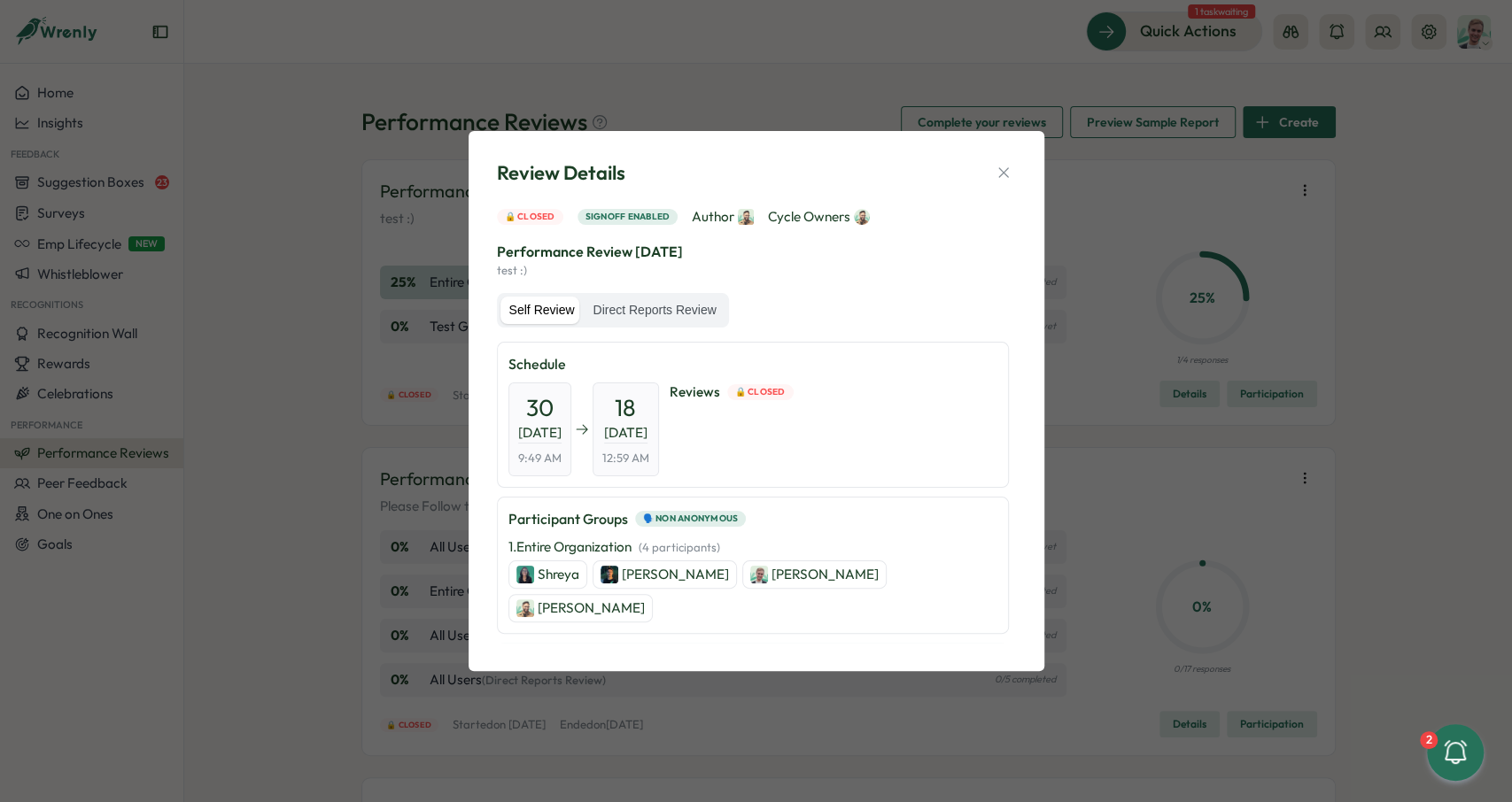
click at [663, 296] on div "Self Review Direct Reports Review" at bounding box center [613, 310] width 232 height 36
click at [664, 315] on label "Direct Reports Review" at bounding box center [654, 310] width 141 height 28
click at [670, 302] on label "Direct Reports Review" at bounding box center [654, 310] width 141 height 28
click at [549, 306] on label "Self Review" at bounding box center [541, 310] width 83 height 28
click at [701, 309] on label "Direct Reports Review" at bounding box center [654, 310] width 141 height 28
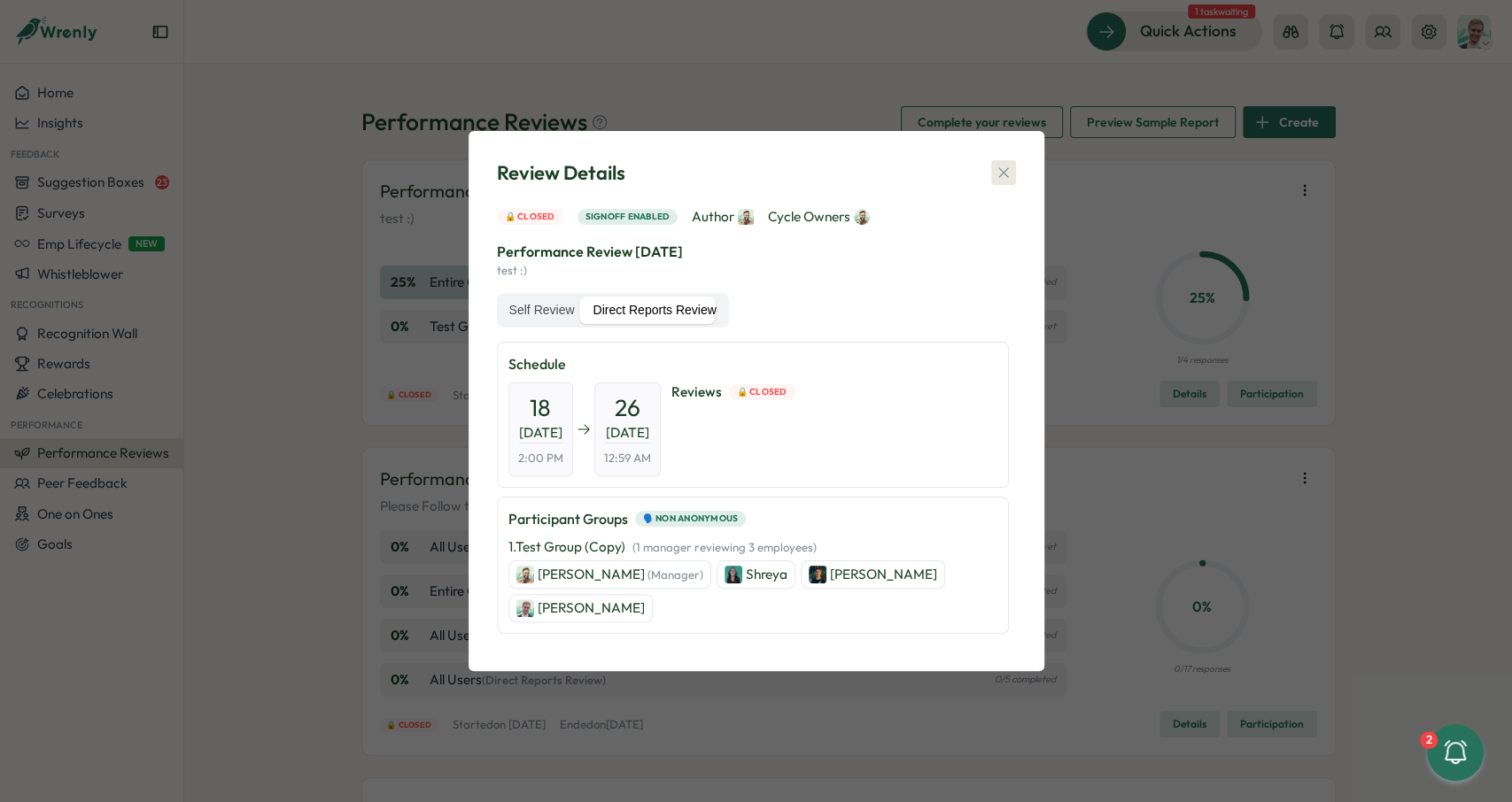
click at [1013, 171] on button "button" at bounding box center [1003, 172] width 25 height 25
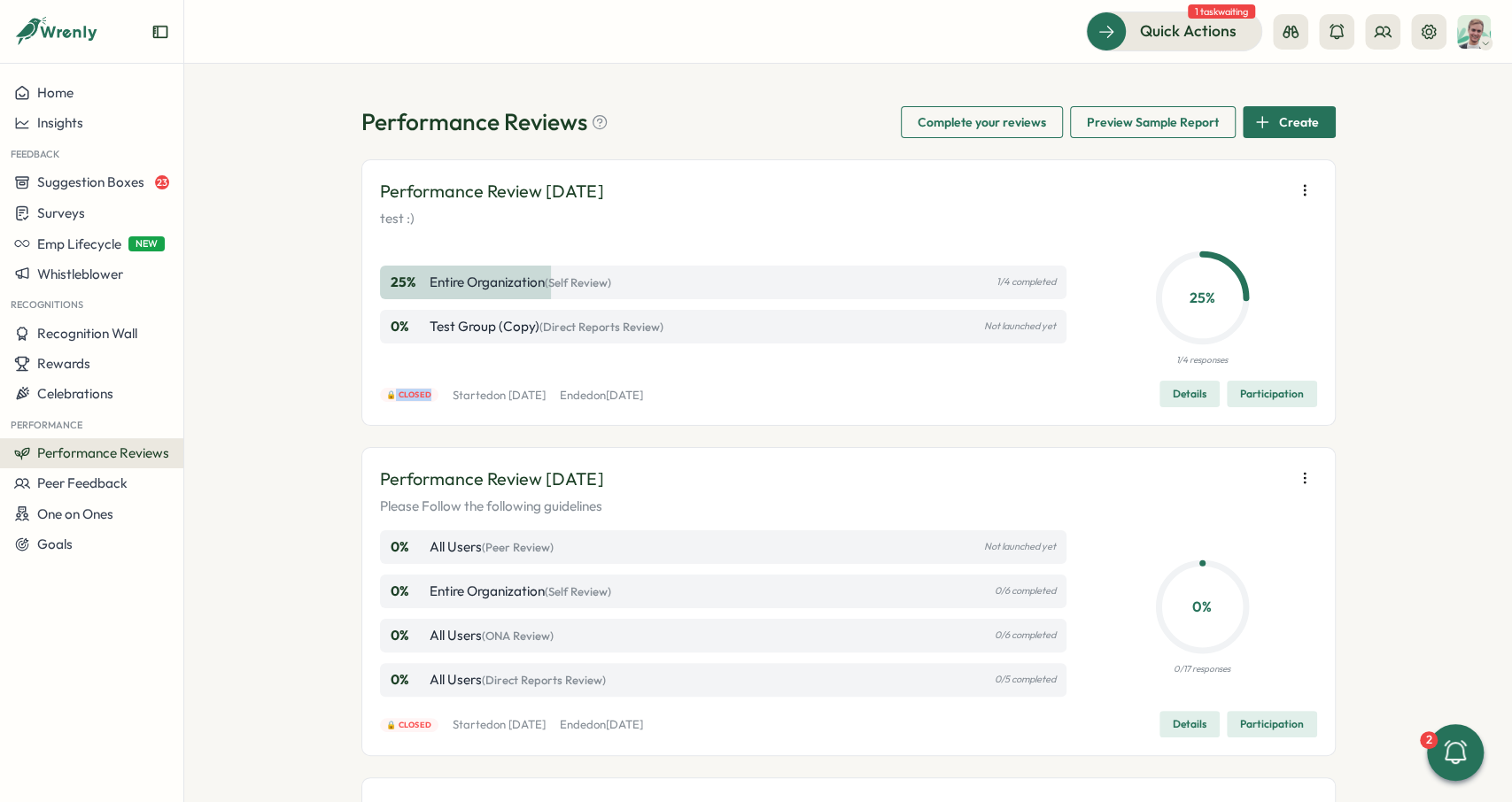
drag, startPoint x: 398, startPoint y: 394, endPoint x: 431, endPoint y: 390, distance: 33.2
click at [431, 390] on span "🔒 Closed" at bounding box center [408, 396] width 45 height 13
drag, startPoint x: 431, startPoint y: 390, endPoint x: 357, endPoint y: 391, distance: 74.0
click at [386, 391] on span "🔒 Closed" at bounding box center [408, 396] width 45 height 13
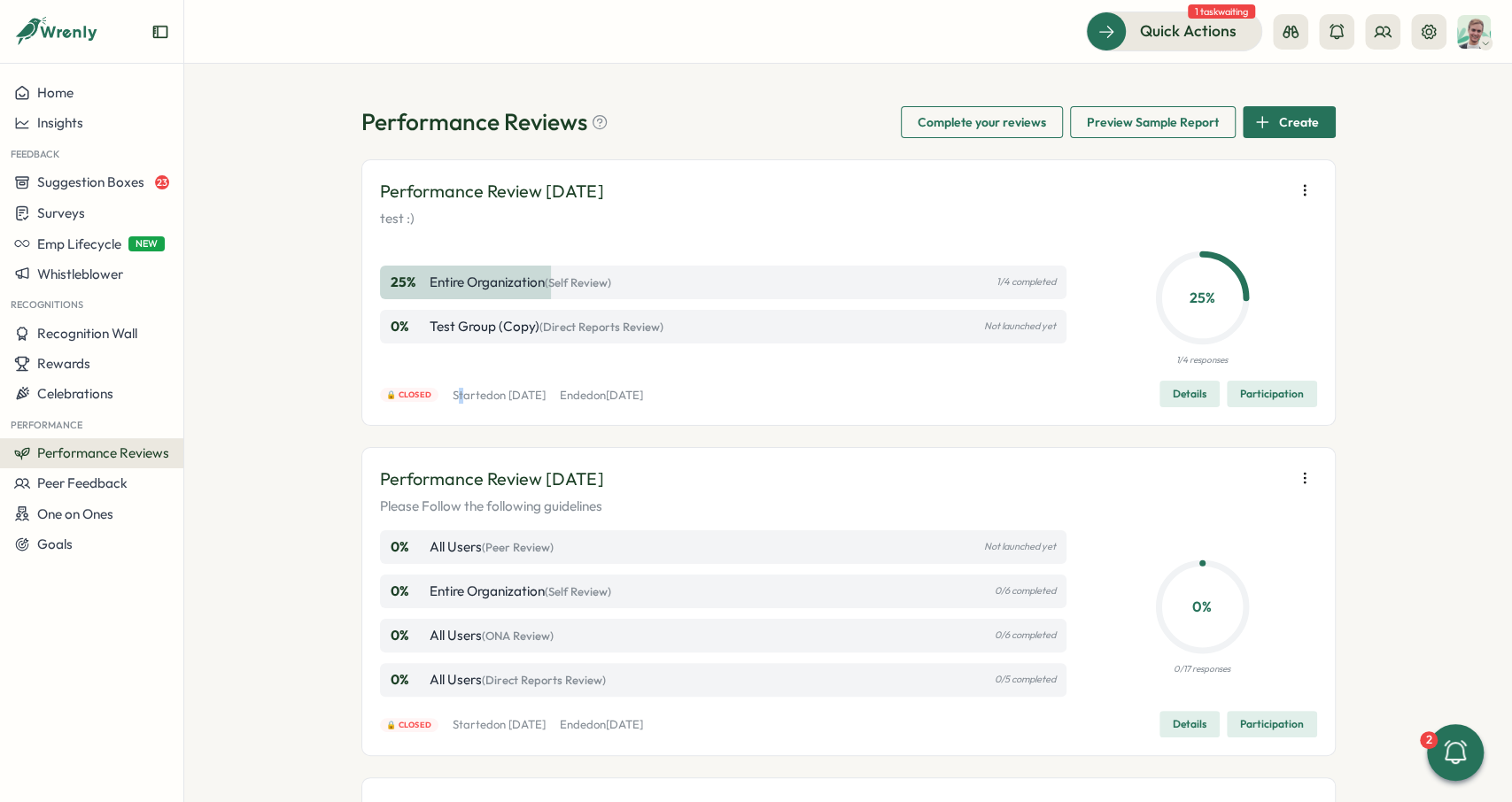
click at [462, 388] on p "Started on Fri, 30 May 2025" at bounding box center [499, 396] width 93 height 16
drag, startPoint x: 441, startPoint y: 393, endPoint x: 392, endPoint y: 393, distance: 49.0
click at [392, 393] on div "🔒 Closed Started on Fri, 30 May 2025 Ended on Thu, 26 Jun 2025" at bounding box center [511, 396] width 263 height 16
drag, startPoint x: 957, startPoint y: 323, endPoint x: 1044, endPoint y: 323, distance: 87.0
click at [1044, 323] on div "0 % Test Group (Copy) (Direct Reports Review) Not launched yet" at bounding box center [723, 326] width 687 height 34
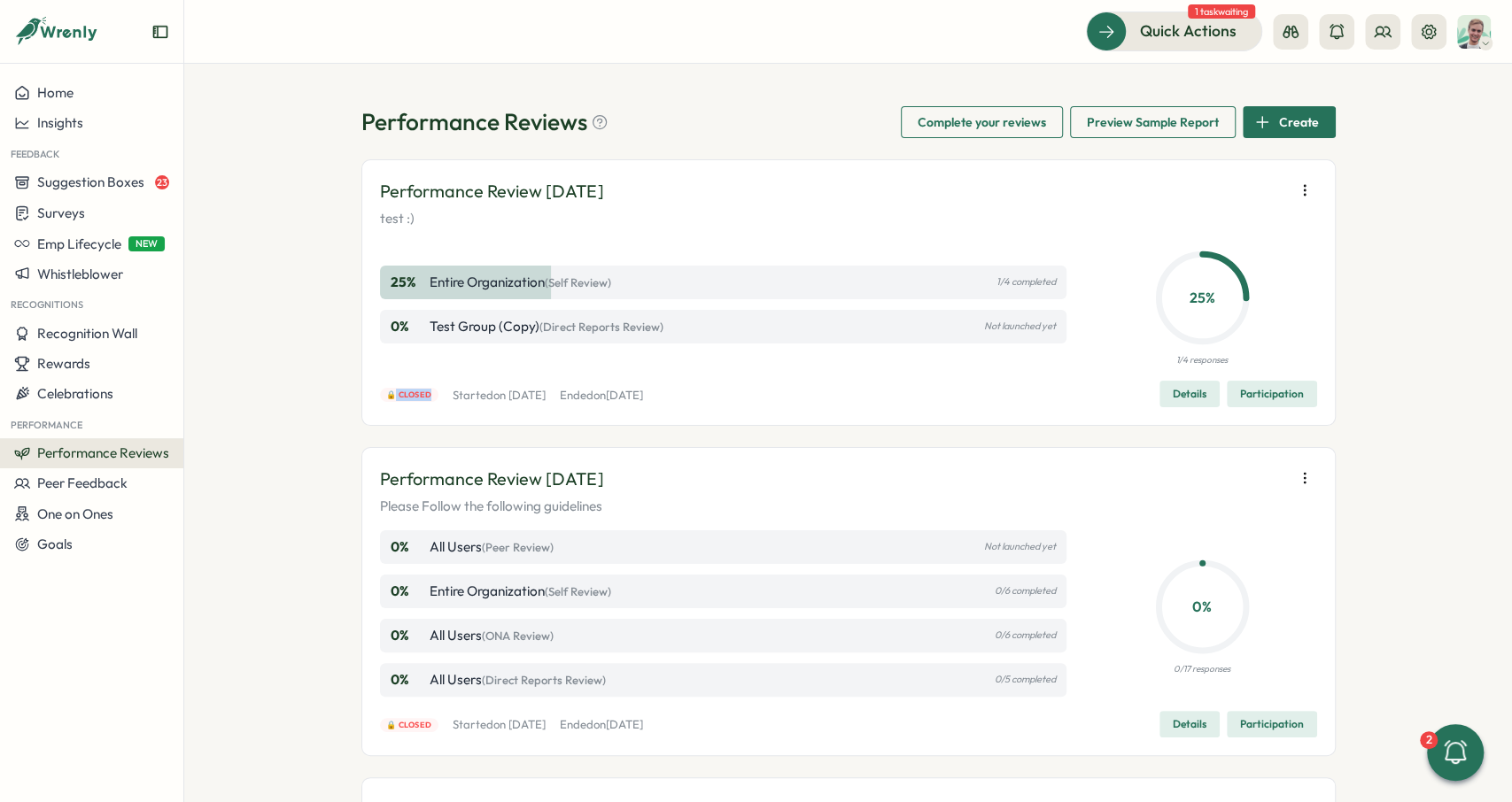
drag, startPoint x: 983, startPoint y: 327, endPoint x: 1075, endPoint y: 331, distance: 92.1
click at [1080, 331] on div "25 % Entire Organization (Self Review) 1/4 completed 0 % Test Group (Copy) (Dir…" at bounding box center [848, 305] width 937 height 125
drag, startPoint x: 594, startPoint y: 396, endPoint x: 530, endPoint y: 397, distance: 64.0
click at [530, 397] on p "Started on Fri, 30 May 2025" at bounding box center [499, 396] width 93 height 16
click at [710, 380] on div "Performance Review May 2025 test :) 25 % Entire Organization (Self Review) 1/4 …" at bounding box center [848, 292] width 937 height 229
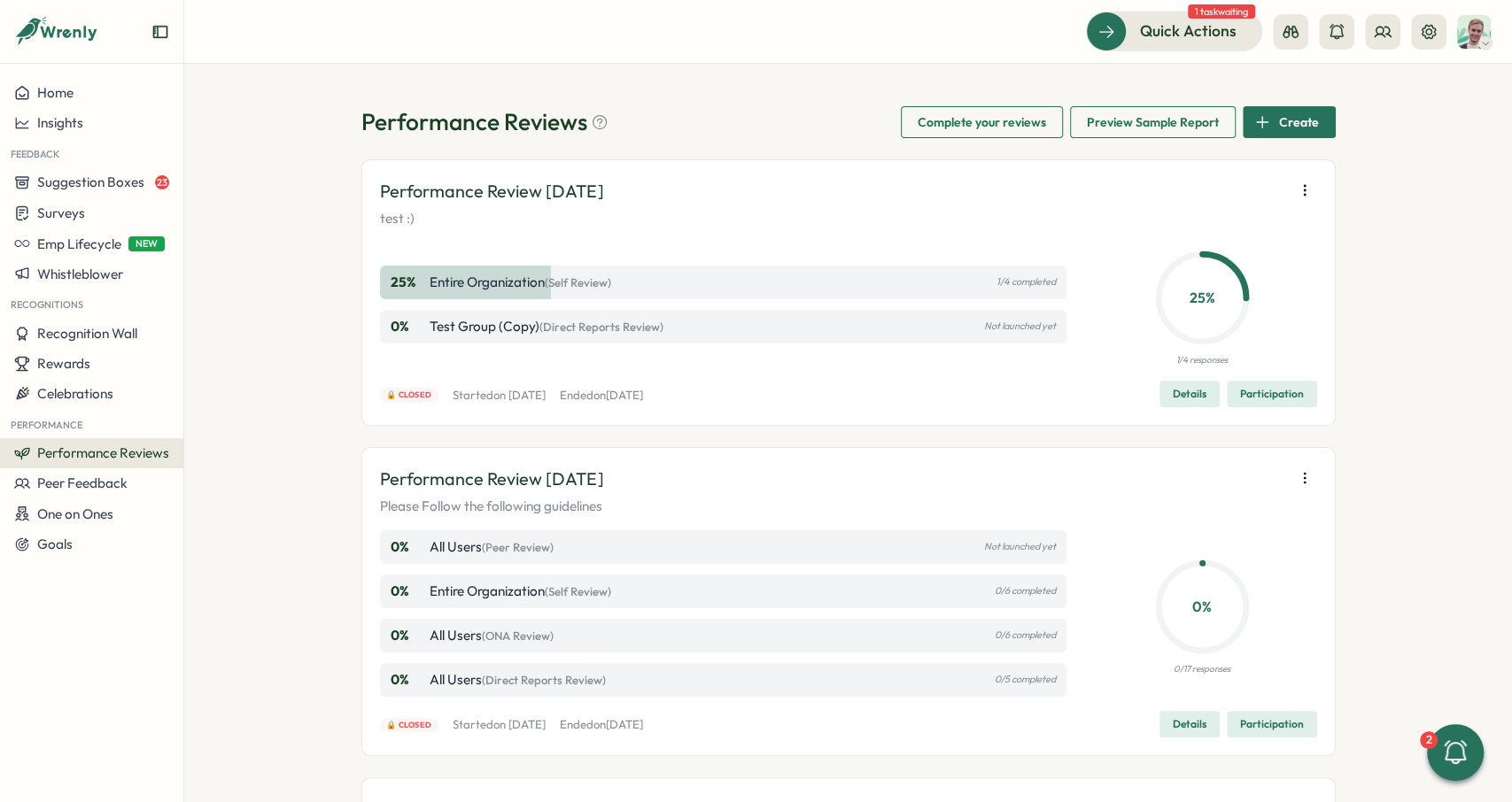
drag, startPoint x: 817, startPoint y: 392, endPoint x: 441, endPoint y: 389, distance: 376.0
click at [441, 389] on div "🔒 Closed Started on Fri, 30 May 2025 Ended on Thu, 26 Jun 2025 Details Particip…" at bounding box center [848, 394] width 937 height 27
click at [450, 391] on div "🔒 Closed Started on Fri, 30 May 2025 Ended on Thu, 26 Jun 2025" at bounding box center [511, 396] width 263 height 16
drag, startPoint x: 450, startPoint y: 391, endPoint x: 791, endPoint y: 379, distance: 341.2
click at [791, 379] on div "Performance Review May 2025 test :) 25 % Entire Organization (Self Review) 1/4 …" at bounding box center [848, 292] width 937 height 229
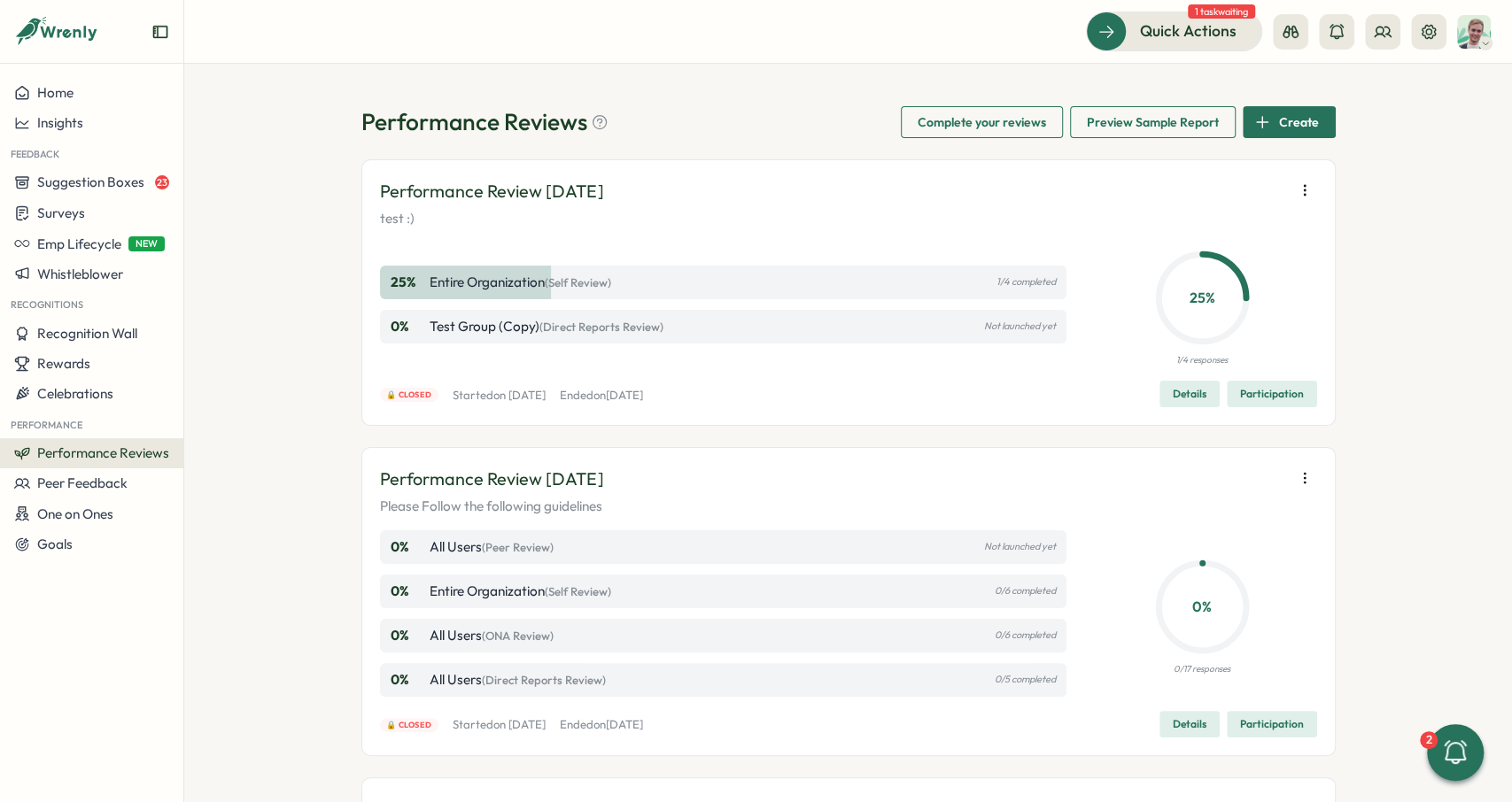
drag, startPoint x: 753, startPoint y: 392, endPoint x: 589, endPoint y: 387, distance: 164.1
click at [752, 393] on div "🔒 Closed Started on Fri, 30 May 2025 Ended on Thu, 26 Jun 2025 Details Particip…" at bounding box center [848, 394] width 937 height 27
drag, startPoint x: 593, startPoint y: 387, endPoint x: 528, endPoint y: 396, distance: 65.6
click at [528, 396] on p "Started on Fri, 30 May 2025" at bounding box center [499, 396] width 93 height 16
click at [546, 390] on p "Started on Fri, 30 May 2025" at bounding box center [499, 396] width 93 height 16
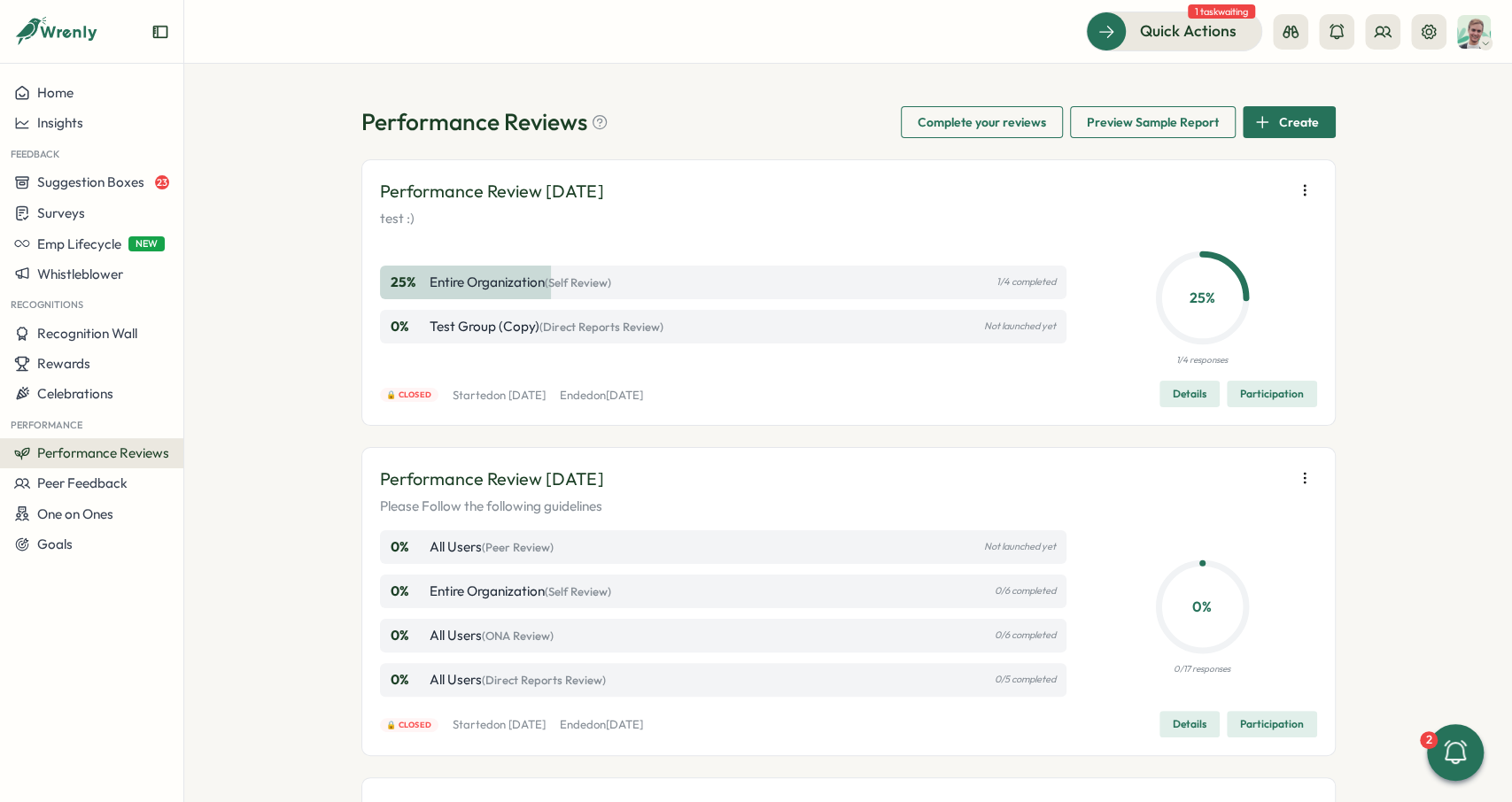
click at [546, 393] on p "Started on Fri, 30 May 2025" at bounding box center [499, 396] width 93 height 16
click at [546, 394] on p "Started on Fri, 30 May 2025" at bounding box center [499, 396] width 93 height 16
drag, startPoint x: 585, startPoint y: 394, endPoint x: 545, endPoint y: 394, distance: 40.0
click at [545, 394] on p "Started on Fri, 30 May 2025" at bounding box center [499, 396] width 93 height 16
drag, startPoint x: 534, startPoint y: 391, endPoint x: 615, endPoint y: 390, distance: 81.0
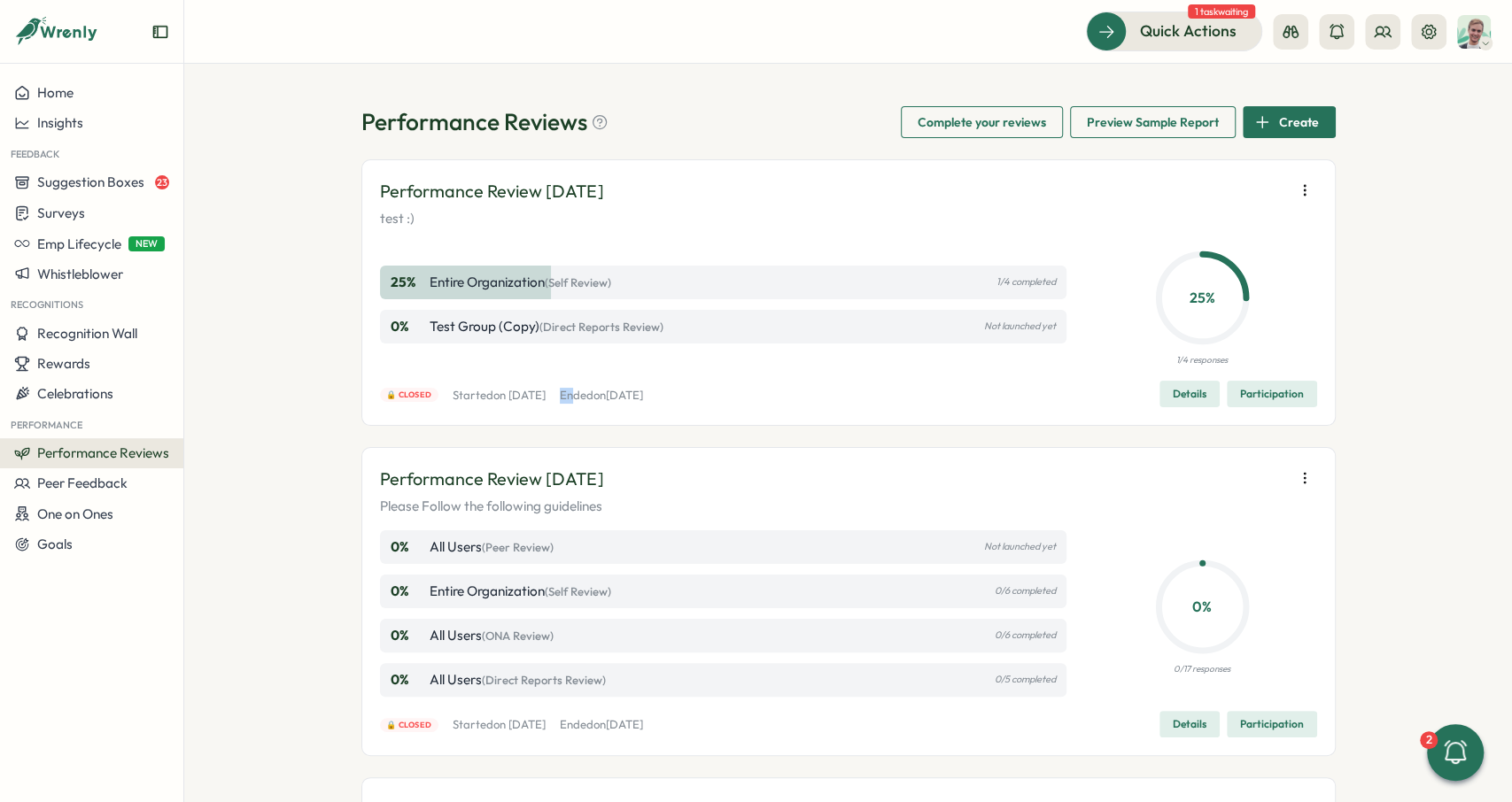
click at [619, 390] on div "🔒 Closed Started on Fri, 30 May 2025 Ended on Thu, 26 Jun 2025" at bounding box center [511, 396] width 263 height 16
click at [614, 391] on p "Ended on Thu, 26 Jun 2025" at bounding box center [601, 396] width 83 height 16
drag, startPoint x: 591, startPoint y: 394, endPoint x: 527, endPoint y: 396, distance: 64.0
click at [527, 396] on div "🔒 Closed Started on Fri, 30 May 2025 Ended on Thu, 26 Jun 2025" at bounding box center [511, 396] width 263 height 16
click at [527, 396] on p "Started on Fri, 30 May 2025" at bounding box center [499, 396] width 93 height 16
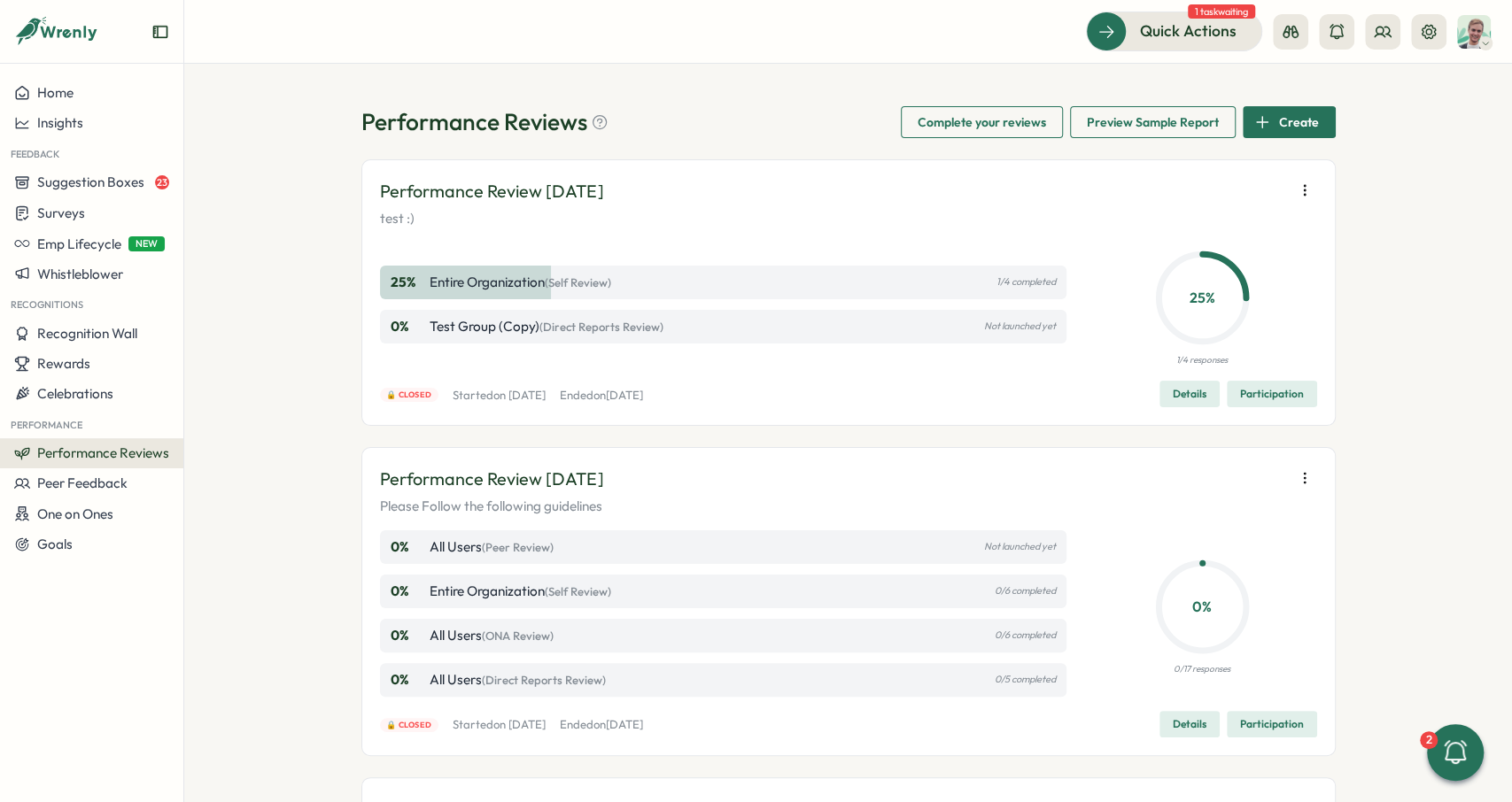
drag, startPoint x: 734, startPoint y: 390, endPoint x: 953, endPoint y: 366, distance: 220.3
click at [770, 389] on div "🔒 Closed Started on Fri, 30 May 2025 Ended on Thu, 26 Jun 2025 Details Particip…" at bounding box center [848, 394] width 937 height 27
click at [1152, 202] on div "Performance Review May 2025" at bounding box center [848, 191] width 937 height 27
click at [1427, 36] on icon at bounding box center [1428, 31] width 17 height 17
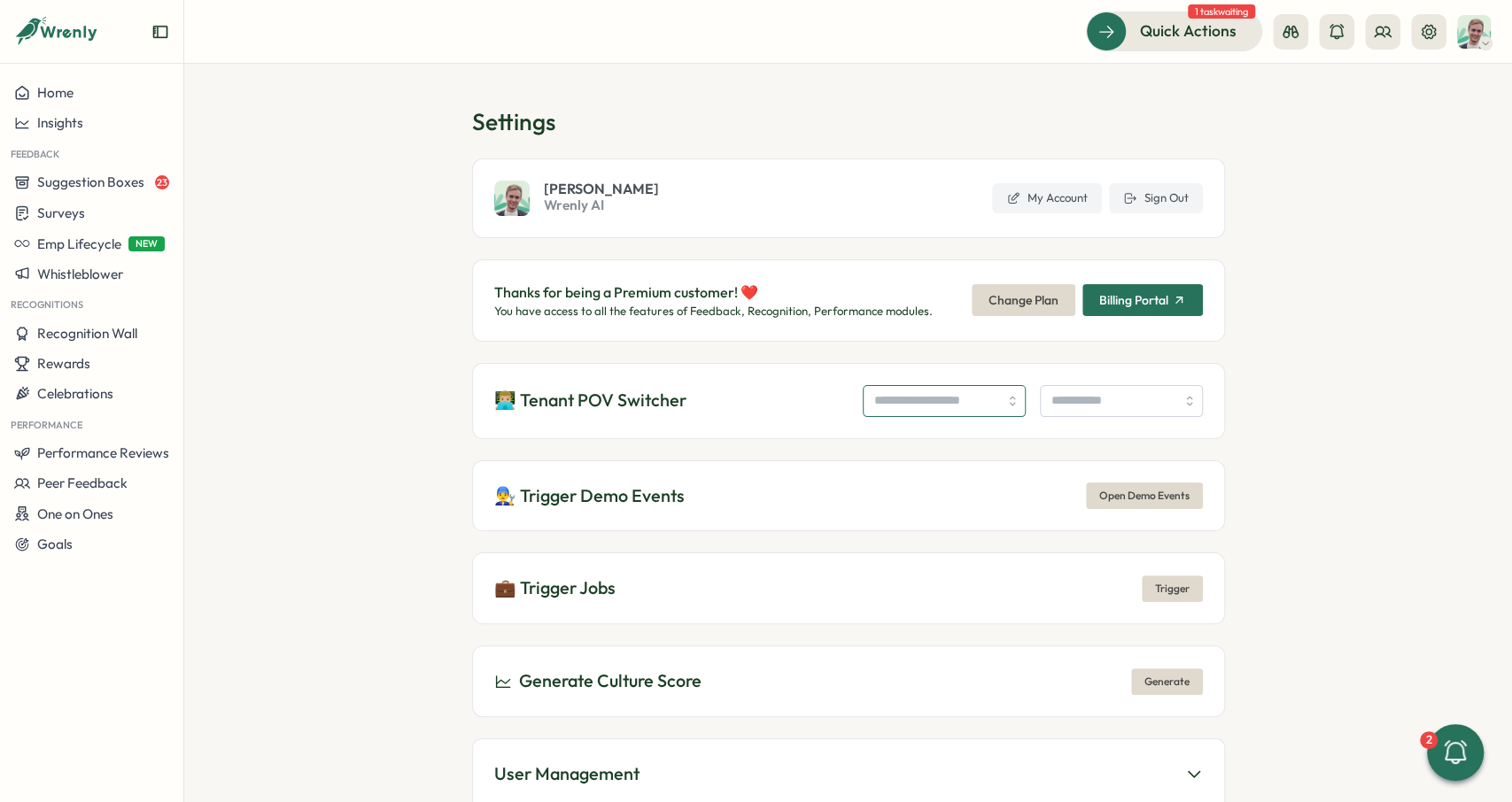
click at [930, 392] on input "search" at bounding box center [944, 401] width 163 height 32
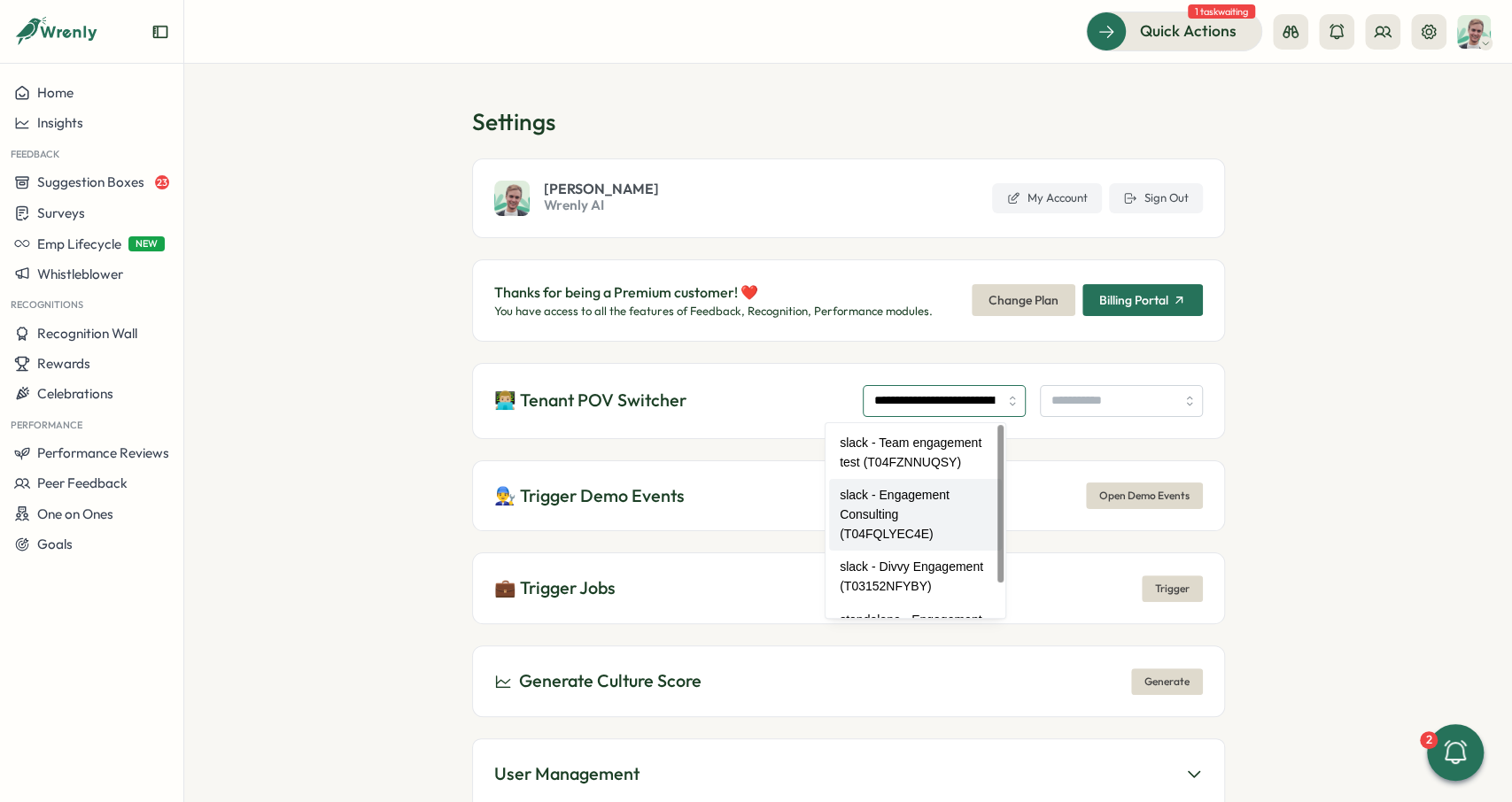
type input "**********"
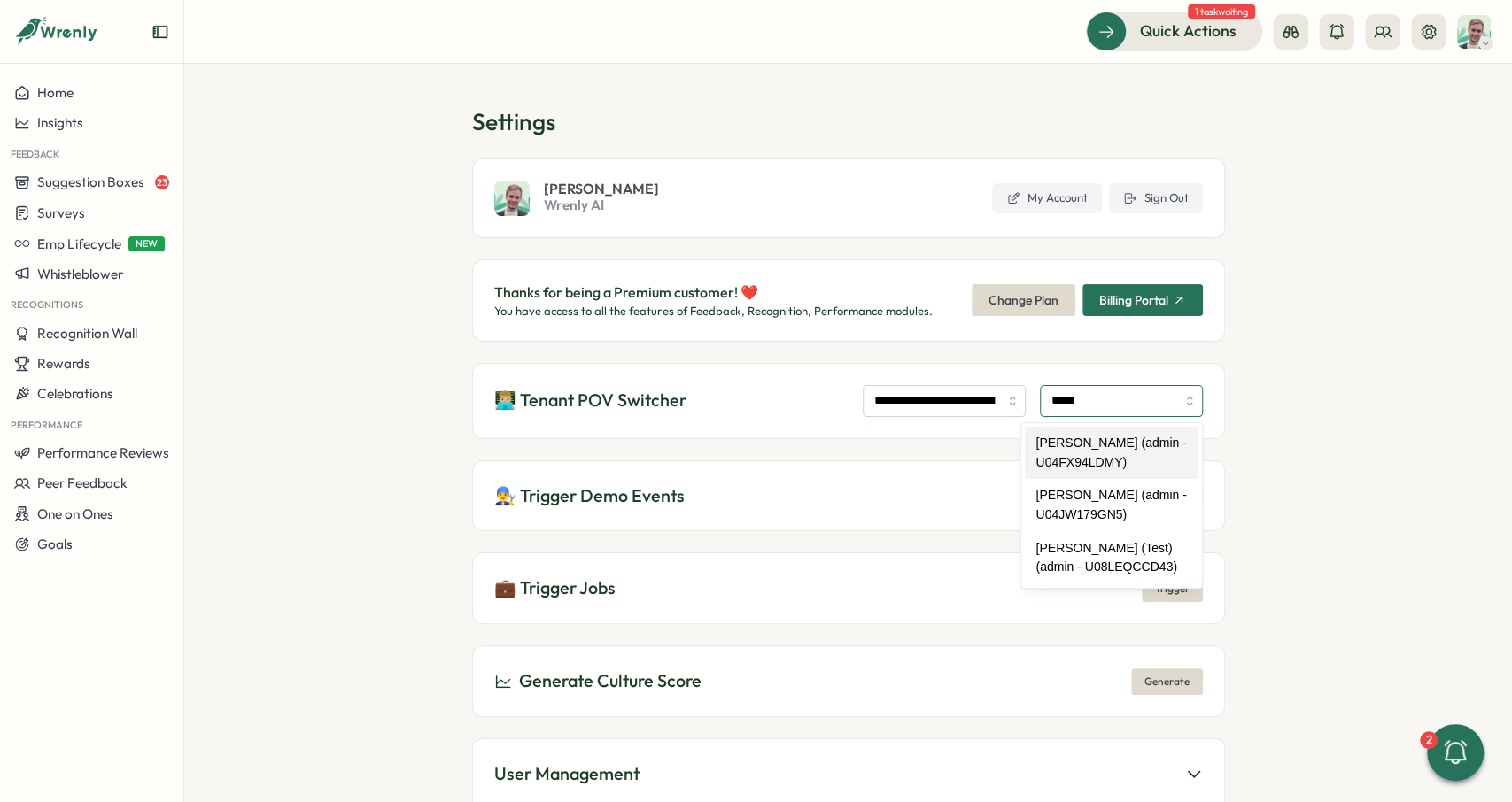
type input "**********"
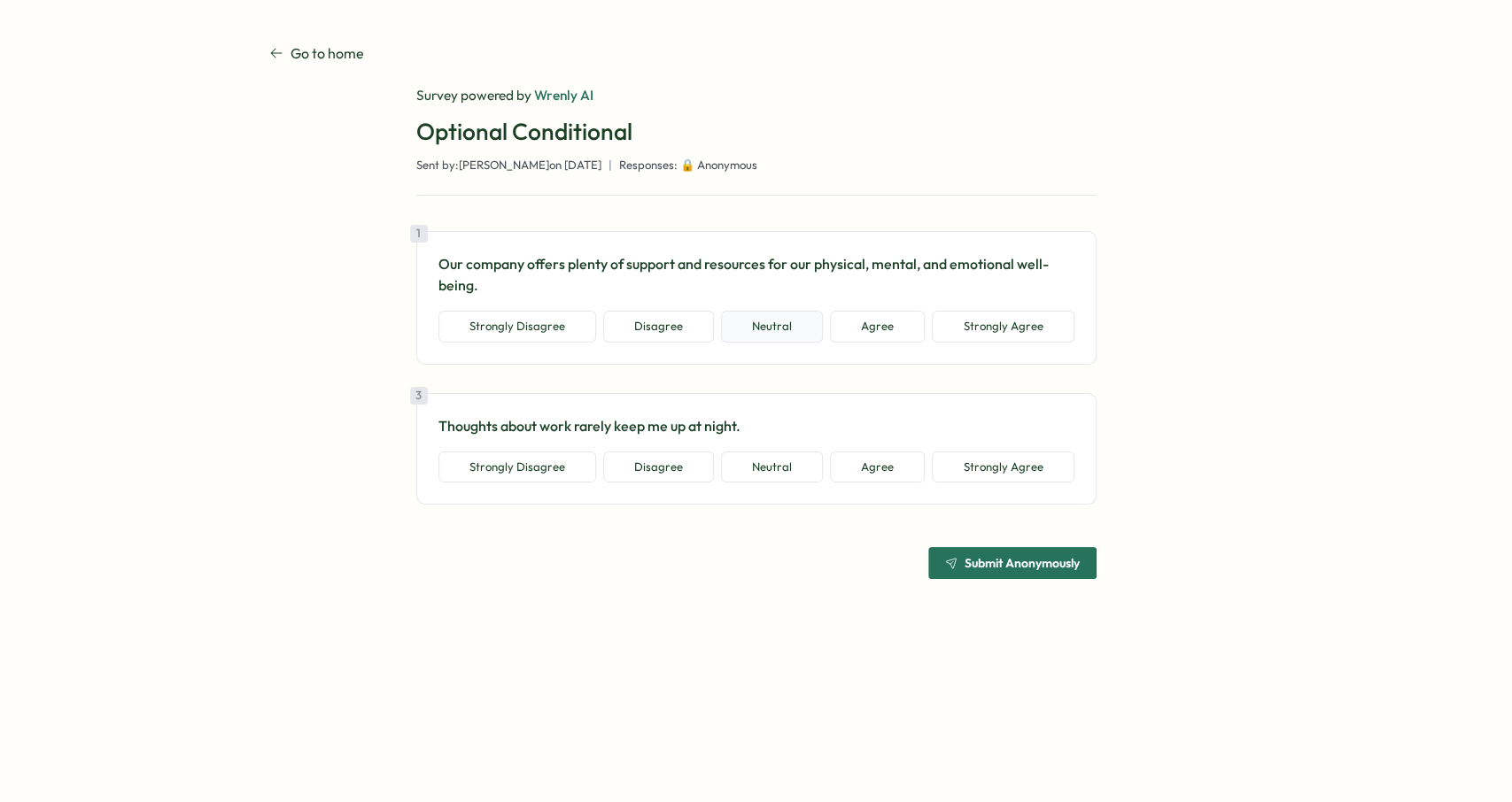
click at [789, 331] on button "Neutral" at bounding box center [771, 326] width 102 height 32
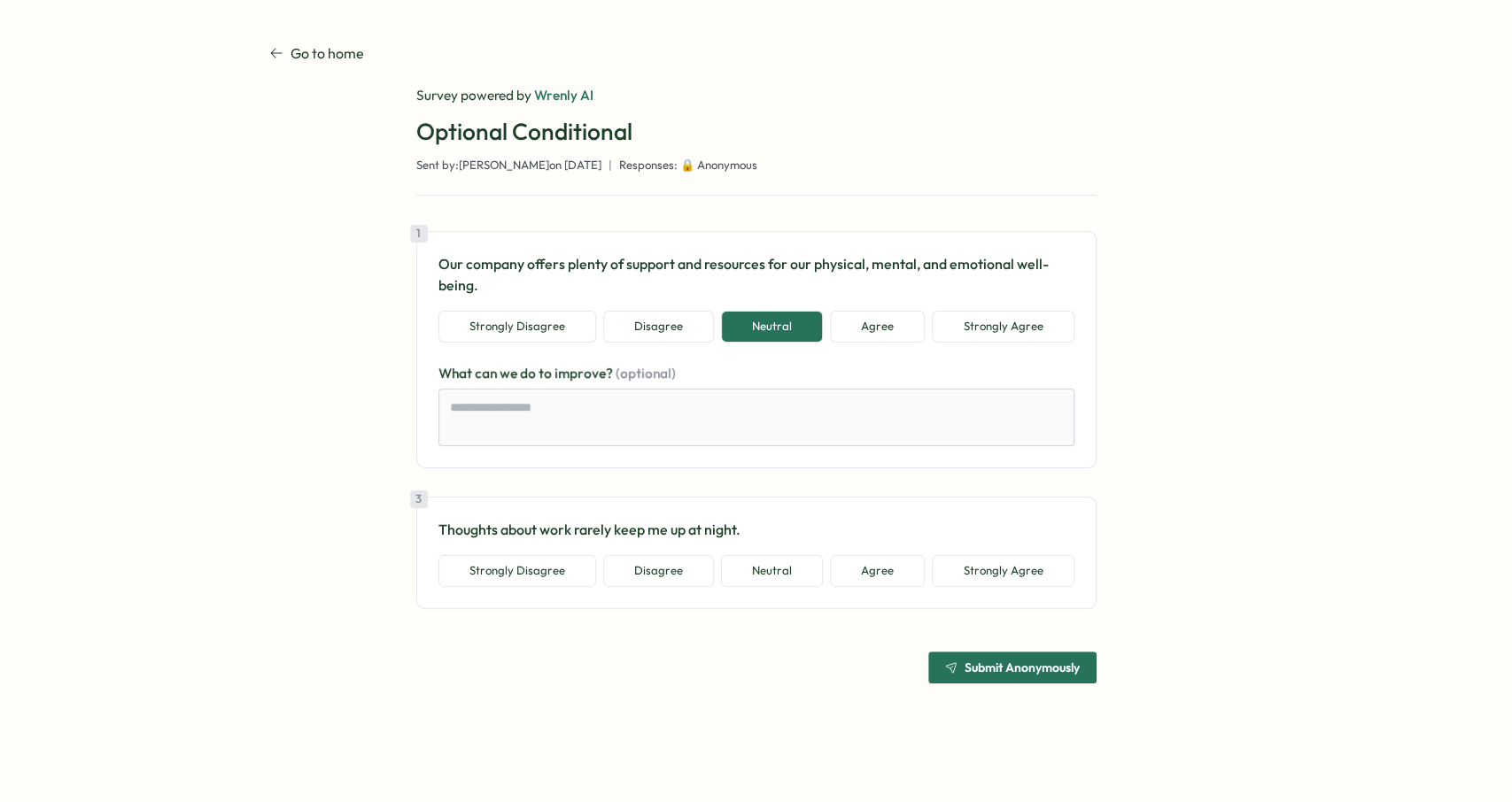
click at [996, 661] on span "Submit Anonymously" at bounding box center [1022, 667] width 115 height 13
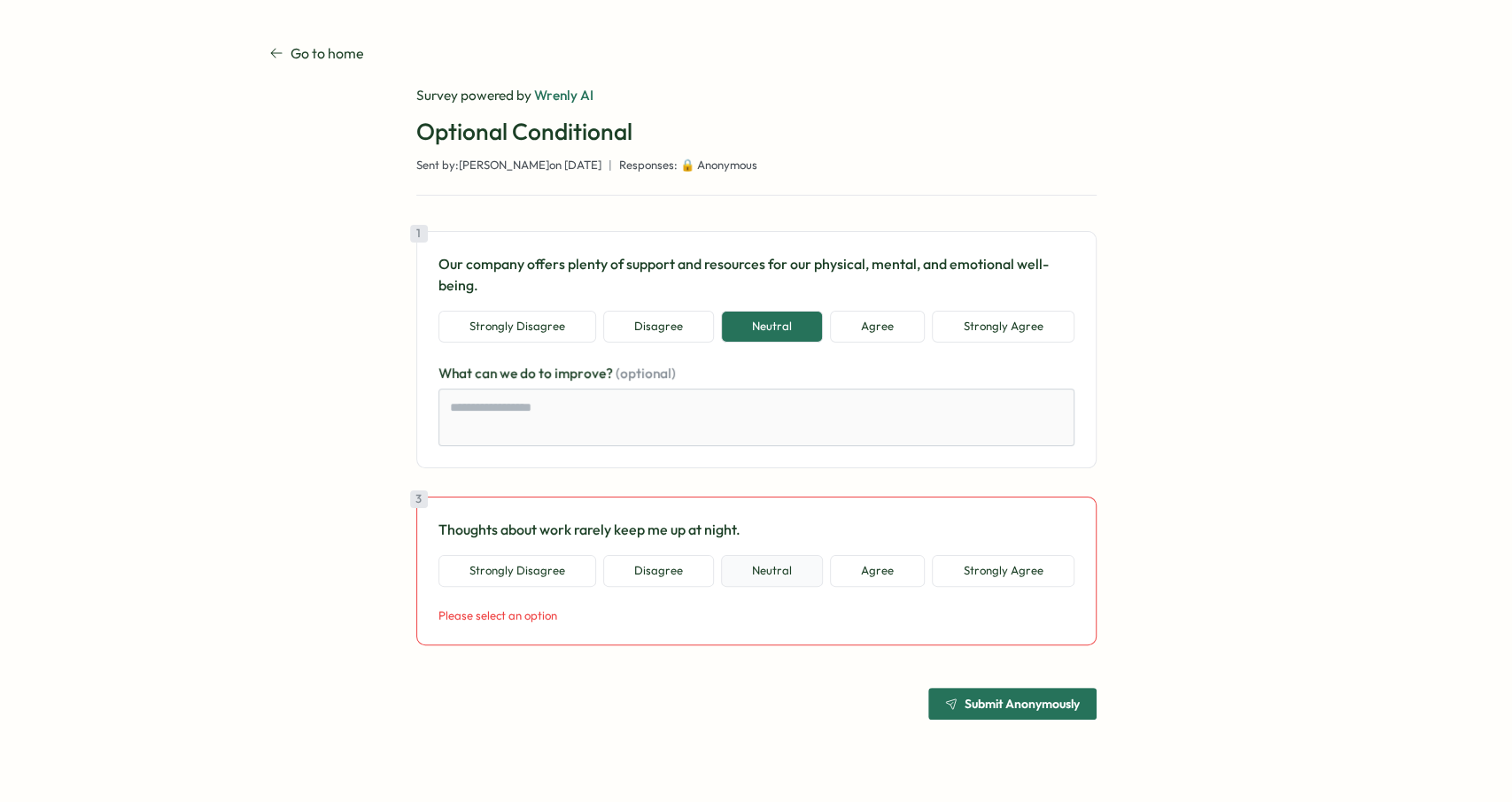
click at [779, 571] on button "Neutral" at bounding box center [771, 570] width 102 height 32
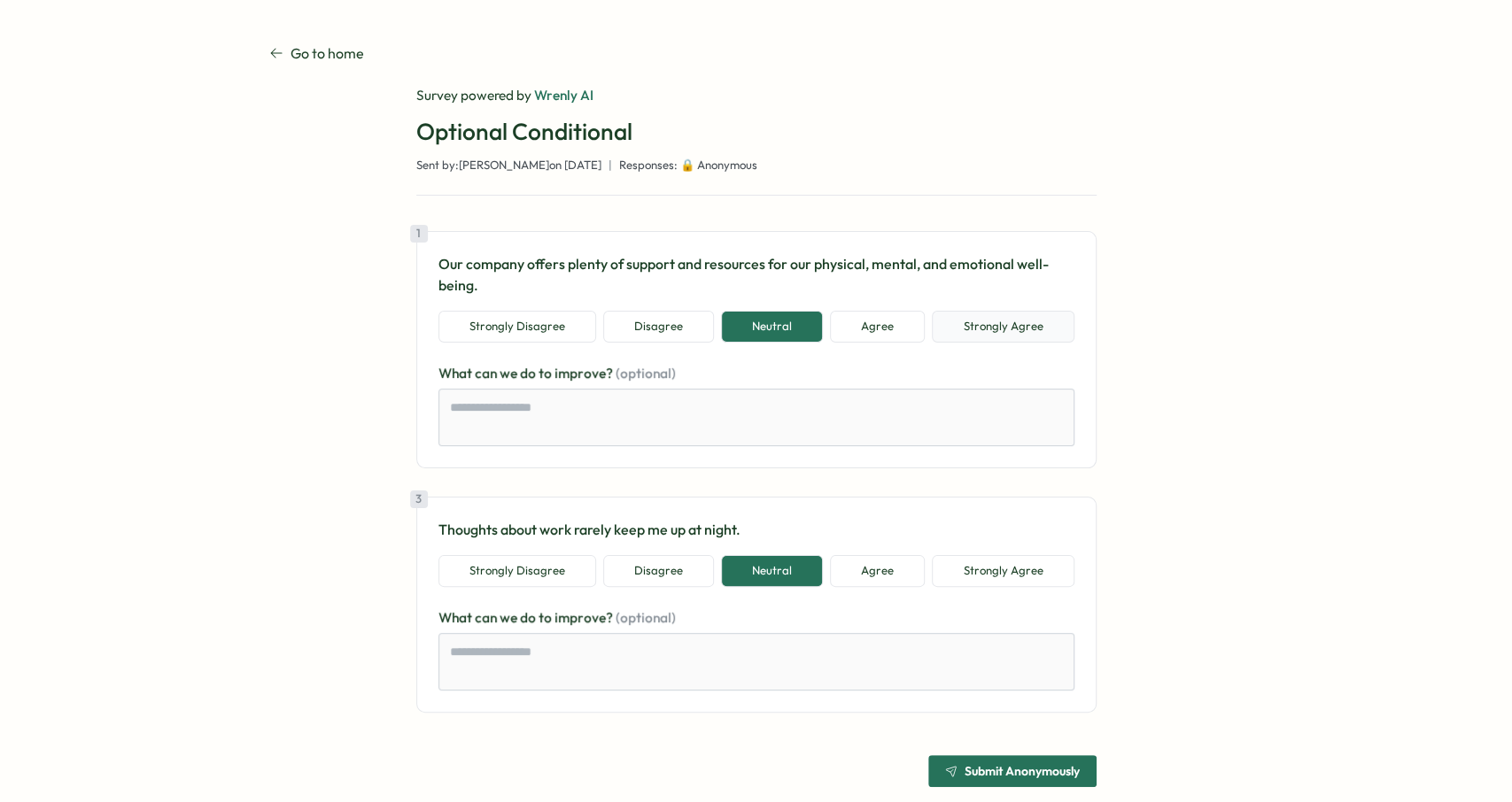
click at [983, 331] on button "Strongly Agree" at bounding box center [1002, 326] width 142 height 32
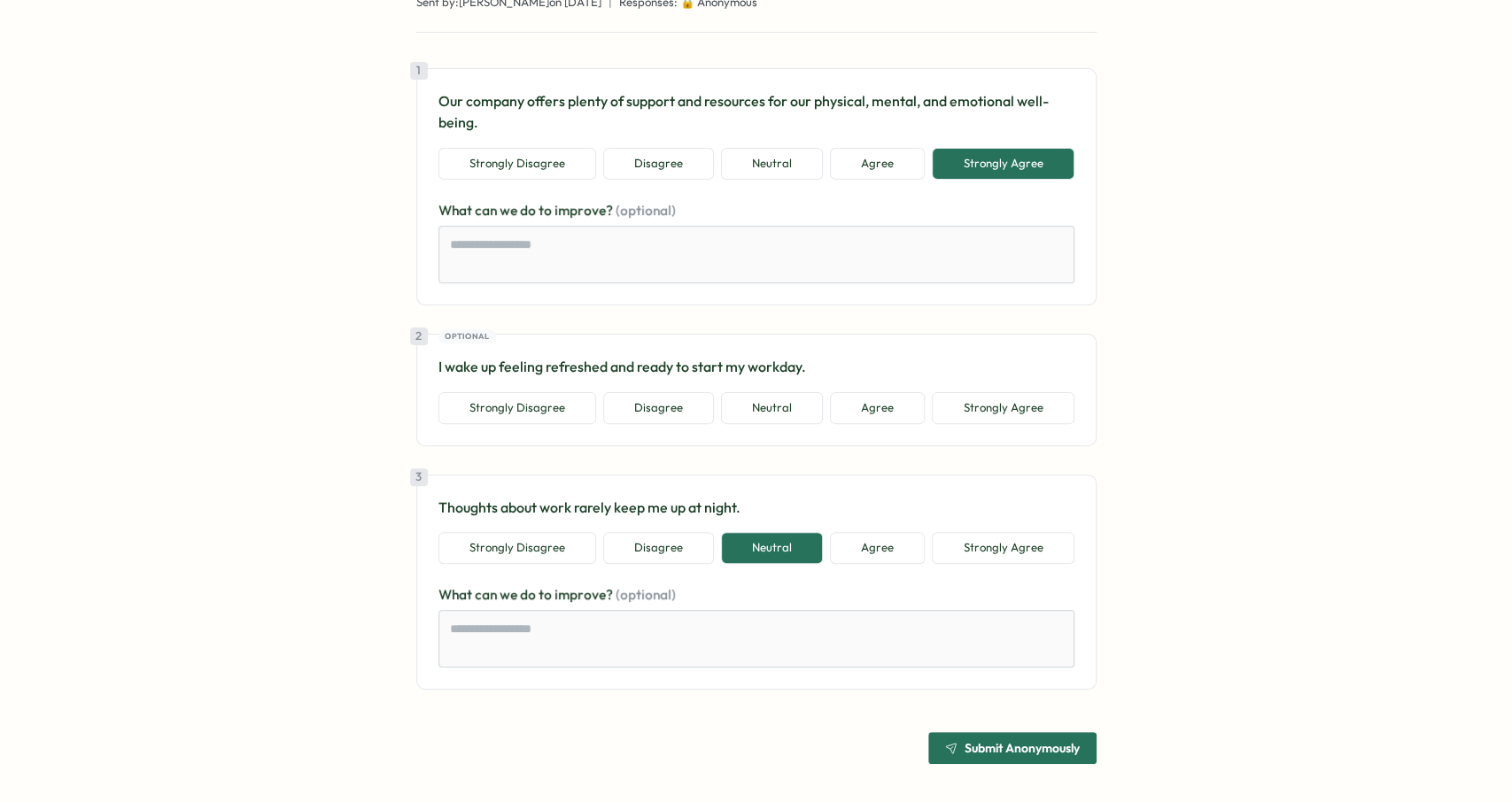
scroll to position [163, 0]
drag, startPoint x: 441, startPoint y: 334, endPoint x: 485, endPoint y: 337, distance: 44.1
click at [485, 337] on div "Optional" at bounding box center [467, 336] width 58 height 14
click at [485, 337] on span "Optional" at bounding box center [466, 337] width 44 height 13
click at [983, 541] on button "Strongly Agree" at bounding box center [1002, 547] width 142 height 32
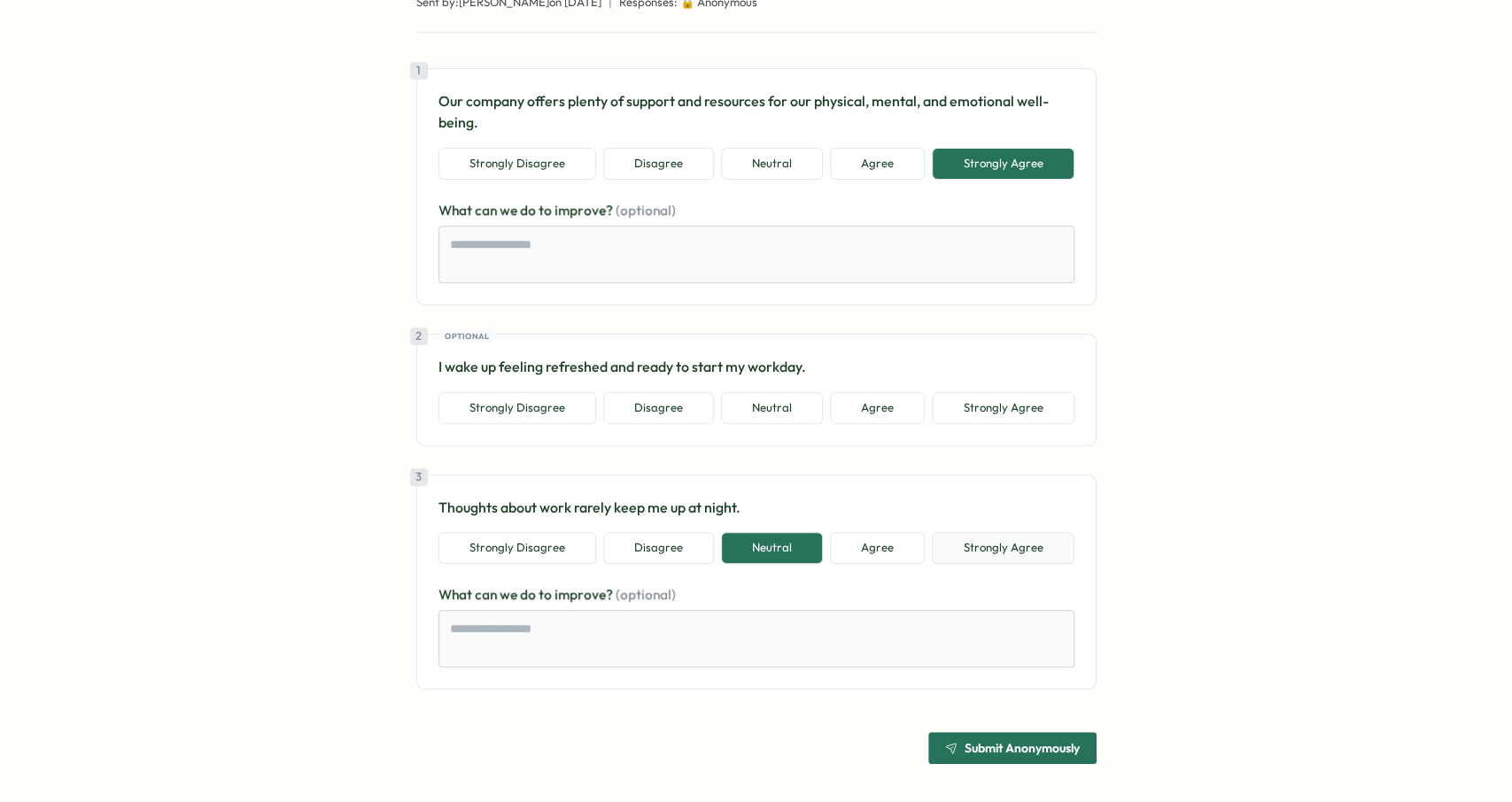
type textarea "*"
click at [1028, 737] on span "Submit Anonymously" at bounding box center [1012, 748] width 135 height 30
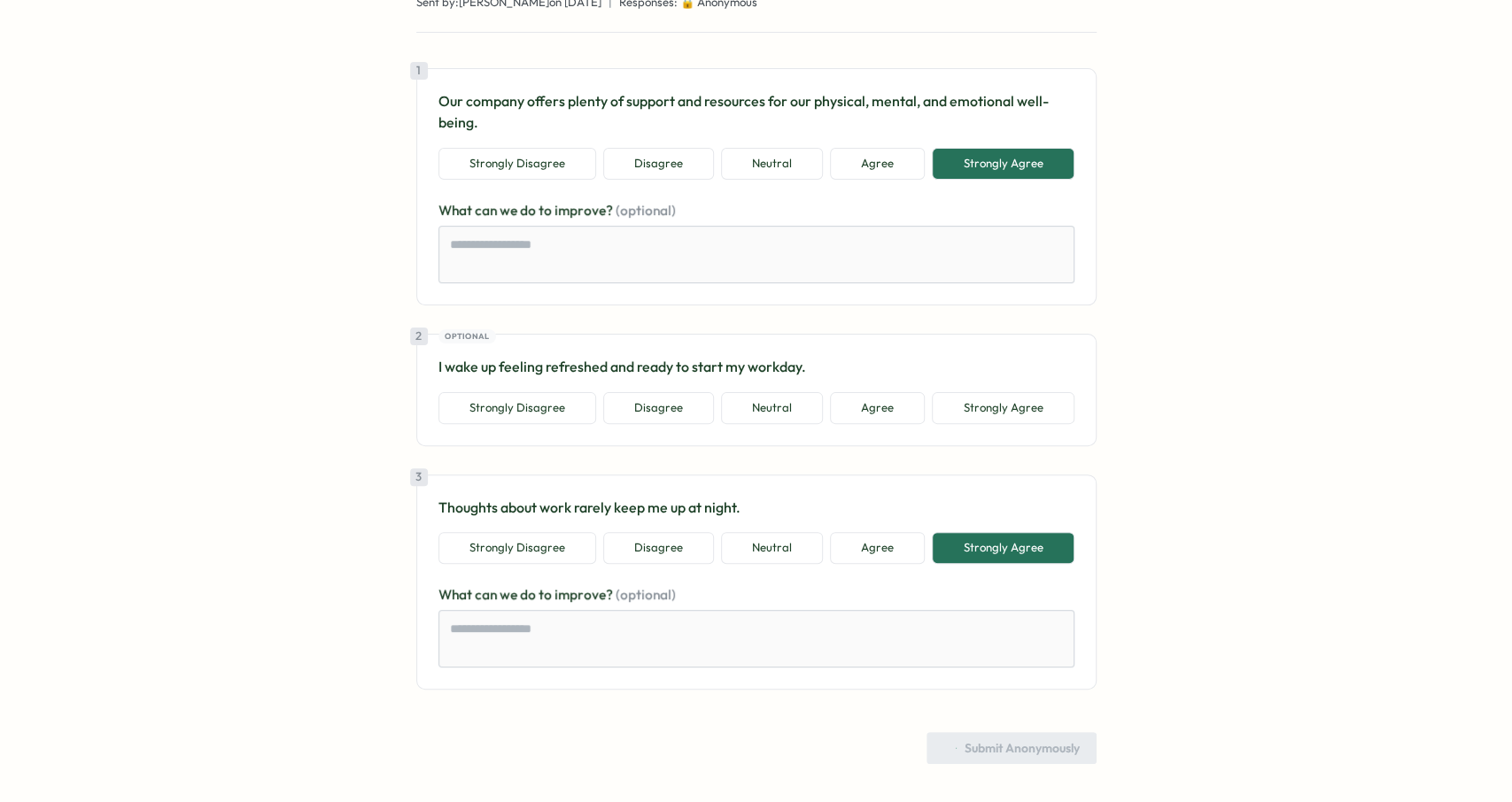
scroll to position [0, 0]
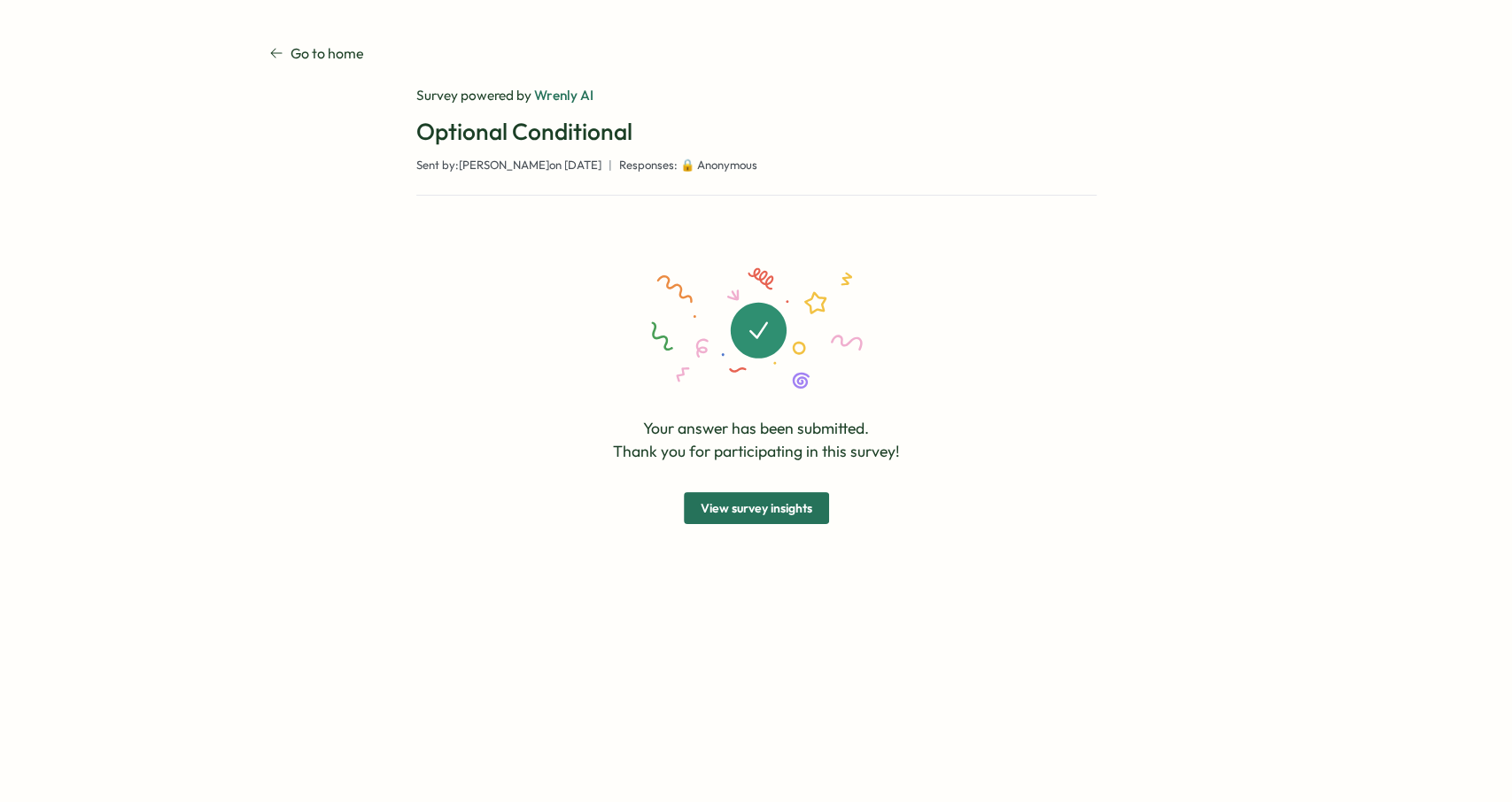
click at [772, 502] on span "View survey insights" at bounding box center [756, 508] width 112 height 30
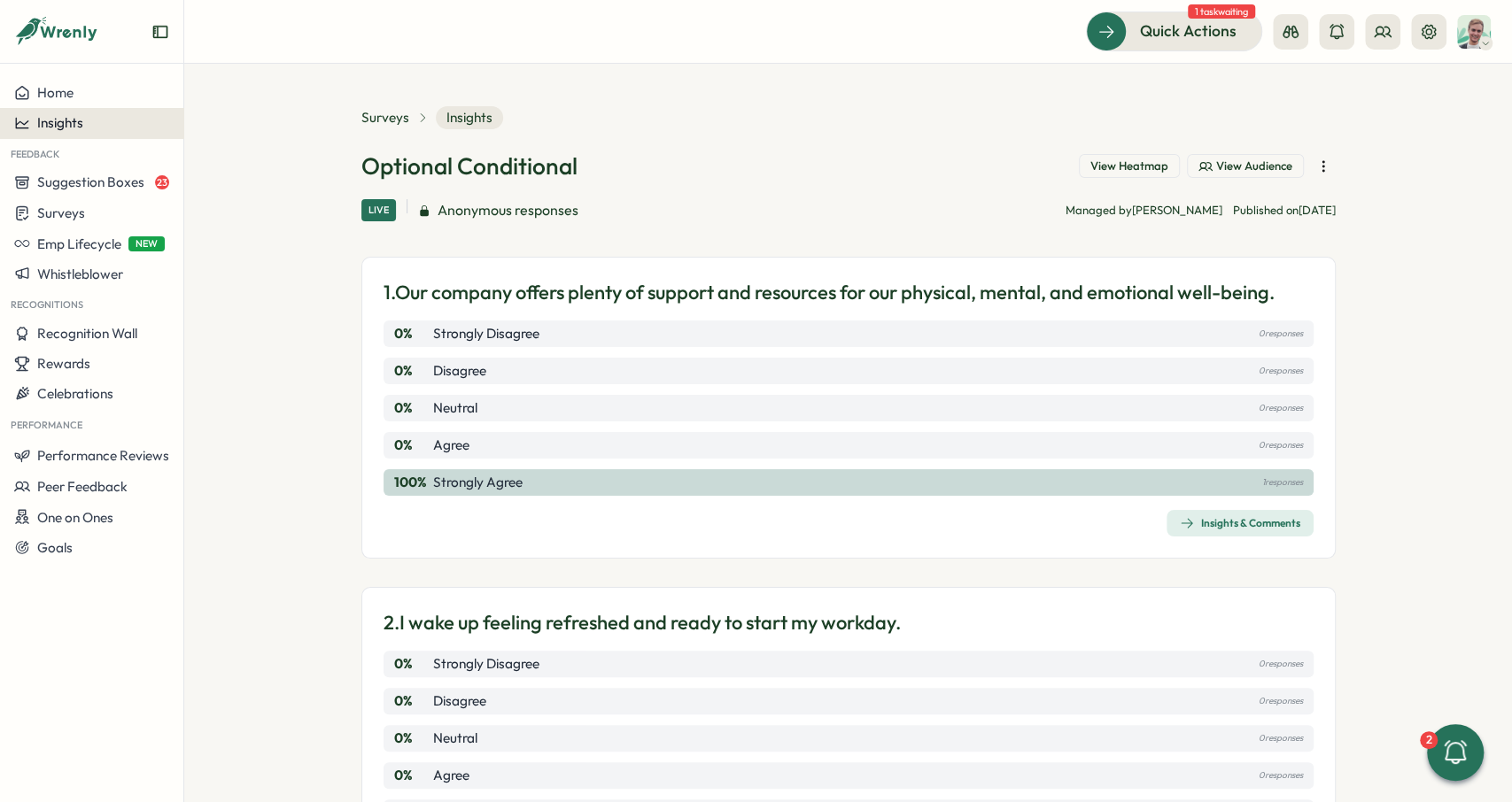
click at [71, 117] on span "Insights" at bounding box center [60, 123] width 46 height 16
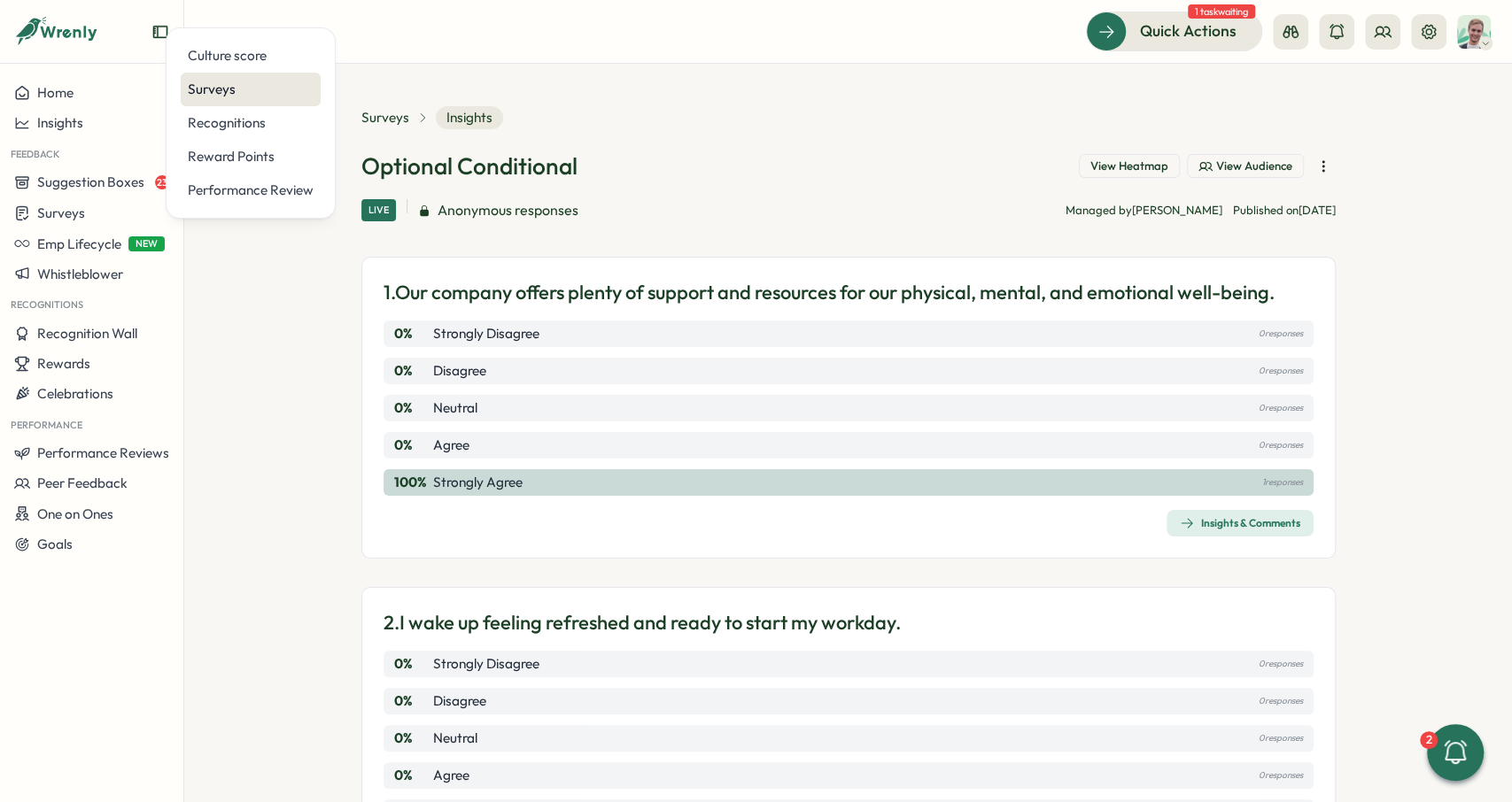
click at [257, 86] on div "Surveys" at bounding box center [250, 89] width 125 height 19
click at [567, 211] on span "Anonymous responses" at bounding box center [508, 211] width 141 height 22
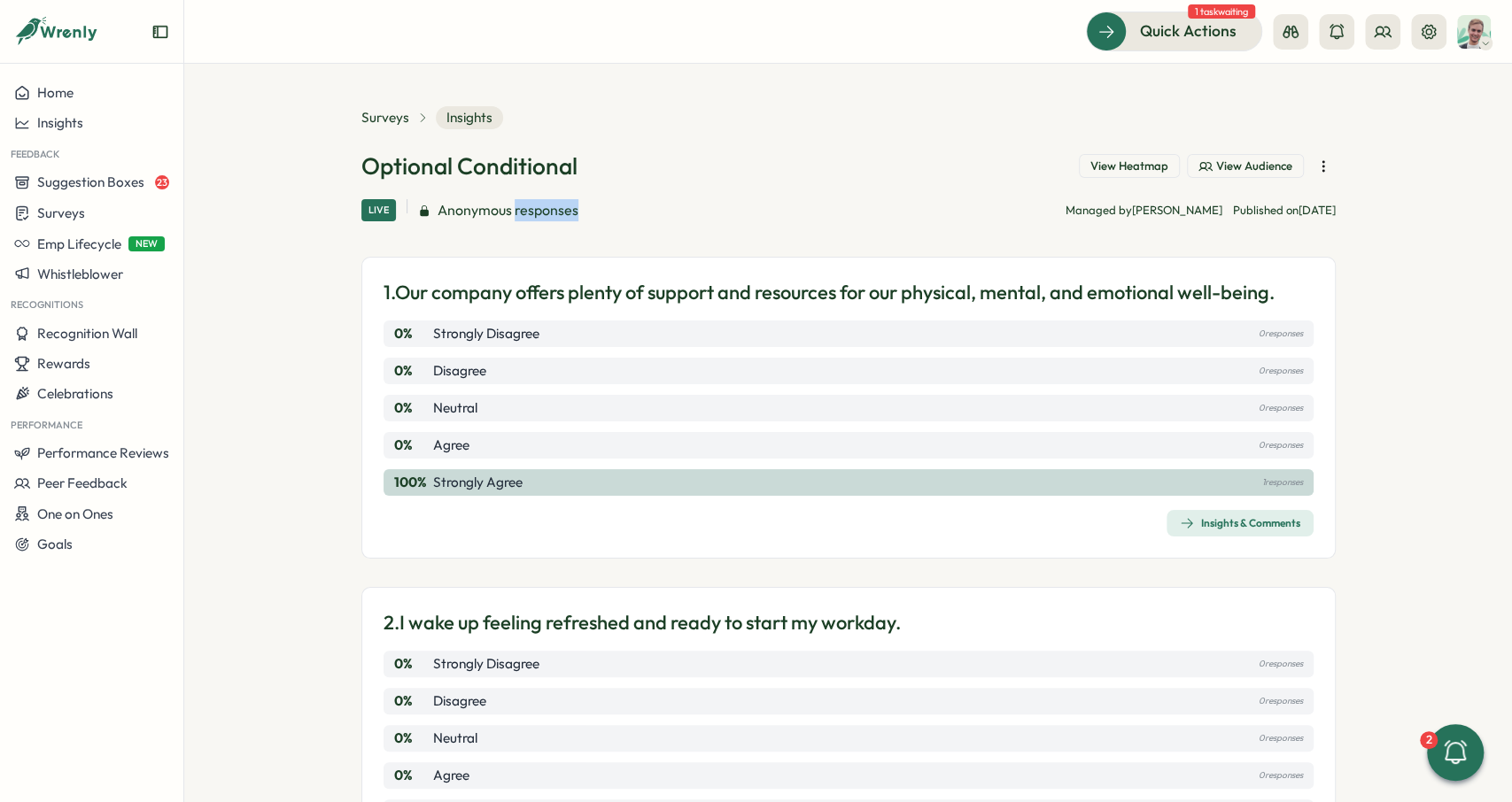
click at [567, 211] on span "Anonymous responses" at bounding box center [508, 211] width 141 height 22
click at [566, 211] on span "Anonymous responses" at bounding box center [508, 211] width 141 height 22
click at [597, 215] on div "Live Anonymous responses Managed by Matt Brooks Published on Wed, 20 Aug" at bounding box center [849, 211] width 974 height 22
drag, startPoint x: 591, startPoint y: 221, endPoint x: 462, endPoint y: 219, distance: 129.0
click at [462, 219] on div "Live Anonymous responses Managed by Matt Brooks Published on Wed, 20 Aug" at bounding box center [849, 211] width 974 height 22
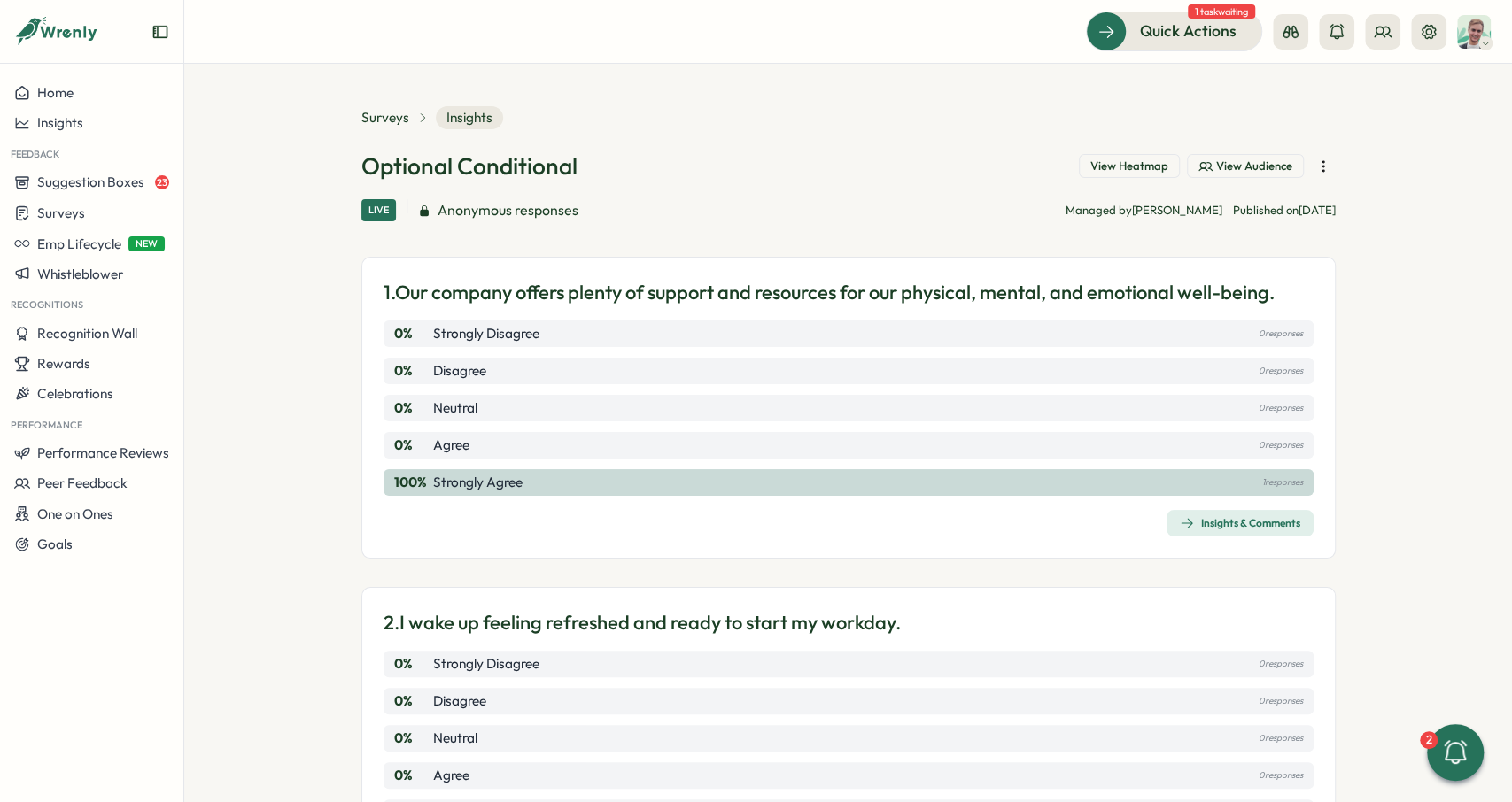
click at [462, 214] on span "Anonymous responses" at bounding box center [508, 211] width 141 height 22
click at [660, 215] on div "Live Anonymous responses Managed by Matt Brooks Published on Wed, 20 Aug" at bounding box center [849, 211] width 974 height 22
click at [1331, 164] on icon "button" at bounding box center [1322, 166] width 17 height 17
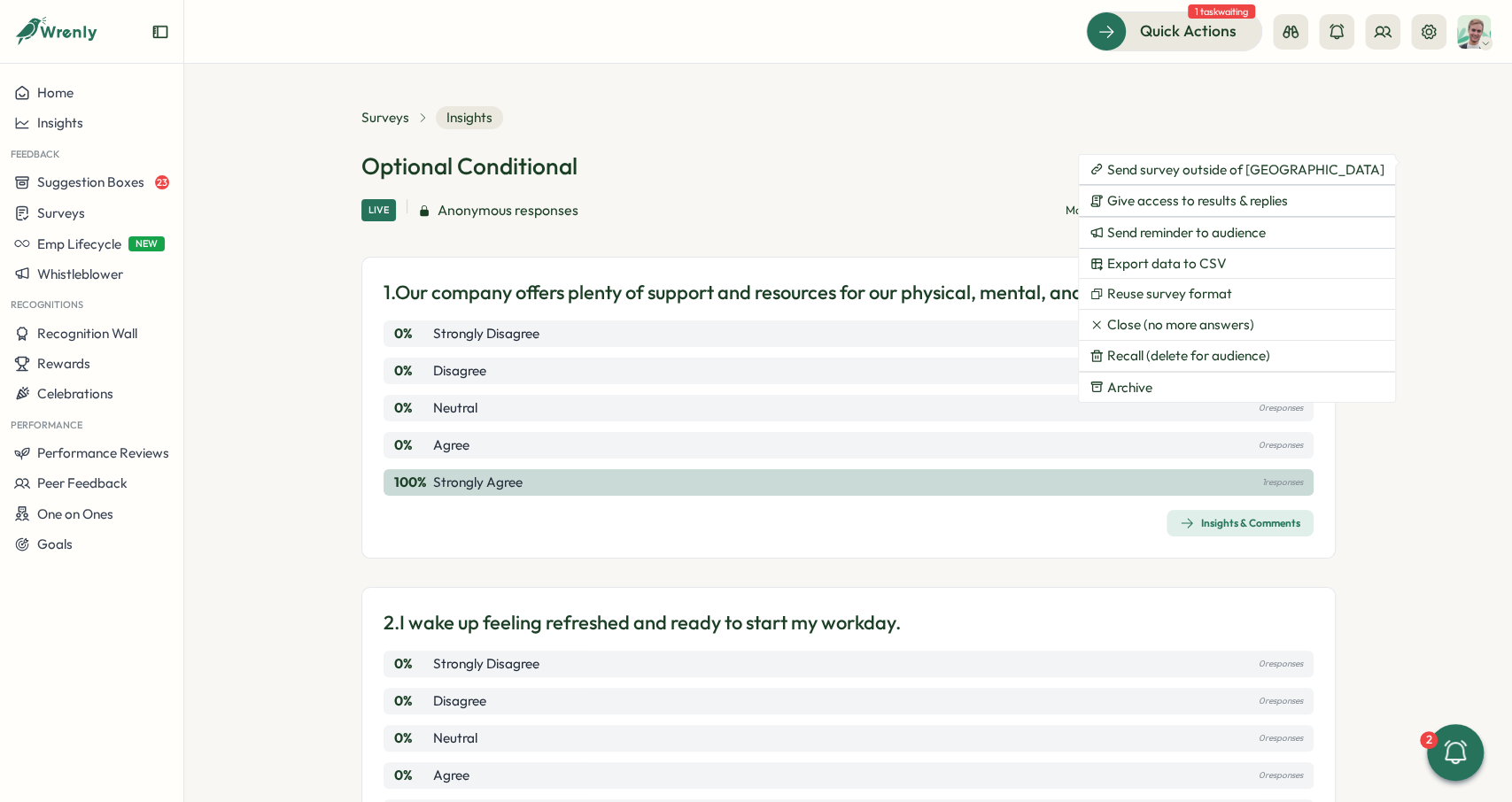
click at [1389, 246] on section "Surveys Insights Optional Conditional View Heatmap View Audience Live Anonymous…" at bounding box center [848, 433] width 1328 height 739
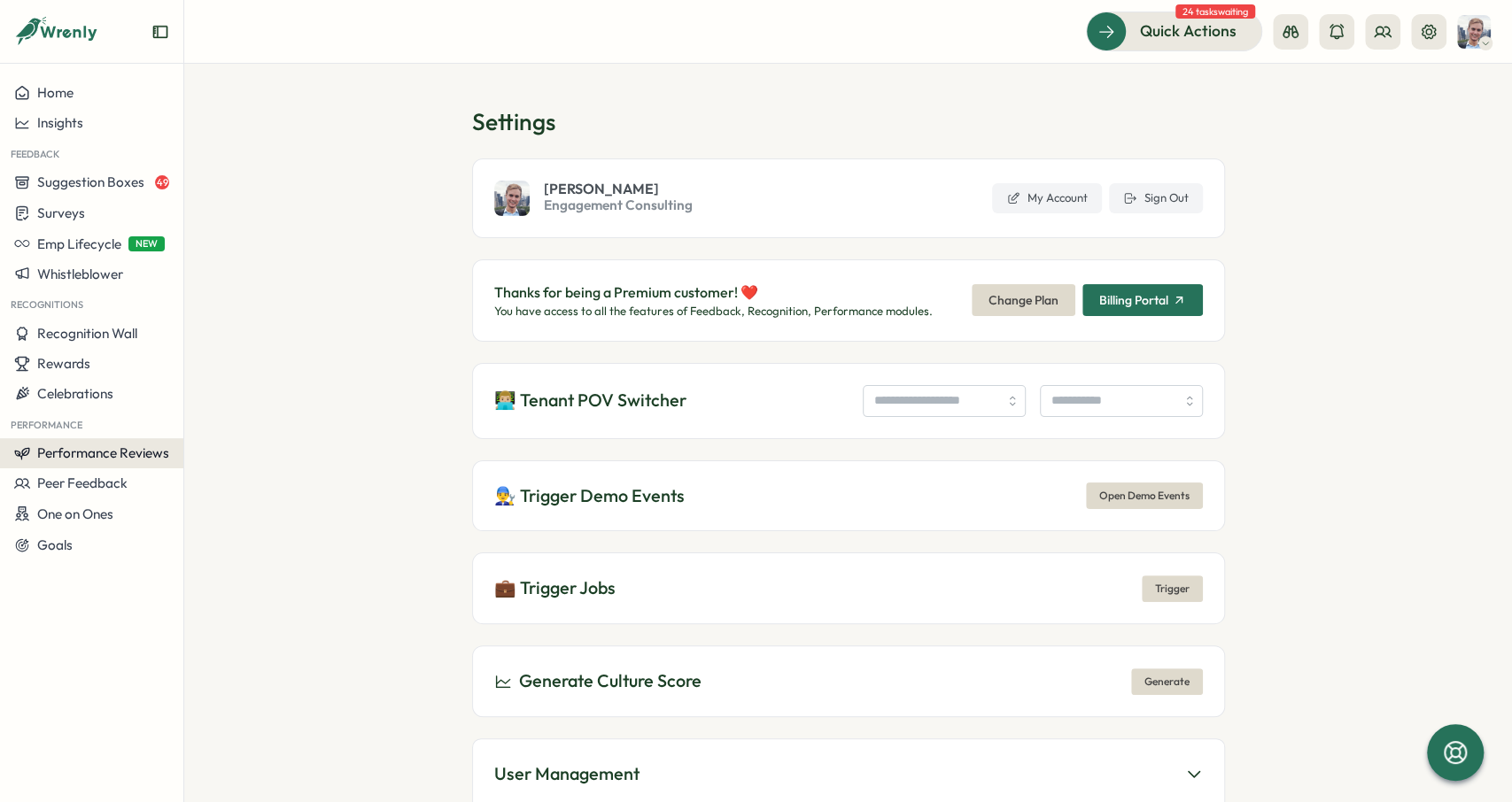
click at [114, 453] on span "Performance Reviews" at bounding box center [103, 452] width 132 height 16
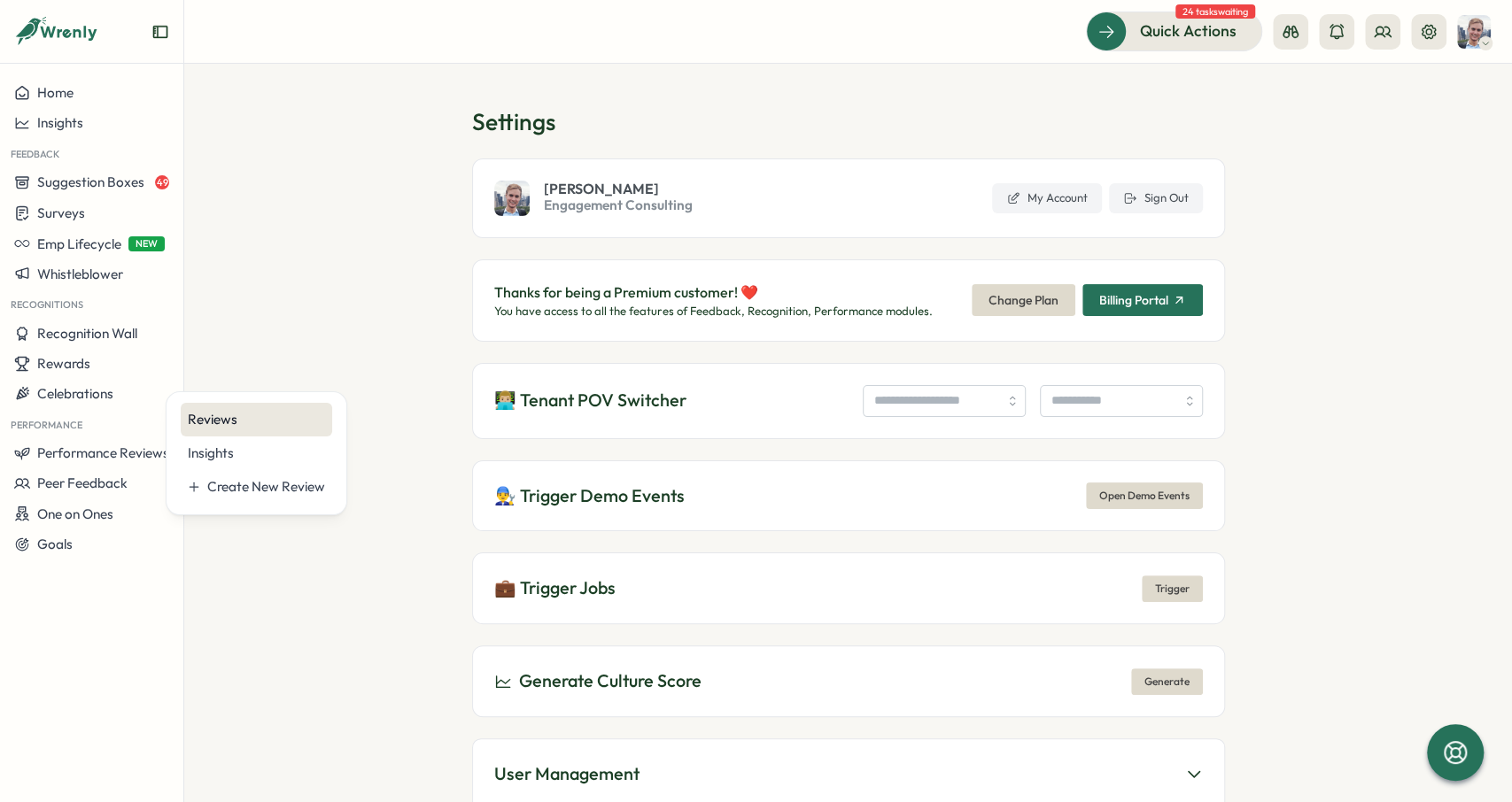
click at [225, 424] on div "Reviews" at bounding box center [256, 419] width 137 height 19
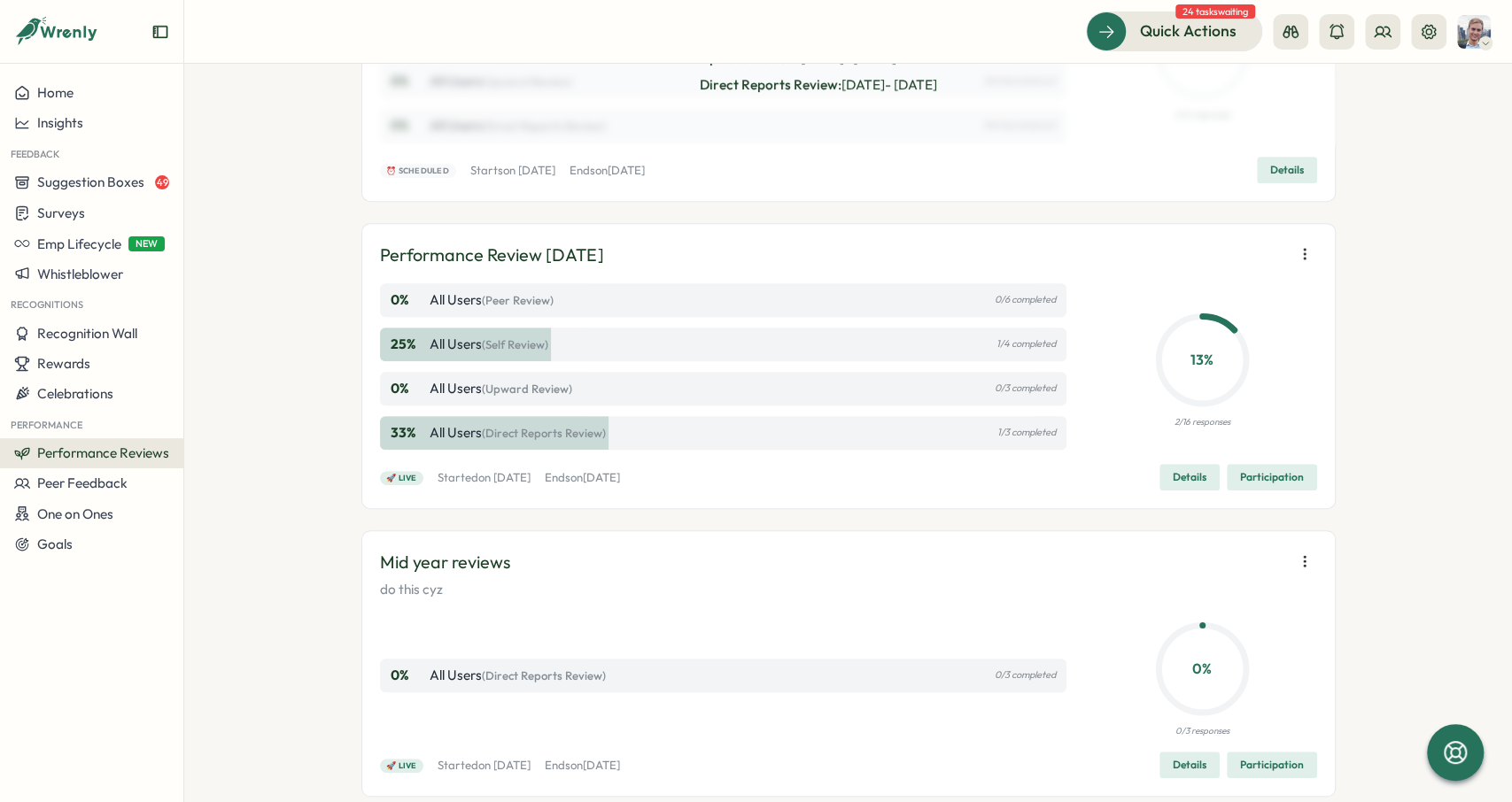
scroll to position [531, 0]
click at [1287, 477] on span "Participation" at bounding box center [1272, 477] width 64 height 25
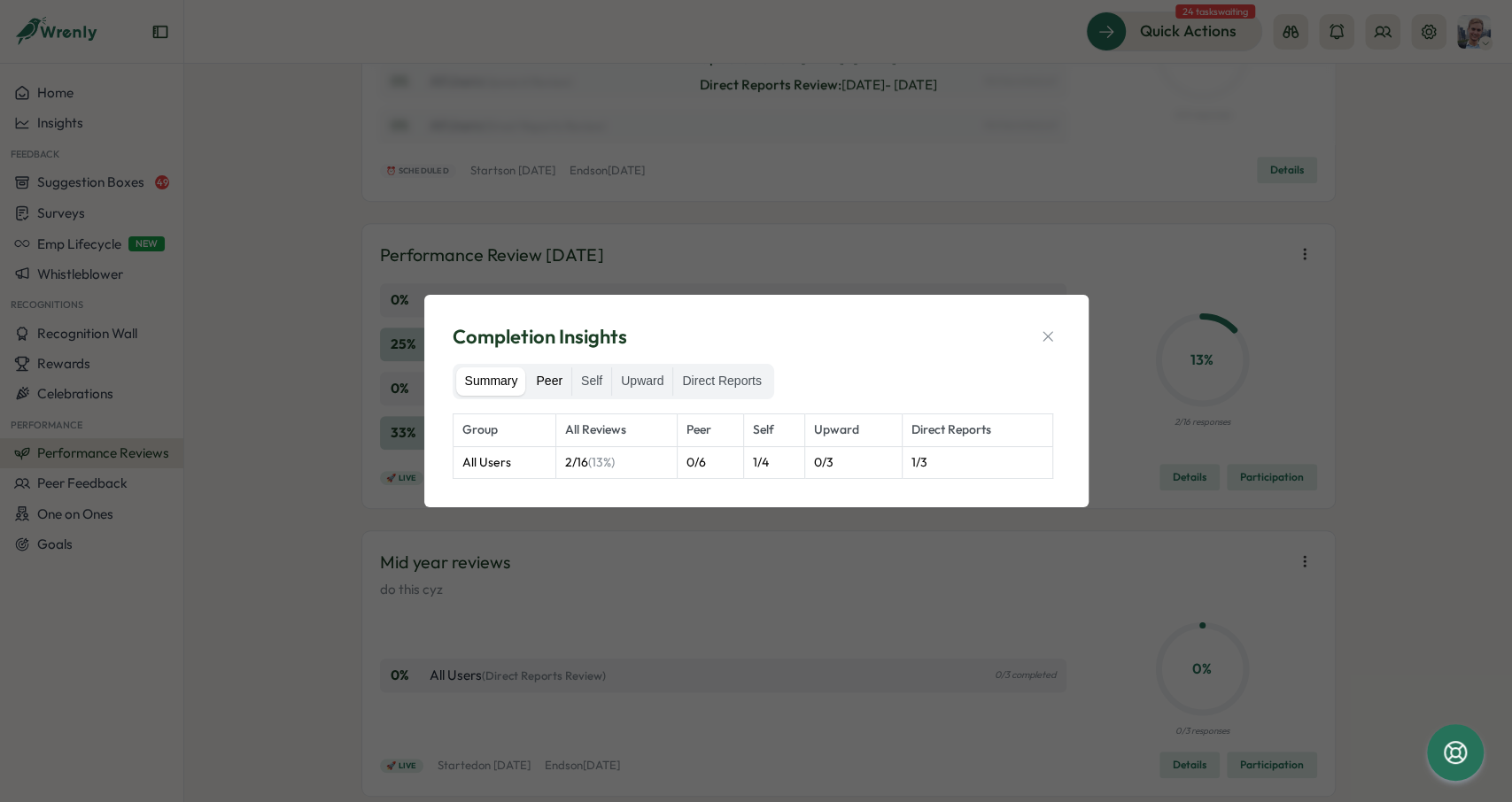
click at [564, 376] on label "Peer" at bounding box center [549, 381] width 44 height 28
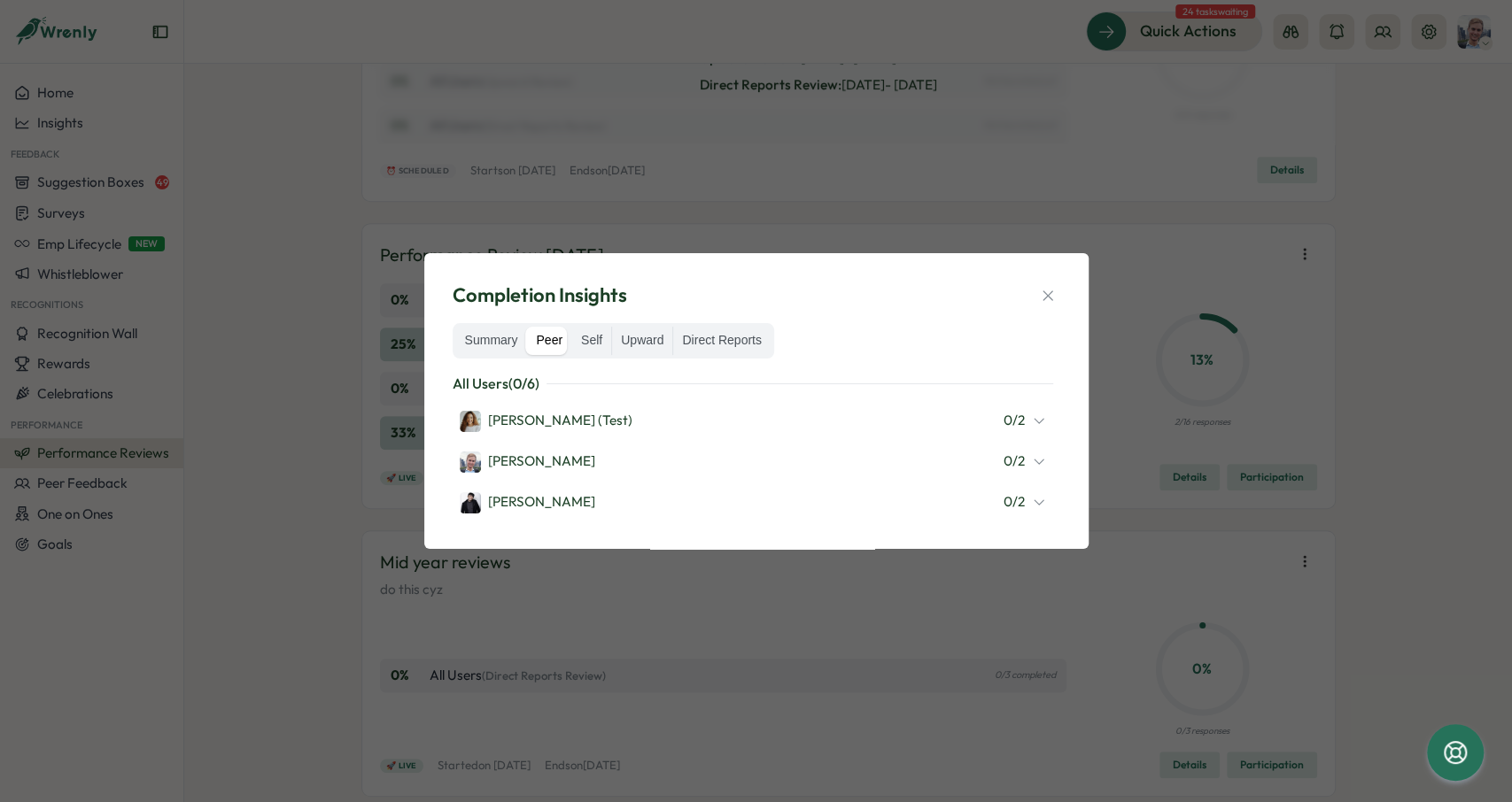
click at [1054, 418] on div "All Users ( 0 / 6 ) [PERSON_NAME] (Test) 0 / 2 [PERSON_NAME] 0 / 2 [PERSON_NAME…" at bounding box center [756, 447] width 607 height 148
click at [1038, 418] on icon at bounding box center [1039, 420] width 14 height 14
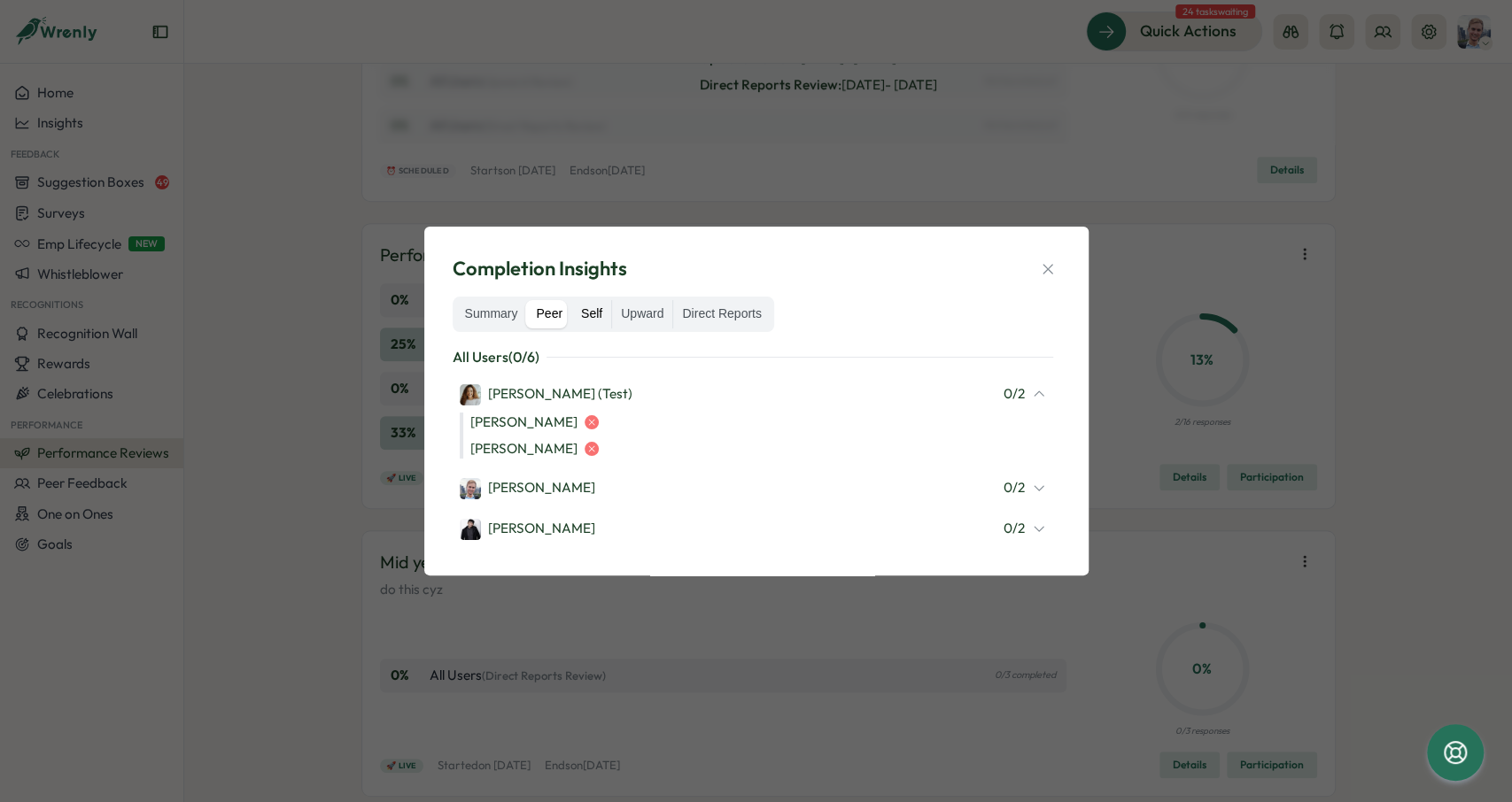
click at [582, 311] on label "Self" at bounding box center [592, 314] width 39 height 28
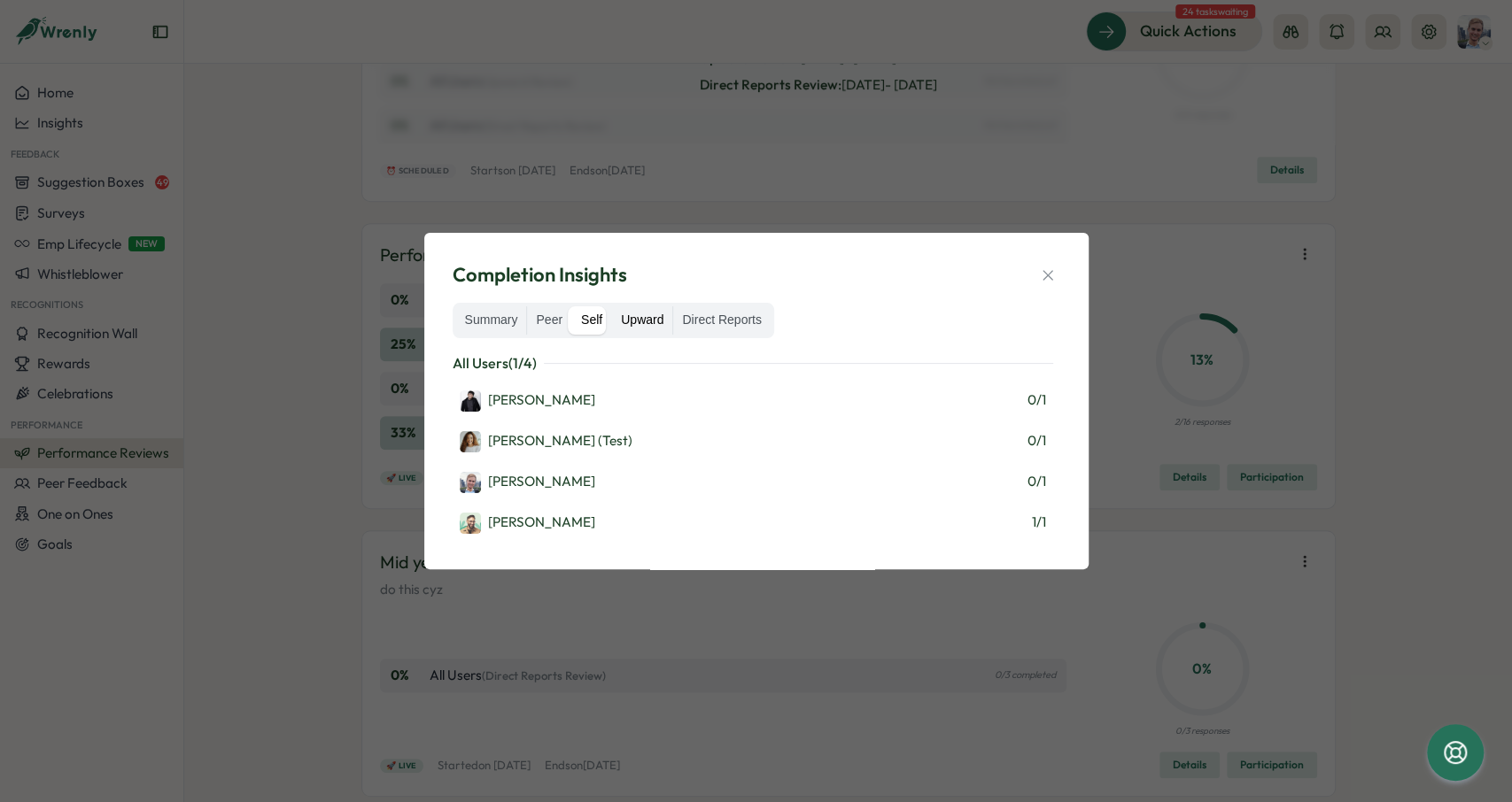
click at [625, 334] on label "Upward" at bounding box center [642, 320] width 60 height 28
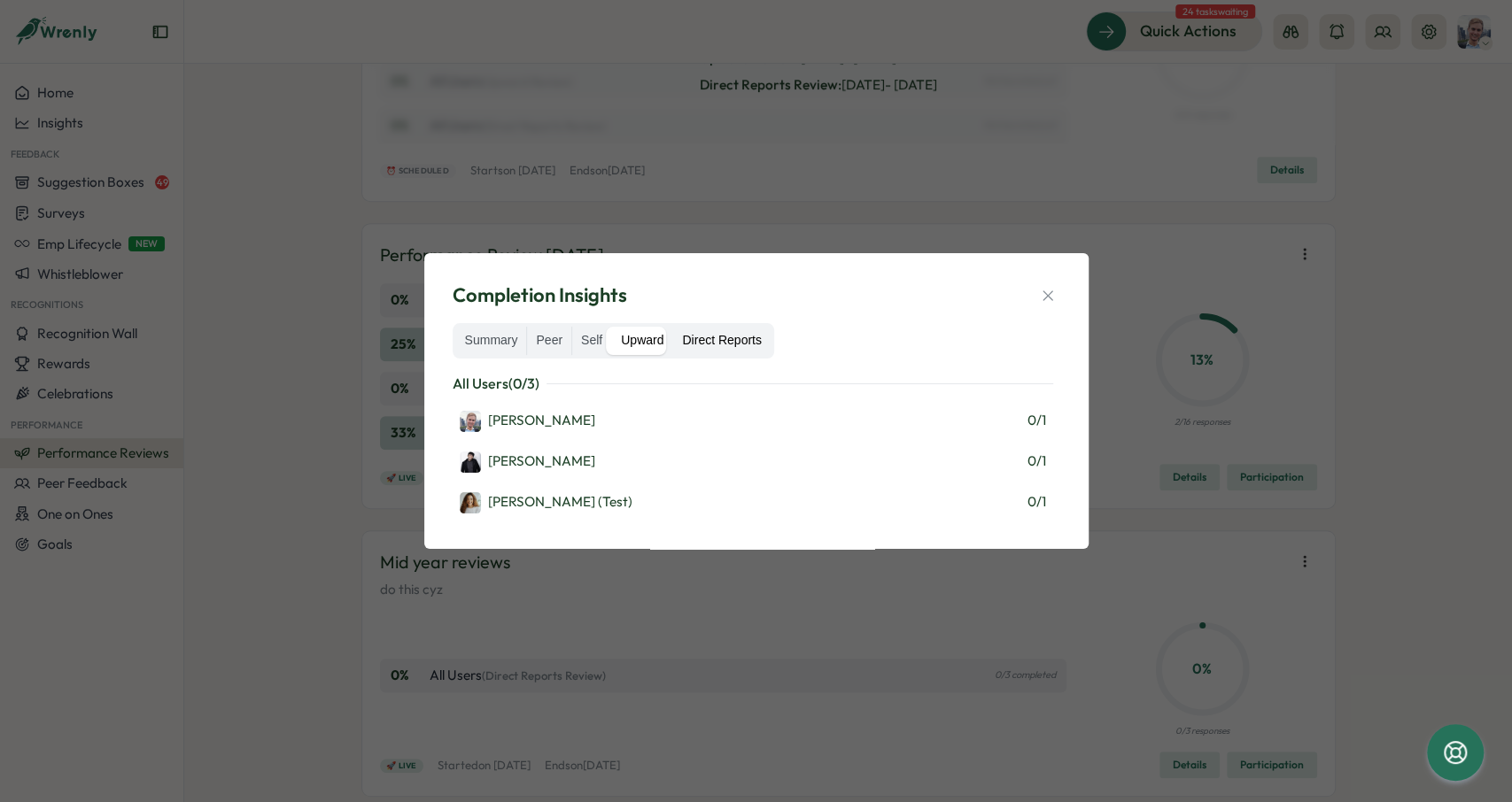
click at [734, 339] on label "Direct Reports" at bounding box center [721, 341] width 96 height 28
click at [633, 341] on label "Upward" at bounding box center [642, 341] width 60 height 28
click at [695, 346] on label "Direct Reports" at bounding box center [721, 341] width 96 height 28
click at [678, 336] on label "Direct Reports" at bounding box center [721, 341] width 96 height 28
click at [691, 341] on label "Direct Reports" at bounding box center [721, 341] width 96 height 28
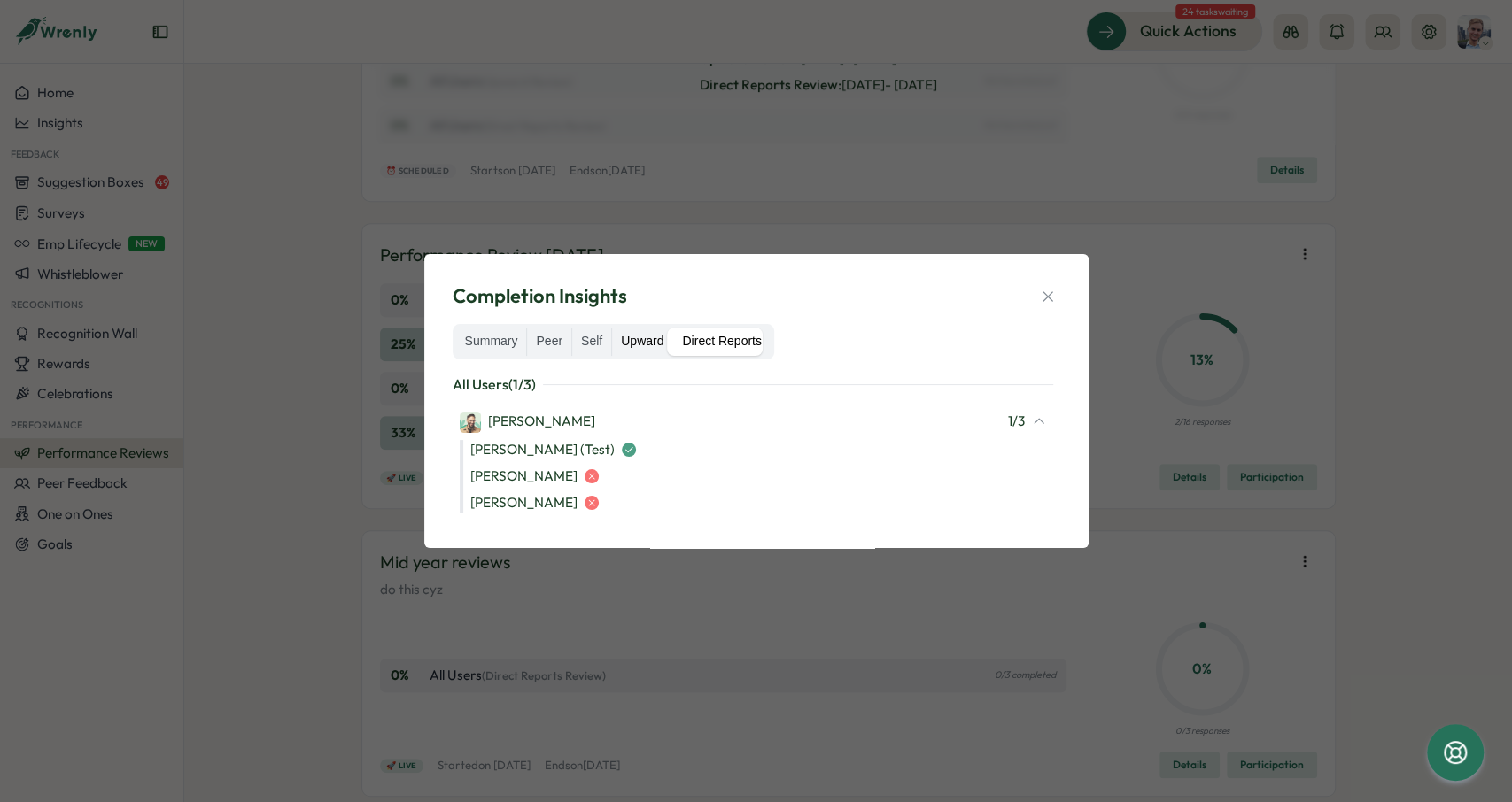
click at [632, 340] on label "Upward" at bounding box center [642, 341] width 60 height 28
click at [580, 334] on label "Self" at bounding box center [592, 341] width 39 height 28
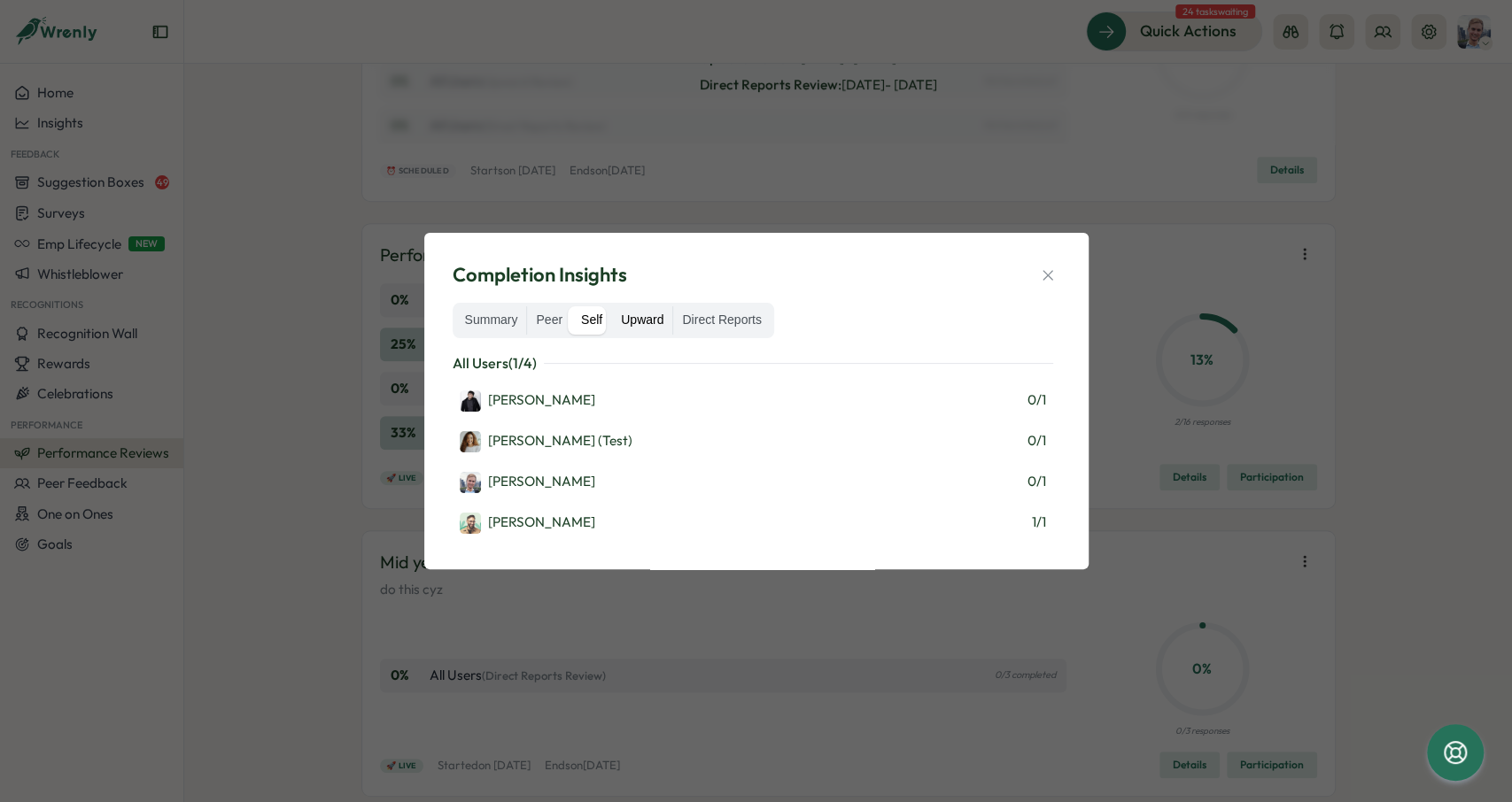
click at [615, 322] on label "Upward" at bounding box center [642, 320] width 60 height 28
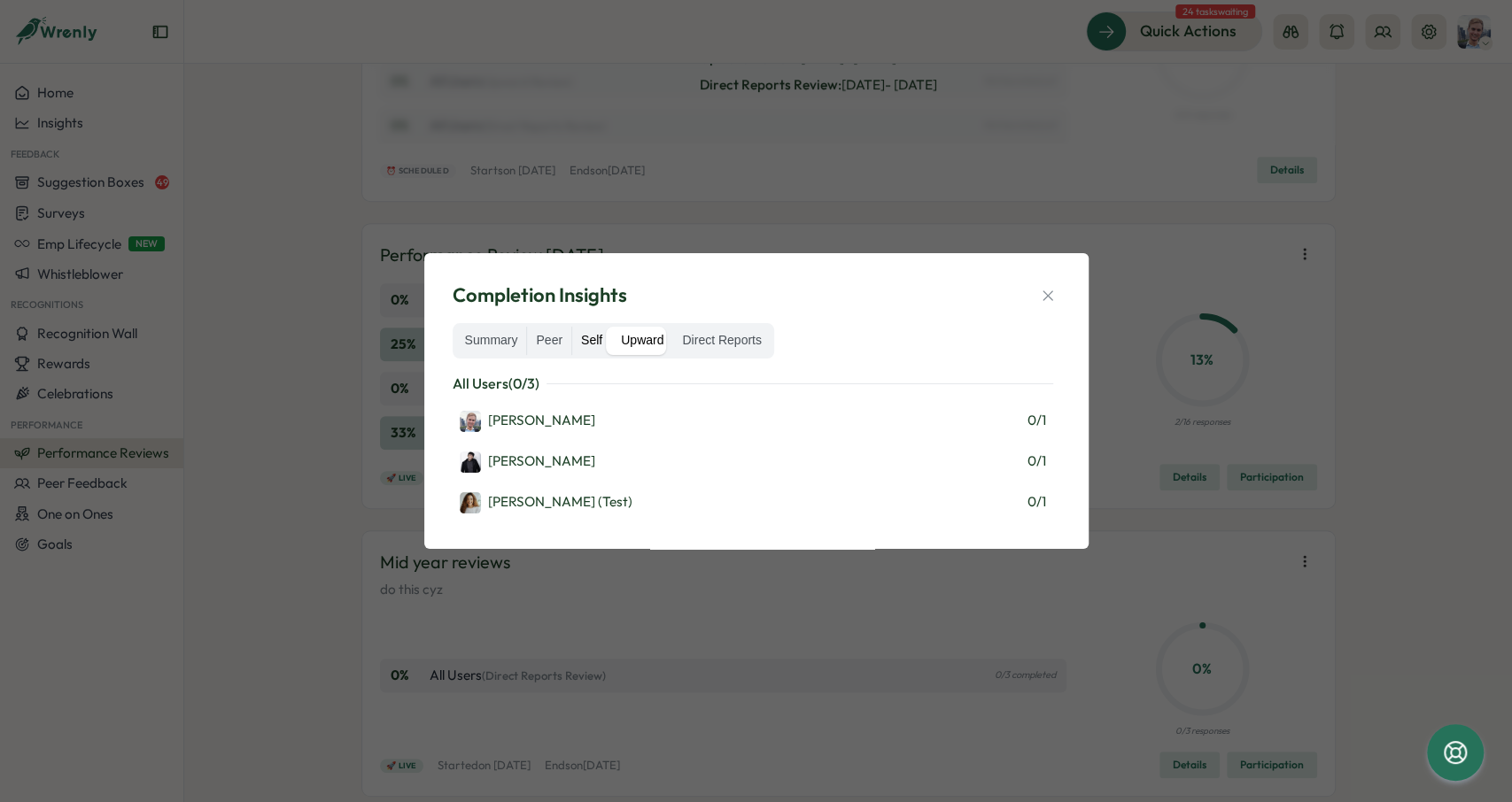
click at [585, 344] on label "Self" at bounding box center [592, 341] width 39 height 28
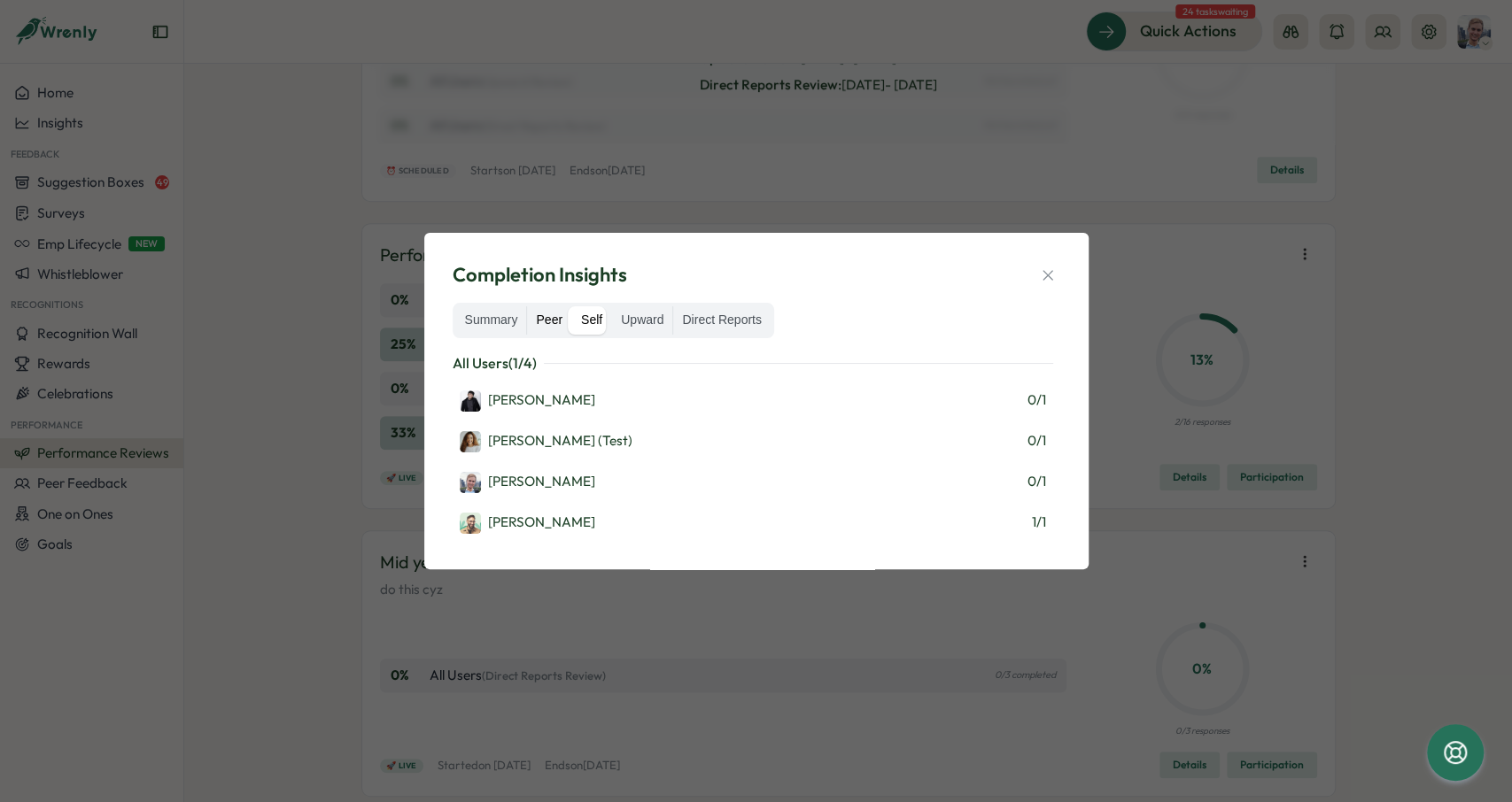
click at [541, 322] on label "Peer" at bounding box center [549, 320] width 44 height 28
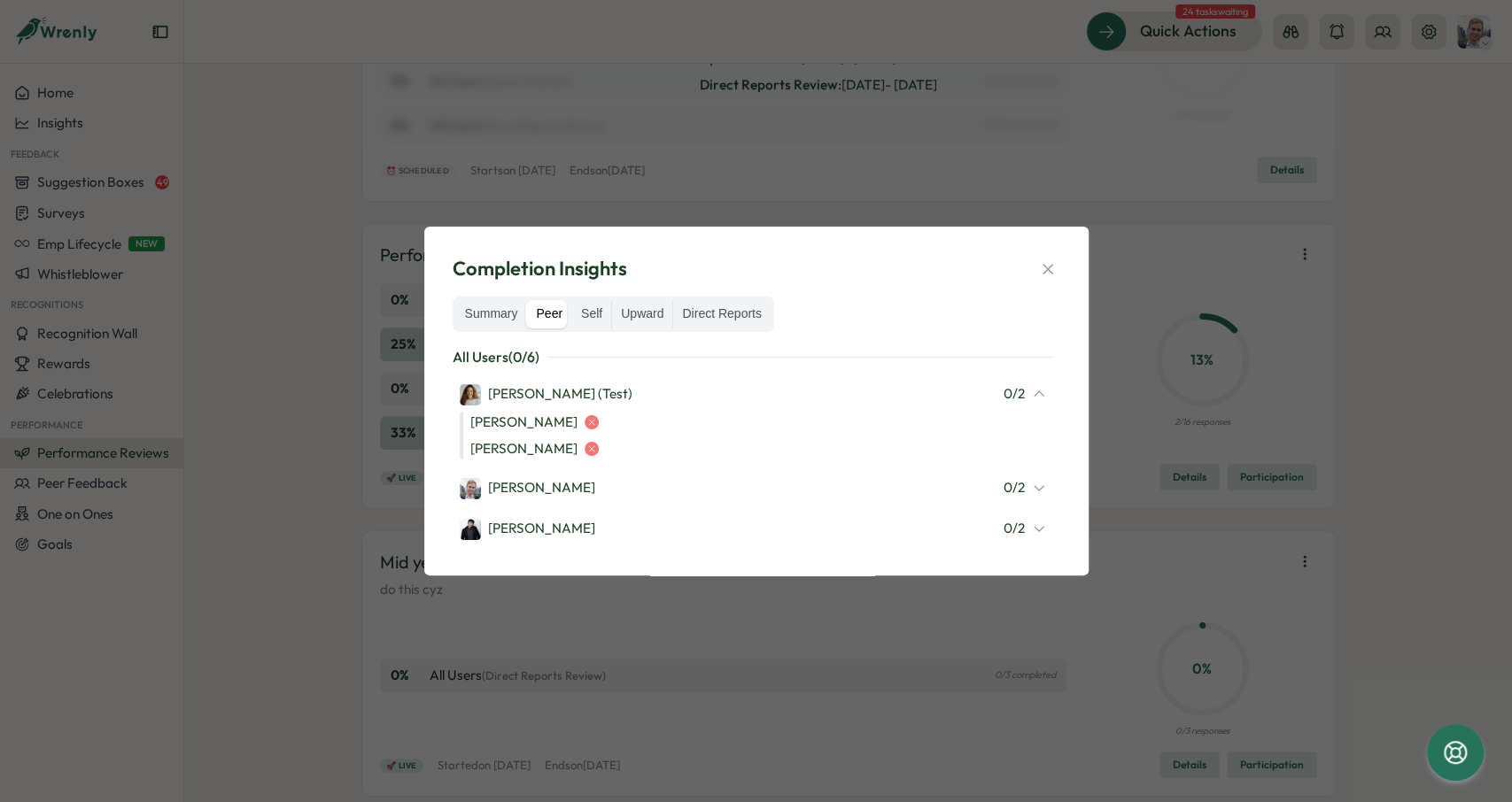
click at [958, 492] on div "[PERSON_NAME] 0 / 2" at bounding box center [753, 487] width 586 height 23
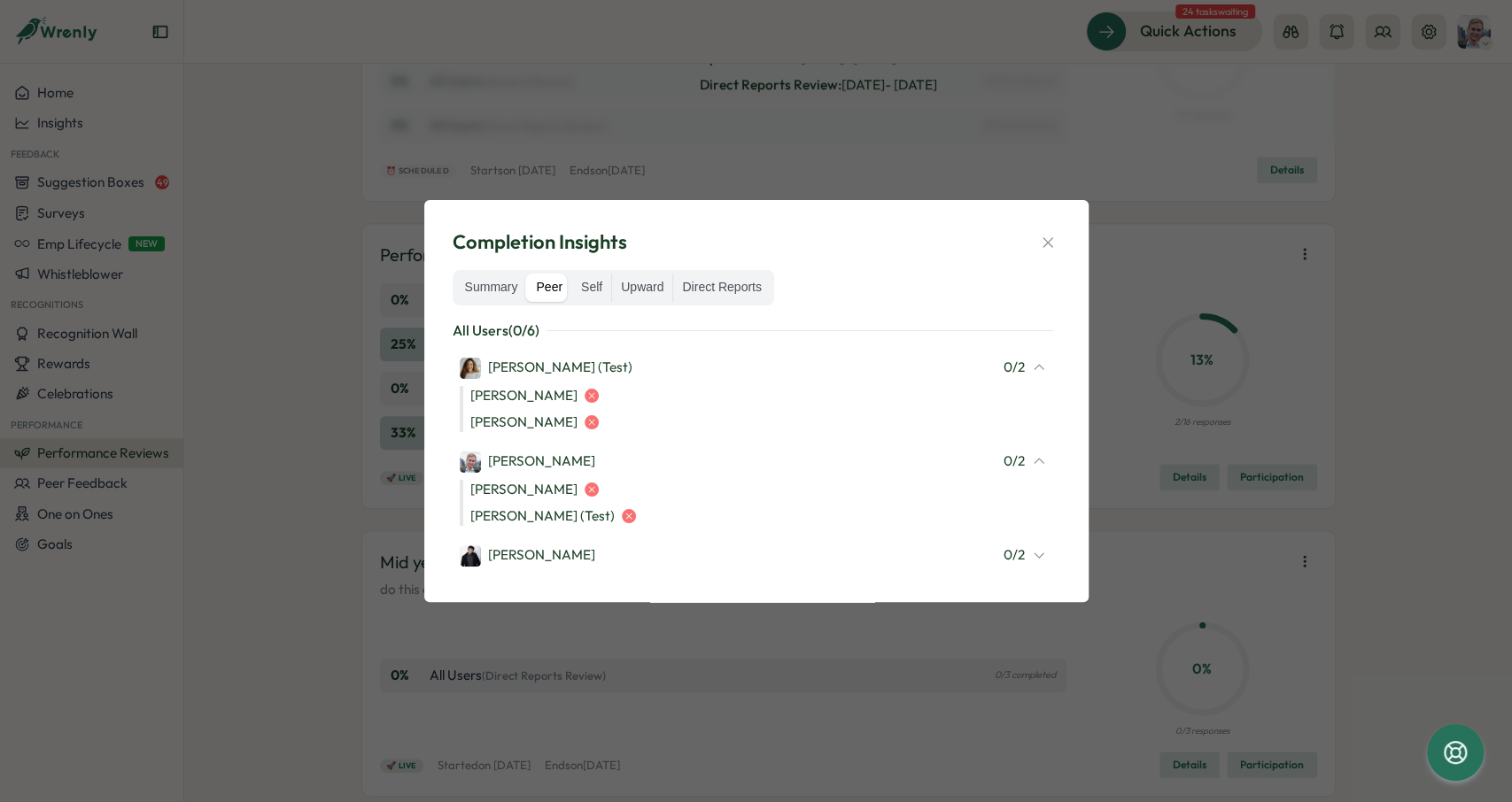
click at [941, 560] on div "[PERSON_NAME] 0 / 2" at bounding box center [753, 555] width 586 height 23
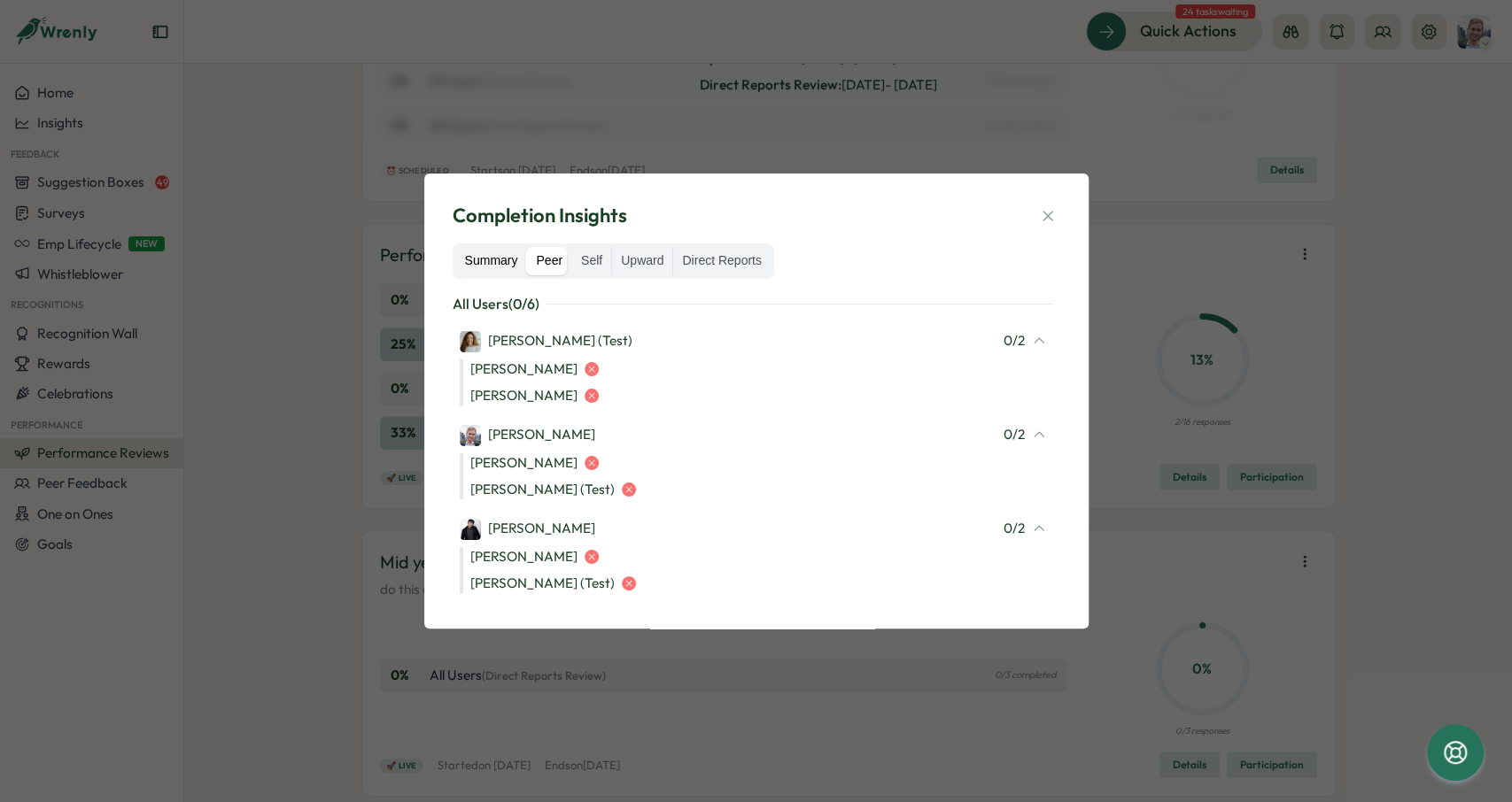
click at [499, 265] on label "Summary" at bounding box center [491, 261] width 71 height 28
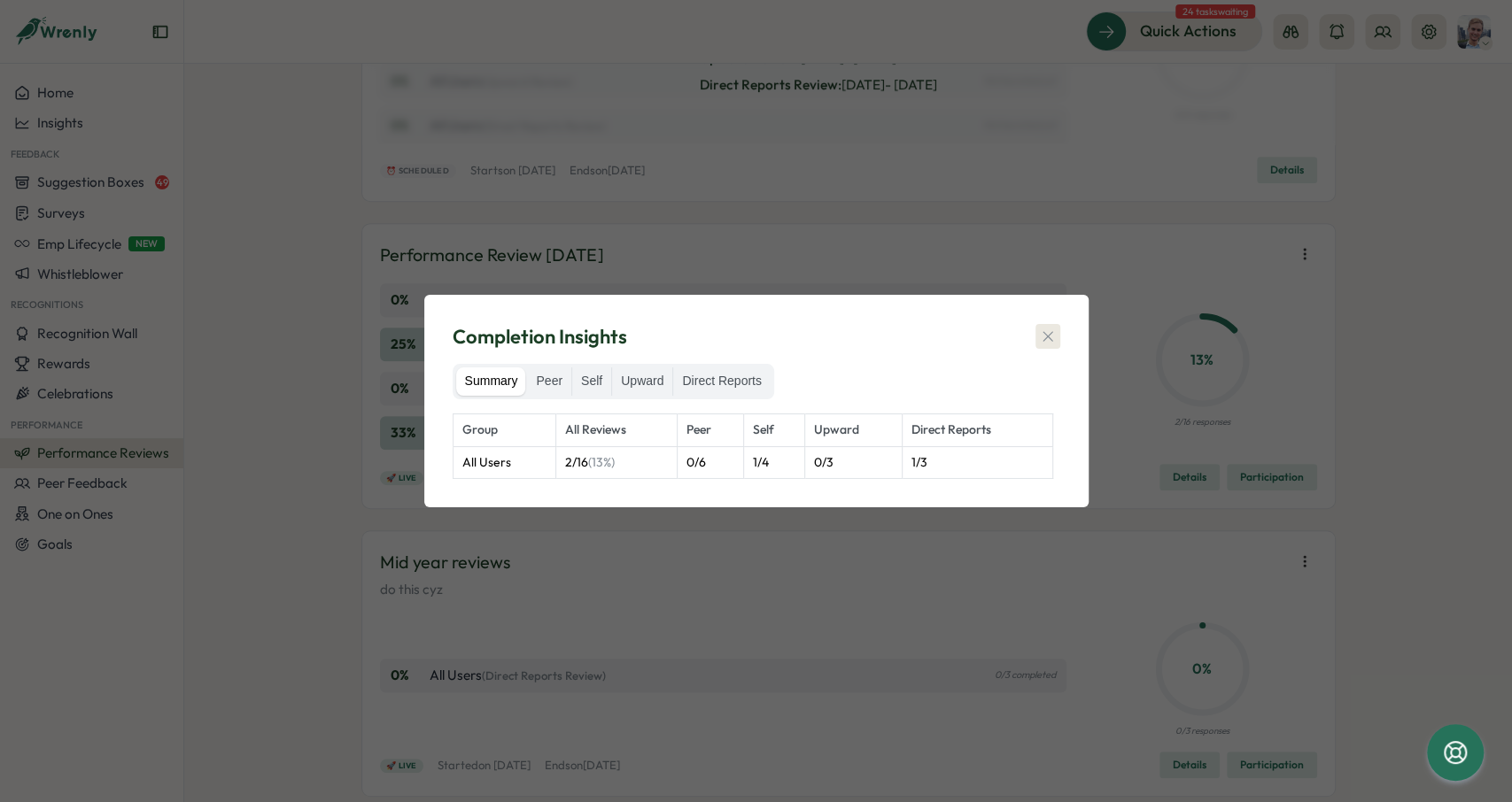
click at [1044, 341] on icon "button" at bounding box center [1047, 336] width 17 height 17
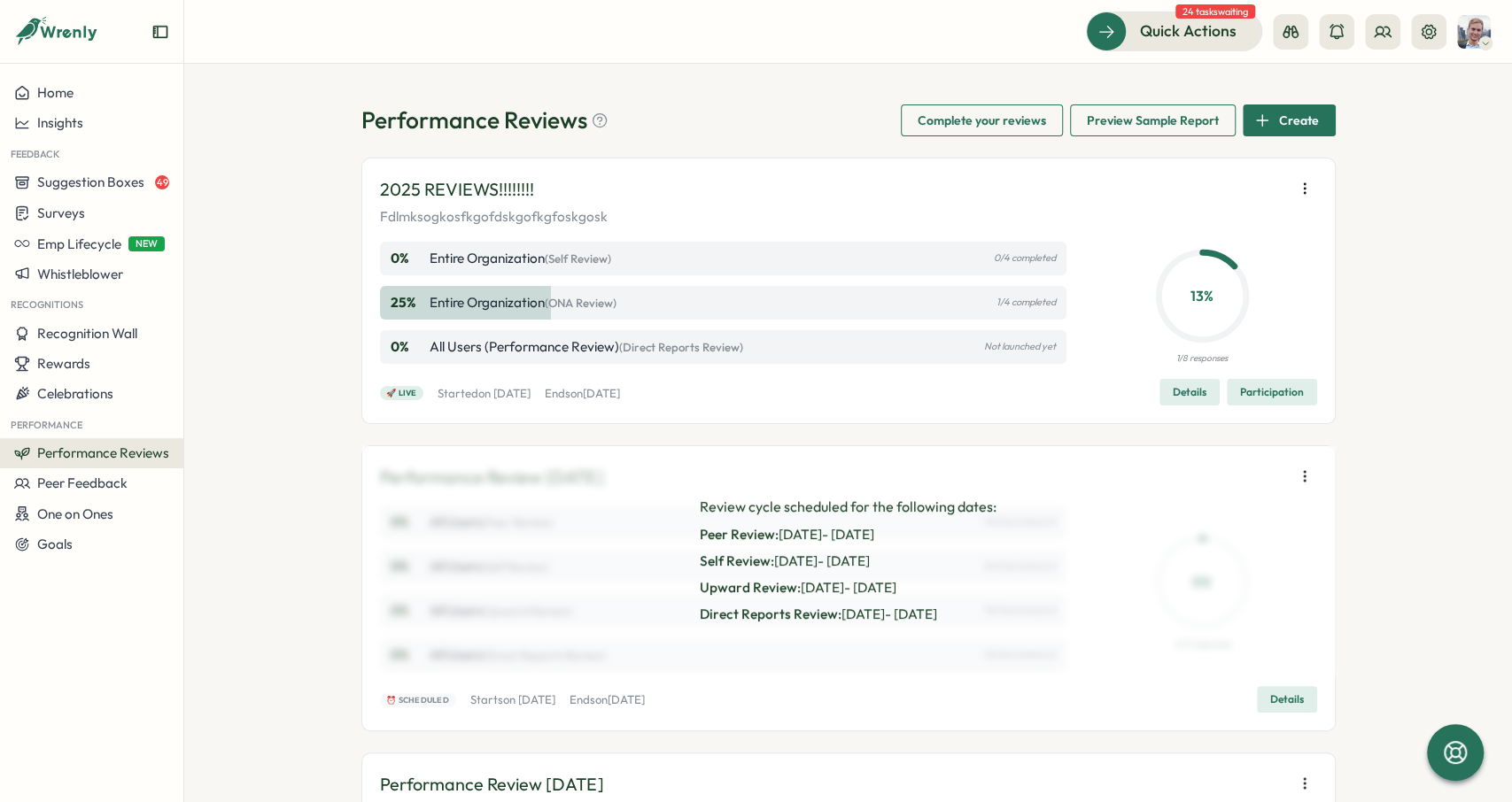
scroll to position [0, 0]
click at [1384, 210] on div "Performance Reviews Complete your reviews Preview Sample Report Create 2025 REV…" at bounding box center [848, 433] width 1328 height 739
click at [502, 190] on p "2025 REVIEWS!!!!!!!!" at bounding box center [457, 191] width 154 height 27
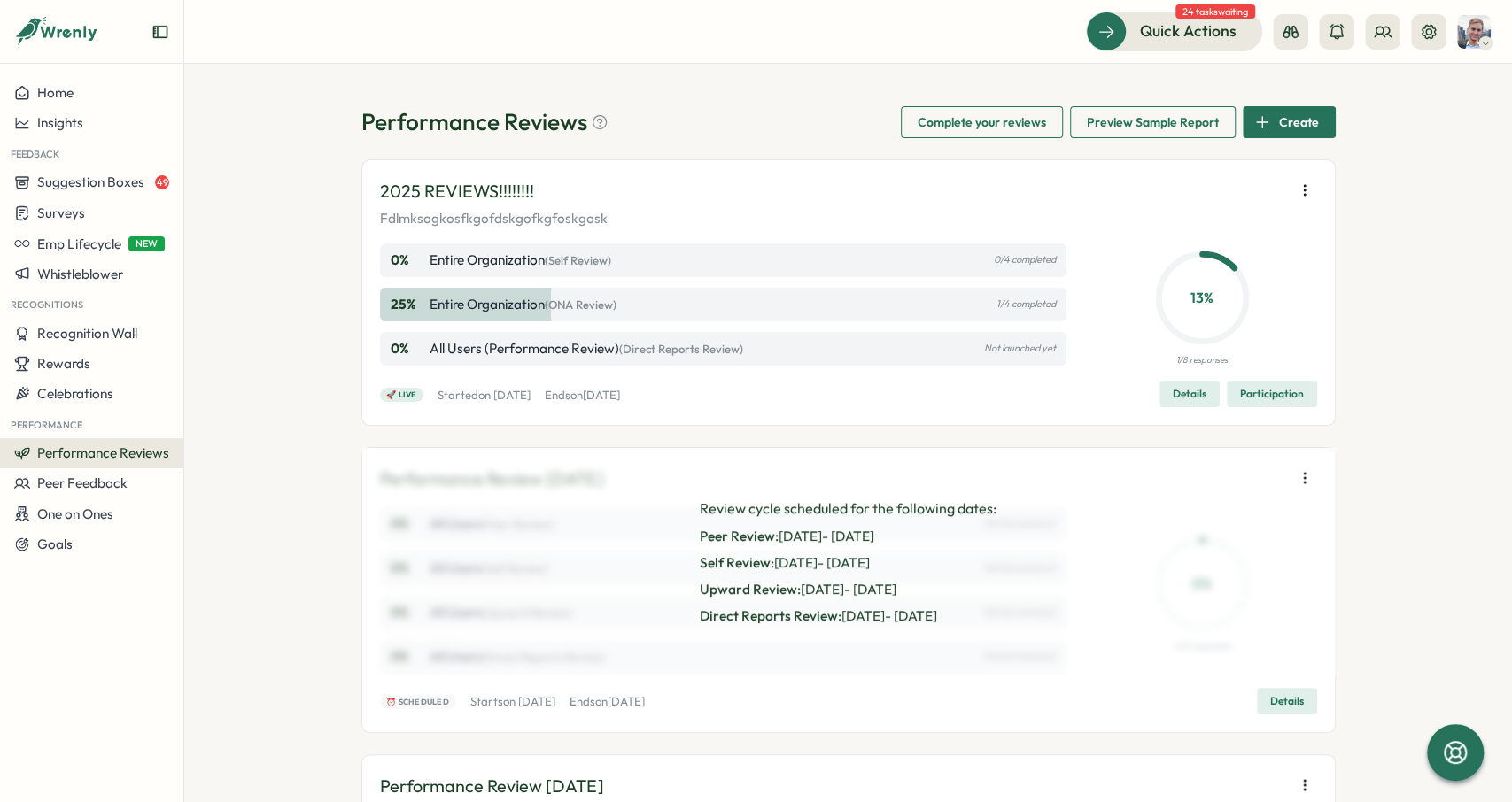
click at [571, 197] on div "2025 REVIEWS!!!!!!!!" at bounding box center [848, 191] width 937 height 27
drag, startPoint x: 584, startPoint y: 217, endPoint x: 438, endPoint y: 219, distance: 146.0
click at [438, 219] on p "Fdlmksogkosfkgofdskgofkgfoskgosk" at bounding box center [848, 218] width 937 height 19
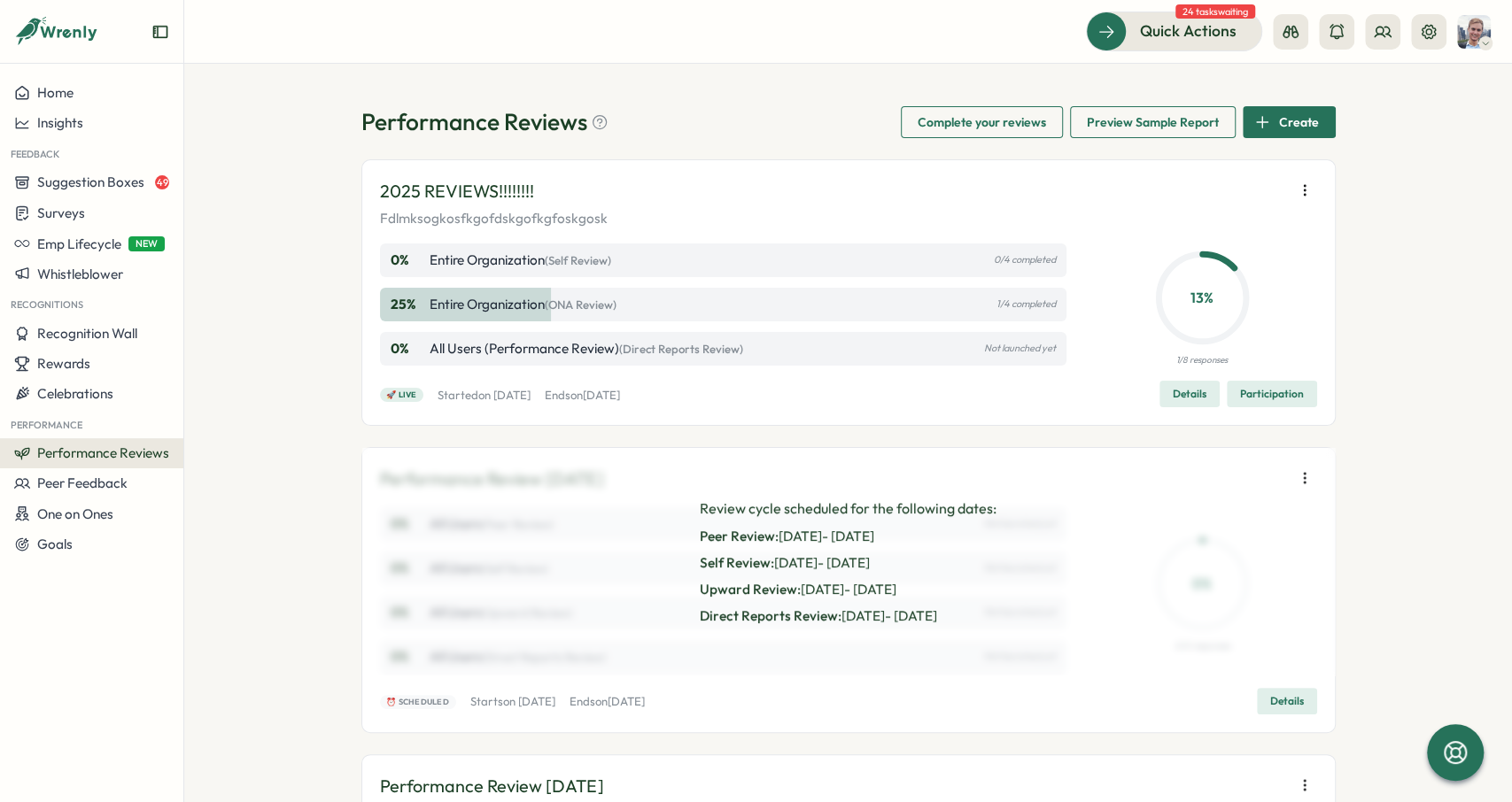
click at [438, 219] on p "Fdlmksogkosfkgofdskgofkgfoskgosk" at bounding box center [848, 218] width 937 height 19
click at [38, 84] on span "Home" at bounding box center [56, 92] width 37 height 16
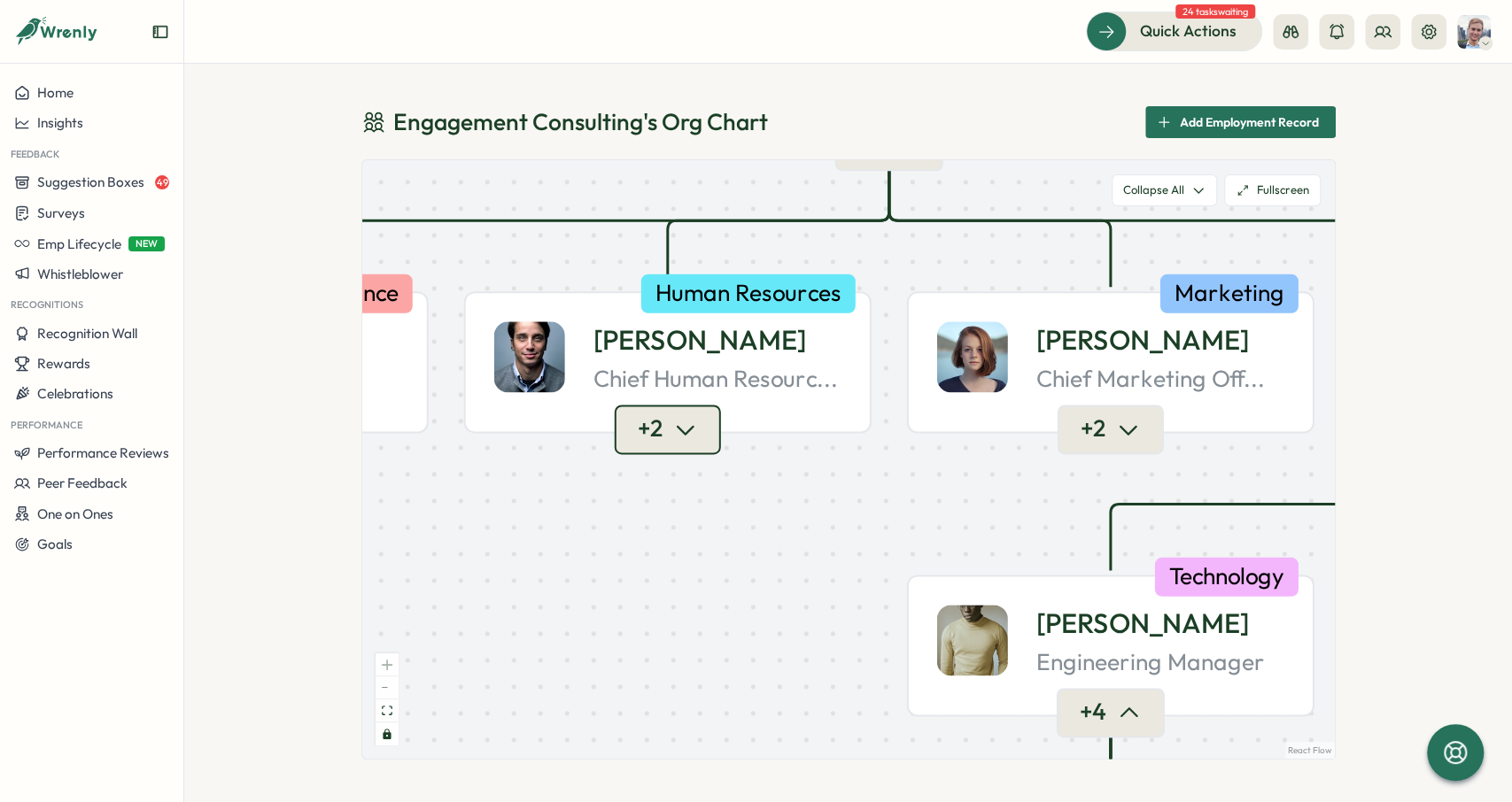
click at [665, 428] on button "+ 2" at bounding box center [667, 429] width 106 height 49
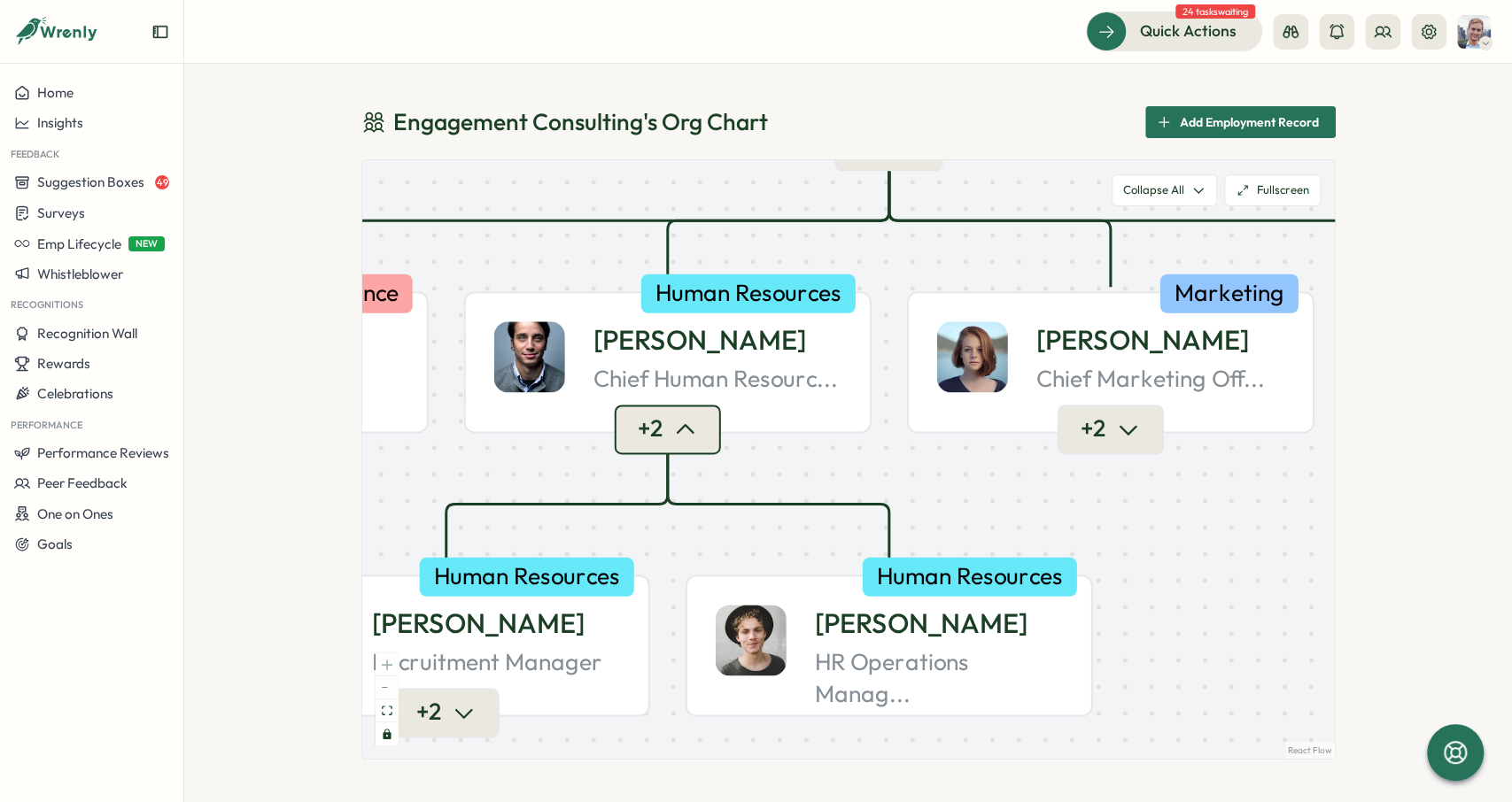
click at [670, 428] on button "+ 2" at bounding box center [667, 429] width 106 height 49
click at [676, 428] on icon "button" at bounding box center [685, 429] width 25 height 25
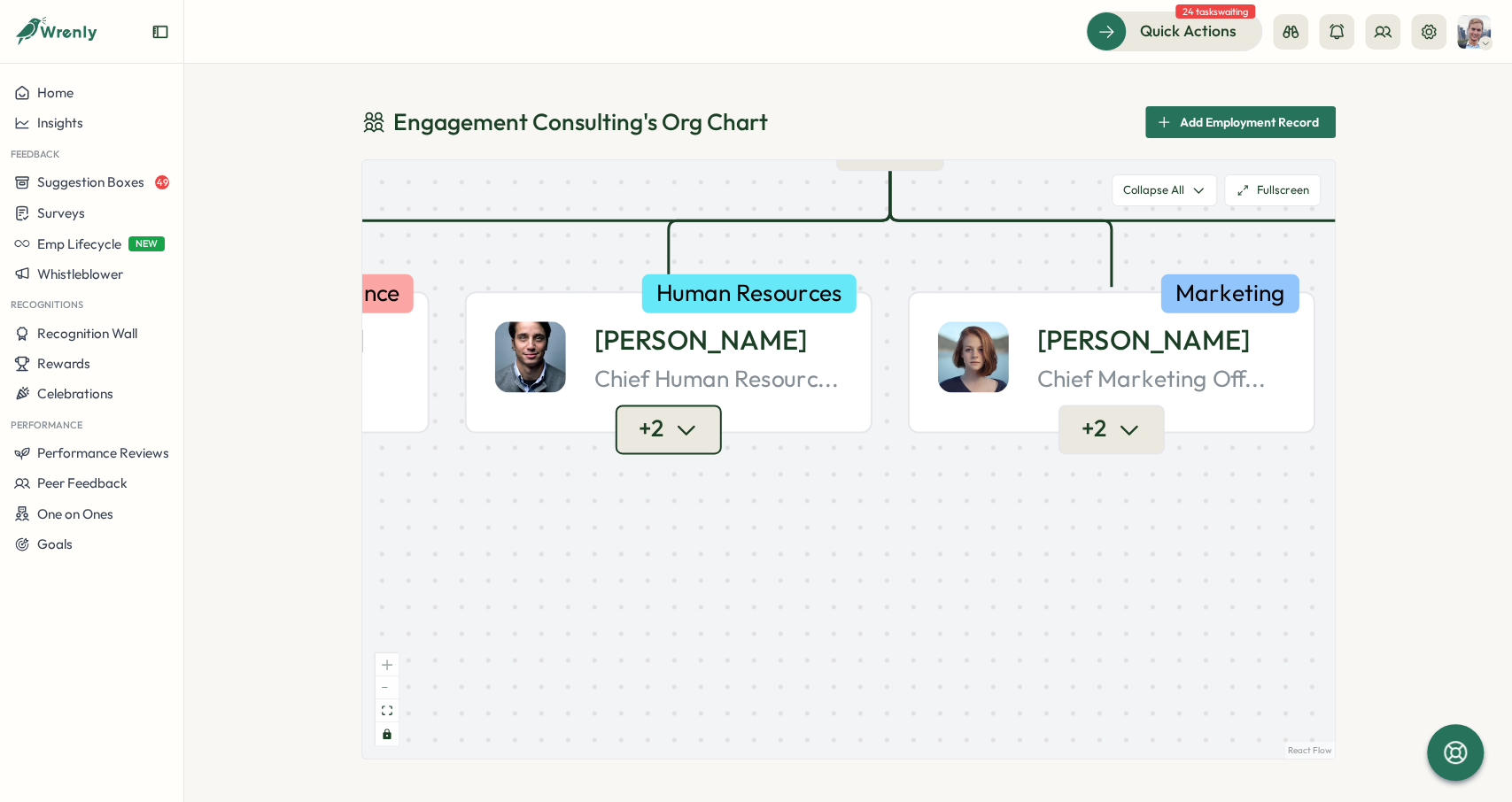
click at [667, 428] on button "+ 2" at bounding box center [668, 429] width 106 height 49
click at [667, 428] on button "+ 2" at bounding box center [666, 429] width 106 height 49
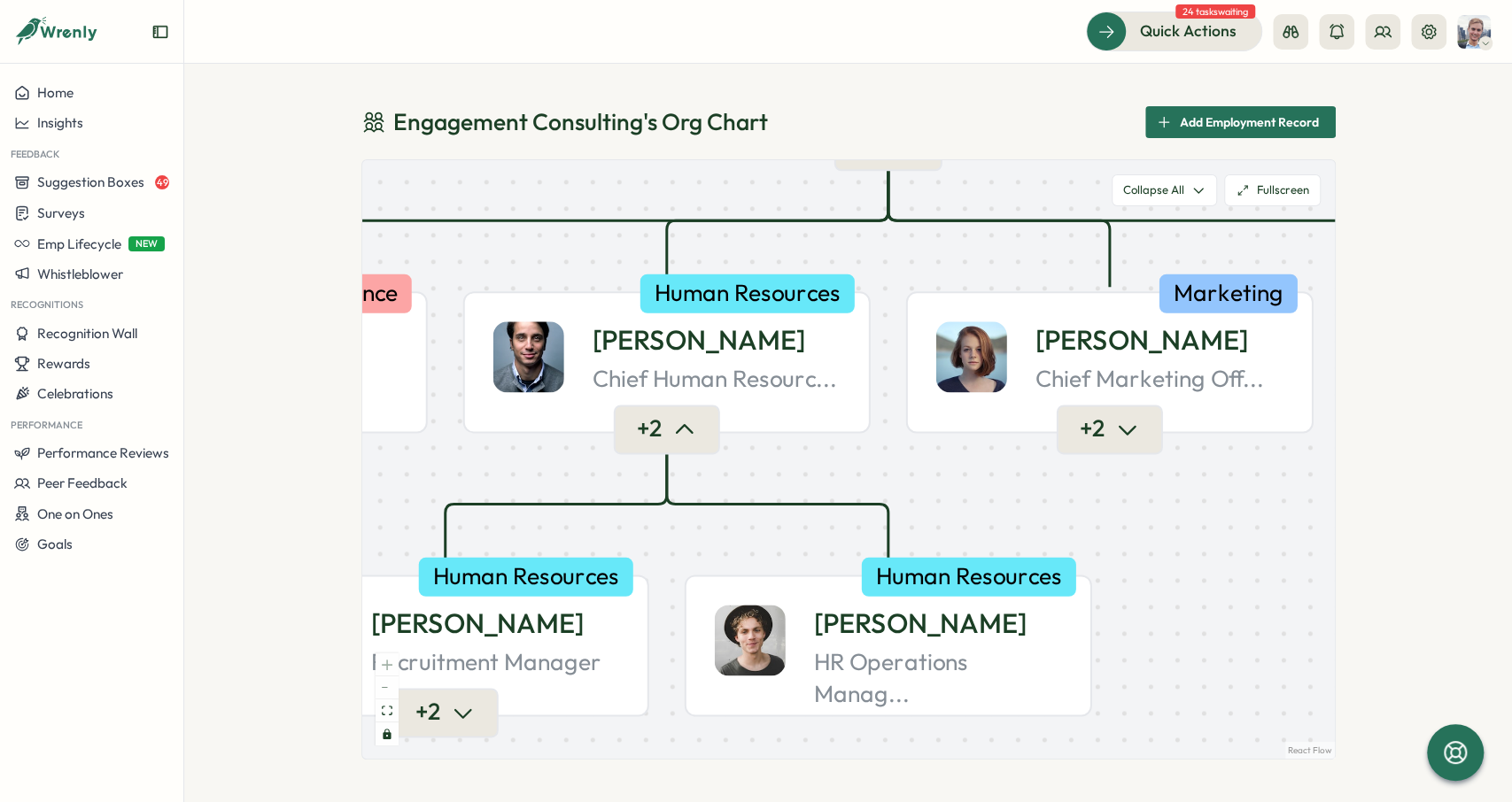
click at [667, 428] on button "+ 2" at bounding box center [666, 429] width 106 height 49
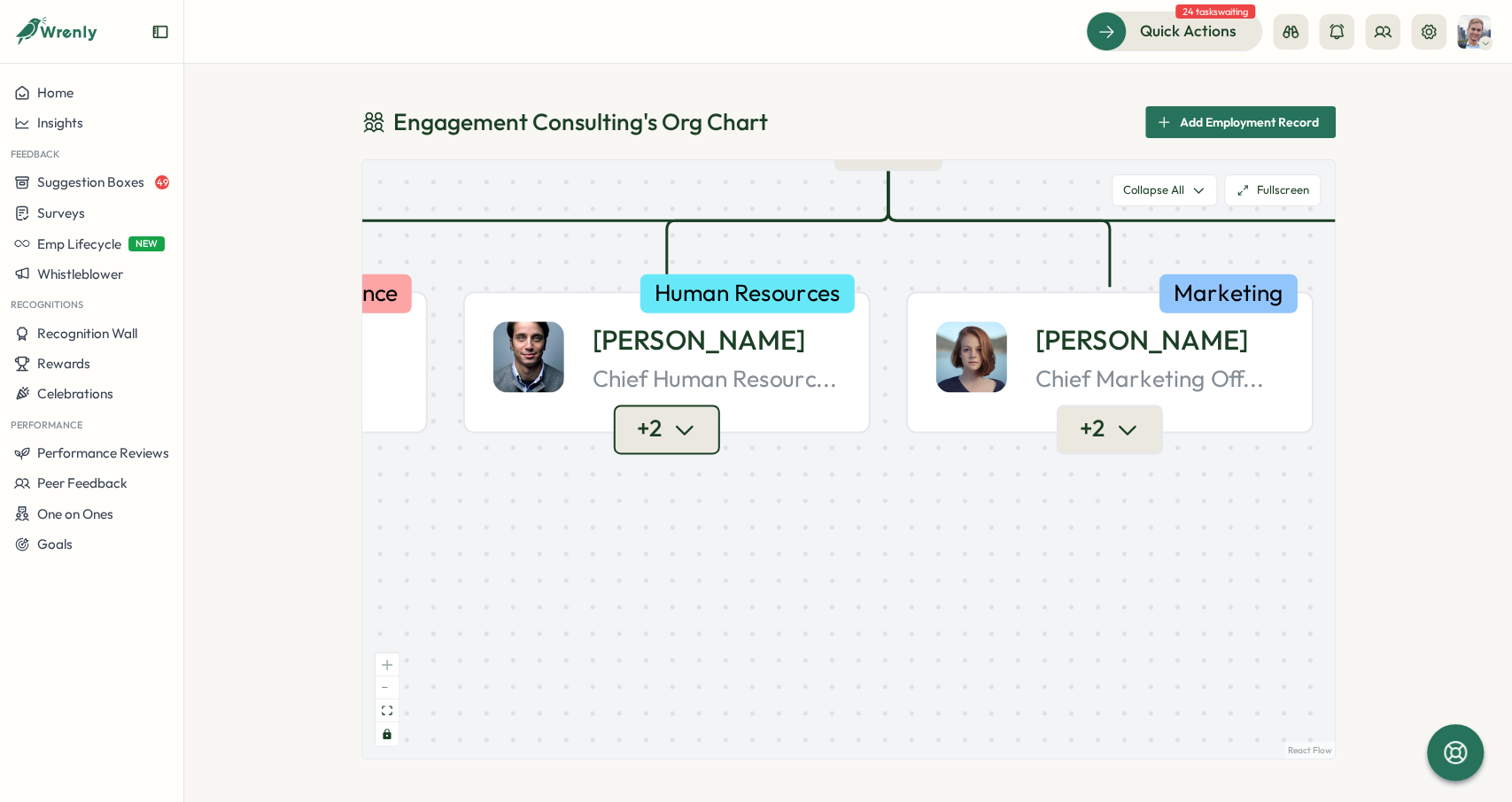
click at [667, 428] on button "+ 2" at bounding box center [666, 429] width 106 height 49
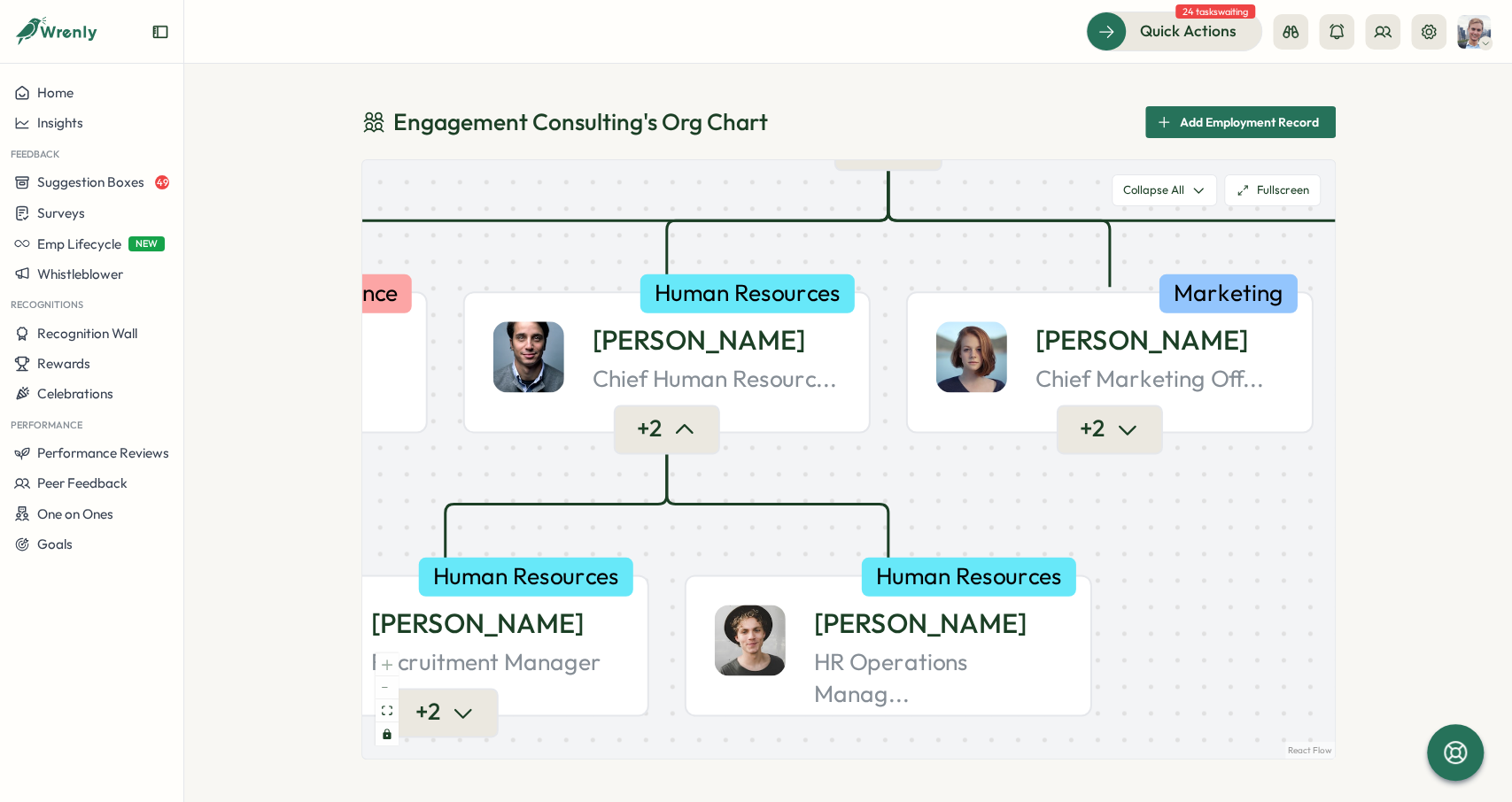
click at [667, 428] on button "+ 2" at bounding box center [666, 429] width 106 height 49
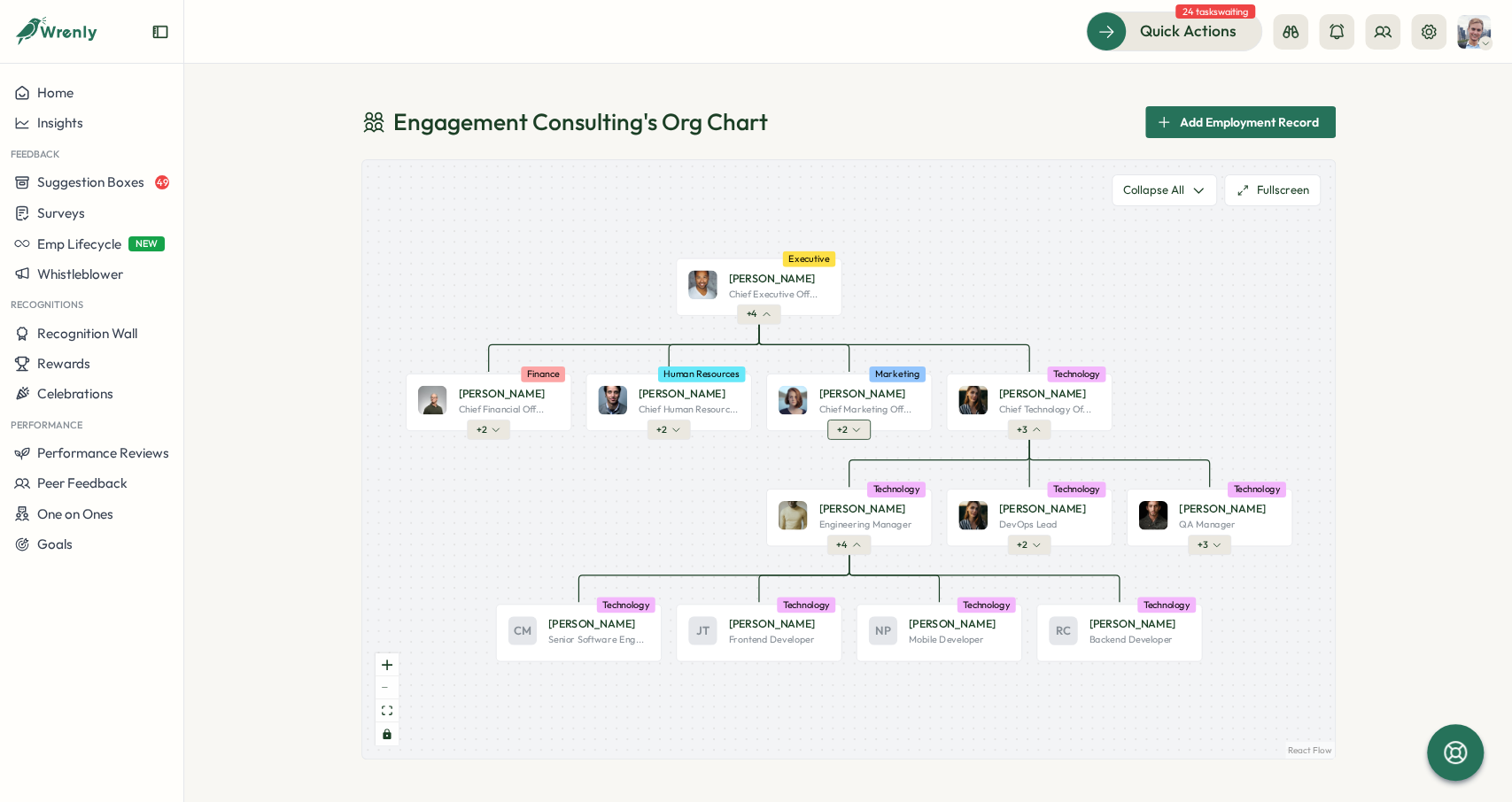
click at [856, 435] on button "+ 2" at bounding box center [848, 428] width 43 height 19
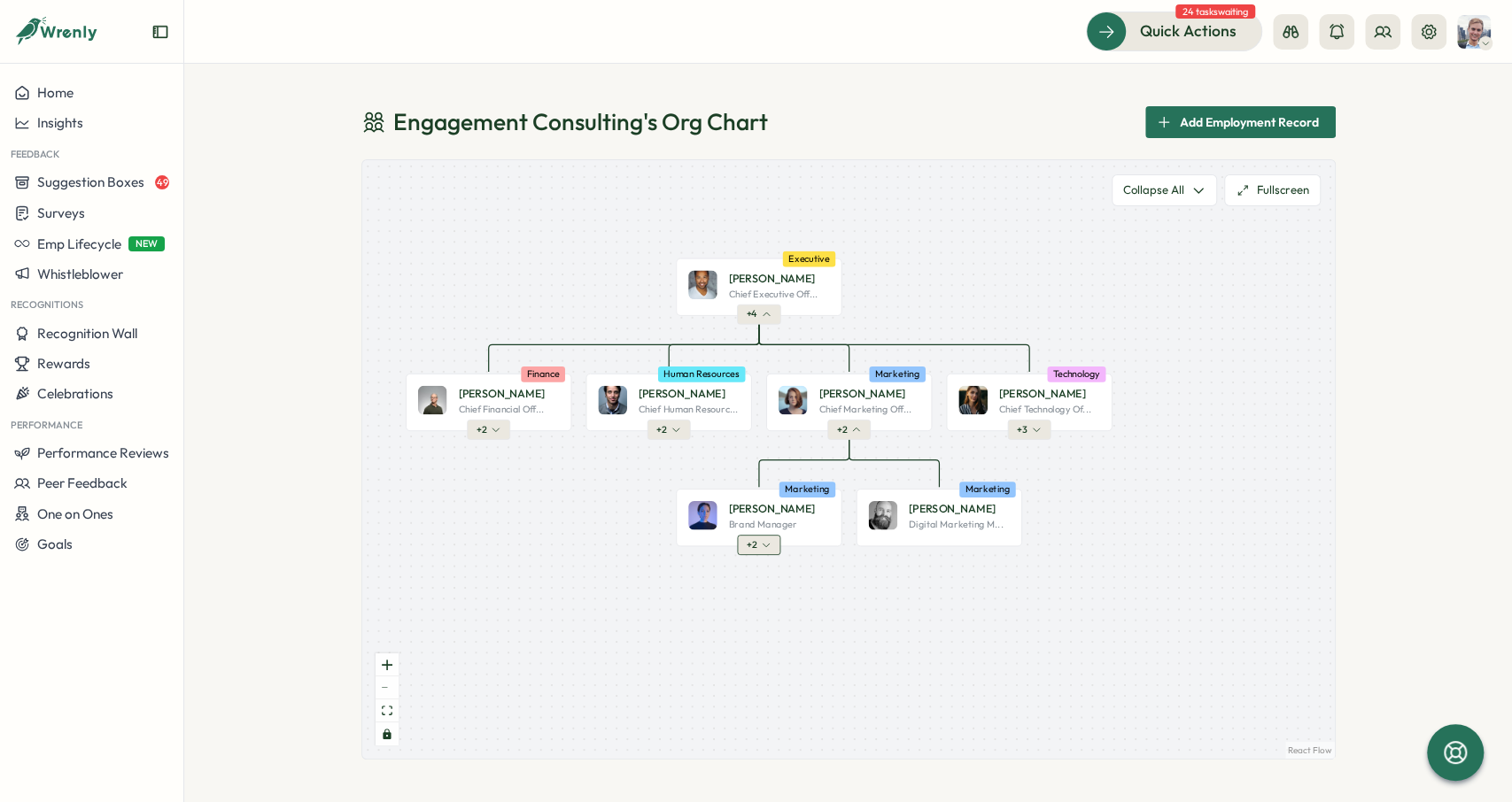
click at [763, 543] on icon "button" at bounding box center [766, 545] width 10 height 10
click at [673, 432] on icon "button" at bounding box center [675, 429] width 10 height 10
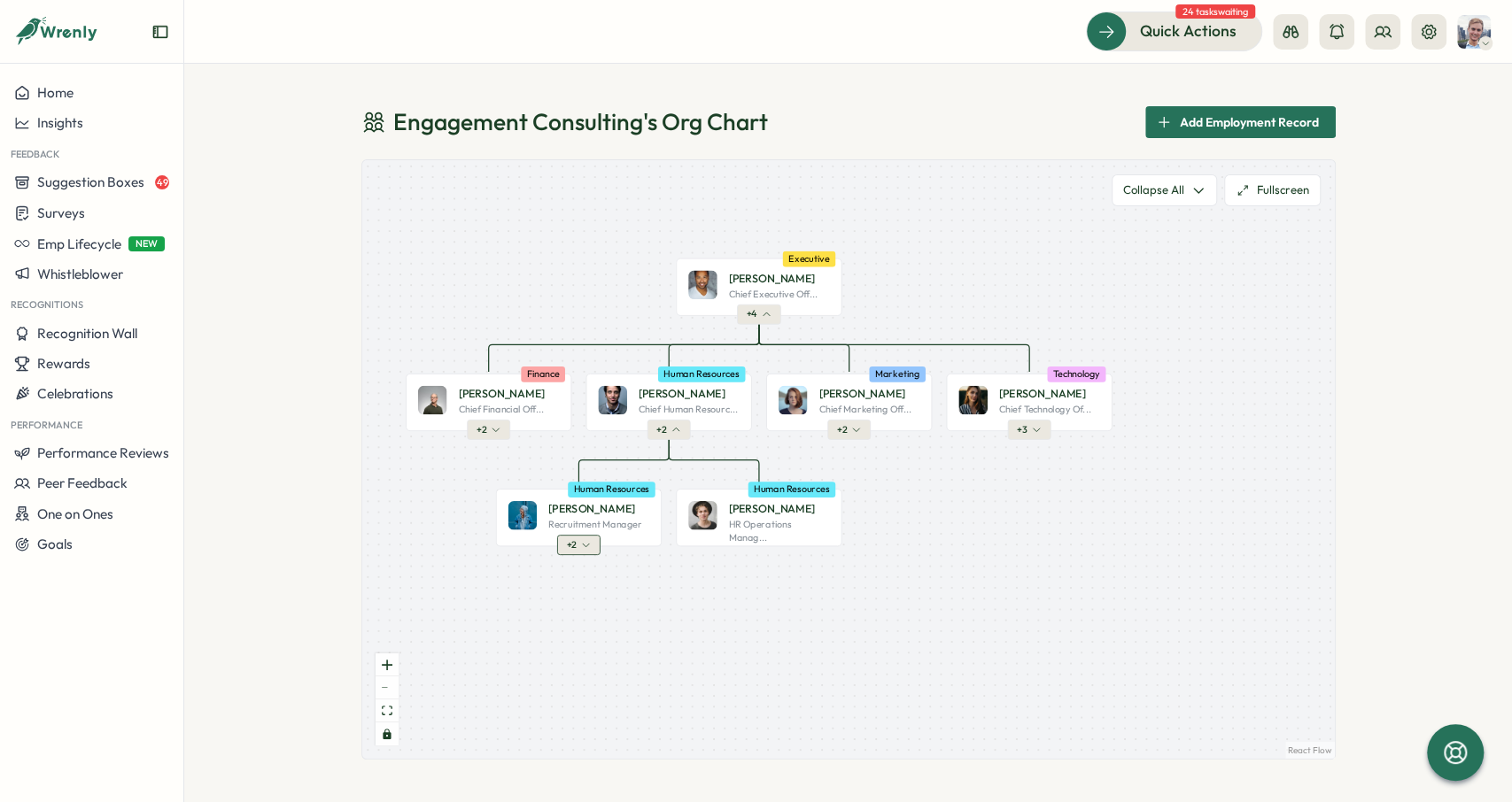
click at [582, 536] on button "+ 2" at bounding box center [577, 544] width 43 height 19
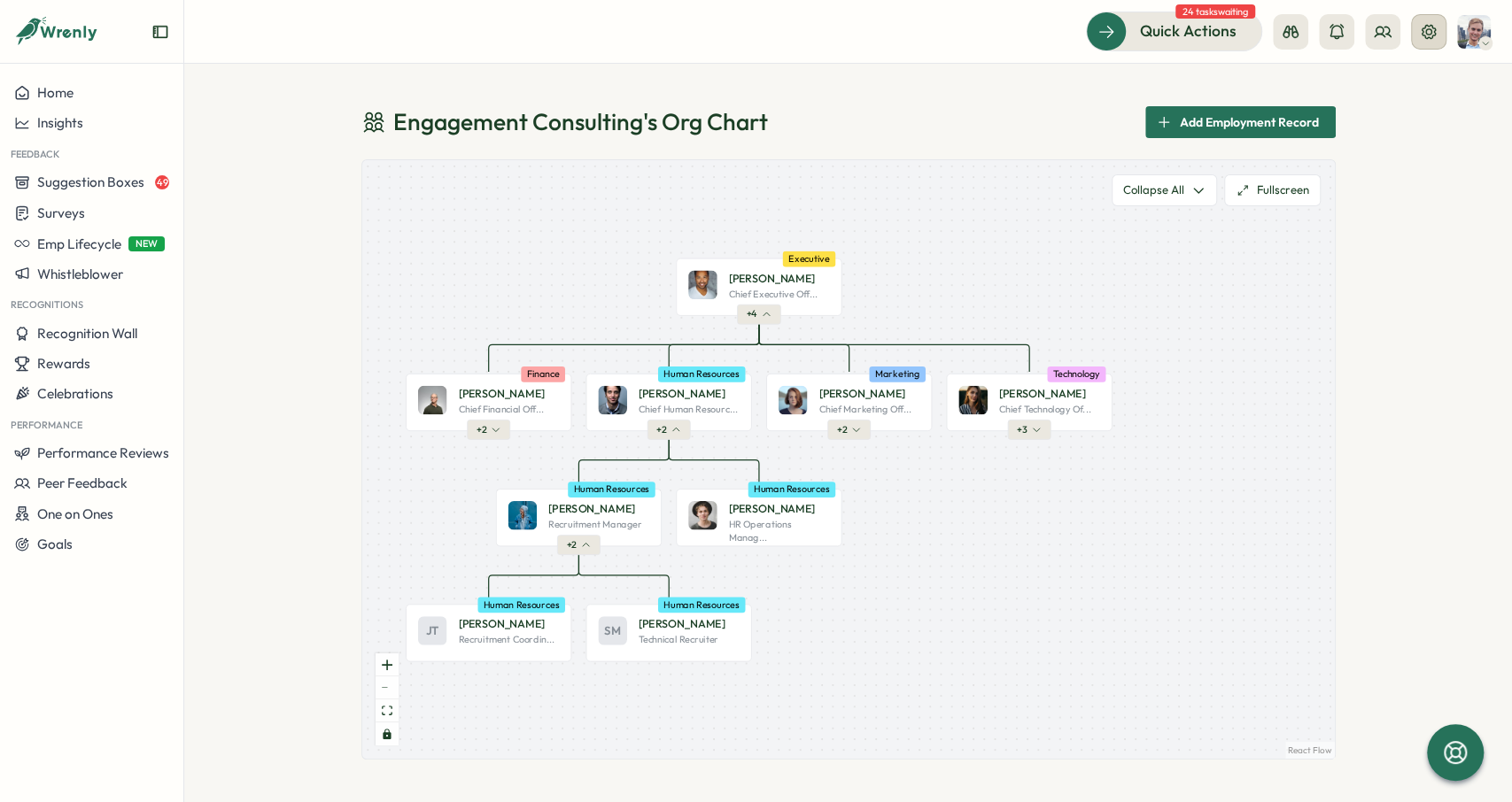
click at [1421, 33] on icon at bounding box center [1428, 31] width 17 height 17
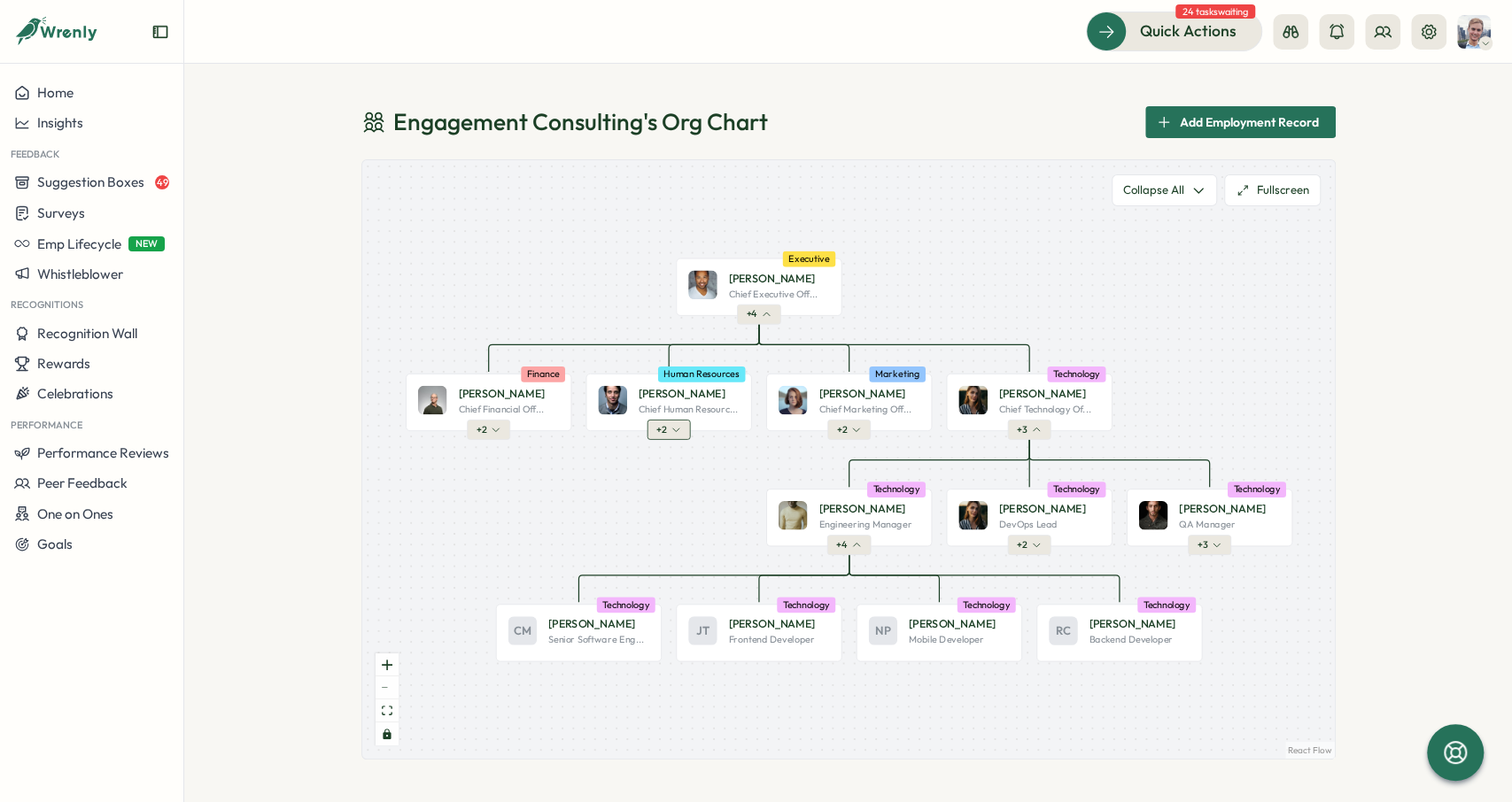
click at [657, 430] on span "+ 2" at bounding box center [661, 429] width 10 height 13
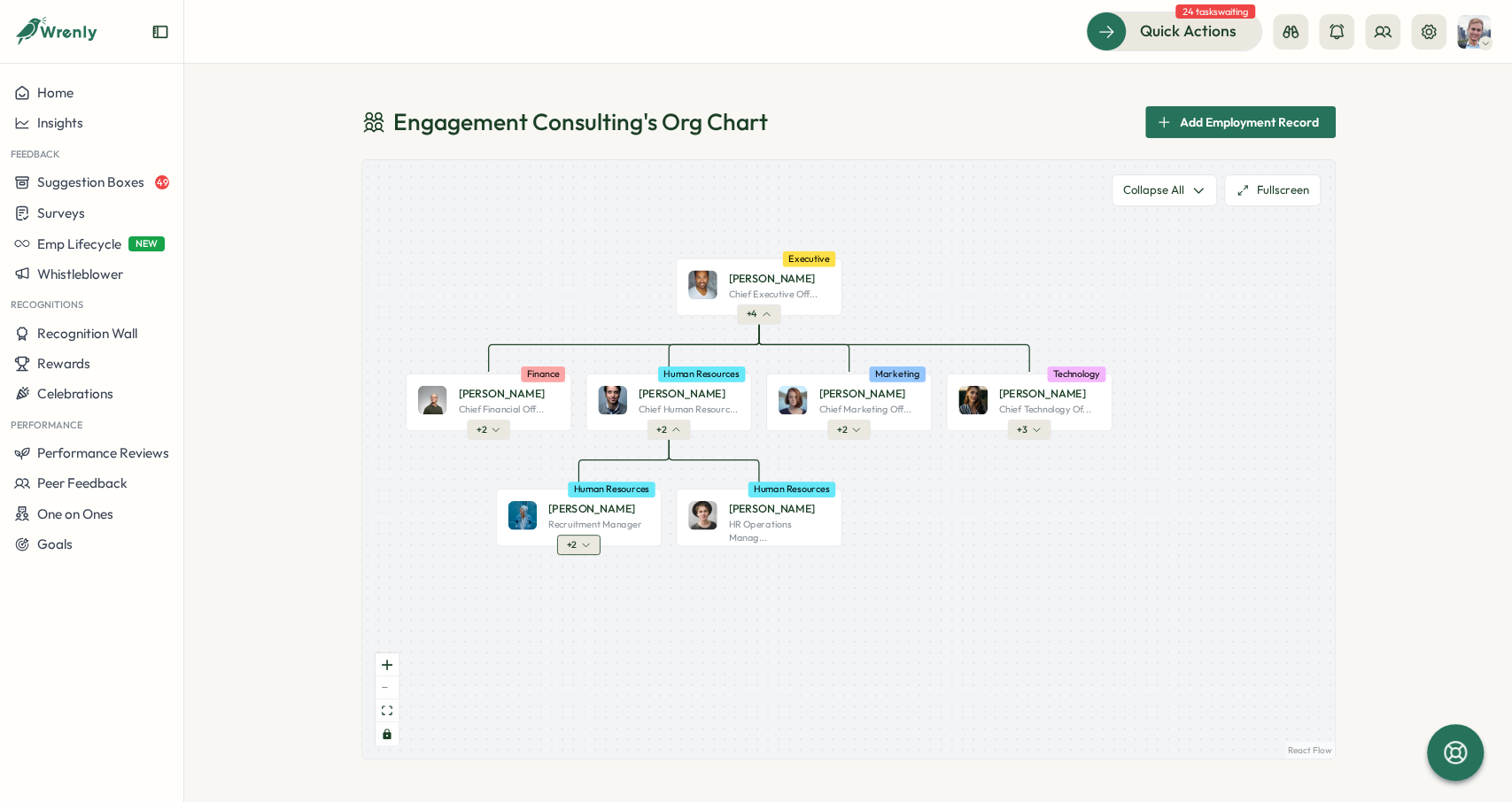
click at [584, 550] on icon "button" at bounding box center [584, 545] width 10 height 10
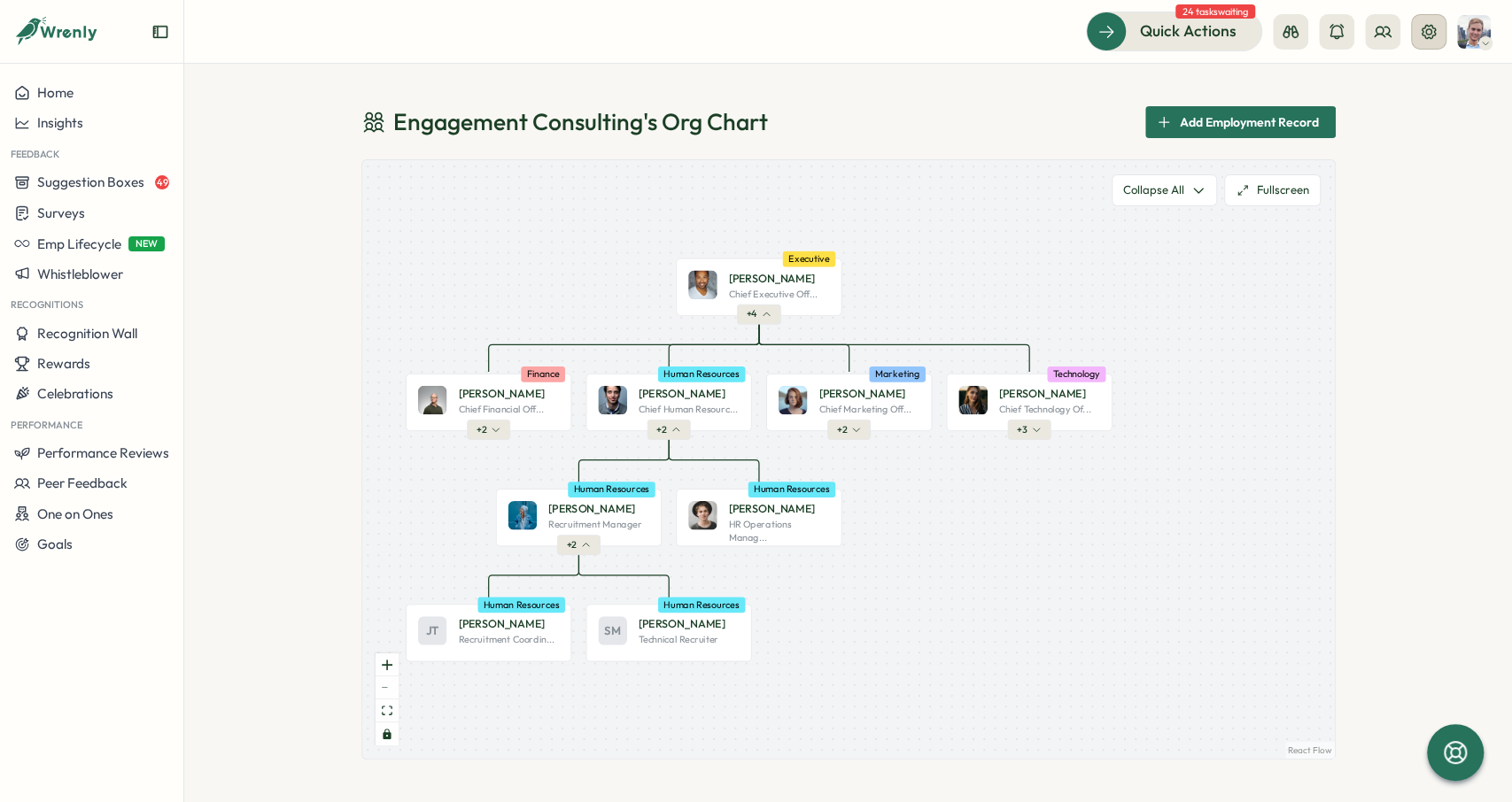
click at [1430, 20] on button at bounding box center [1429, 31] width 36 height 36
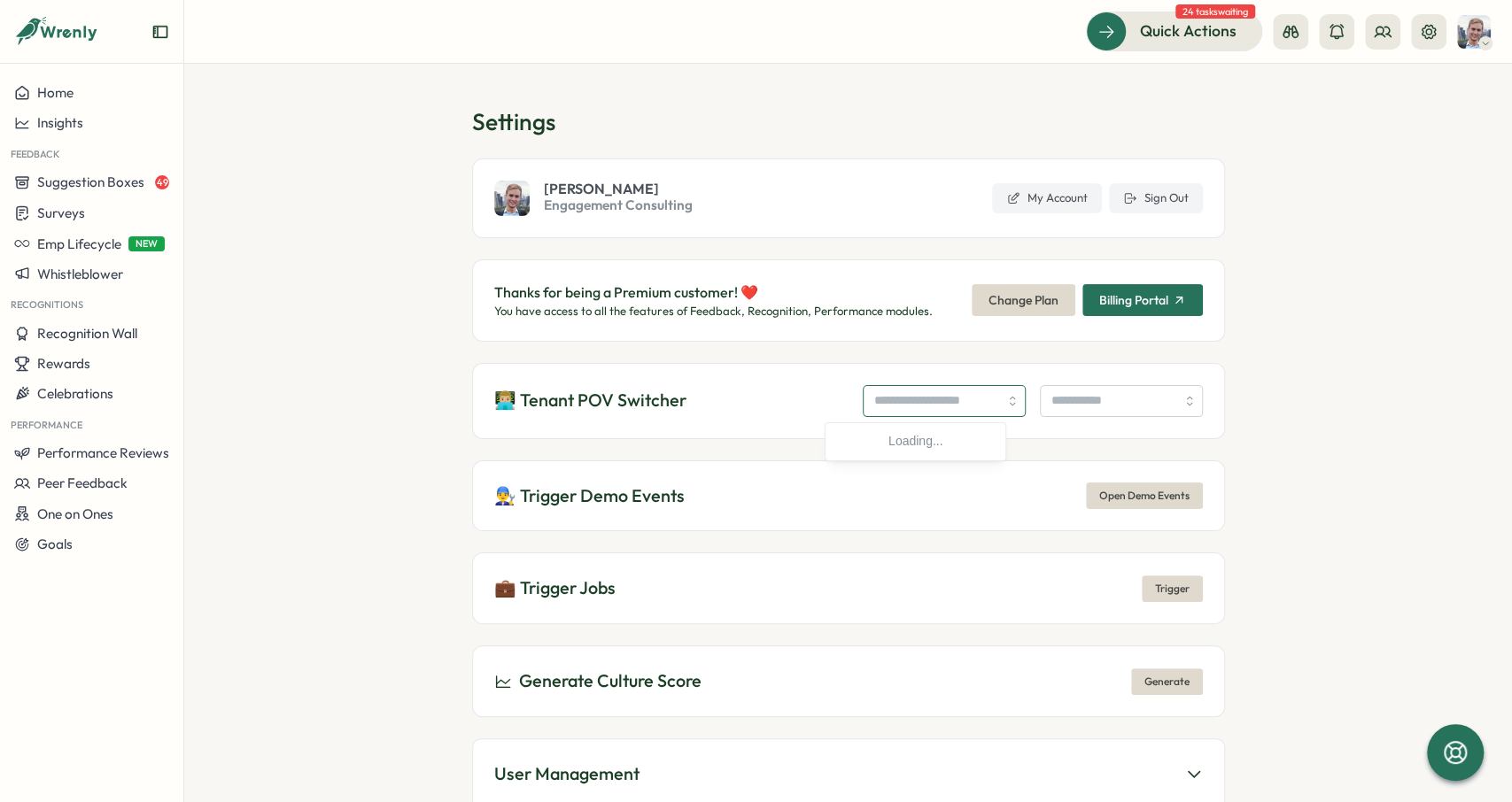
click at [863, 387] on input "search" at bounding box center [944, 401] width 163 height 32
type input "**********"
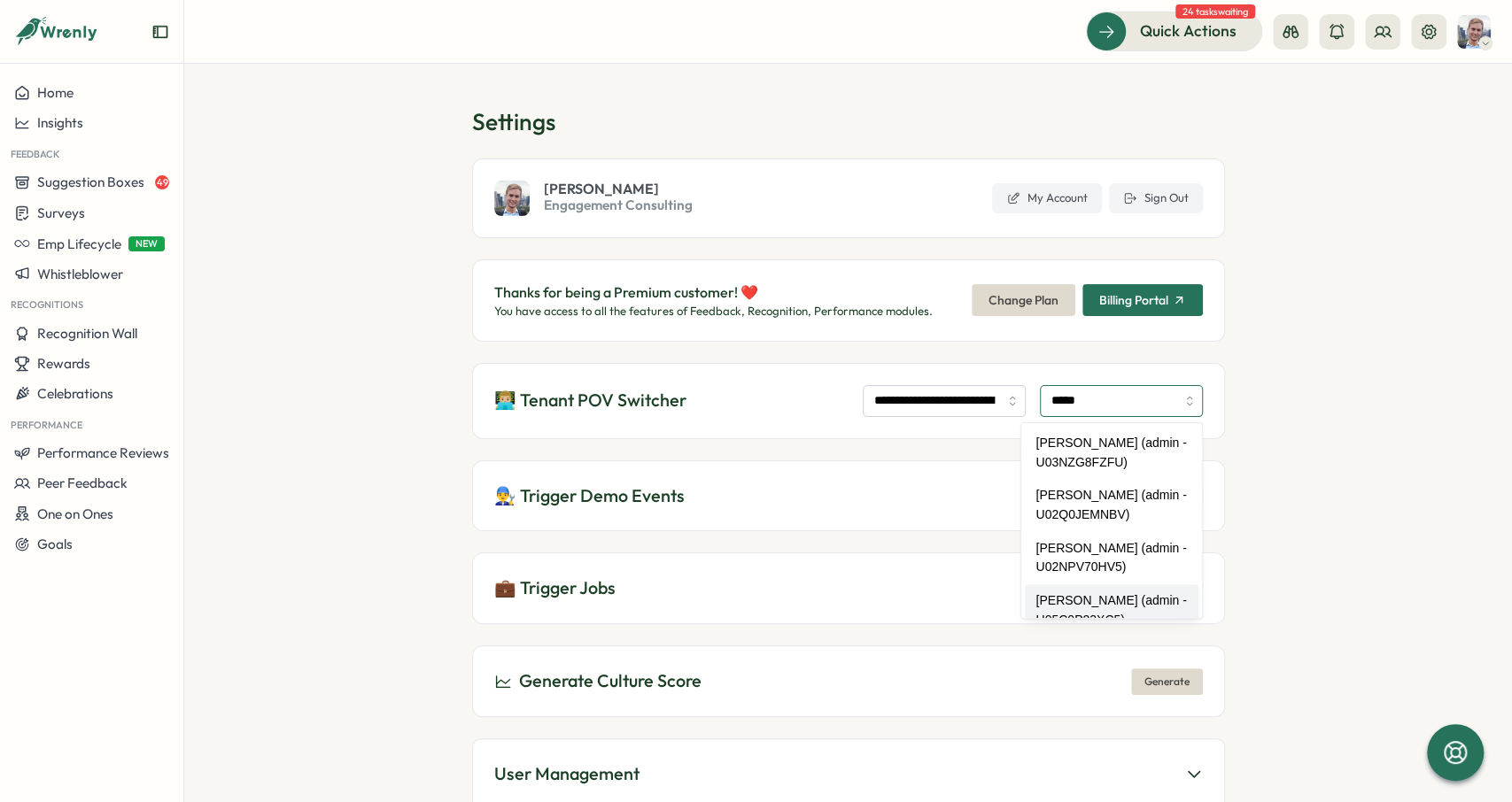
scroll to position [23, 0]
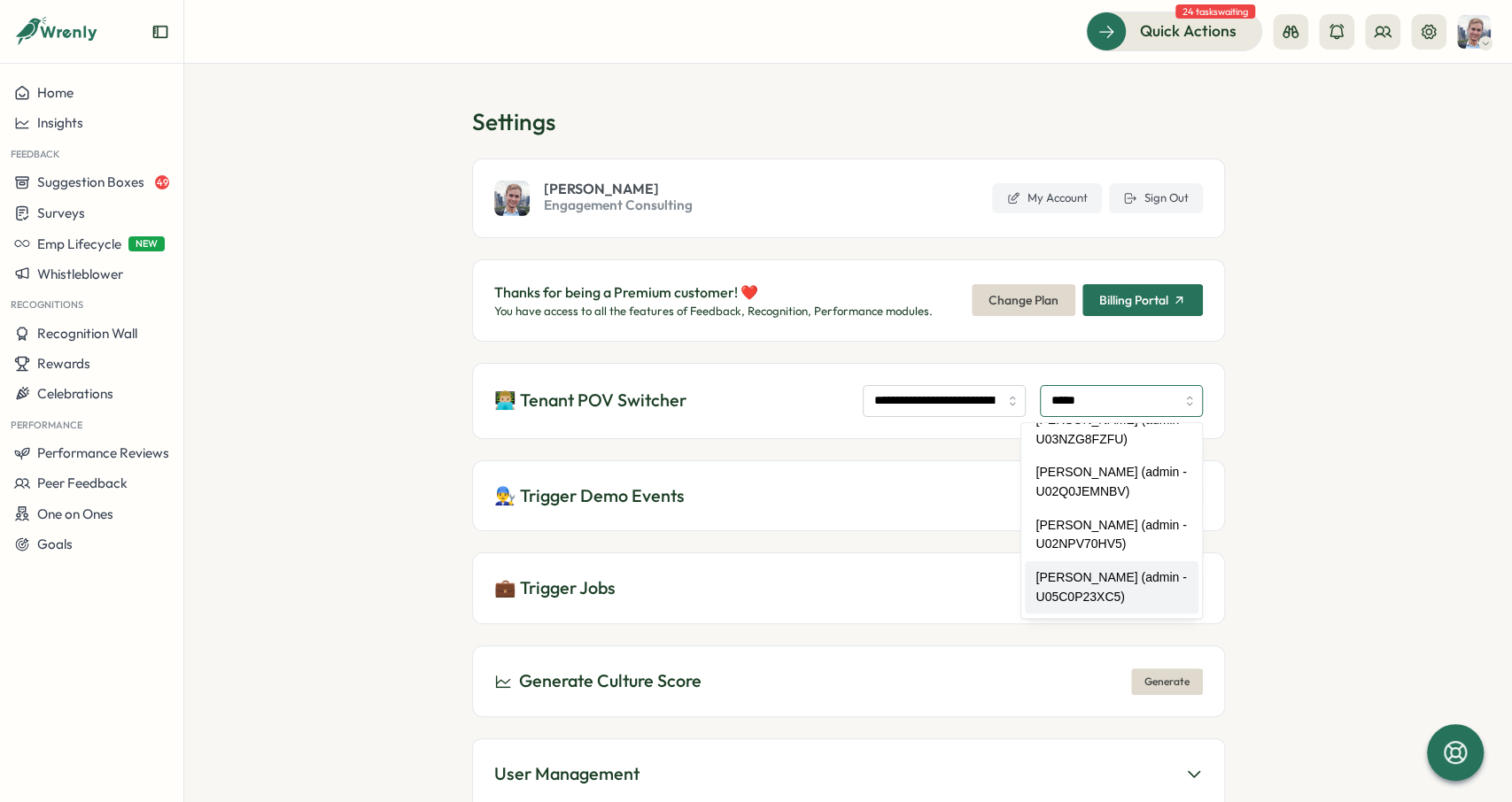
type input "**********"
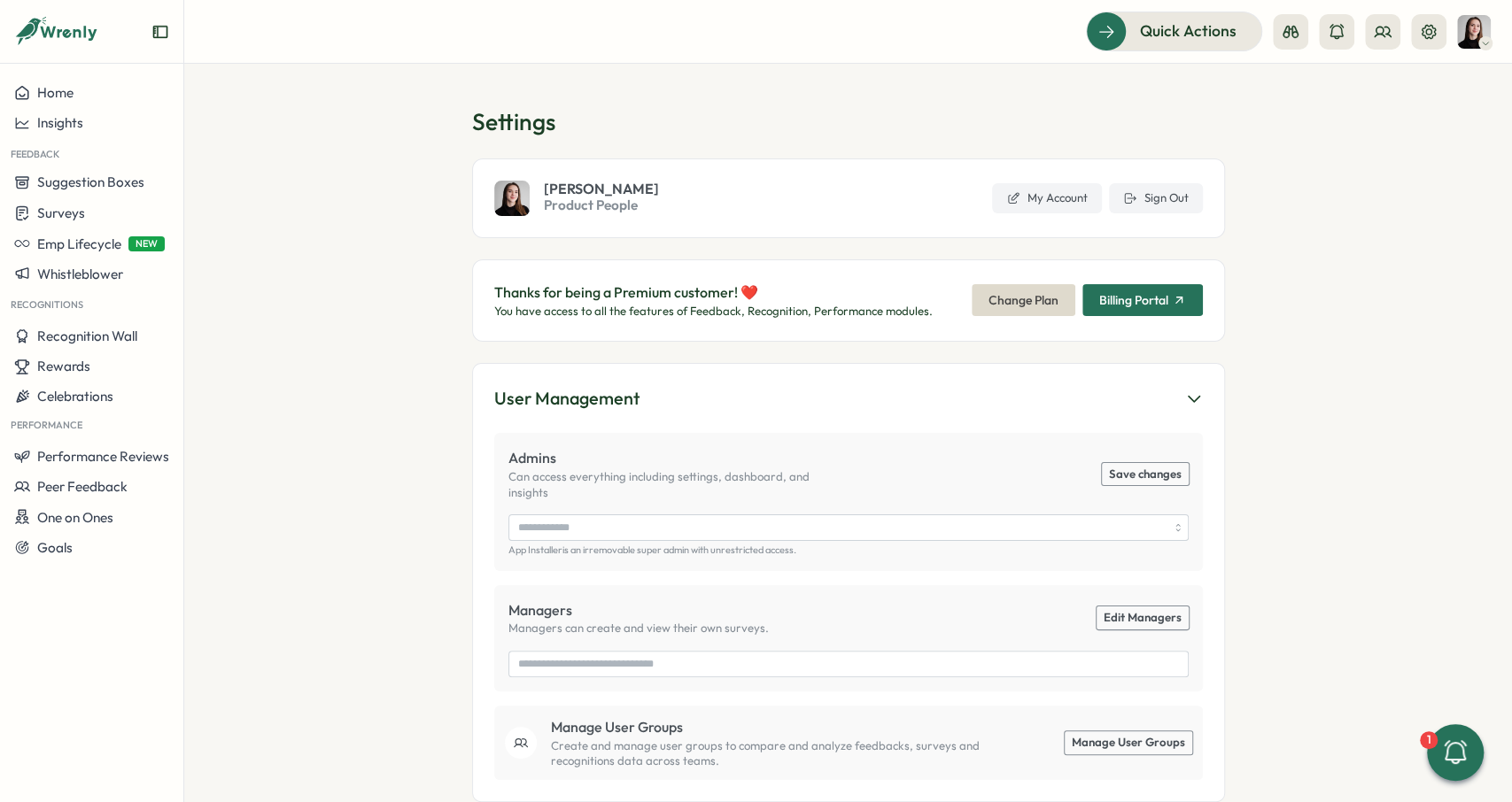
type input "**********"
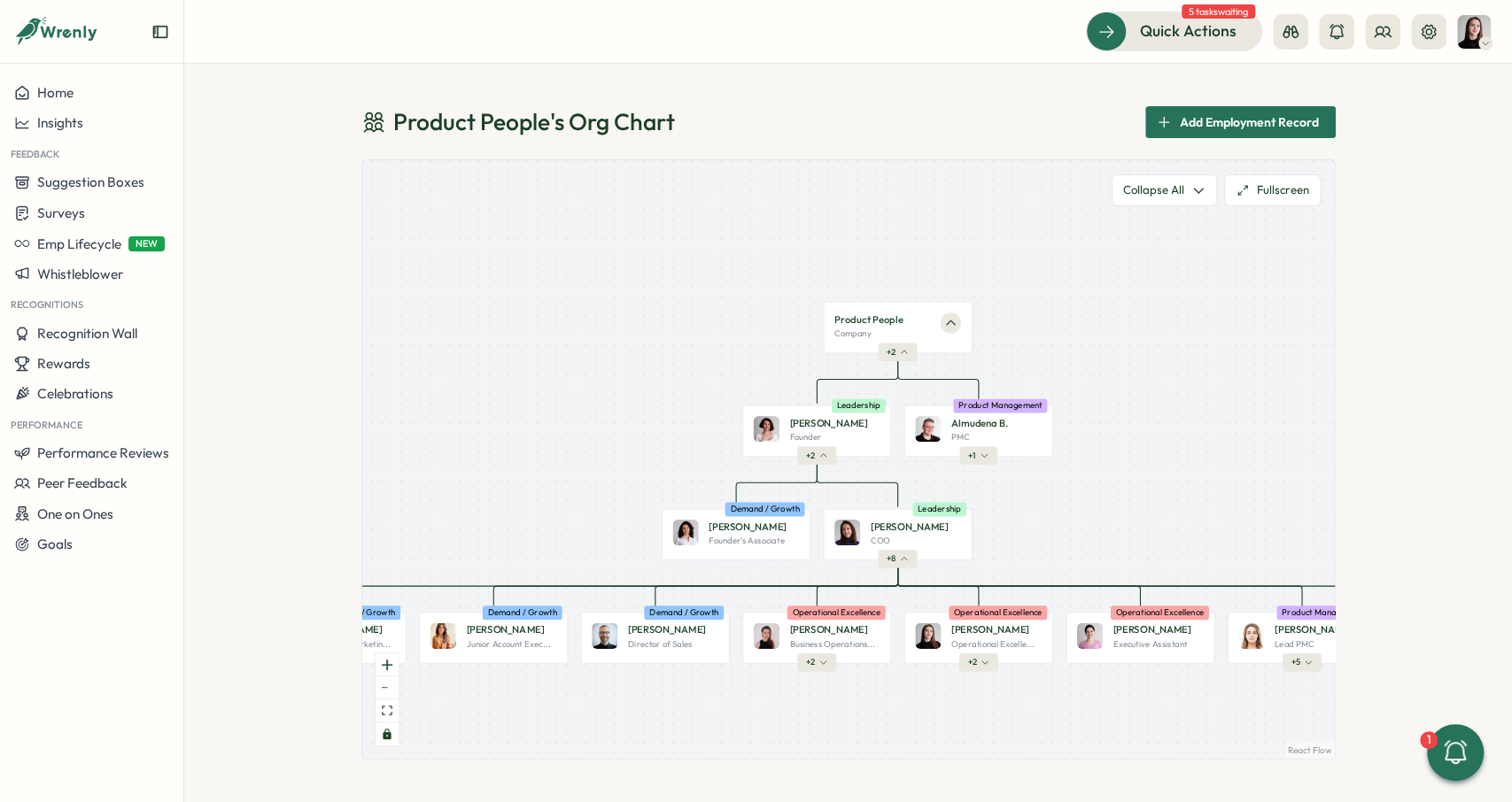
drag, startPoint x: 642, startPoint y: 436, endPoint x: 721, endPoint y: 272, distance: 182.0
click at [721, 272] on div "Product People Company + 2 [PERSON_NAME] Founder Leadership + 2 Almudena B. PMC…" at bounding box center [849, 460] width 973 height 599
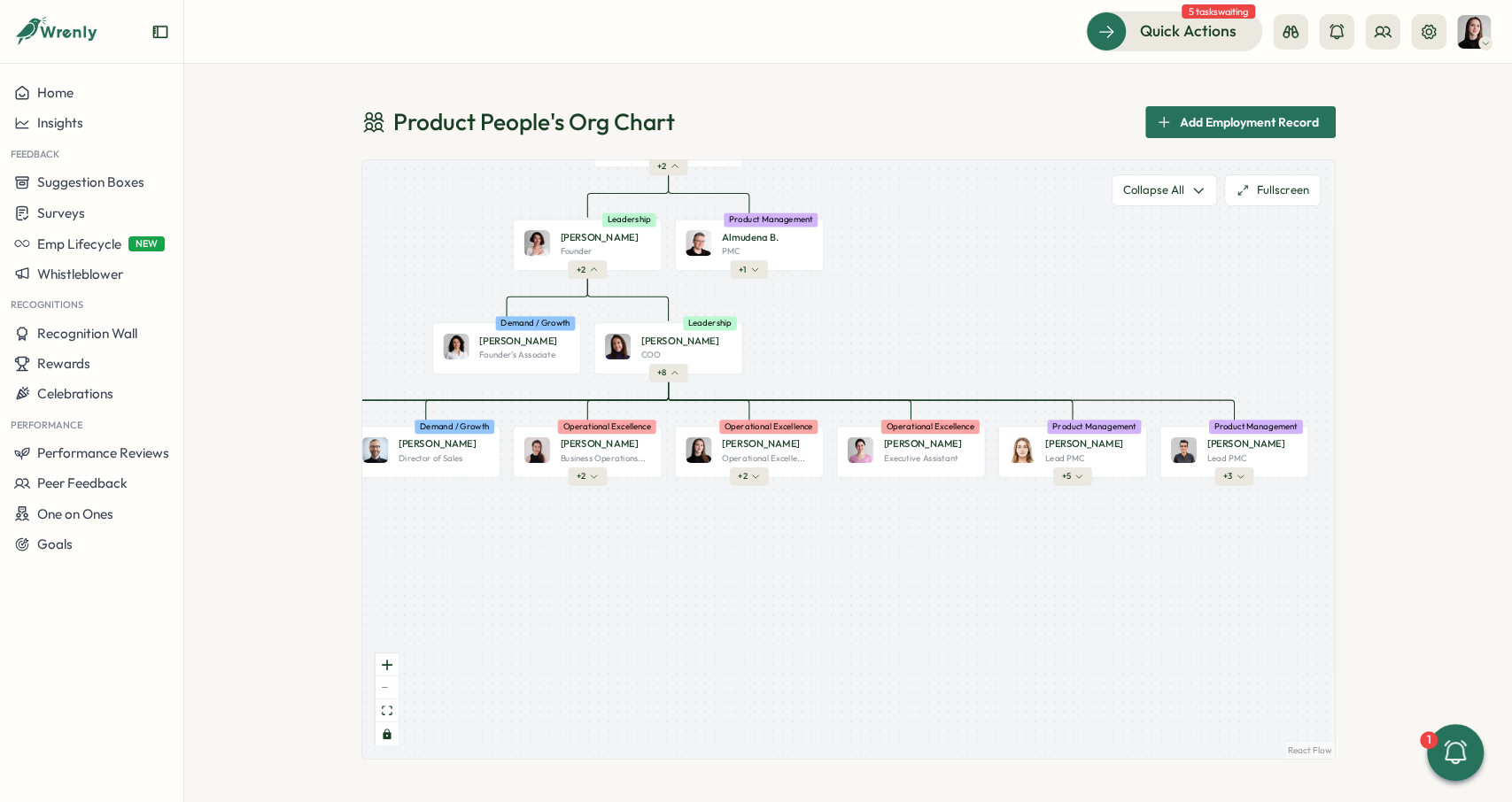
drag, startPoint x: 924, startPoint y: 555, endPoint x: 633, endPoint y: 531, distance: 292.0
click at [633, 531] on div "Product People Company + 2 [PERSON_NAME] Founder Leadership + 2 Almudena B. PMC…" at bounding box center [849, 460] width 973 height 599
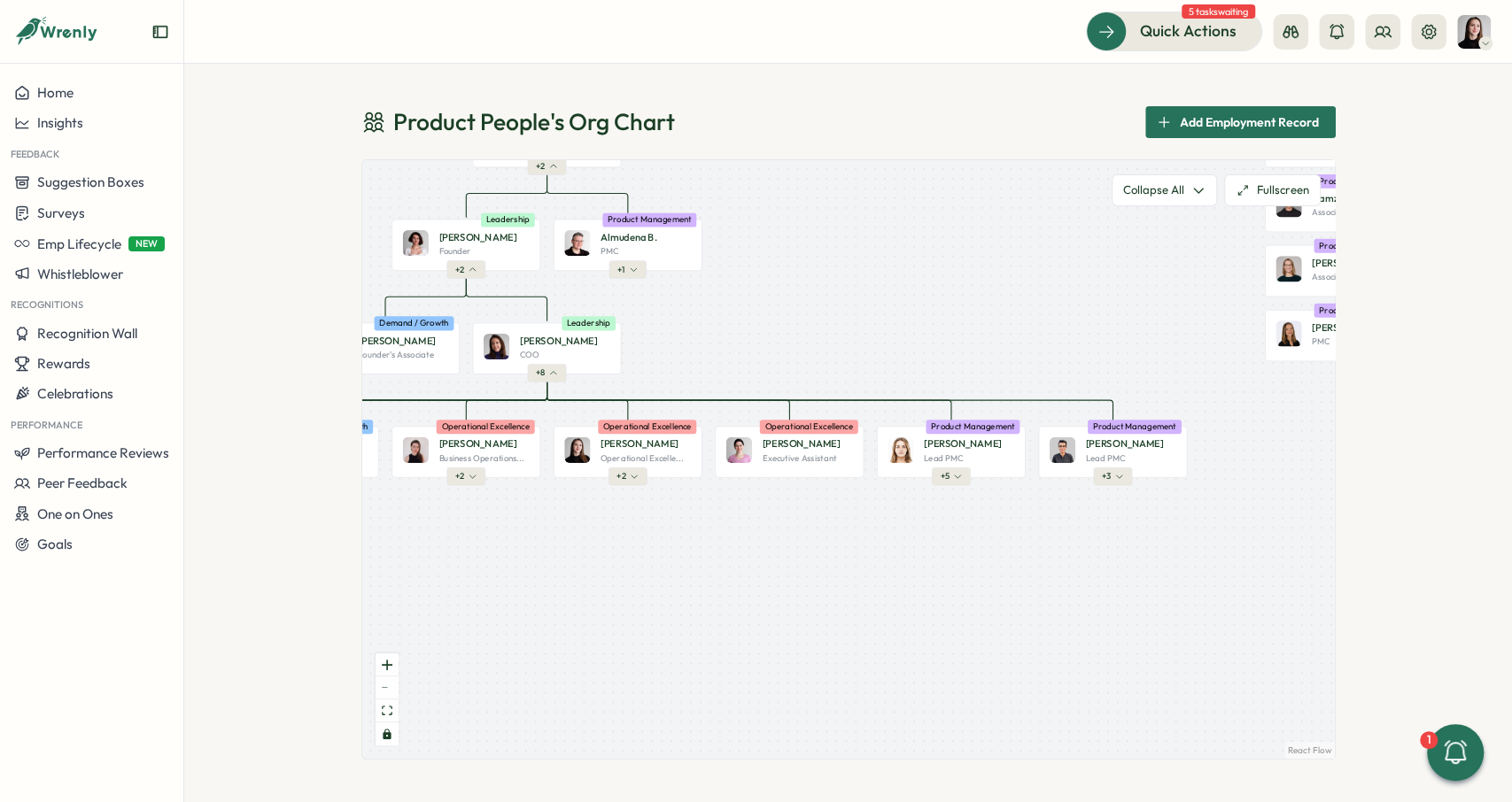
drag, startPoint x: 810, startPoint y: 545, endPoint x: 750, endPoint y: 537, distance: 60.5
click at [734, 545] on div "Product People Company + 2 [PERSON_NAME] Founder Leadership + 2 Almudena B. PMC…" at bounding box center [849, 460] width 973 height 599
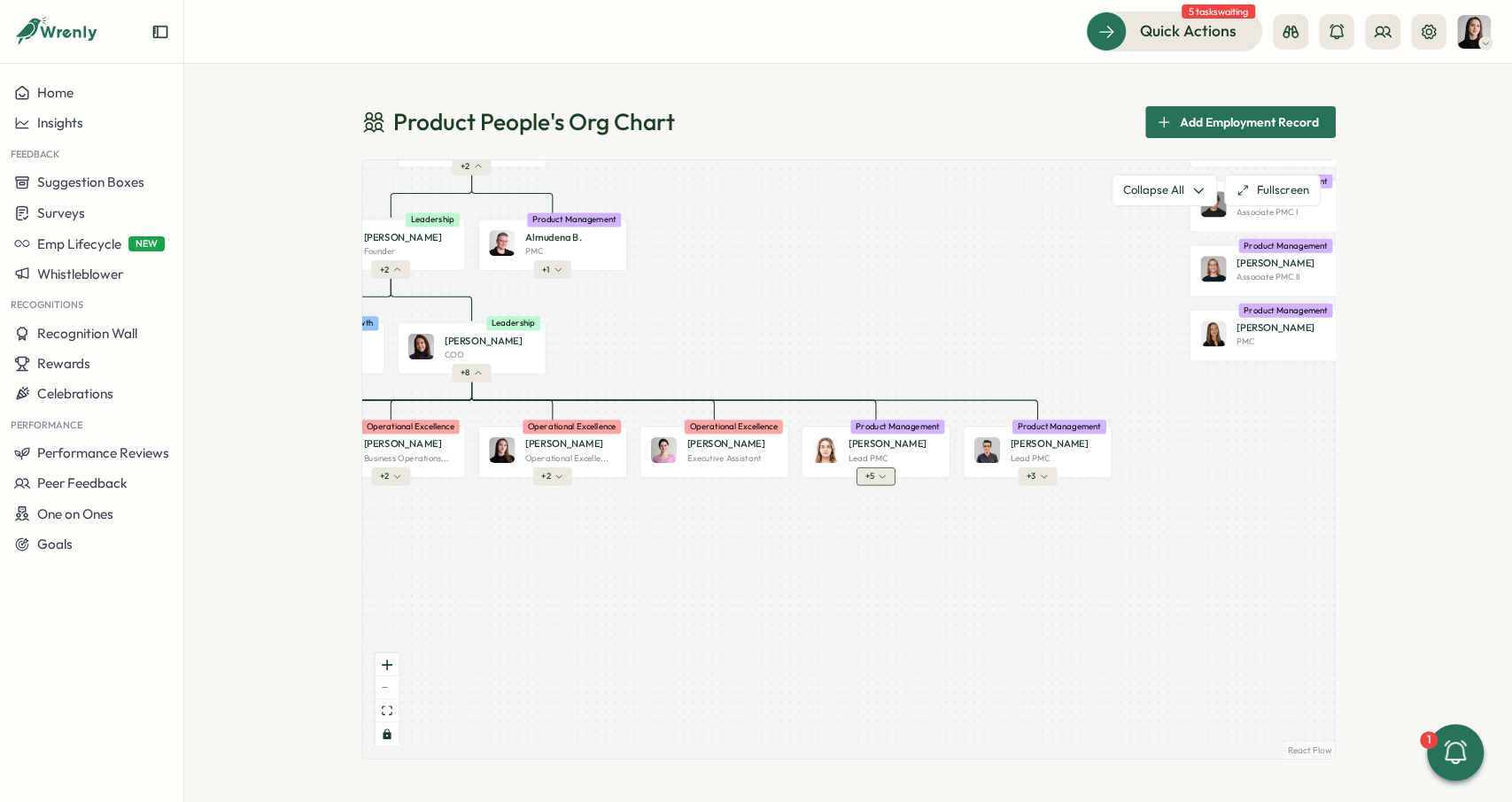
click at [888, 471] on button "+ 5" at bounding box center [875, 476] width 39 height 17
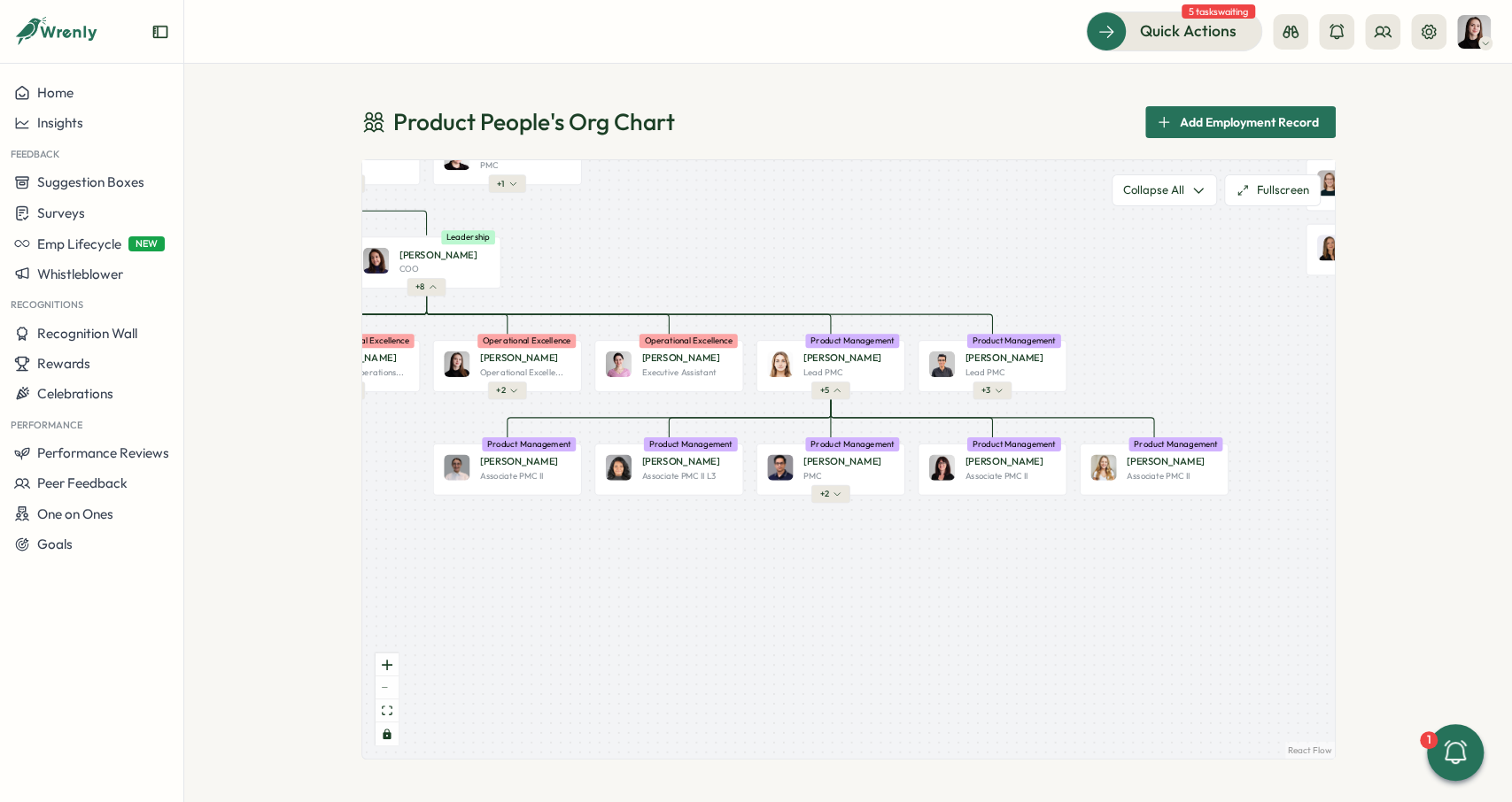
drag, startPoint x: 1019, startPoint y: 630, endPoint x: 980, endPoint y: 549, distance: 89.9
click at [980, 549] on div "Product People Company + 2 [PERSON_NAME] Founder Leadership + 2 Almudena B. PMC…" at bounding box center [849, 460] width 973 height 599
click at [844, 505] on div "Product People Company + 2 [PERSON_NAME] Founder Leadership + 2 Almudena B. PMC…" at bounding box center [849, 460] width 973 height 599
click at [841, 500] on button "+ 2" at bounding box center [830, 493] width 39 height 17
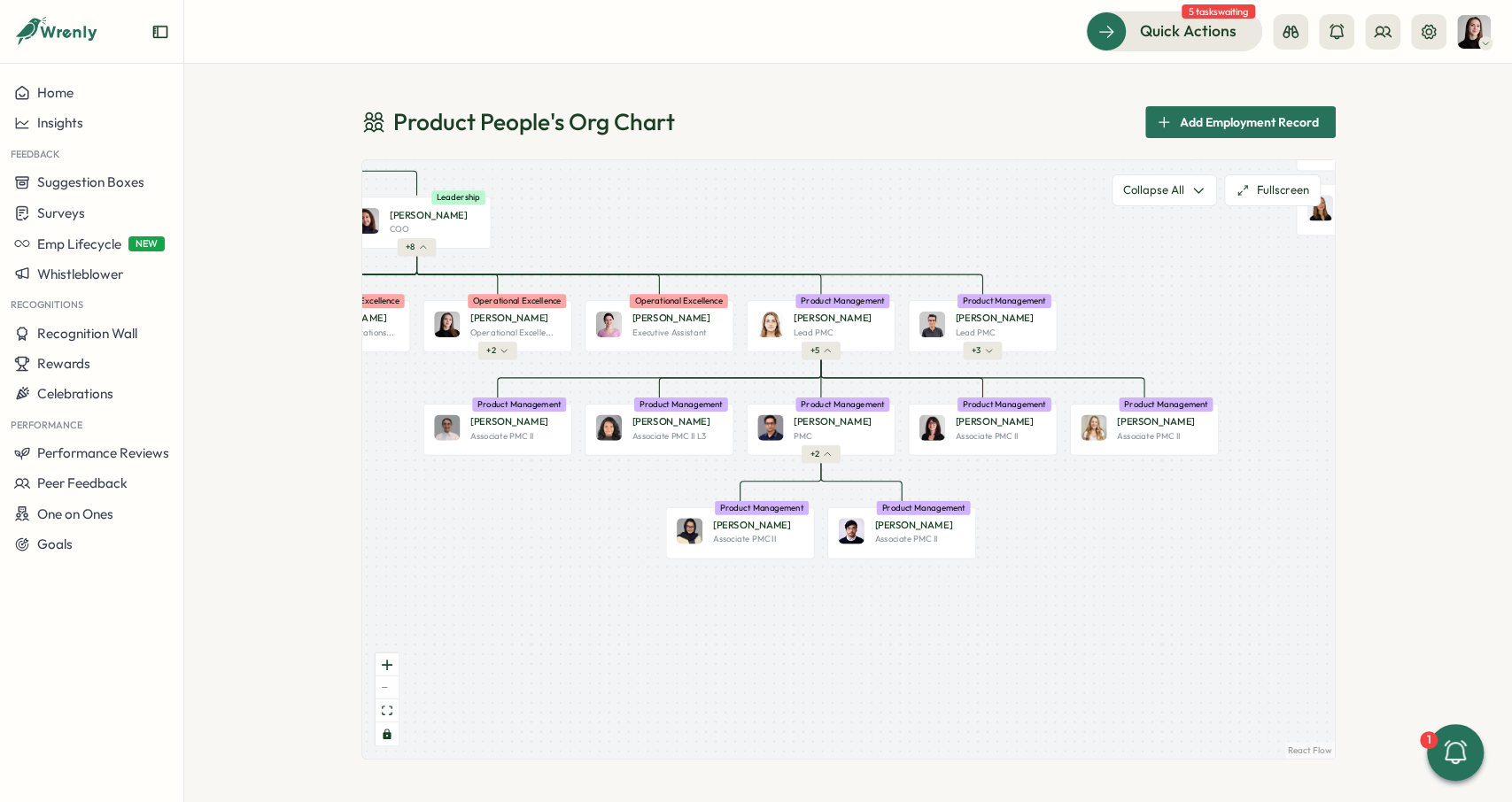
click at [964, 471] on div "Product People Company + 2 [PERSON_NAME] Founder Leadership + 2 Almudena B. PMC…" at bounding box center [849, 460] width 973 height 599
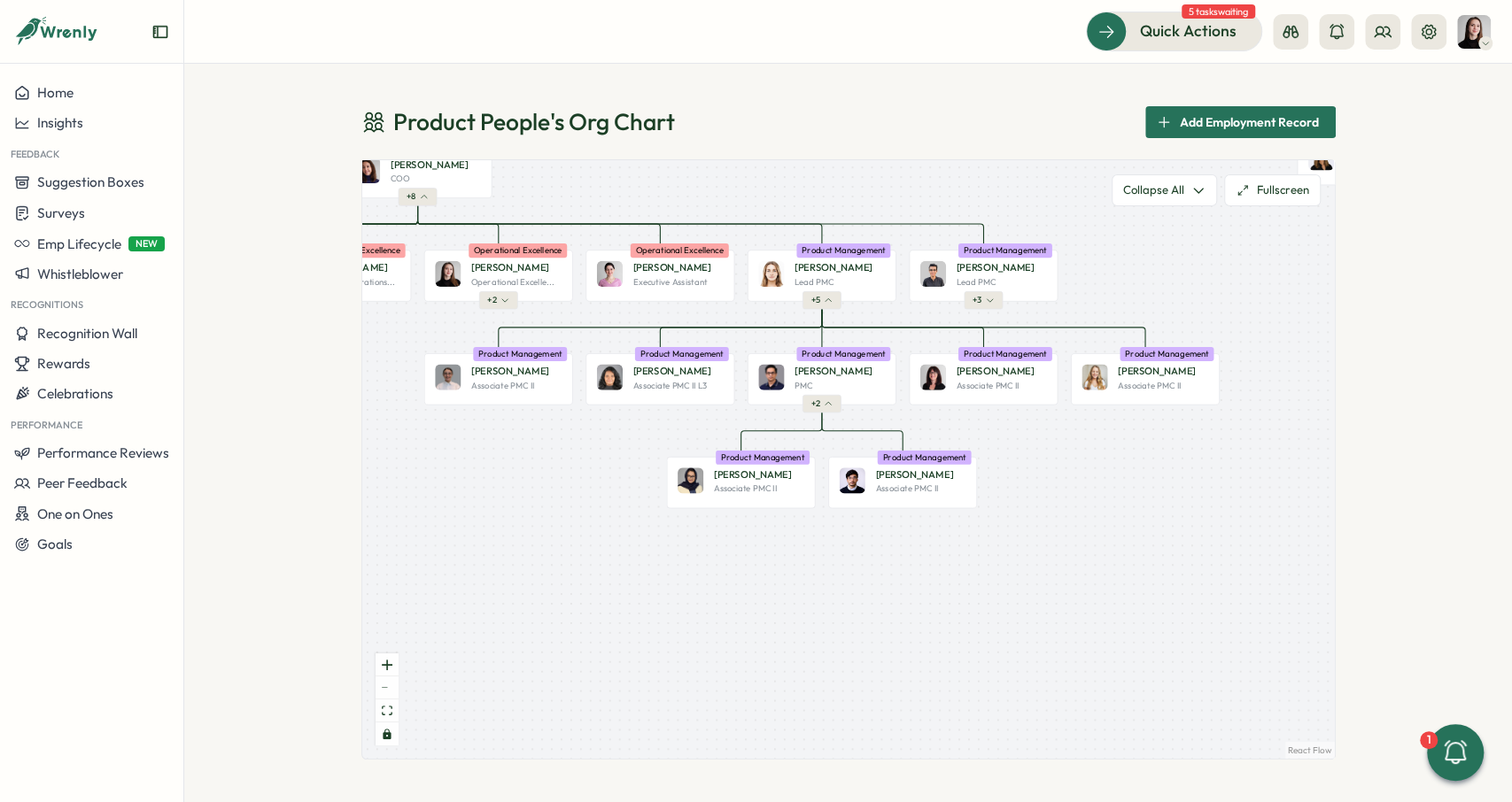
drag, startPoint x: 1050, startPoint y: 477, endPoint x: 1078, endPoint y: 471, distance: 28.6
click at [1078, 471] on div "Product People Company + 2 [PERSON_NAME] Founder Leadership + 2 Almudena B. PMC…" at bounding box center [849, 460] width 973 height 599
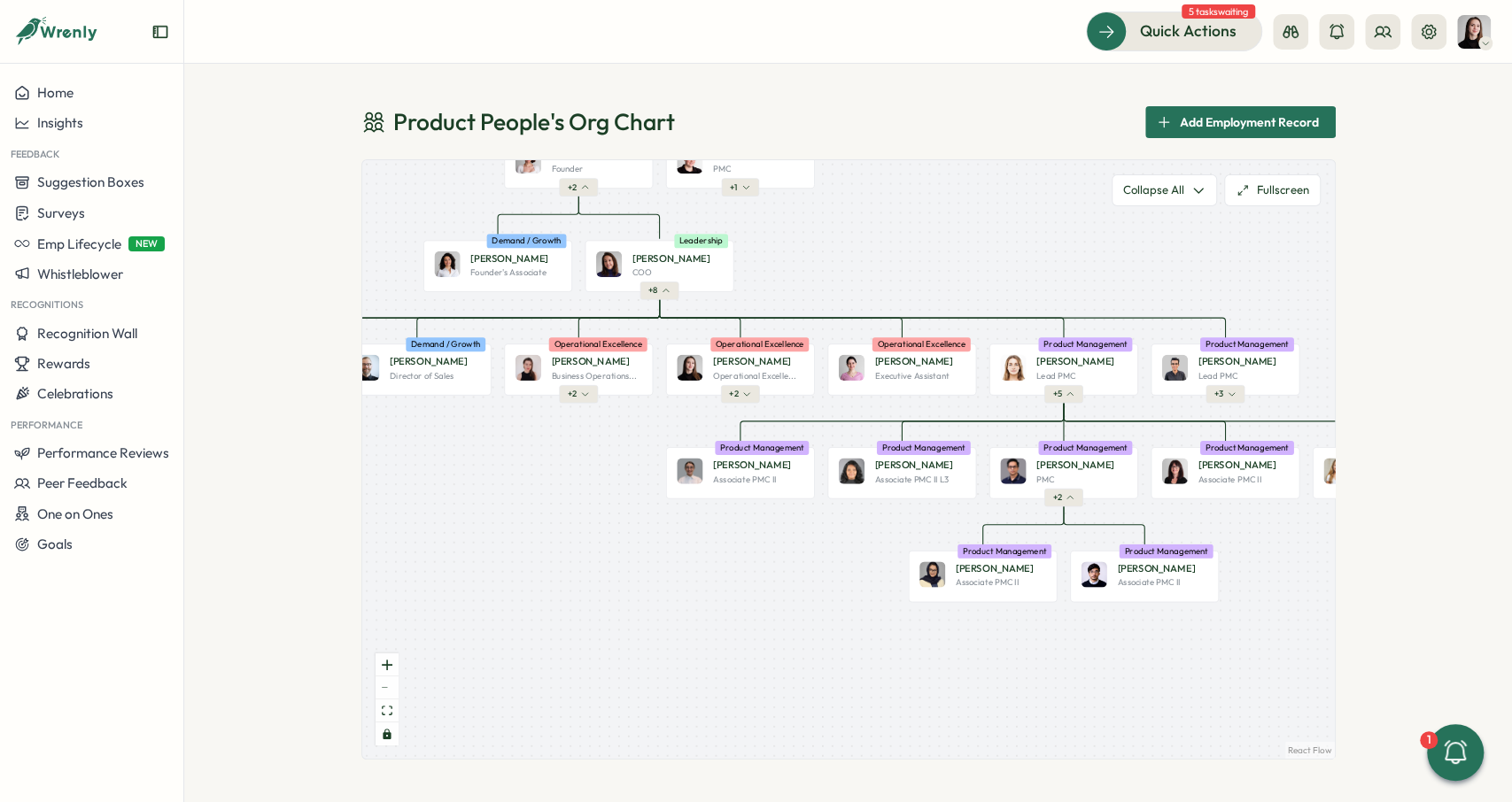
drag, startPoint x: 1010, startPoint y: 498, endPoint x: 1227, endPoint y: 598, distance: 238.9
click at [1227, 598] on div "Product People Company + 2 [PERSON_NAME] Founder Leadership + 2 Almudena B. PMC…" at bounding box center [849, 460] width 973 height 599
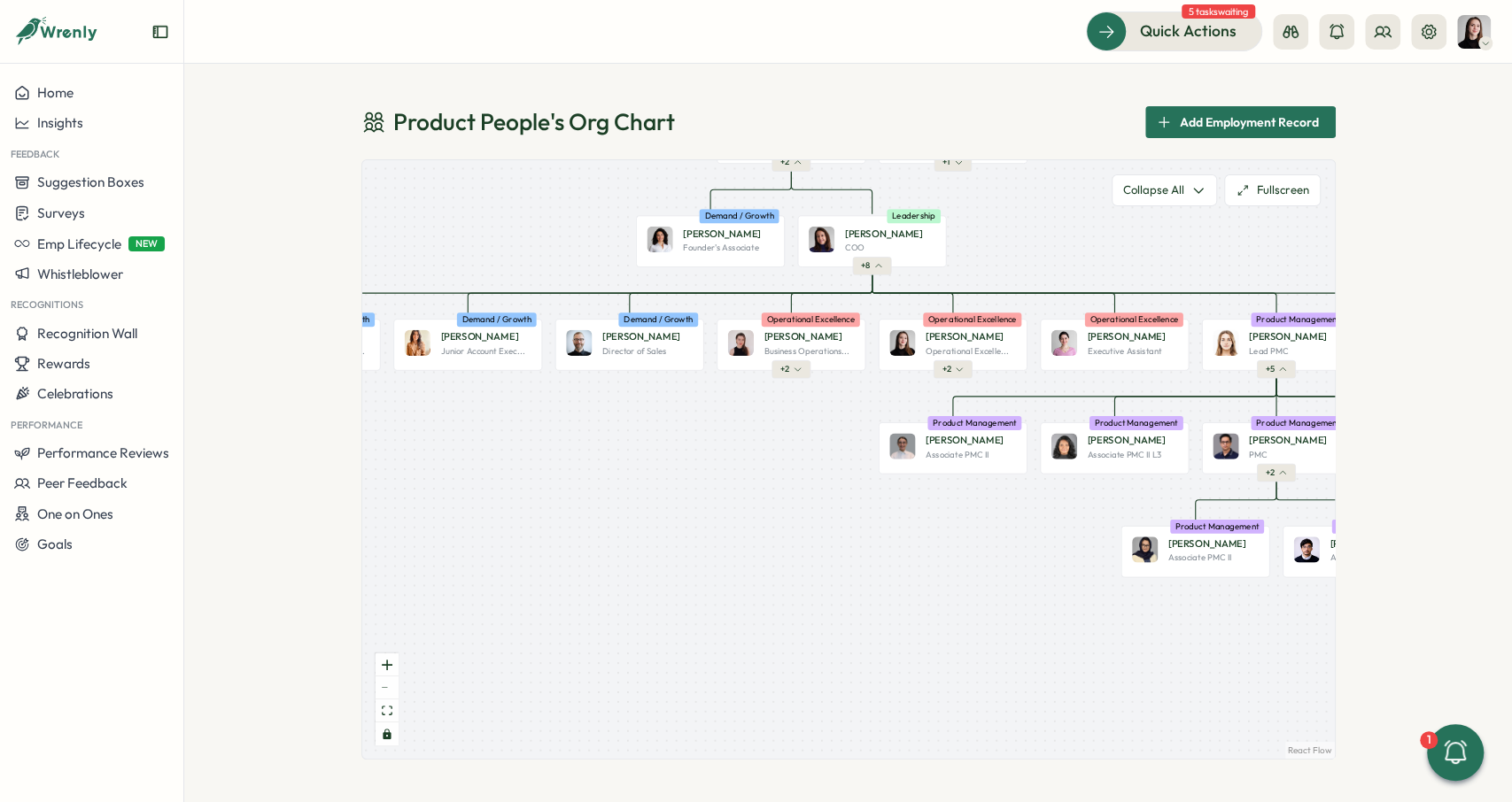
drag, startPoint x: 943, startPoint y: 547, endPoint x: 1014, endPoint y: 543, distance: 71.1
click at [1014, 543] on div "Product People Company + 2 [PERSON_NAME] Founder Leadership + 2 Almudena B. PMC…" at bounding box center [849, 460] width 973 height 599
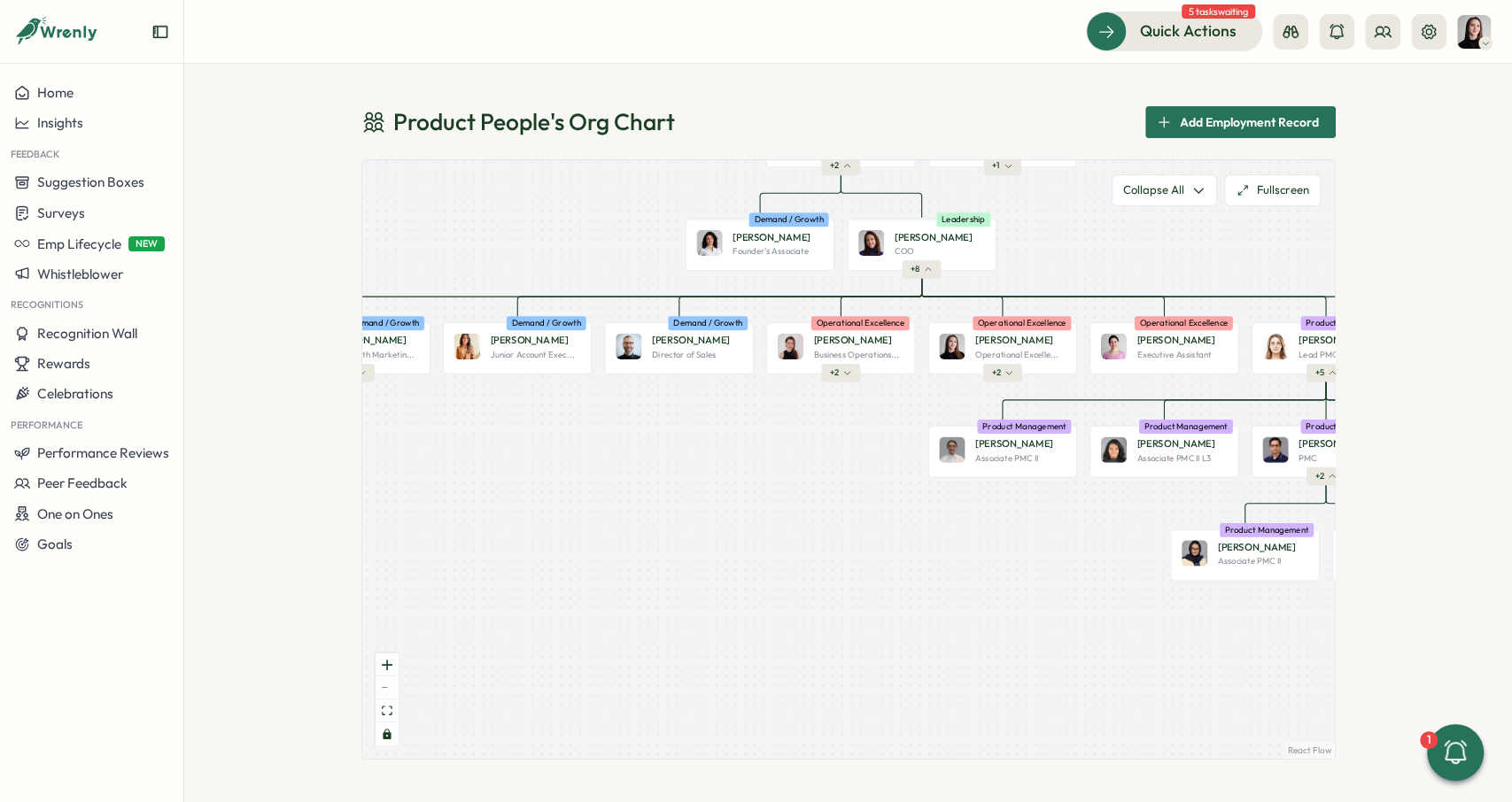
drag, startPoint x: 761, startPoint y: 534, endPoint x: 868, endPoint y: 526, distance: 107.3
click at [871, 547] on div "Product People Company + 2 [PERSON_NAME] Founder Leadership + 2 Almudena B. PMC…" at bounding box center [849, 460] width 973 height 599
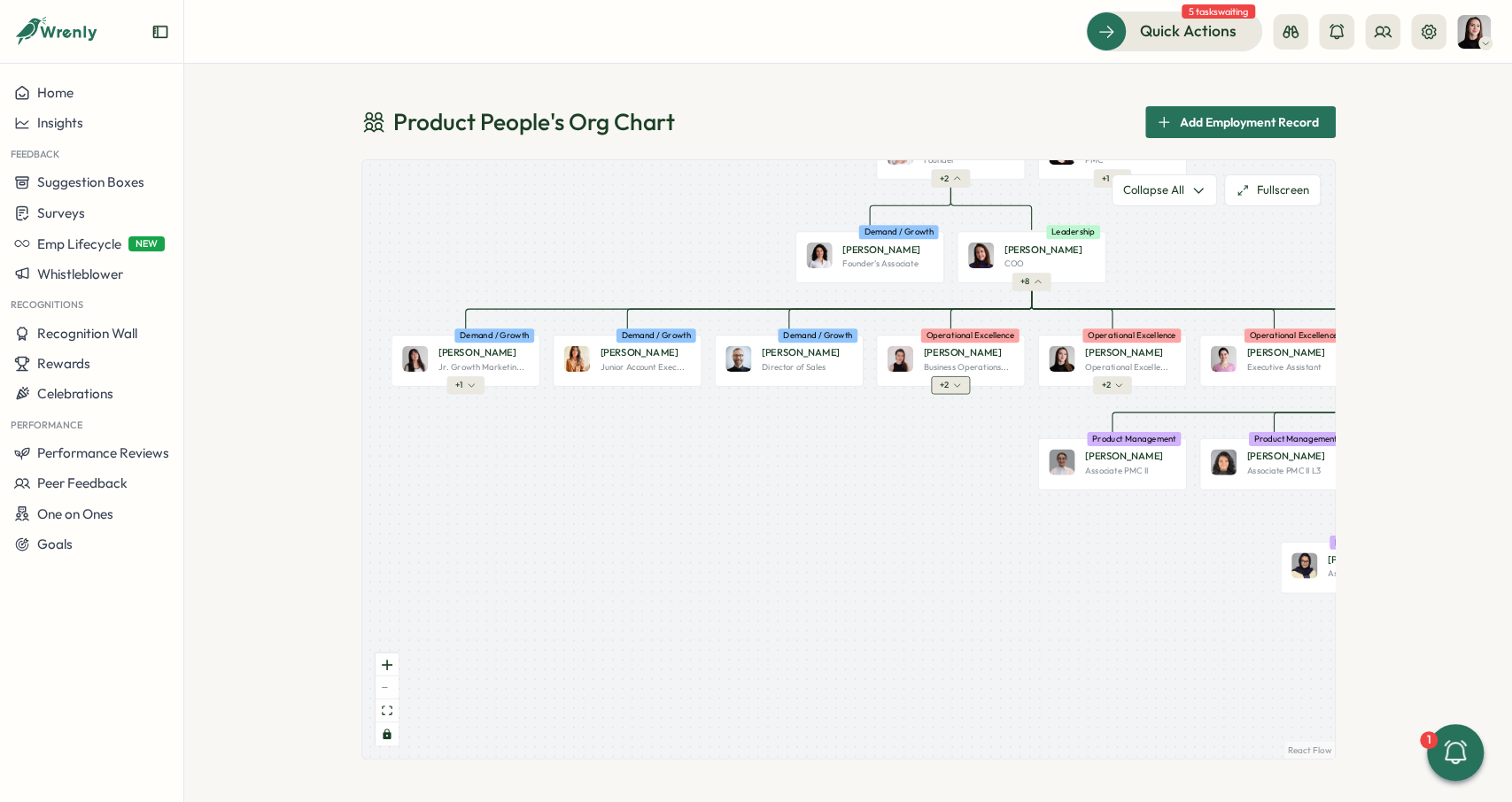
click at [937, 382] on button "+ 2" at bounding box center [950, 385] width 39 height 17
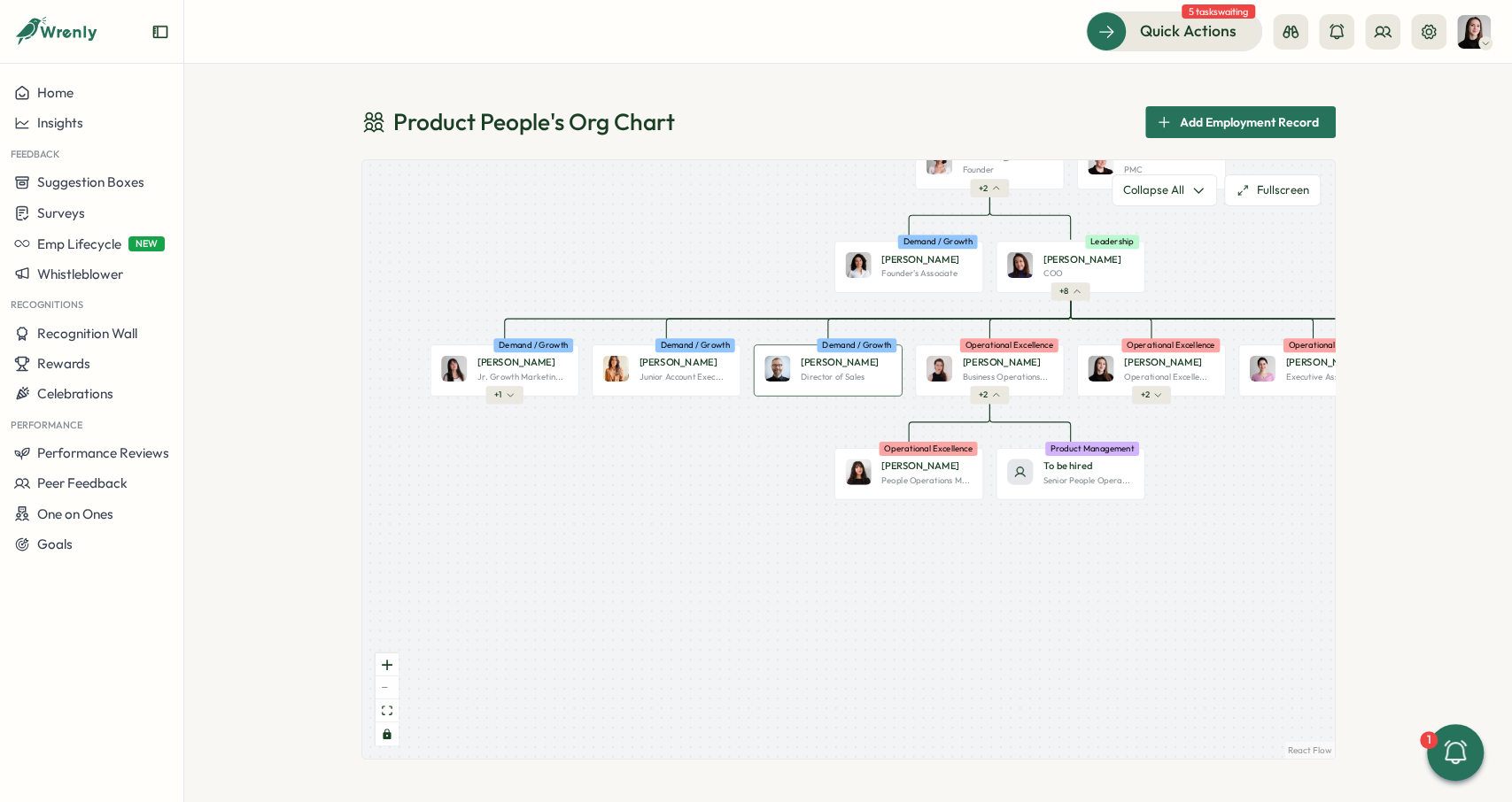
drag, startPoint x: 837, startPoint y: 384, endPoint x: 852, endPoint y: 389, distance: 15.8
click at [852, 389] on div "[PERSON_NAME] Director of Sales Demand / Growth" at bounding box center [827, 370] width 148 height 51
click at [506, 390] on button "+ 1" at bounding box center [504, 395] width 38 height 17
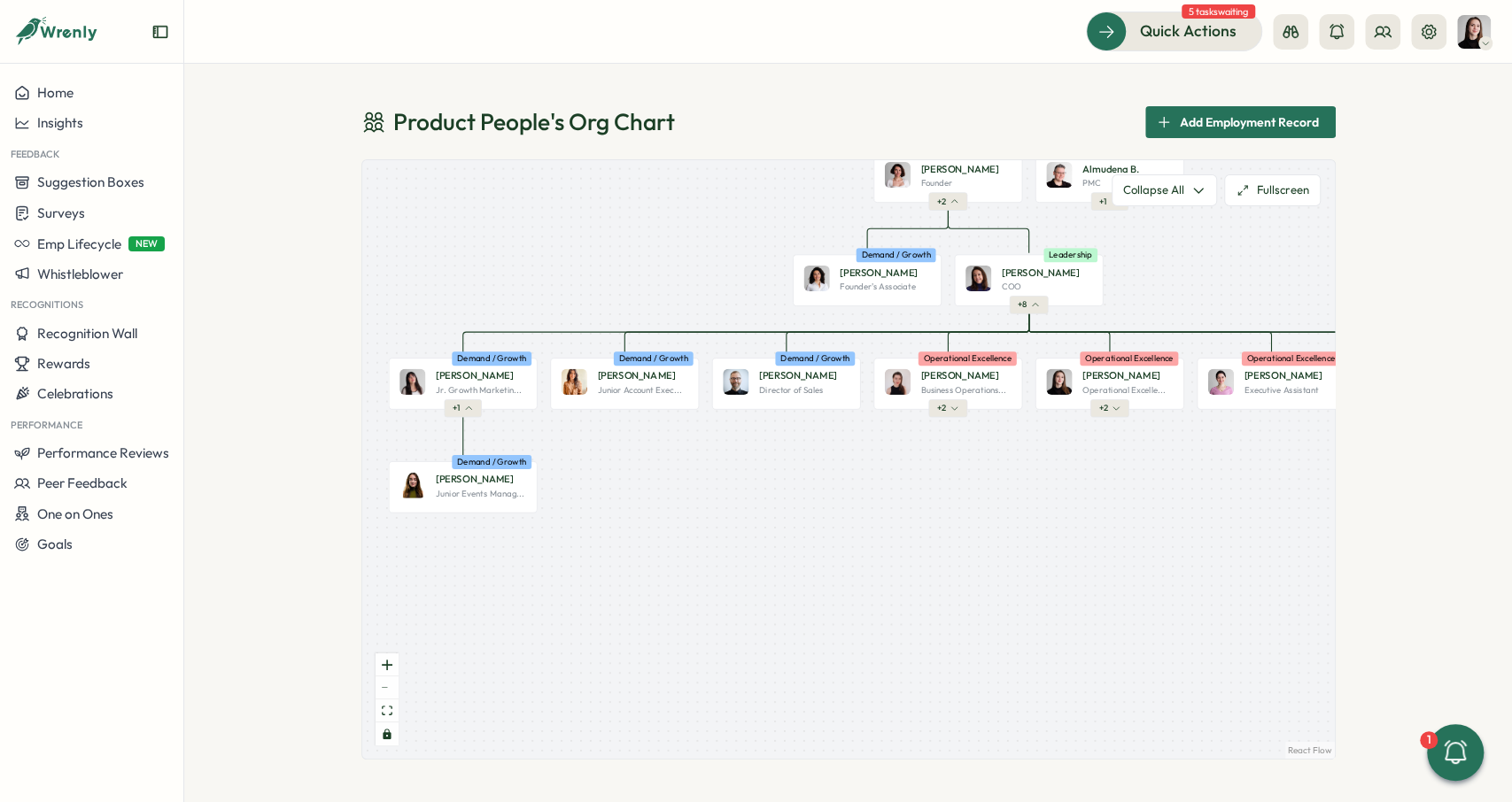
click at [807, 477] on div "Product People Company + 2 [PERSON_NAME] Founder Leadership + 2 Almudena B. PMC…" at bounding box center [849, 460] width 973 height 599
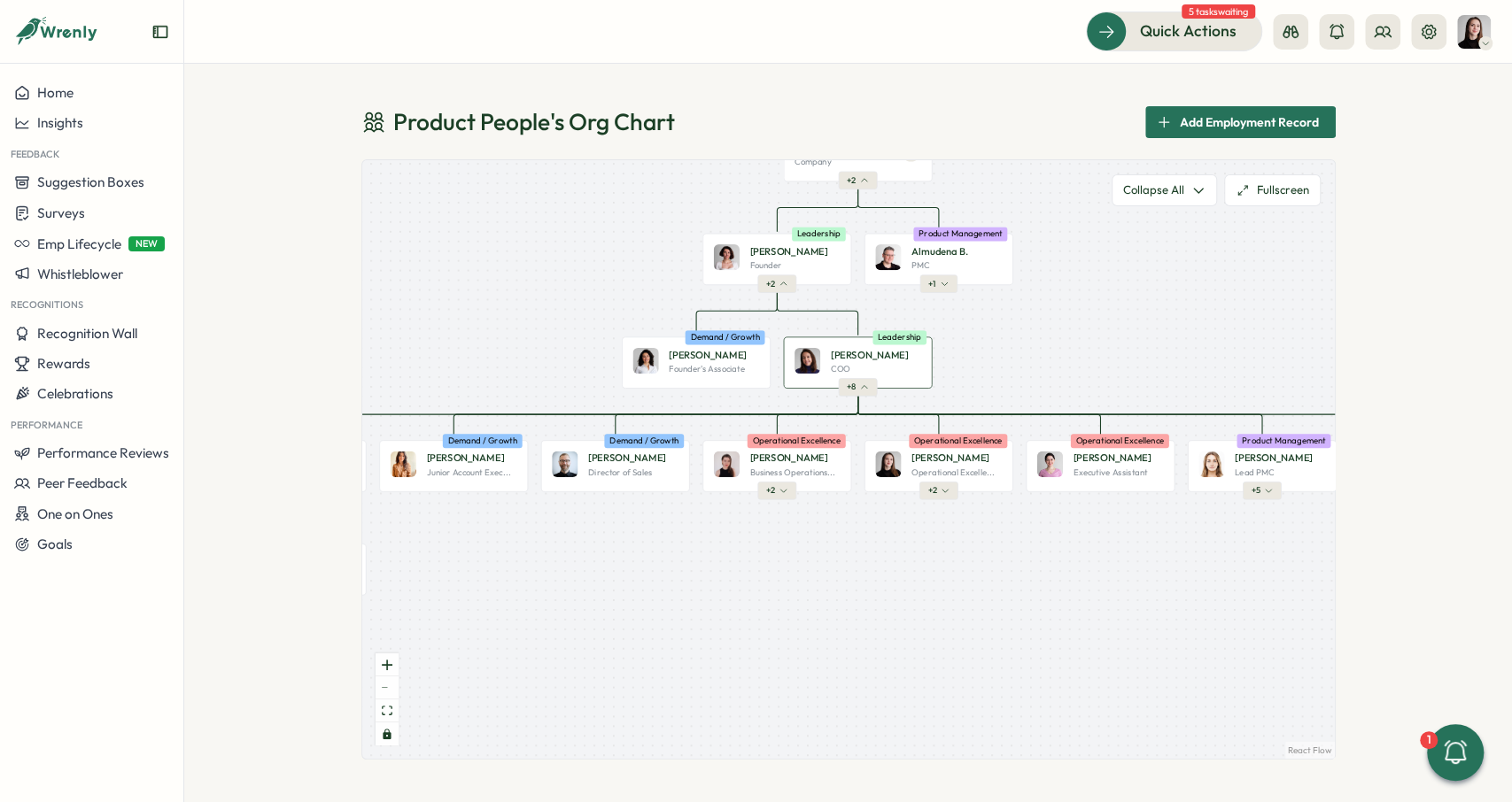
drag, startPoint x: 968, startPoint y: 495, endPoint x: 795, endPoint y: 390, distance: 202.4
click at [800, 591] on div "Product People Company + 2 [PERSON_NAME] Founder Leadership + 2 Almudena B. PMC…" at bounding box center [849, 460] width 973 height 599
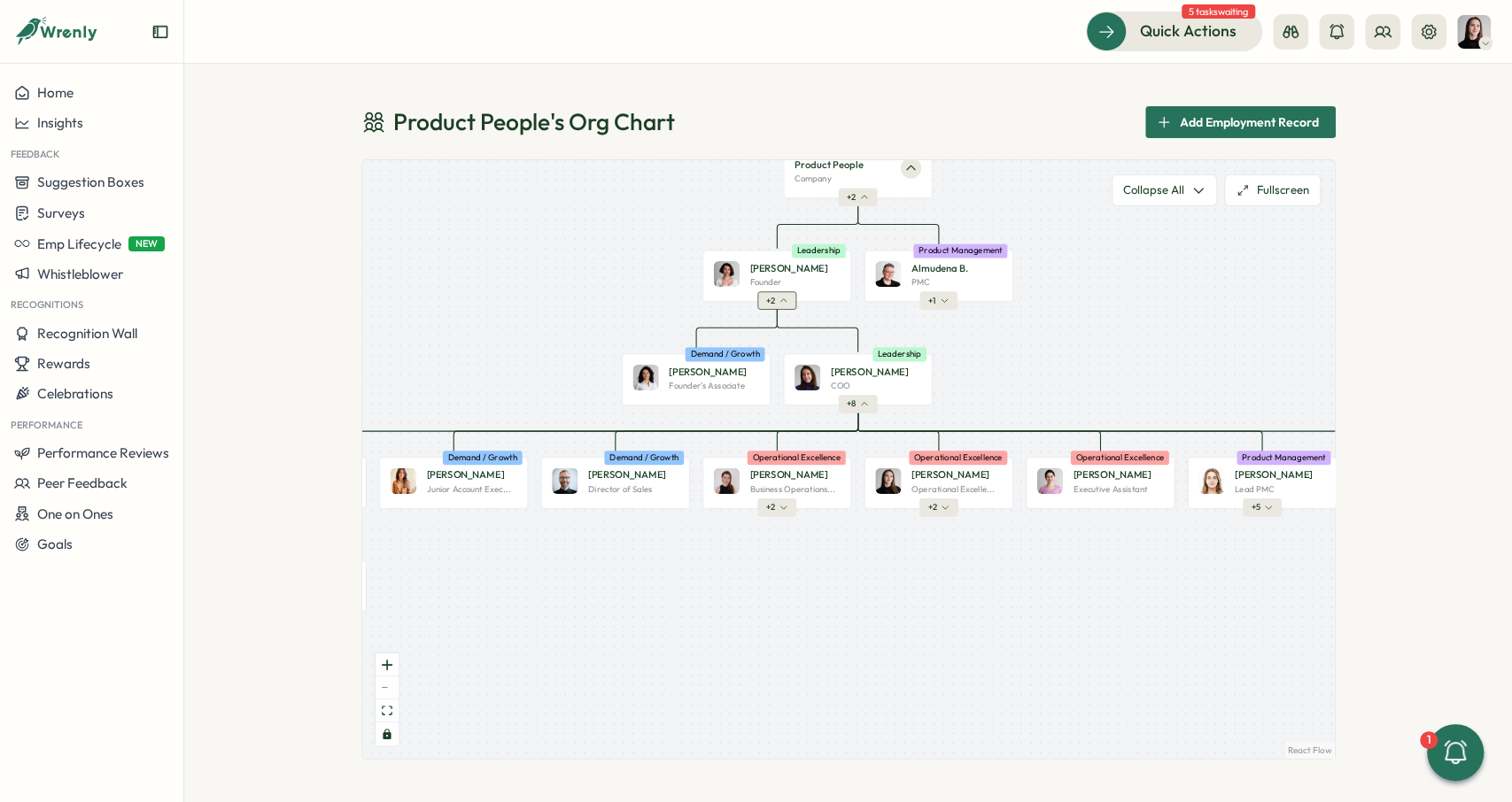
click at [786, 306] on icon "button" at bounding box center [783, 301] width 9 height 9
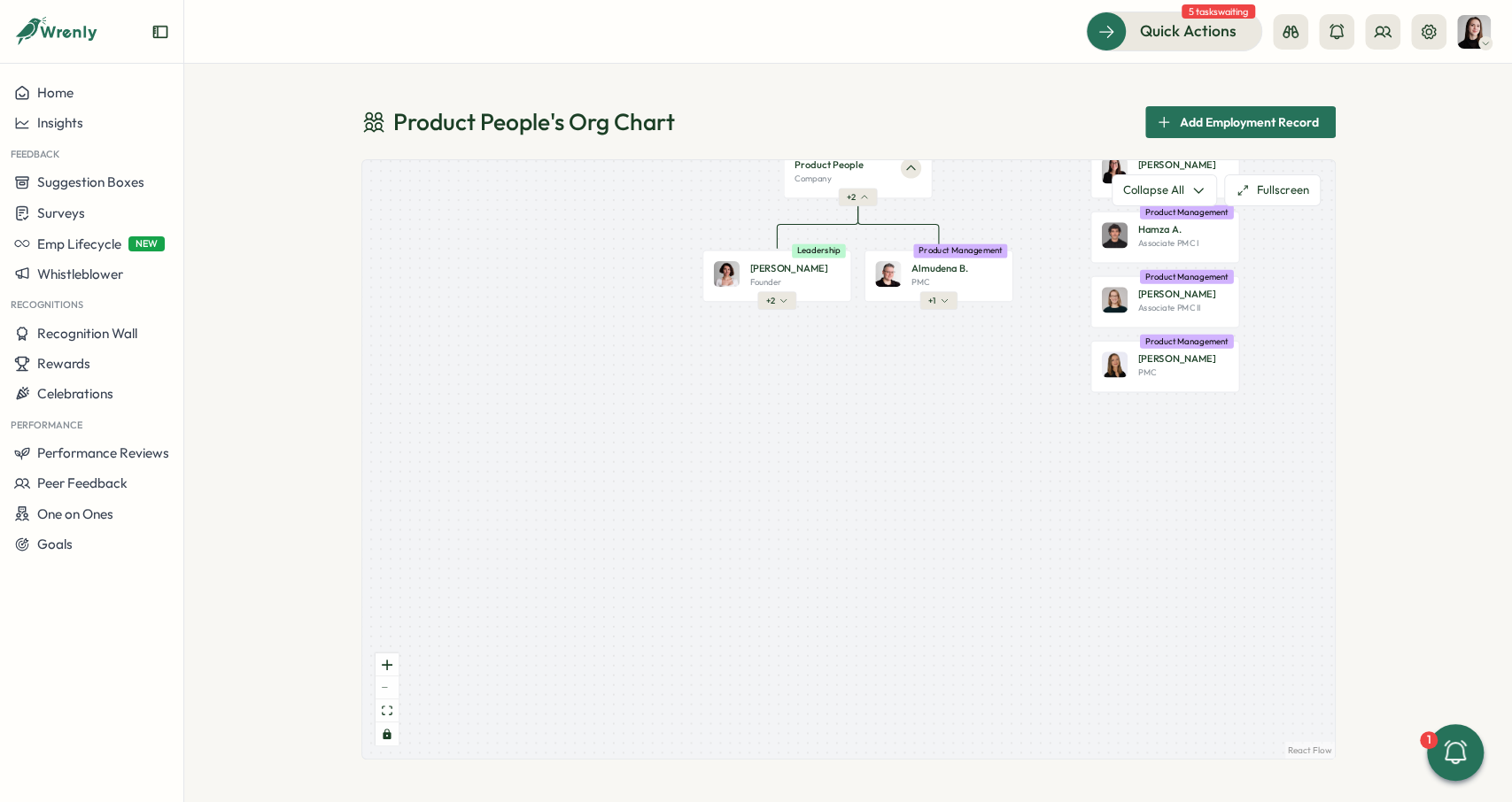
click at [786, 306] on icon "button" at bounding box center [783, 301] width 9 height 9
click at [858, 400] on button "+ 8" at bounding box center [857, 403] width 39 height 17
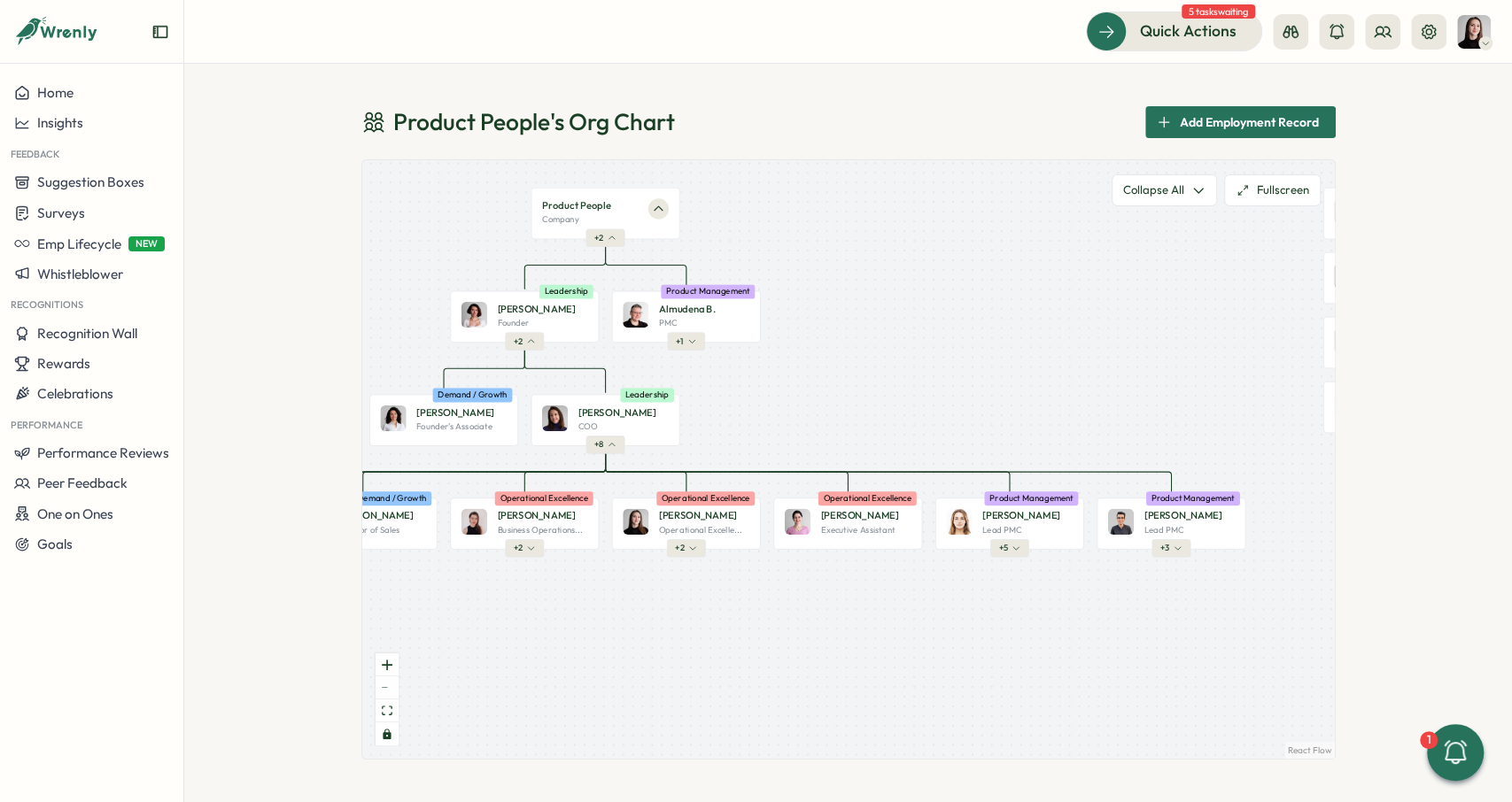
drag, startPoint x: 1006, startPoint y: 356, endPoint x: 684, endPoint y: 412, distance: 326.8
click at [684, 412] on div "Product People Company + 2 [PERSON_NAME] Founder Leadership + 2 Almudena B. PMC…" at bounding box center [849, 460] width 973 height 599
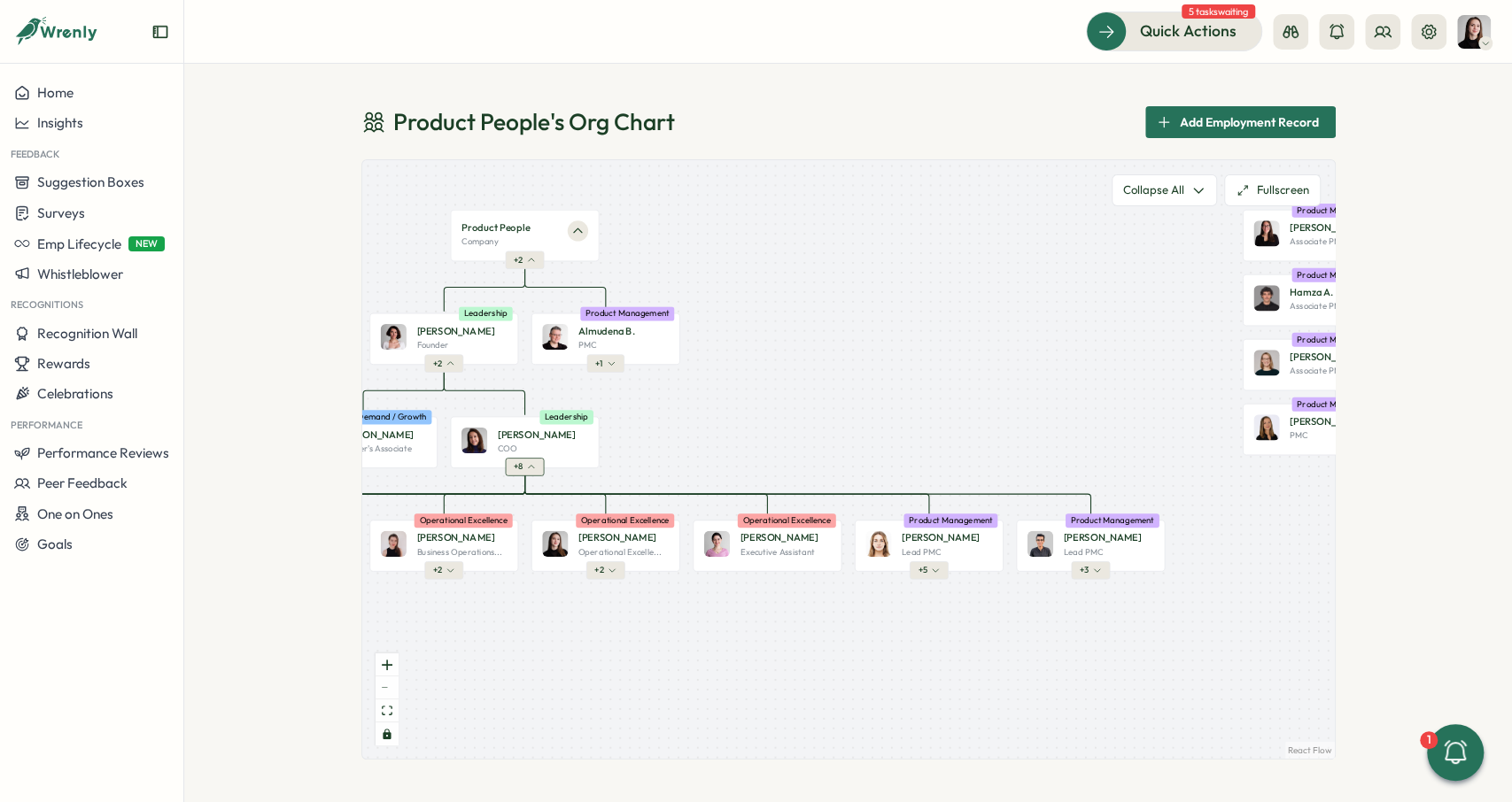
click at [525, 461] on button "+ 8" at bounding box center [524, 466] width 39 height 17
click at [440, 359] on button "+ 2" at bounding box center [442, 364] width 39 height 17
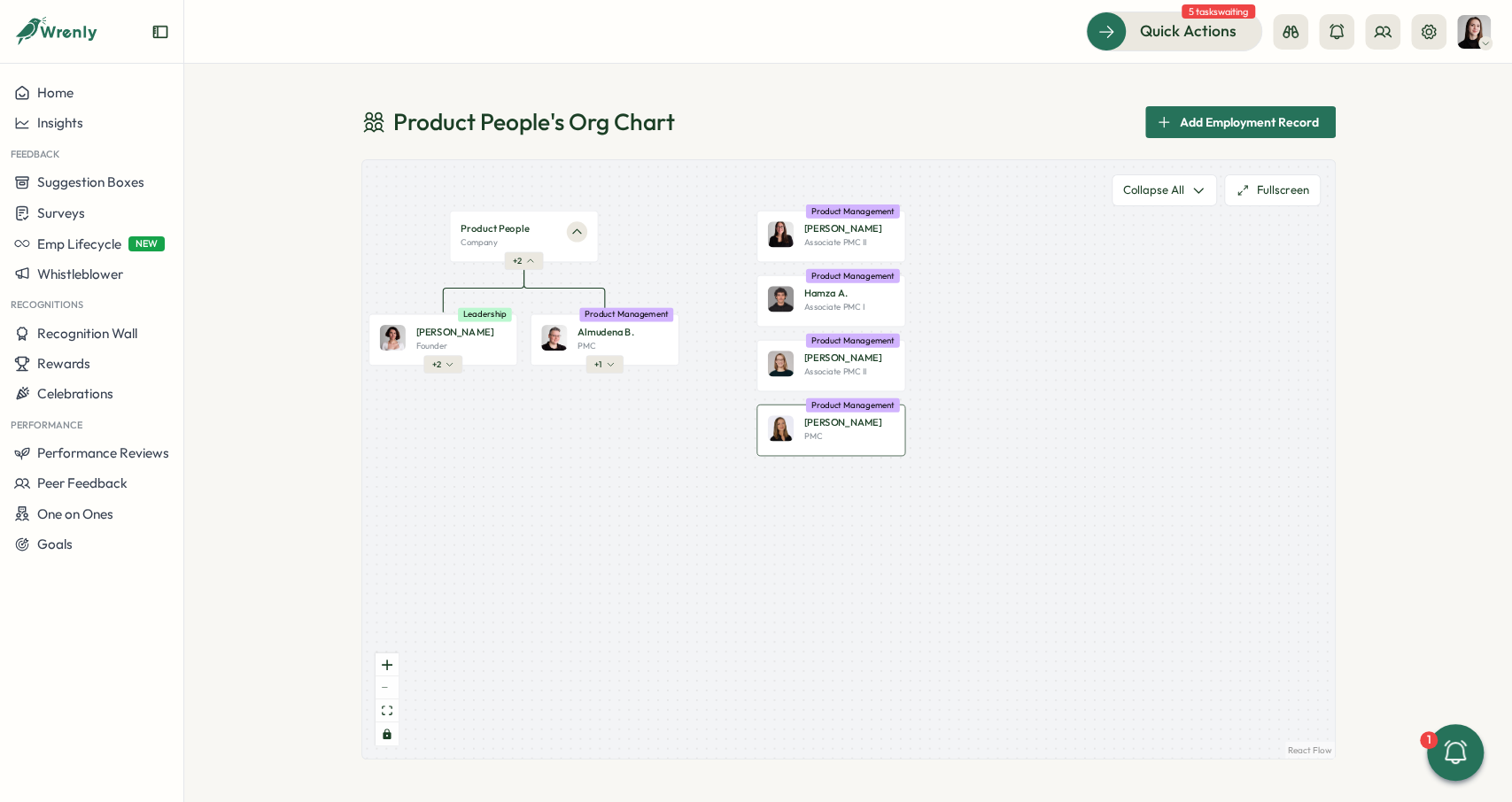
drag, startPoint x: 795, startPoint y: 424, endPoint x: 1059, endPoint y: 406, distance: 264.6
click at [905, 406] on div "[PERSON_NAME] PMC Product Management" at bounding box center [831, 430] width 148 height 51
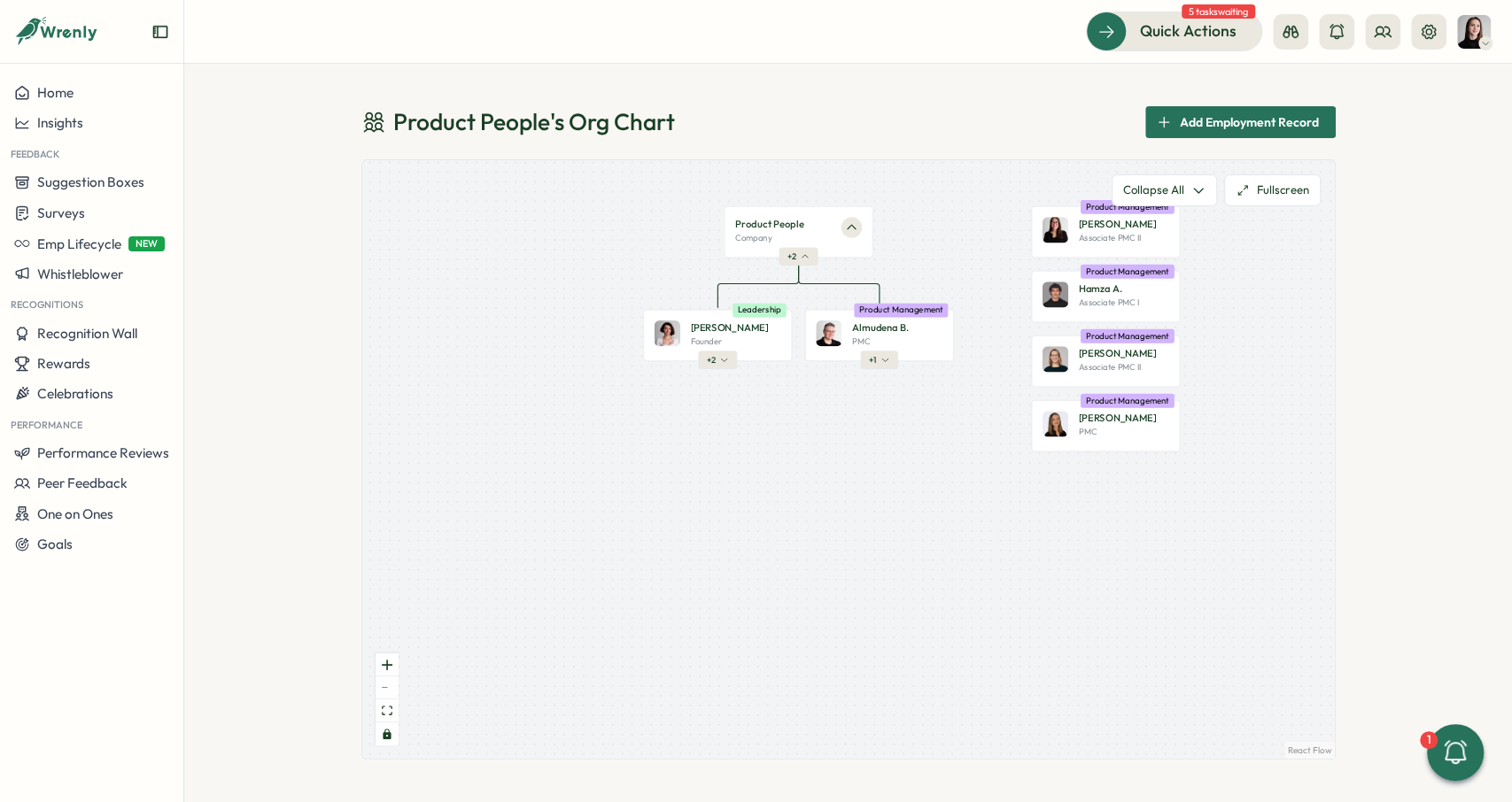
drag, startPoint x: 963, startPoint y: 439, endPoint x: 904, endPoint y: 465, distance: 64.5
click at [904, 465] on div "Product People Company + 2 [PERSON_NAME] Founder Leadership + 2 Almudena B. PMC…" at bounding box center [849, 460] width 973 height 599
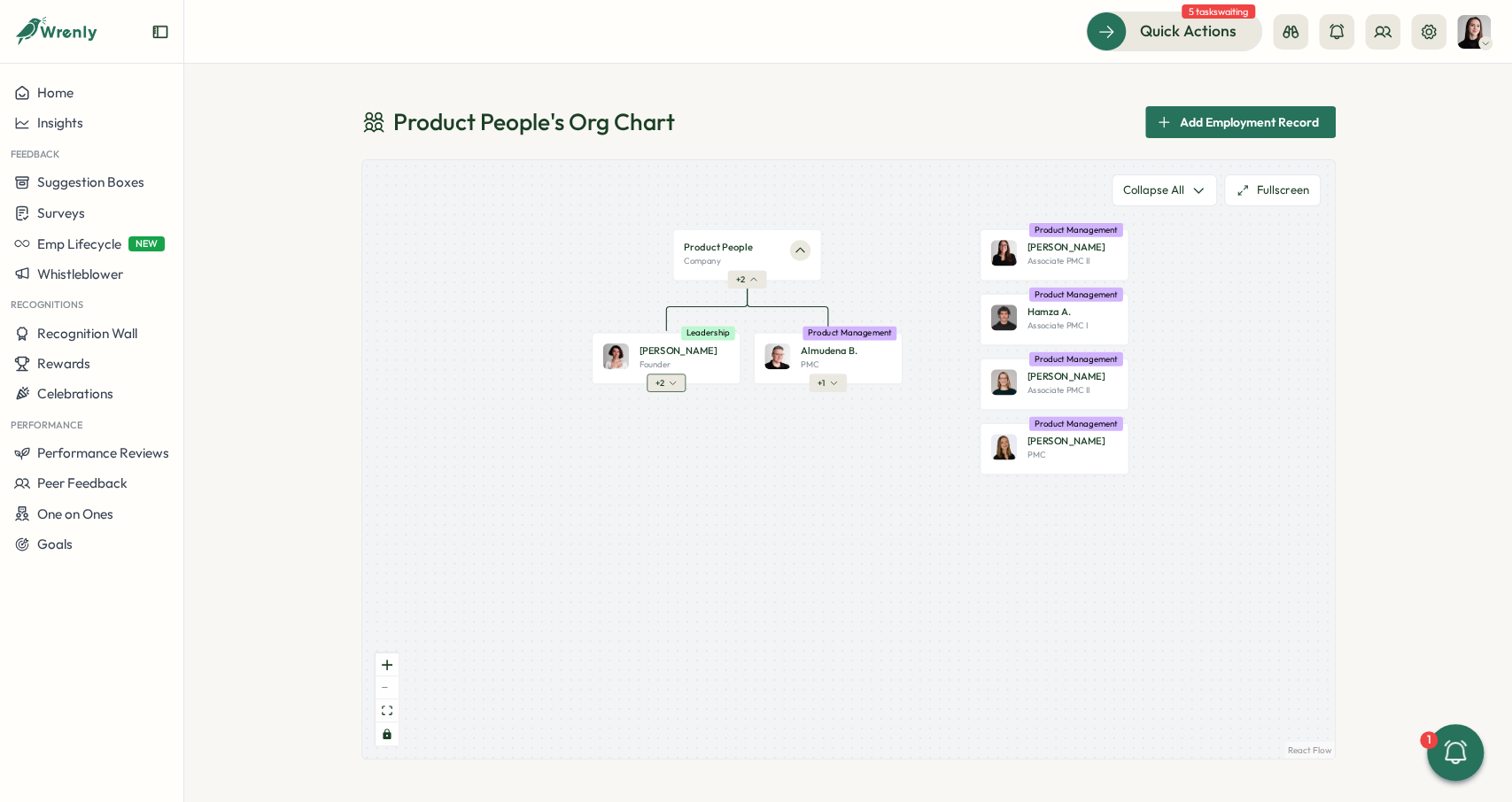
click at [674, 390] on button "+ 2" at bounding box center [666, 383] width 39 height 17
click at [764, 481] on button "+ 8" at bounding box center [746, 485] width 39 height 17
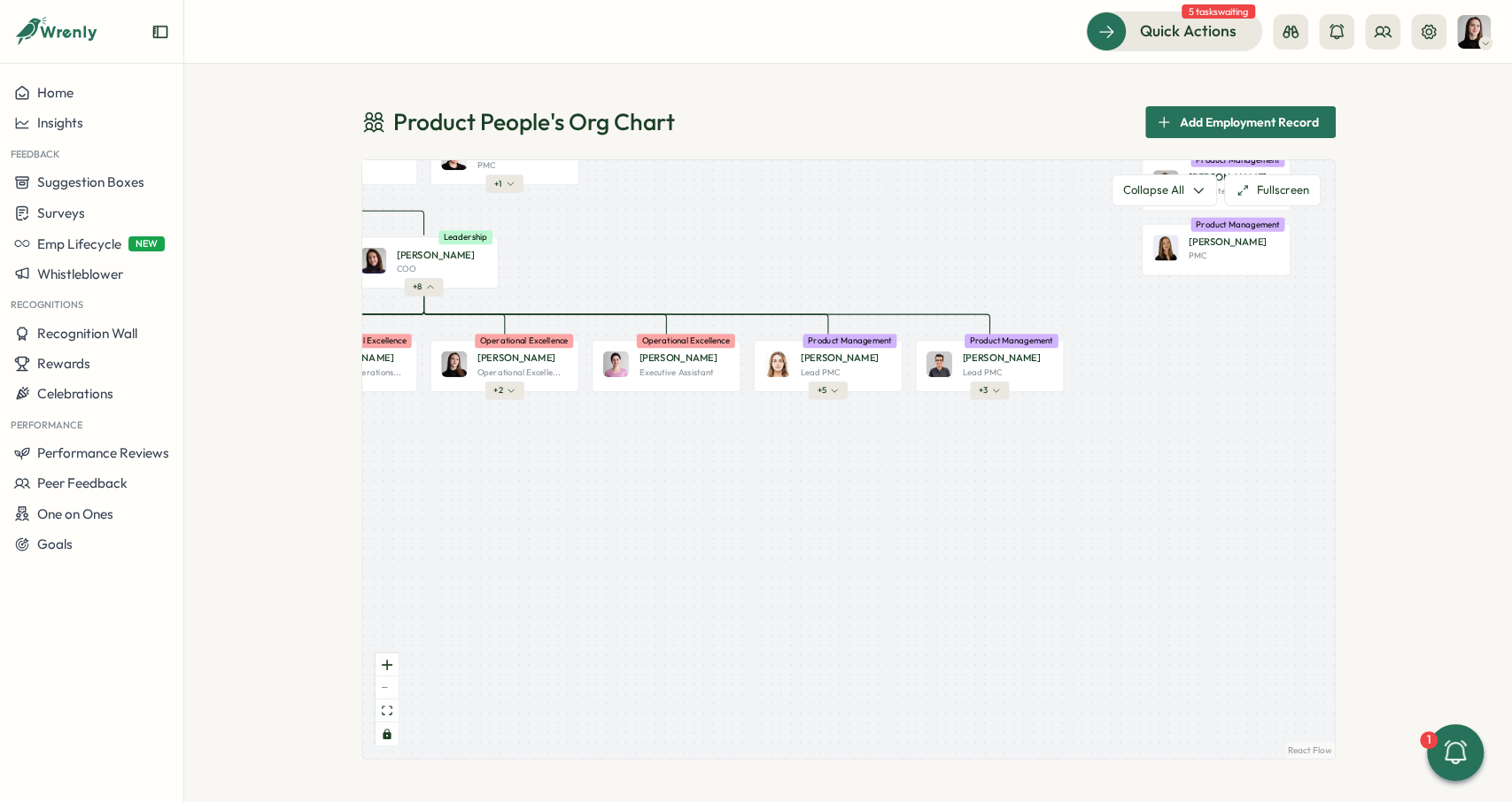
drag, startPoint x: 1064, startPoint y: 393, endPoint x: 758, endPoint y: 234, distance: 344.8
click at [758, 234] on div "Product People Company + 2 [PERSON_NAME] Founder Leadership + 2 Almudena B. PMC…" at bounding box center [849, 460] width 973 height 599
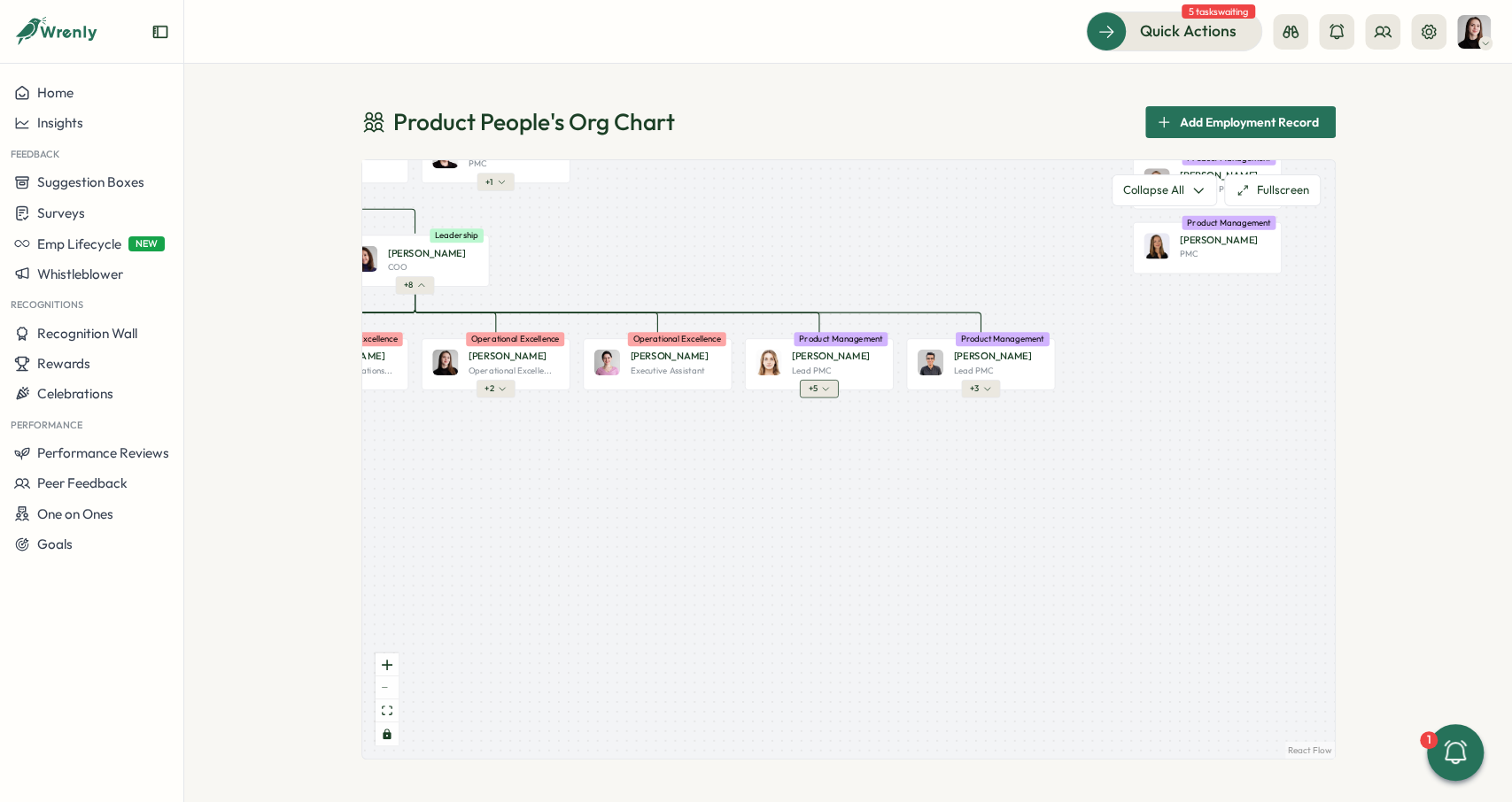
click at [820, 388] on button "+ 5" at bounding box center [818, 388] width 39 height 17
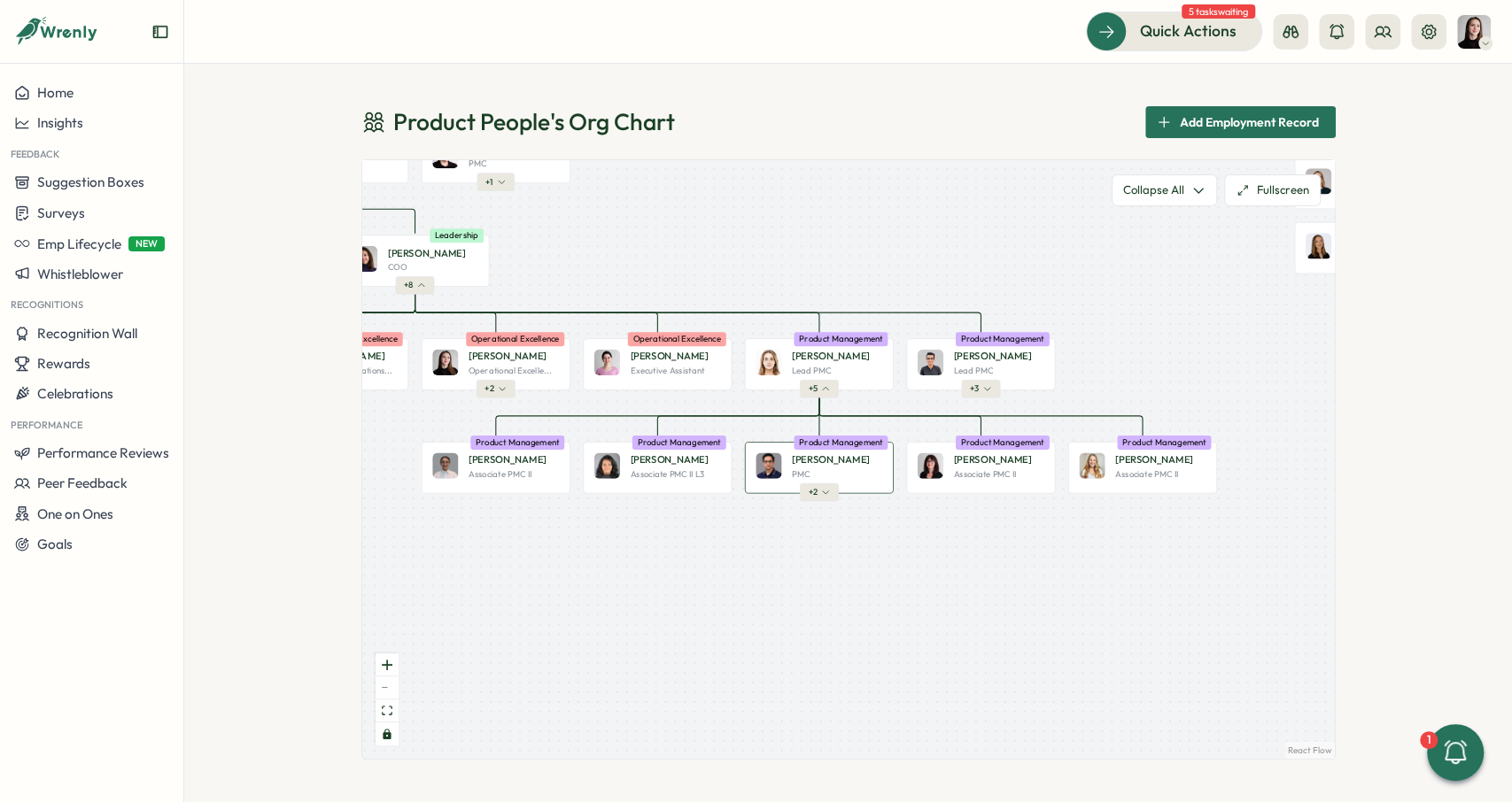
click at [843, 450] on div "[PERSON_NAME] PMC Product Management" at bounding box center [818, 468] width 148 height 51
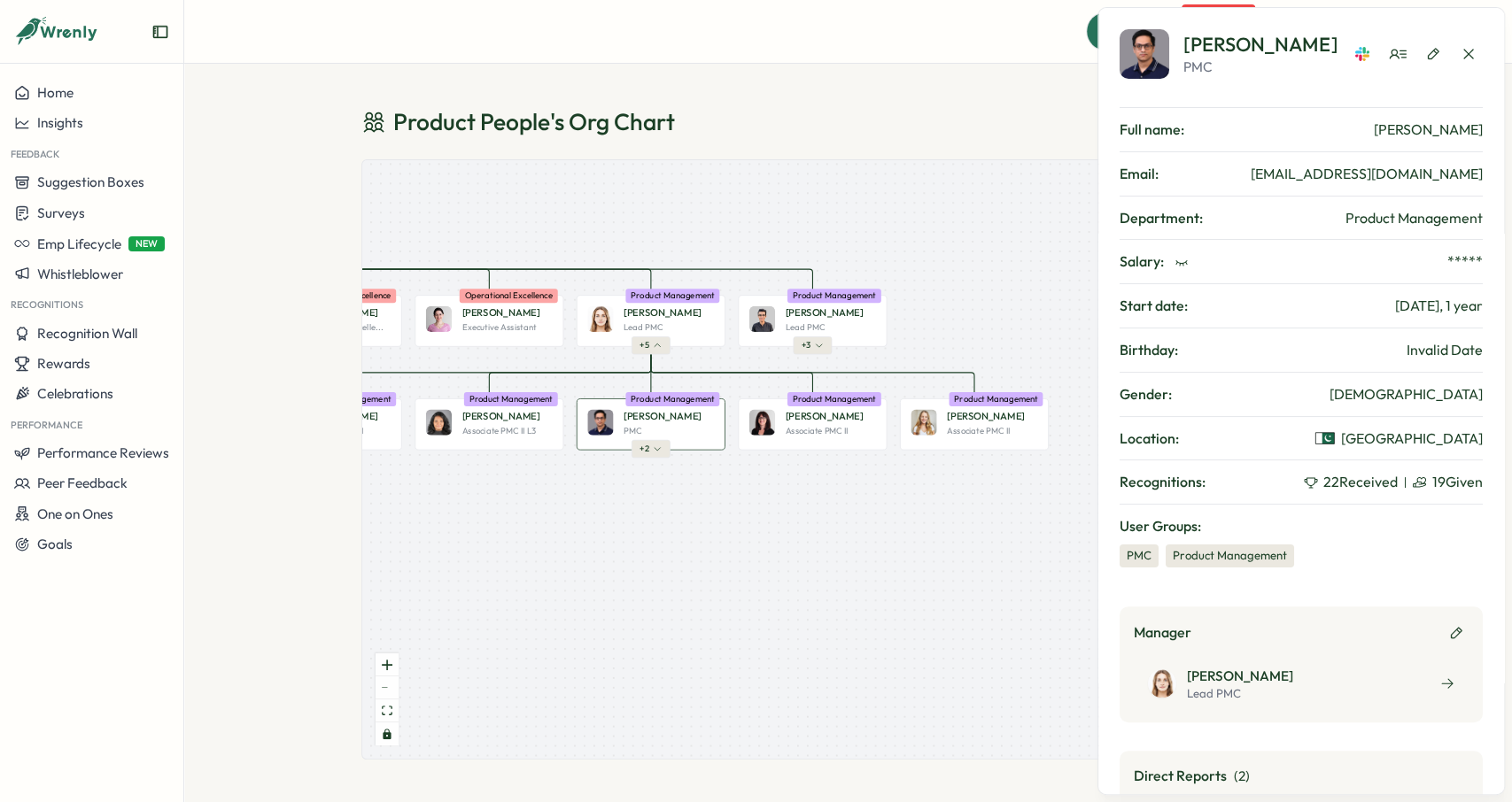
drag, startPoint x: 822, startPoint y: 526, endPoint x: 725, endPoint y: 507, distance: 98.8
click at [725, 507] on div "Product People Company + 2 [PERSON_NAME] Founder Leadership + 2 Almudena B. PMC…" at bounding box center [849, 460] width 973 height 599
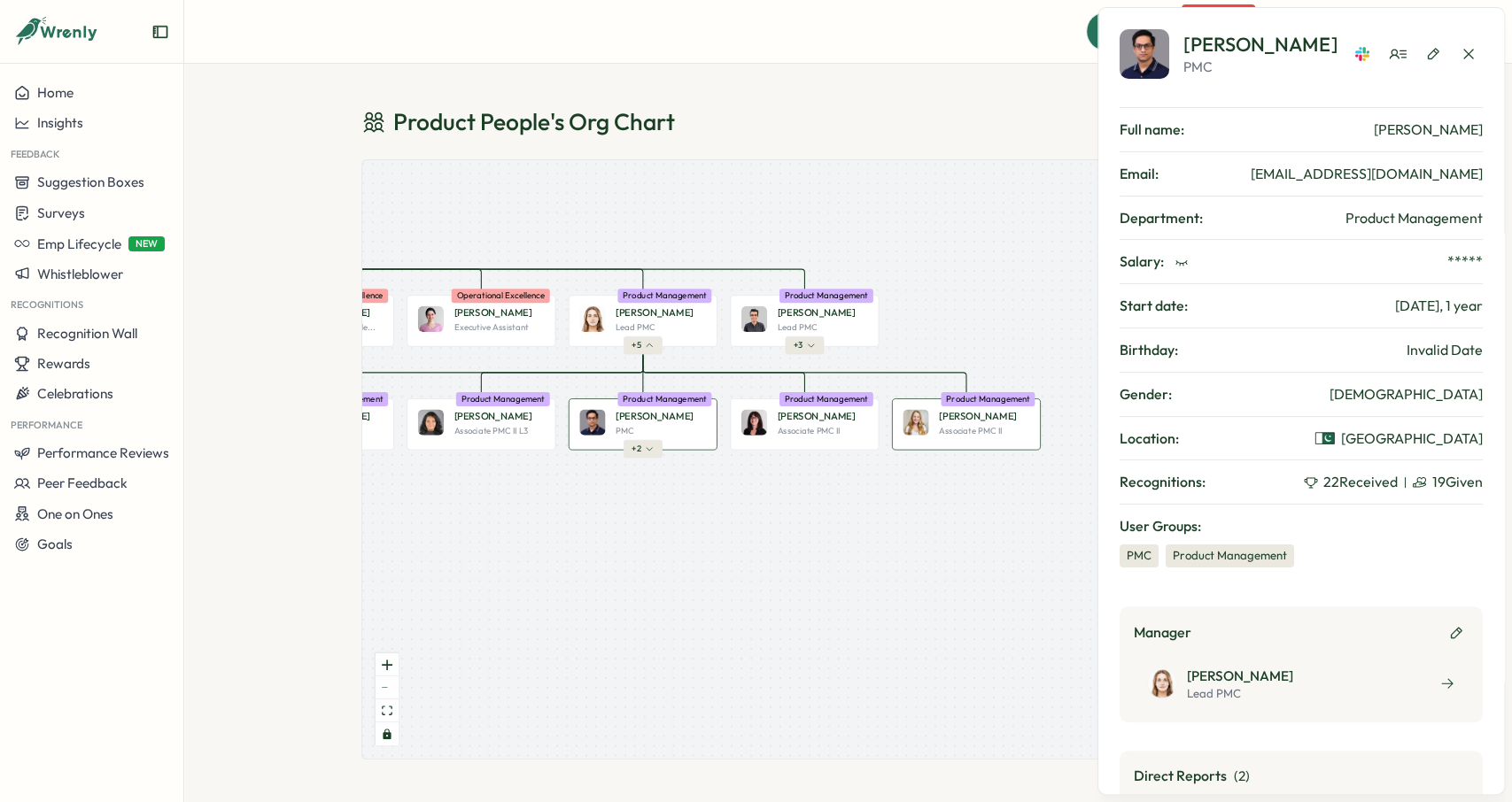
click at [940, 428] on p "Associate PMC II" at bounding box center [970, 430] width 63 height 12
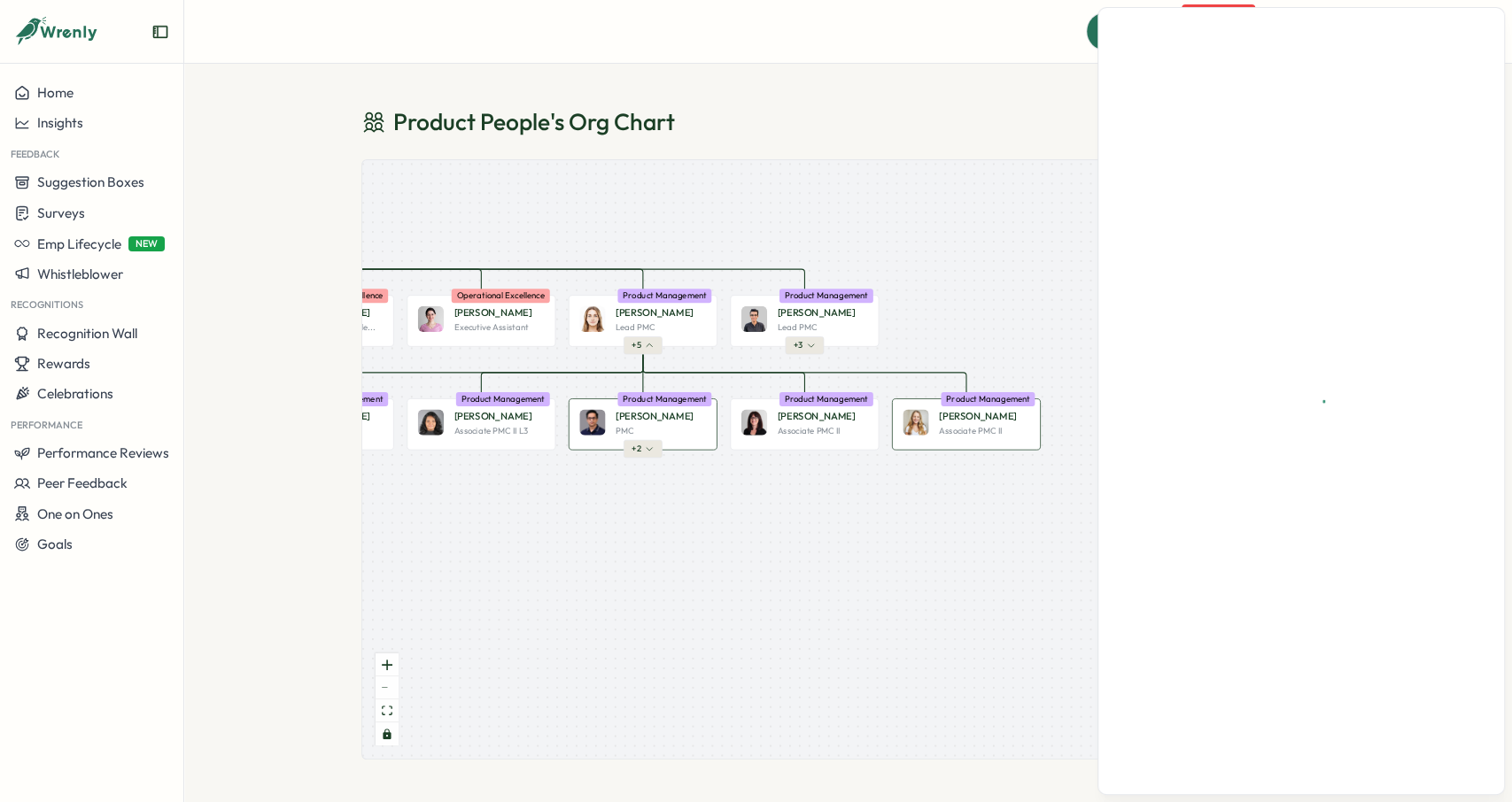
click at [674, 423] on div "[PERSON_NAME] PMC" at bounding box center [660, 422] width 91 height 27
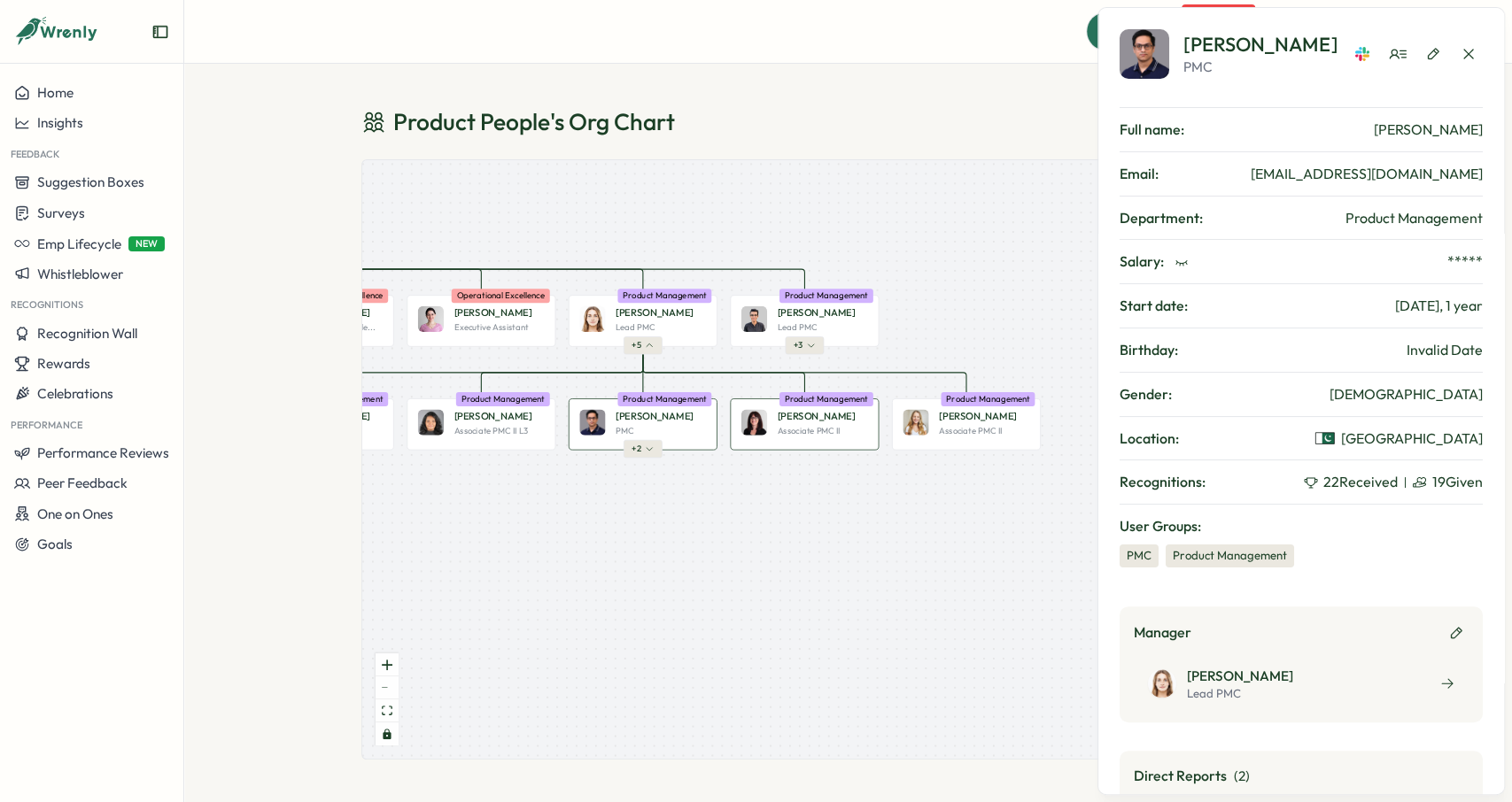
click at [782, 424] on div "[PERSON_NAME] Associate PMC II" at bounding box center [821, 422] width 91 height 27
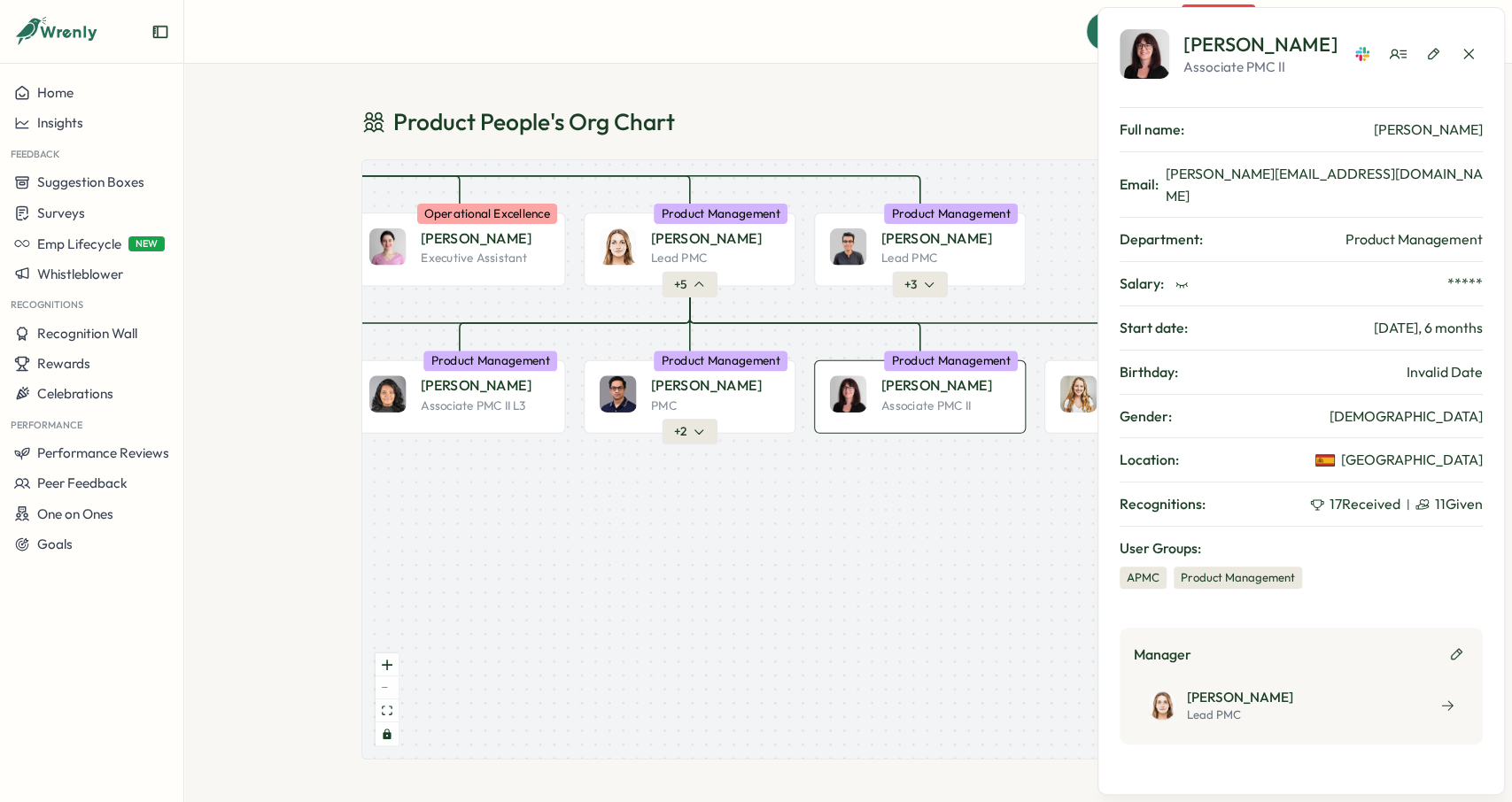
drag, startPoint x: 829, startPoint y: 497, endPoint x: 987, endPoint y: 504, distance: 158.2
click at [987, 504] on div "Product People Company + 2 [PERSON_NAME] Founder Leadership + 2 Almudena B. PMC…" at bounding box center [849, 460] width 973 height 599
drag, startPoint x: 881, startPoint y: 547, endPoint x: 946, endPoint y: 542, distance: 65.2
click at [980, 547] on div "Product People Company + 2 [PERSON_NAME] Founder Leadership + 2 Almudena B. PMC…" at bounding box center [849, 460] width 973 height 599
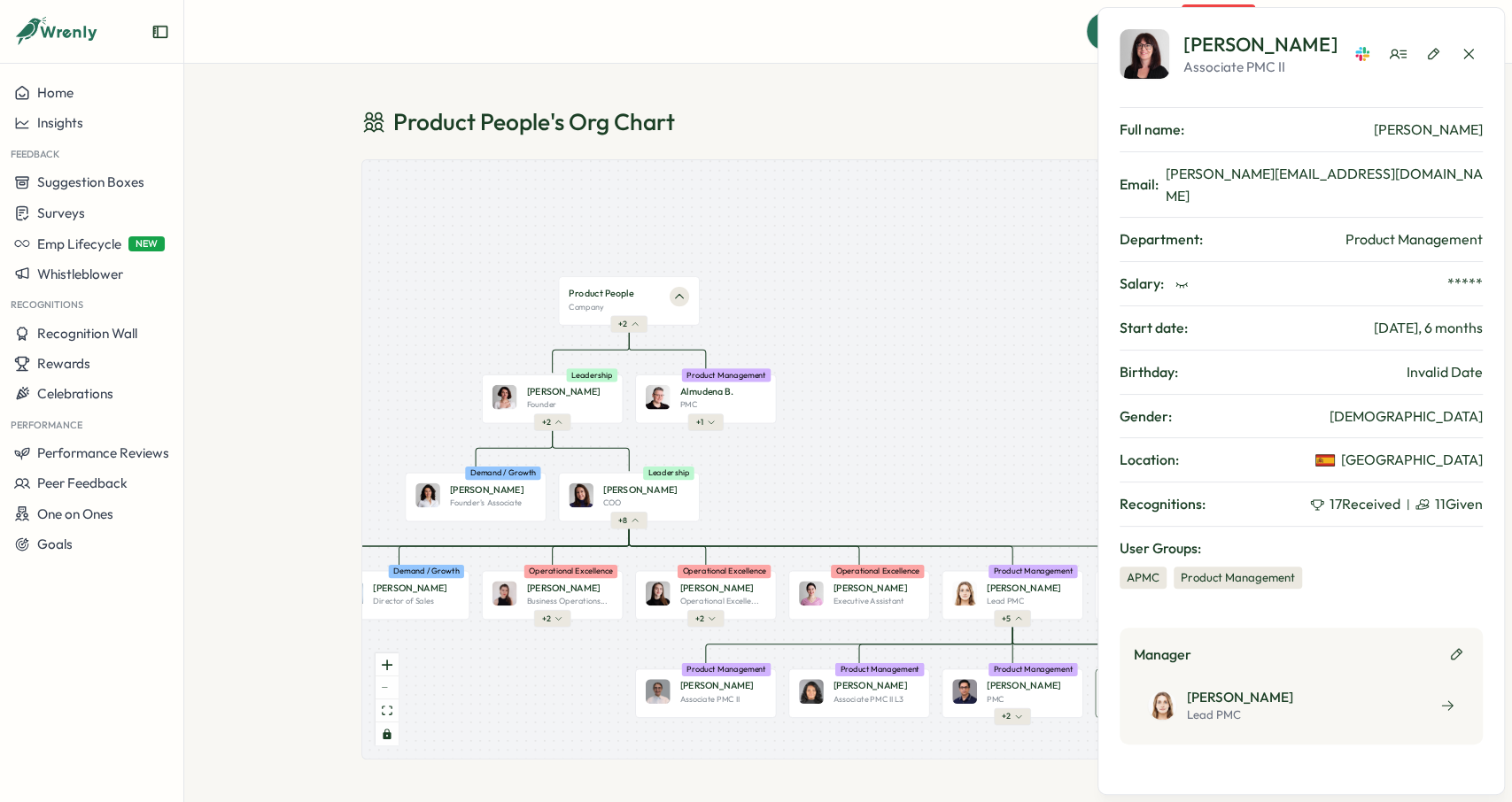
drag, startPoint x: 704, startPoint y: 346, endPoint x: 860, endPoint y: 351, distance: 156.1
click at [868, 351] on div "Product People Company + 2 [PERSON_NAME] Founder Leadership + 2 Almudena B. PMC…" at bounding box center [849, 460] width 973 height 599
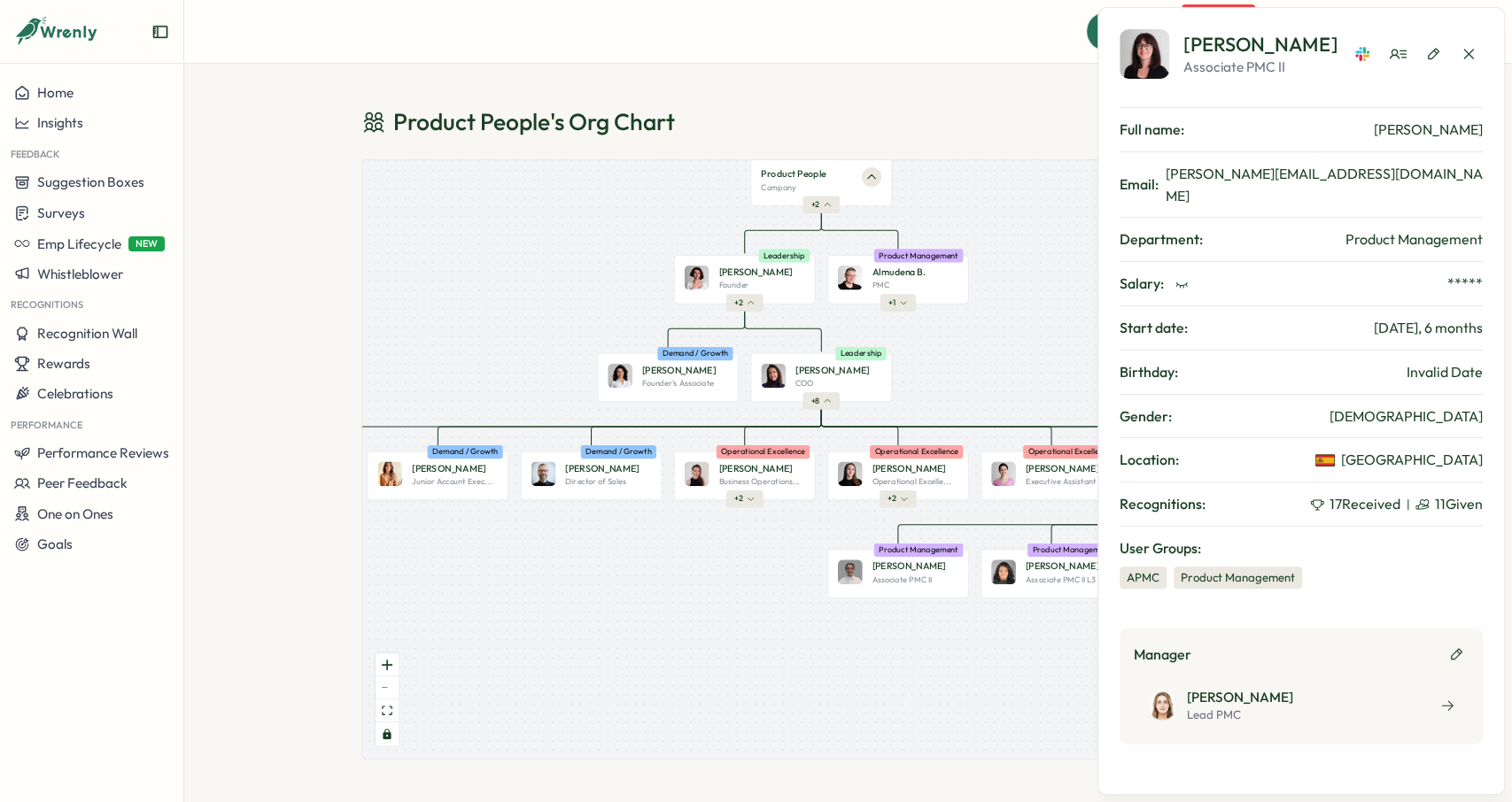
drag, startPoint x: 922, startPoint y: 376, endPoint x: 874, endPoint y: 325, distance: 70.0
click at [896, 318] on div "Product People Company + 2 [PERSON_NAME] Founder Leadership + 2 Almudena B. PMC…" at bounding box center [849, 460] width 973 height 599
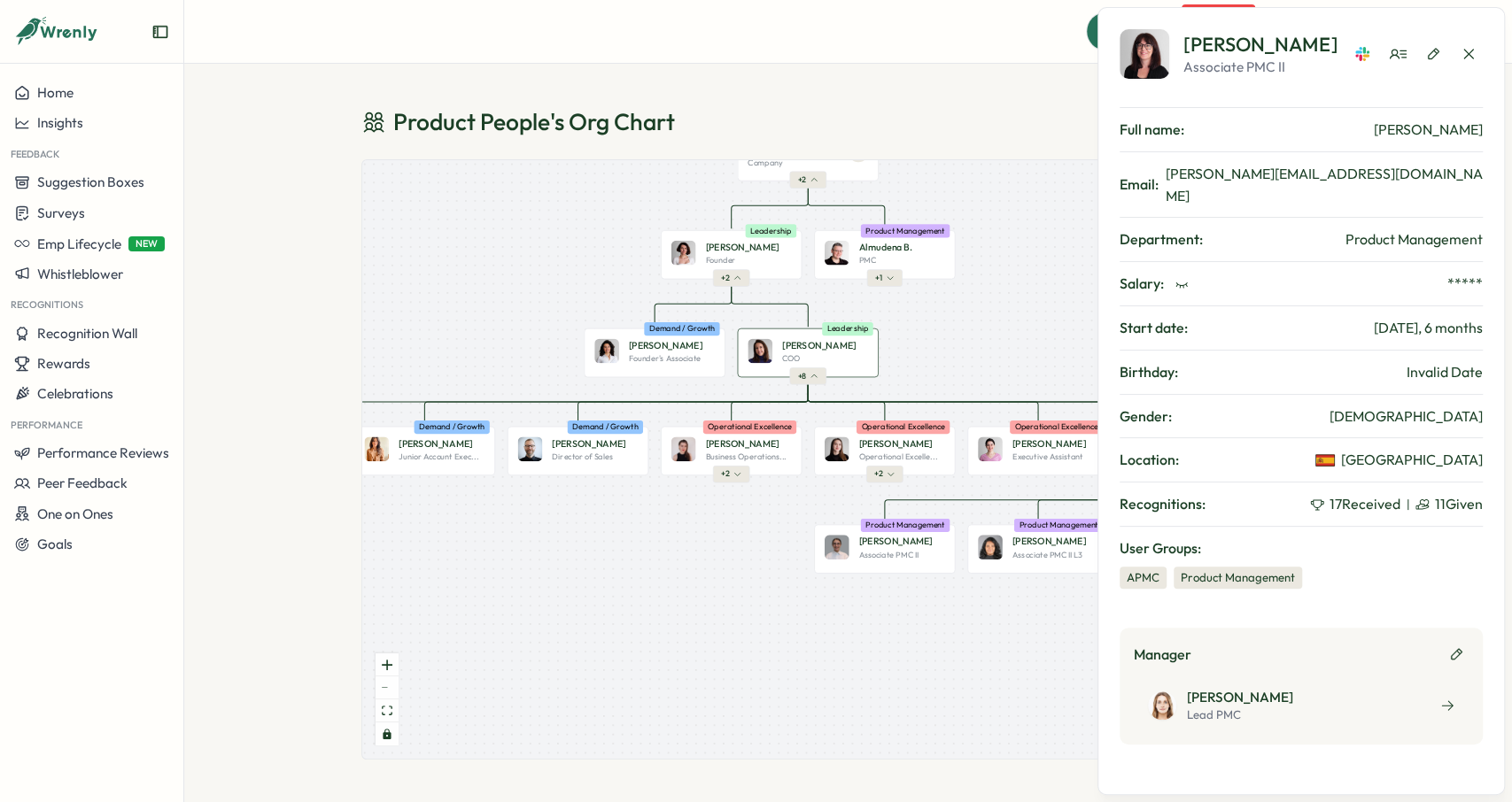
click at [821, 339] on div "[PERSON_NAME] COO Leadership" at bounding box center [808, 352] width 141 height 49
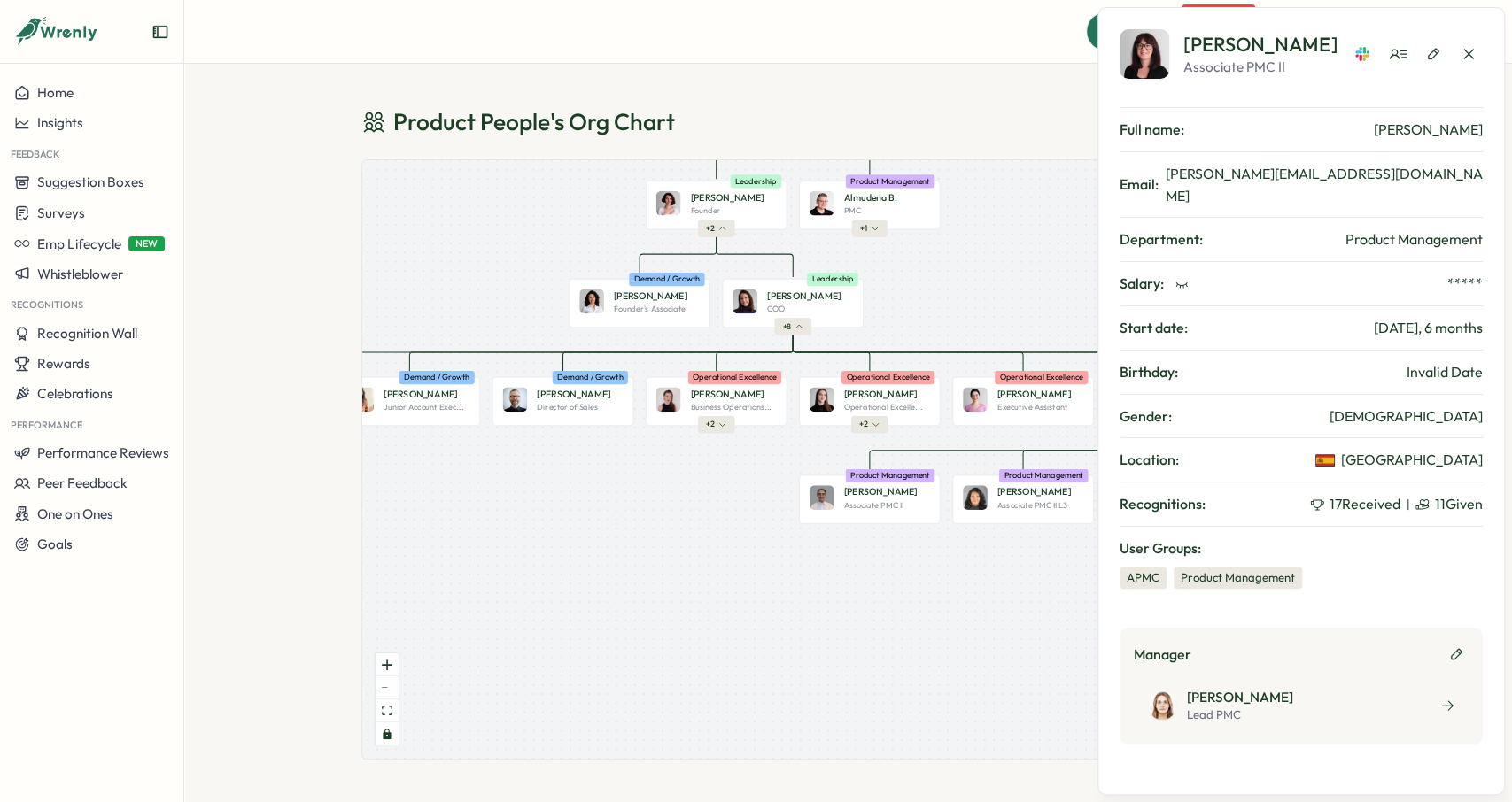
drag, startPoint x: 952, startPoint y: 352, endPoint x: 932, endPoint y: 290, distance: 65.1
click at [932, 290] on div "Product People Company + 2 [PERSON_NAME] Founder Leadership + 2 Almudena B. PMC…" at bounding box center [849, 460] width 973 height 599
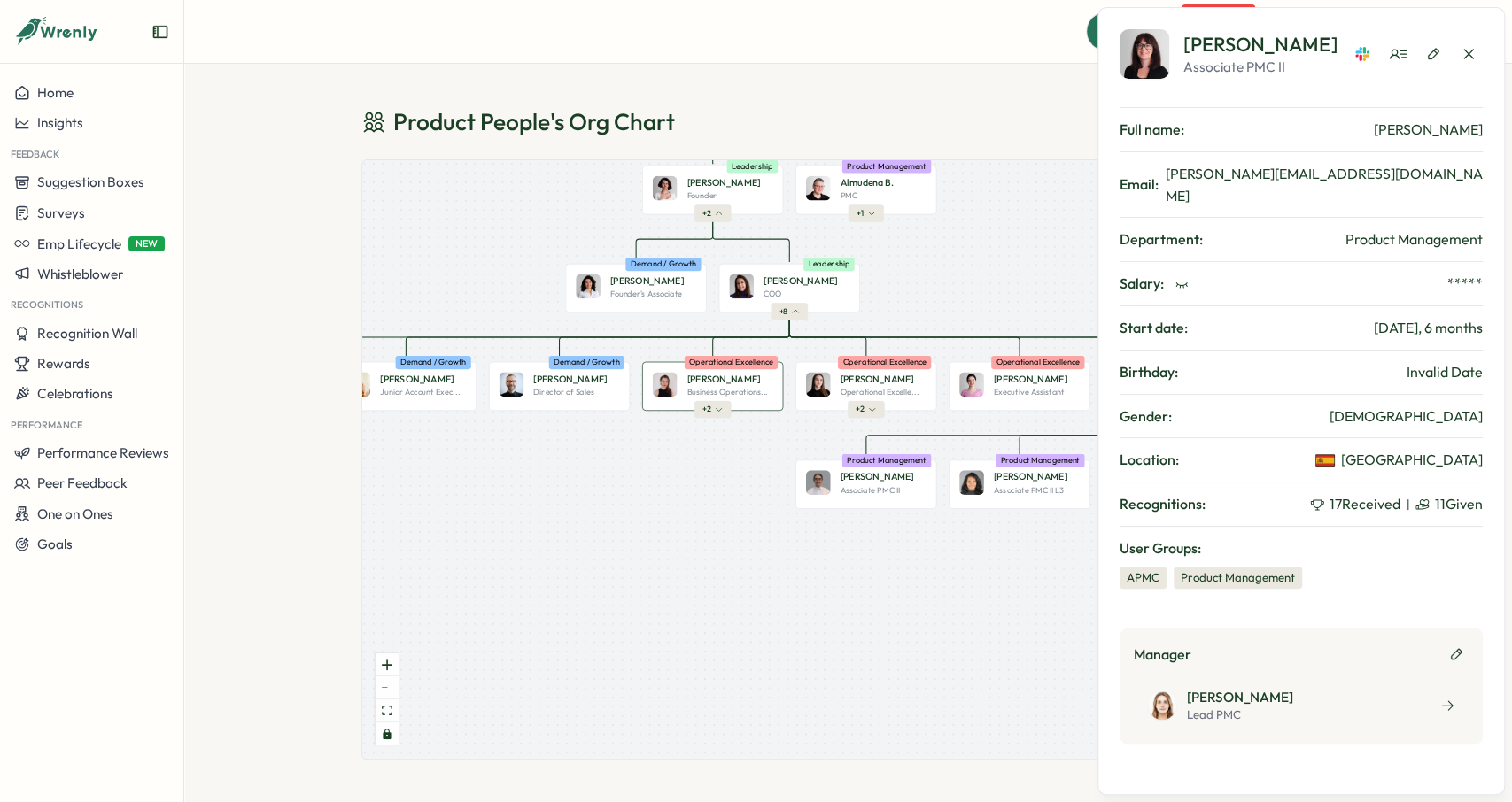
click at [738, 392] on p "Business Operations..." at bounding box center [727, 393] width 81 height 11
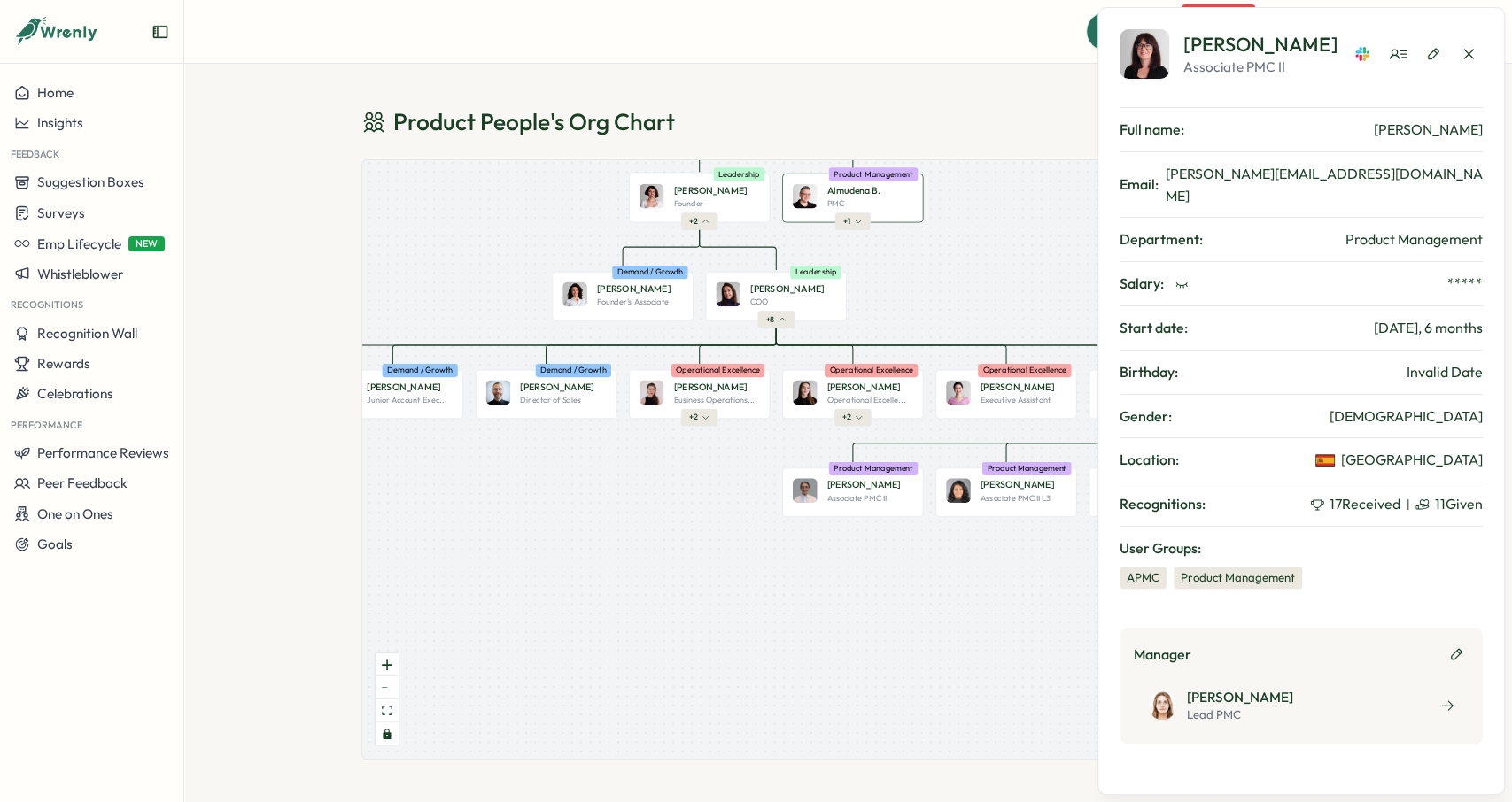
drag, startPoint x: 886, startPoint y: 206, endPoint x: 772, endPoint y: 267, distance: 129.3
click at [826, 209] on div "PMC" at bounding box center [869, 204] width 86 height 11
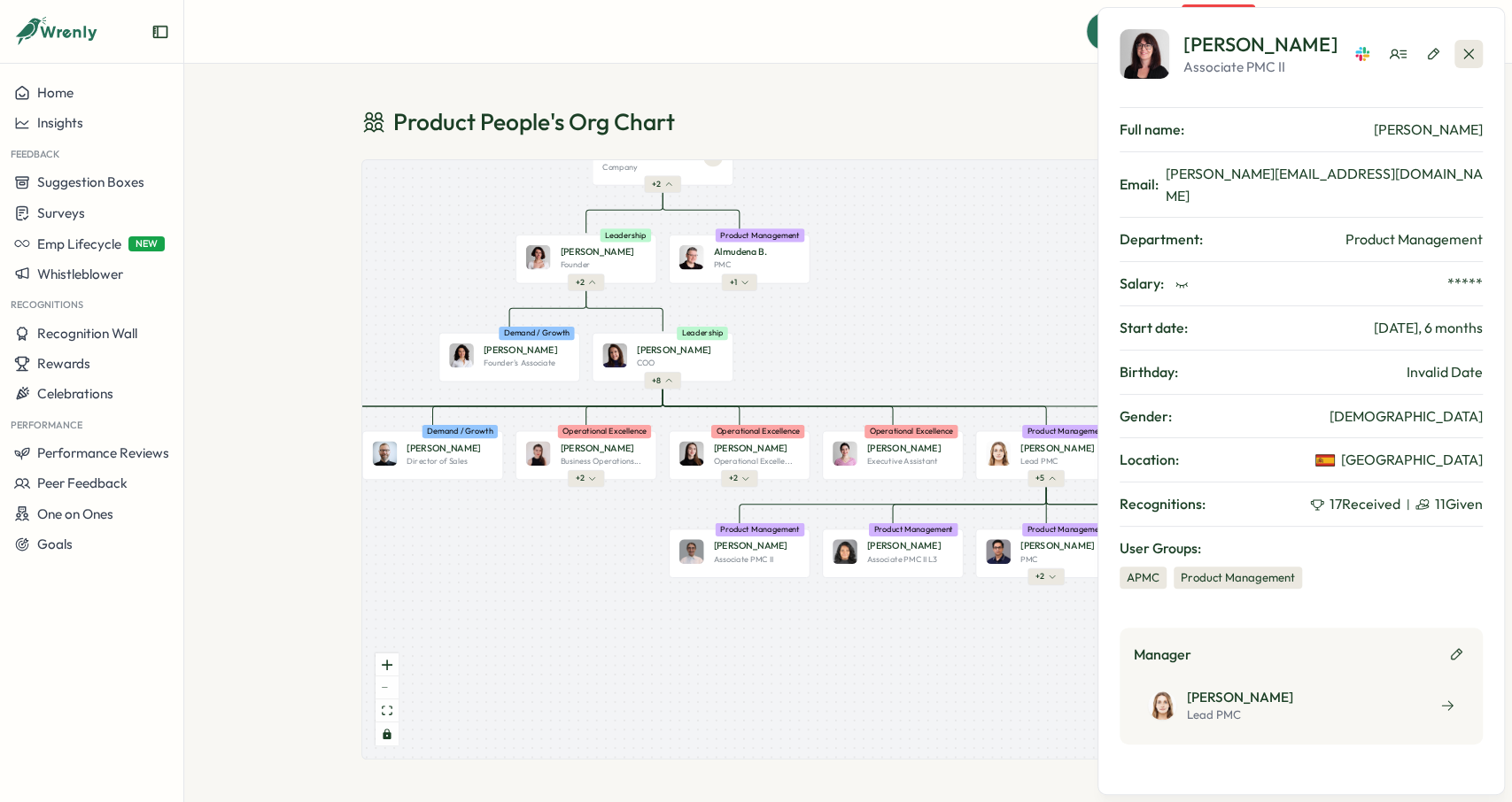
click at [1473, 49] on icon "button" at bounding box center [1468, 53] width 10 height 10
